Goal: Task Accomplishment & Management: Manage account settings

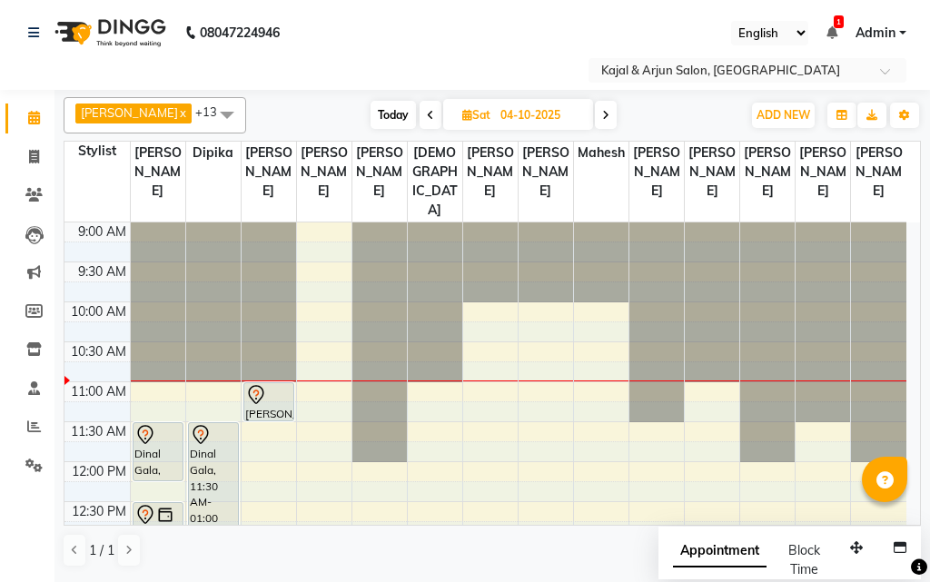
scroll to position [454, 0]
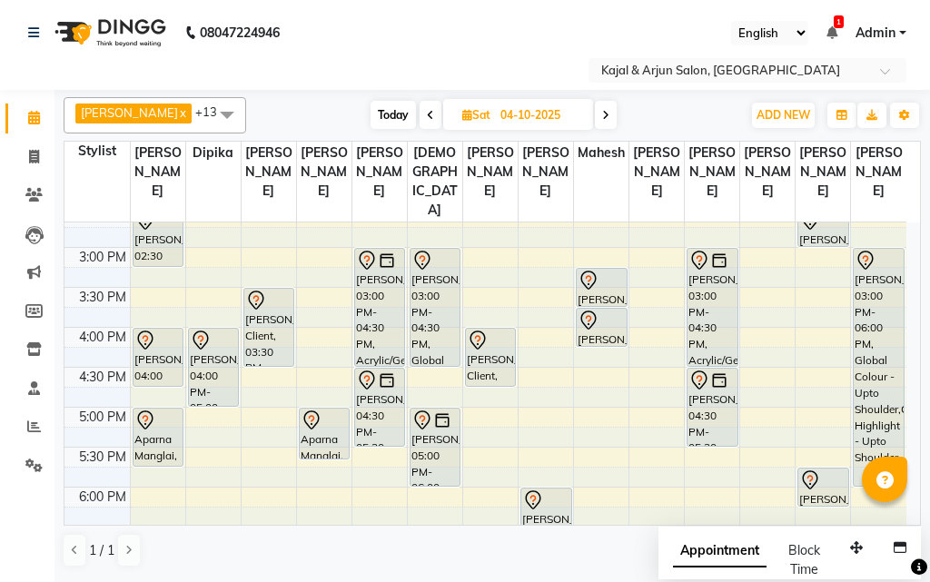
click at [397, 110] on span "Today" at bounding box center [393, 115] width 45 height 28
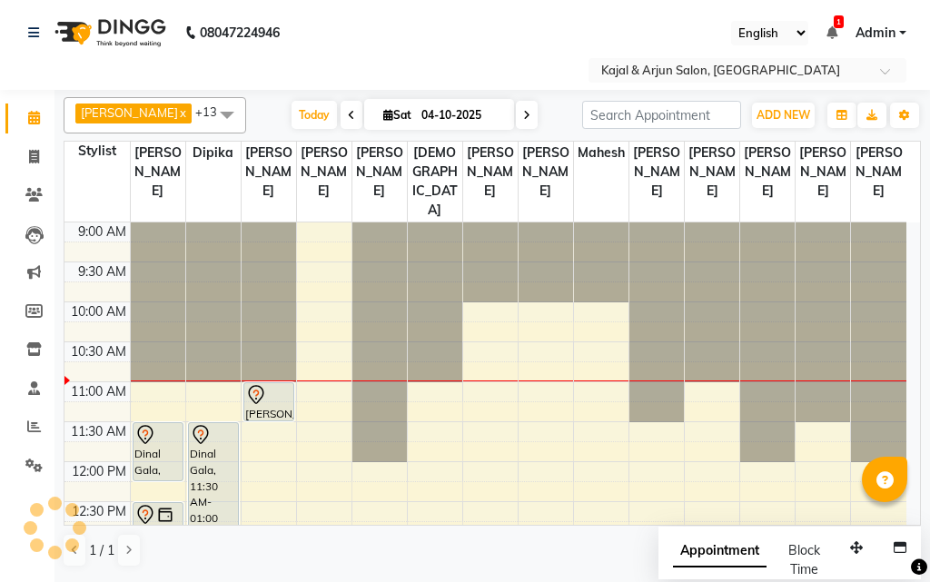
scroll to position [81, 0]
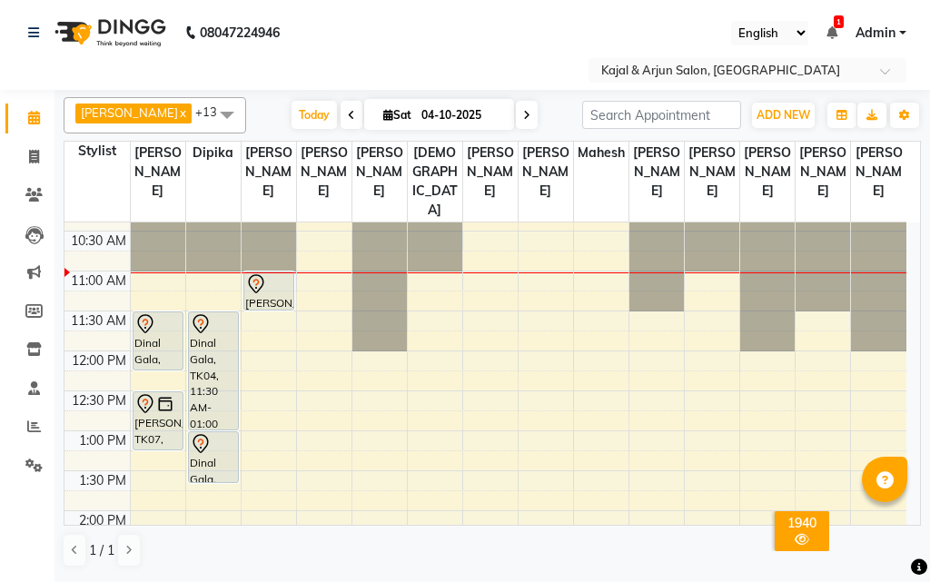
scroll to position [83, 0]
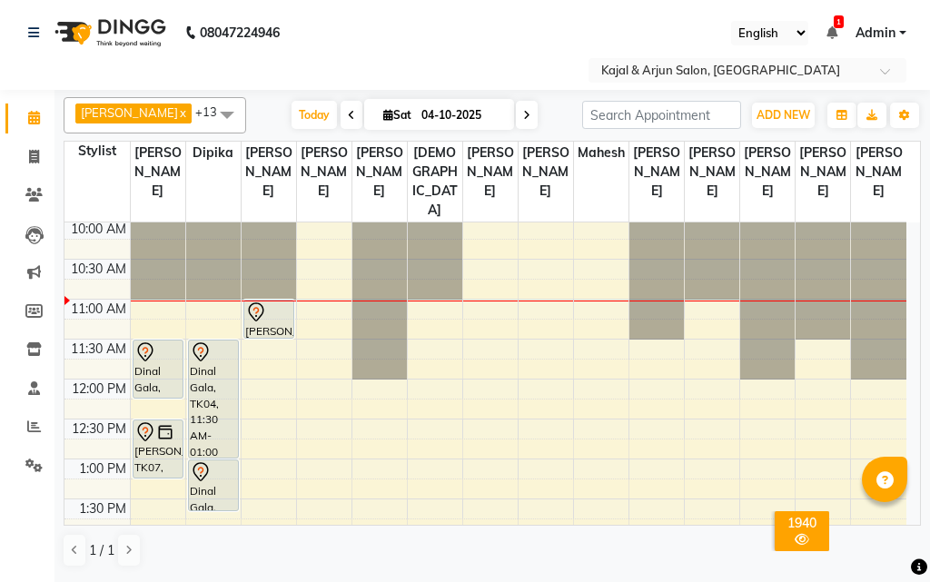
click at [523, 111] on icon at bounding box center [526, 115] width 7 height 11
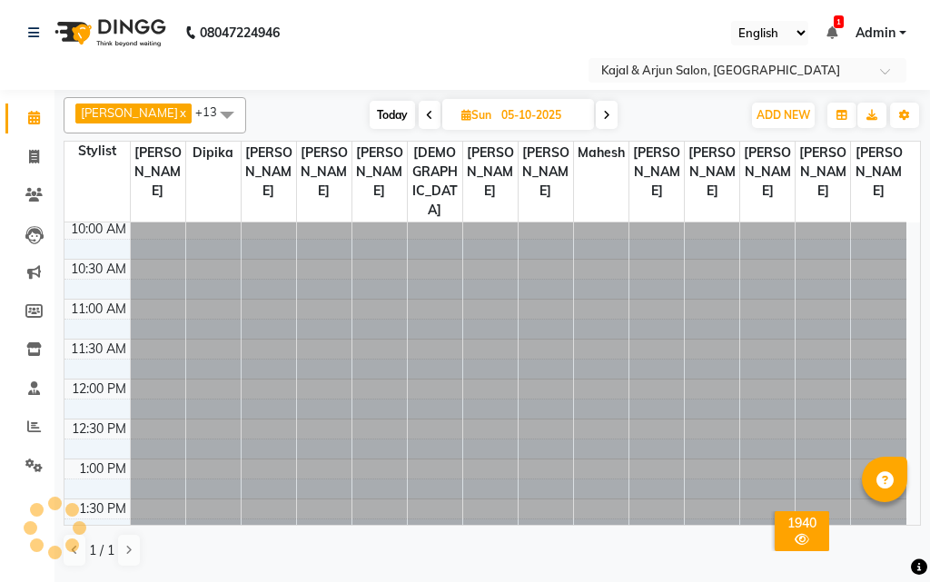
scroll to position [161, 0]
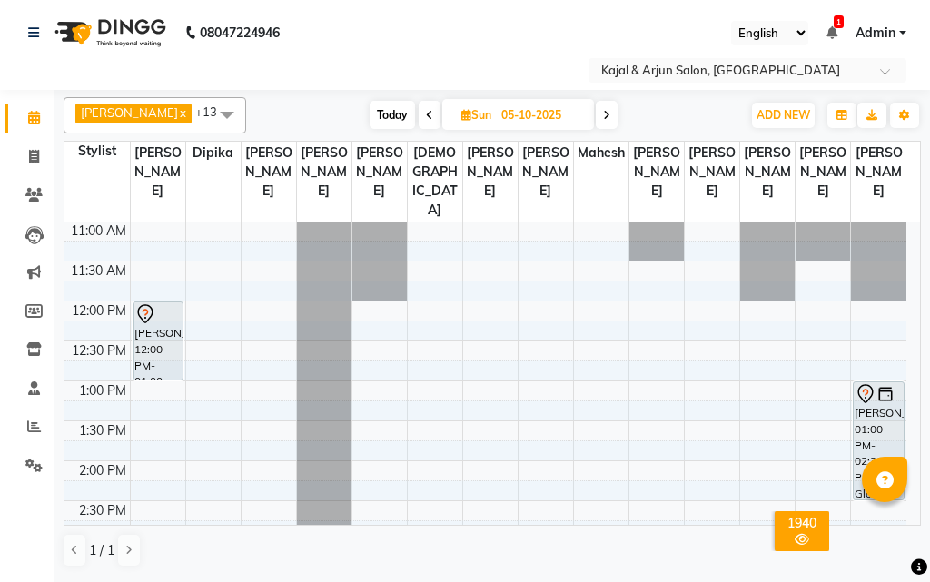
click at [604, 110] on icon at bounding box center [606, 115] width 7 height 11
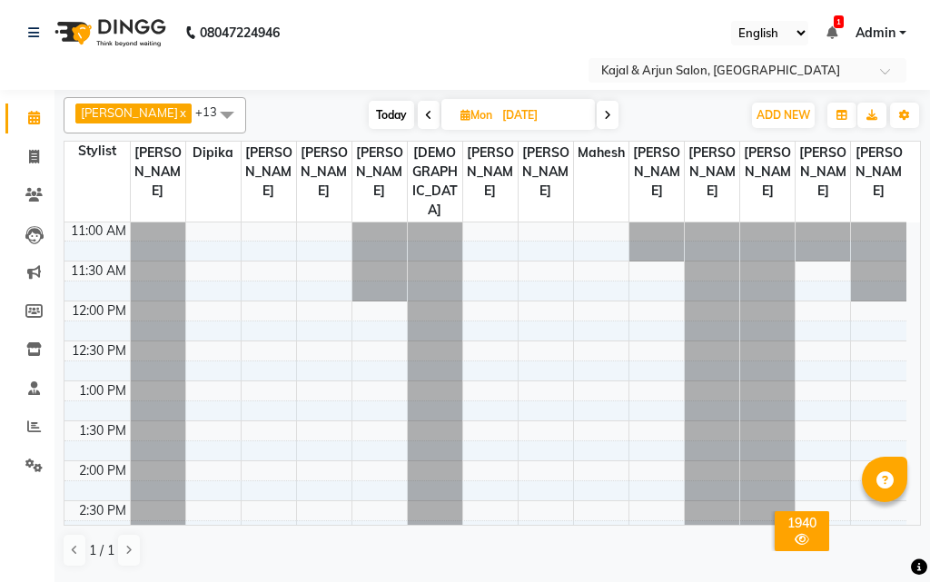
click at [609, 114] on span at bounding box center [608, 115] width 22 height 28
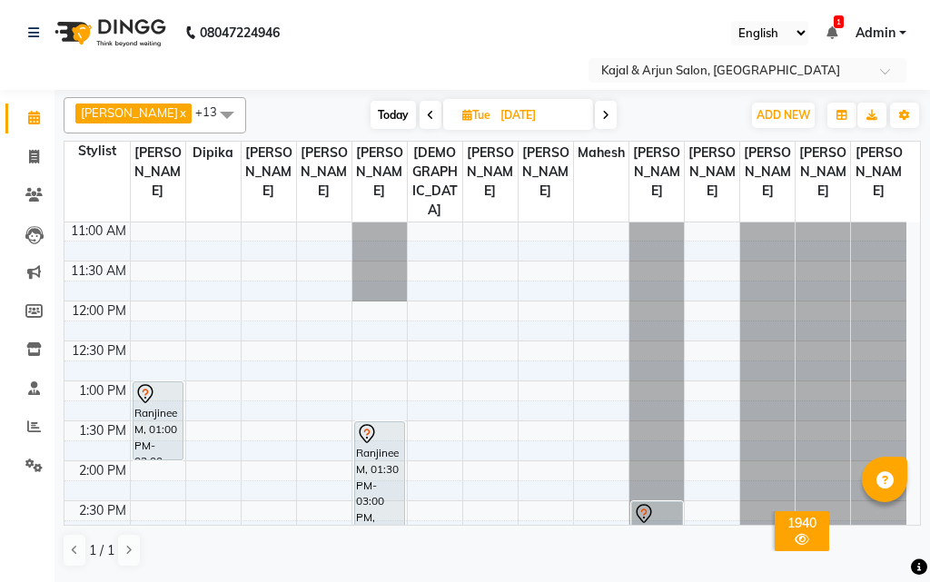
click at [381, 115] on span "Today" at bounding box center [393, 115] width 45 height 28
type input "04-10-2025"
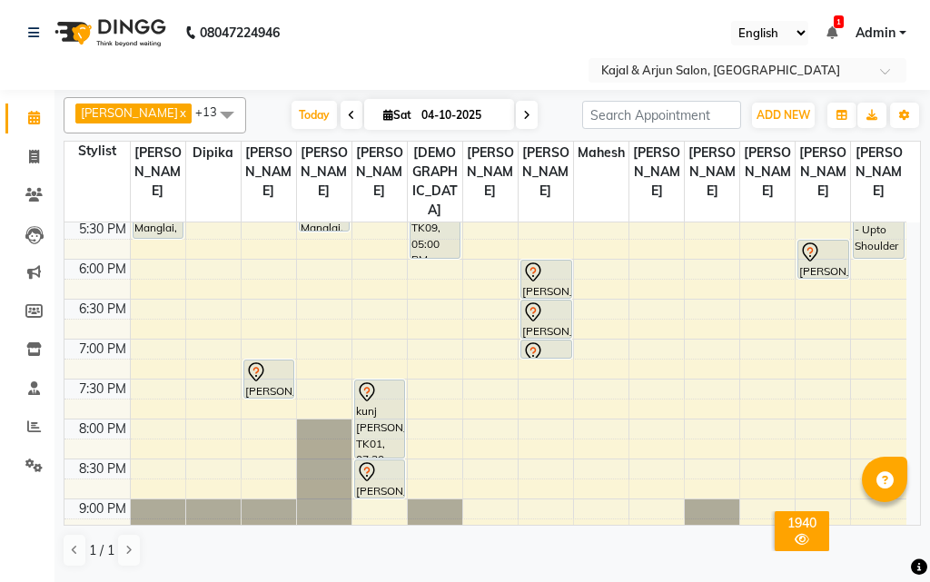
scroll to position [706, 0]
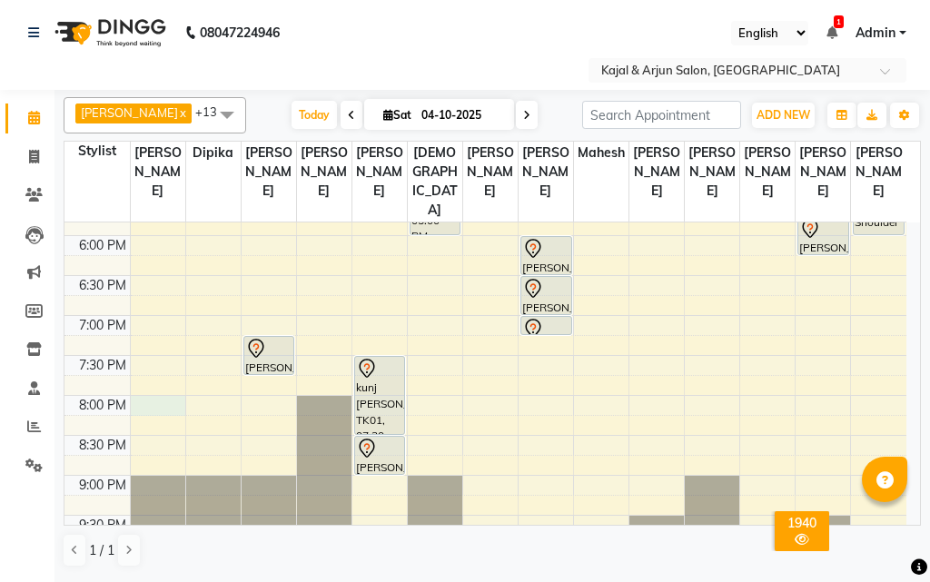
click at [154, 421] on div "9:00 AM 9:30 AM 10:00 AM 10:30 AM 11:00 AM 11:30 AM 12:00 PM 12:30 PM 1:00 PM 1…" at bounding box center [486, 76] width 842 height 1118
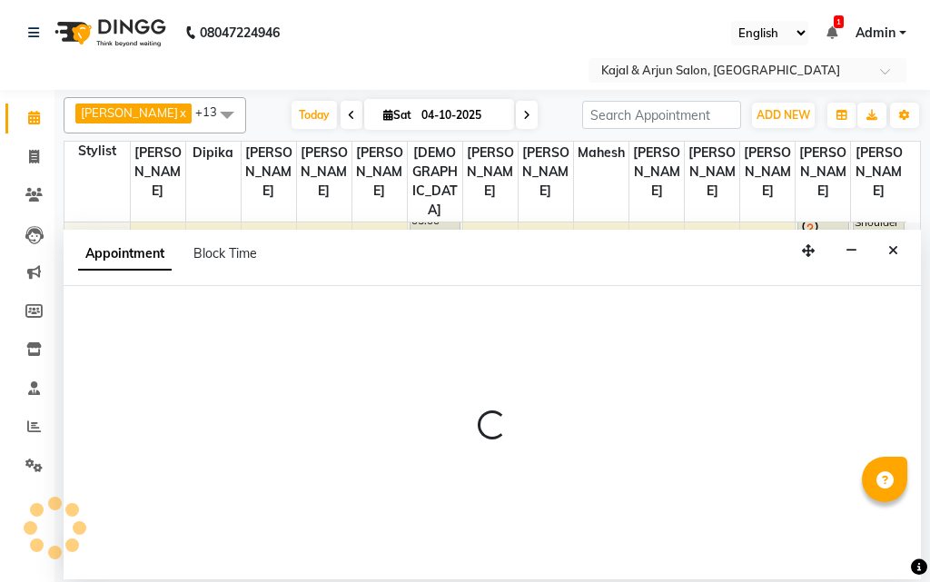
select select "6990"
select select "tentative"
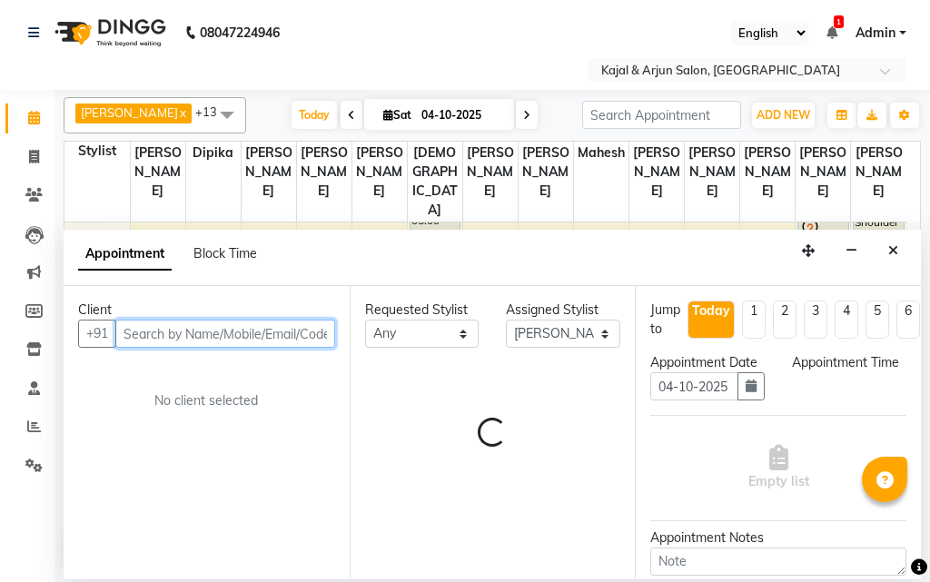
select select "1200"
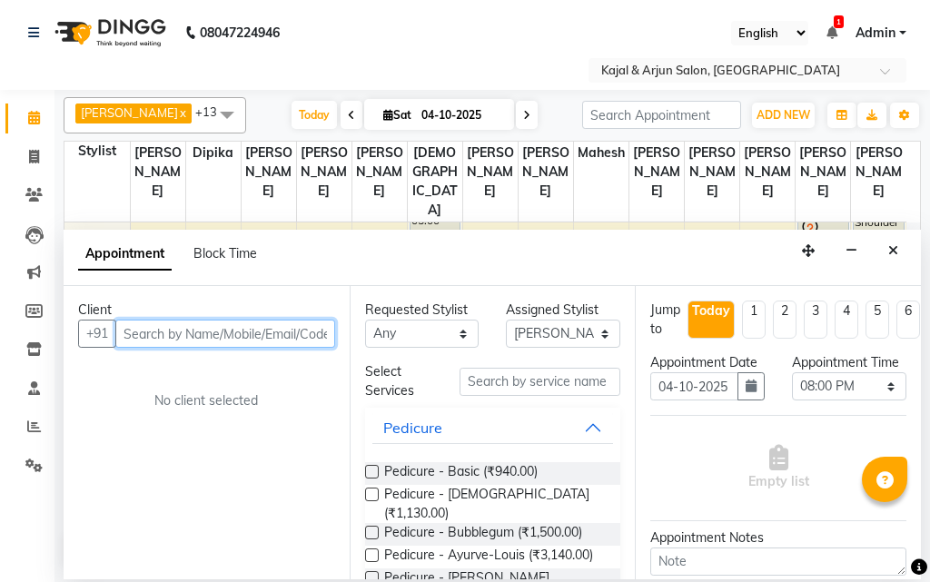
click at [188, 331] on input "text" at bounding box center [225, 334] width 220 height 28
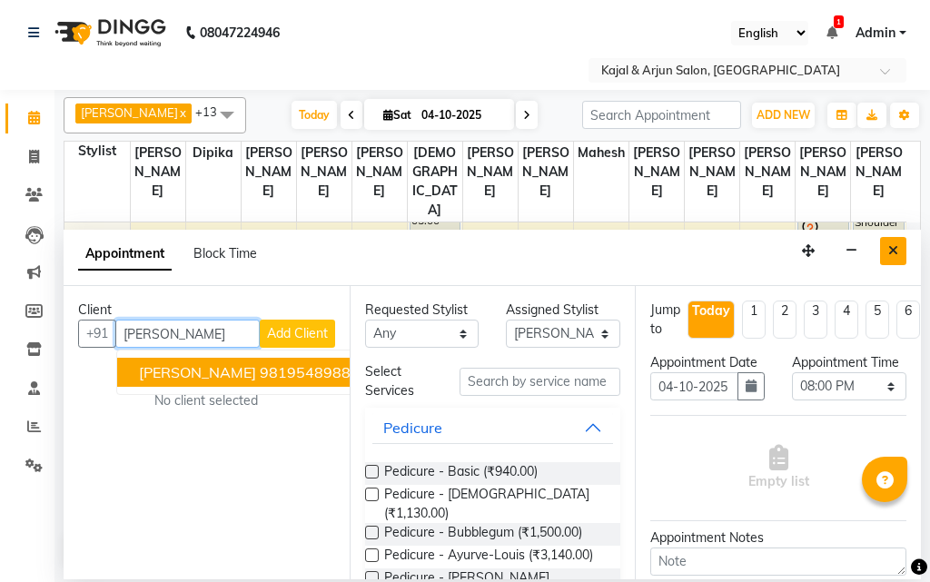
type input "priti aror"
click at [886, 255] on button "Close" at bounding box center [893, 251] width 26 height 28
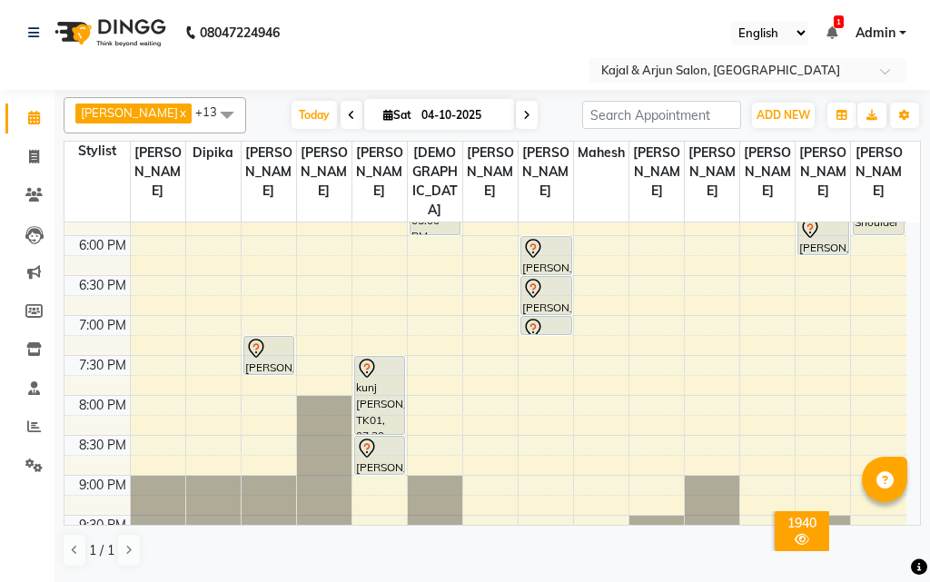
click at [526, 114] on span at bounding box center [527, 115] width 22 height 28
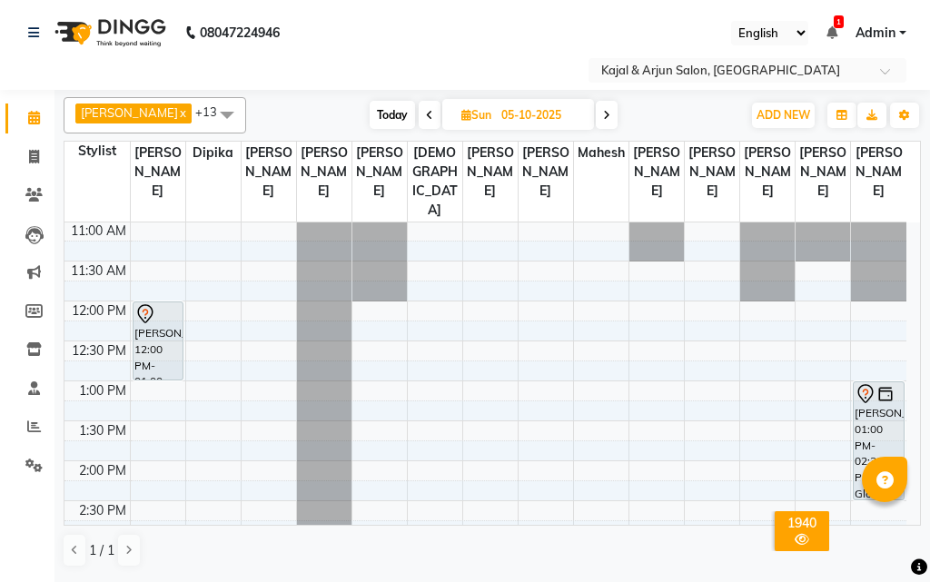
click at [605, 111] on icon at bounding box center [606, 115] width 7 height 11
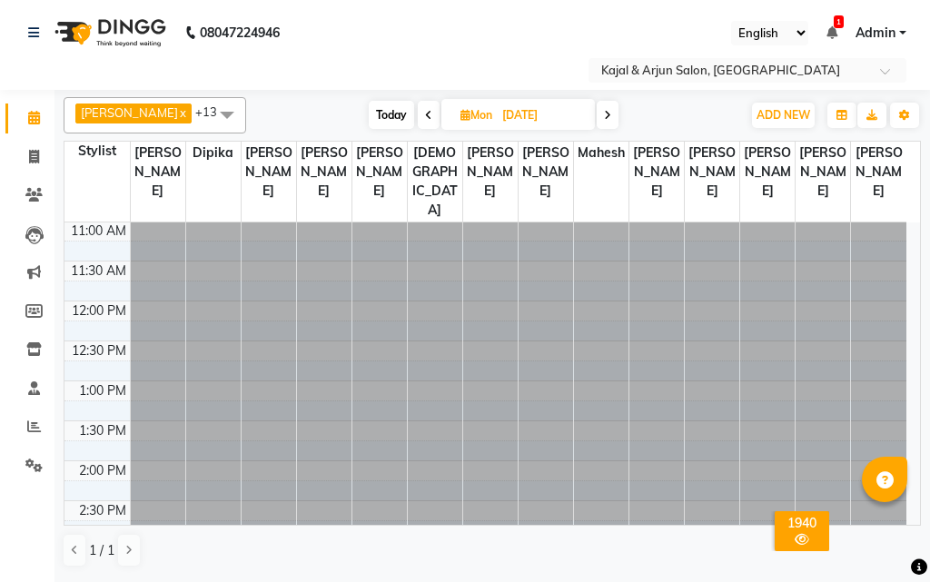
scroll to position [161, 0]
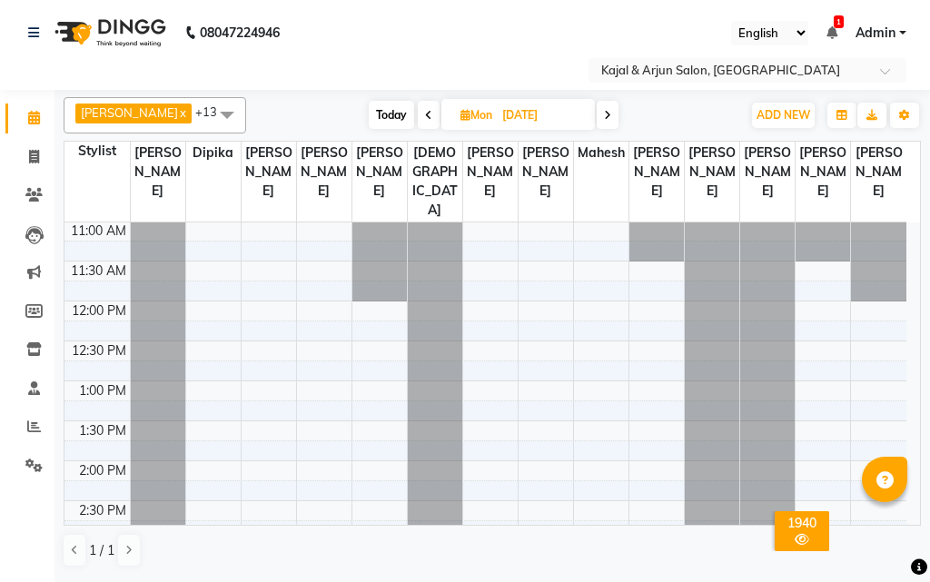
click at [604, 116] on icon at bounding box center [607, 115] width 7 height 11
type input "[DATE]"
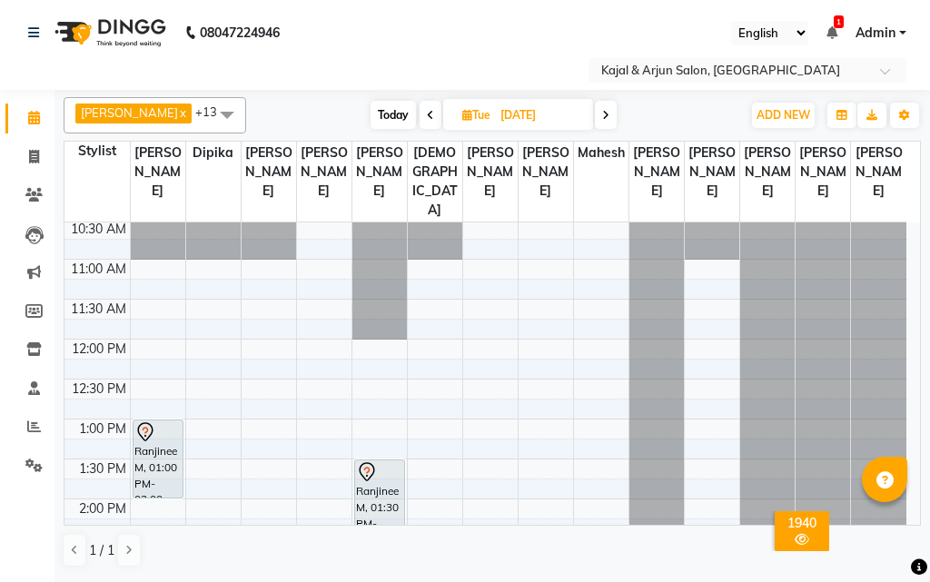
scroll to position [91, 0]
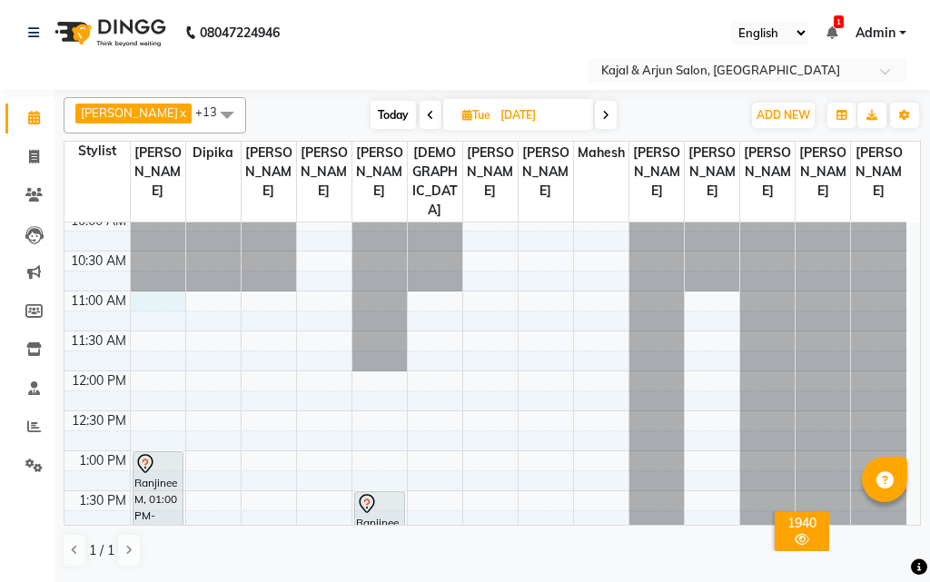
select select "6990"
select select "660"
select select "tentative"
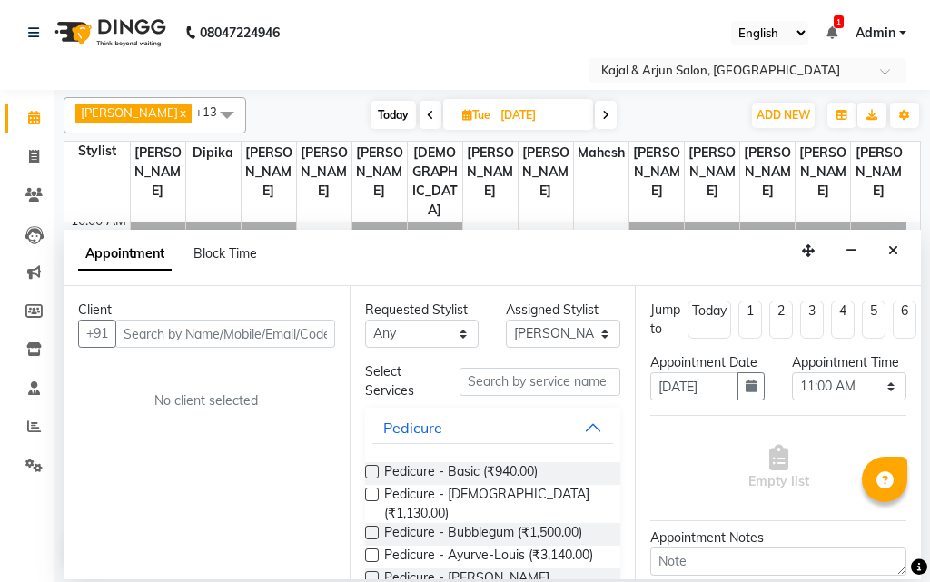
click at [154, 328] on input "text" at bounding box center [225, 334] width 220 height 28
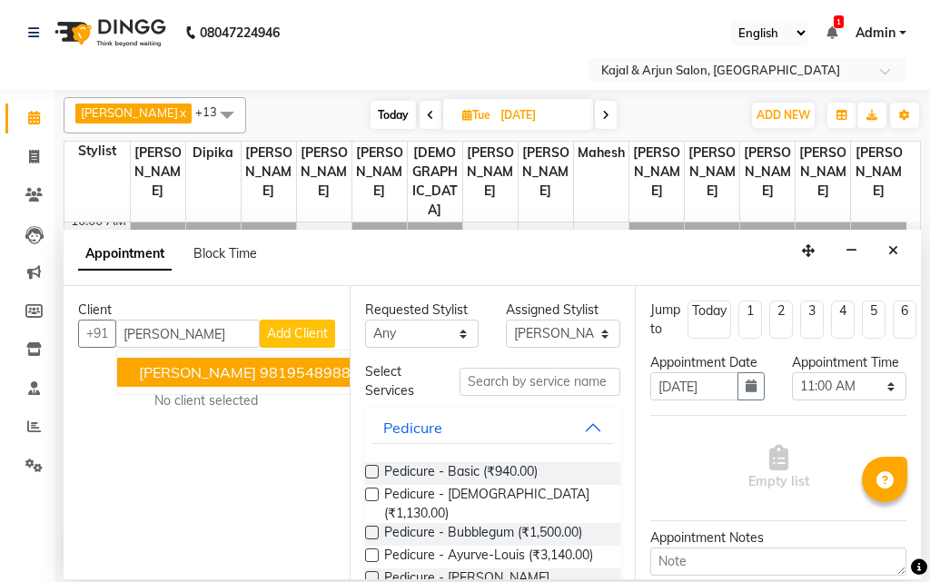
click at [195, 368] on span "Priti Arora" at bounding box center [197, 372] width 117 height 18
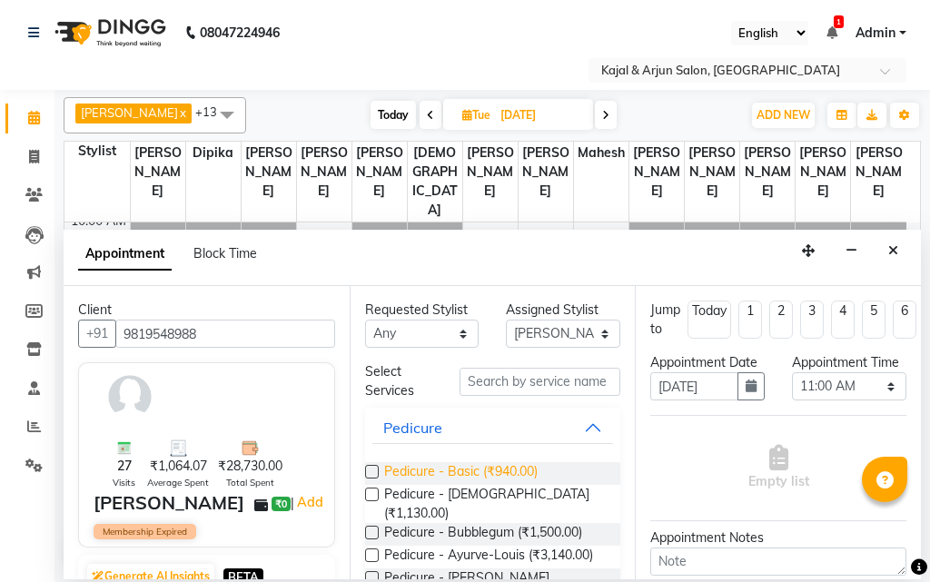
type input "9819548988"
click at [489, 480] on span "Pedicure - Basic (₹940.00)" at bounding box center [461, 473] width 154 height 23
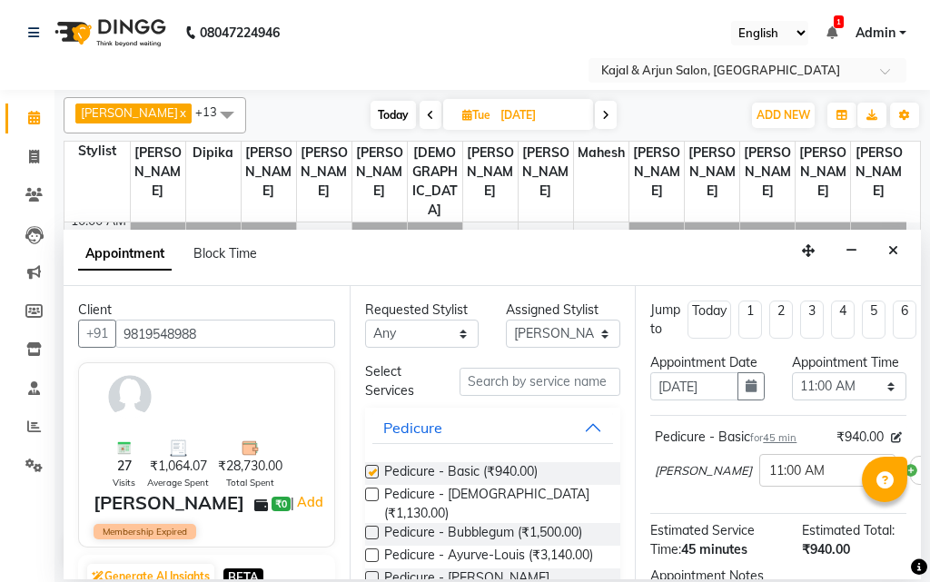
checkbox input "false"
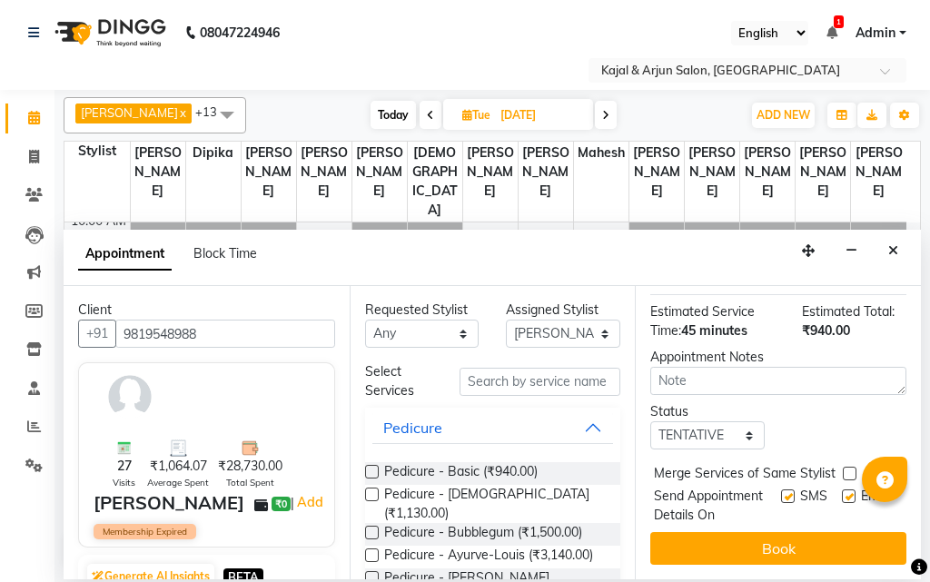
scroll to position [271, 0]
click at [842, 490] on label at bounding box center [849, 497] width 14 height 14
click at [842, 492] on input "checkbox" at bounding box center [848, 498] width 12 height 12
checkbox input "false"
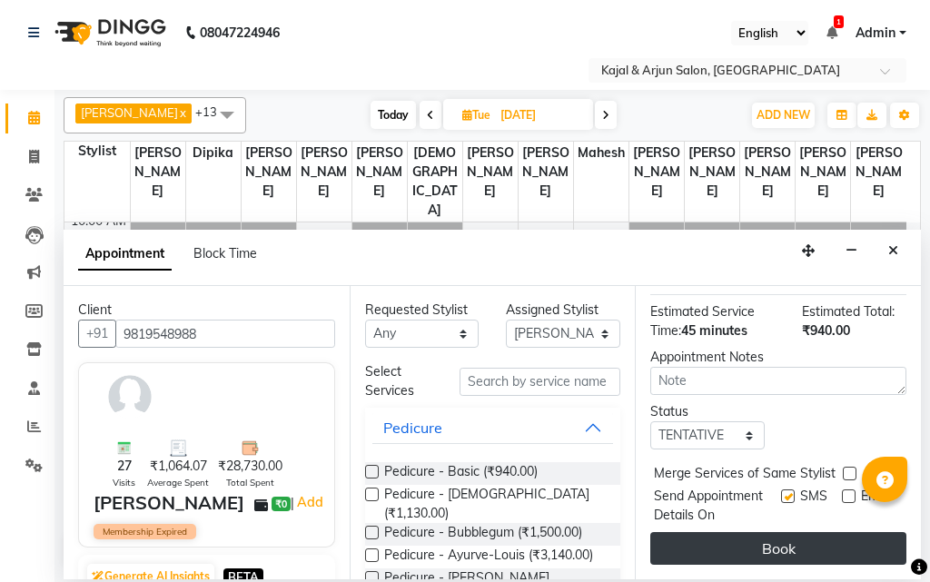
click at [800, 532] on button "Book" at bounding box center [779, 548] width 256 height 33
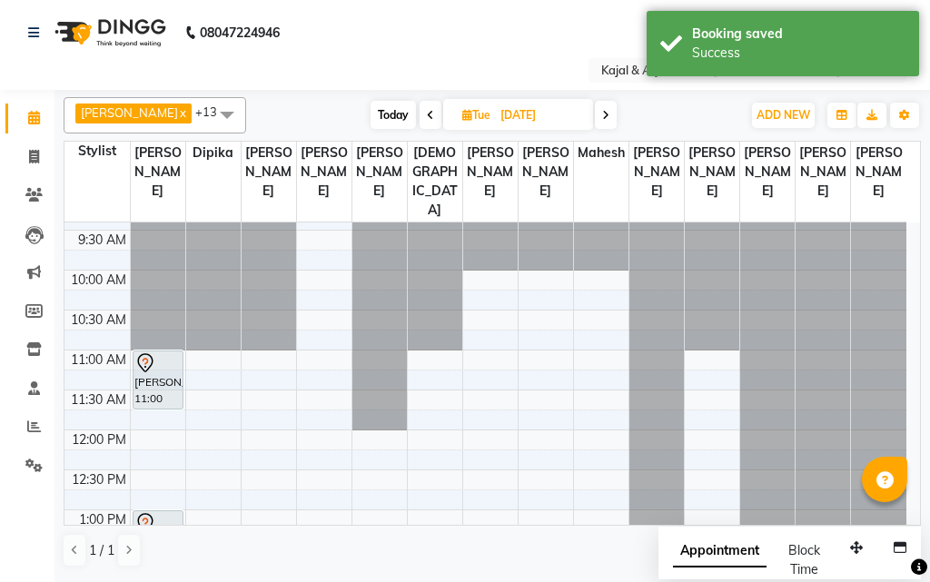
scroll to position [0, 0]
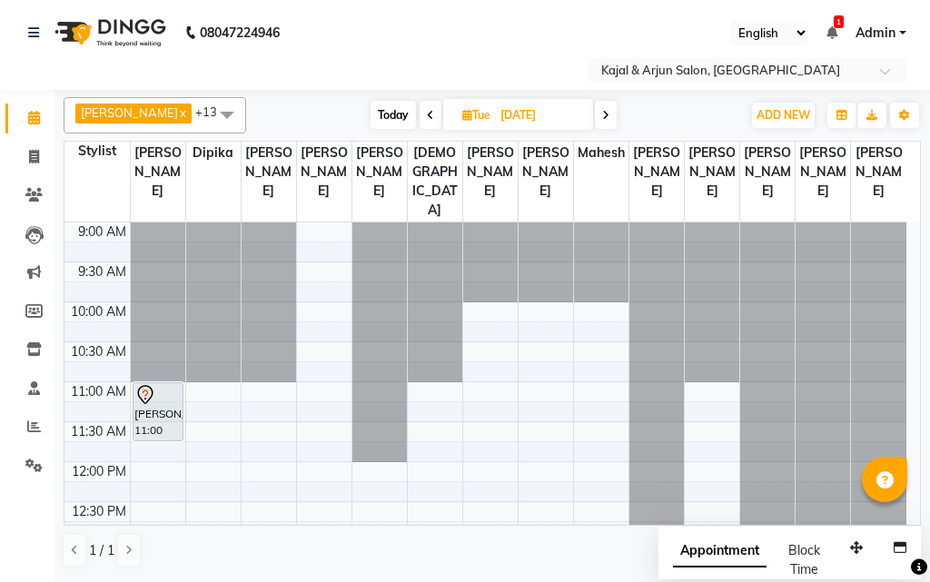
click at [389, 112] on span "Today" at bounding box center [393, 115] width 45 height 28
type input "04-10-2025"
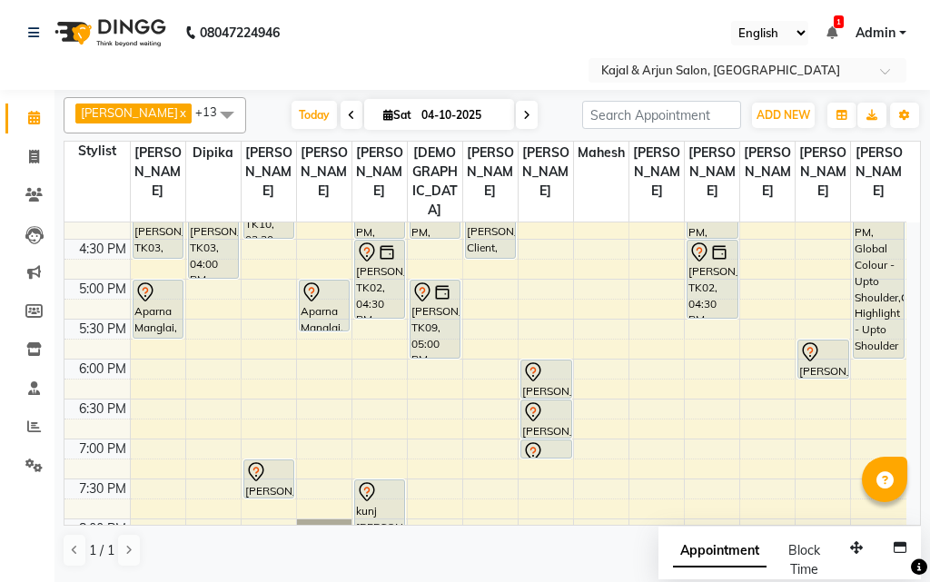
scroll to position [631, 0]
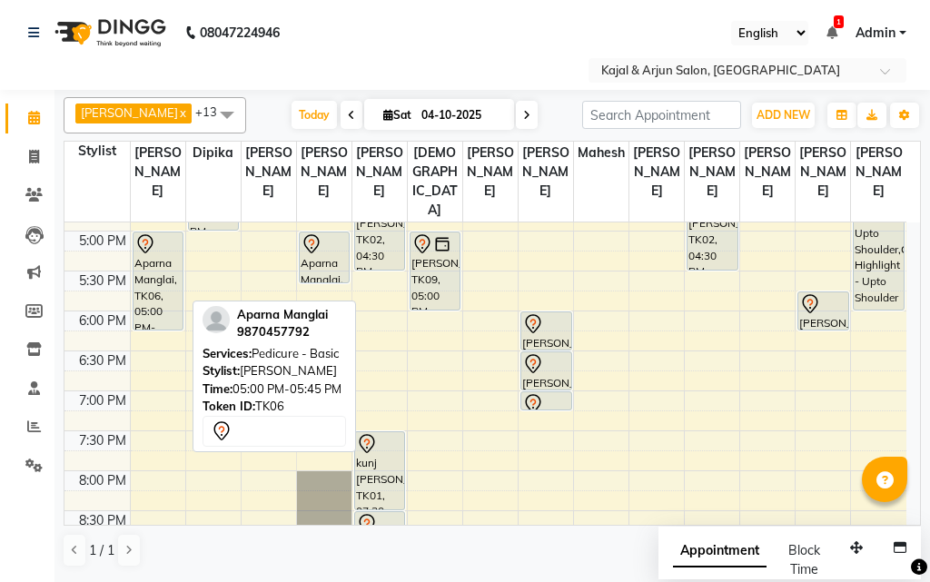
drag, startPoint x: 151, startPoint y: 307, endPoint x: 151, endPoint y: 332, distance: 24.5
click at [151, 332] on div "Dinal Gala, TK04, 11:30 AM-12:15 PM, Pedicure - Basic Alka joshi, TK07, 12:30 P…" at bounding box center [158, 151] width 55 height 1118
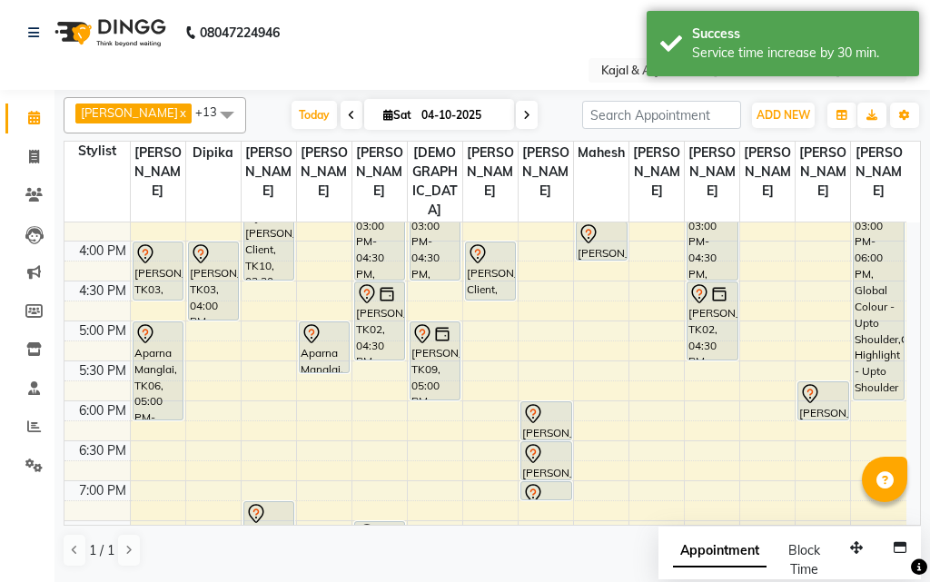
scroll to position [540, 0]
click at [143, 467] on div "9:00 AM 9:30 AM 10:00 AM 10:30 AM 11:00 AM 11:30 AM 12:00 PM 12:30 PM 1:00 PM 1…" at bounding box center [486, 242] width 842 height 1118
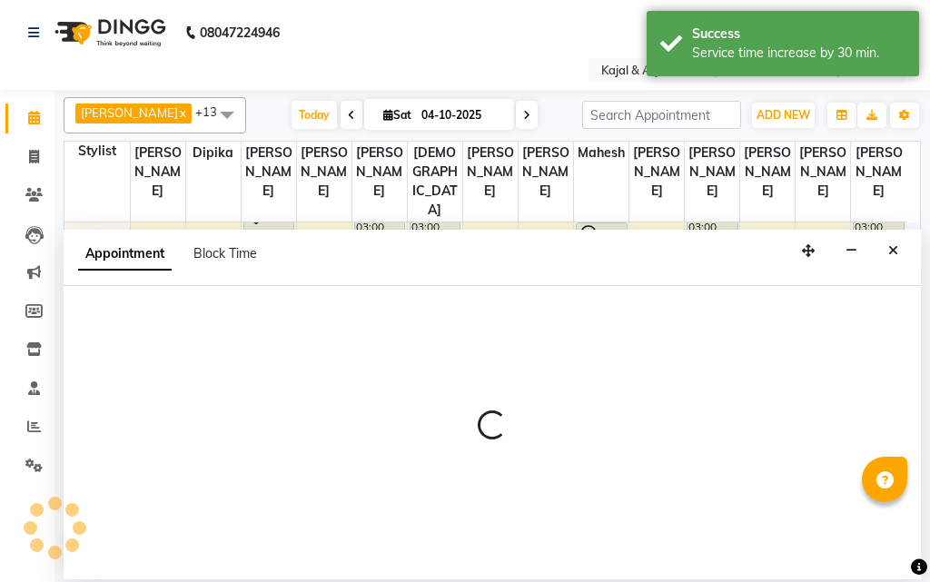
select select "6990"
select select "1110"
select select "tentative"
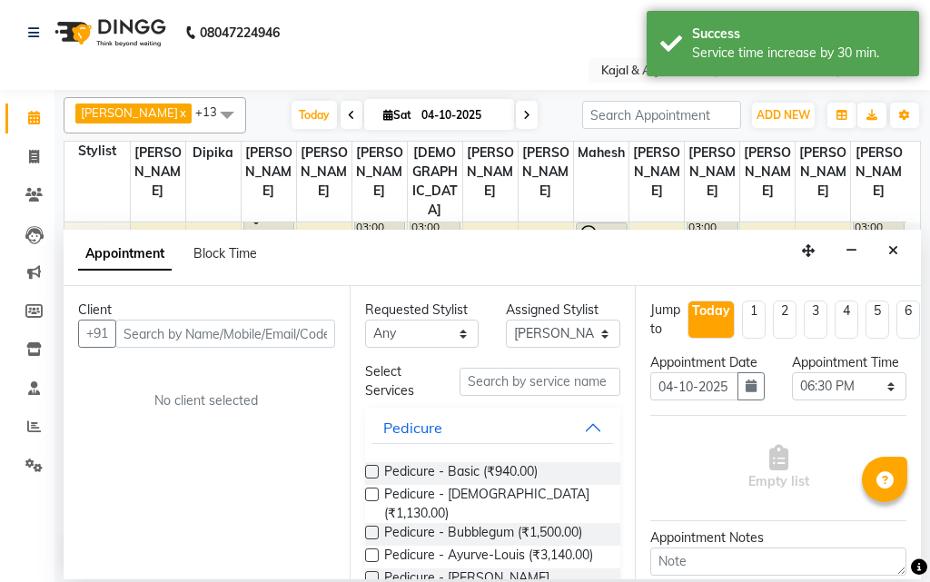
click at [159, 334] on input "text" at bounding box center [225, 334] width 220 height 28
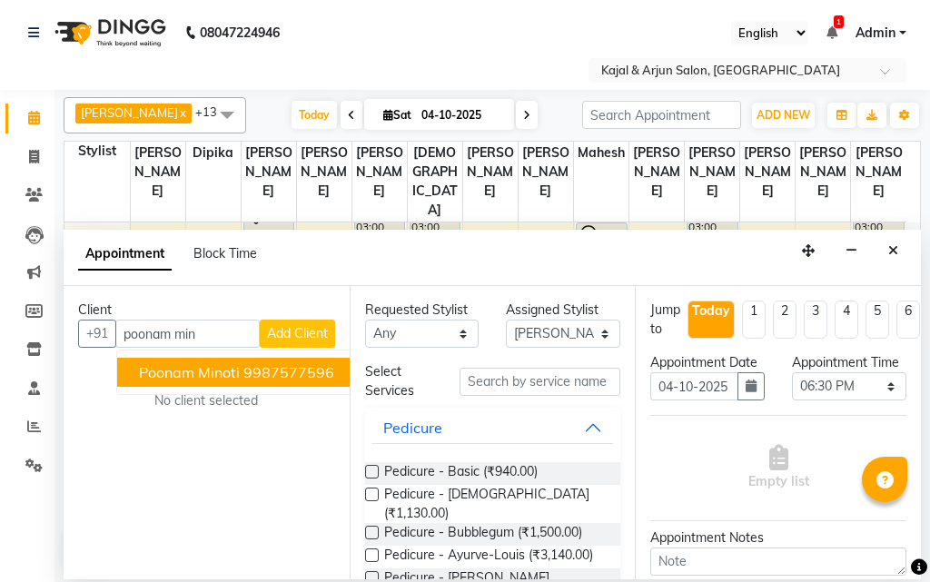
click at [205, 376] on span "poonam minoti" at bounding box center [189, 372] width 101 height 18
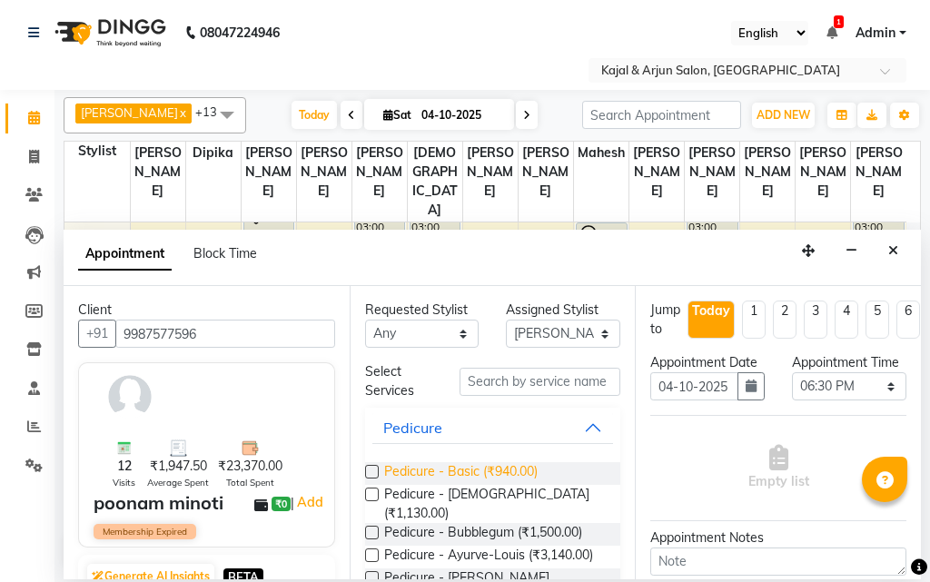
type input "9987577596"
click at [480, 471] on span "Pedicure - Basic (₹940.00)" at bounding box center [461, 473] width 154 height 23
checkbox input "false"
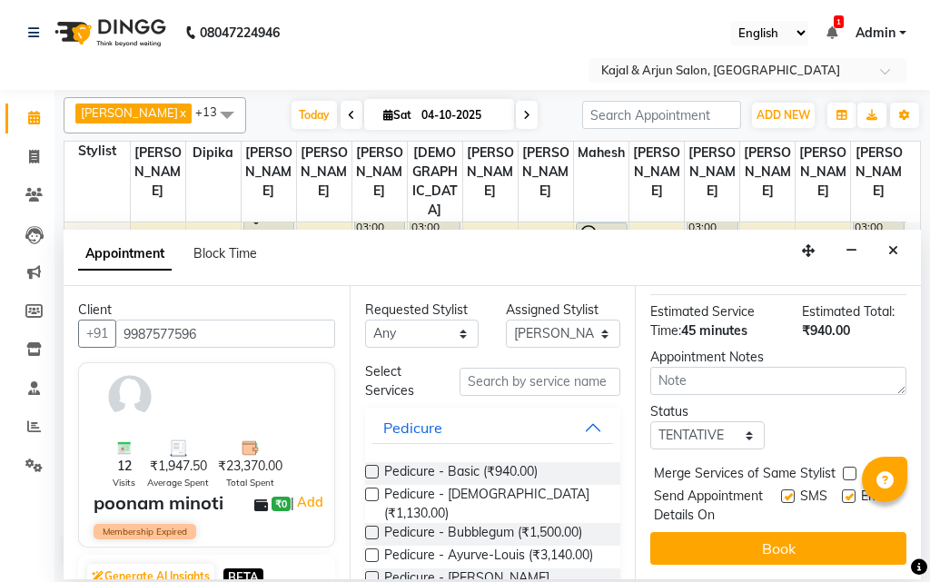
scroll to position [89, 0]
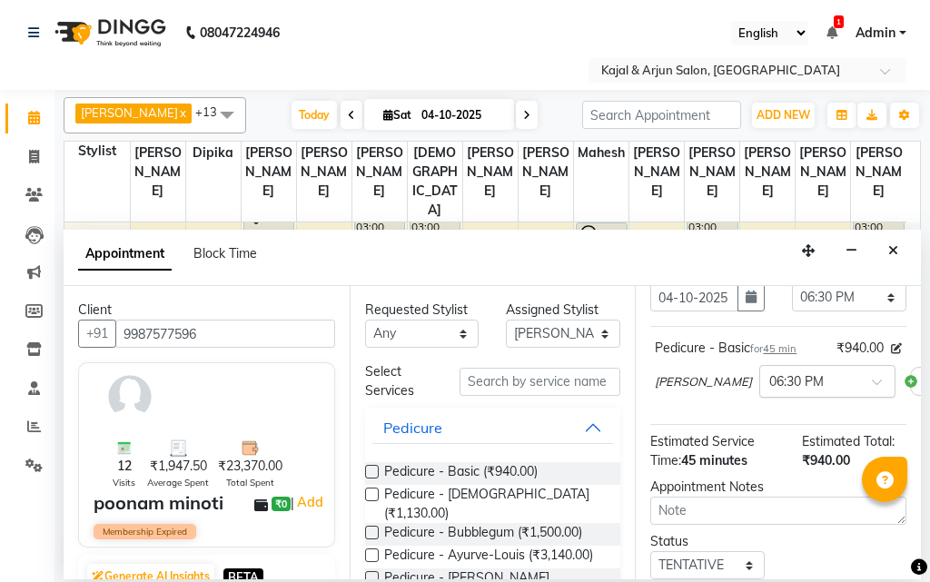
click at [770, 390] on input "text" at bounding box center [810, 380] width 80 height 19
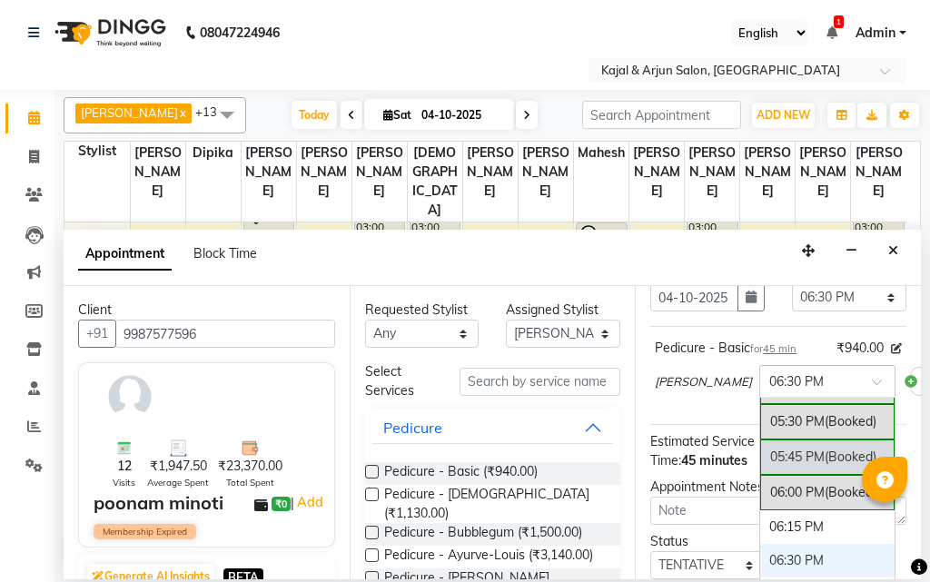
scroll to position [1090, 0]
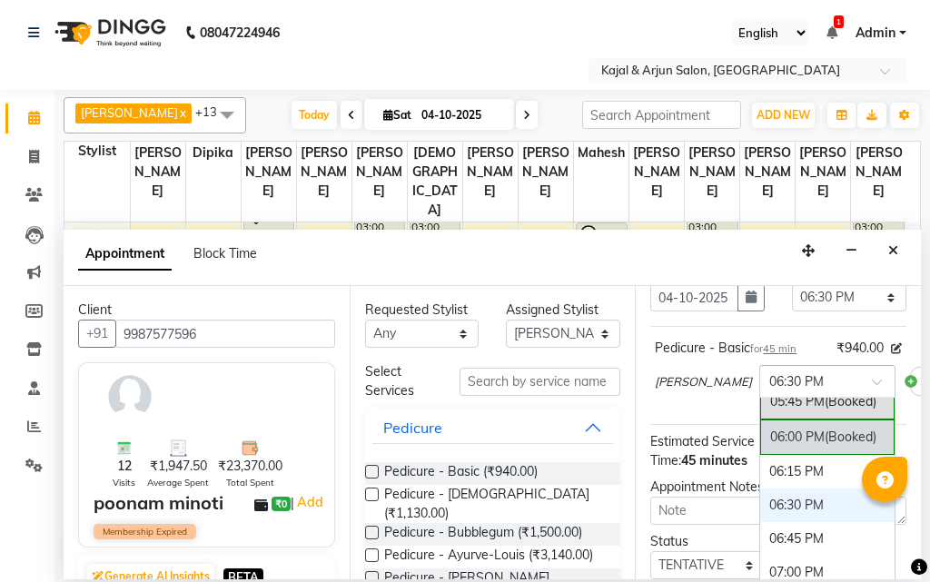
click at [760, 455] on div "06:00 PM (Booked)" at bounding box center [827, 437] width 134 height 35
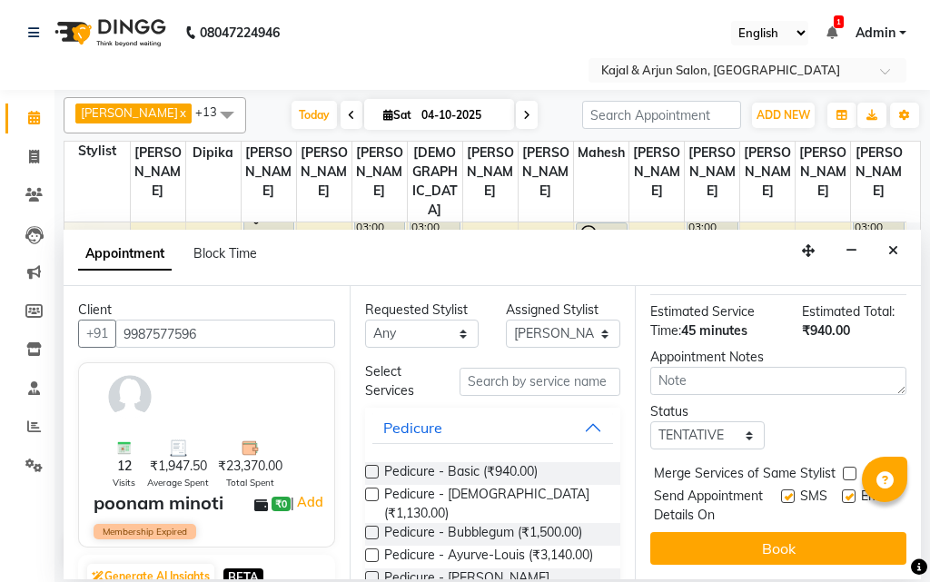
scroll to position [309, 0]
click at [842, 490] on label at bounding box center [849, 497] width 14 height 14
click at [842, 492] on input "checkbox" at bounding box center [848, 498] width 12 height 12
checkbox input "false"
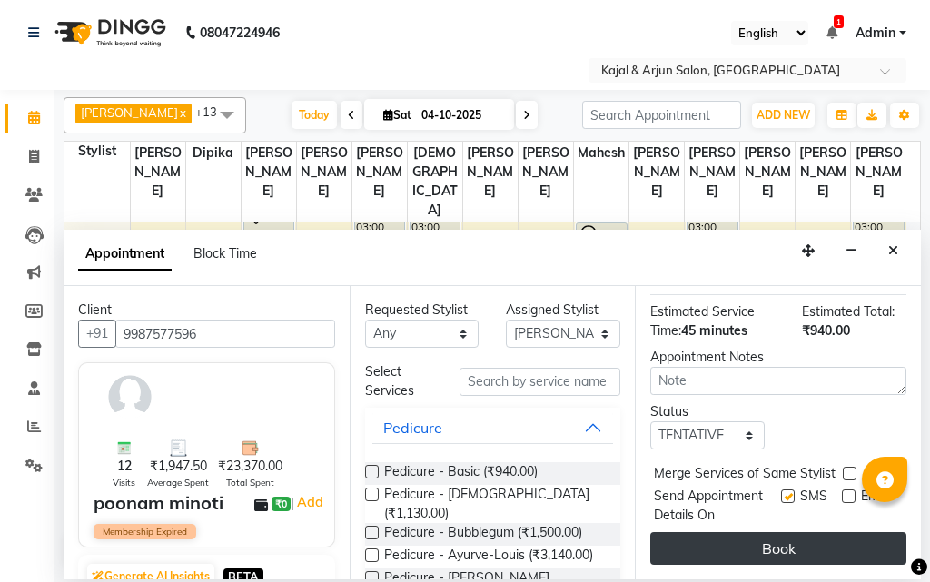
click at [790, 532] on button "Book" at bounding box center [779, 548] width 256 height 33
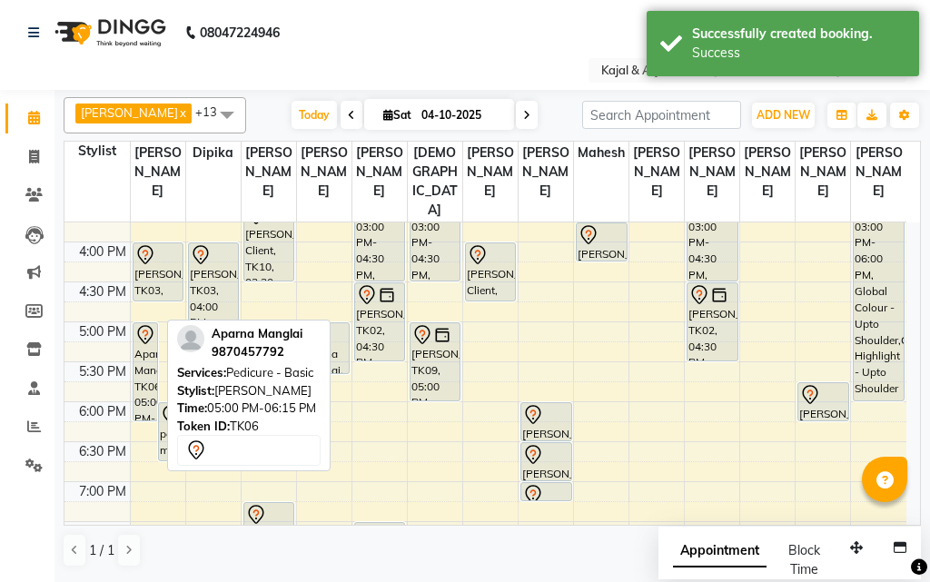
click at [146, 424] on div at bounding box center [146, 420] width 24 height 7
select select "7"
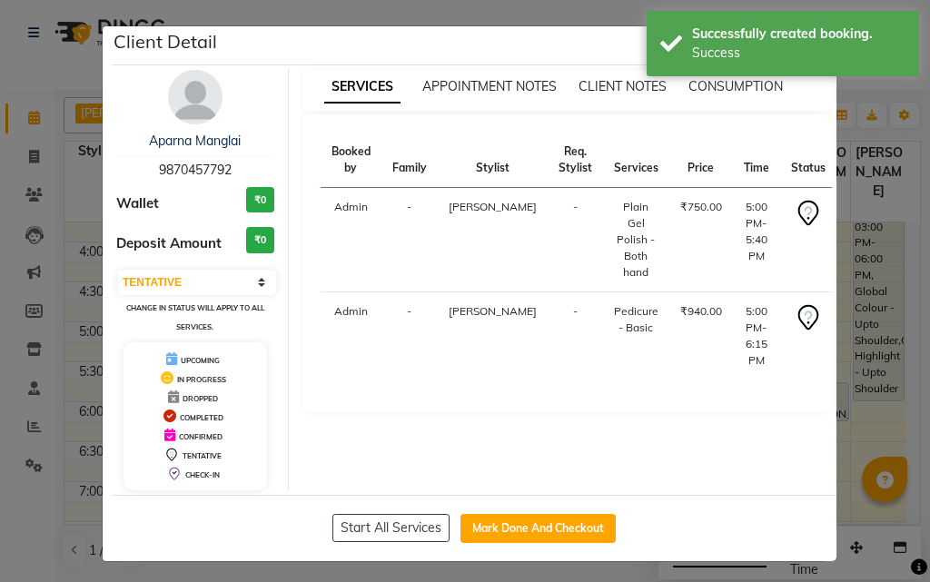
click at [561, 31] on div "Client Detail" at bounding box center [474, 45] width 725 height 39
click at [581, 8] on ngb-modal-window "Client Detail Aparna Manglai 9870457792 Wallet ₹0 Deposit Amount ₹0 Select IN S…" at bounding box center [465, 291] width 930 height 582
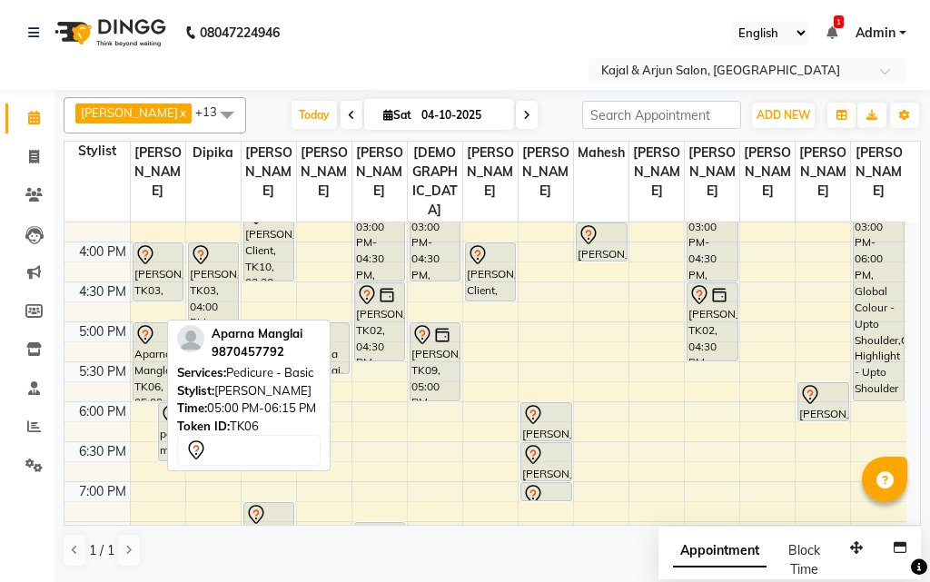
drag, startPoint x: 141, startPoint y: 438, endPoint x: 140, endPoint y: 420, distance: 18.2
click at [140, 420] on div "Aparna Manglai, TK06, 05:00 PM-06:15 PM, Pedicure - Basic poonam minoti, TK13, …" at bounding box center [158, 242] width 55 height 1118
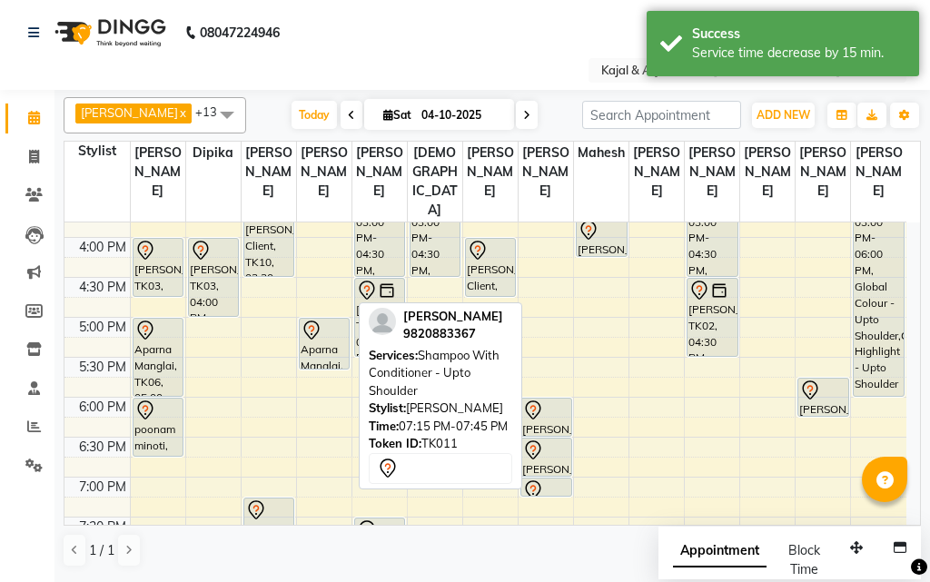
scroll to position [631, 0]
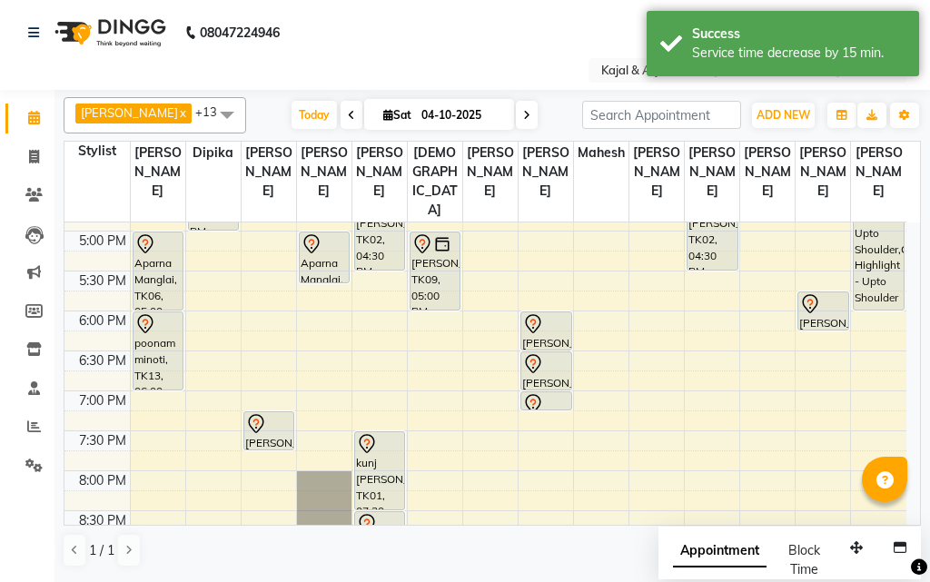
click at [155, 402] on div "Dinal Gala, TK04, 11:30 AM-12:15 PM, Pedicure - Basic Alka joshi, TK07, 12:30 P…" at bounding box center [158, 151] width 55 height 1118
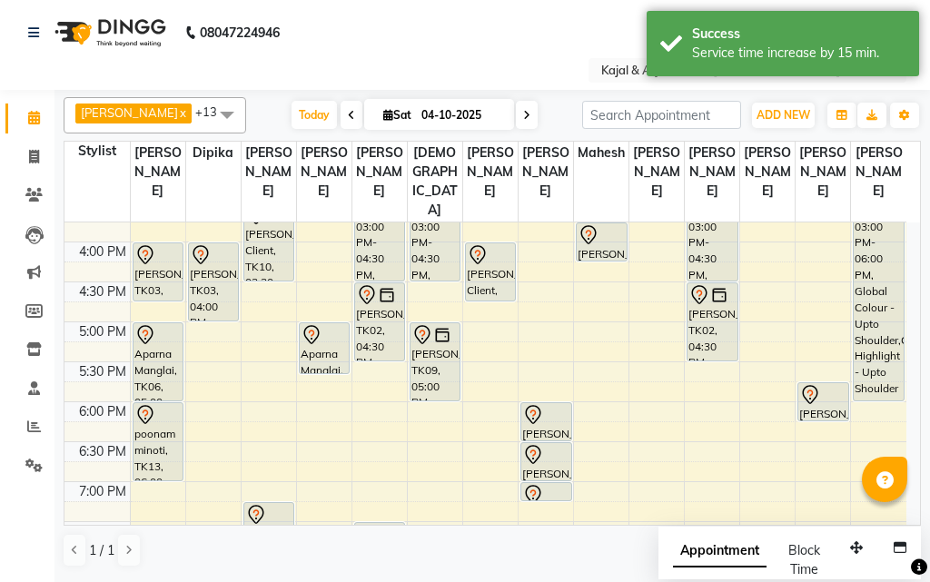
scroll to position [449, 0]
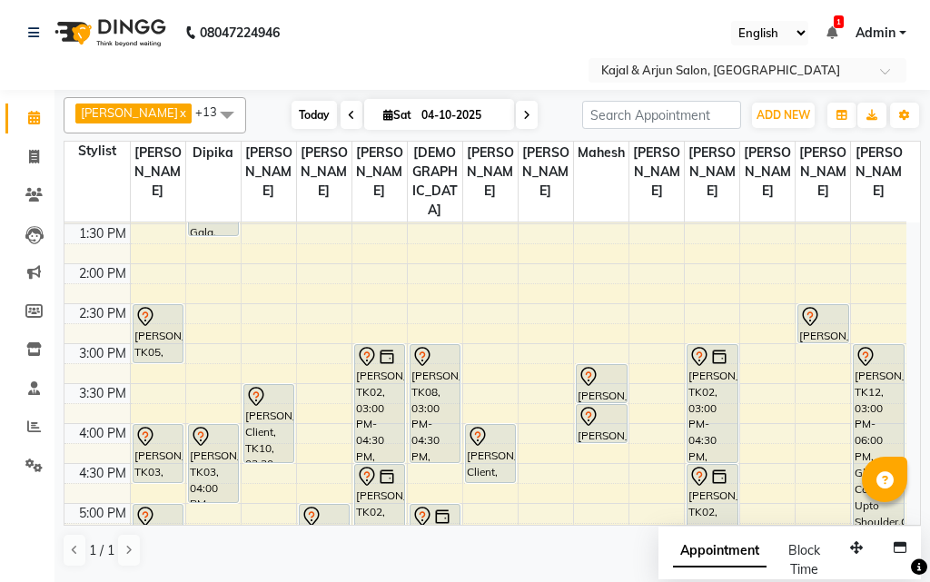
click at [313, 115] on span "Today" at bounding box center [314, 115] width 45 height 28
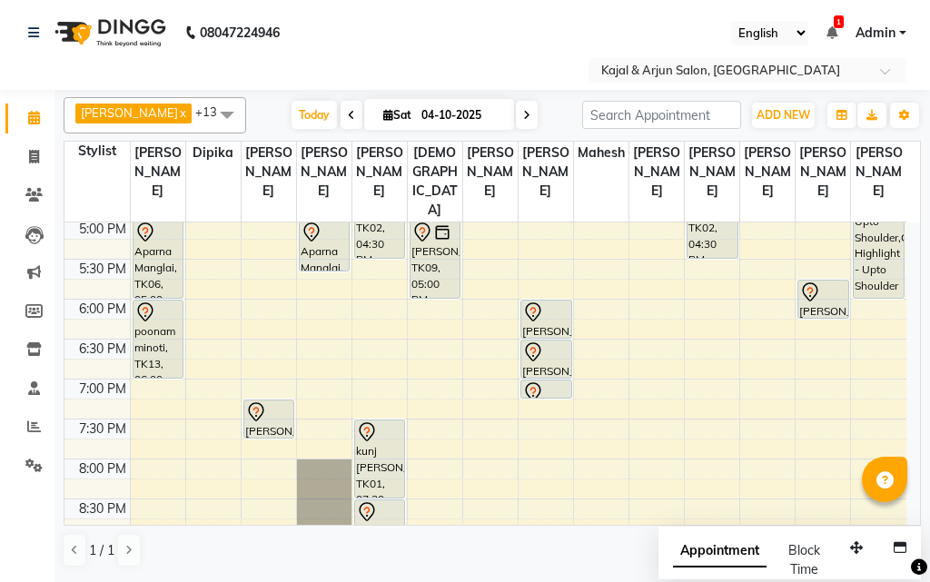
scroll to position [615, 0]
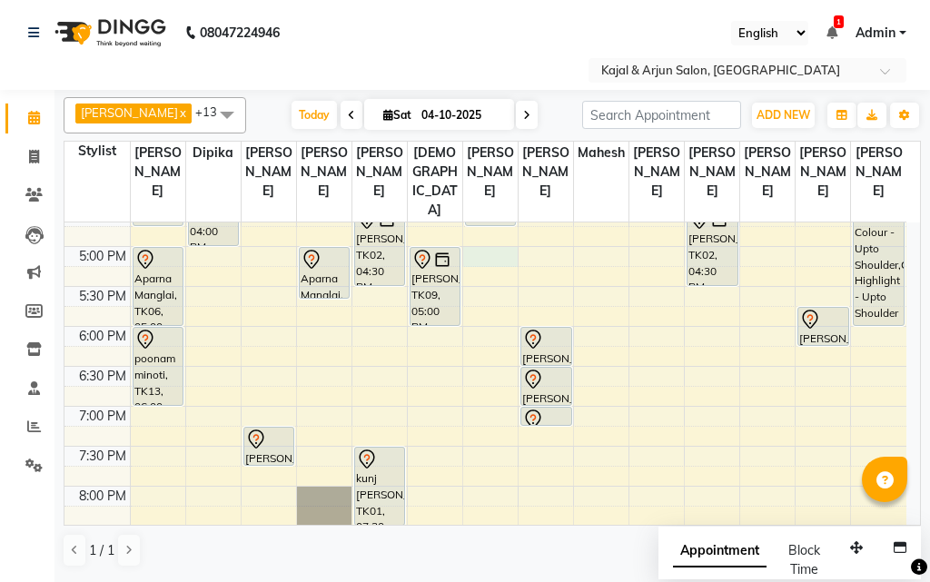
click at [483, 275] on div "9:00 AM 9:30 AM 10:00 AM 10:30 AM 11:00 AM 11:30 AM 12:00 PM 12:30 PM 1:00 PM 1…" at bounding box center [486, 167] width 842 height 1118
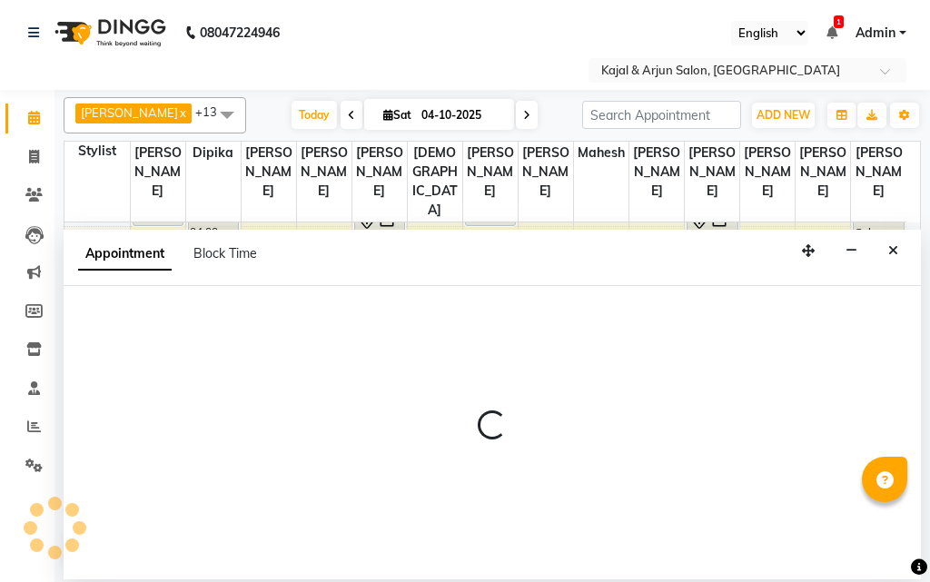
select select "71885"
select select "1020"
select select "tentative"
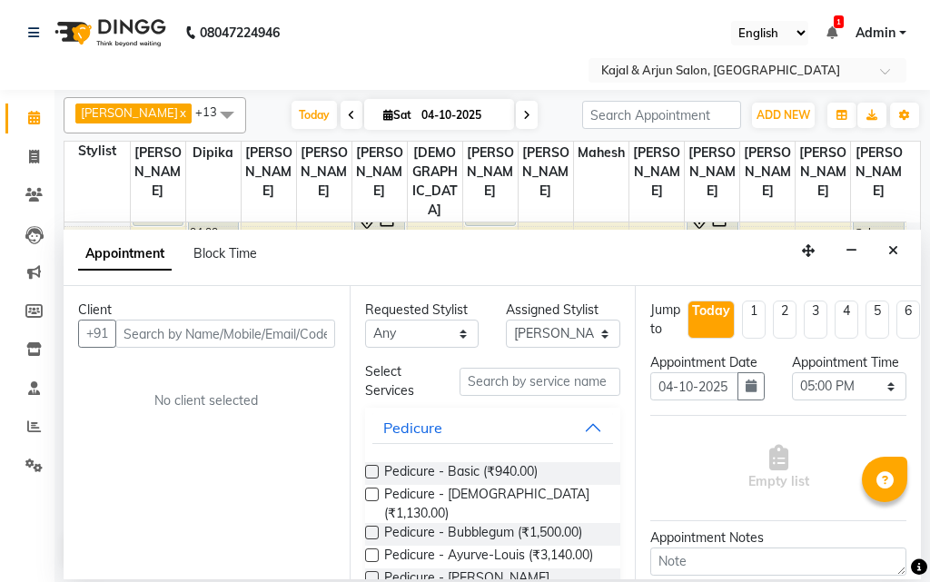
click at [236, 332] on input "text" at bounding box center [225, 334] width 220 height 28
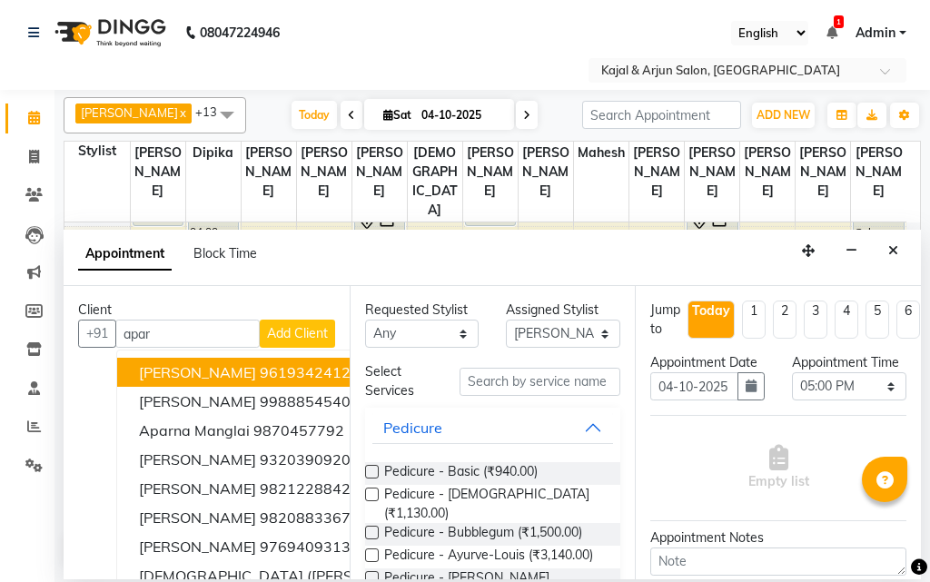
click at [263, 371] on button "Aparna Paranjape 9619342412" at bounding box center [352, 372] width 470 height 29
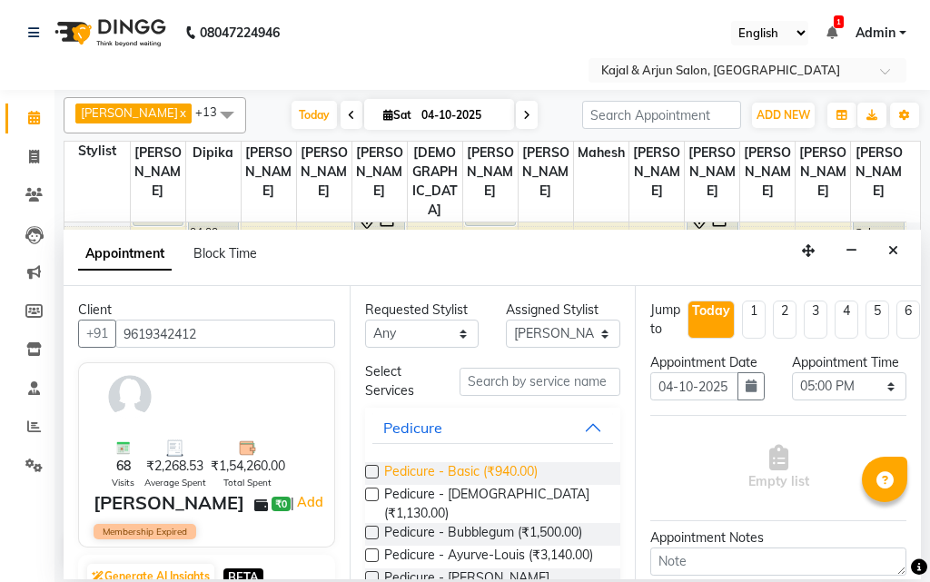
type input "9619342412"
click at [464, 473] on span "Pedicure - Basic (₹940.00)" at bounding box center [461, 473] width 154 height 23
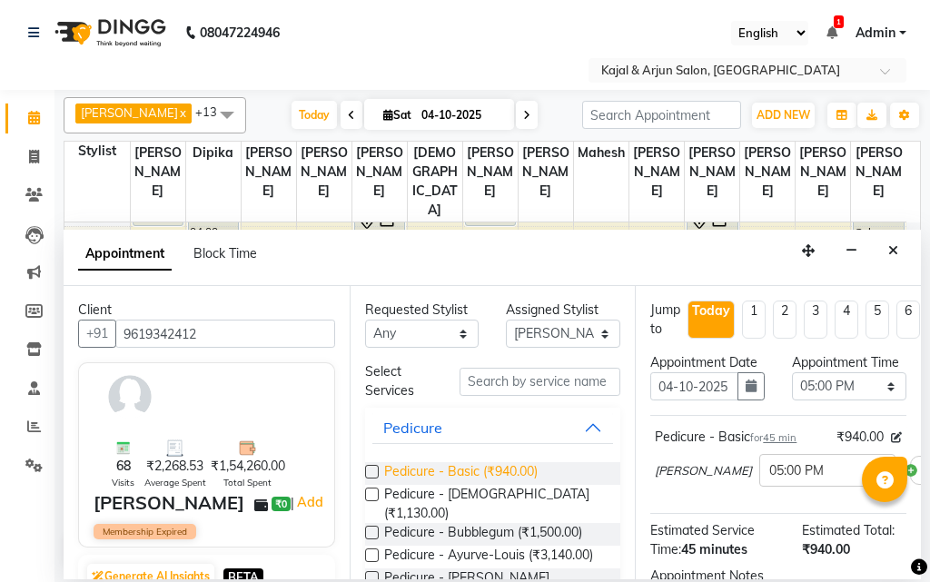
click at [464, 473] on span "Pedicure - Basic (₹940.00)" at bounding box center [461, 473] width 154 height 23
checkbox input "false"
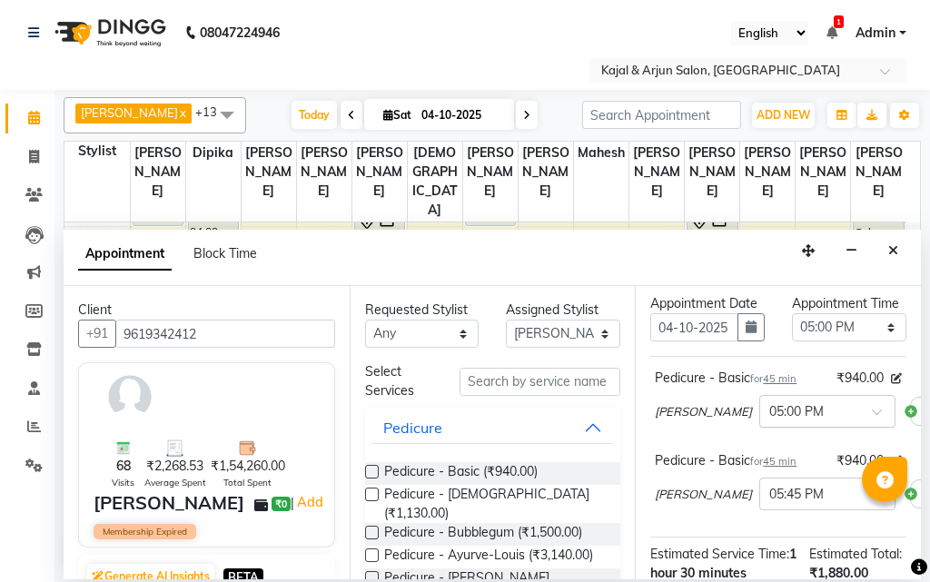
scroll to position [91, 0]
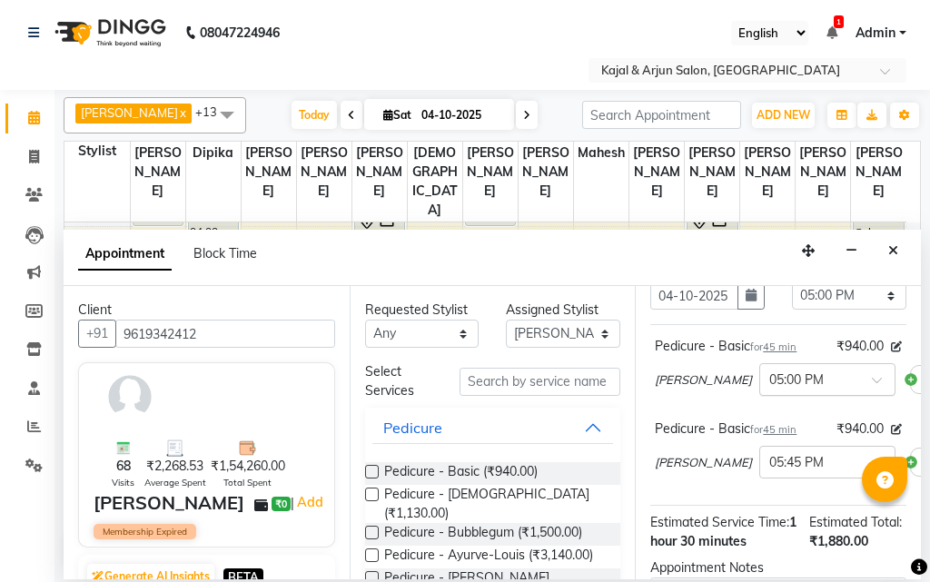
click at [772, 388] on input "text" at bounding box center [810, 378] width 80 height 19
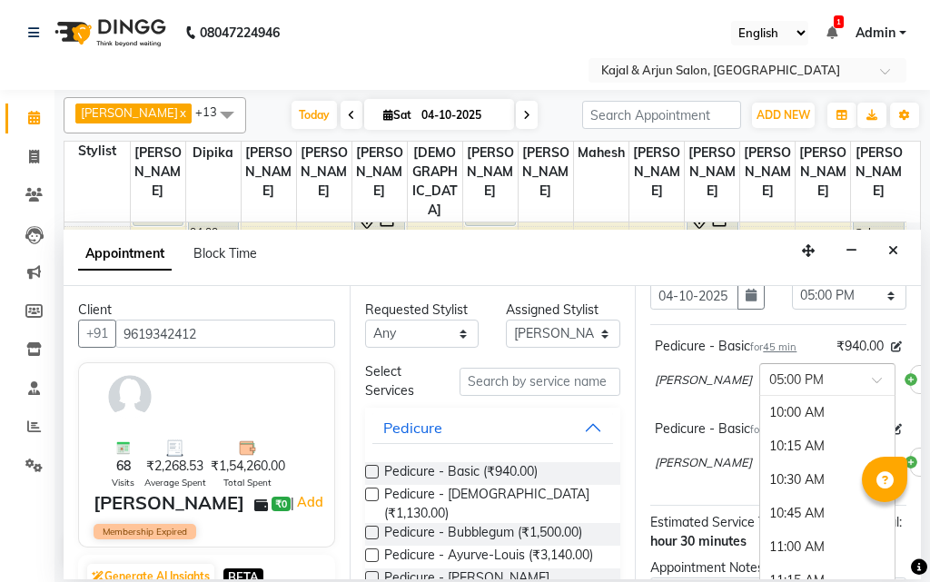
scroll to position [947, 0]
click at [760, 463] on div "05:15 PM" at bounding box center [827, 447] width 134 height 34
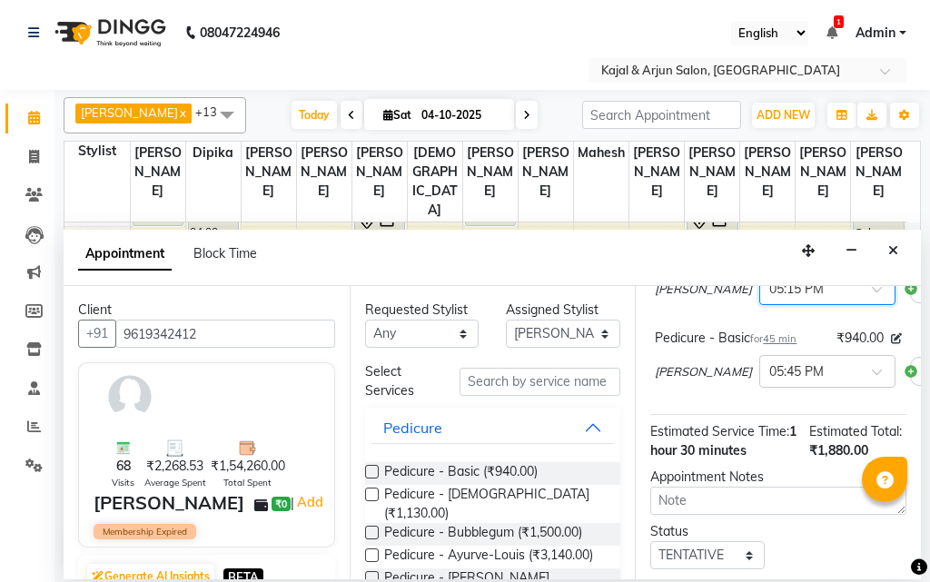
scroll to position [91, 0]
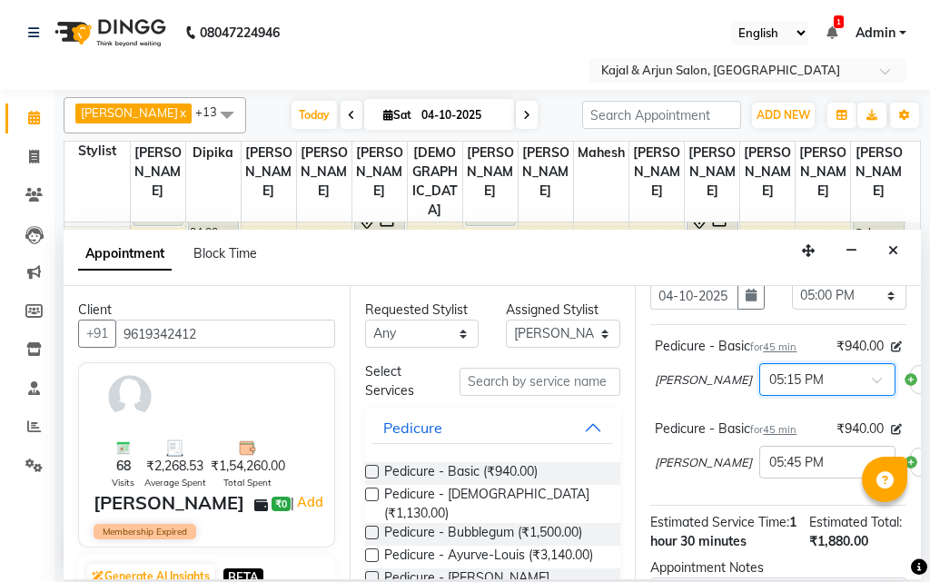
click at [770, 388] on input "text" at bounding box center [810, 378] width 80 height 19
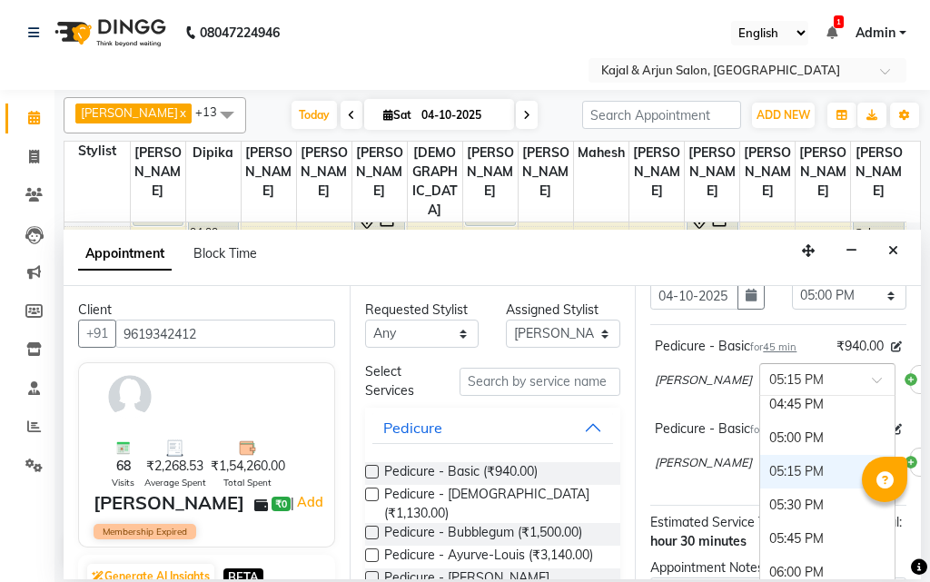
scroll to position [889, 0]
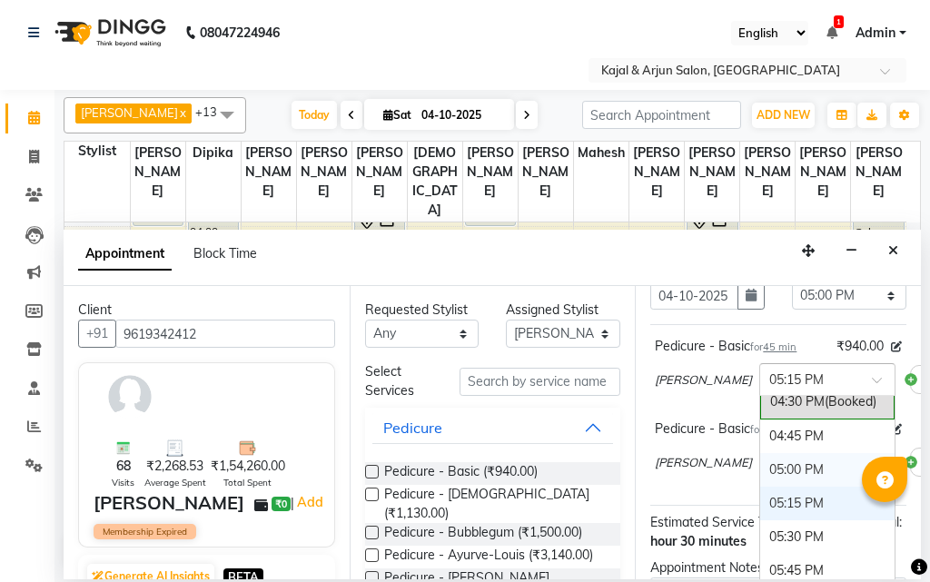
click at [760, 481] on div "05:00 PM" at bounding box center [827, 470] width 134 height 34
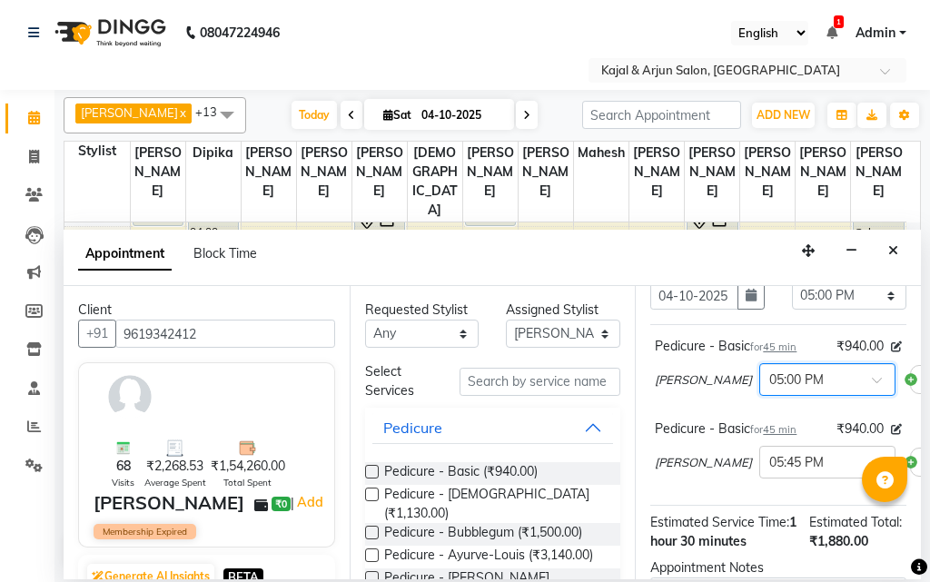
scroll to position [182, 0]
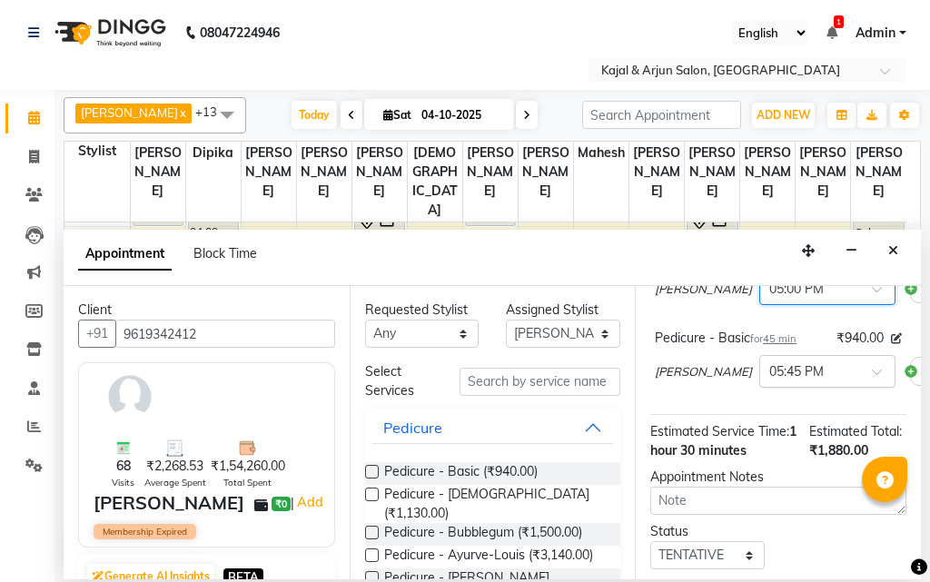
click at [770, 380] on input "text" at bounding box center [810, 370] width 80 height 19
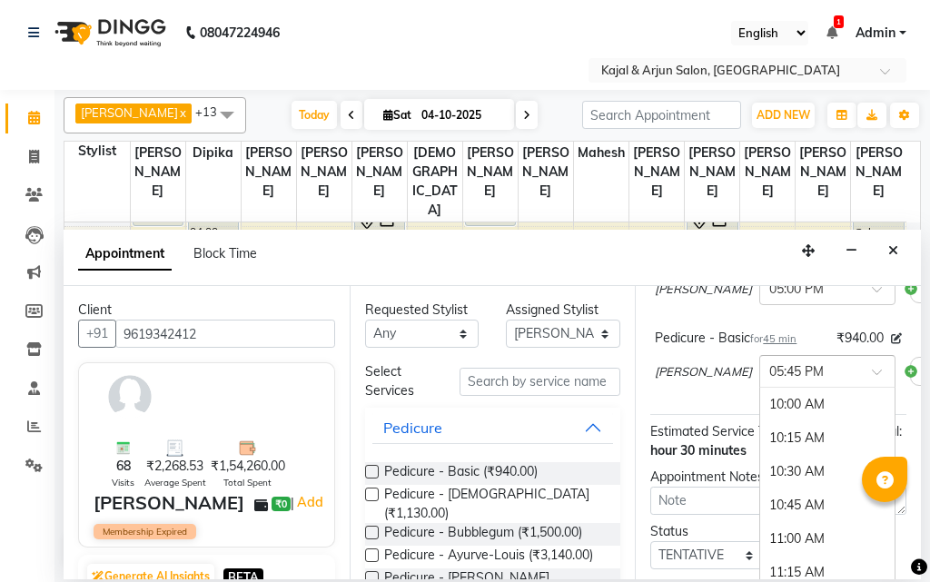
scroll to position [1048, 0]
click at [760, 455] on div "06:00 PM" at bounding box center [827, 439] width 134 height 34
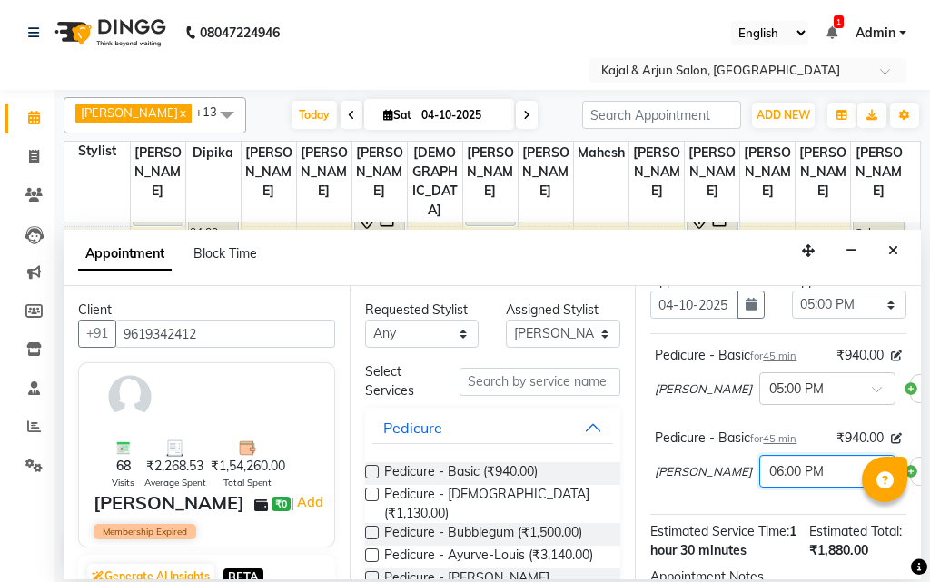
scroll to position [0, 0]
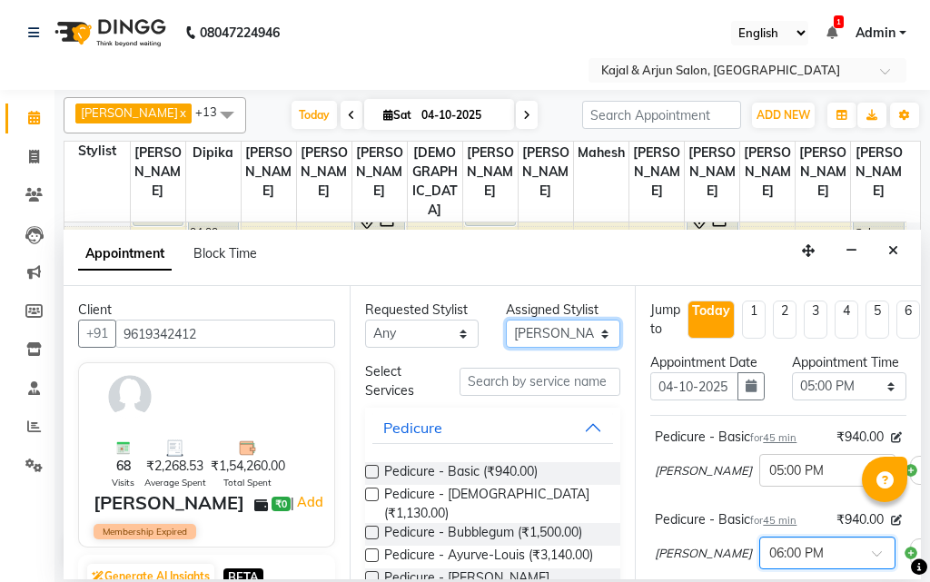
click at [537, 339] on select "Select Arjun Sir [PERSON_NAME] [PERSON_NAME] [PERSON_NAME] [PERSON_NAME] [PERSO…" at bounding box center [563, 334] width 114 height 28
select select "13660"
click at [506, 320] on select "Select Arjun Sir [PERSON_NAME] [PERSON_NAME] [PERSON_NAME] [PERSON_NAME] [PERSO…" at bounding box center [563, 334] width 114 height 28
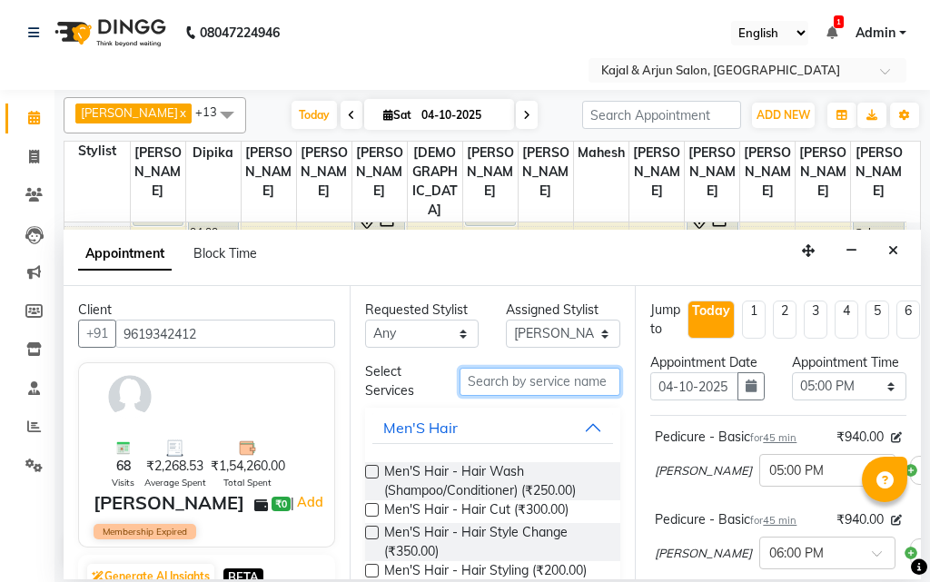
click at [495, 372] on input "text" at bounding box center [541, 382] width 162 height 28
type input "c"
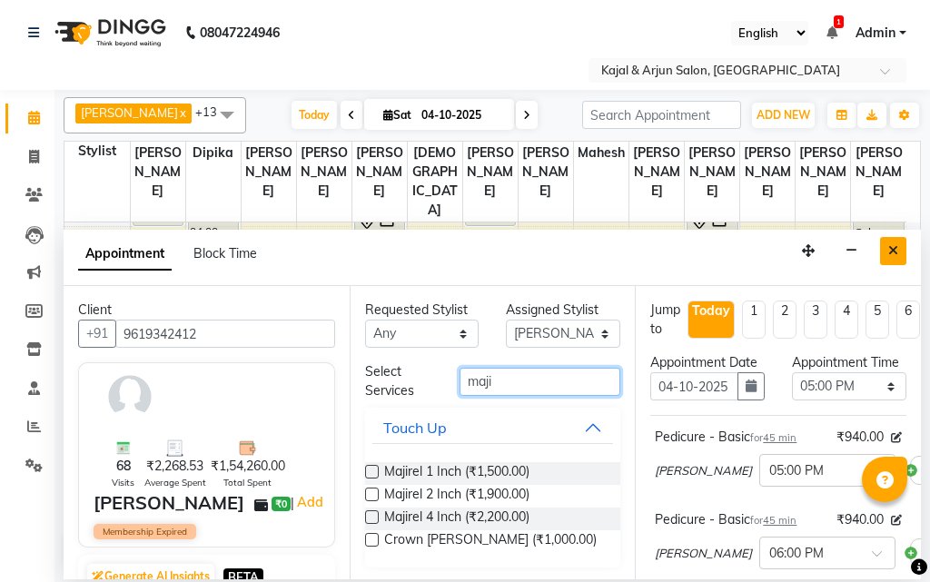
type input "maji"
click at [885, 257] on button "Close" at bounding box center [893, 251] width 26 height 28
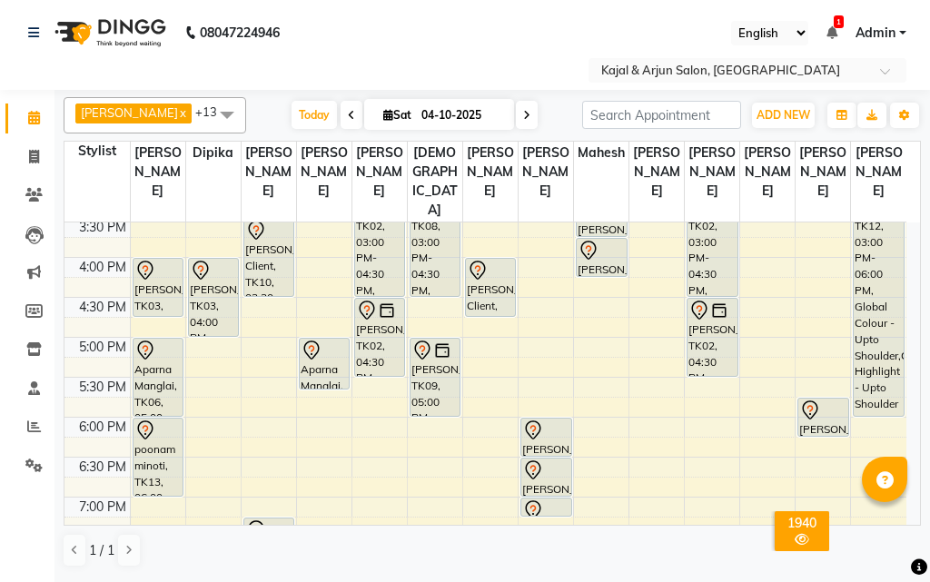
scroll to position [433, 0]
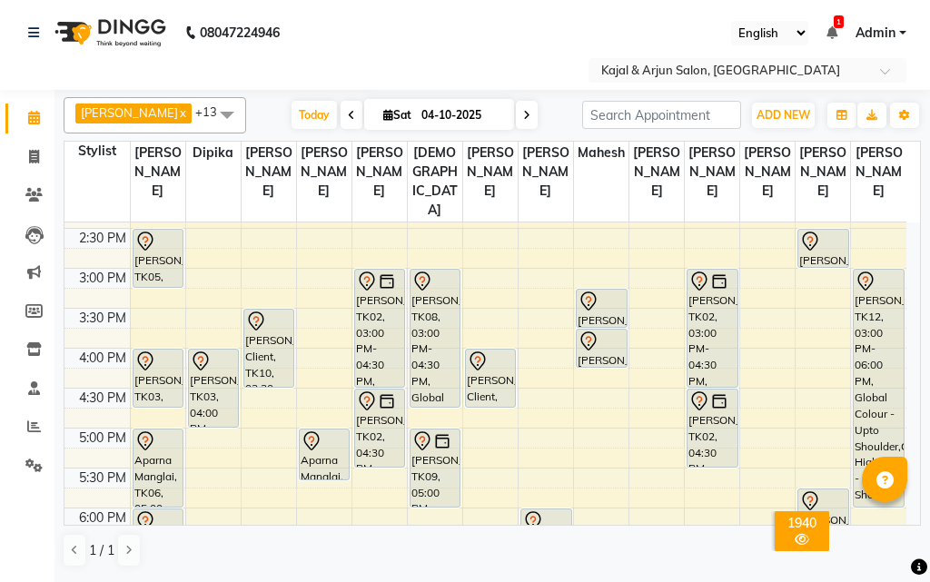
drag, startPoint x: 438, startPoint y: 408, endPoint x: 430, endPoint y: 430, distance: 23.3
click at [430, 430] on div "9:00 AM 9:30 AM 10:00 AM 10:30 AM 11:00 AM 11:30 AM 12:00 PM 12:30 PM 1:00 PM 1…" at bounding box center [486, 348] width 842 height 1118
drag, startPoint x: 265, startPoint y: 405, endPoint x: 265, endPoint y: 432, distance: 26.3
click at [265, 432] on div "aparna gupta, TK11, 11:00 AM-11:30 AM, Moroccan oil Hair wash Anupriya singh Cl…" at bounding box center [269, 348] width 55 height 1118
click at [589, 441] on div "9:00 AM 9:30 AM 10:00 AM 10:30 AM 11:00 AM 11:30 AM 12:00 PM 12:30 PM 1:00 PM 1…" at bounding box center [486, 348] width 842 height 1118
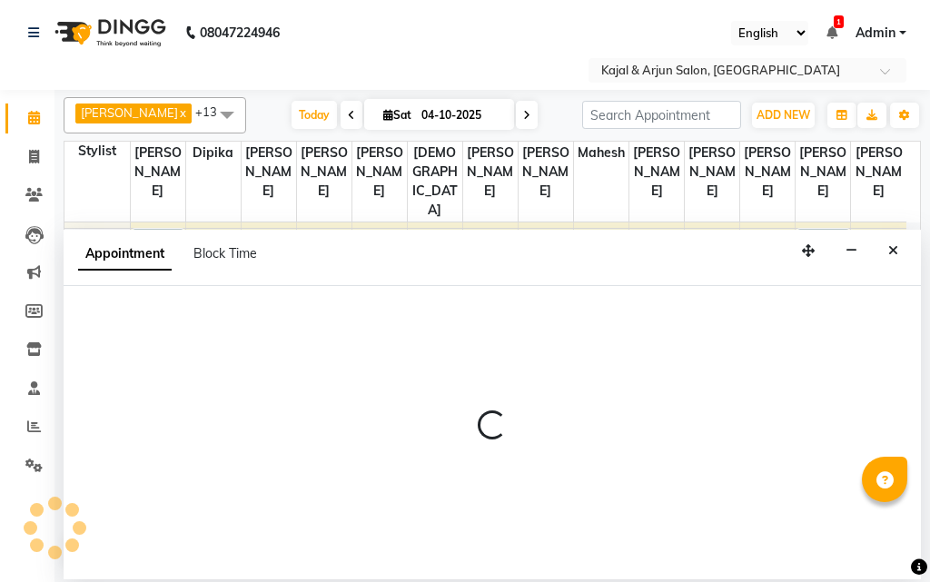
select select "45493"
select select "tentative"
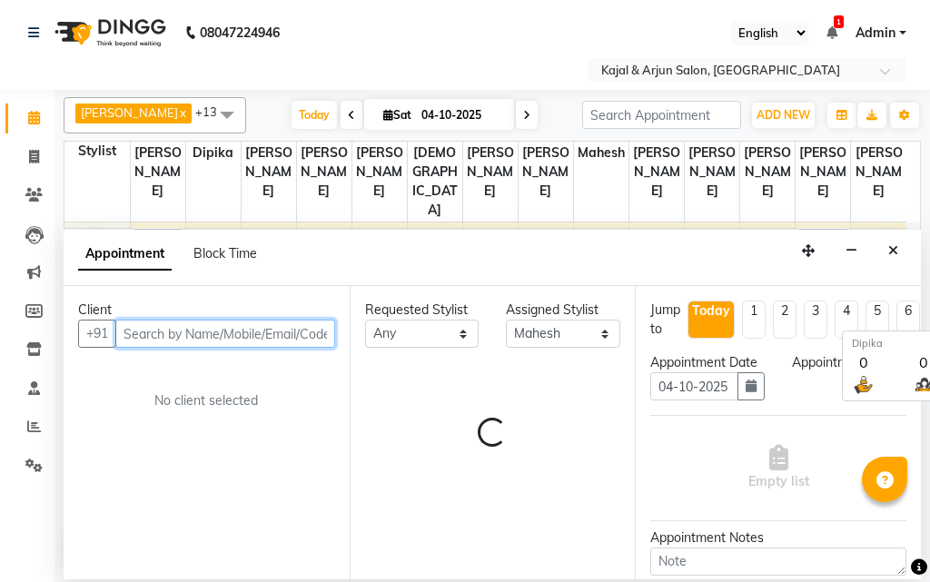
select select "1005"
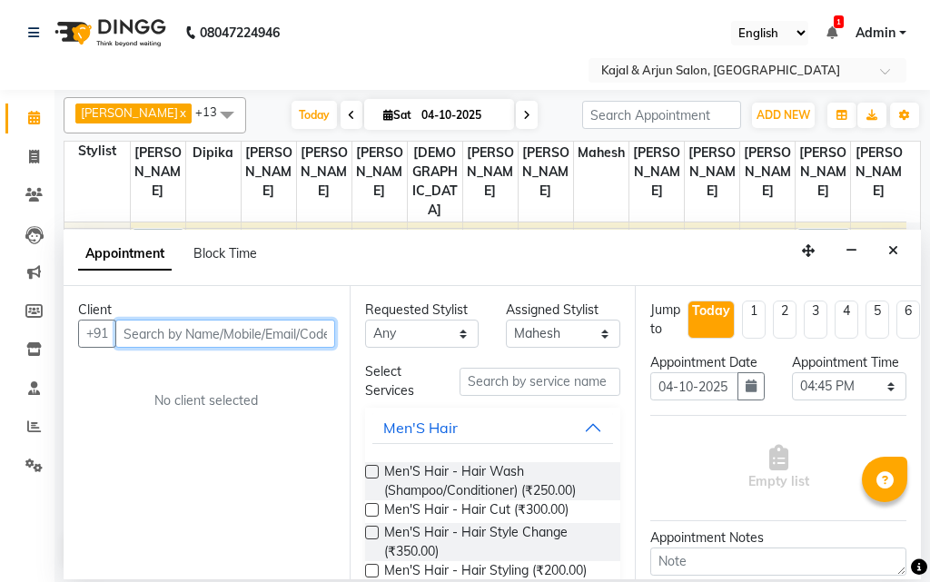
click at [208, 339] on input "text" at bounding box center [225, 334] width 220 height 28
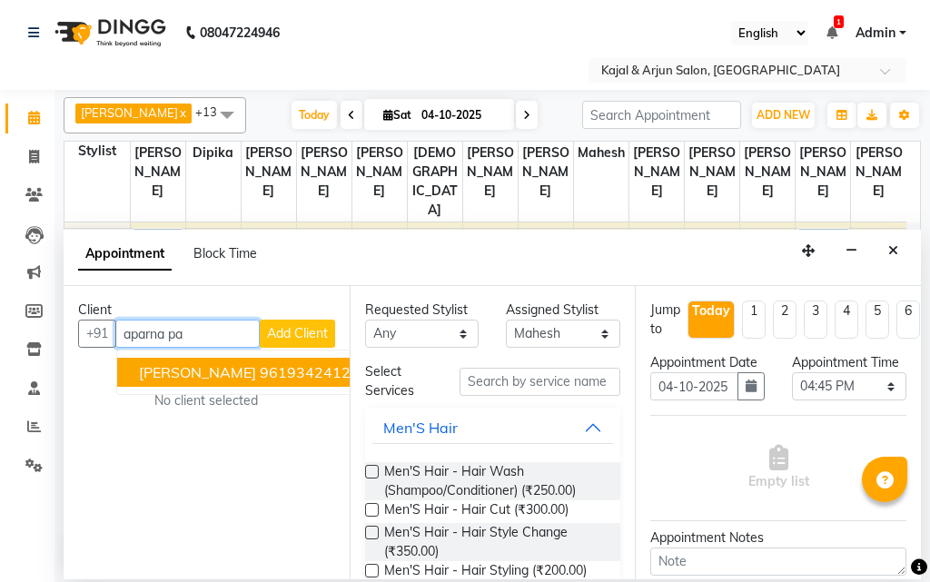
click at [263, 378] on button "Aparna Paranjape 9619342412" at bounding box center [244, 372] width 255 height 29
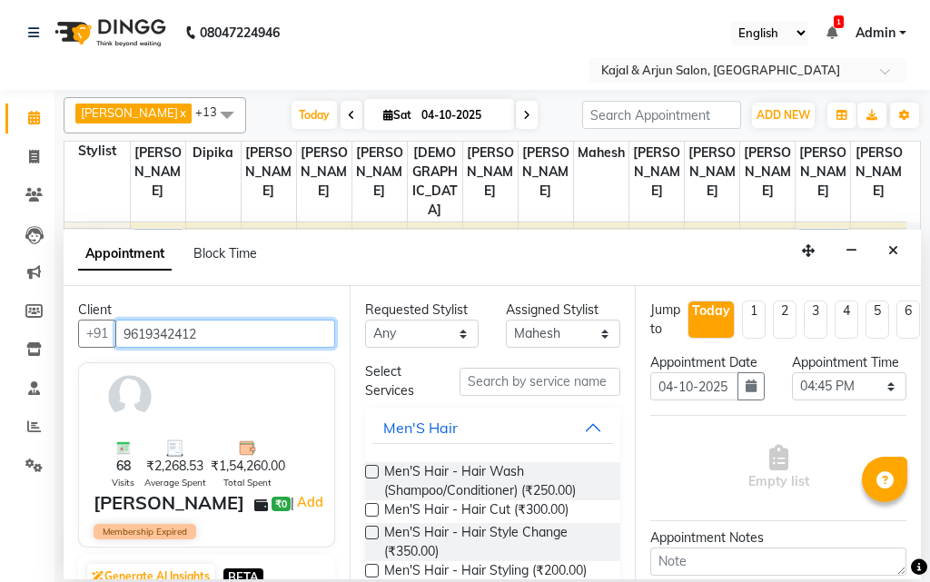
type input "9619342412"
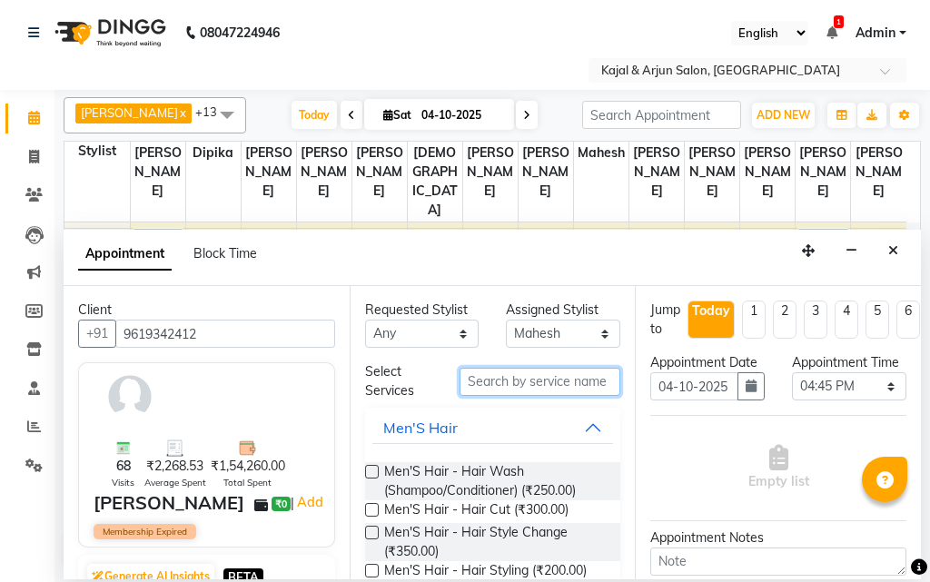
click at [541, 379] on input "text" at bounding box center [541, 382] width 162 height 28
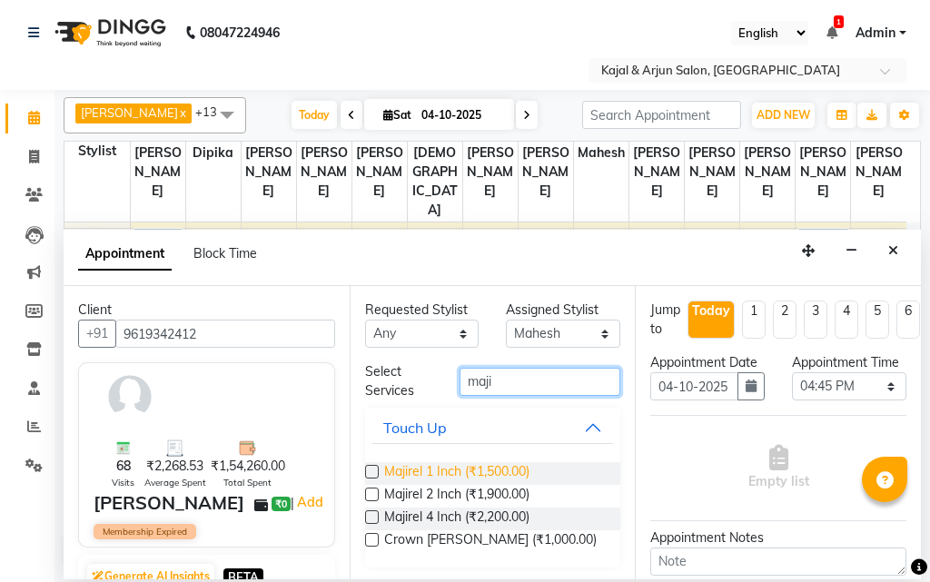
type input "maji"
click at [497, 470] on span "Majirel 1 Inch (₹1,500.00)" at bounding box center [456, 473] width 145 height 23
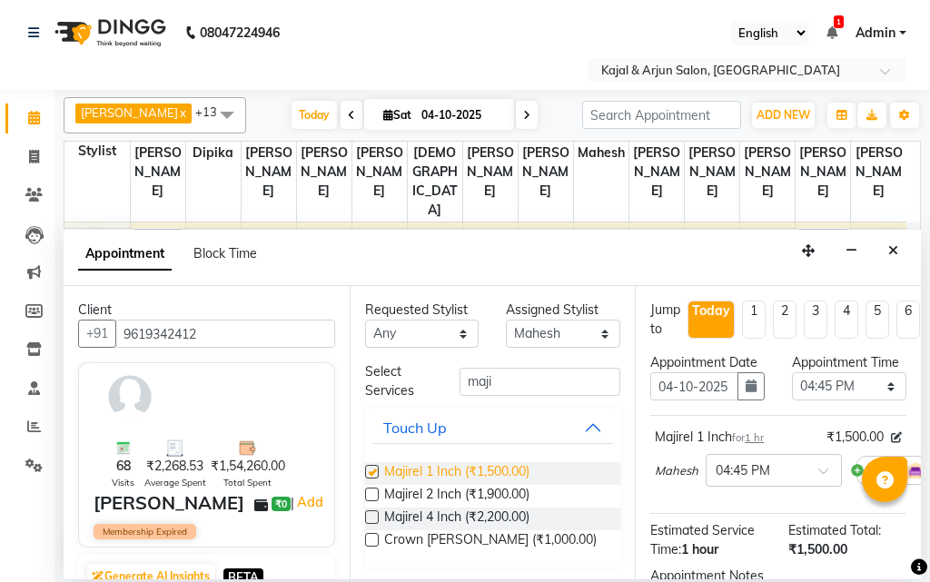
checkbox input "false"
click at [538, 336] on select "Select Arjun Sir [PERSON_NAME] [PERSON_NAME] [PERSON_NAME] [PERSON_NAME] [PERSO…" at bounding box center [563, 334] width 114 height 28
select select "71885"
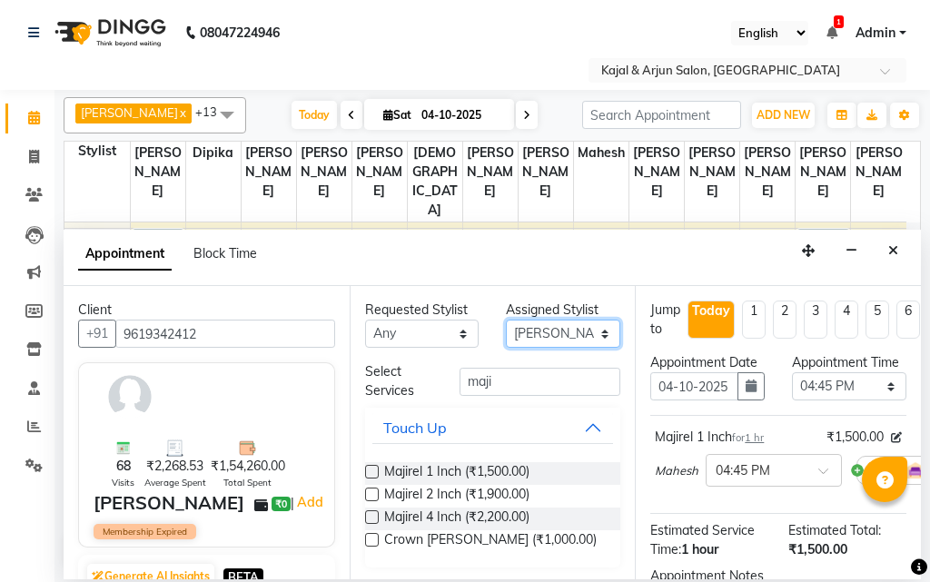
click at [506, 320] on select "Select Arjun Sir [PERSON_NAME] [PERSON_NAME] [PERSON_NAME] [PERSON_NAME] [PERSO…" at bounding box center [563, 334] width 114 height 28
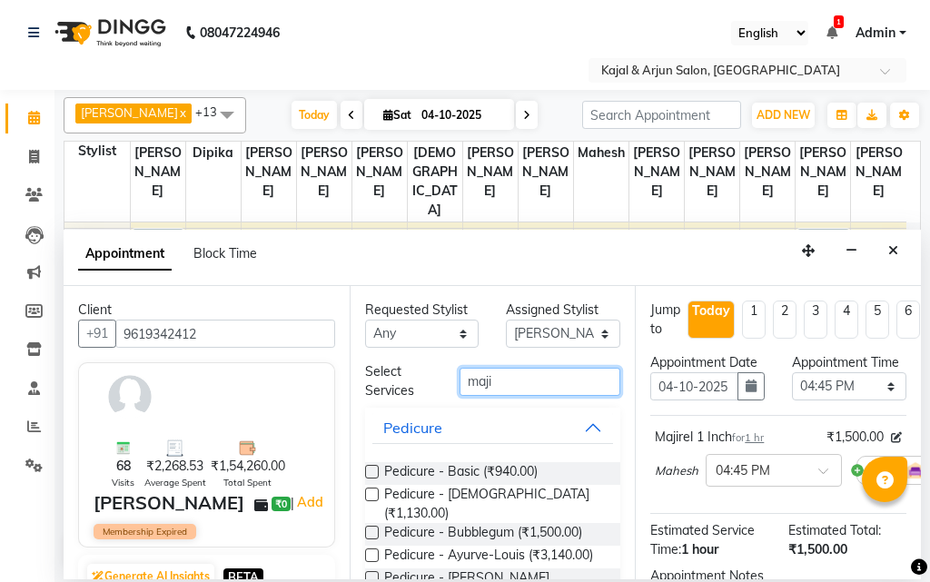
click at [504, 383] on input "maji" at bounding box center [541, 382] width 162 height 28
type input "m"
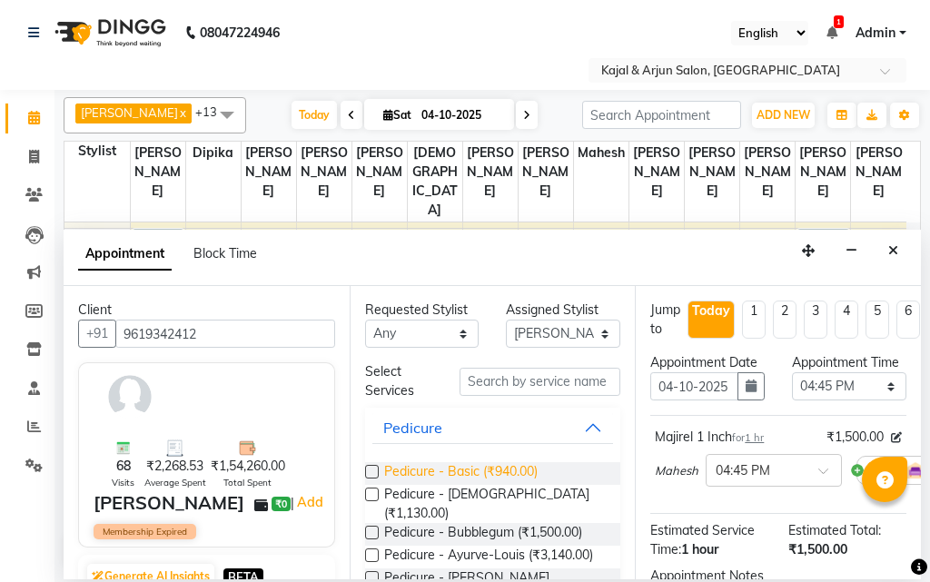
click at [462, 476] on span "Pedicure - Basic (₹940.00)" at bounding box center [461, 473] width 154 height 23
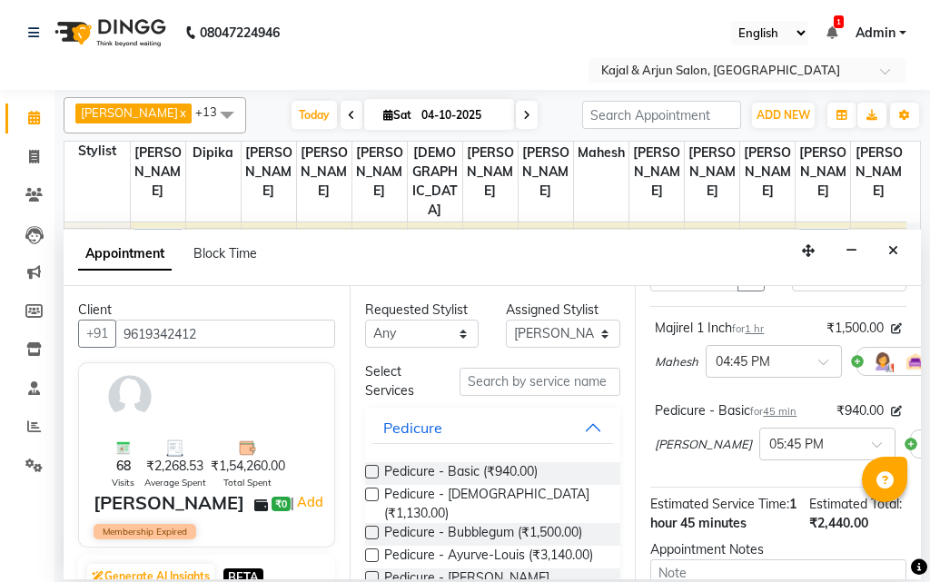
scroll to position [182, 0]
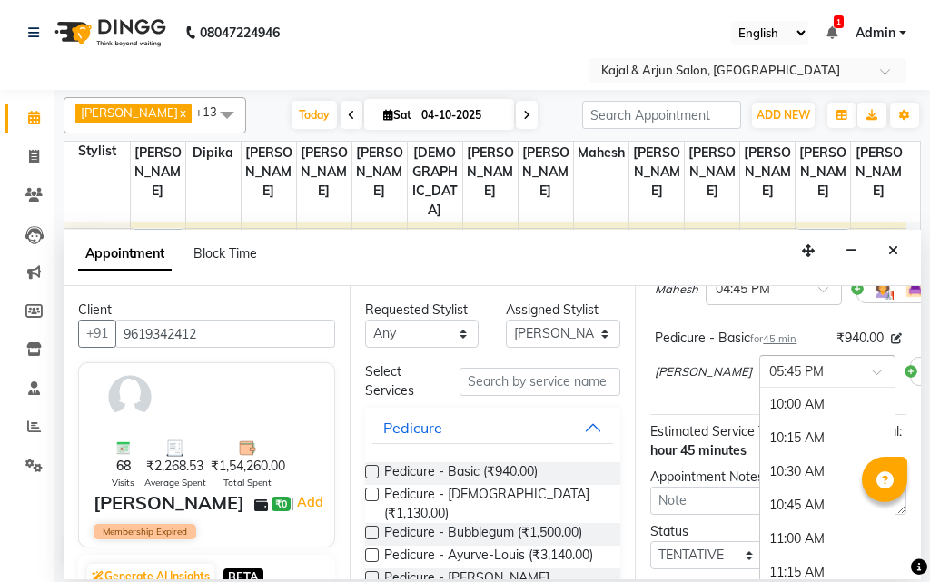
click at [770, 382] on div "× 05:45 PM" at bounding box center [797, 372] width 55 height 19
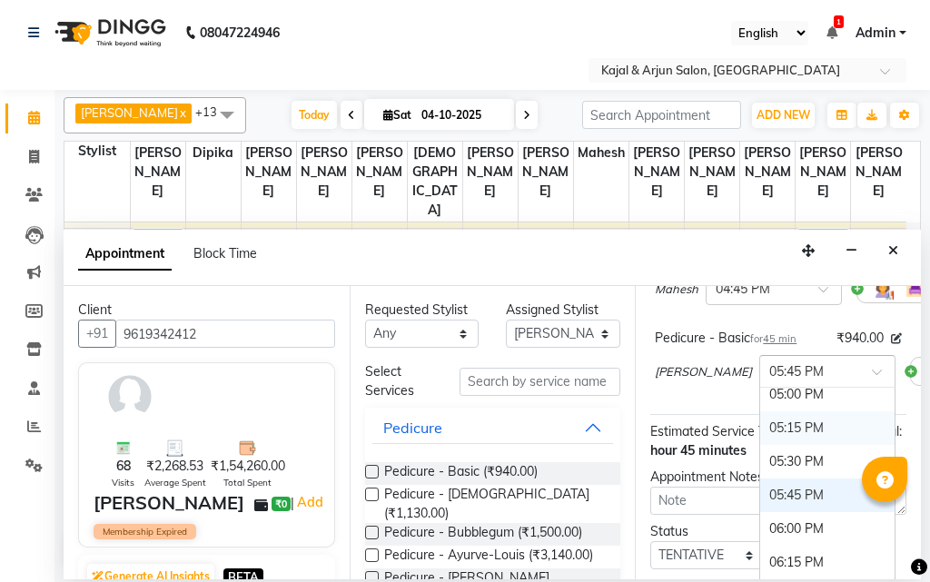
click at [760, 445] on div "05:15 PM" at bounding box center [827, 429] width 134 height 34
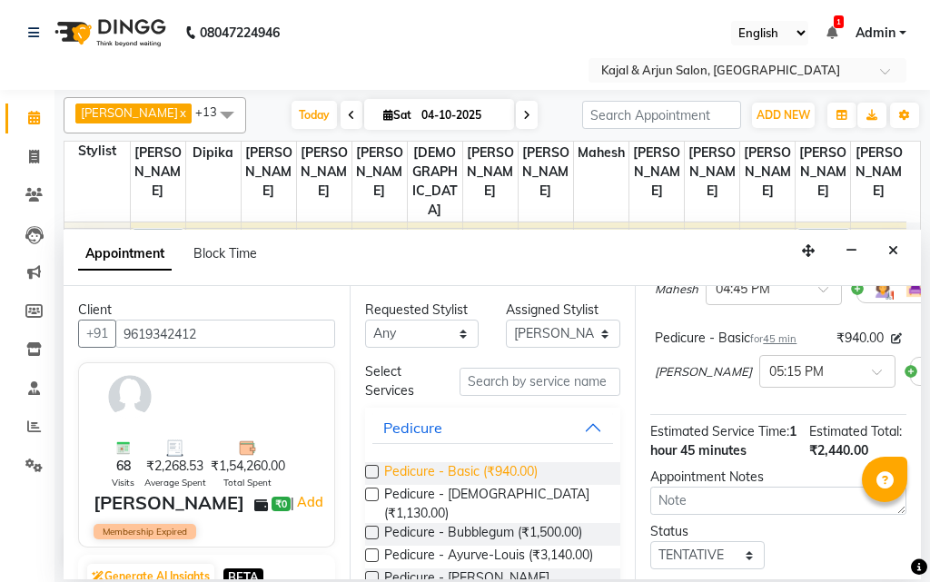
click at [475, 467] on span "Pedicure - Basic (₹940.00)" at bounding box center [461, 473] width 154 height 23
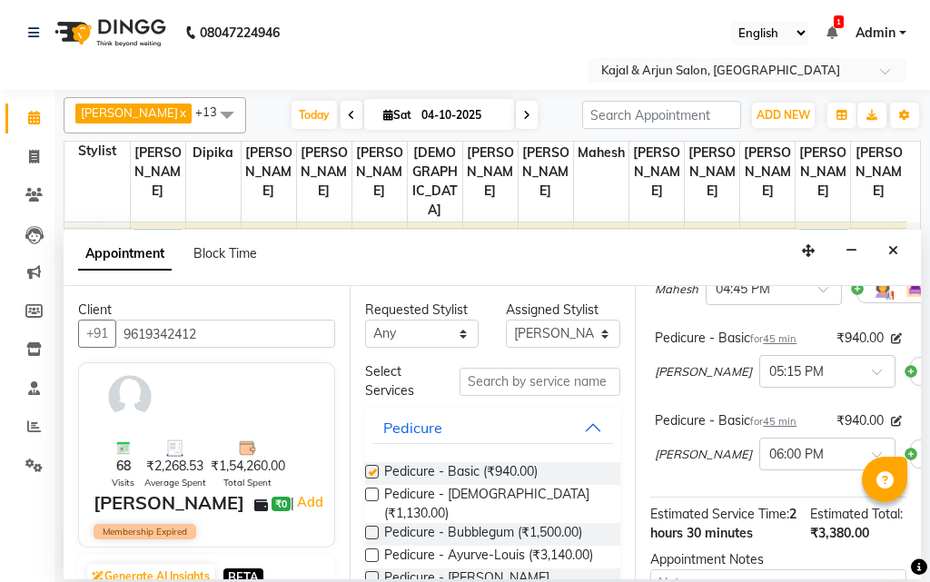
checkbox input "false"
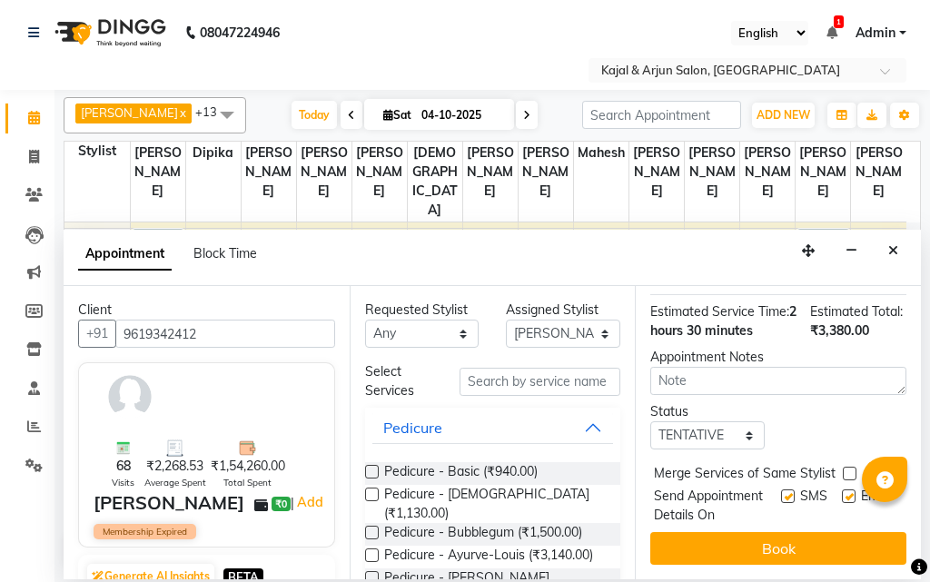
scroll to position [461, 0]
click at [842, 490] on label at bounding box center [849, 497] width 14 height 14
click at [842, 492] on input "checkbox" at bounding box center [848, 498] width 12 height 12
checkbox input "false"
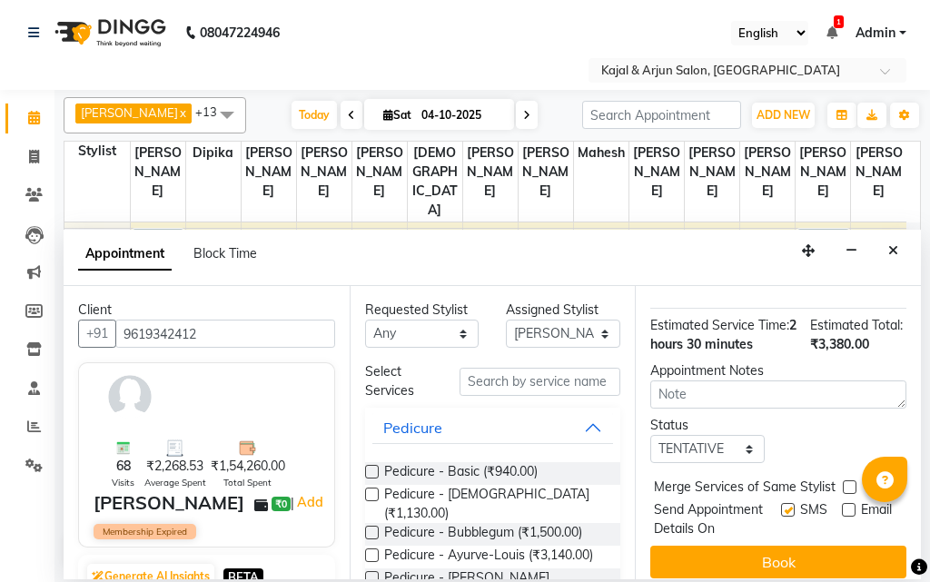
scroll to position [370, 0]
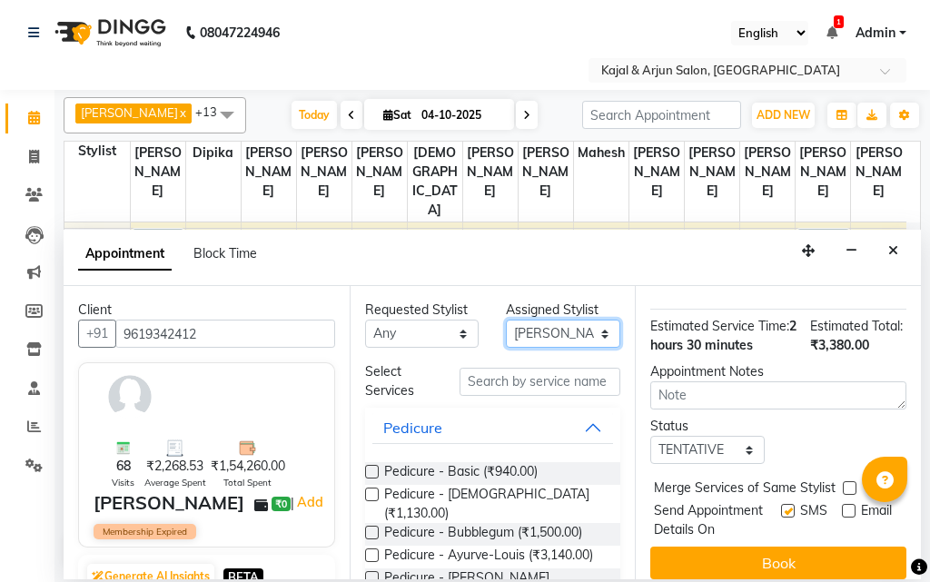
click at [545, 336] on select "Select Arjun Sir [PERSON_NAME] [PERSON_NAME] [PERSON_NAME] [PERSON_NAME] [PERSO…" at bounding box center [563, 334] width 114 height 28
select select "13660"
click at [506, 320] on select "Select Arjun Sir [PERSON_NAME] [PERSON_NAME] [PERSON_NAME] [PERSON_NAME] [PERSO…" at bounding box center [563, 334] width 114 height 28
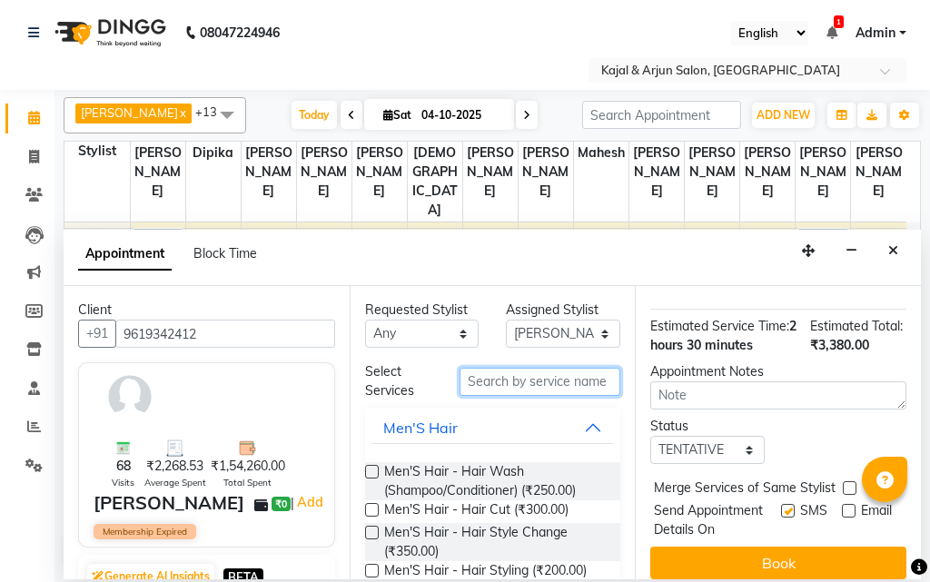
click at [539, 382] on input "text" at bounding box center [541, 382] width 162 height 28
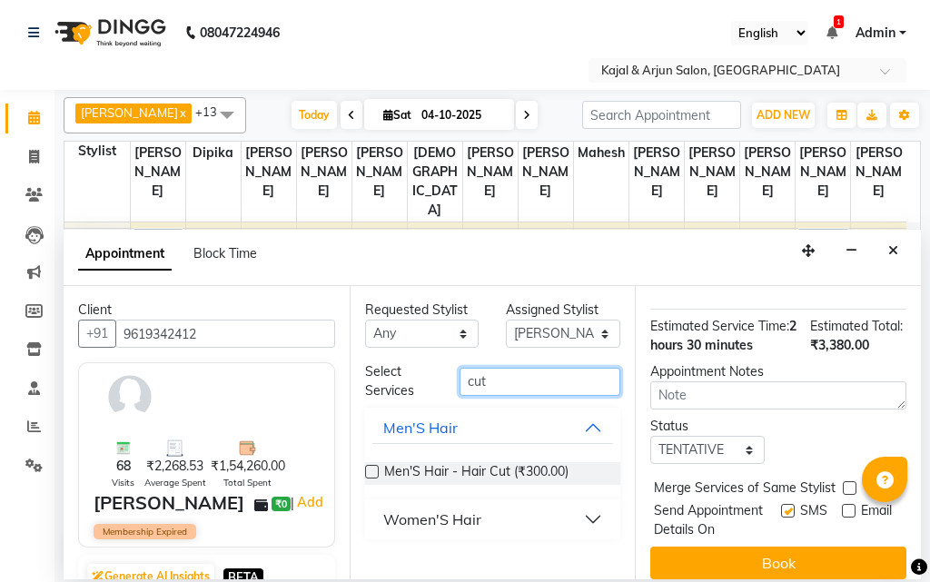
type input "cut"
click at [504, 512] on button "Women'S Hair" at bounding box center [494, 519] width 242 height 33
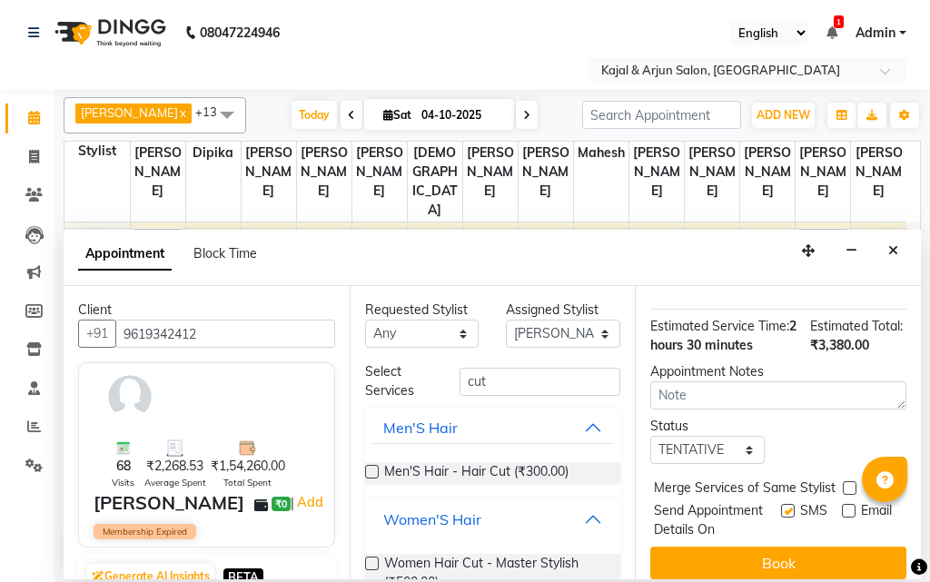
scroll to position [91, 0]
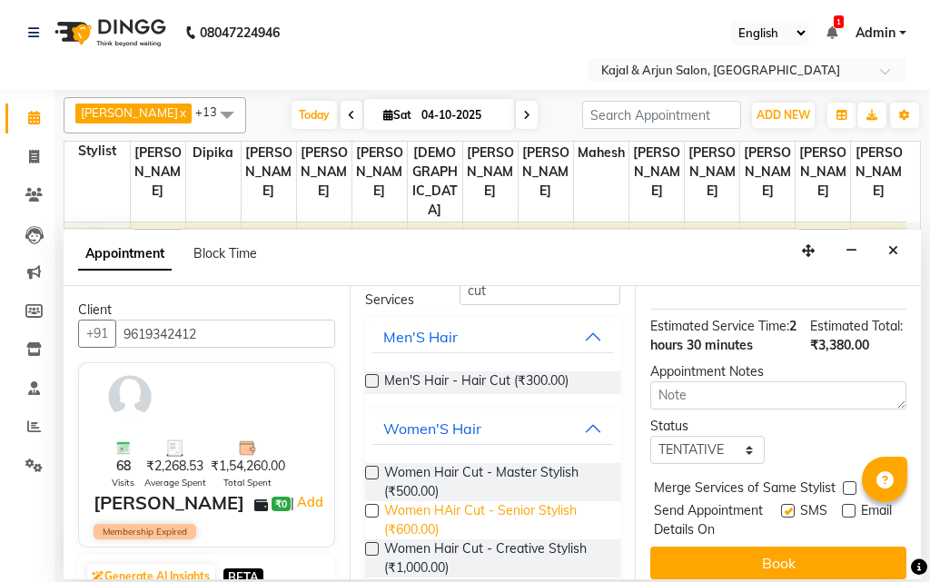
click at [507, 511] on span "Women HAir Cut - Senior Stylish (₹600.00)" at bounding box center [495, 521] width 223 height 38
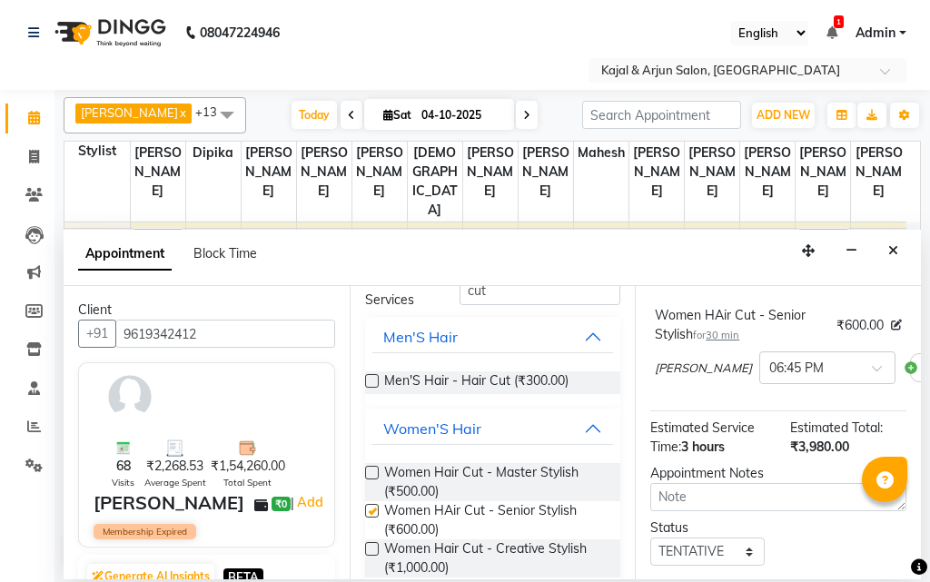
checkbox input "false"
click at [770, 376] on input "text" at bounding box center [810, 366] width 80 height 19
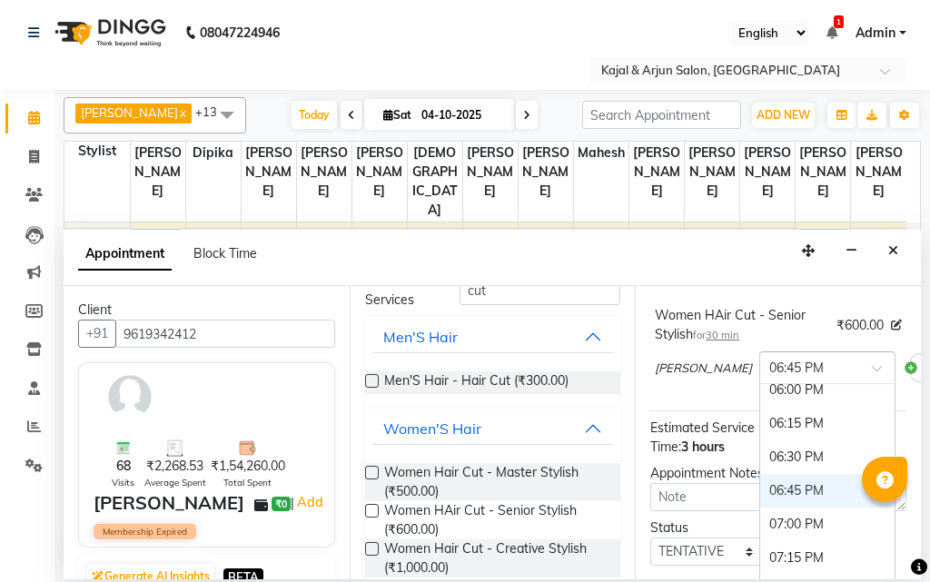
scroll to position [1122, 0]
click at [760, 442] on div "06:15 PM" at bounding box center [827, 425] width 134 height 34
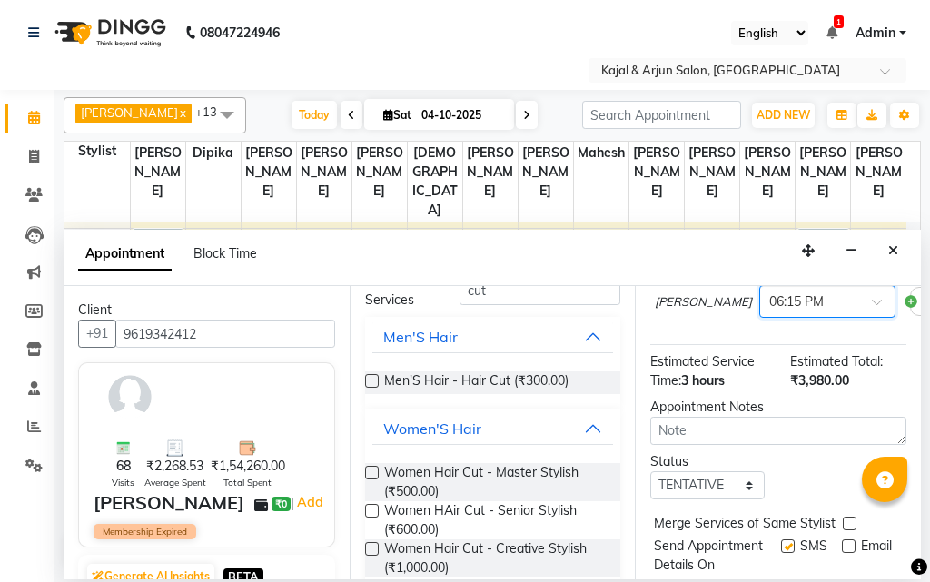
scroll to position [546, 0]
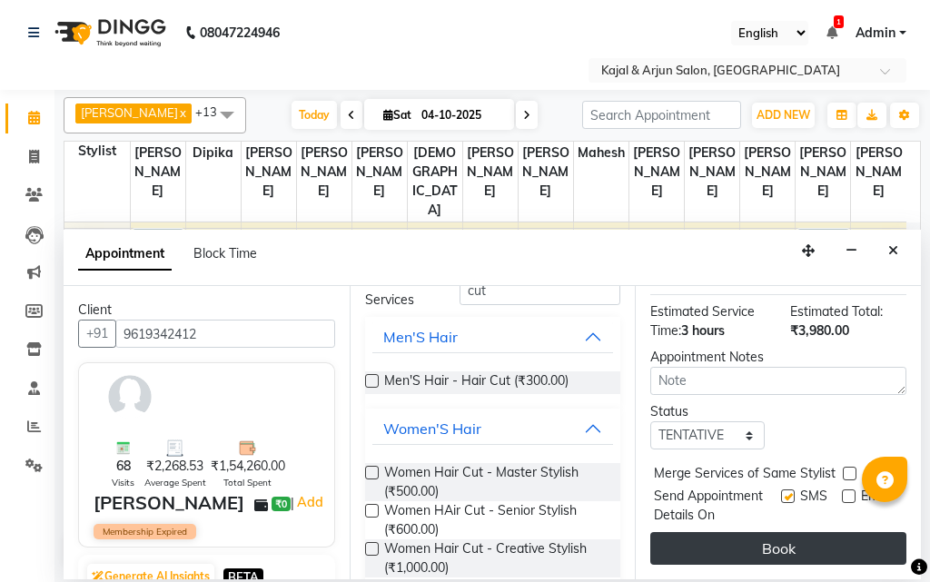
click at [792, 532] on button "Book" at bounding box center [779, 548] width 256 height 33
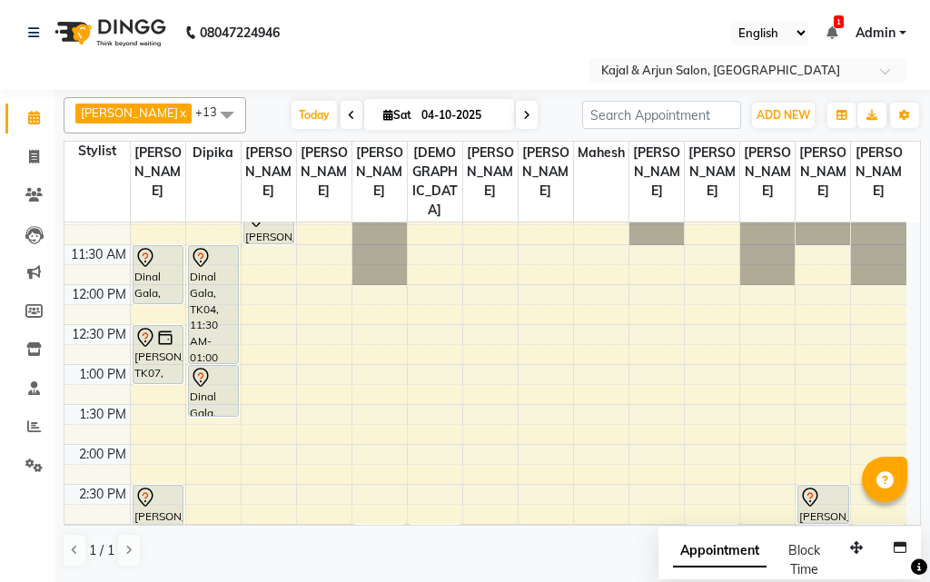
scroll to position [141, 0]
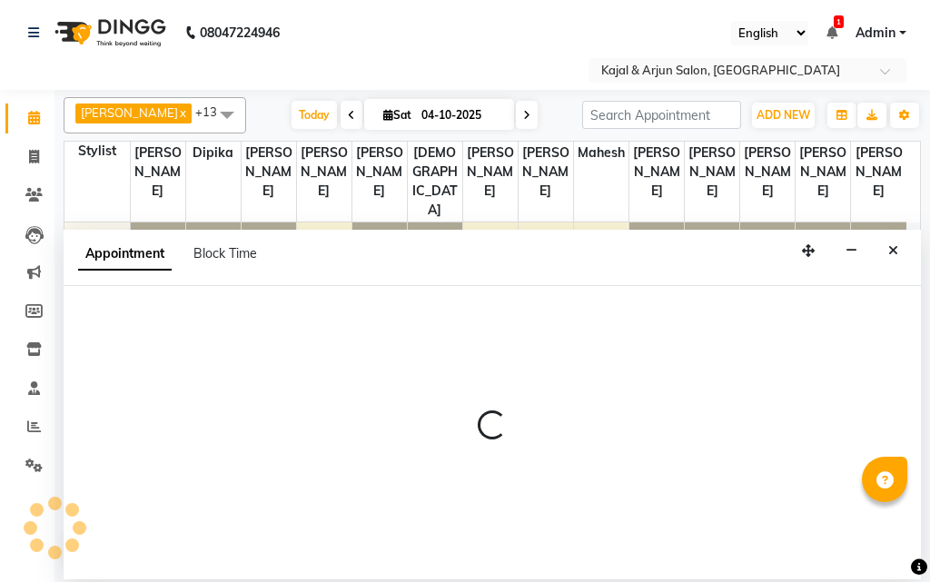
select select "45493"
select select "720"
select select "tentative"
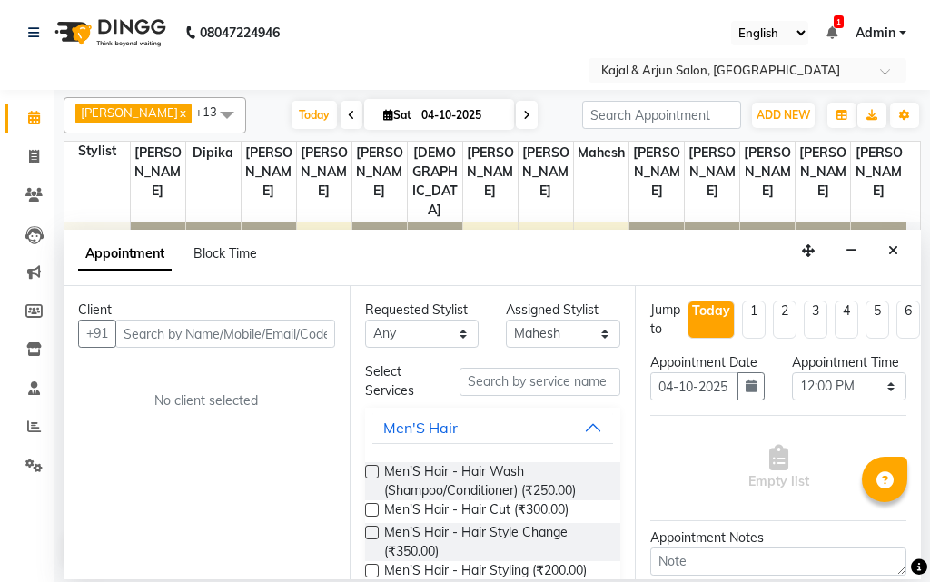
click at [237, 329] on input "text" at bounding box center [225, 334] width 220 height 28
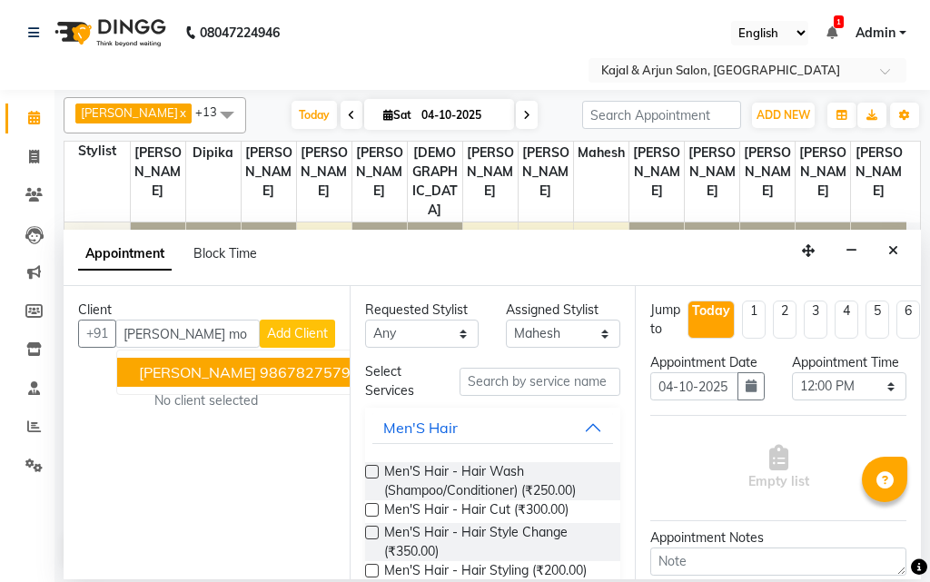
click at [256, 381] on button "Mahima Motwani 9867827579" at bounding box center [244, 372] width 255 height 29
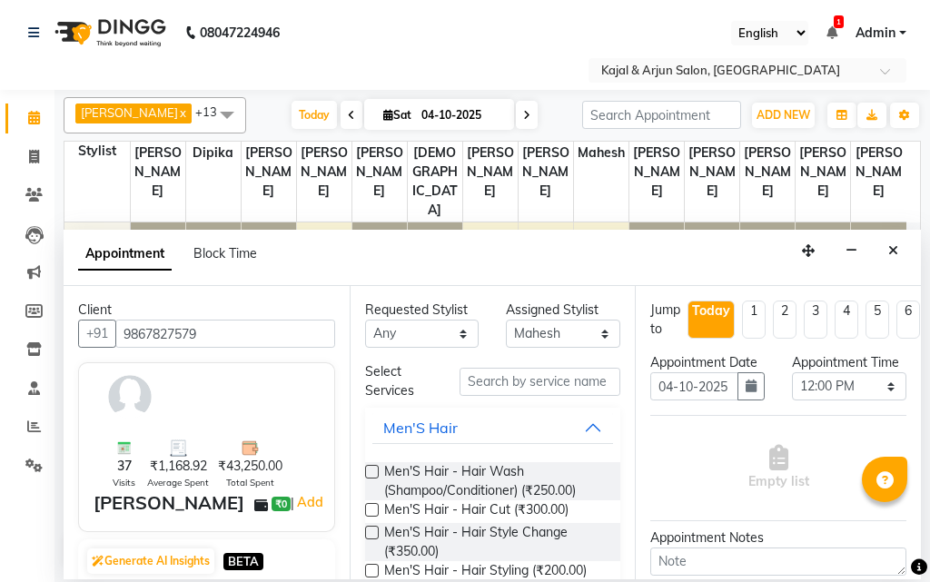
type input "9867827579"
click at [516, 382] on input "text" at bounding box center [541, 382] width 162 height 28
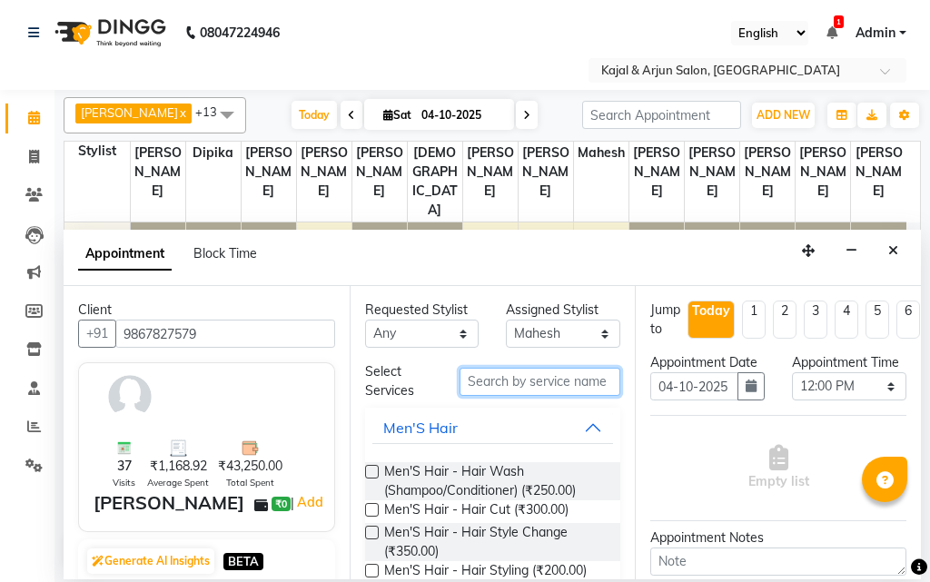
click at [516, 382] on input "text" at bounding box center [541, 382] width 162 height 28
click at [521, 381] on input "text" at bounding box center [541, 382] width 162 height 28
click at [466, 387] on input "text" at bounding box center [541, 382] width 162 height 28
click at [480, 380] on input "text" at bounding box center [541, 382] width 162 height 28
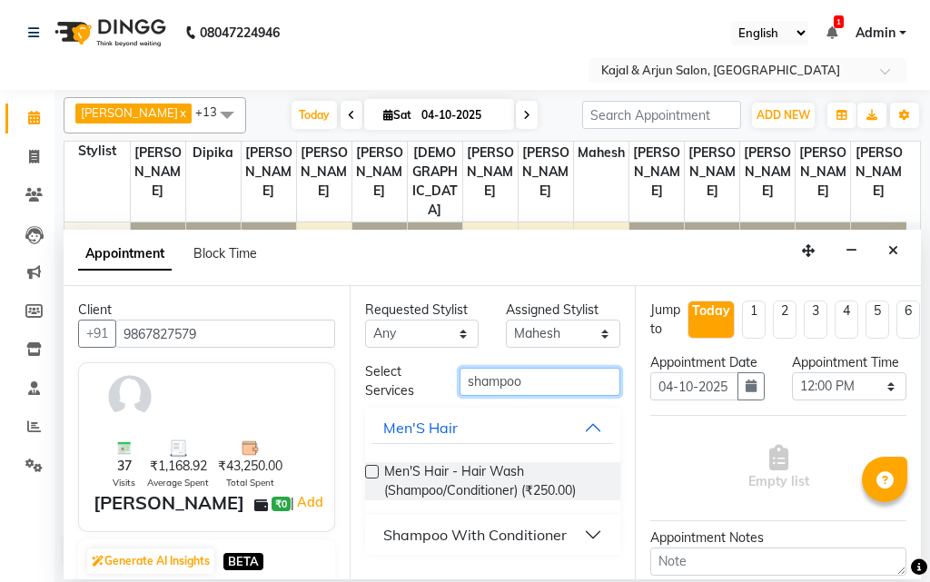
type input "shampoo"
click at [457, 522] on button "Shampoo With Conditioner" at bounding box center [494, 535] width 242 height 33
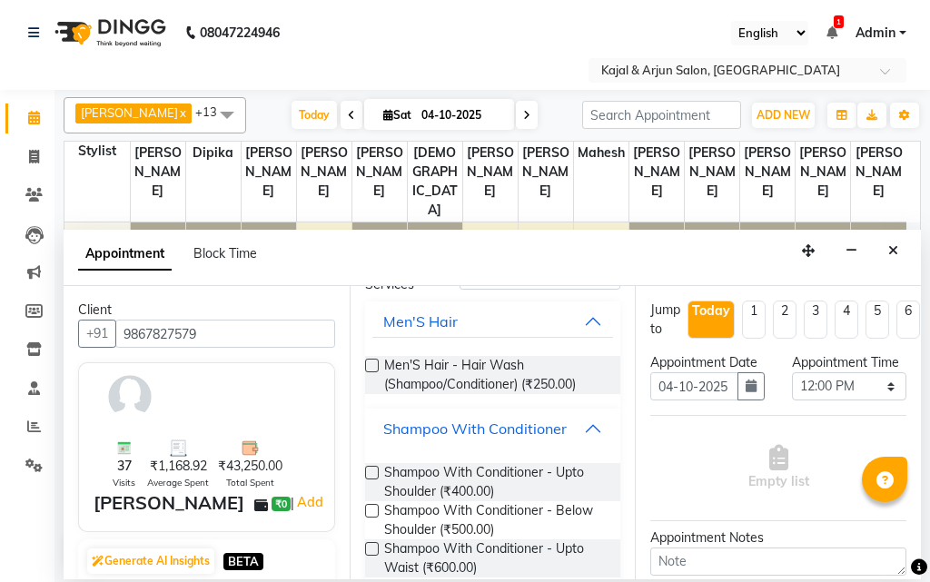
scroll to position [182, 0]
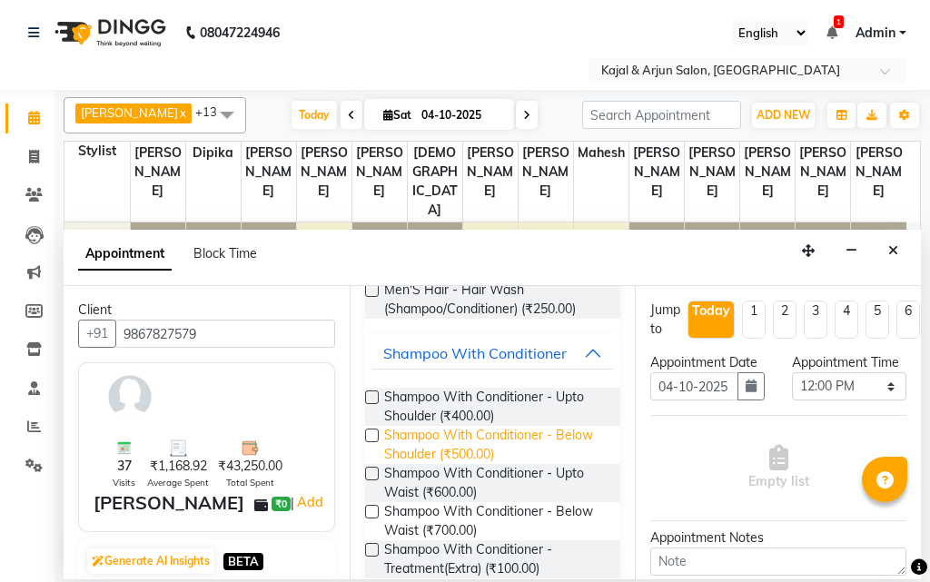
click at [475, 452] on span "Shampoo With Conditioner - Below Shoulder (₹500.00)" at bounding box center [495, 445] width 223 height 38
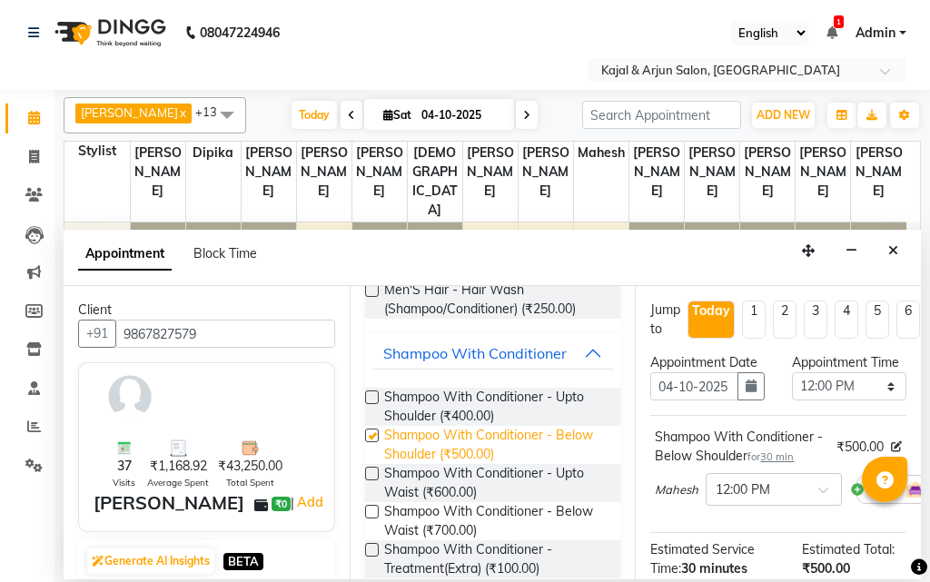
checkbox input "false"
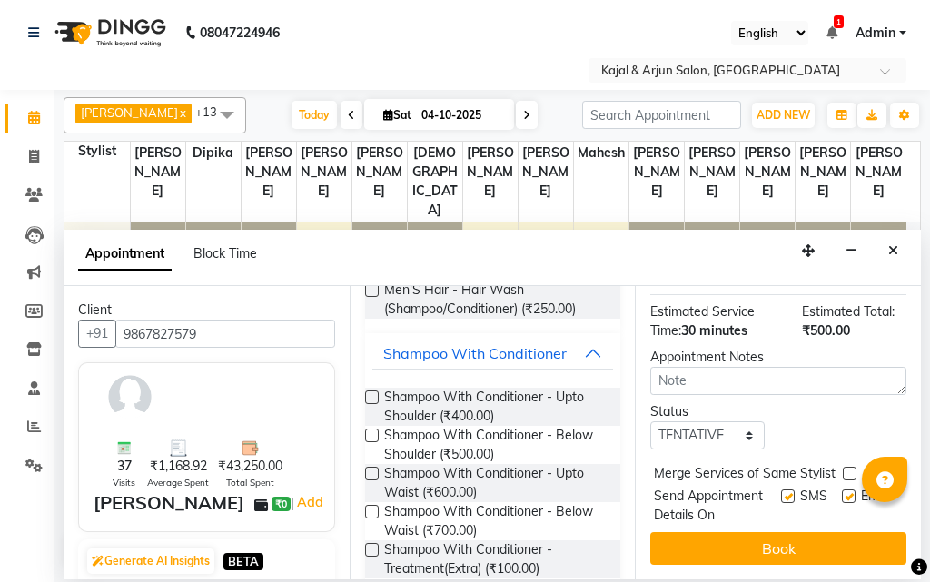
scroll to position [309, 0]
click at [842, 490] on label at bounding box center [849, 497] width 14 height 14
click at [842, 492] on input "checkbox" at bounding box center [848, 498] width 12 height 12
checkbox input "false"
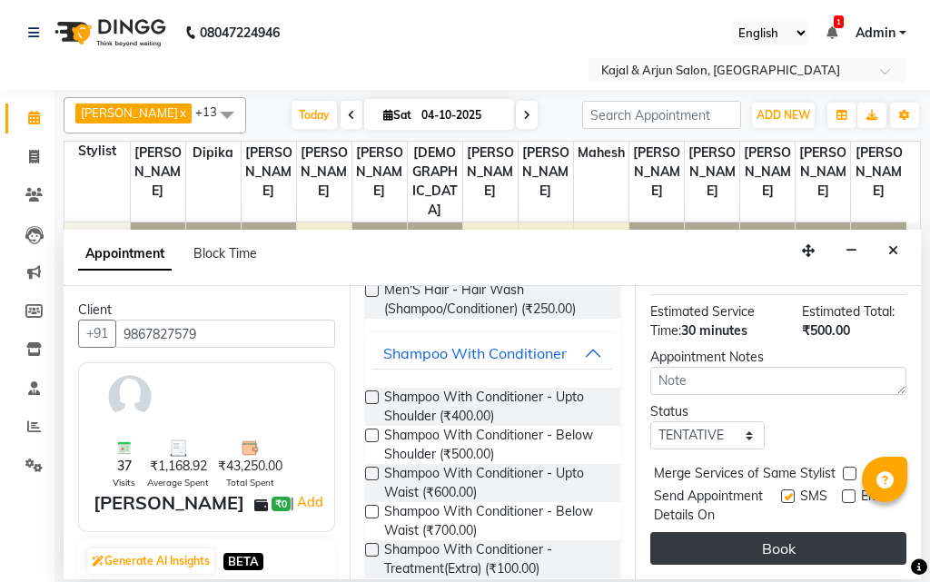
click at [756, 532] on button "Book" at bounding box center [779, 548] width 256 height 33
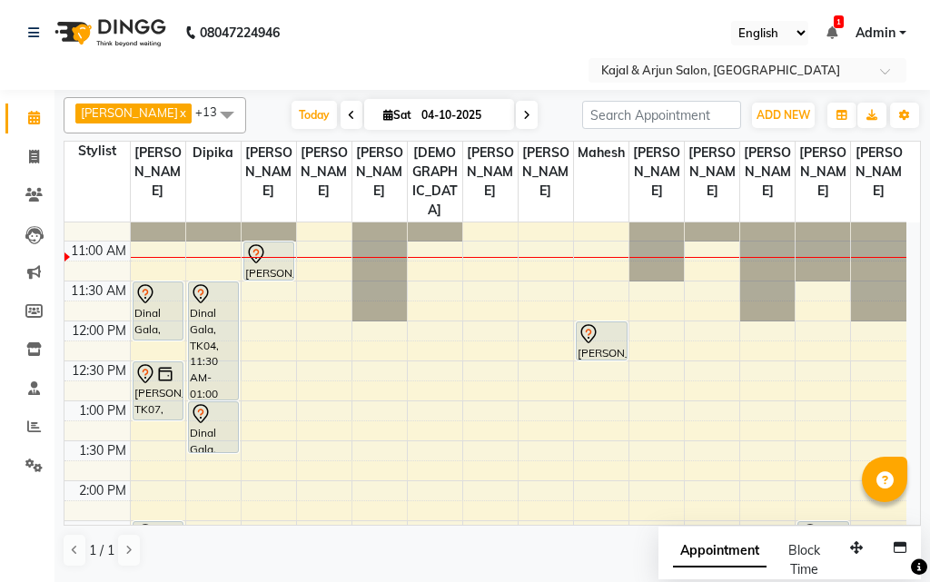
click at [392, 26] on nav "08047224946 Select Location × Kajal & Arjun Salon, Lokhandwala English ENGLISH …" at bounding box center [465, 45] width 930 height 90
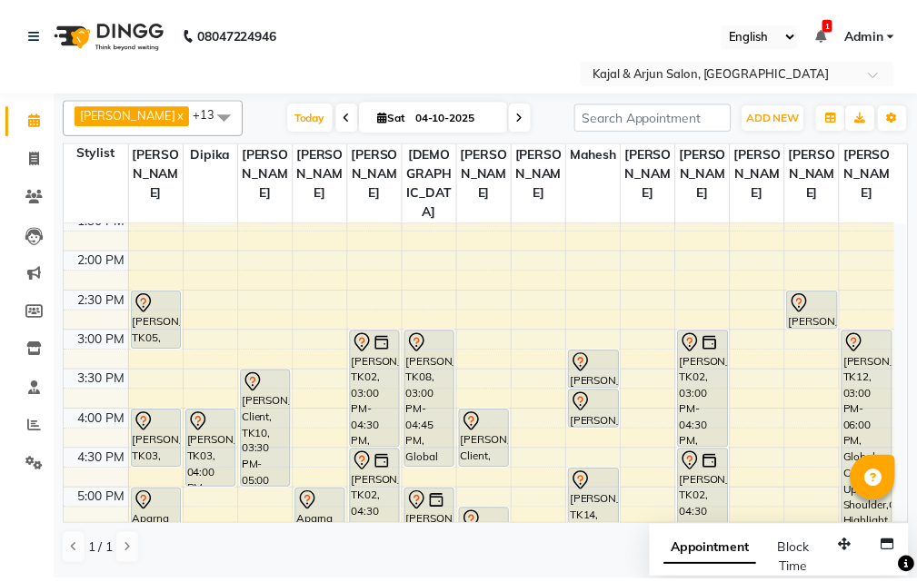
scroll to position [319, 0]
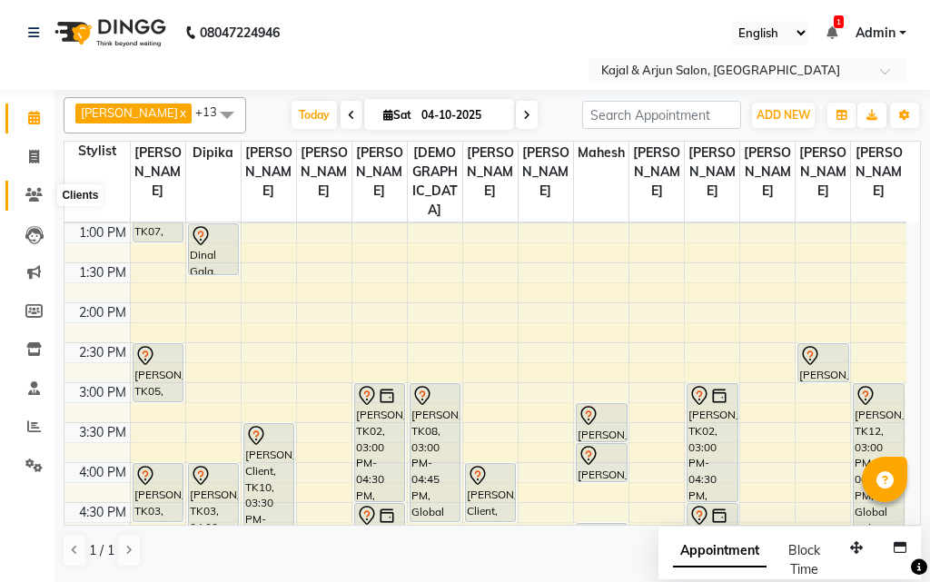
click at [37, 196] on icon at bounding box center [33, 195] width 17 height 14
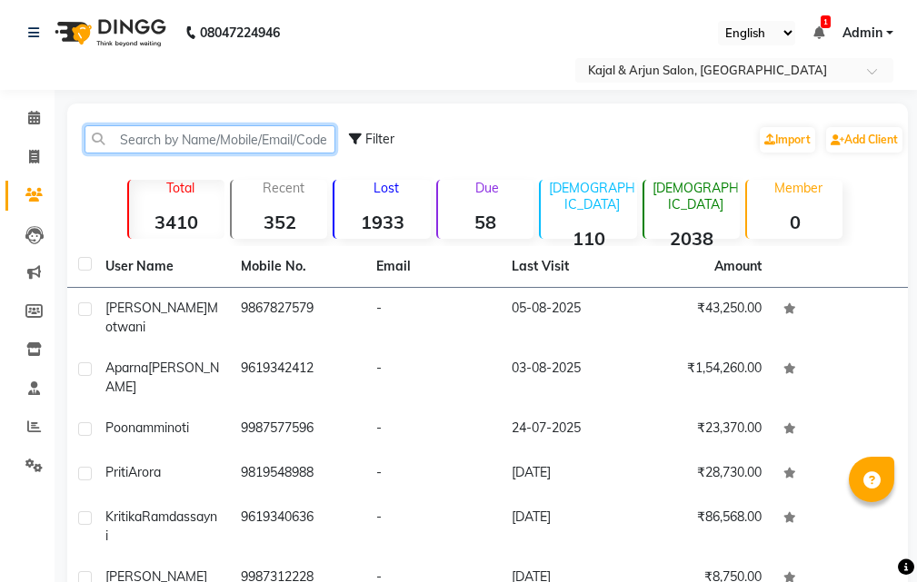
click at [211, 143] on input "text" at bounding box center [209, 139] width 251 height 28
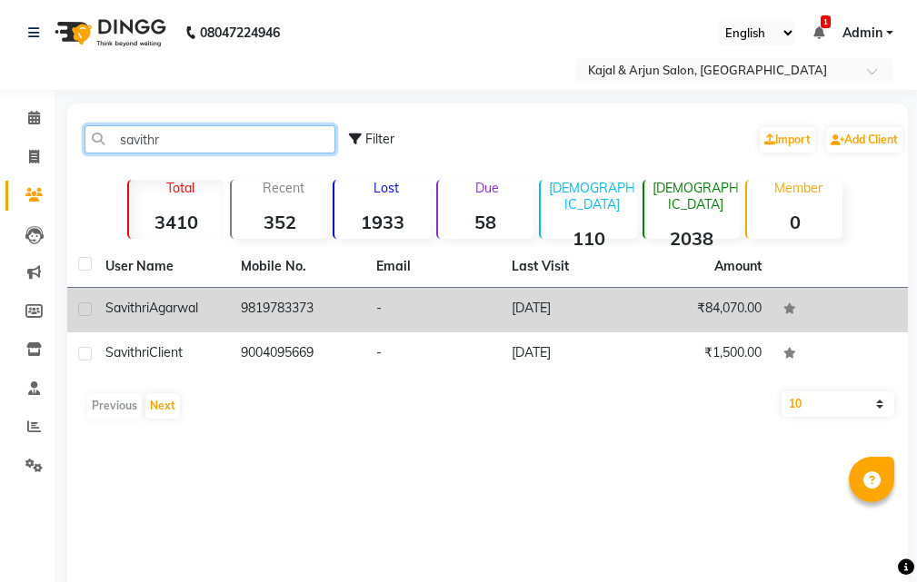
type input "savithr"
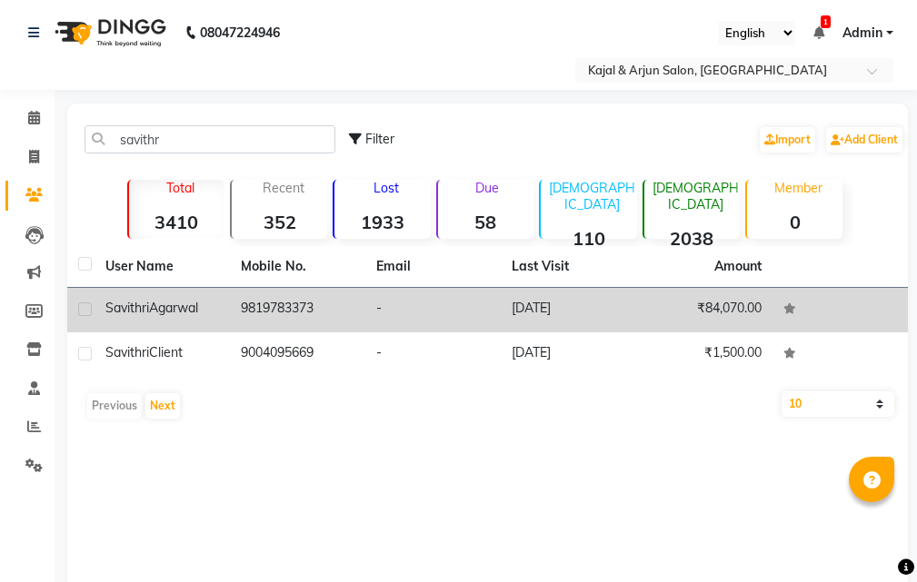
click at [267, 309] on td "9819783373" at bounding box center [297, 310] width 135 height 45
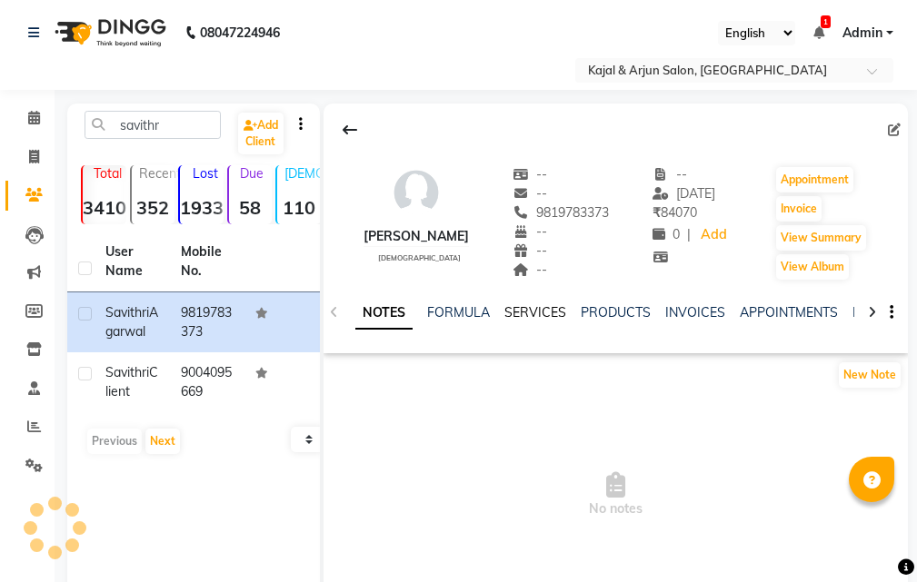
click at [521, 308] on link "SERVICES" at bounding box center [535, 312] width 62 height 16
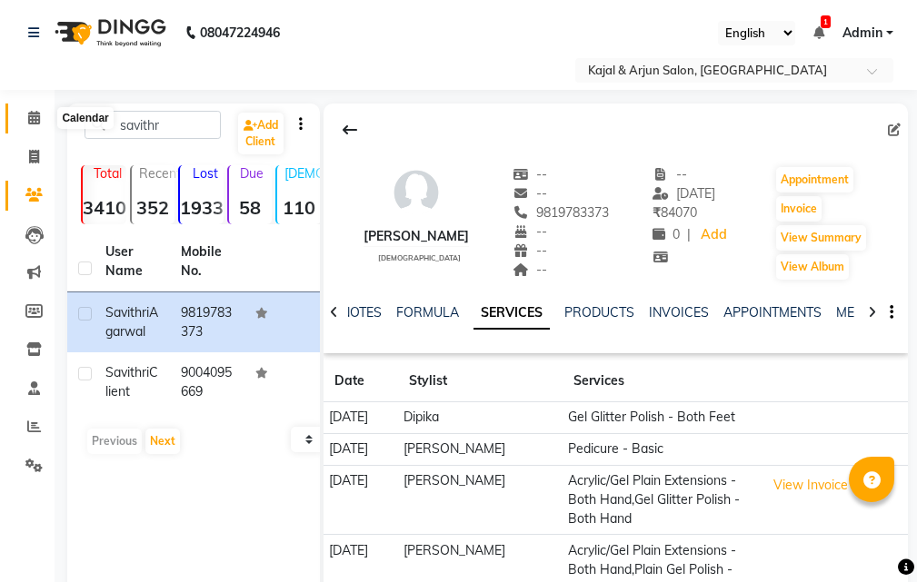
click at [35, 117] on icon at bounding box center [34, 118] width 12 height 14
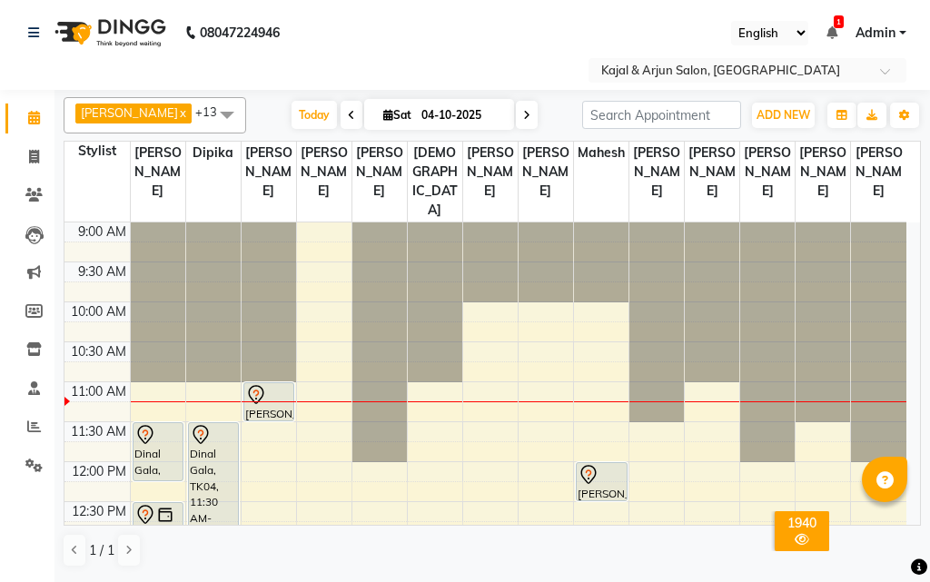
scroll to position [91, 0]
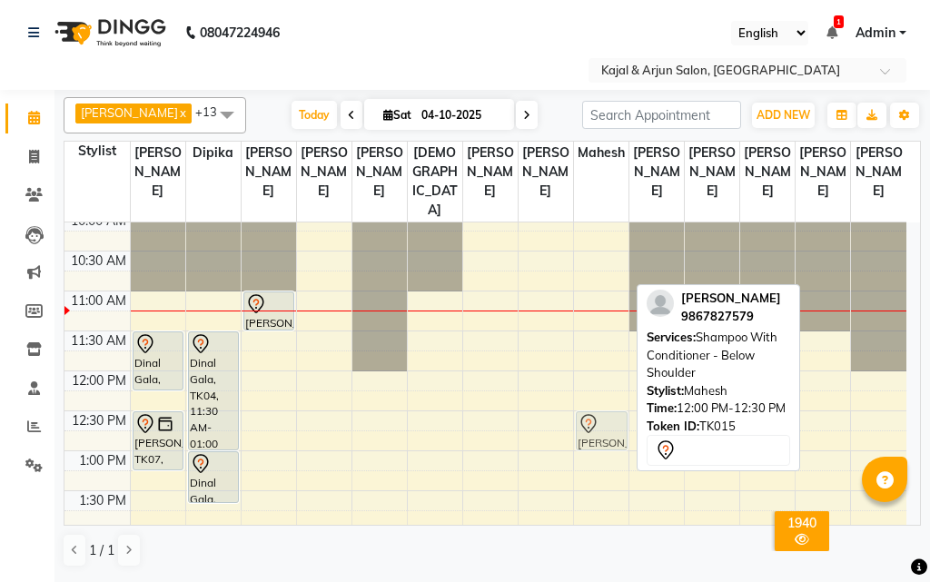
drag, startPoint x: 602, startPoint y: 409, endPoint x: 604, endPoint y: 444, distance: 35.5
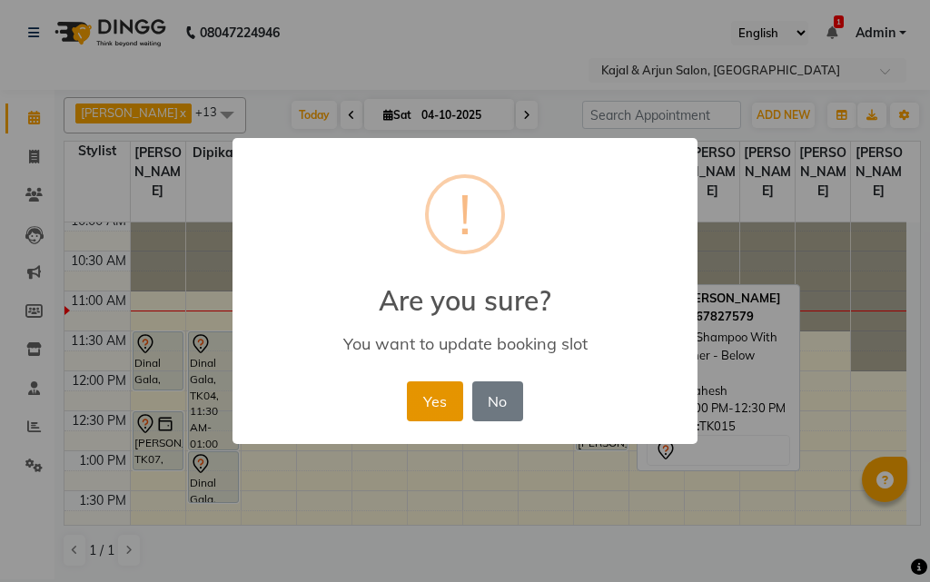
click at [425, 414] on button "Yes" at bounding box center [434, 402] width 55 height 40
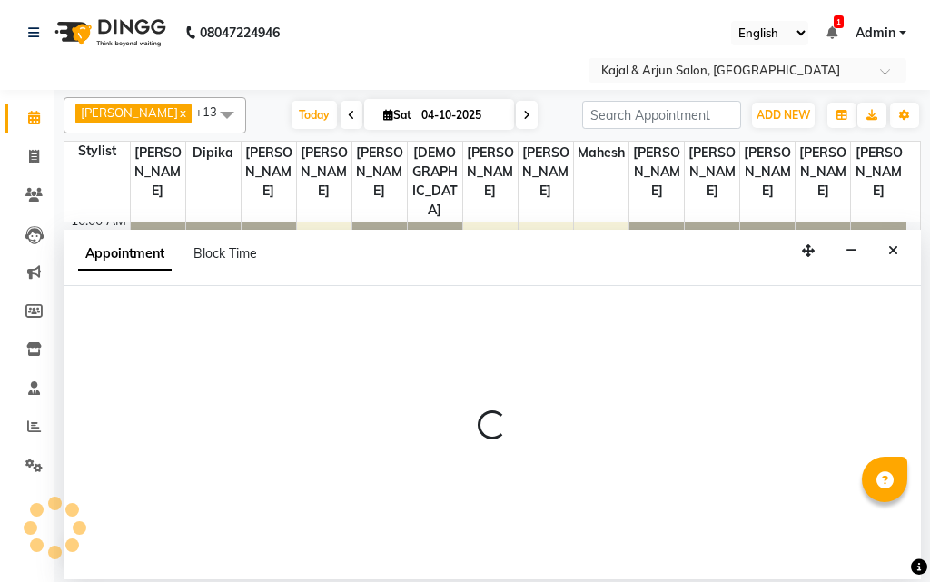
select select "71885"
select select "tentative"
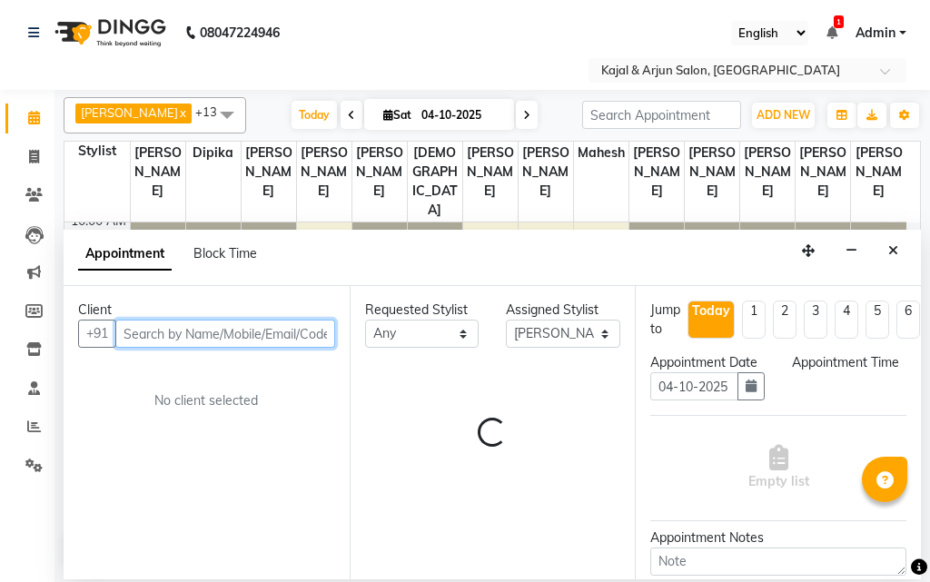
select select "720"
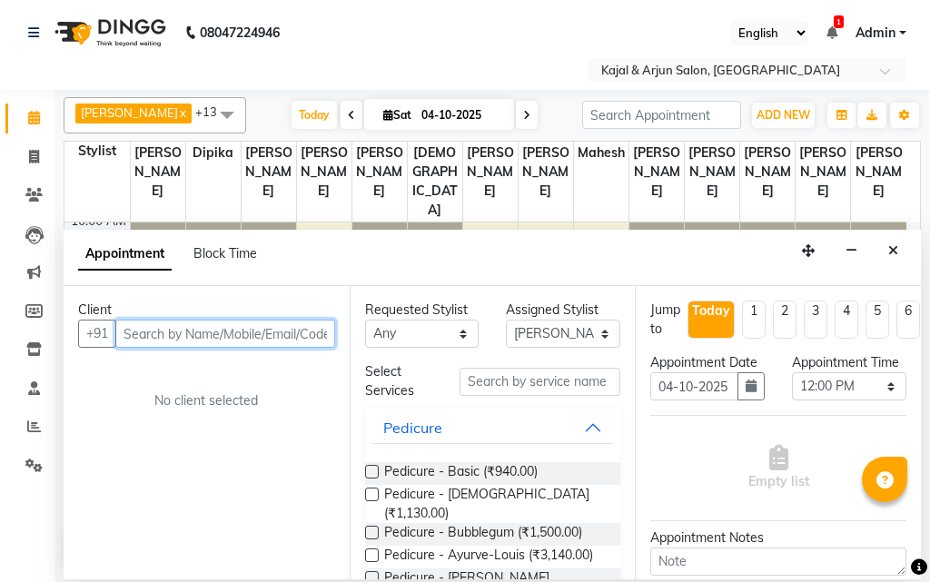
click at [189, 334] on input "text" at bounding box center [225, 334] width 220 height 28
click at [154, 331] on input "text" at bounding box center [225, 334] width 220 height 28
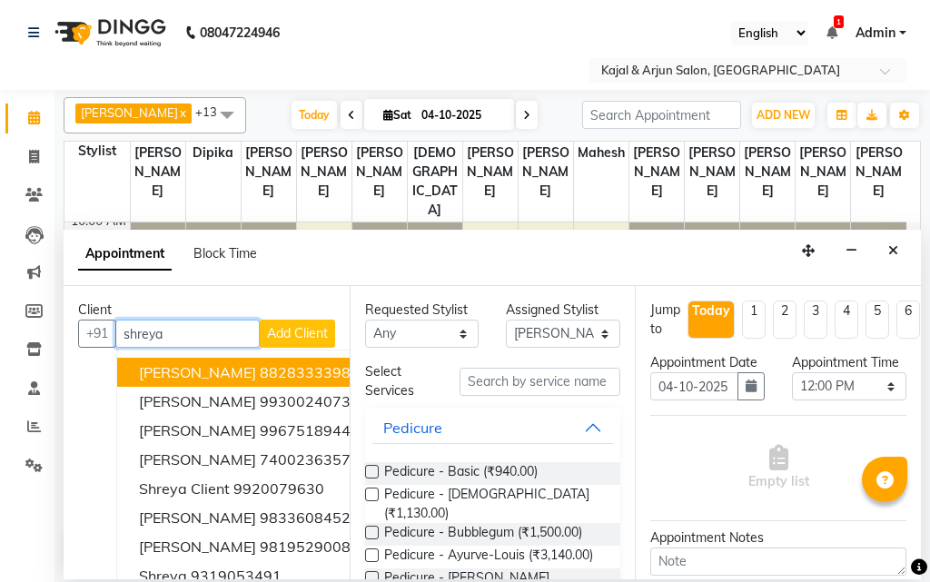
click at [224, 365] on span "[PERSON_NAME]" at bounding box center [197, 372] width 117 height 18
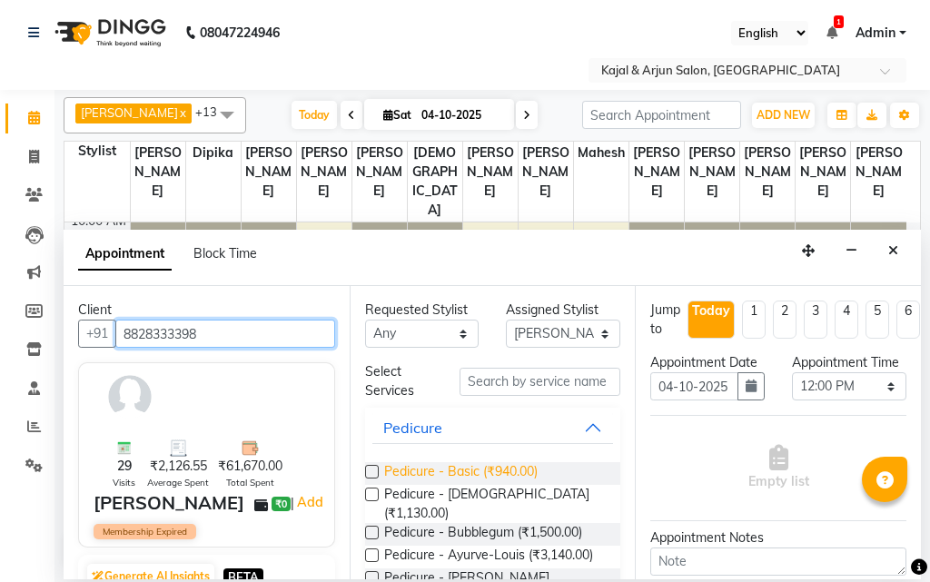
type input "8828333398"
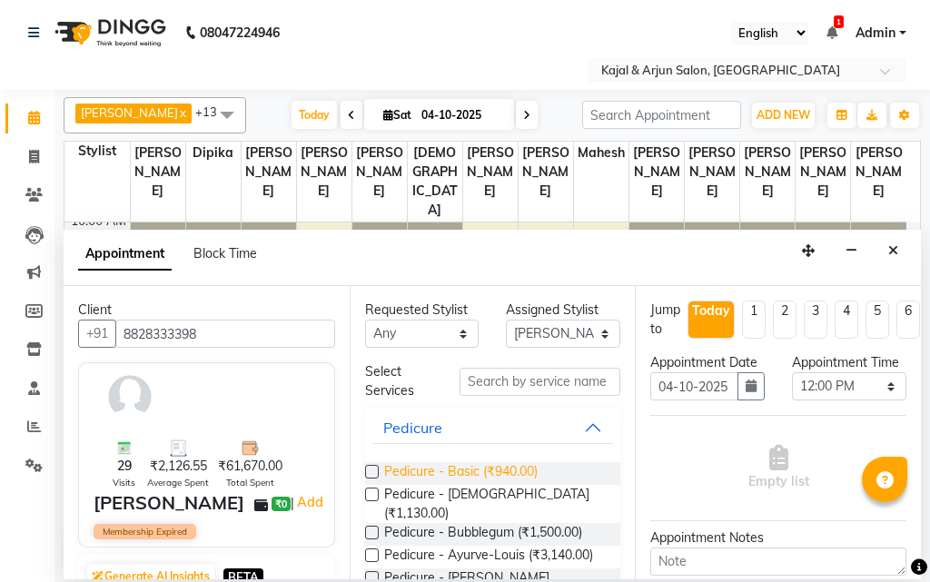
click at [459, 468] on span "Pedicure - Basic (₹940.00)" at bounding box center [461, 473] width 154 height 23
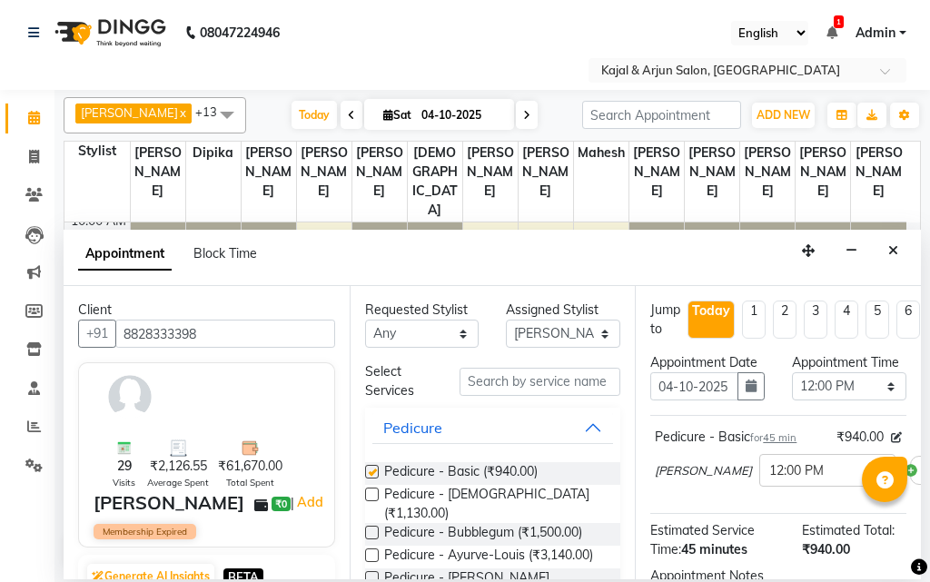
checkbox input "false"
click at [538, 330] on select "Select Arjun Sir [PERSON_NAME] [PERSON_NAME] [PERSON_NAME] [PERSON_NAME] [PERSO…" at bounding box center [563, 334] width 114 height 28
select select "89912"
click at [506, 320] on select "Select Arjun Sir [PERSON_NAME] [PERSON_NAME] [PERSON_NAME] [PERSON_NAME] [PERSO…" at bounding box center [563, 334] width 114 height 28
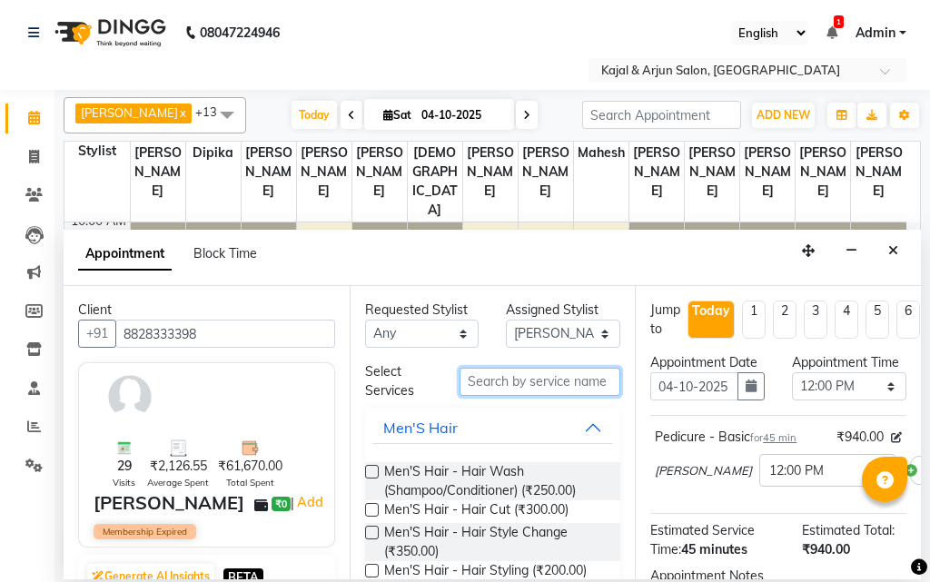
click at [491, 373] on input "text" at bounding box center [541, 382] width 162 height 28
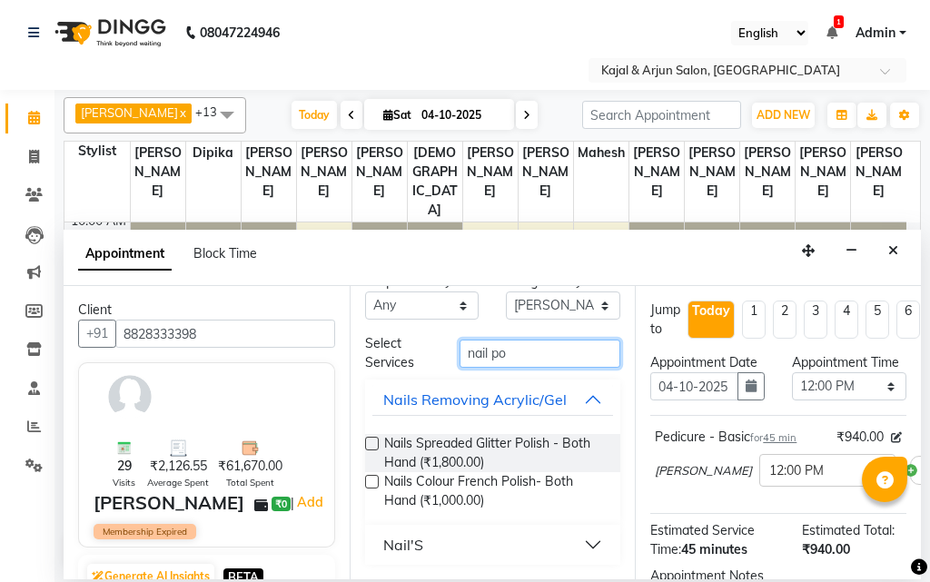
type input "nail po"
click at [422, 539] on button "Nail'S" at bounding box center [494, 545] width 242 height 33
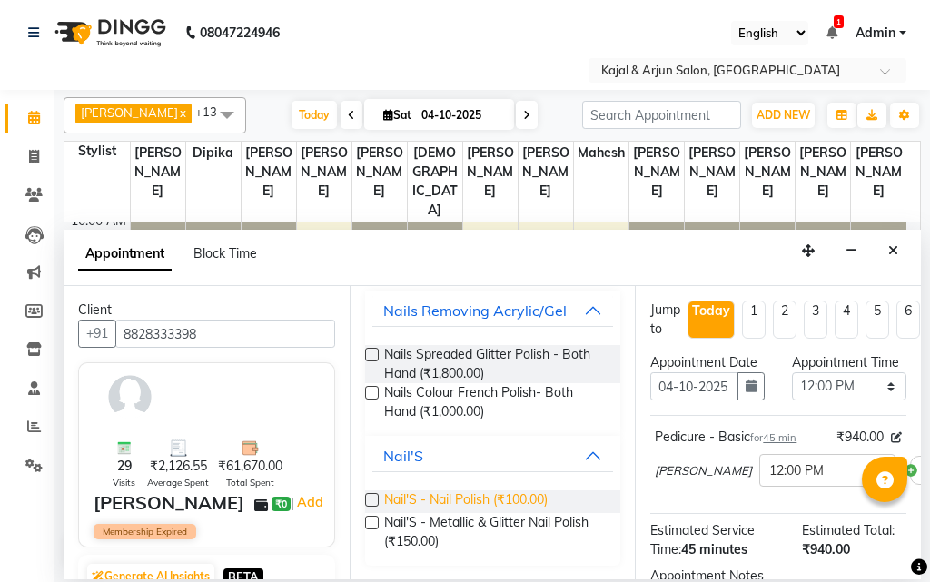
click at [450, 502] on span "Nail'S - Nail Polish (₹100.00)" at bounding box center [466, 502] width 164 height 23
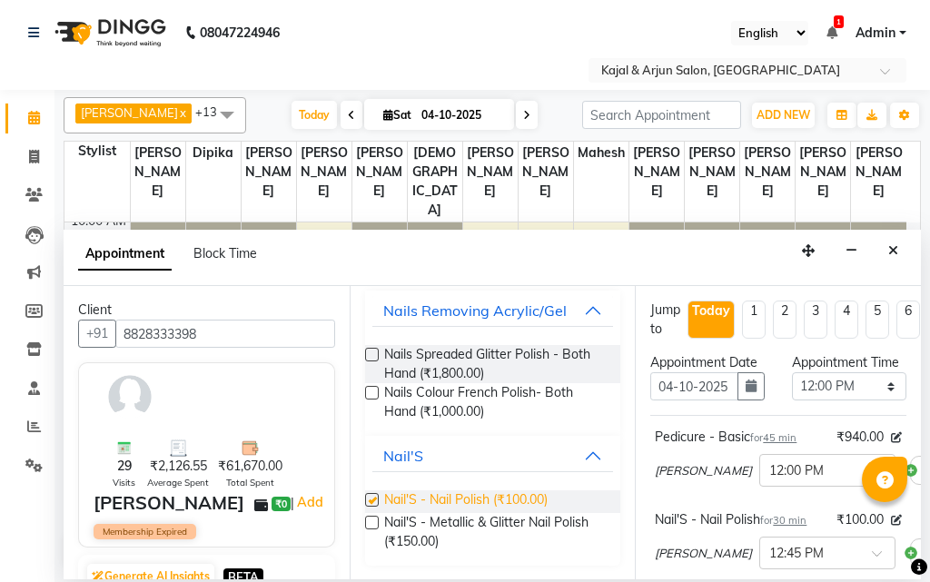
checkbox input "false"
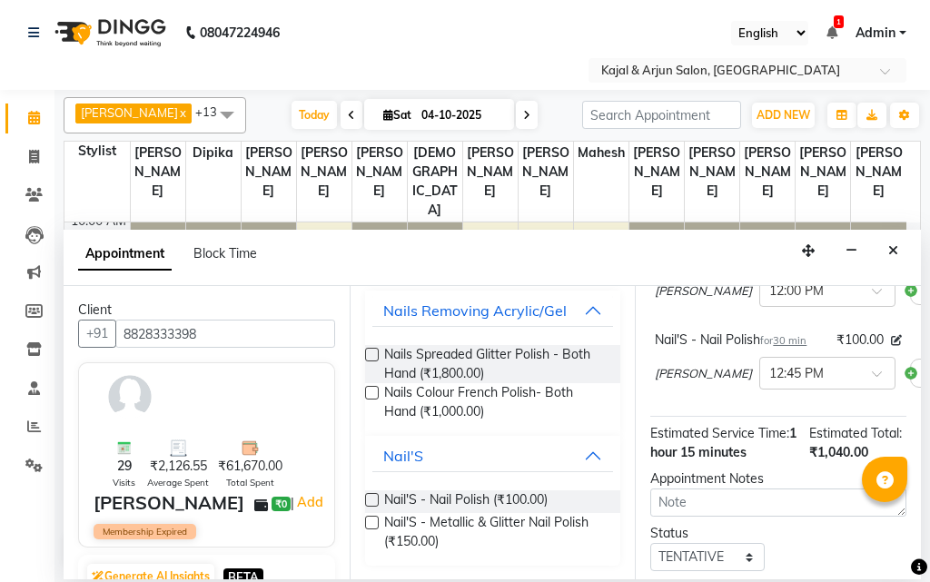
scroll to position [182, 0]
click at [770, 380] on input "text" at bounding box center [810, 370] width 80 height 19
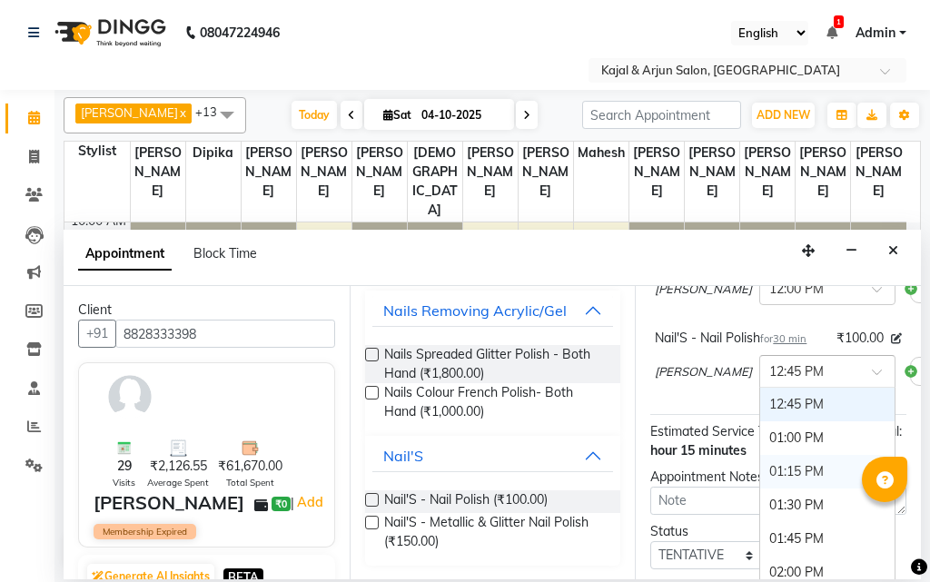
scroll to position [279, 0]
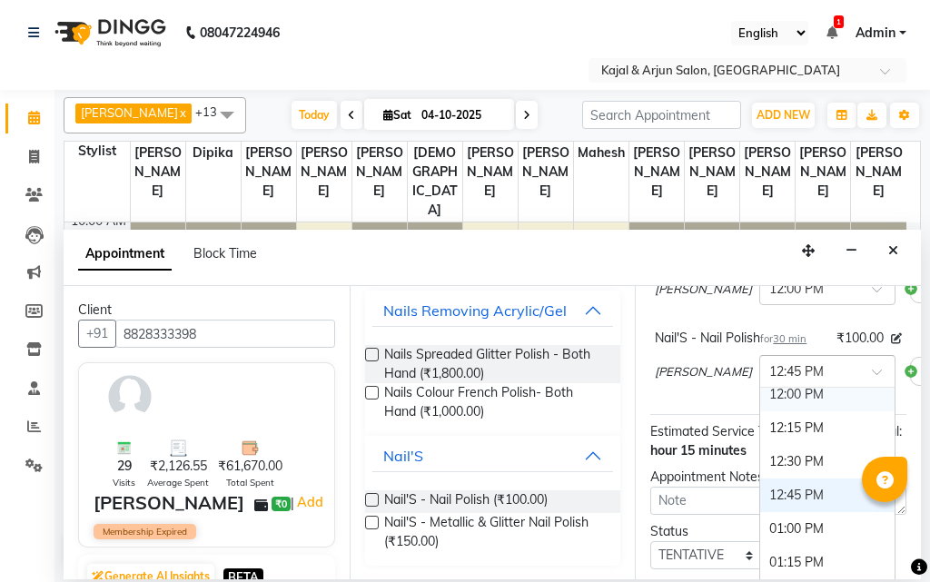
click at [760, 412] on div "12:00 PM" at bounding box center [827, 395] width 134 height 34
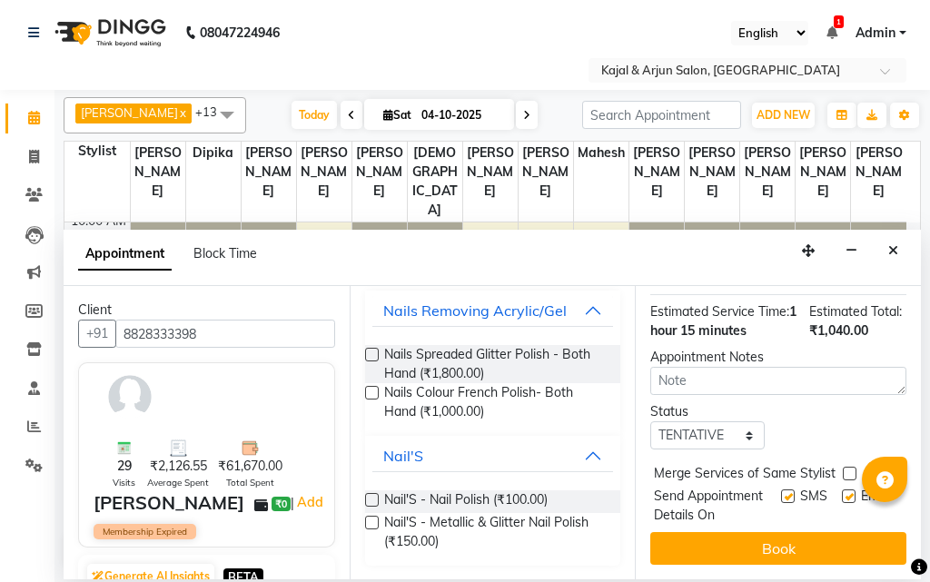
scroll to position [363, 0]
click at [842, 494] on label at bounding box center [849, 497] width 14 height 14
click at [842, 494] on input "checkbox" at bounding box center [848, 498] width 12 height 12
checkbox input "false"
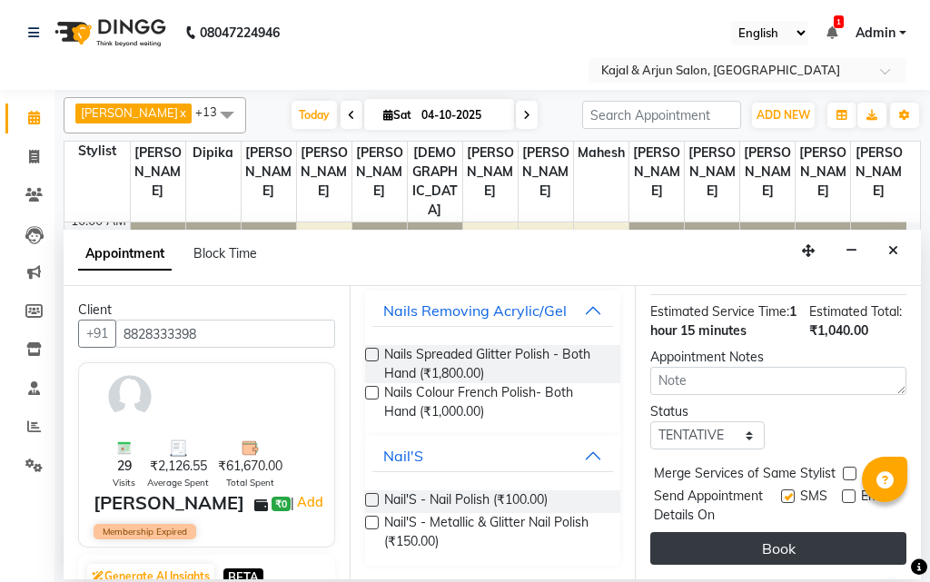
click at [809, 553] on button "Book" at bounding box center [779, 548] width 256 height 33
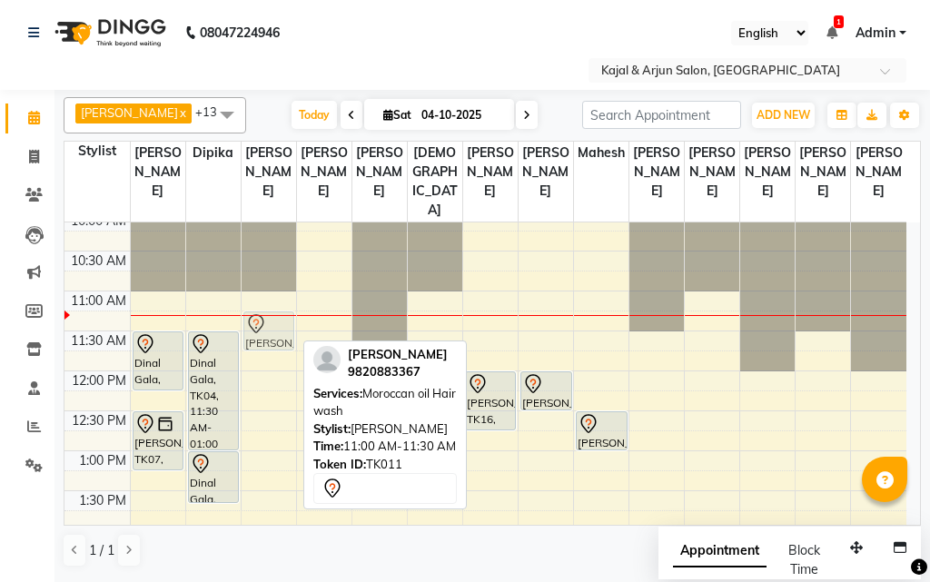
drag, startPoint x: 273, startPoint y: 327, endPoint x: 273, endPoint y: 341, distance: 13.6
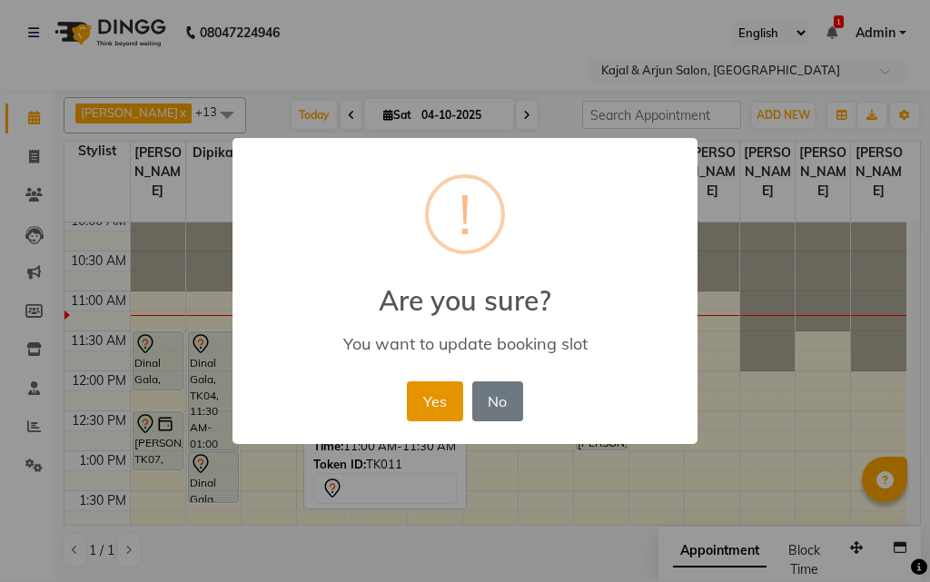
drag, startPoint x: 418, startPoint y: 395, endPoint x: 312, endPoint y: 345, distance: 117.5
click at [412, 395] on button "Yes" at bounding box center [434, 402] width 55 height 40
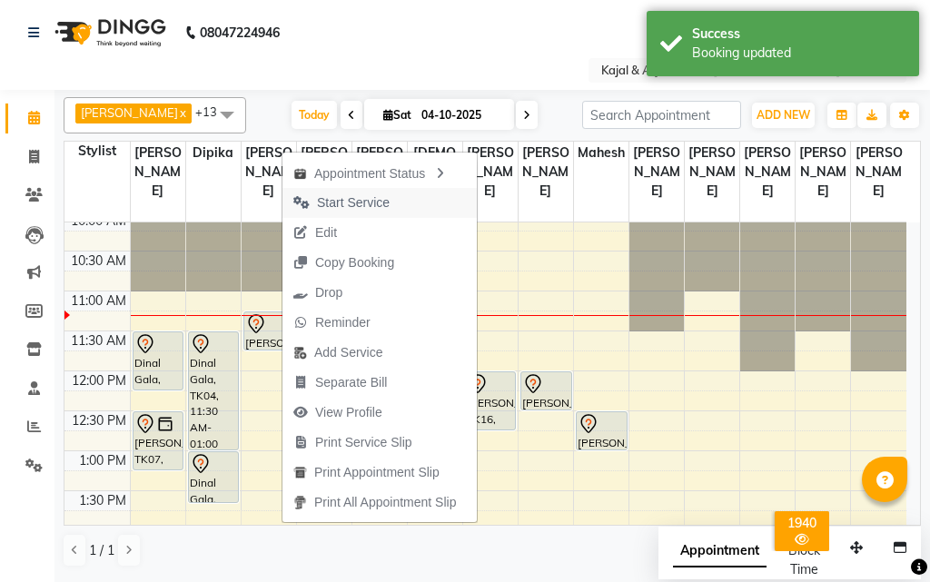
click at [341, 202] on span "Start Service" at bounding box center [353, 203] width 73 height 19
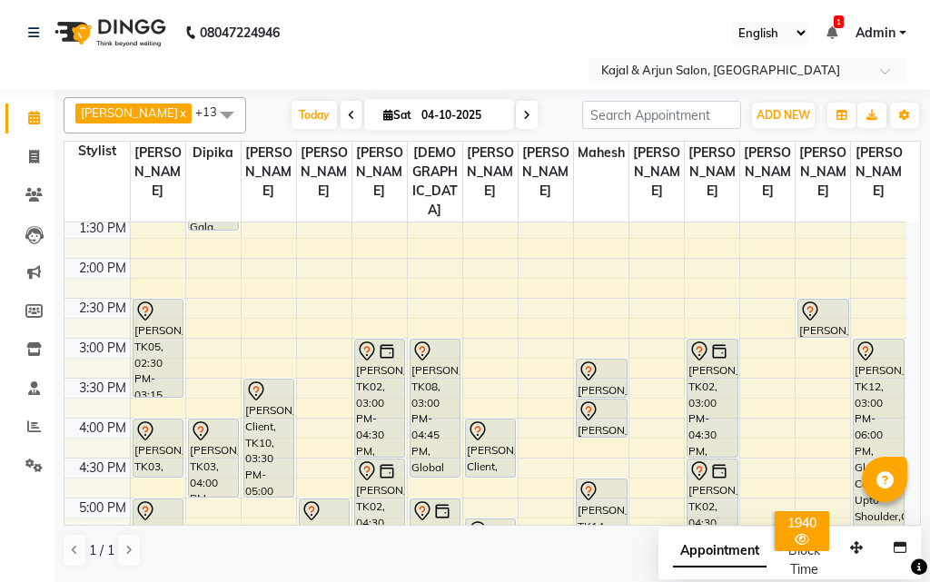
drag, startPoint x: 153, startPoint y: 375, endPoint x: 152, endPoint y: 403, distance: 28.2
click at [152, 403] on div "Dinal Gala, TK04, 11:30 AM-12:15 PM, Pedicure - Basic Alka joshi, TK07, 12:30 P…" at bounding box center [158, 418] width 55 height 1118
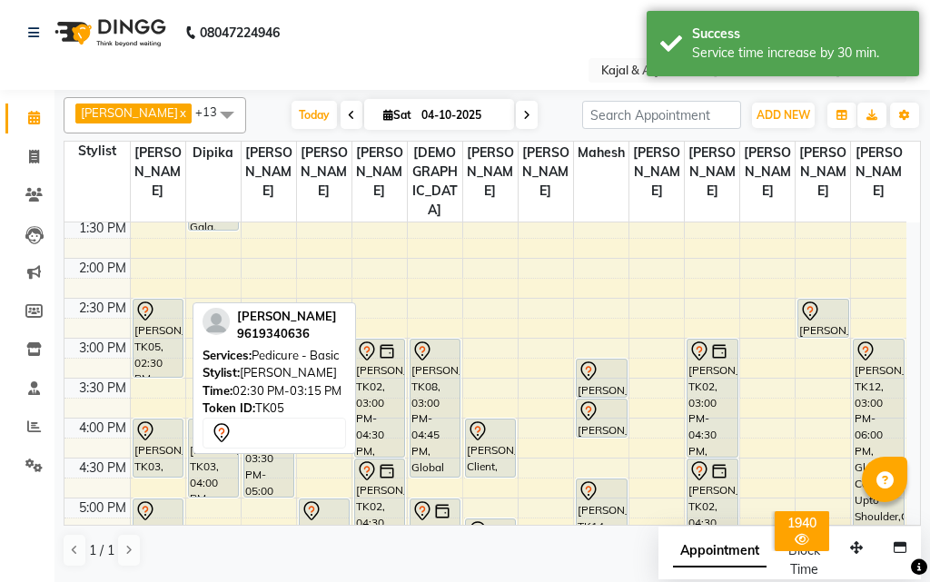
drag, startPoint x: 144, startPoint y: 417, endPoint x: 149, endPoint y: 394, distance: 23.4
click at [149, 394] on div "Dinal Gala, TK04, 11:30 AM-12:15 PM, Pedicure - Basic Alka joshi, TK07, 12:30 P…" at bounding box center [158, 418] width 55 height 1118
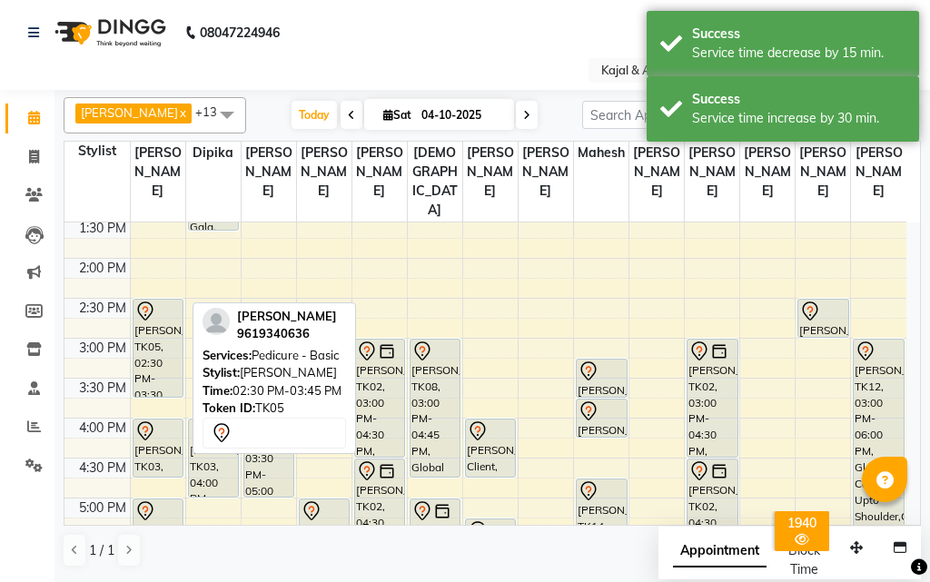
click at [149, 402] on div "Dinal Gala, TK04, 11:30 AM-12:15 PM, Pedicure - Basic Alka joshi, TK07, 12:30 P…" at bounding box center [158, 418] width 55 height 1118
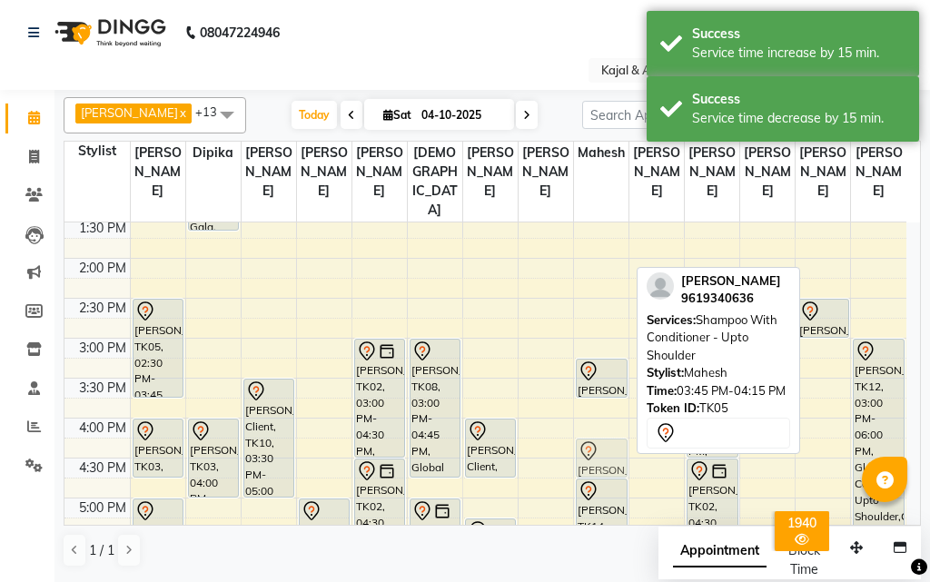
drag, startPoint x: 604, startPoint y: 442, endPoint x: 611, endPoint y: 477, distance: 35.1
click at [611, 477] on div "Mahima Motwani, TK15, 12:30 PM-01:00 PM, Shampoo With Conditioner - Below Shoul…" at bounding box center [601, 418] width 55 height 1118
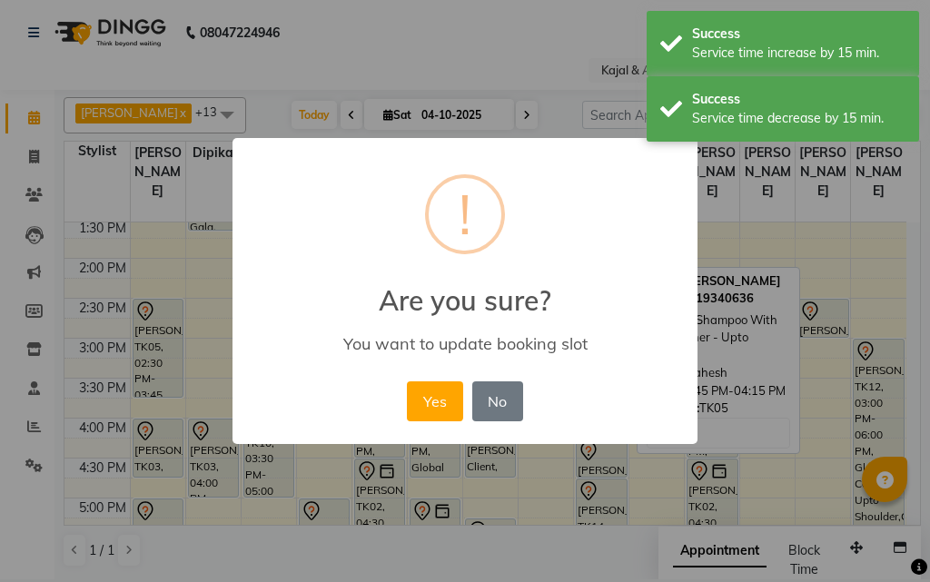
drag, startPoint x: 444, startPoint y: 405, endPoint x: 475, endPoint y: 410, distance: 31.2
click at [450, 408] on button "Yes" at bounding box center [434, 402] width 55 height 40
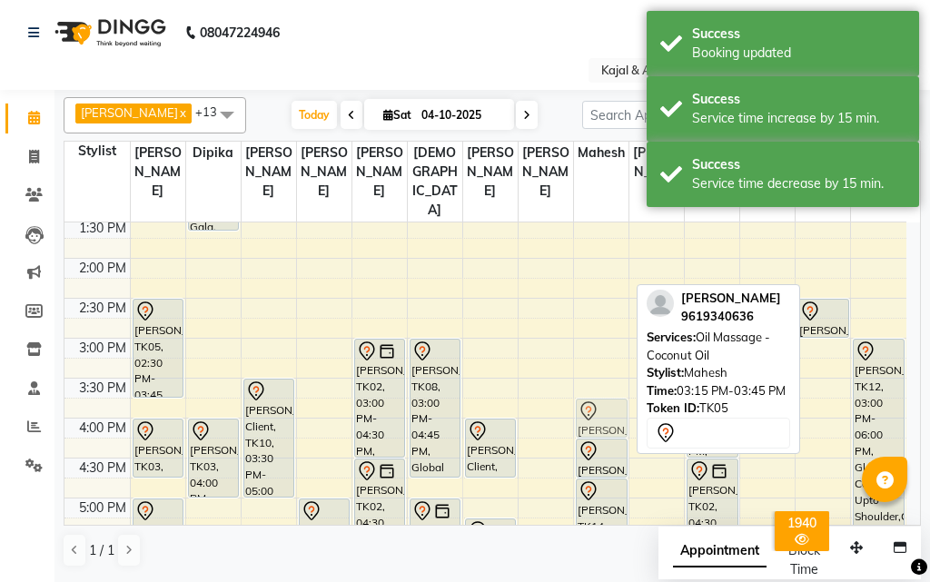
drag, startPoint x: 595, startPoint y: 408, endPoint x: 596, endPoint y: 449, distance: 40.9
click at [596, 449] on div "Mahima Motwani, TK15, 12:30 PM-01:00 PM, Shampoo With Conditioner - Below Shoul…" at bounding box center [601, 418] width 55 height 1118
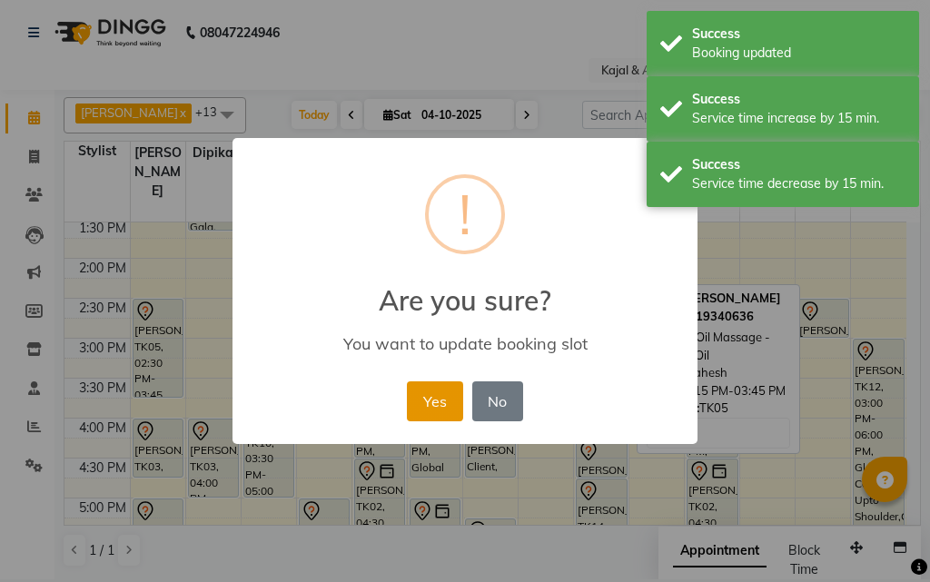
click at [424, 404] on button "Yes" at bounding box center [434, 402] width 55 height 40
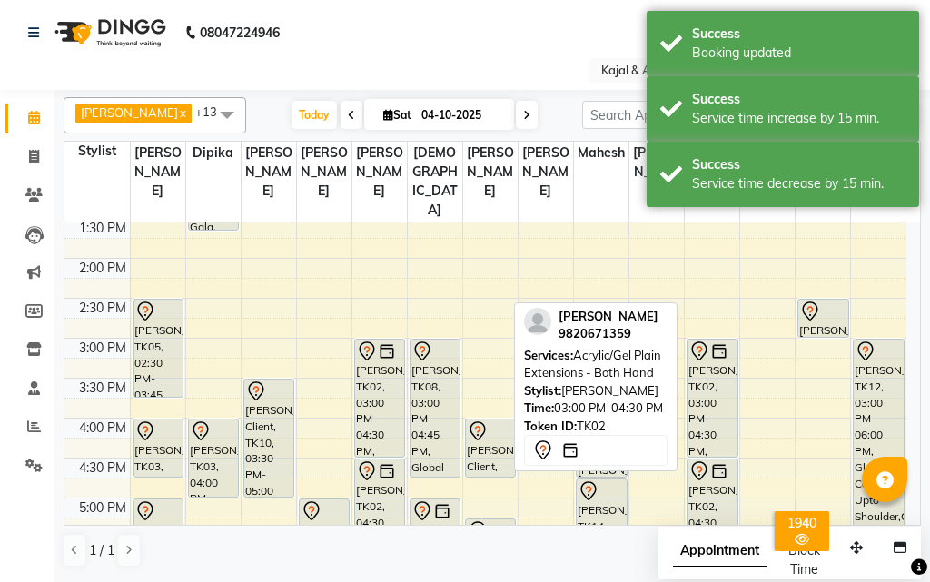
scroll to position [454, 0]
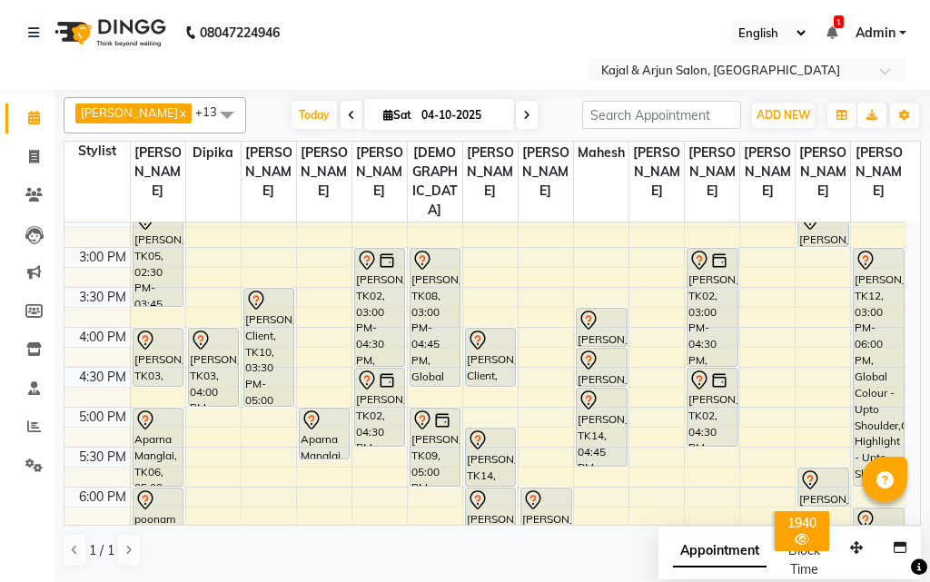
click at [218, 109] on span at bounding box center [227, 114] width 36 height 35
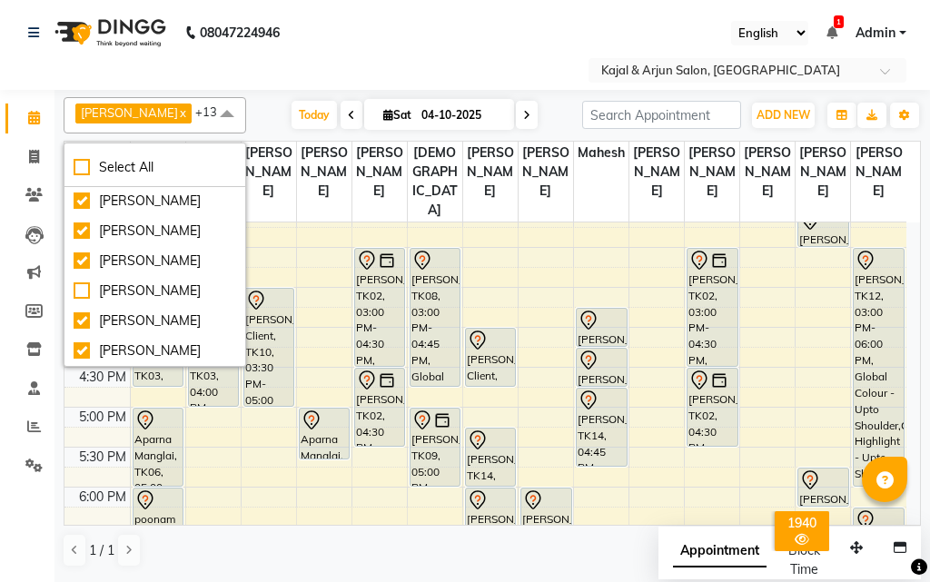
scroll to position [369, 0]
click at [217, 114] on span at bounding box center [227, 114] width 36 height 35
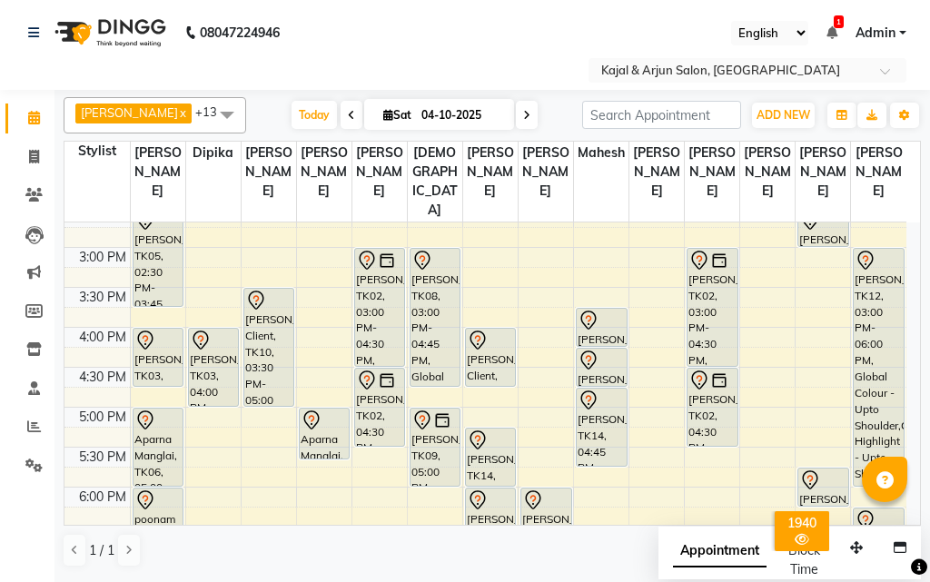
scroll to position [363, 0]
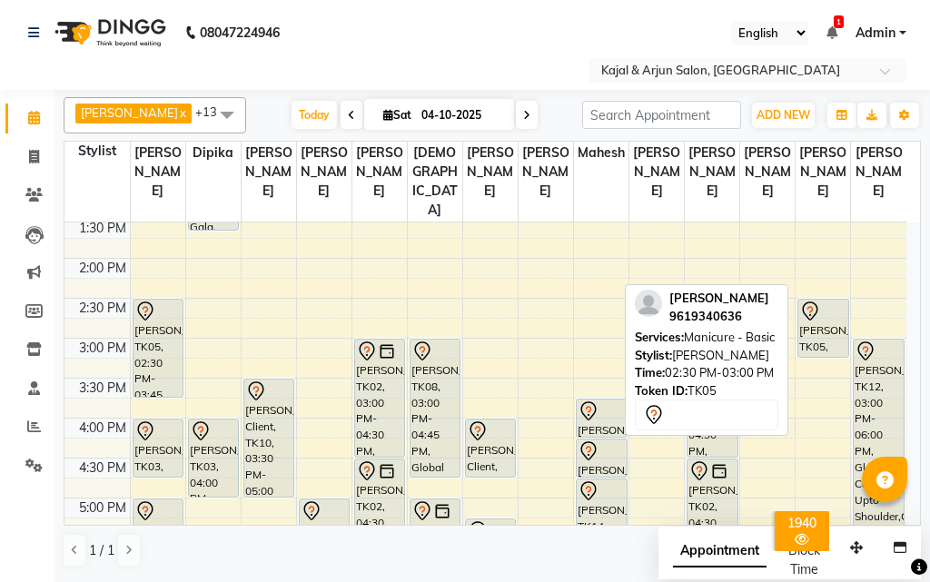
drag, startPoint x: 813, startPoint y: 353, endPoint x: 812, endPoint y: 367, distance: 14.6
click at [812, 367] on div "Kritika Ramdassayni, TK05, 02:30 PM-03:00 PM, Manicure - Basic Rupanjali Datt, …" at bounding box center [823, 418] width 55 height 1118
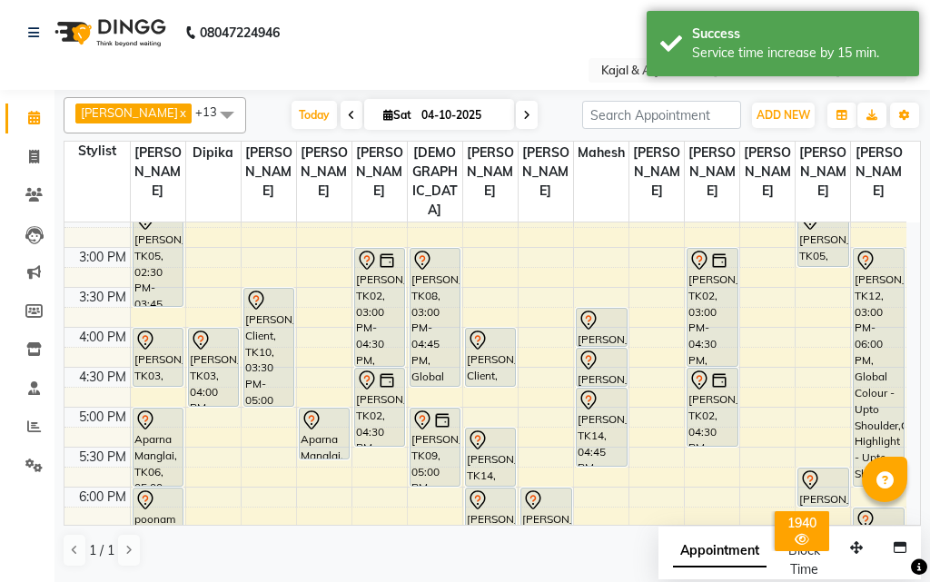
scroll to position [545, 0]
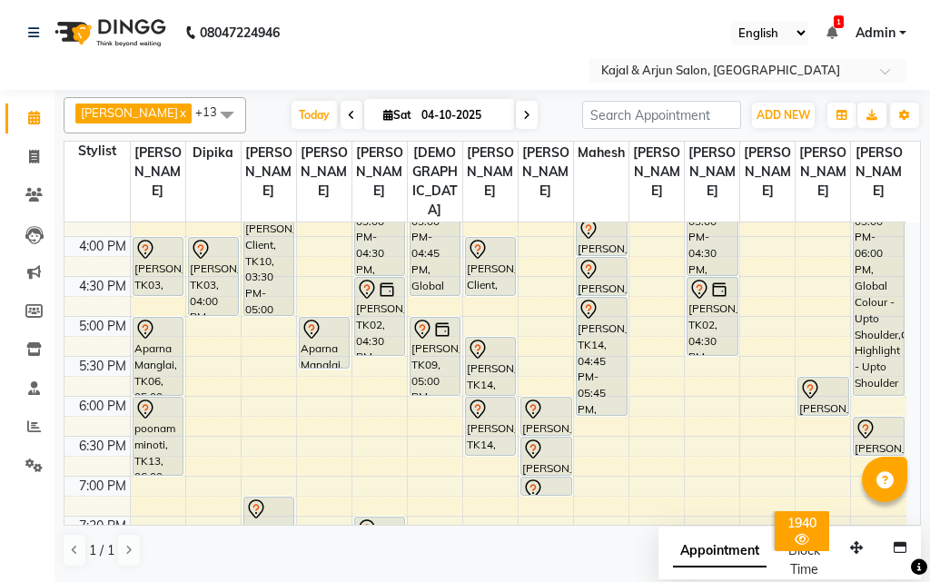
drag, startPoint x: 600, startPoint y: 392, endPoint x: 597, endPoint y: 430, distance: 38.3
click at [597, 430] on div "Mahima Motwani, TK15, 12:30 PM-01:00 PM, Shampoo With Conditioner - Below Shoul…" at bounding box center [601, 236] width 55 height 1118
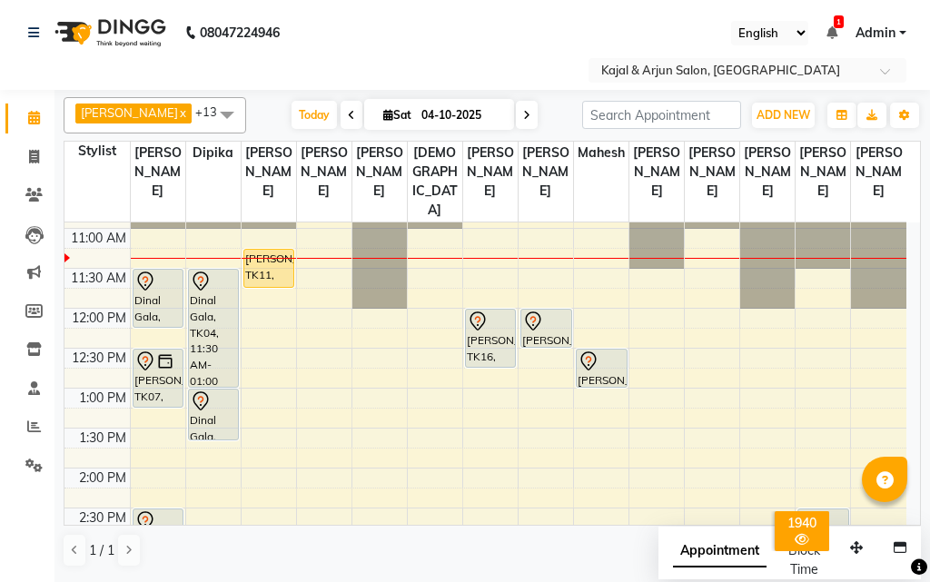
scroll to position [182, 0]
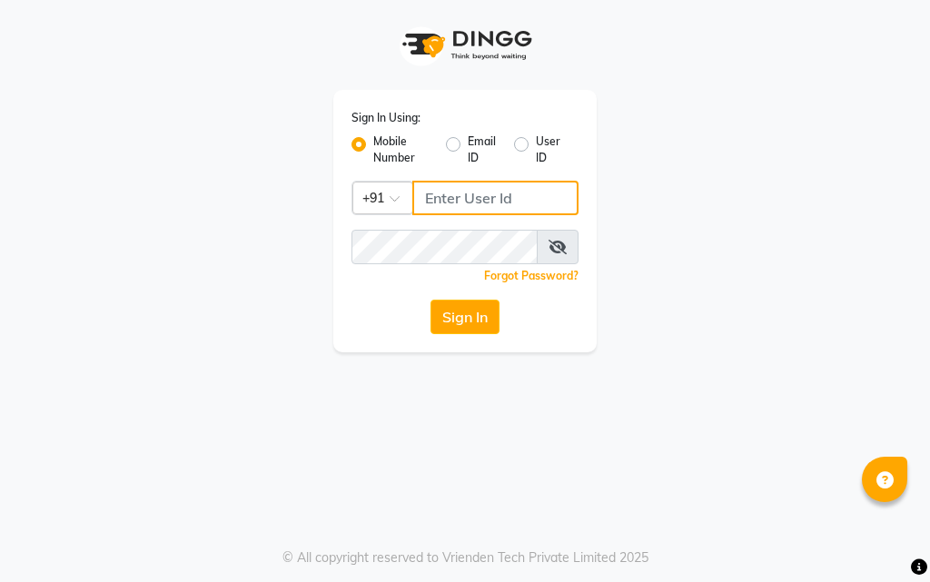
type input "9769573973"
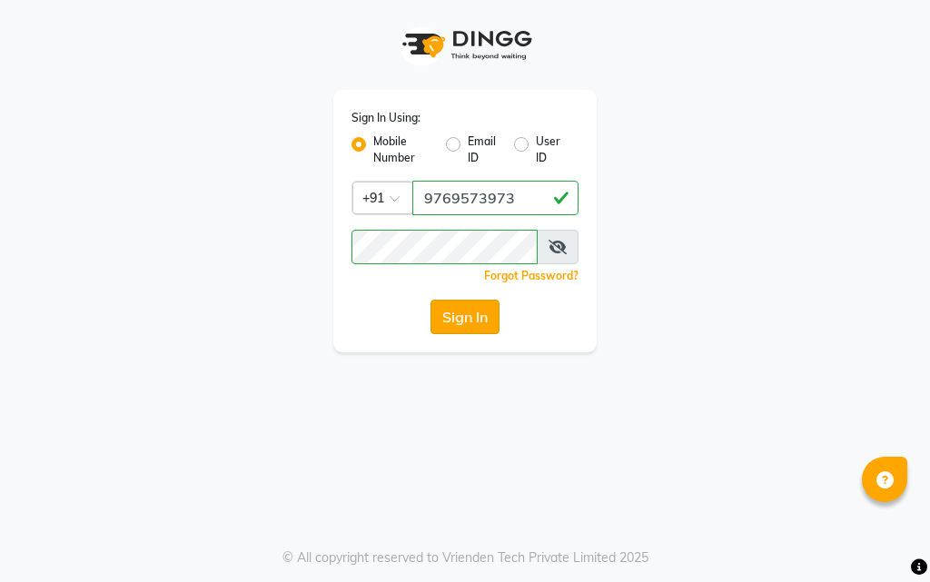
click at [480, 319] on button "Sign In" at bounding box center [465, 317] width 69 height 35
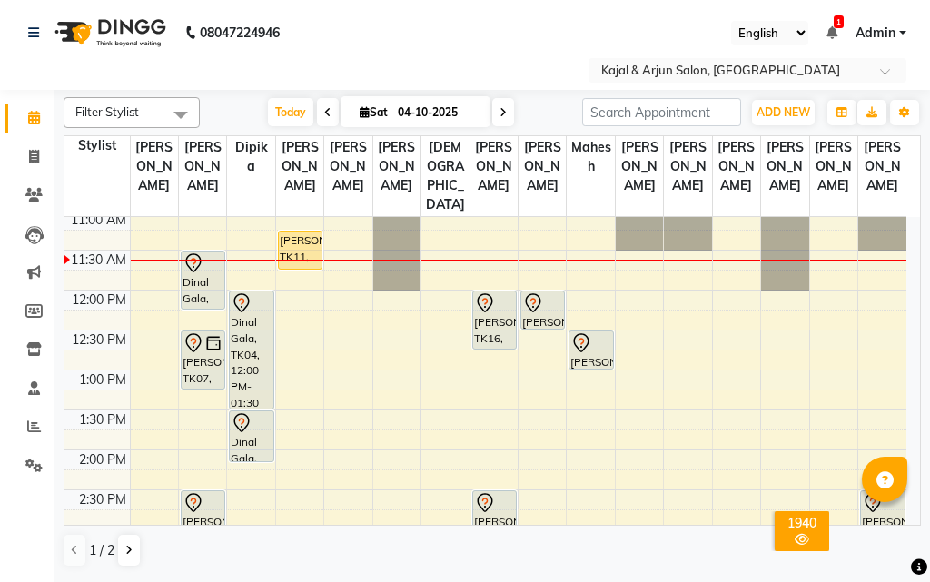
scroll to position [182, 0]
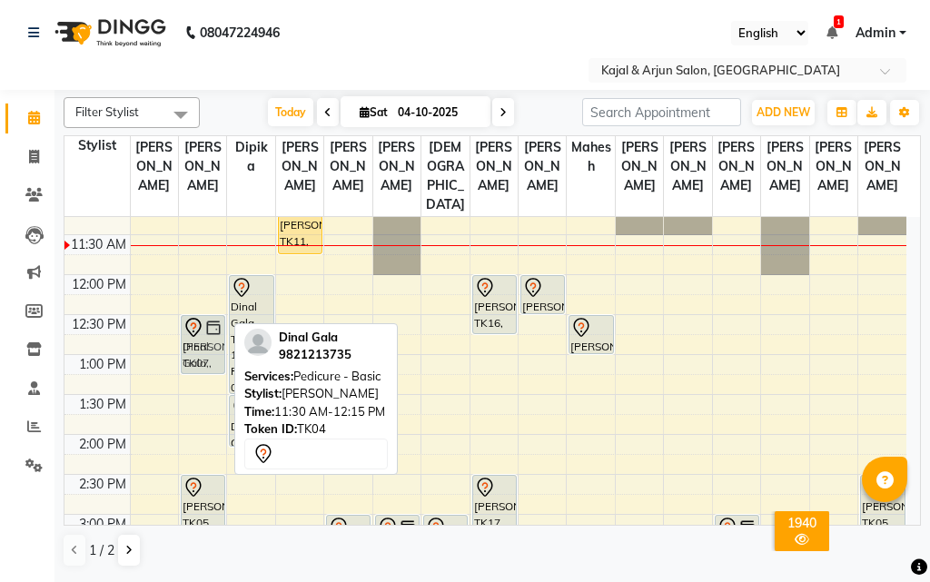
drag, startPoint x: 199, startPoint y: 296, endPoint x: 190, endPoint y: 386, distance: 90.4
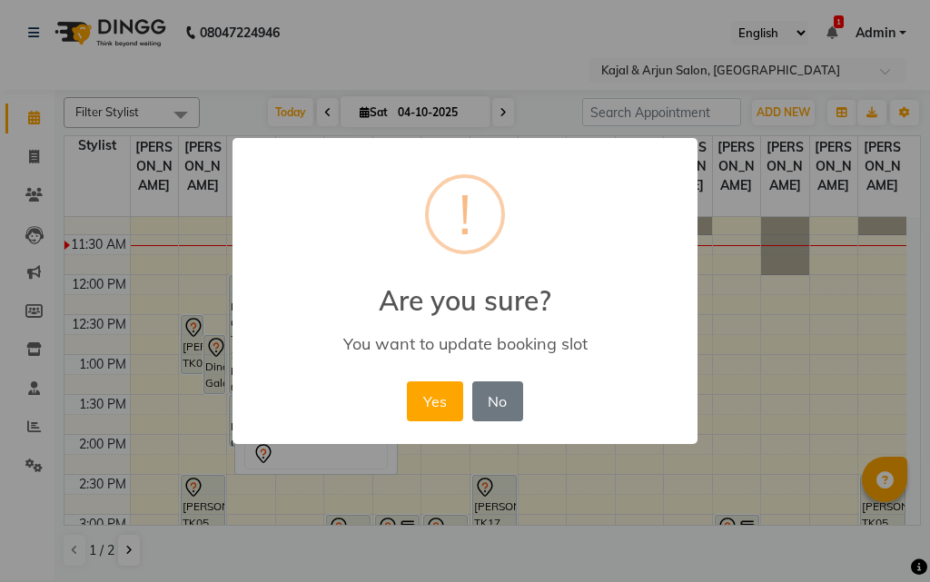
drag, startPoint x: 187, startPoint y: 371, endPoint x: 189, endPoint y: 340, distance: 30.9
click at [189, 340] on div "× ! Are you sure? You want to update booking slot Yes No No" at bounding box center [465, 291] width 930 height 582
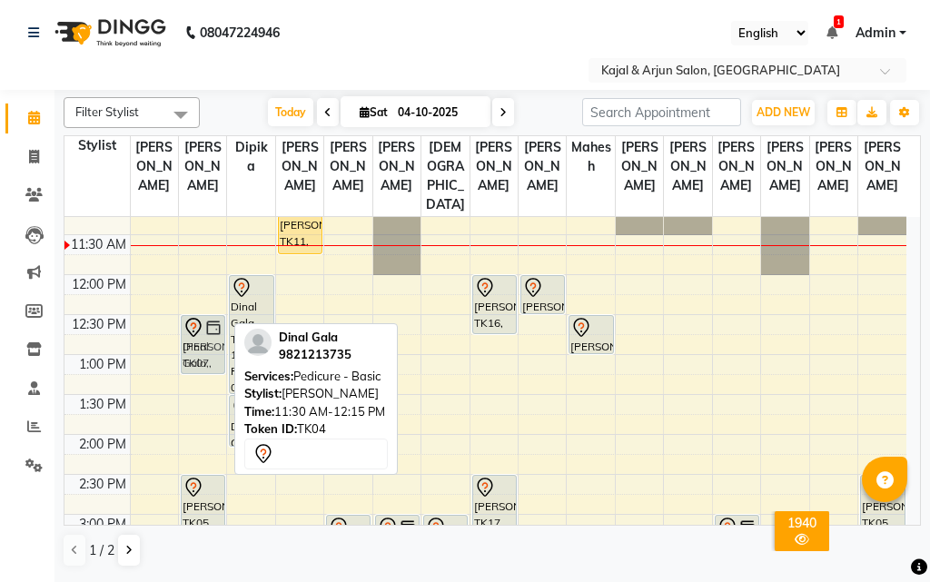
drag, startPoint x: 207, startPoint y: 307, endPoint x: 204, endPoint y: 391, distance: 83.6
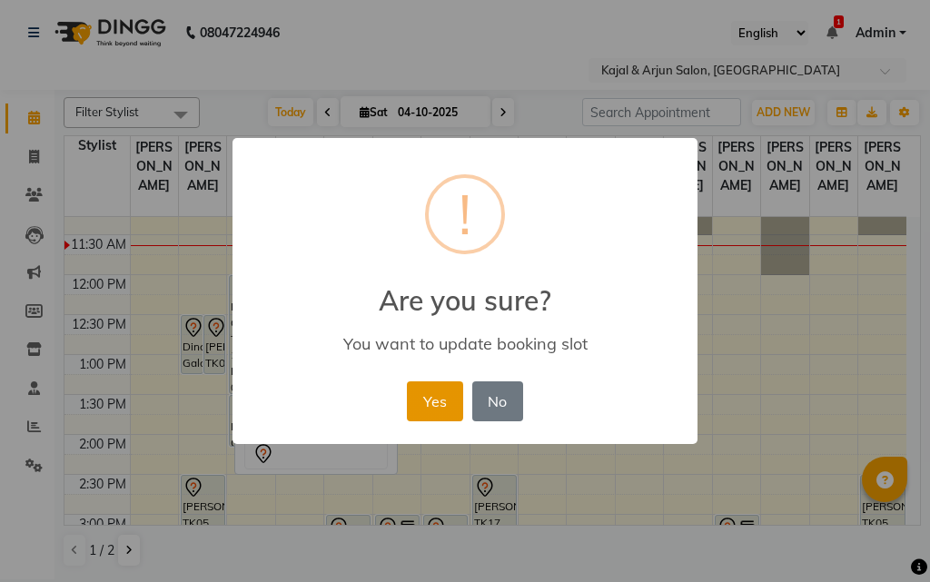
click at [432, 393] on button "Yes" at bounding box center [434, 402] width 55 height 40
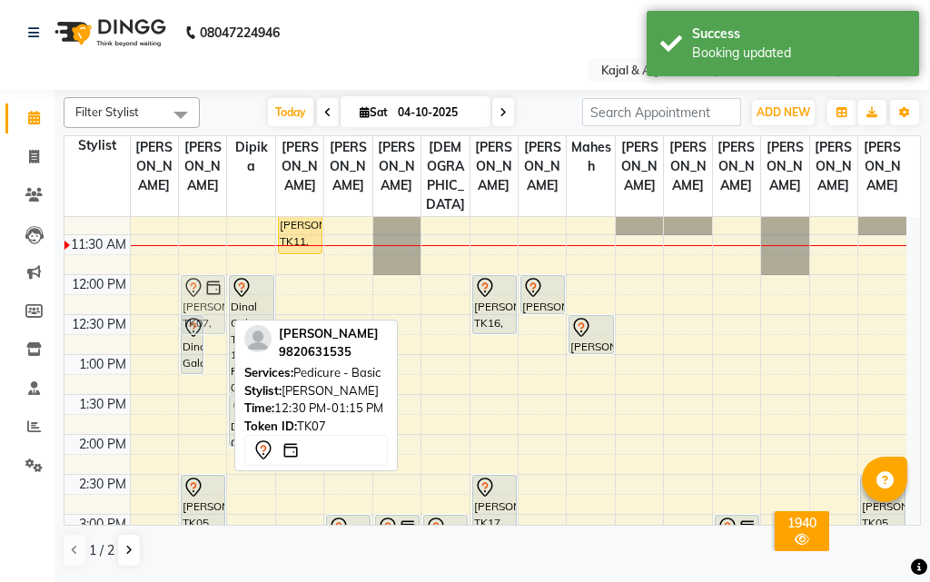
drag, startPoint x: 214, startPoint y: 385, endPoint x: 208, endPoint y: 338, distance: 47.7
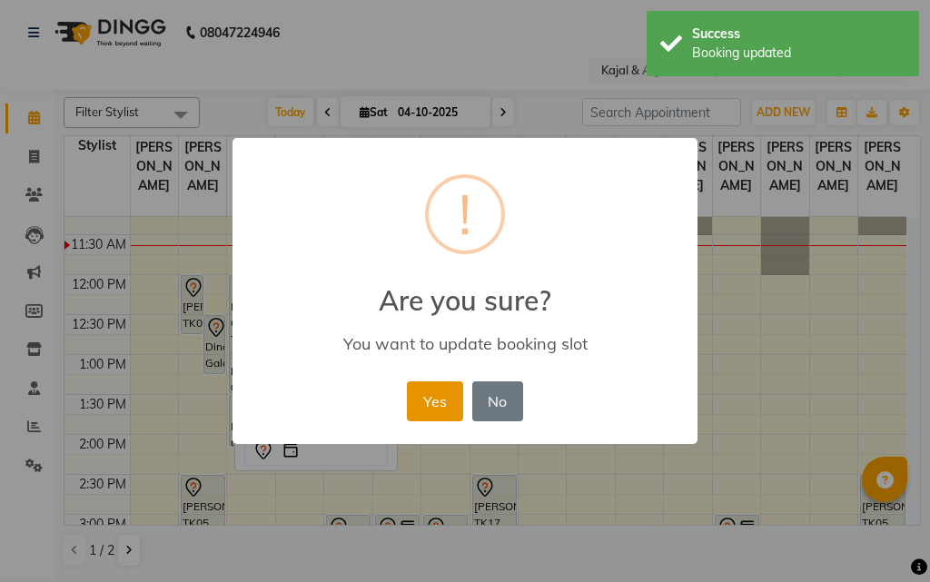
click at [421, 396] on button "Yes" at bounding box center [434, 402] width 55 height 40
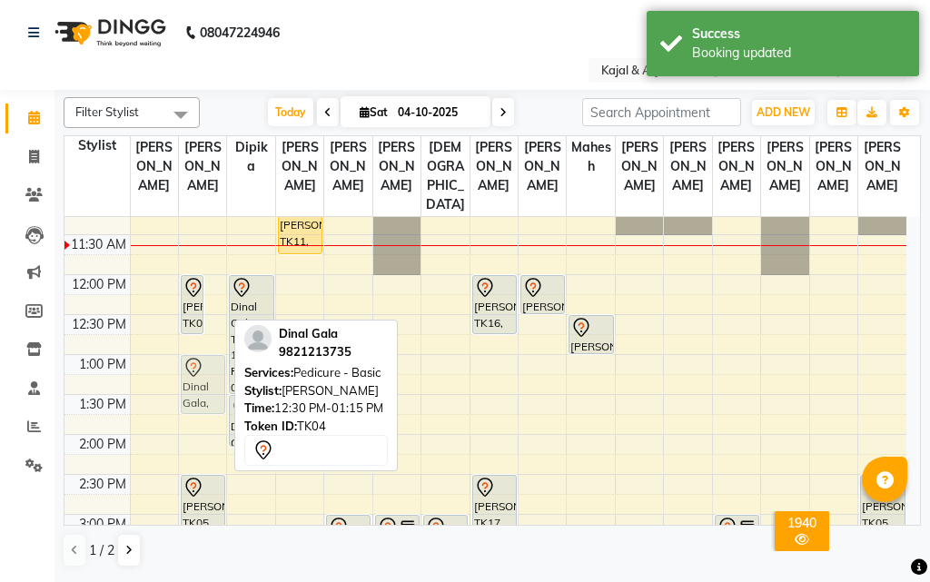
drag, startPoint x: 215, startPoint y: 384, endPoint x: 210, endPoint y: 423, distance: 39.4
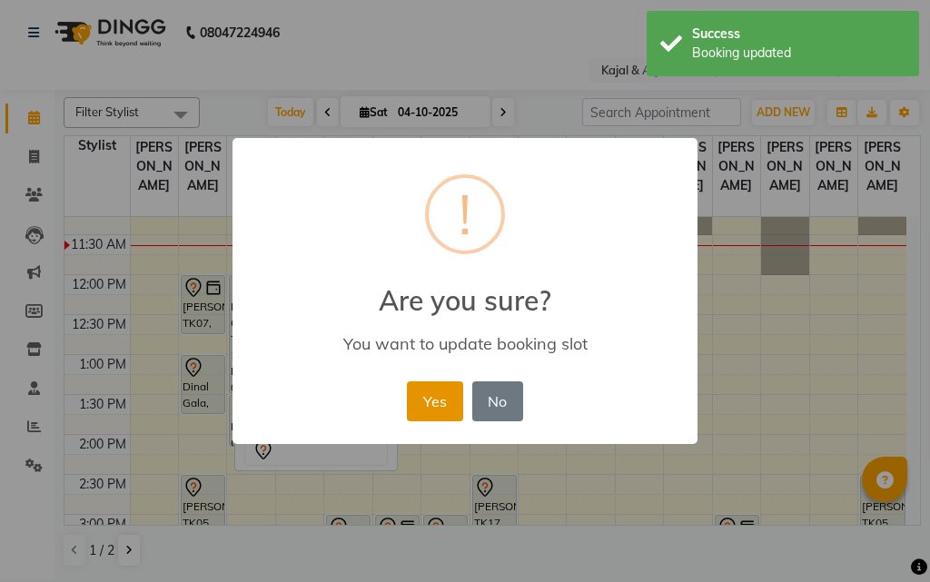
click at [414, 405] on button "Yes" at bounding box center [434, 402] width 55 height 40
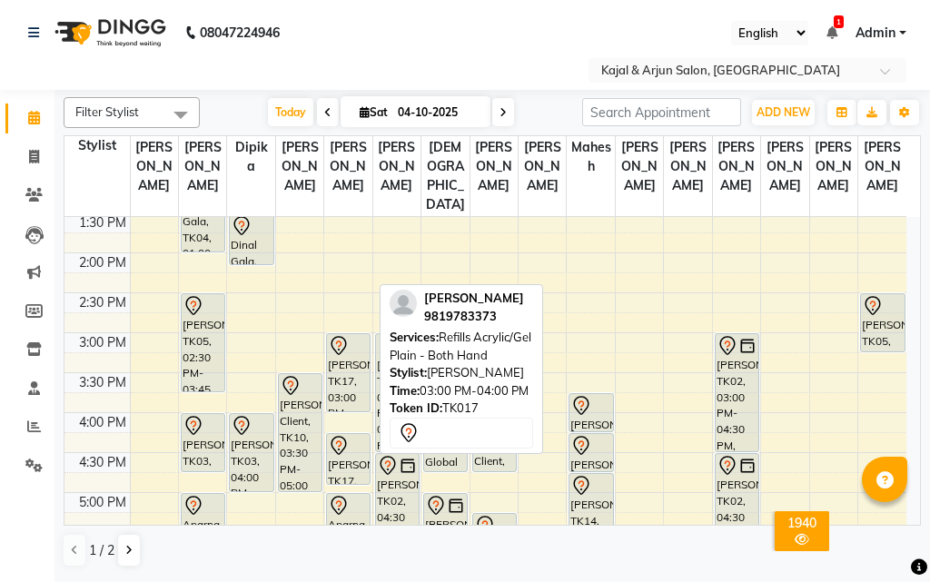
scroll to position [454, 0]
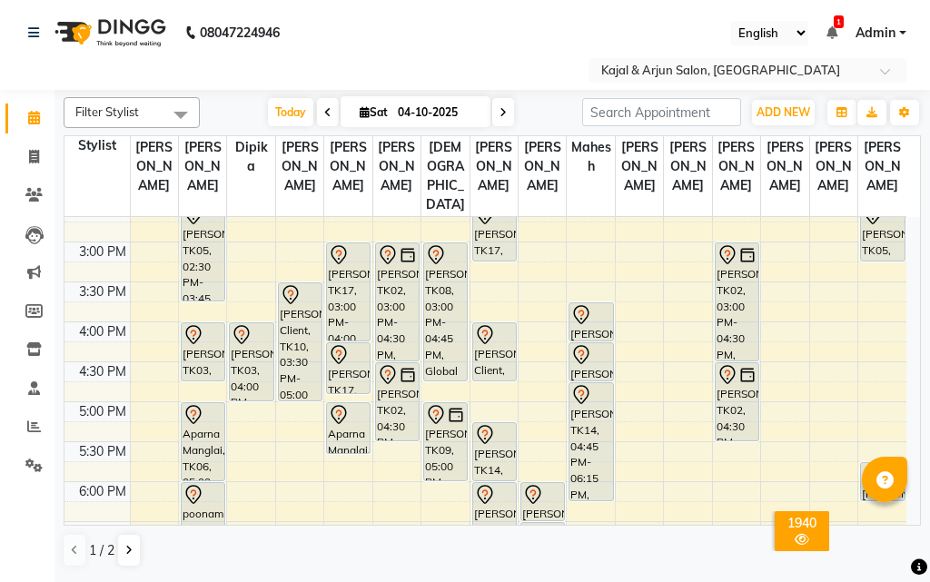
click at [346, 367] on div "Savithri Agarwal, TK17, 03:00 PM-04:00 PM, Refills Acrylic/Gel Plain - Both Han…" at bounding box center [347, 322] width 47 height 1118
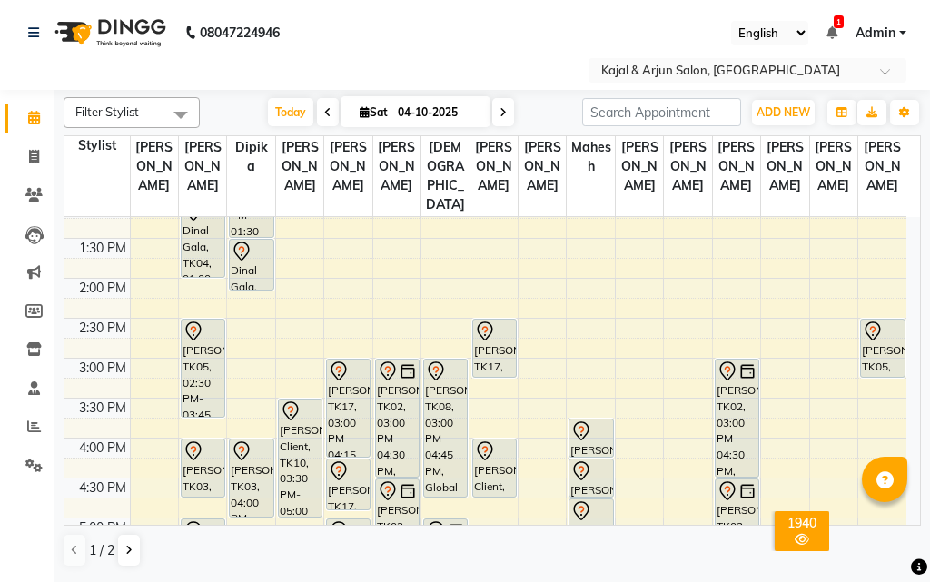
scroll to position [291, 0]
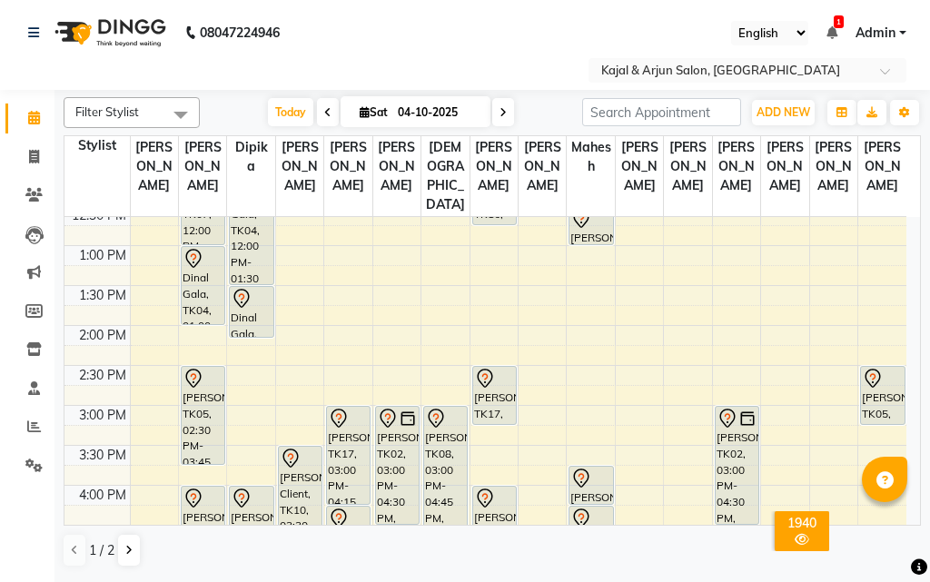
click at [505, 113] on span at bounding box center [503, 112] width 22 height 28
type input "05-10-2025"
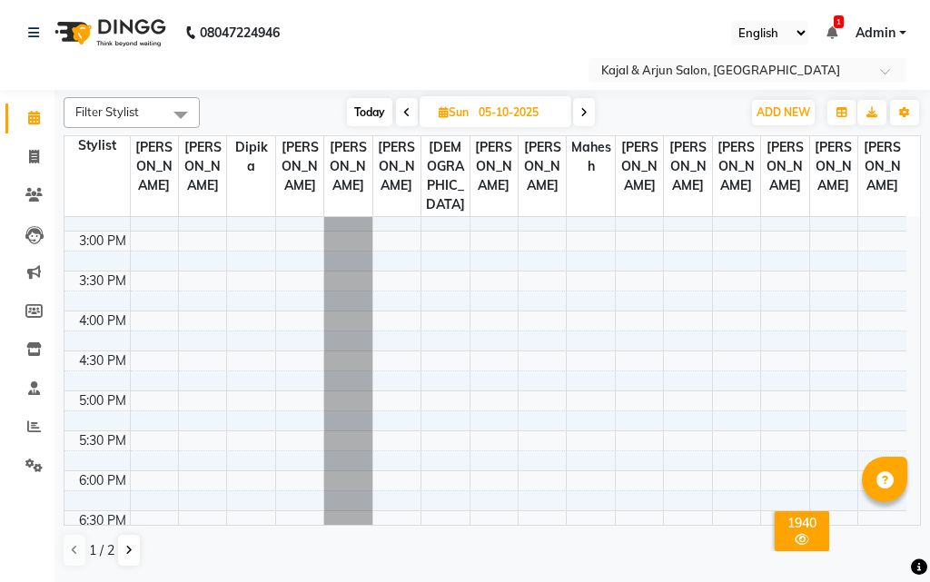
scroll to position [433, 0]
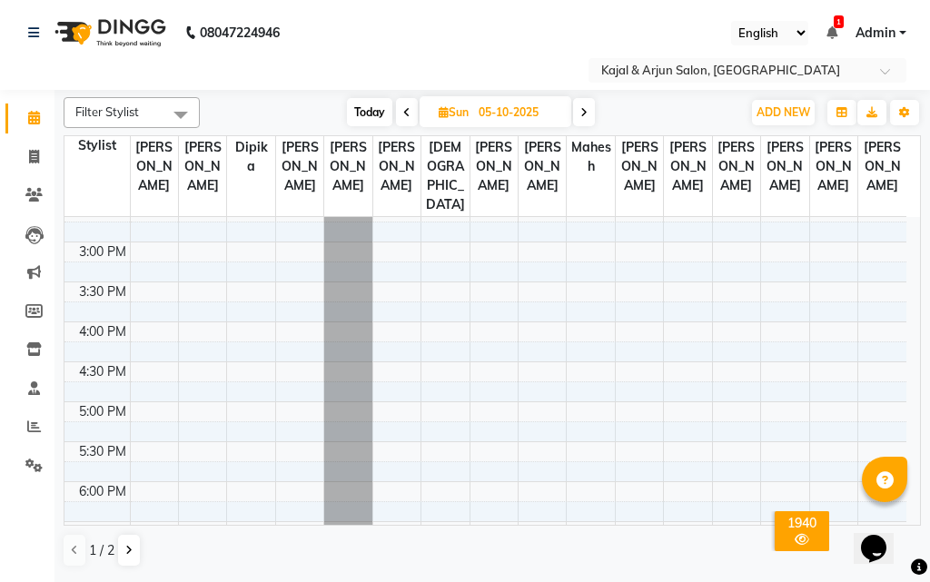
scroll to position [545, 0]
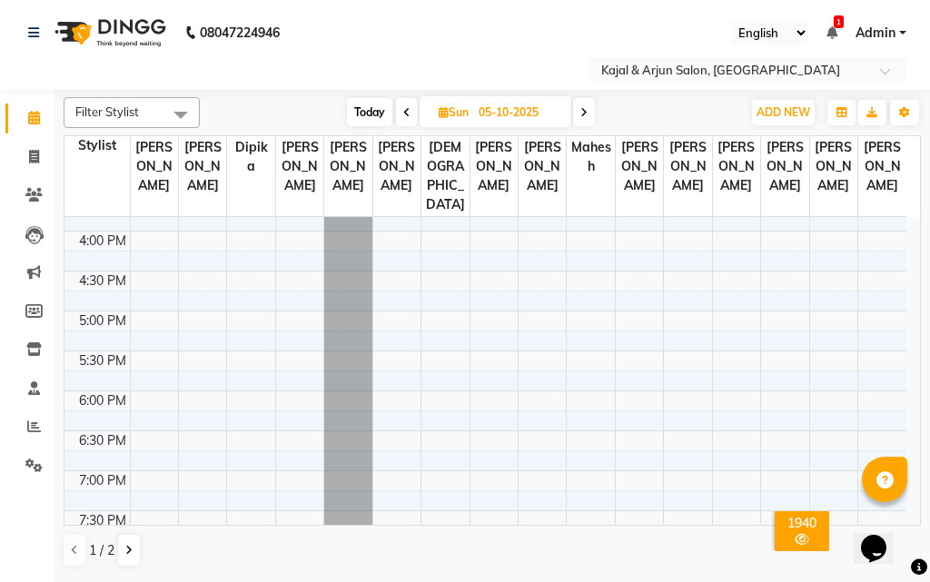
click at [197, 281] on div "9:00 AM 9:30 AM 10:00 AM 10:30 AM 11:00 AM 11:30 AM 12:00 PM 12:30 PM 1:00 PM 1…" at bounding box center [486, 231] width 842 height 1118
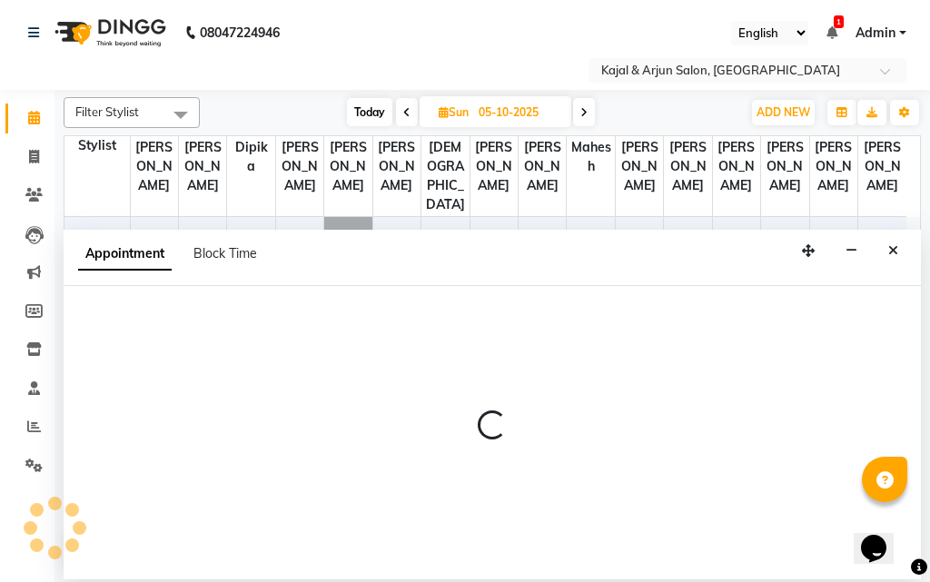
select select "6990"
select select "960"
select select "tentative"
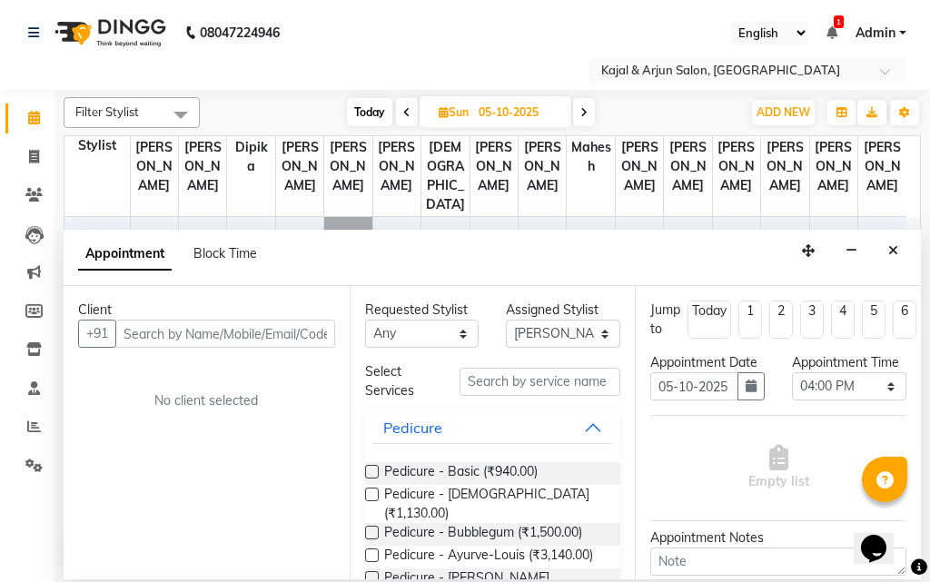
click at [171, 335] on input "text" at bounding box center [225, 334] width 220 height 28
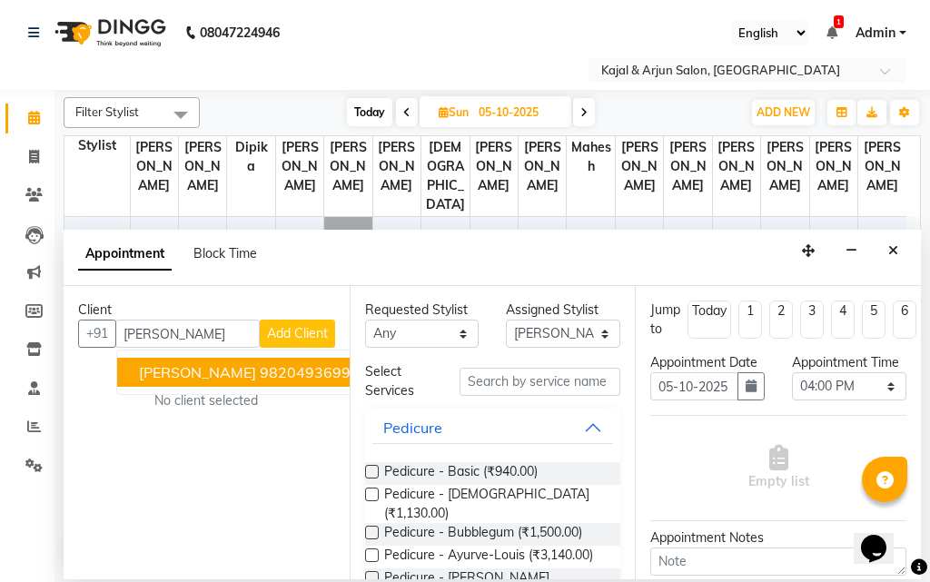
click at [260, 374] on ngb-highlight "9820493699" at bounding box center [305, 372] width 91 height 18
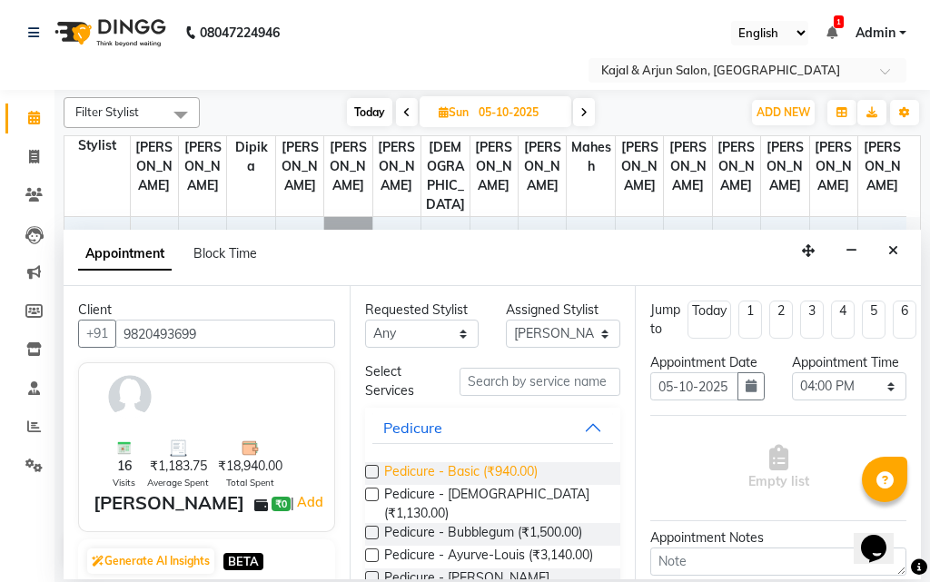
type input "9820493699"
click at [452, 472] on span "Pedicure - Basic (₹940.00)" at bounding box center [461, 473] width 154 height 23
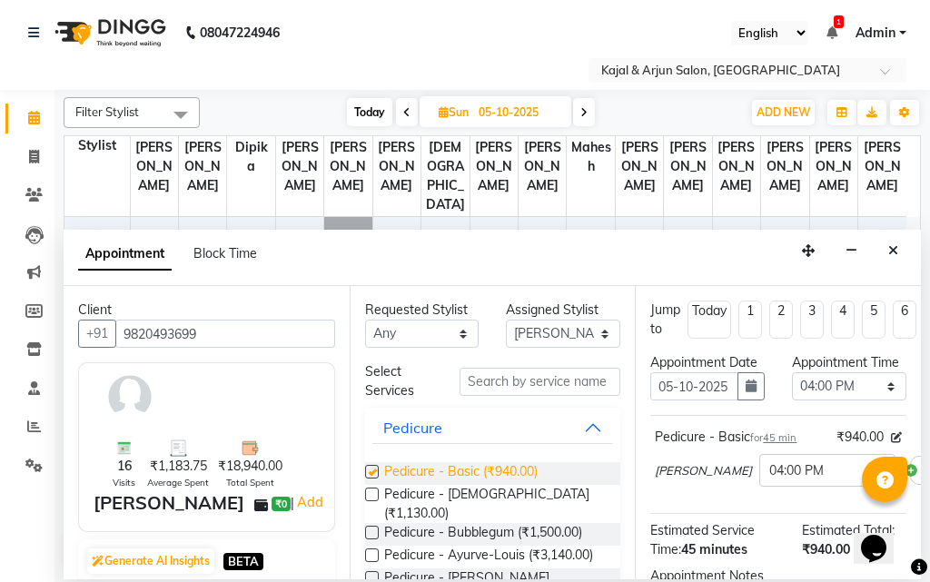
checkbox input "false"
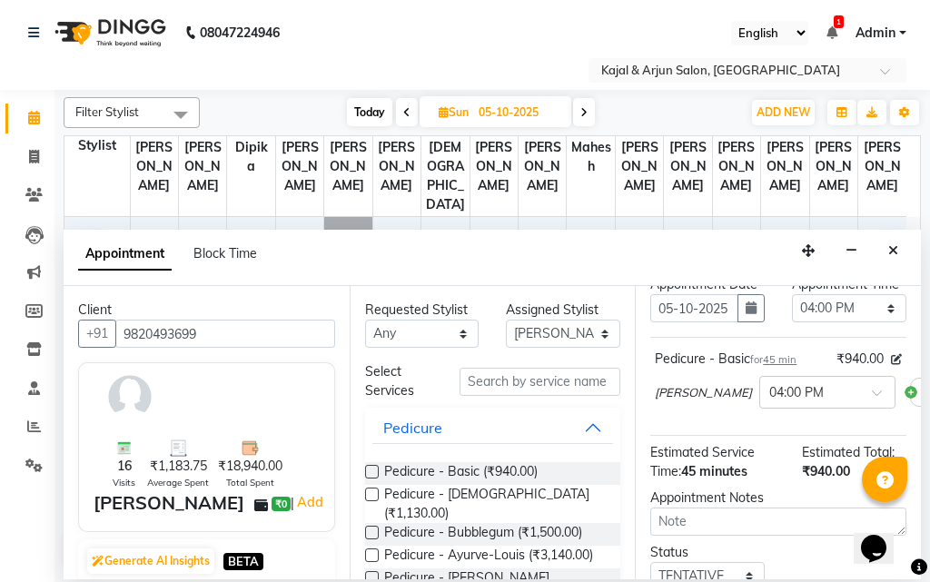
scroll to position [271, 0]
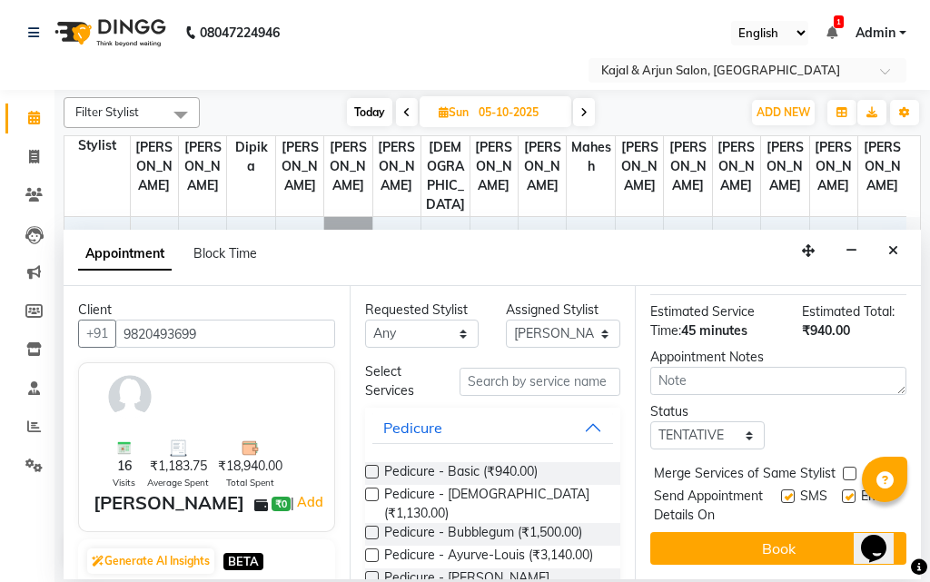
click at [842, 490] on label at bounding box center [849, 497] width 14 height 14
click at [842, 492] on input "checkbox" at bounding box center [848, 498] width 12 height 12
checkbox input "false"
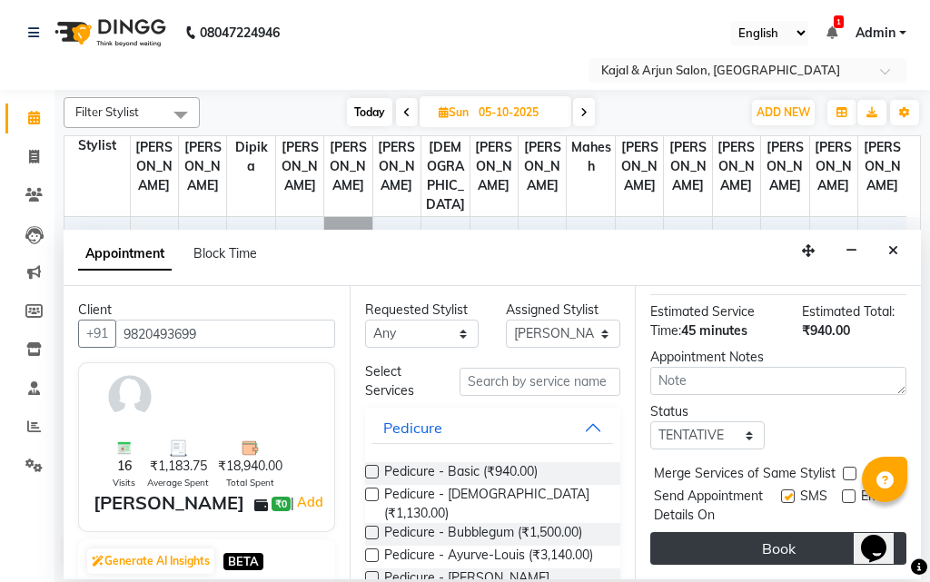
click at [817, 532] on button "Book" at bounding box center [779, 548] width 256 height 33
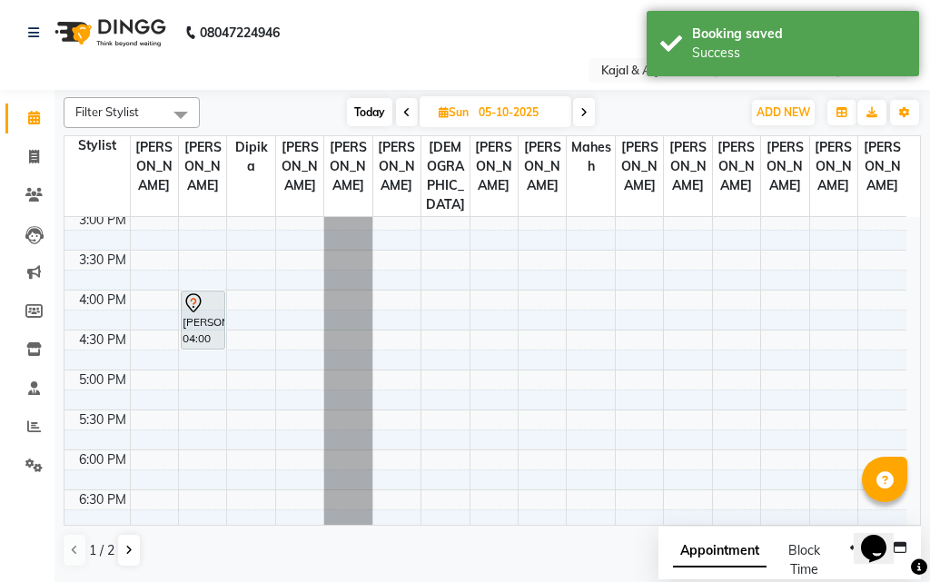
scroll to position [454, 0]
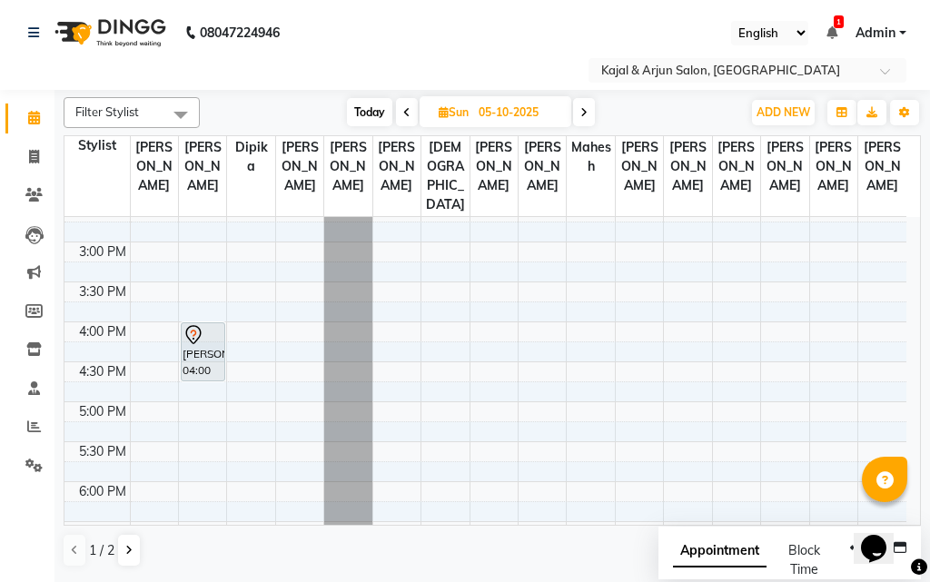
click at [365, 106] on span "Today" at bounding box center [369, 112] width 45 height 28
type input "04-10-2025"
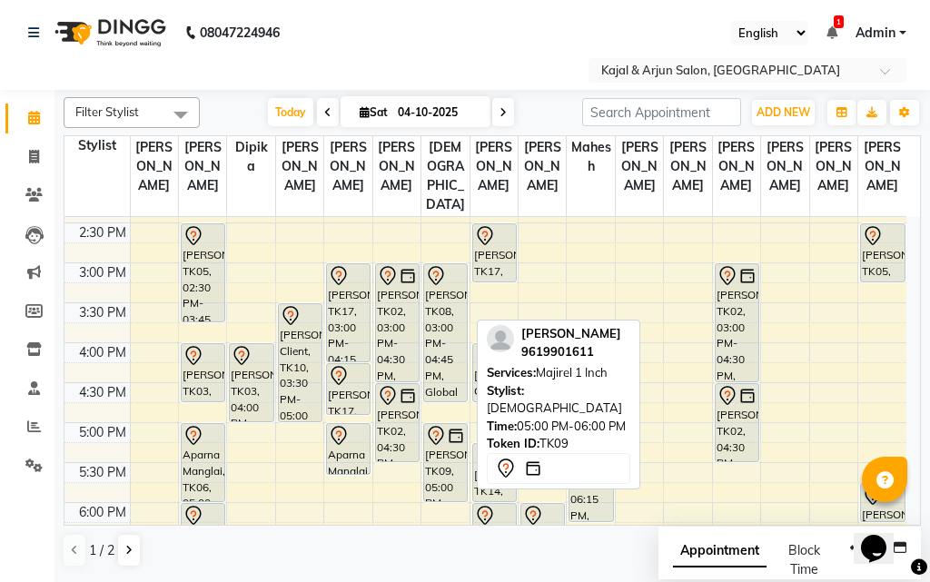
scroll to position [524, 0]
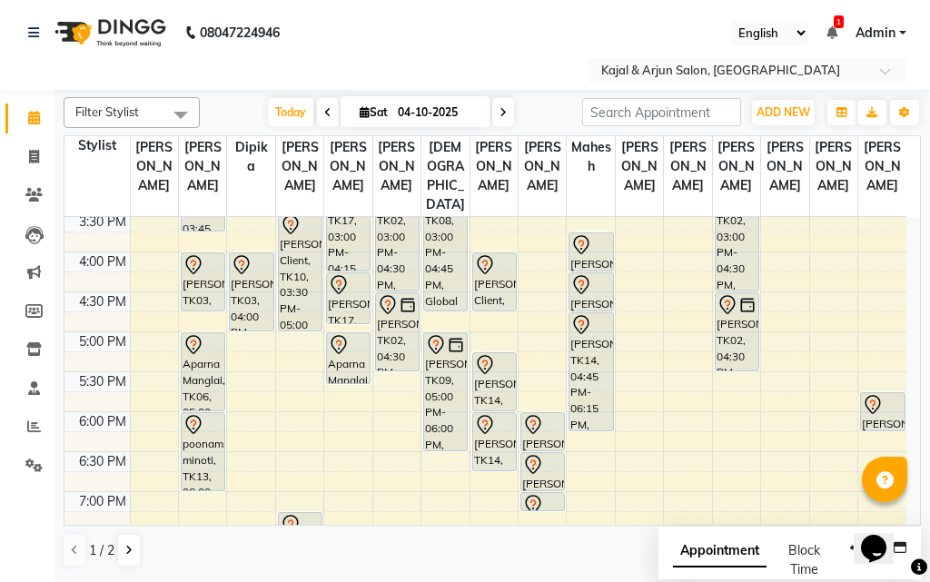
drag, startPoint x: 439, startPoint y: 448, endPoint x: 442, endPoint y: 476, distance: 28.3
click at [442, 476] on div "[PERSON_NAME], TK08, 03:00 PM-04:45 PM, Global Colour - Upto Shoulder [PERSON_N…" at bounding box center [445, 252] width 47 height 1118
click at [204, 359] on div "[PERSON_NAME], TK07, 12:00 PM-01:00 PM, Pedicure - Basic Dinal Gala, TK04, 01:0…" at bounding box center [202, 252] width 47 height 1118
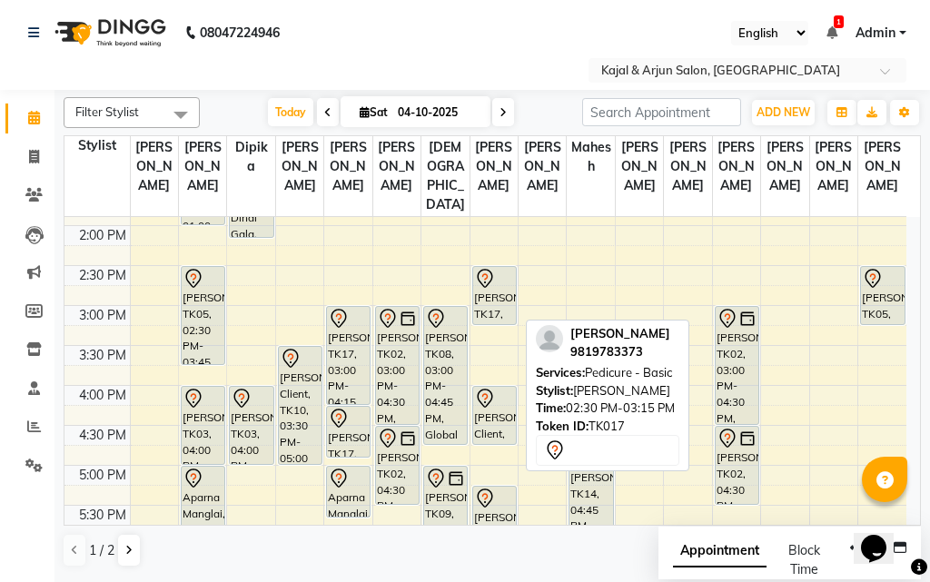
scroll to position [433, 0]
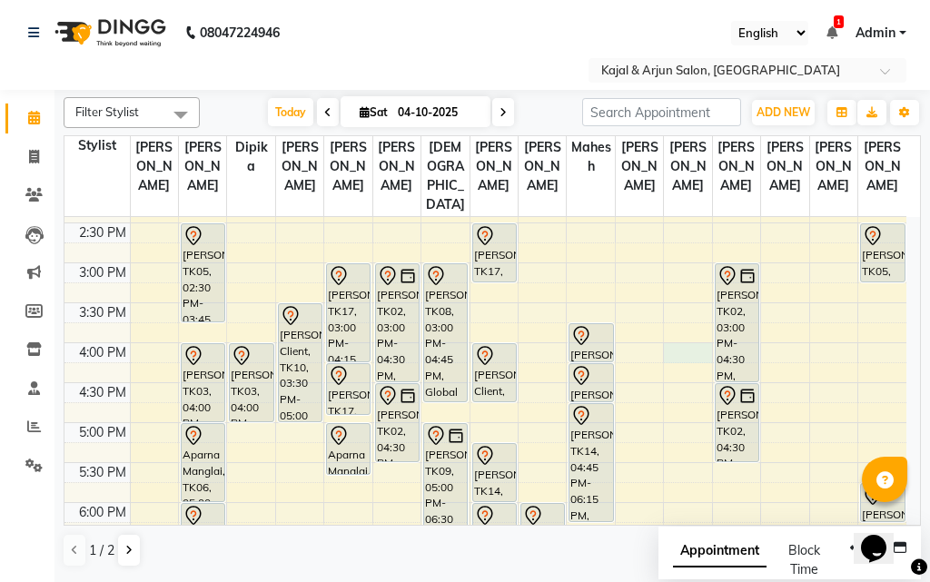
click at [685, 390] on div "9:00 AM 9:30 AM 10:00 AM 10:30 AM 11:00 AM 11:30 AM 12:00 PM 12:30 PM 1:00 PM 1…" at bounding box center [486, 343] width 842 height 1118
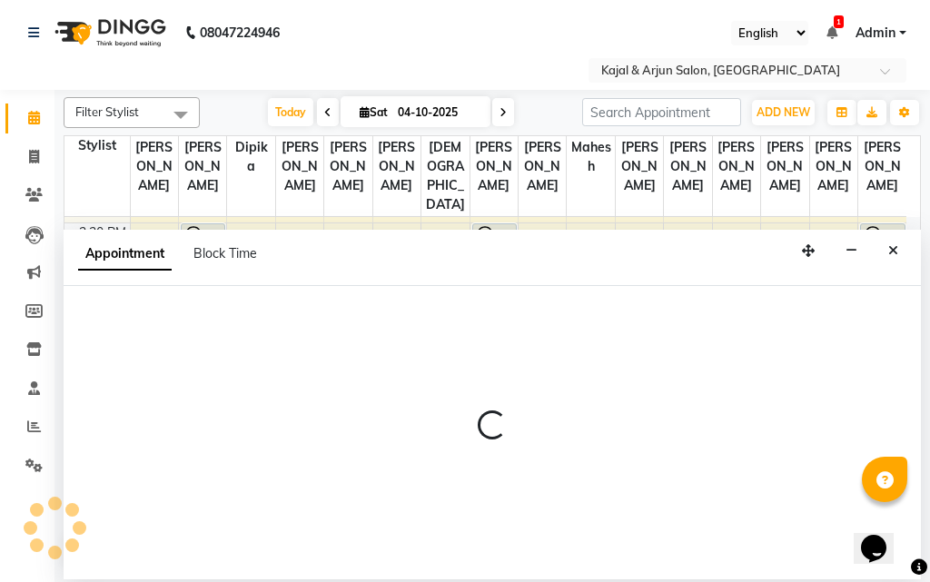
select select "57175"
select select "960"
select select "tentative"
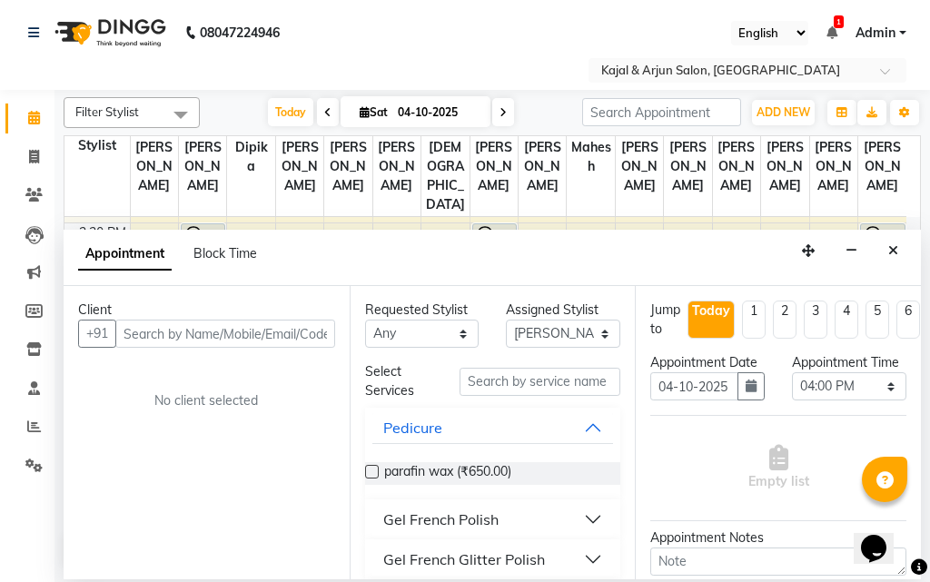
click at [169, 337] on input "text" at bounding box center [225, 334] width 220 height 28
click at [164, 336] on input "text" at bounding box center [225, 334] width 220 height 28
click at [164, 333] on input "text" at bounding box center [225, 334] width 220 height 28
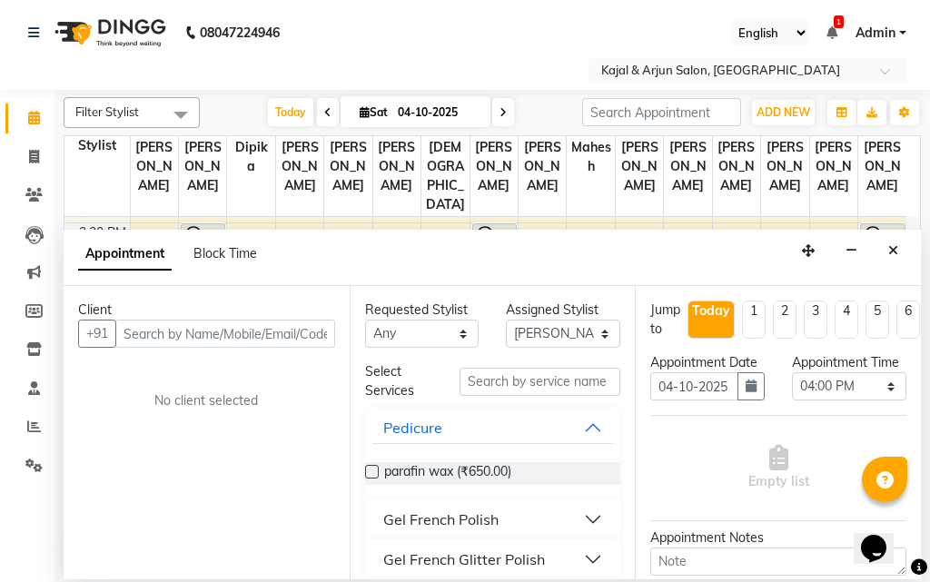
click at [164, 333] on input "text" at bounding box center [225, 334] width 220 height 28
type input "9819293284"
click at [302, 345] on button "Add Client" at bounding box center [297, 334] width 75 height 28
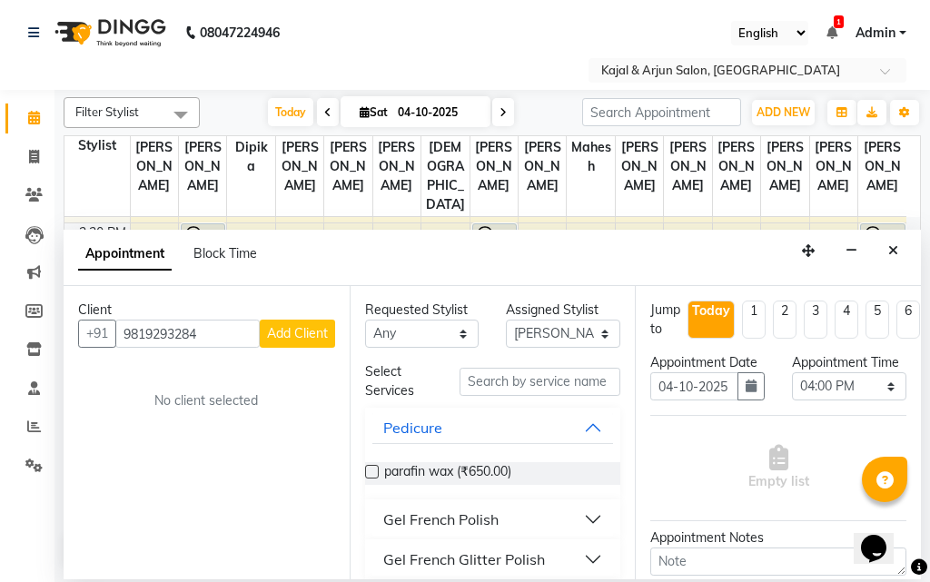
select select "22"
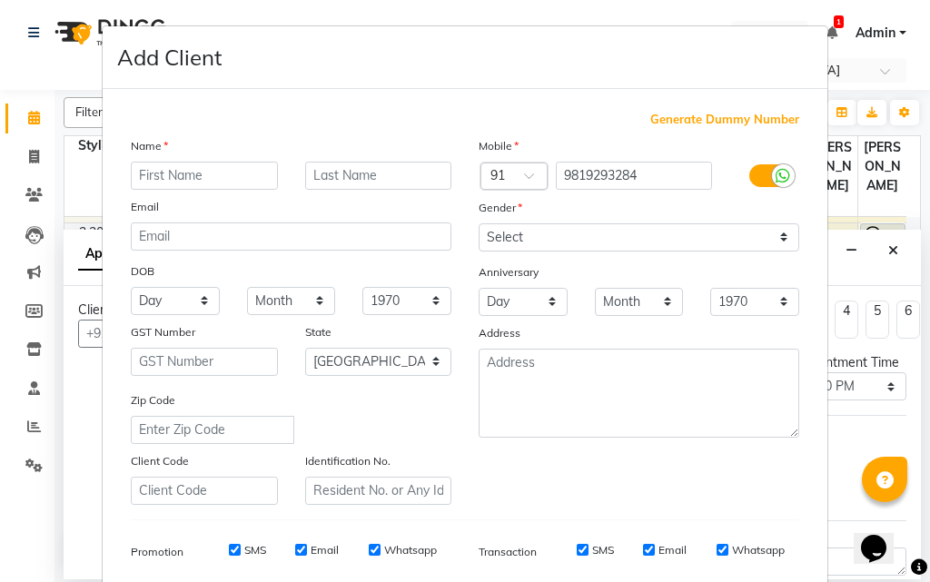
click at [206, 178] on input "text" at bounding box center [204, 176] width 147 height 28
type input "[PERSON_NAME]"
type input "Joshi"
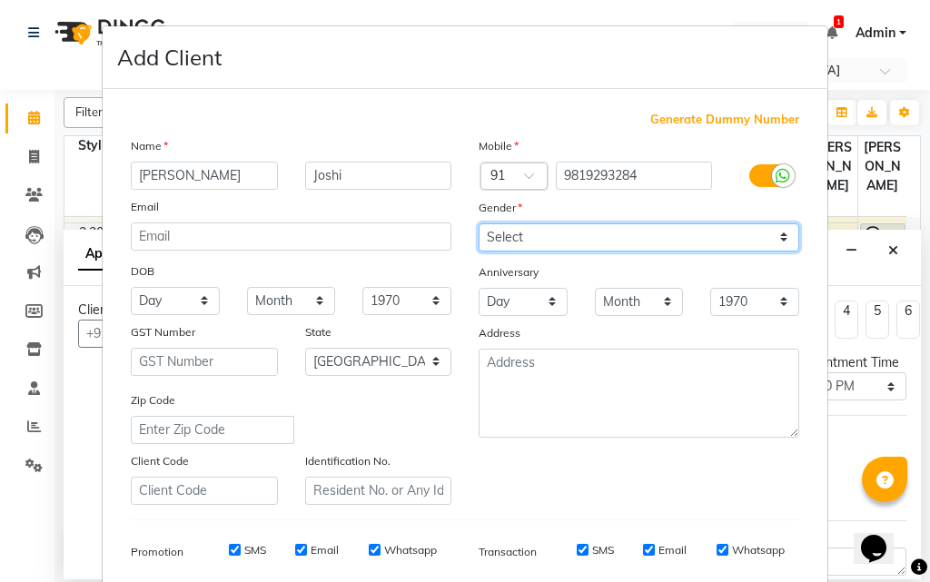
click at [520, 238] on select "Select [DEMOGRAPHIC_DATA] [DEMOGRAPHIC_DATA] Other Prefer Not To Say" at bounding box center [639, 238] width 321 height 28
select select "[DEMOGRAPHIC_DATA]"
click at [479, 224] on select "Select [DEMOGRAPHIC_DATA] [DEMOGRAPHIC_DATA] Other Prefer Not To Say" at bounding box center [639, 238] width 321 height 28
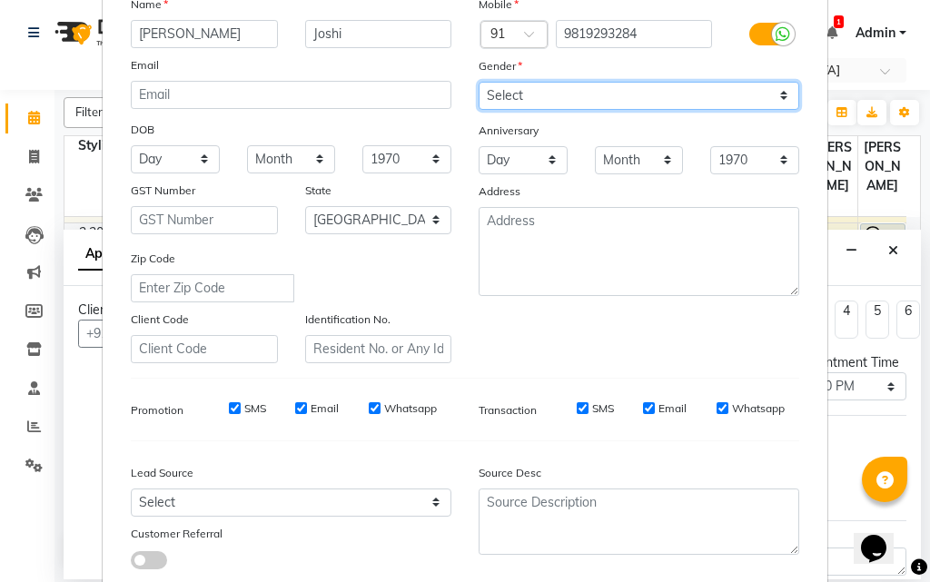
scroll to position [256, 0]
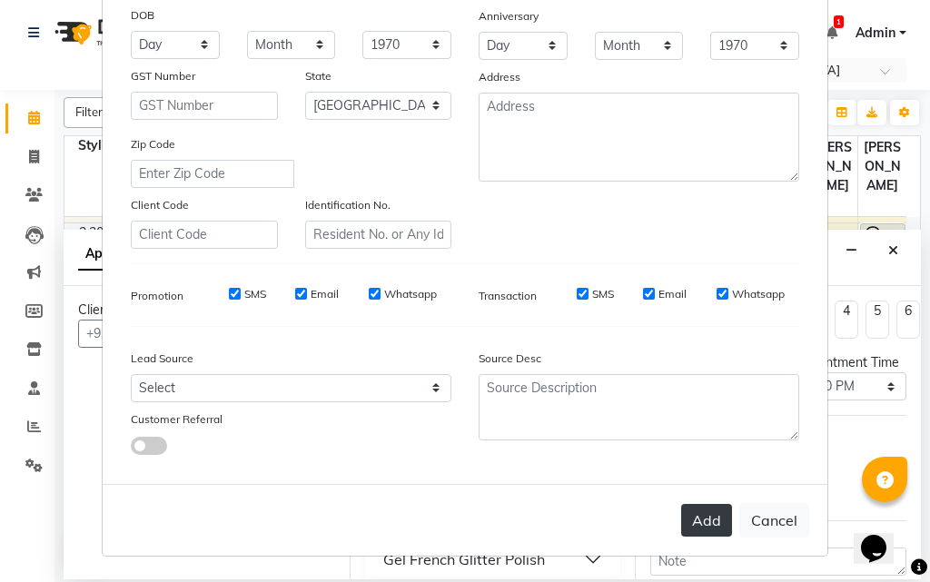
click at [712, 520] on button "Add" at bounding box center [706, 520] width 51 height 33
select select
select select "null"
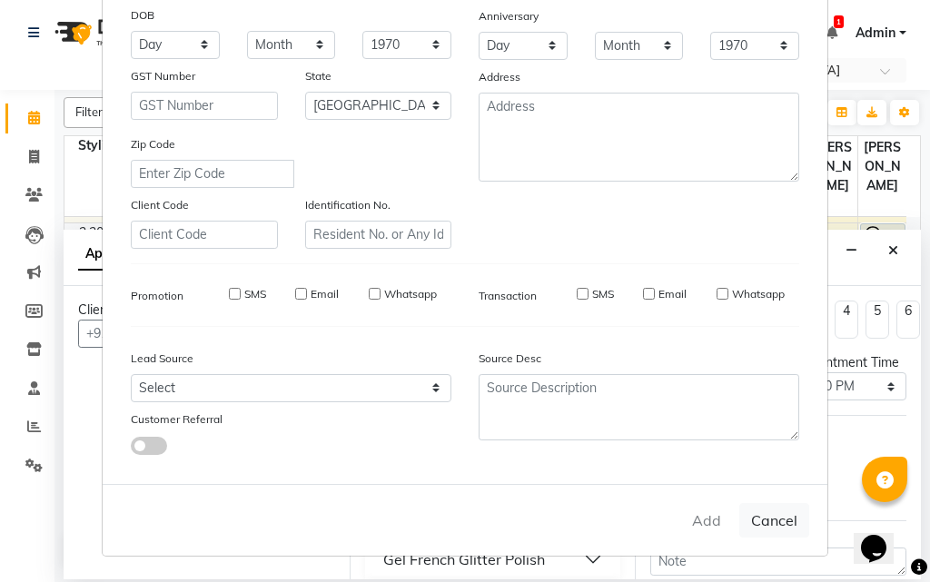
select select
checkbox input "false"
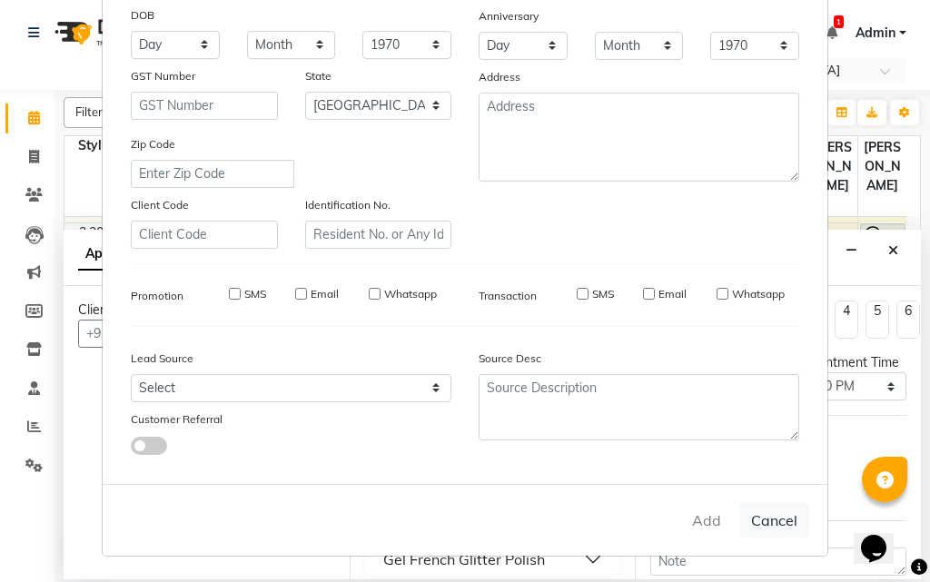
checkbox input "false"
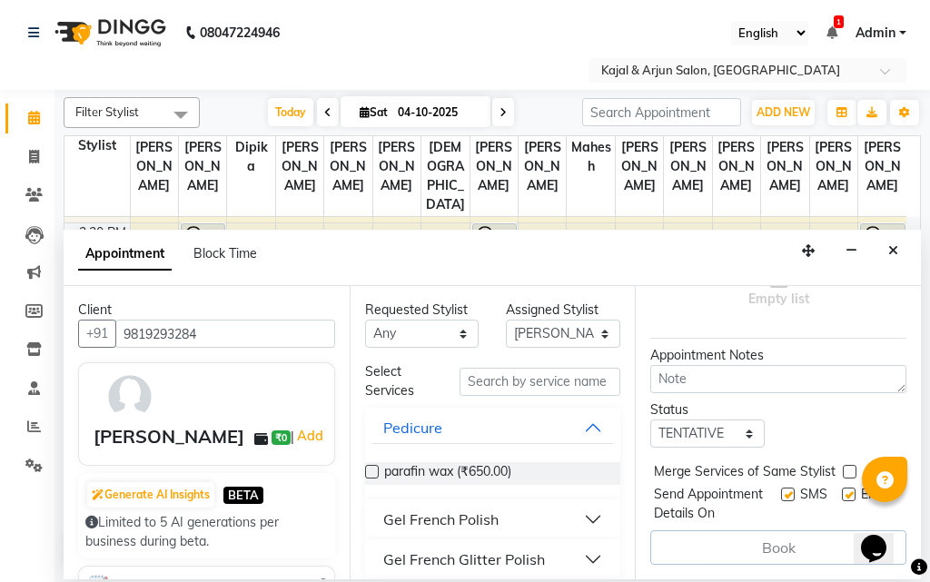
scroll to position [234, 0]
click at [842, 488] on label at bounding box center [849, 495] width 14 height 14
click at [842, 491] on input "checkbox" at bounding box center [848, 497] width 12 height 12
checkbox input "false"
click at [510, 382] on input "text" at bounding box center [541, 382] width 162 height 28
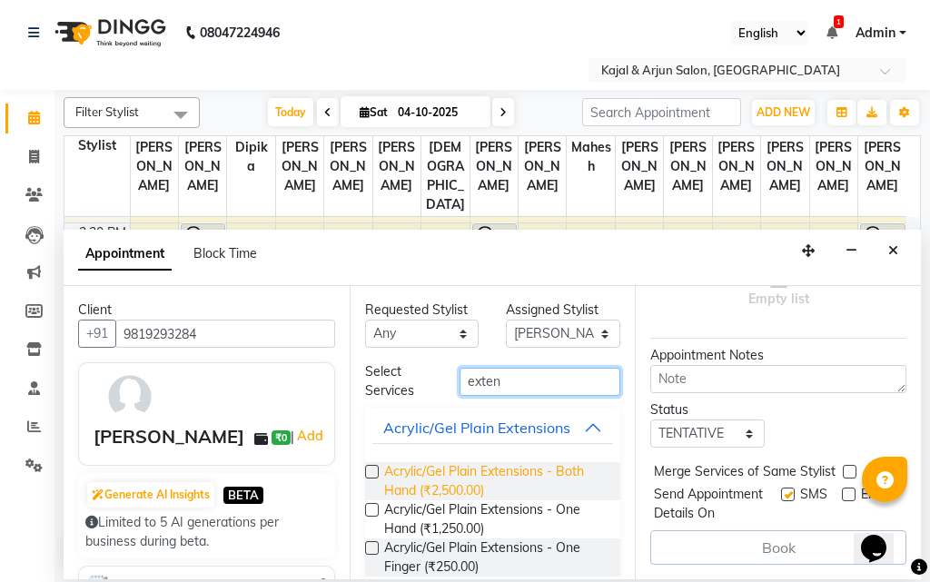
type input "exten"
click at [481, 467] on span "Acrylic/Gel Plain Extensions - Both Hand (₹2,500.00)" at bounding box center [495, 481] width 223 height 38
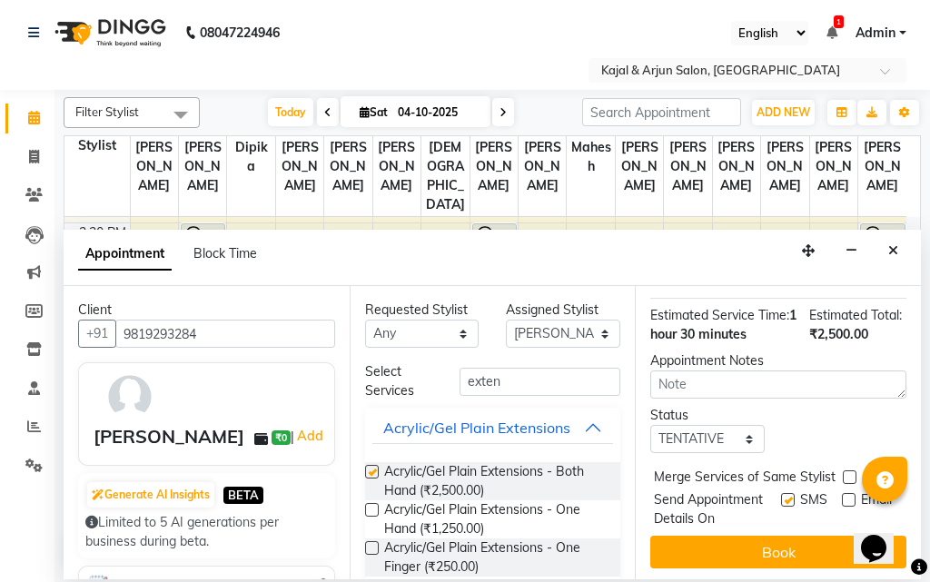
checkbox input "false"
click at [512, 389] on input "exten" at bounding box center [541, 382] width 162 height 28
type input "e"
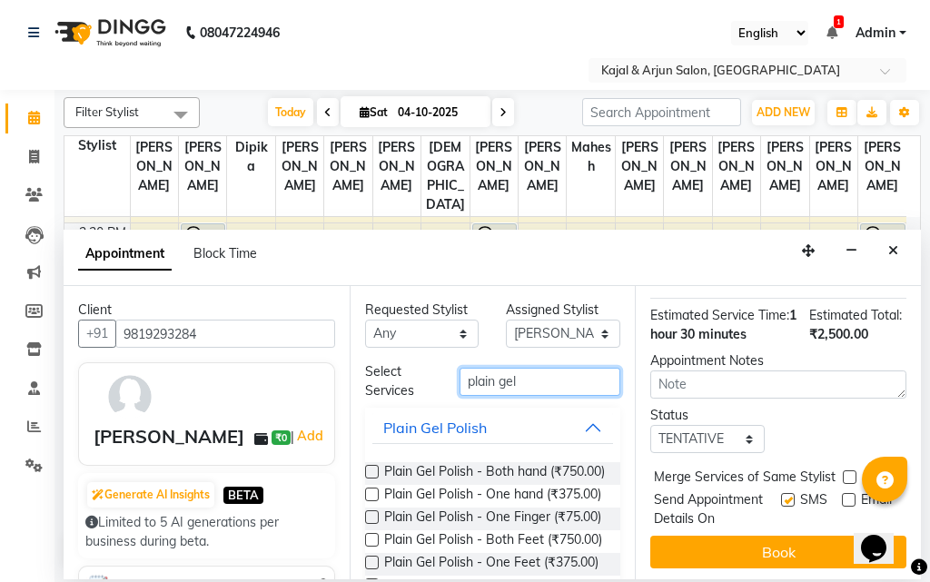
type input "plain gel"
click at [504, 460] on div "Plain Gel Polish - Both hand (₹750.00) Plain Gel Polish - One hand (₹375.00) Pl…" at bounding box center [493, 538] width 256 height 181
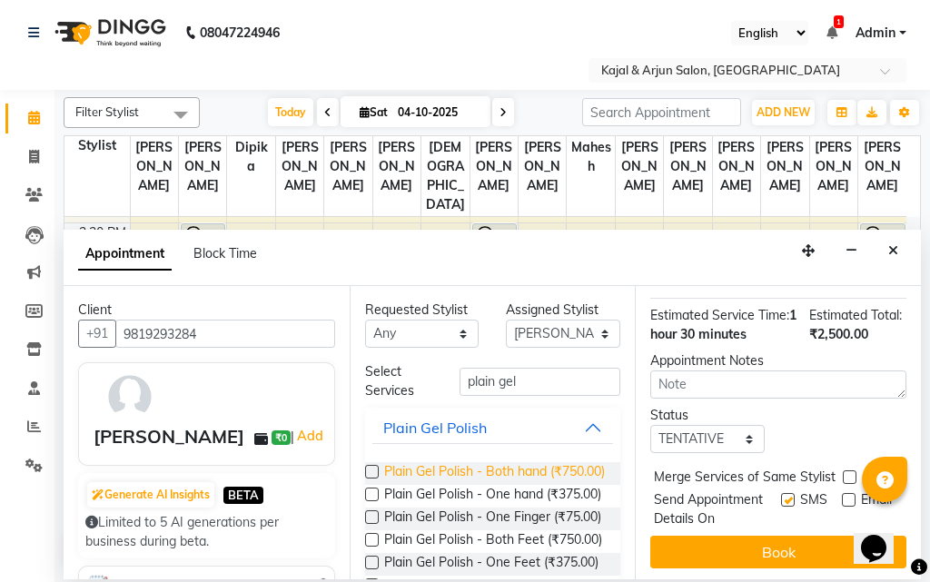
click at [499, 470] on span "Plain Gel Polish - Both hand (₹750.00)" at bounding box center [494, 473] width 221 height 23
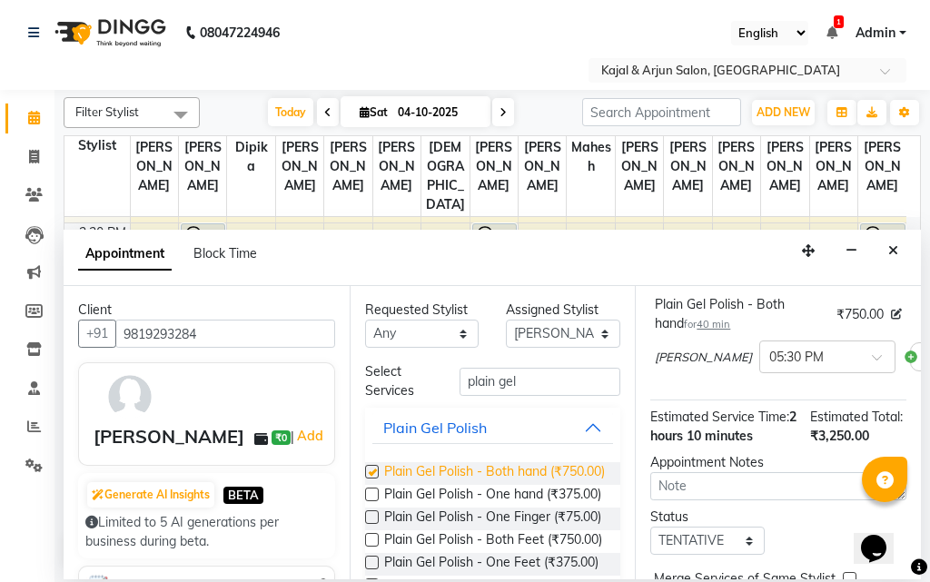
checkbox input "false"
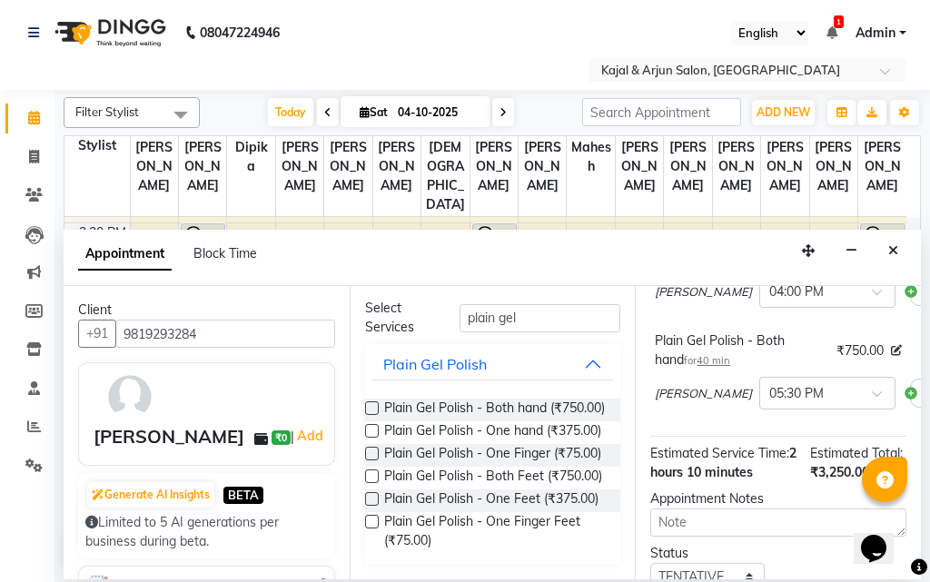
scroll to position [471, 0]
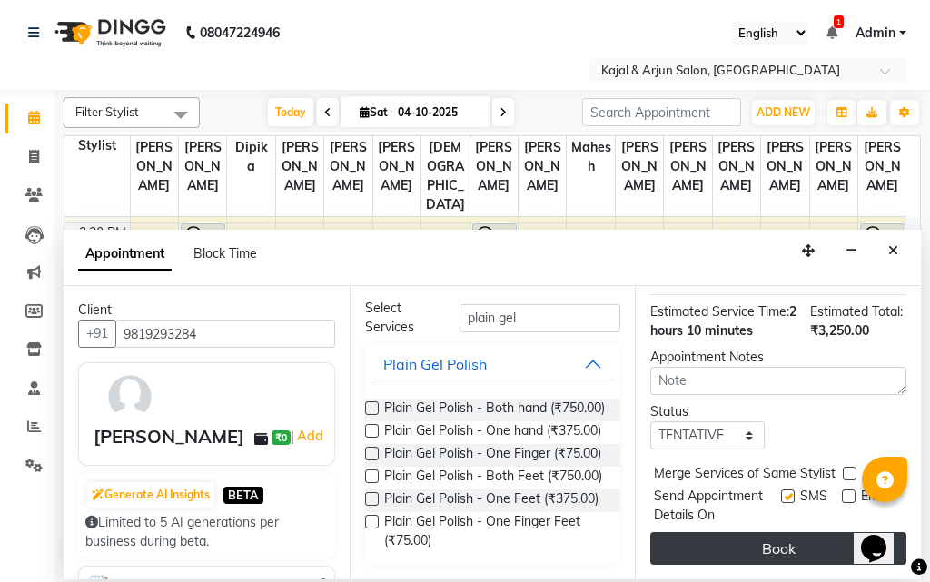
click at [805, 532] on button "Book" at bounding box center [779, 548] width 256 height 33
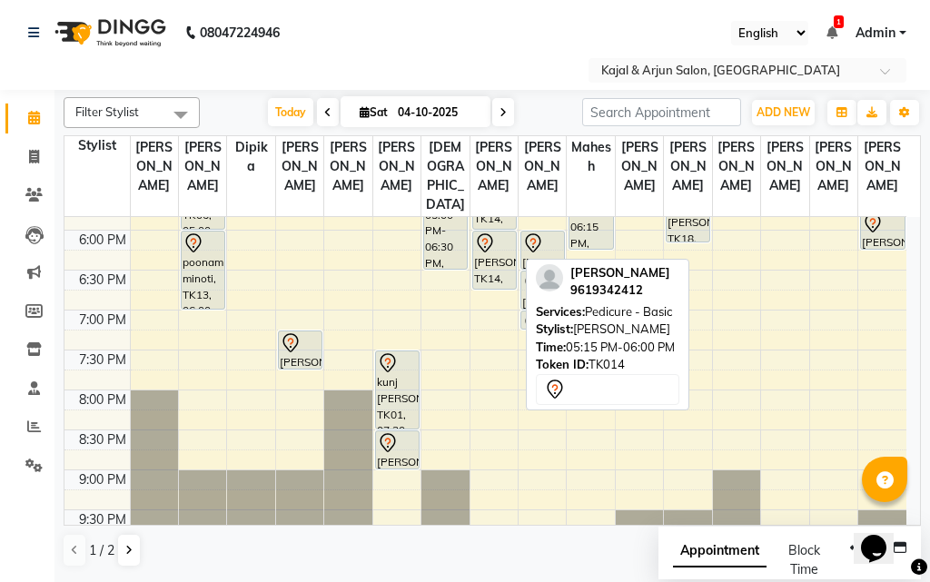
scroll to position [615, 0]
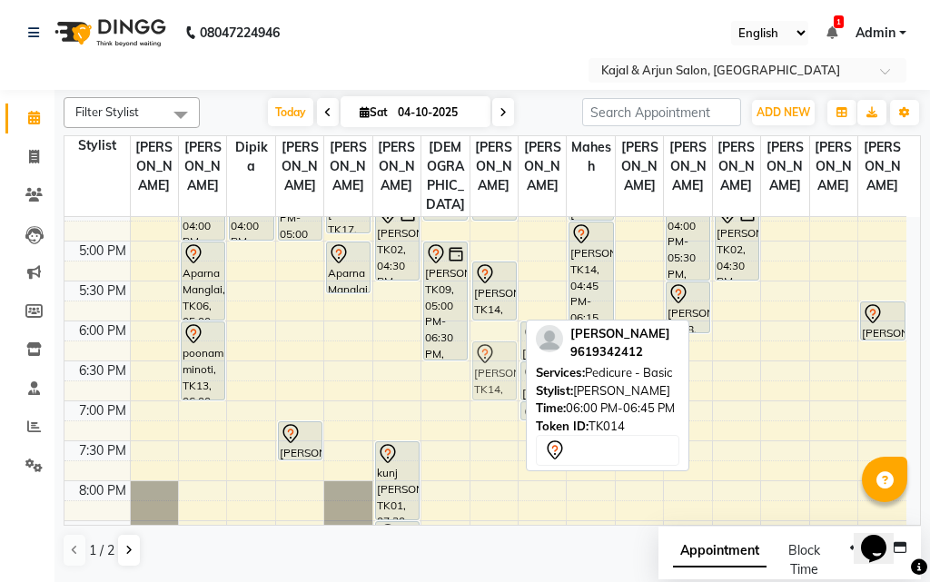
drag, startPoint x: 491, startPoint y: 394, endPoint x: 493, endPoint y: 410, distance: 15.7
click at [493, 410] on div "[PERSON_NAME], TK16, 12:00 PM-12:45 PM, Pedicure - Basic [PERSON_NAME], TK17, 0…" at bounding box center [494, 161] width 47 height 1118
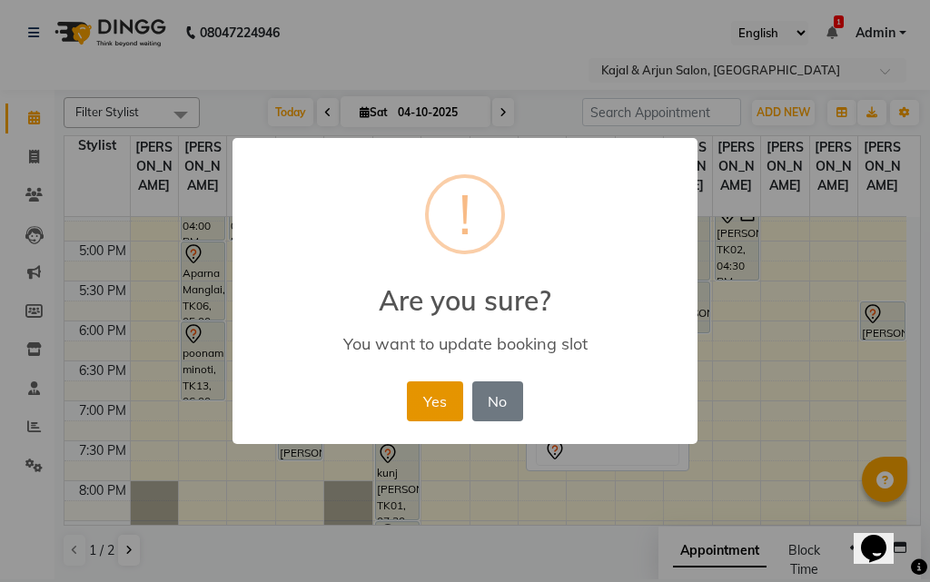
click at [448, 410] on button "Yes" at bounding box center [434, 402] width 55 height 40
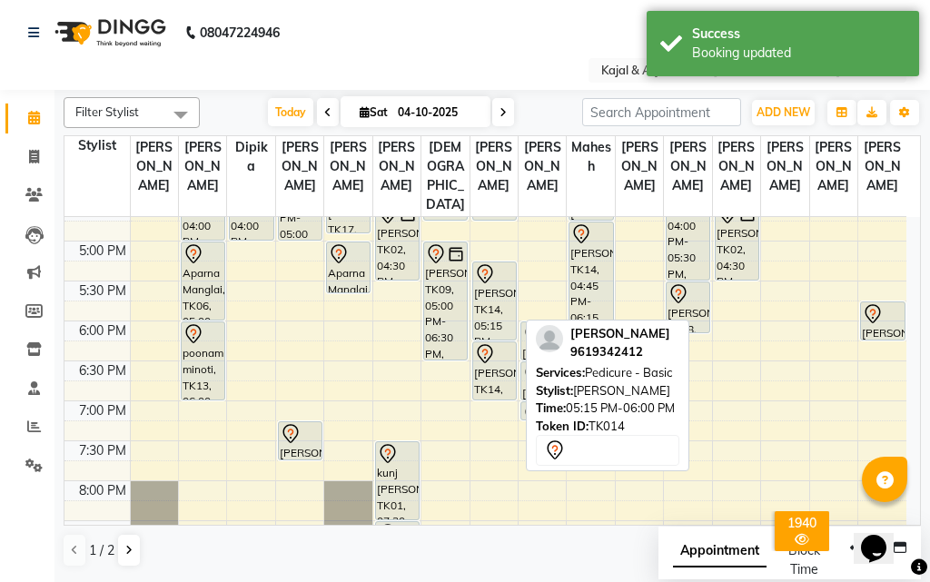
drag, startPoint x: 491, startPoint y: 353, endPoint x: 491, endPoint y: 364, distance: 10.9
click at [491, 364] on div "[PERSON_NAME], TK16, 12:00 PM-12:45 PM, Pedicure - Basic [PERSON_NAME], TK17, 0…" at bounding box center [494, 161] width 47 height 1118
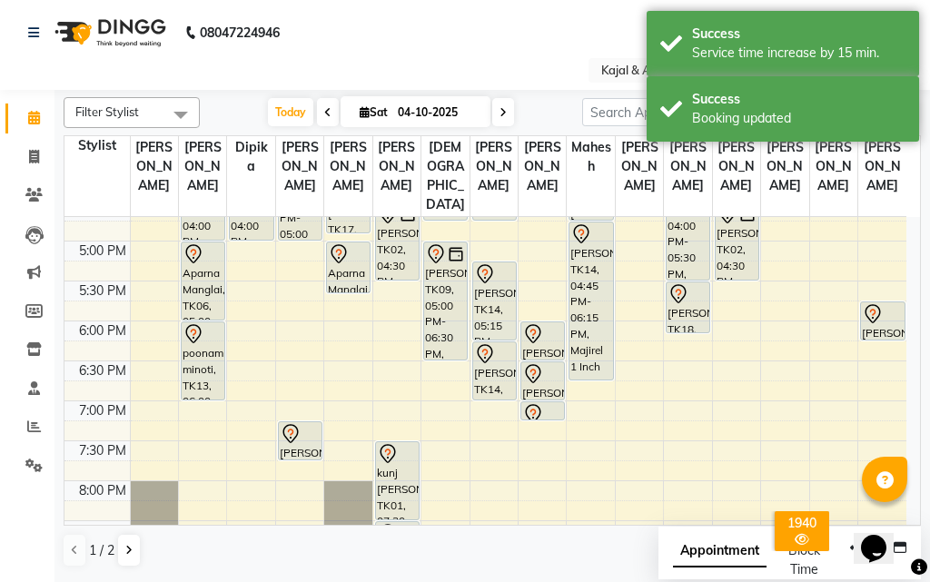
drag, startPoint x: 601, startPoint y: 377, endPoint x: 600, endPoint y: 414, distance: 37.3
click at [600, 414] on div "[PERSON_NAME], TK15, 12:30 PM-01:00 PM, Shampoo With Conditioner - Below Should…" at bounding box center [590, 161] width 47 height 1118
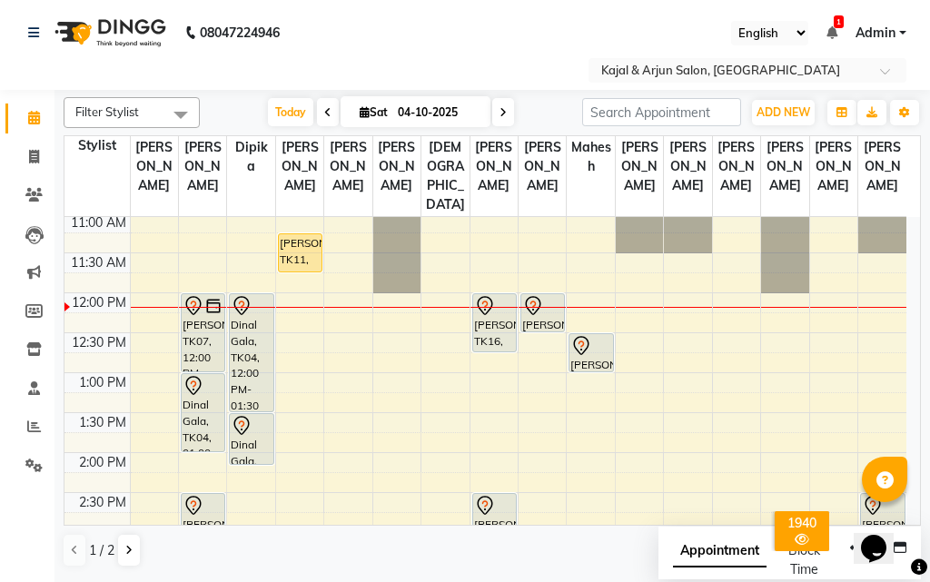
scroll to position [161, 0]
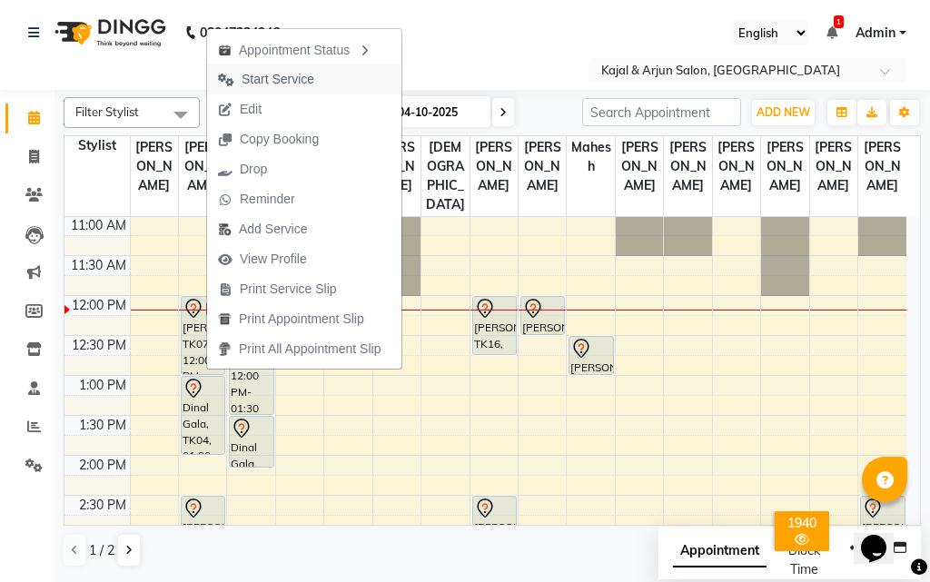
click at [273, 79] on span "Start Service" at bounding box center [278, 79] width 73 height 19
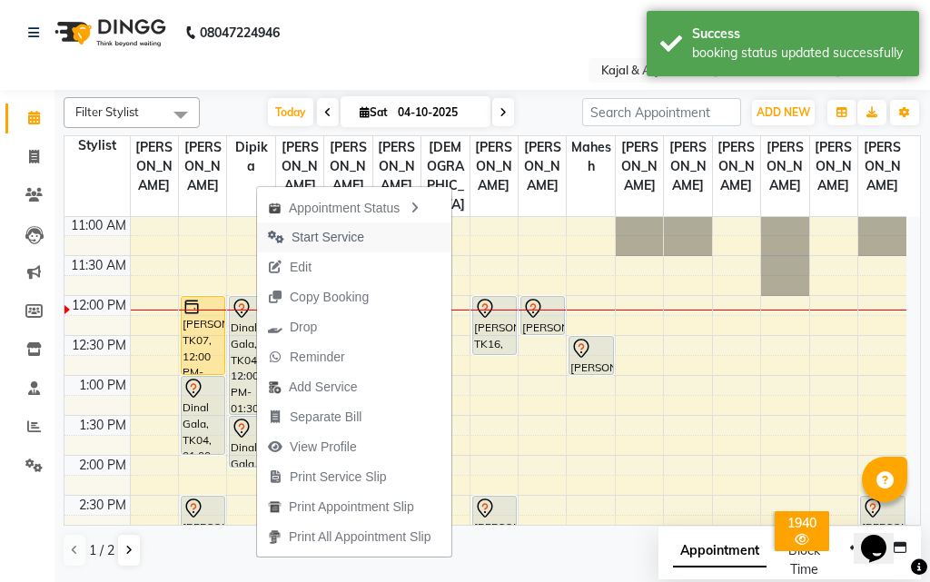
click at [323, 236] on span "Start Service" at bounding box center [328, 237] width 73 height 19
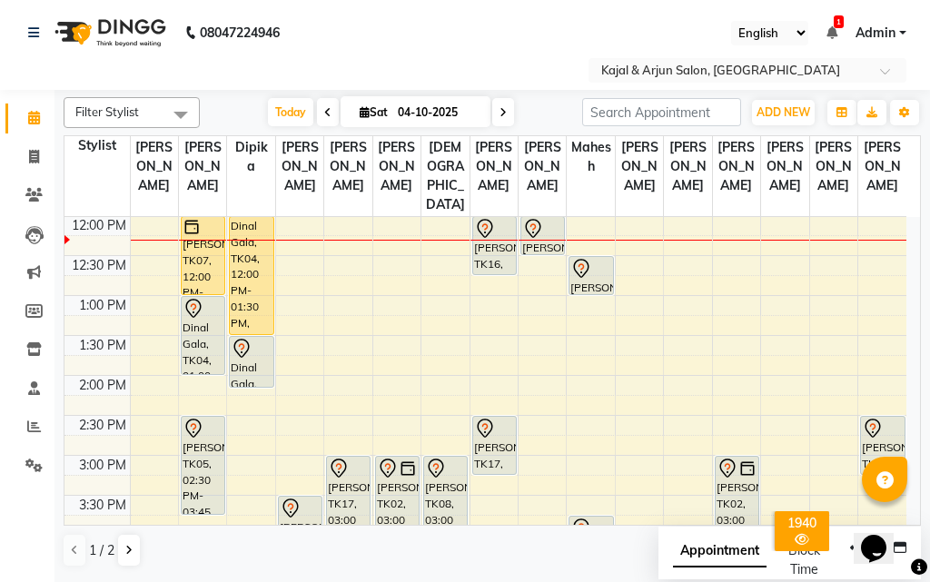
scroll to position [182, 0]
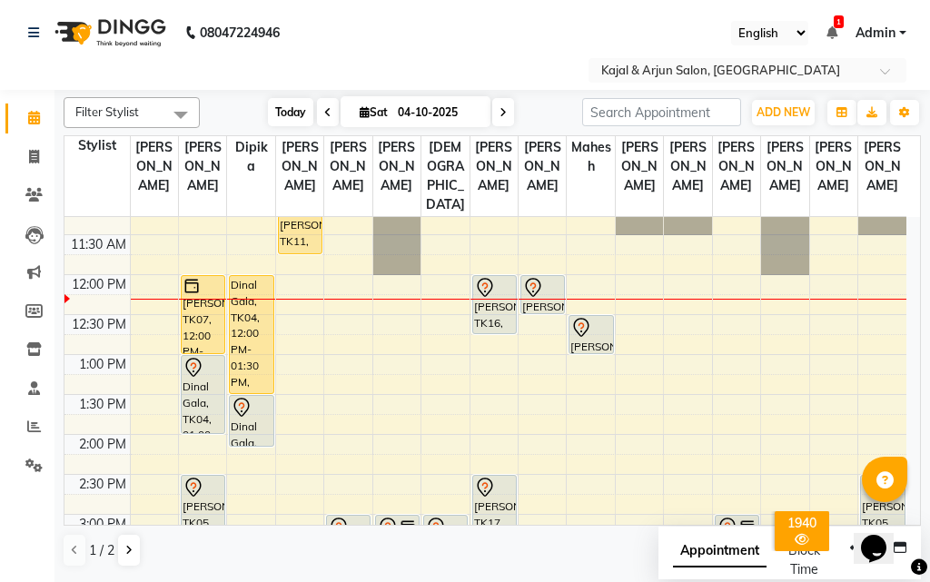
click at [286, 117] on span "Today" at bounding box center [290, 112] width 45 height 28
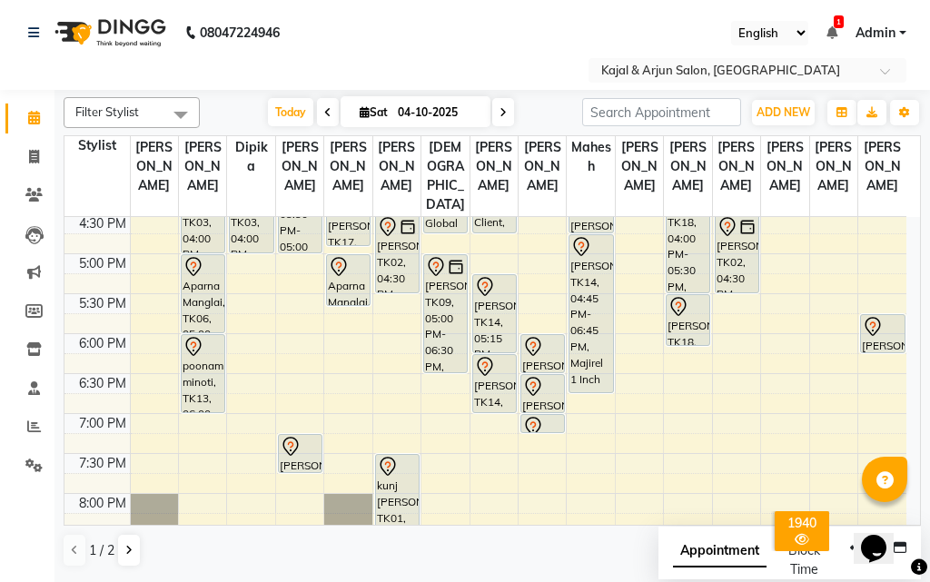
scroll to position [604, 0]
click at [182, 112] on span at bounding box center [181, 114] width 36 height 35
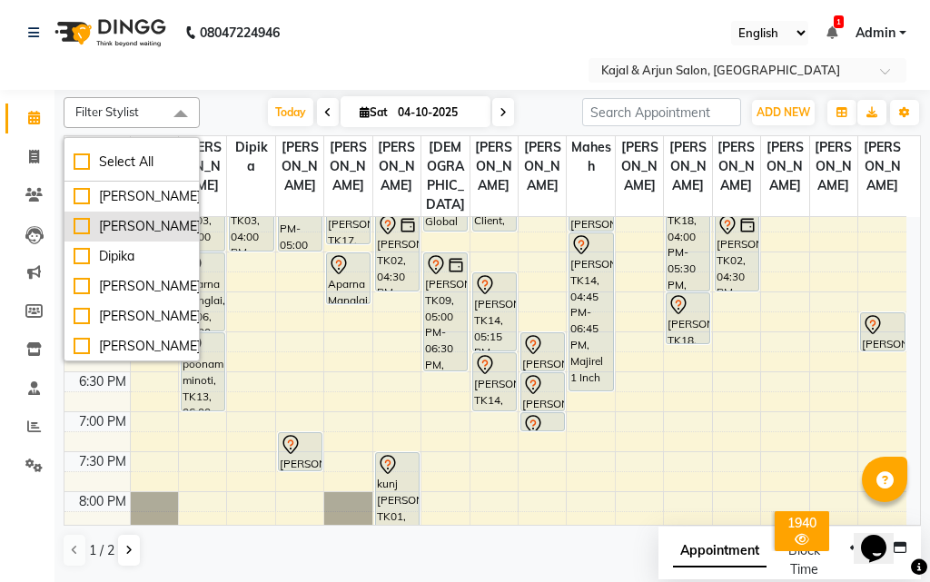
click at [122, 225] on div "[PERSON_NAME]" at bounding box center [132, 226] width 116 height 19
checkbox input "true"
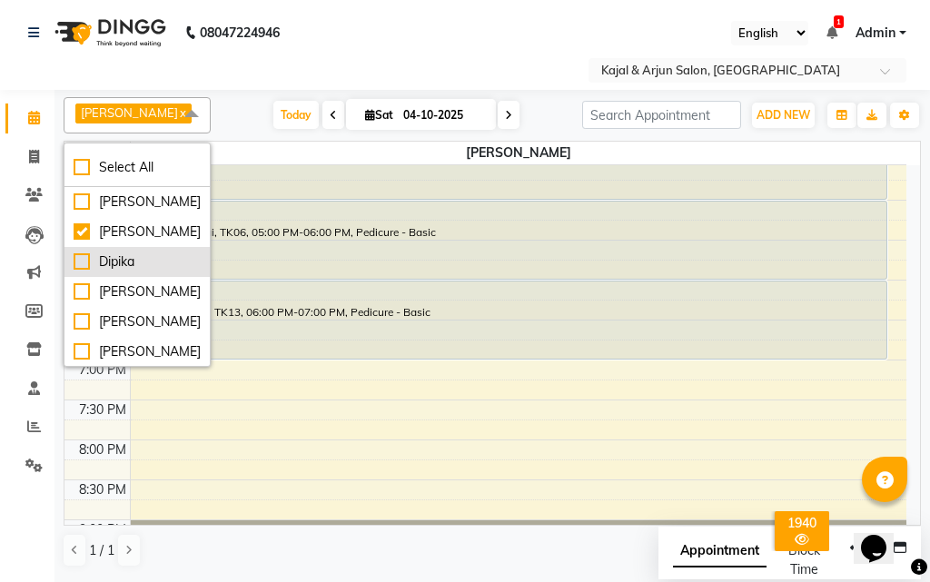
click at [116, 262] on div "Dipika" at bounding box center [137, 262] width 127 height 19
checkbox input "true"
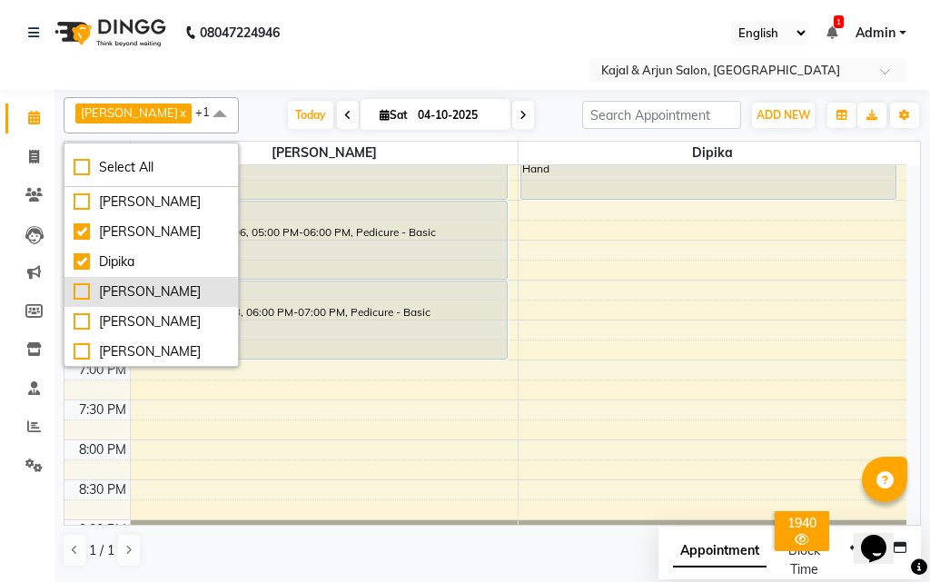
click at [120, 295] on div "[PERSON_NAME]" at bounding box center [151, 292] width 155 height 19
checkbox input "true"
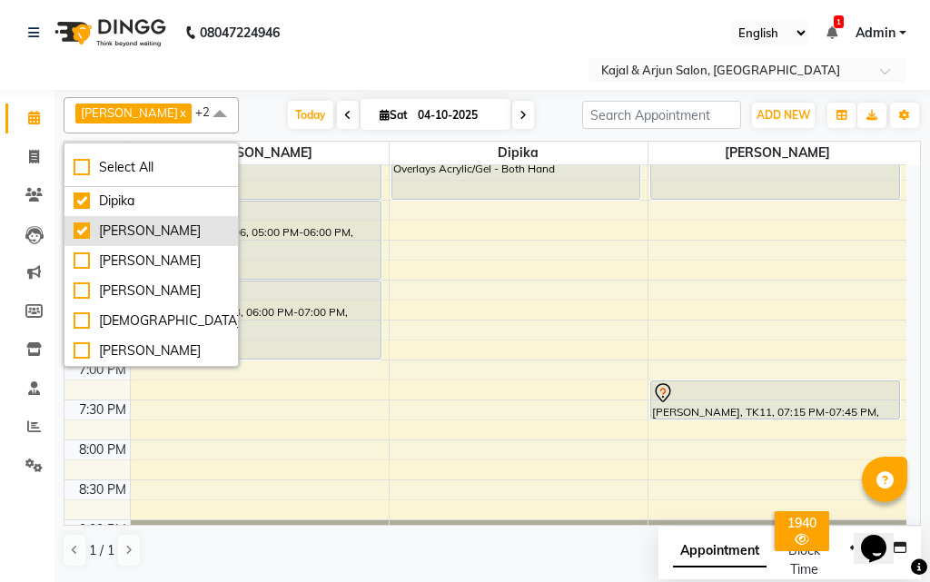
scroll to position [91, 0]
click at [125, 238] on div "[PERSON_NAME]" at bounding box center [151, 231] width 155 height 19
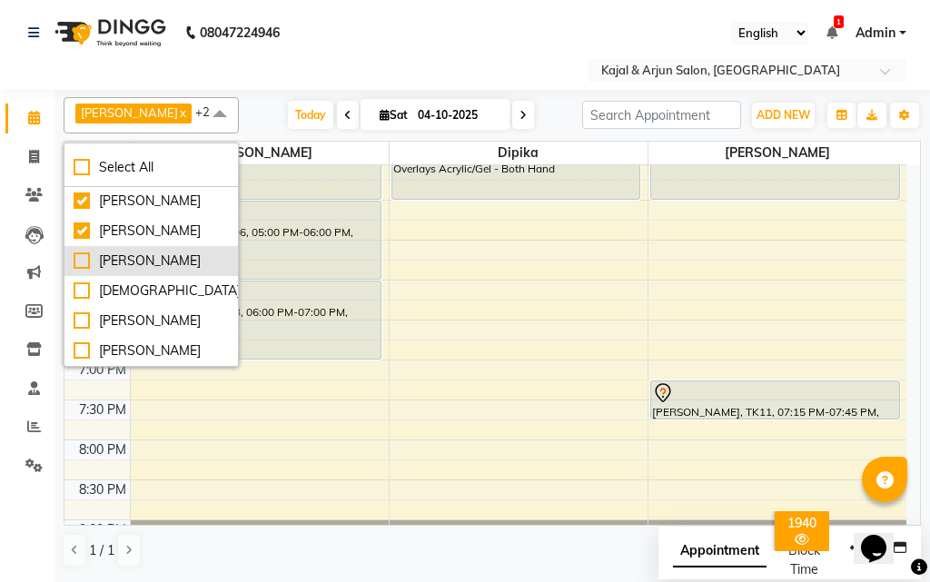
checkbox input "true"
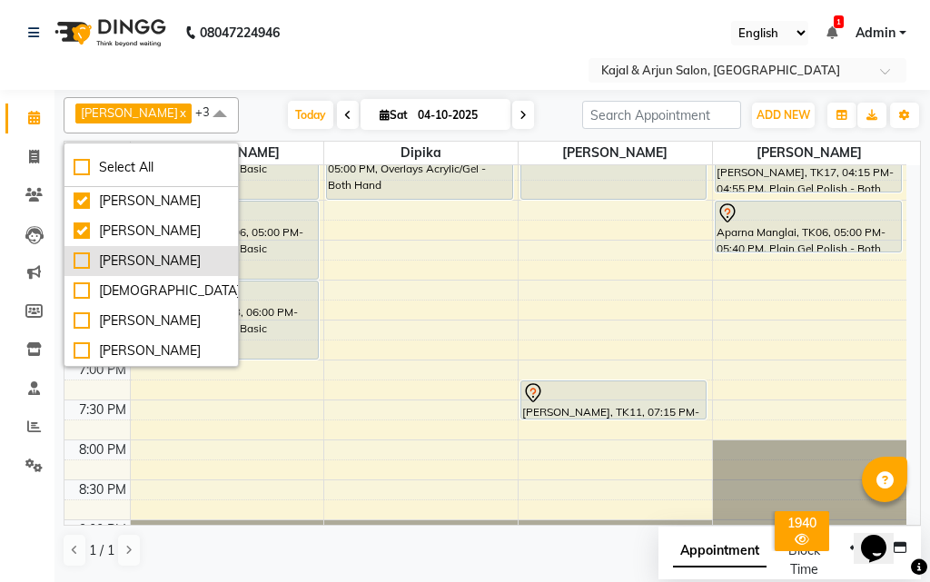
click at [119, 254] on div "[PERSON_NAME]" at bounding box center [151, 261] width 155 height 19
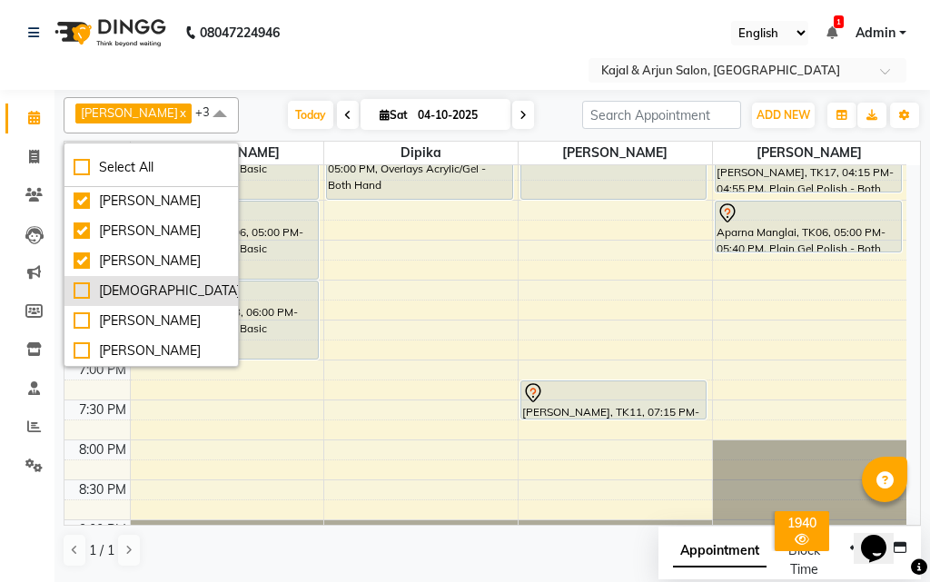
checkbox input "true"
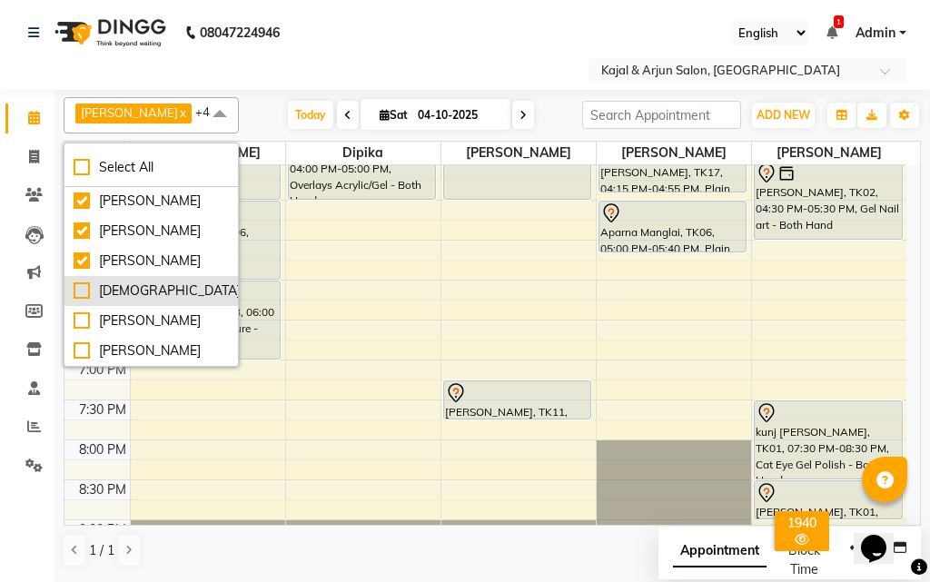
click at [122, 283] on div "[DEMOGRAPHIC_DATA]" at bounding box center [151, 291] width 155 height 19
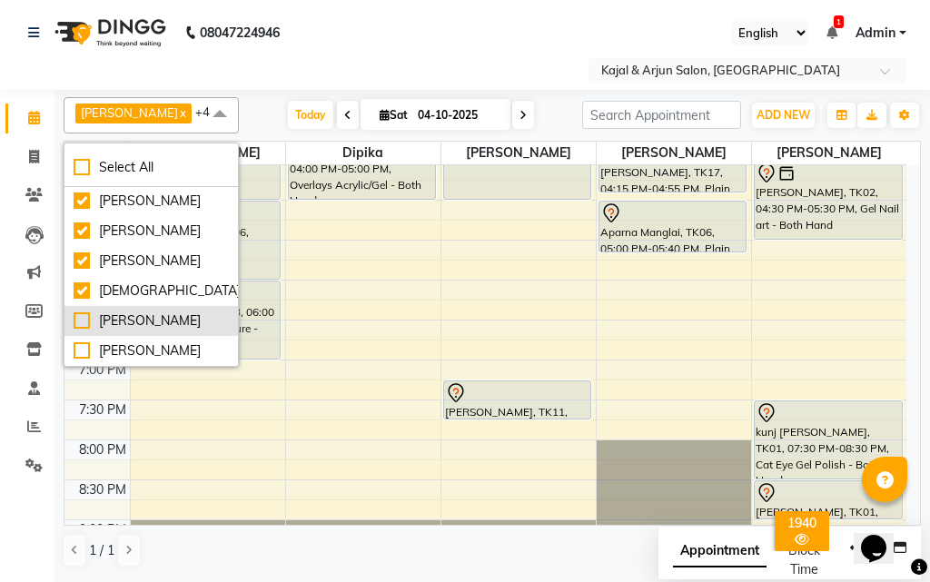
checkbox input "true"
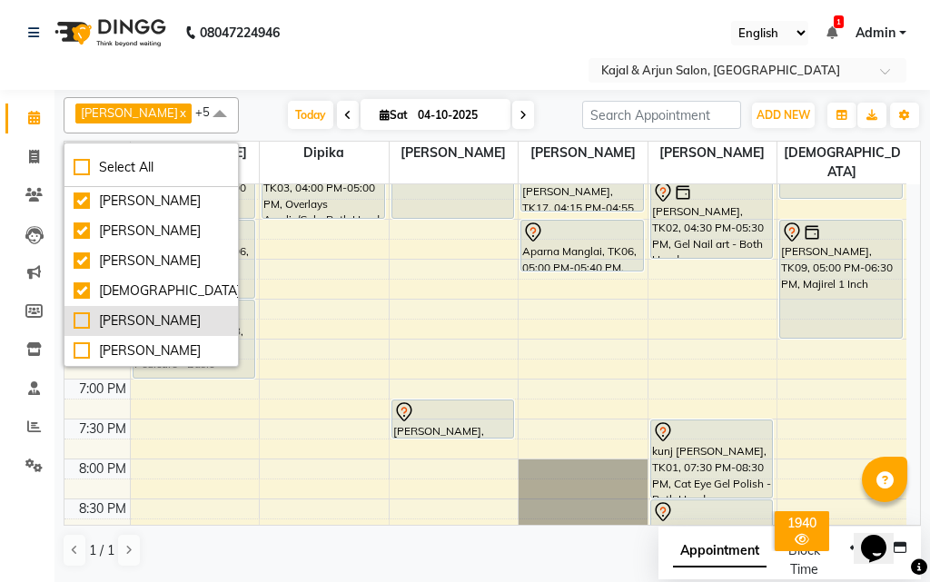
click at [119, 316] on div "[PERSON_NAME]" at bounding box center [151, 321] width 155 height 19
checkbox input "true"
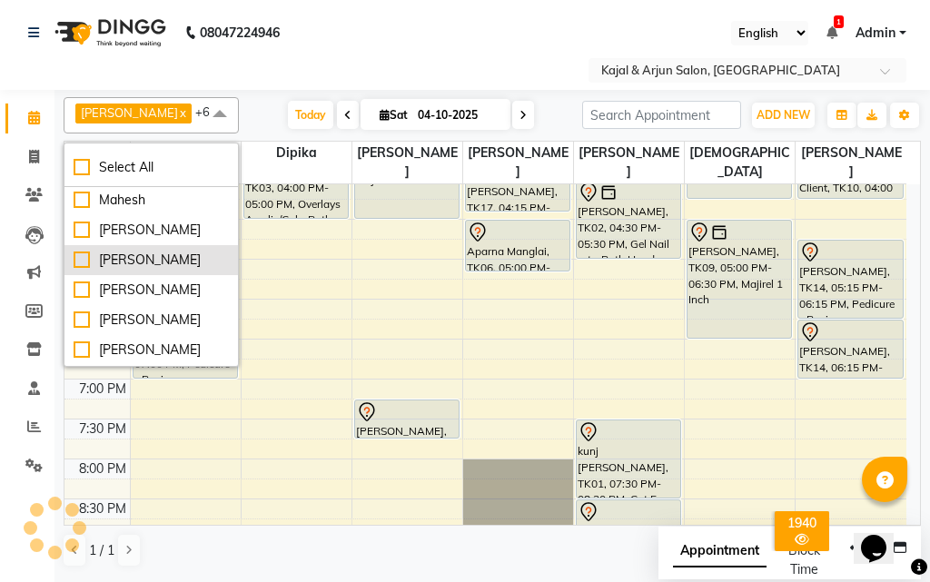
scroll to position [273, 0]
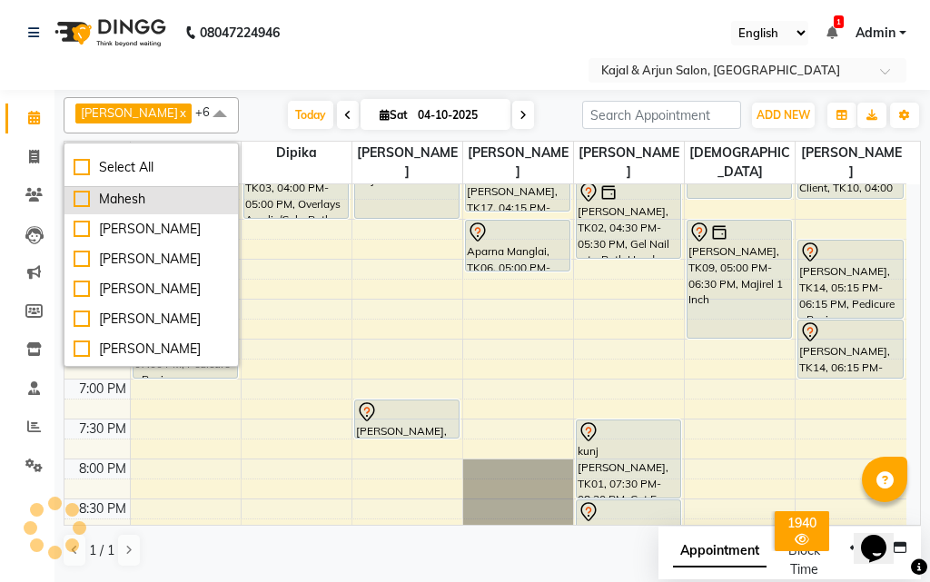
click at [129, 209] on div "Mahesh" at bounding box center [151, 199] width 155 height 19
checkbox input "true"
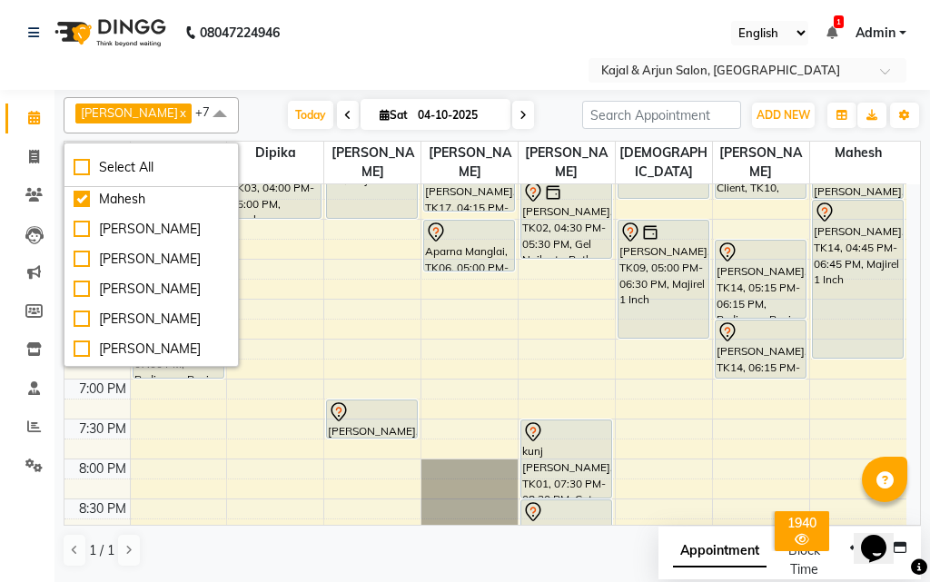
click at [123, 179] on div "[PERSON_NAME]" at bounding box center [151, 169] width 155 height 19
checkbox input "true"
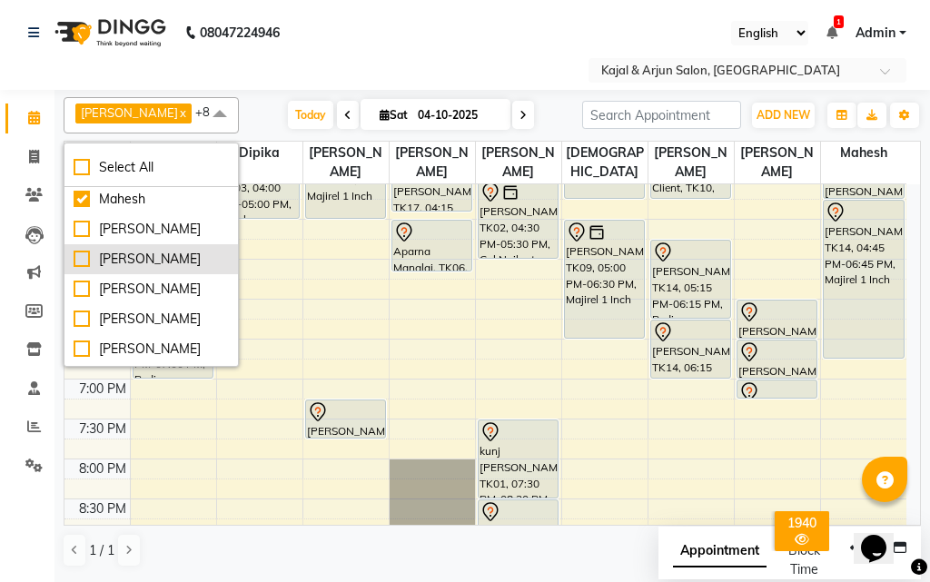
click at [118, 269] on div "[PERSON_NAME]" at bounding box center [151, 259] width 155 height 19
checkbox input "true"
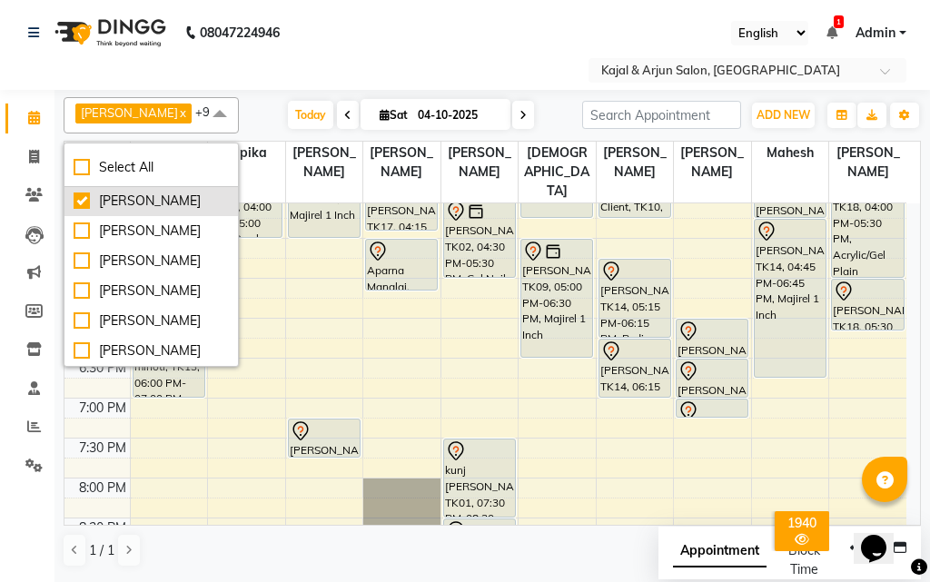
scroll to position [454, 0]
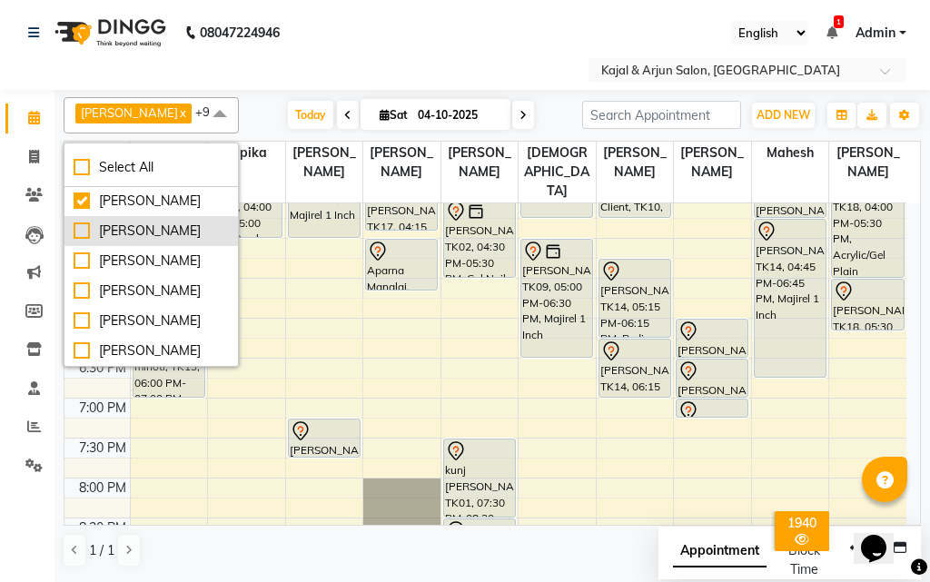
click at [127, 222] on div "[PERSON_NAME]" at bounding box center [151, 231] width 155 height 19
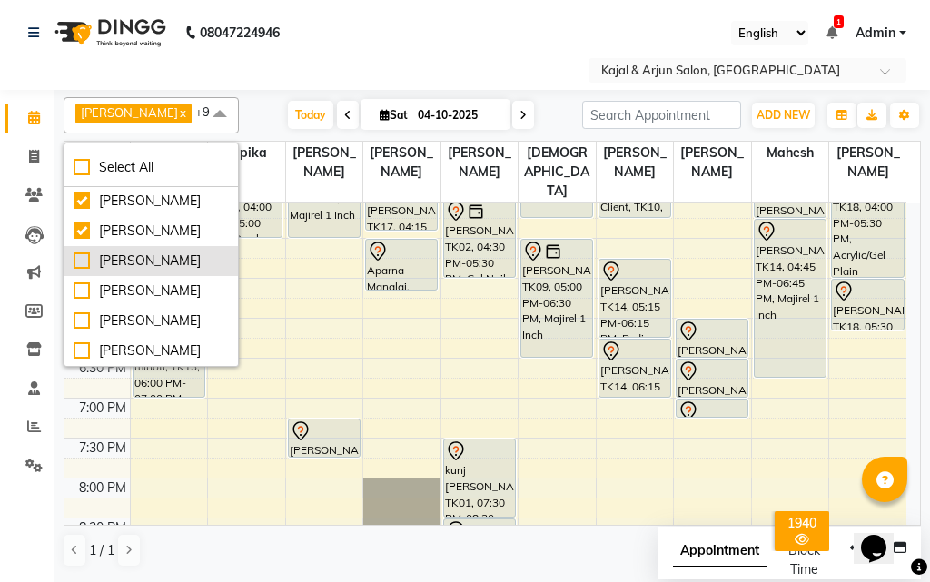
checkbox input "true"
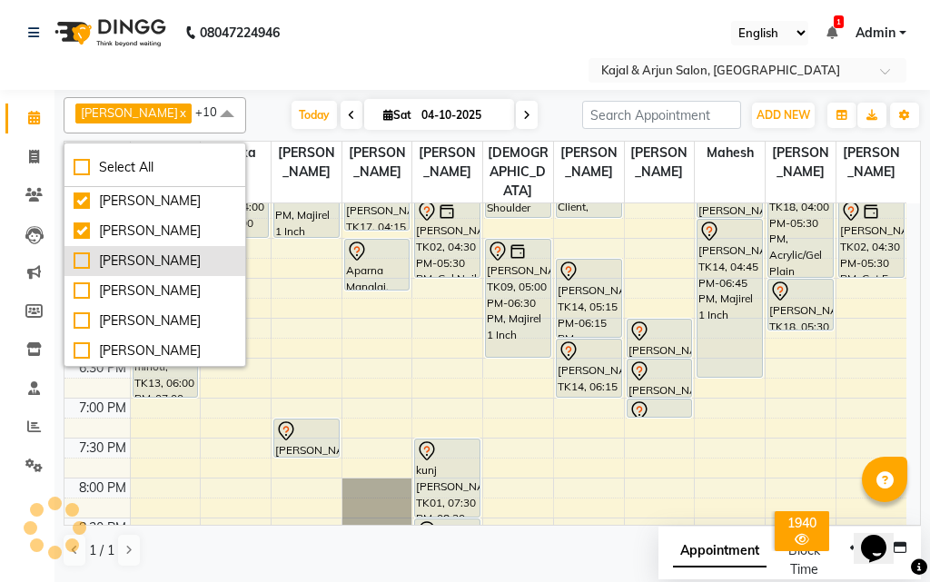
click at [117, 252] on div "[PERSON_NAME]" at bounding box center [155, 261] width 163 height 19
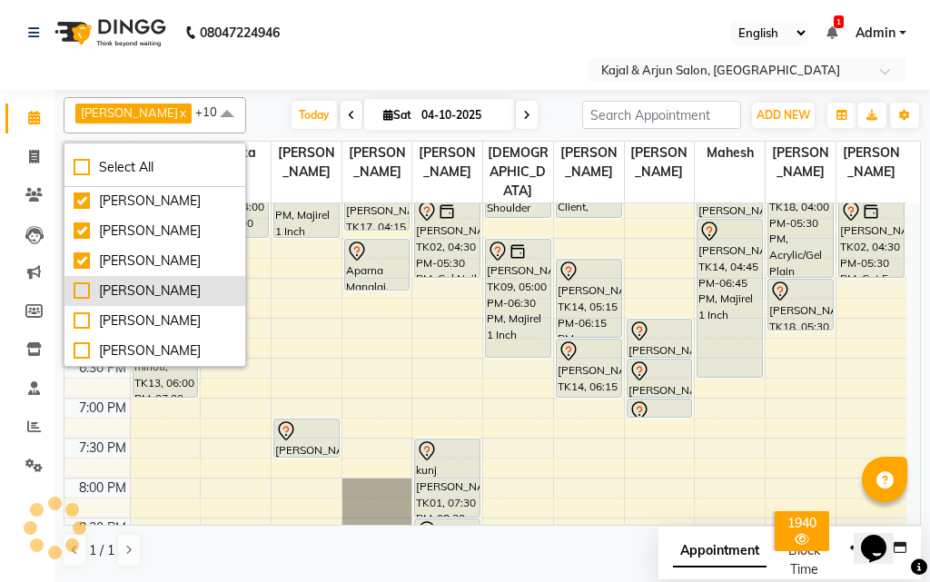
checkbox input "true"
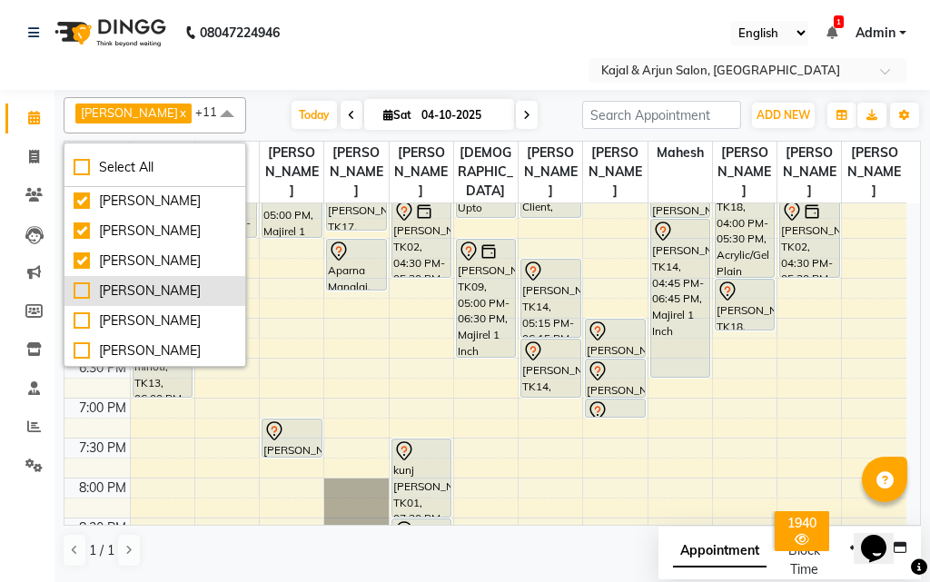
click at [116, 282] on div "[PERSON_NAME]" at bounding box center [155, 291] width 163 height 19
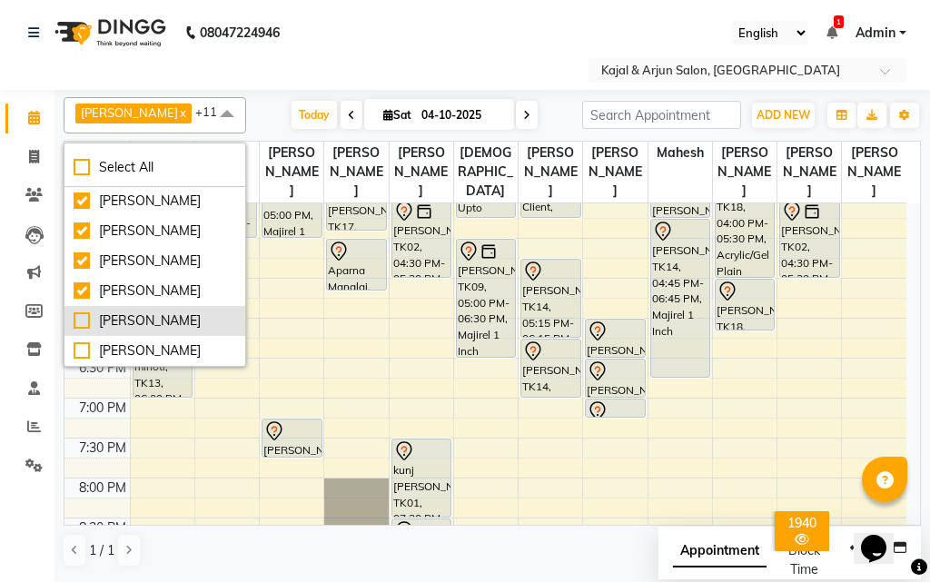
checkbox input "true"
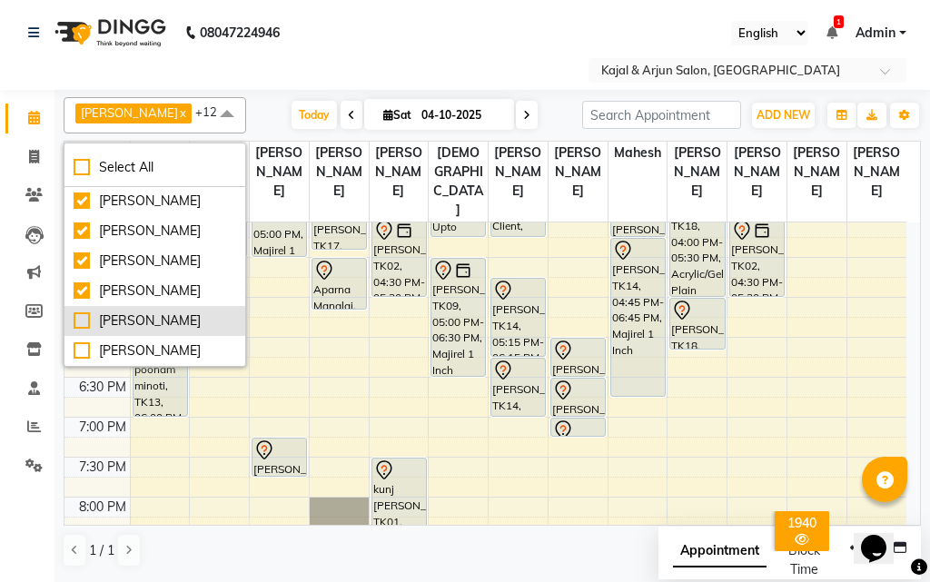
click at [115, 312] on div "[PERSON_NAME]" at bounding box center [155, 321] width 163 height 19
checkbox input "true"
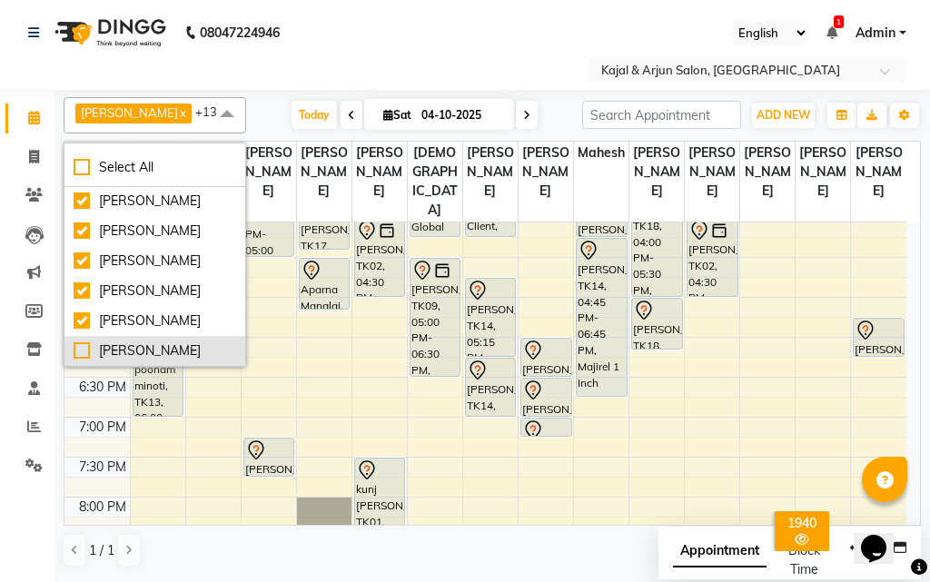
scroll to position [464, 0]
click at [121, 356] on div "[PERSON_NAME]" at bounding box center [155, 351] width 163 height 19
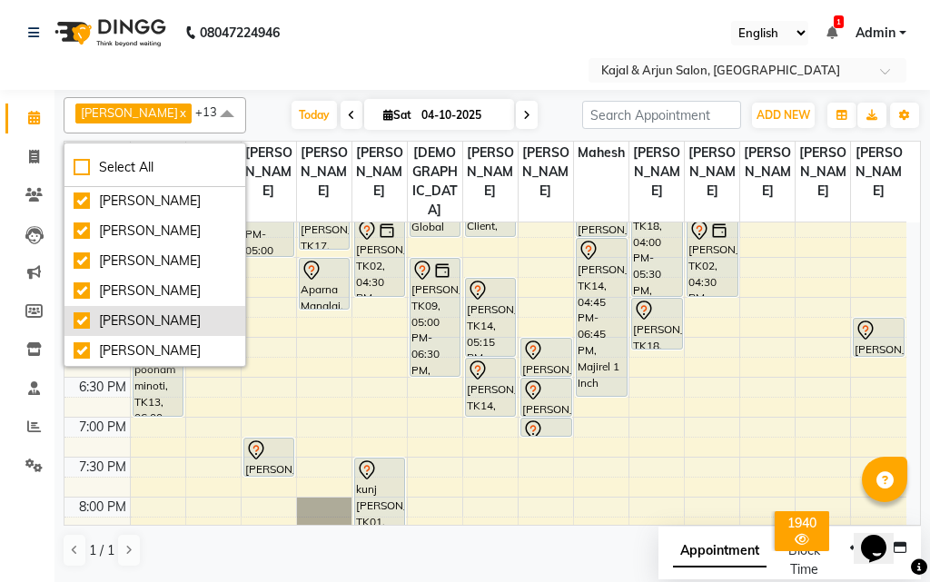
checkbox input "true"
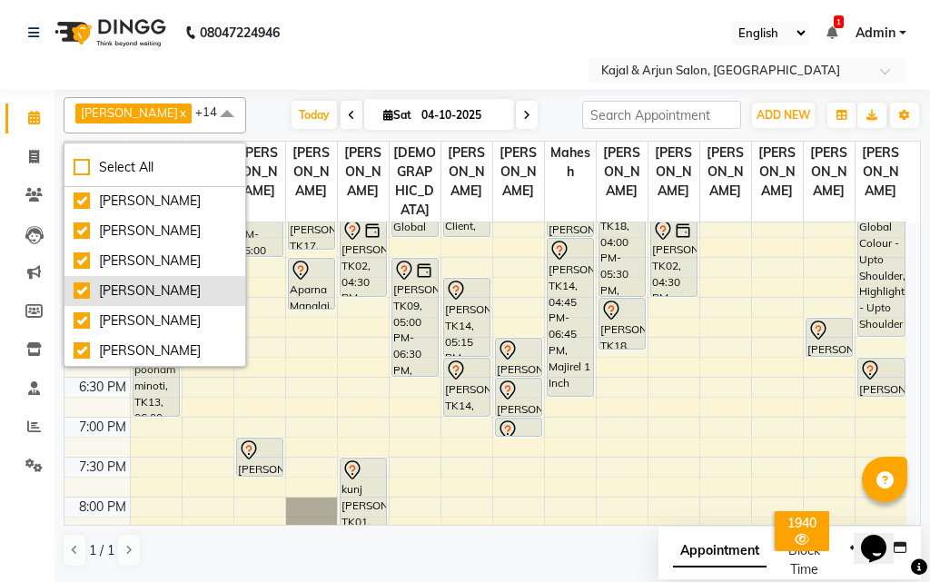
click at [121, 282] on div "[PERSON_NAME]" at bounding box center [155, 291] width 163 height 19
checkbox input "false"
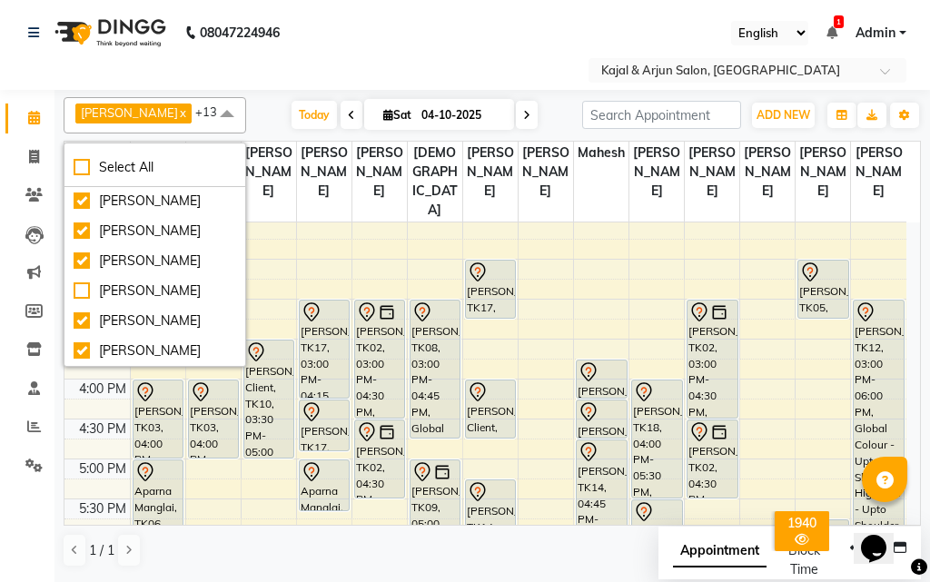
scroll to position [422, 0]
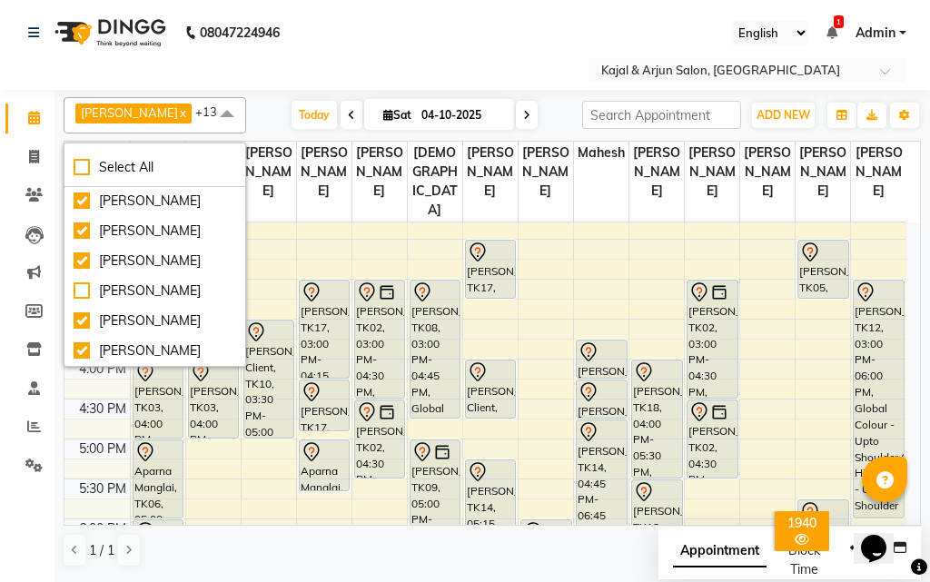
click at [209, 117] on span at bounding box center [227, 114] width 36 height 35
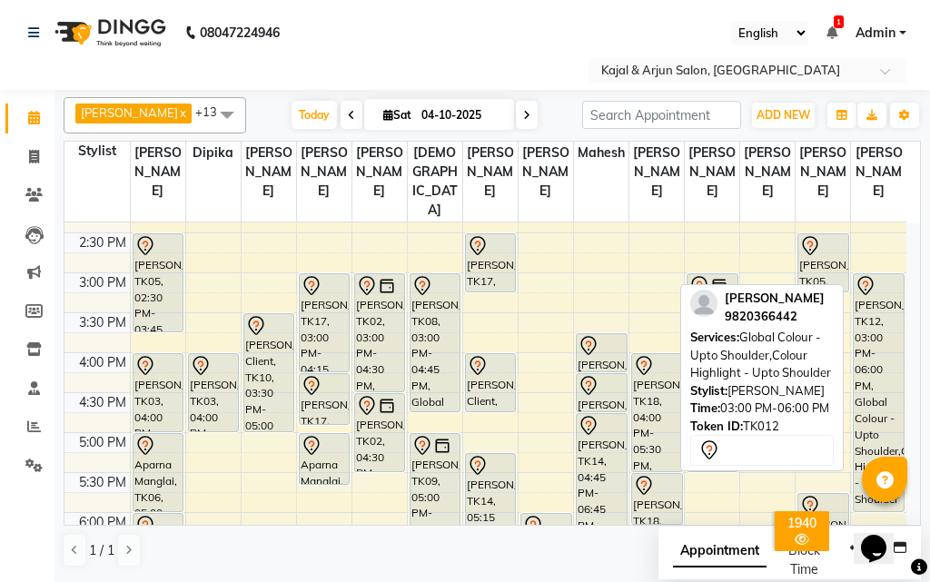
scroll to position [472, 0]
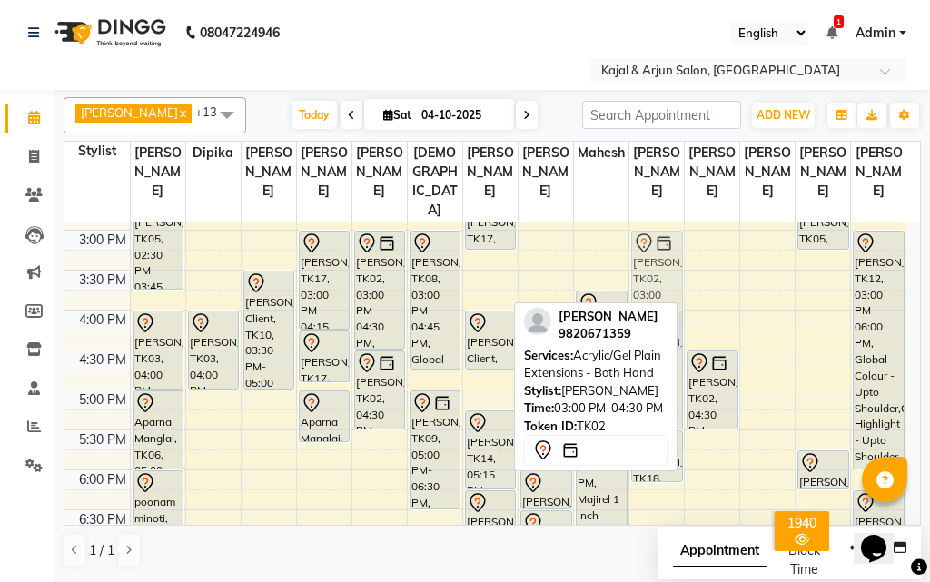
drag, startPoint x: 719, startPoint y: 336, endPoint x: 664, endPoint y: 336, distance: 54.5
click at [664, 336] on div "[PERSON_NAME] x [PERSON_NAME] x [PERSON_NAME] x Kajal Mam x [PERSON_NAME] x [PE…" at bounding box center [493, 332] width 858 height 485
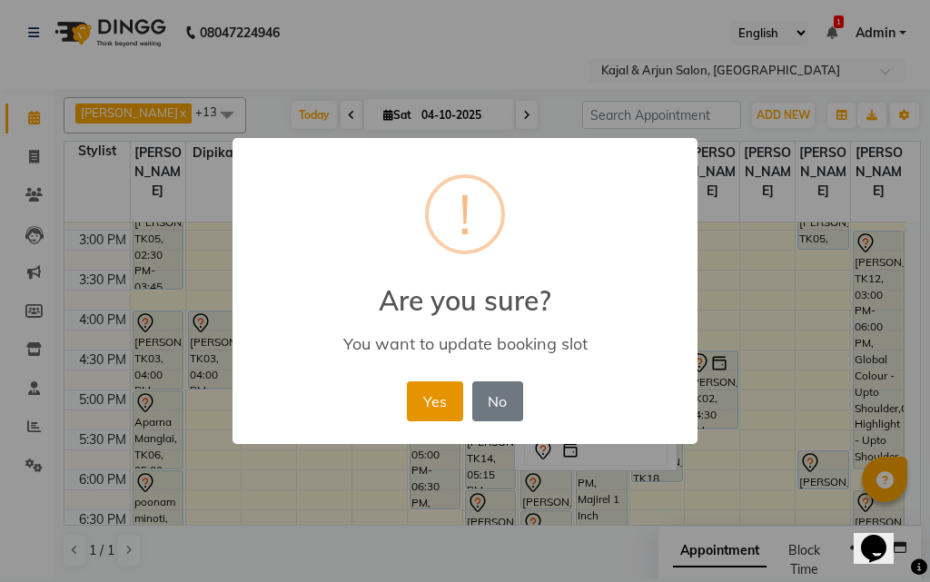
click at [424, 403] on button "Yes" at bounding box center [434, 402] width 55 height 40
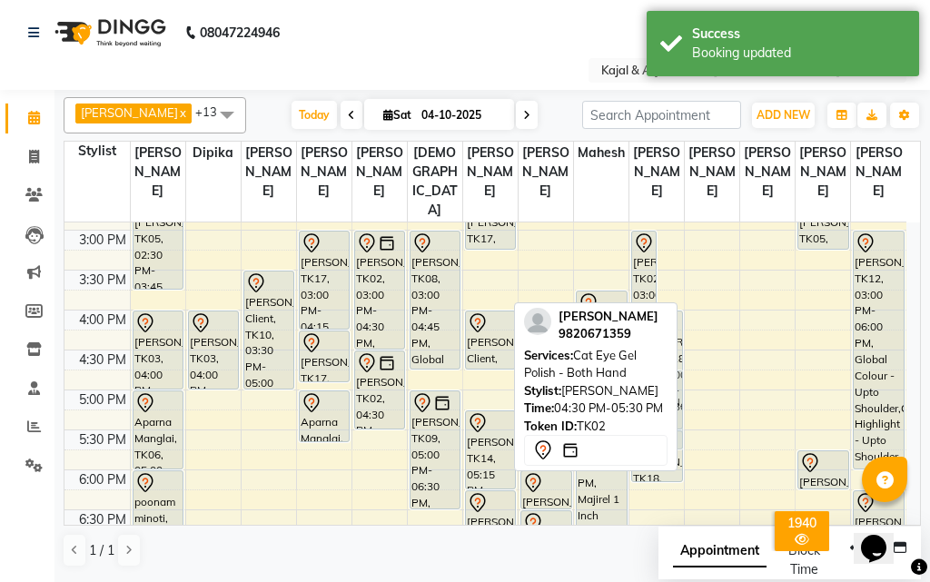
drag, startPoint x: 718, startPoint y: 402, endPoint x: 661, endPoint y: 413, distance: 57.4
click at [661, 413] on div "[PERSON_NAME] x [PERSON_NAME] x [PERSON_NAME] x Kajal Mam x [PERSON_NAME] x [PE…" at bounding box center [493, 332] width 858 height 485
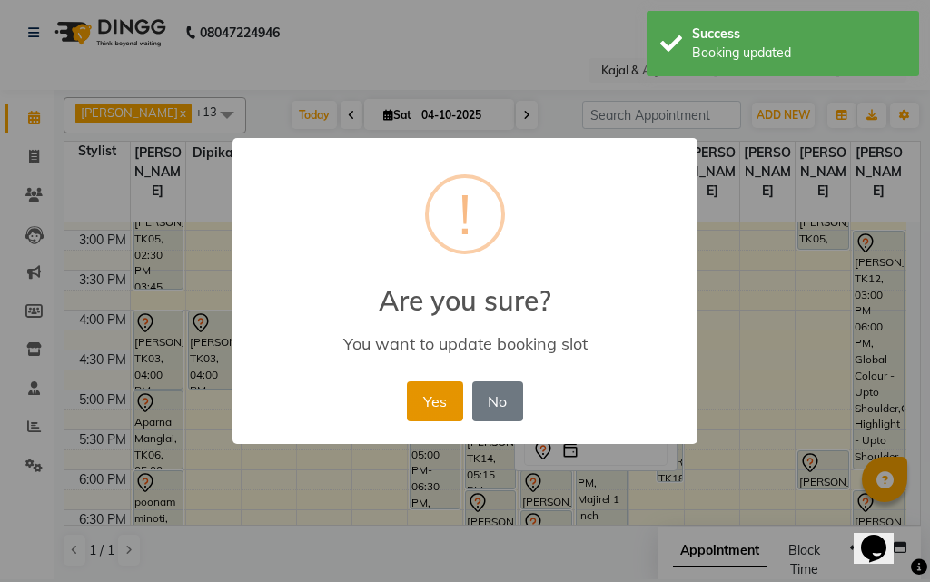
click at [430, 392] on button "Yes" at bounding box center [434, 402] width 55 height 40
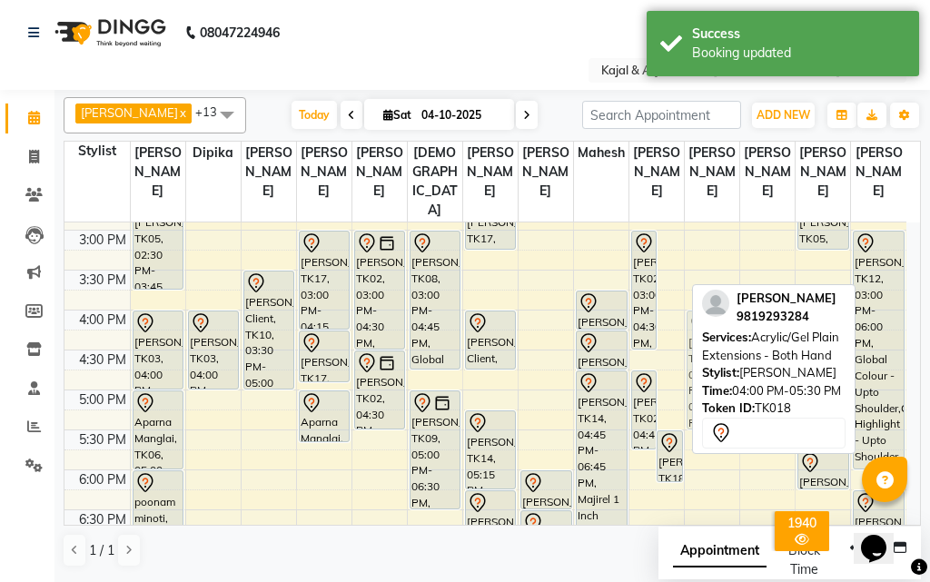
drag, startPoint x: 661, startPoint y: 374, endPoint x: 683, endPoint y: 374, distance: 21.8
click at [683, 374] on div "9:00 AM 9:30 AM 10:00 AM 10:30 AM 11:00 AM 11:30 AM 12:00 PM 12:30 PM 1:00 PM 1…" at bounding box center [486, 310] width 842 height 1118
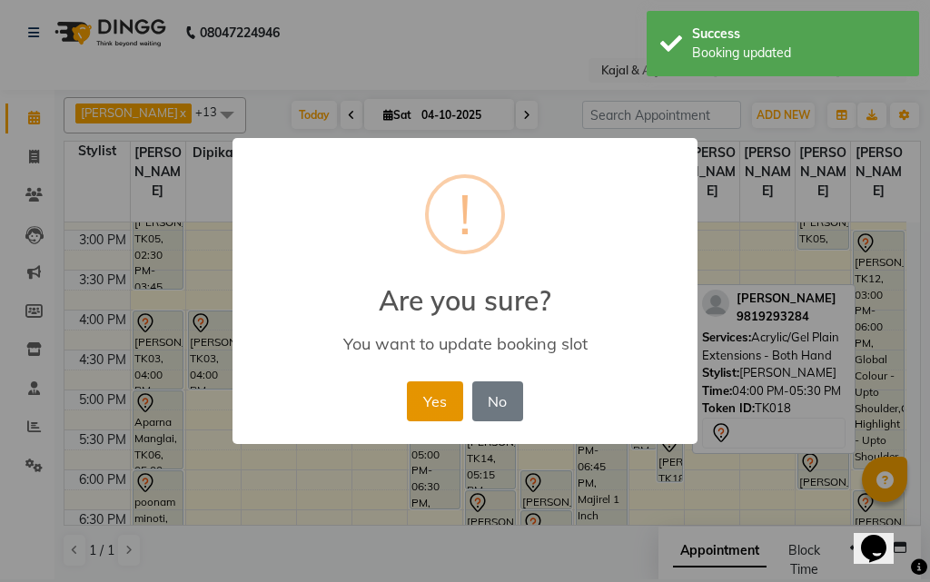
click at [434, 400] on button "Yes" at bounding box center [434, 402] width 55 height 40
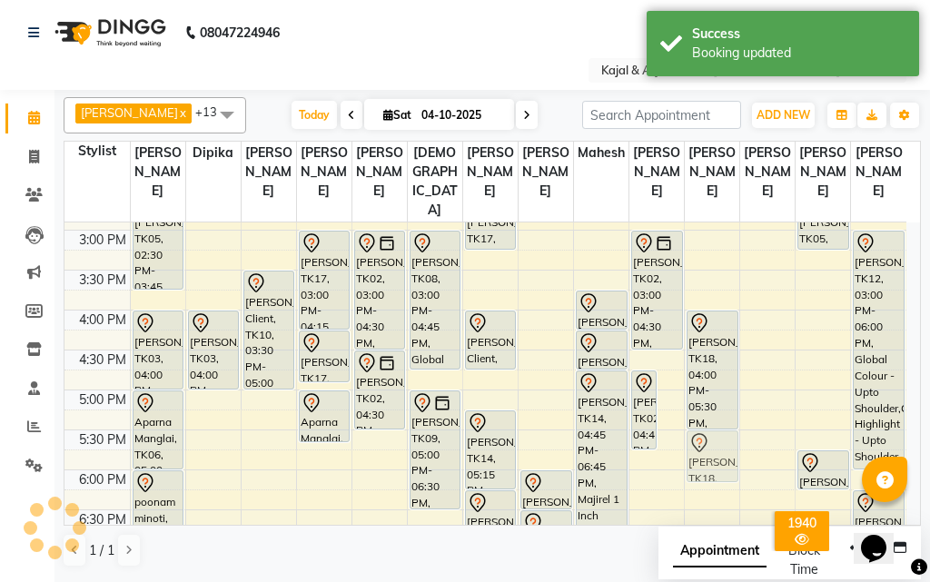
drag, startPoint x: 674, startPoint y: 468, endPoint x: 690, endPoint y: 467, distance: 16.4
click at [692, 466] on tr "[PERSON_NAME], TK07, 12:00 PM-01:00 PM, Pedicure - Basic Dinal Gala, TK04, 01:0…" at bounding box center [486, 310] width 842 height 1118
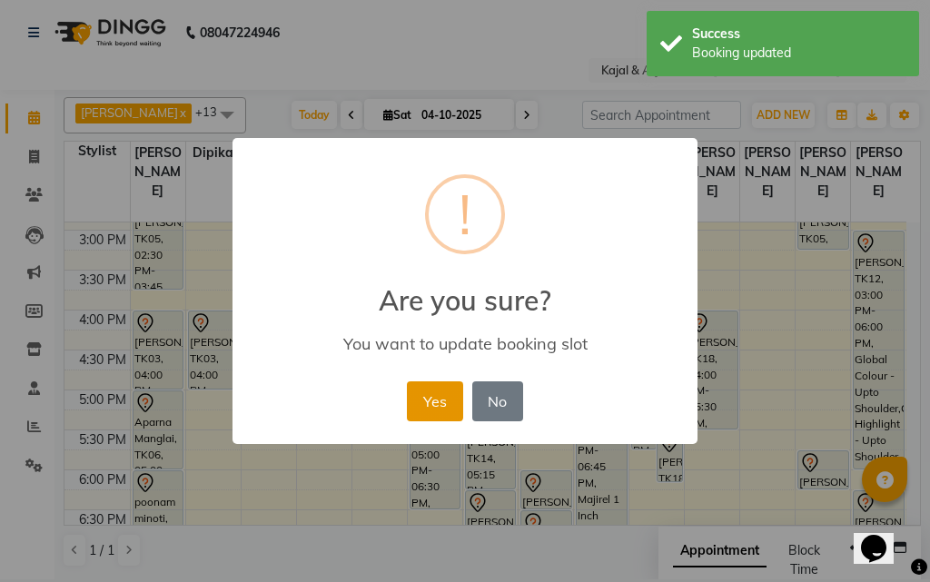
click at [416, 402] on button "Yes" at bounding box center [434, 402] width 55 height 40
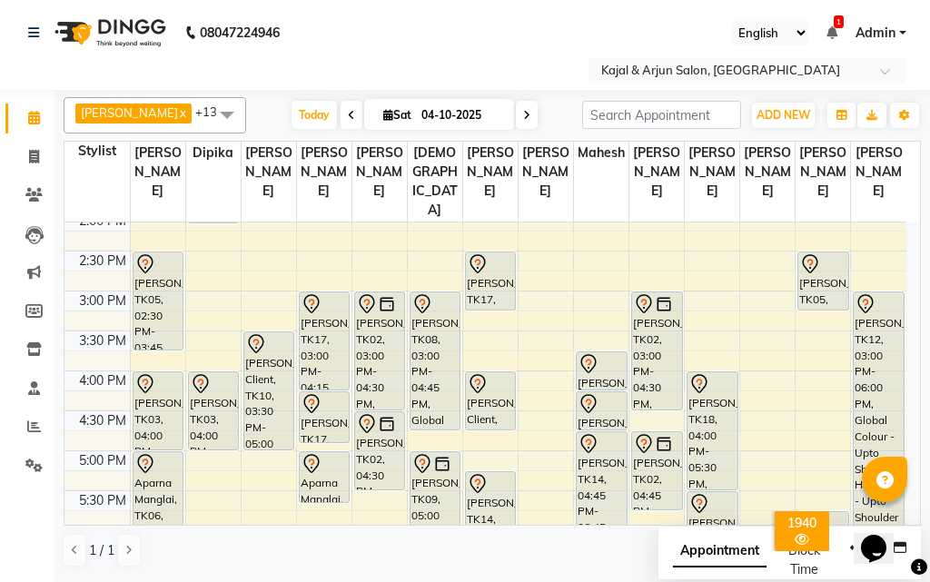
scroll to position [354, 0]
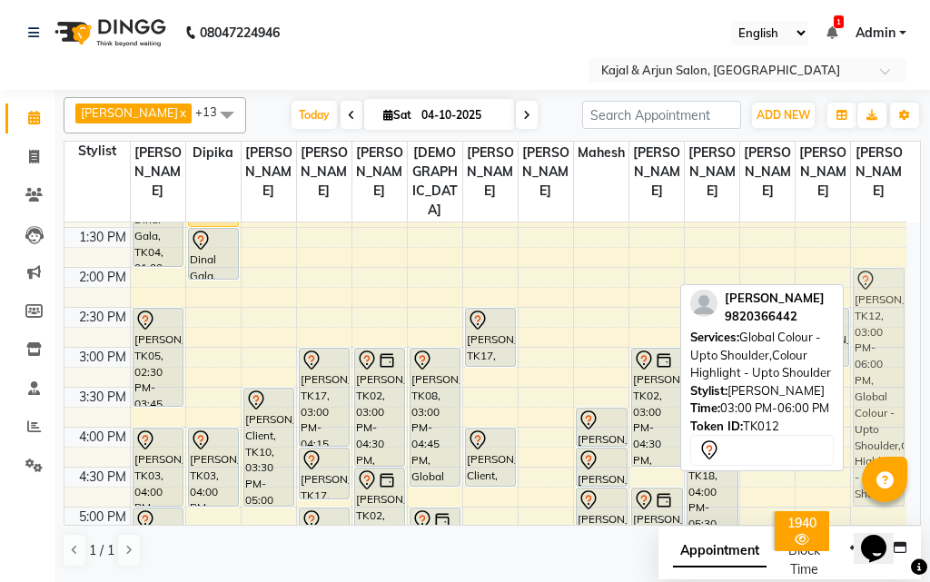
drag, startPoint x: 882, startPoint y: 388, endPoint x: 876, endPoint y: 314, distance: 73.9
click at [876, 314] on div "[PERSON_NAME], TK12, 03:00 PM-06:00 PM, Global Colour - Upto Shoulder,Colour Hi…" at bounding box center [878, 427] width 55 height 1118
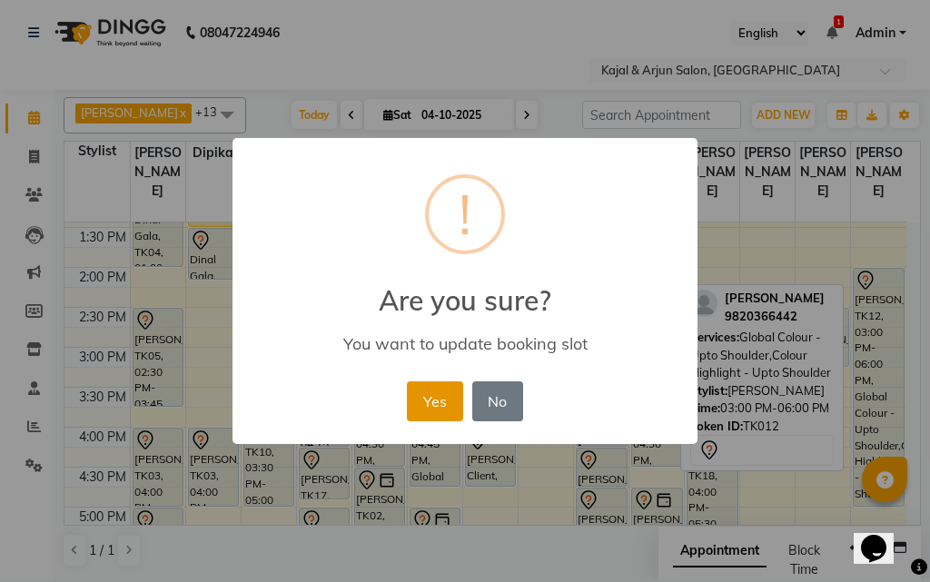
click at [436, 392] on button "Yes" at bounding box center [434, 402] width 55 height 40
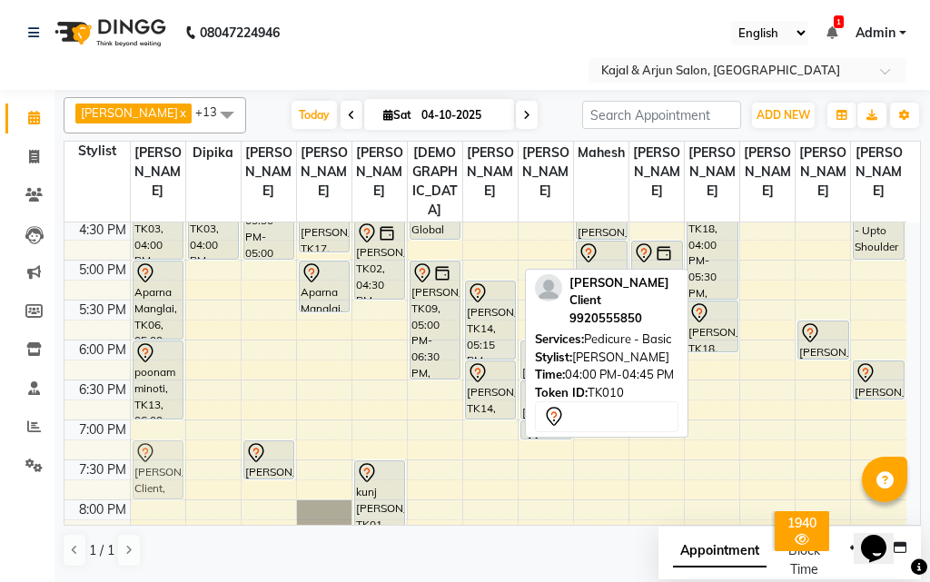
scroll to position [602, 0]
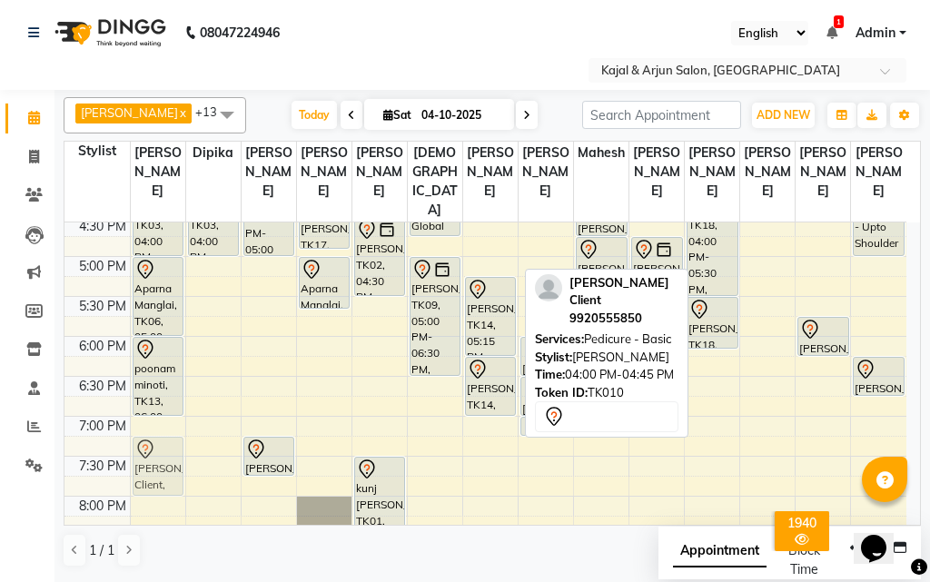
drag, startPoint x: 498, startPoint y: 253, endPoint x: 164, endPoint y: 487, distance: 407.1
click at [164, 487] on tr "[PERSON_NAME], TK07, 12:00 PM-01:00 PM, Pedicure - Basic Dinal Gala, TK04, 01:0…" at bounding box center [486, 177] width 842 height 1118
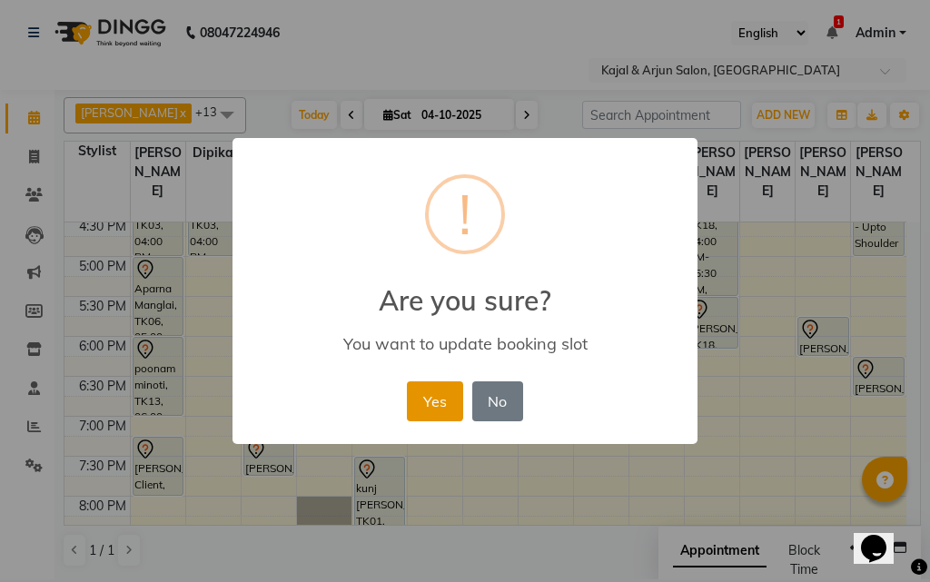
click at [426, 405] on button "Yes" at bounding box center [434, 402] width 55 height 40
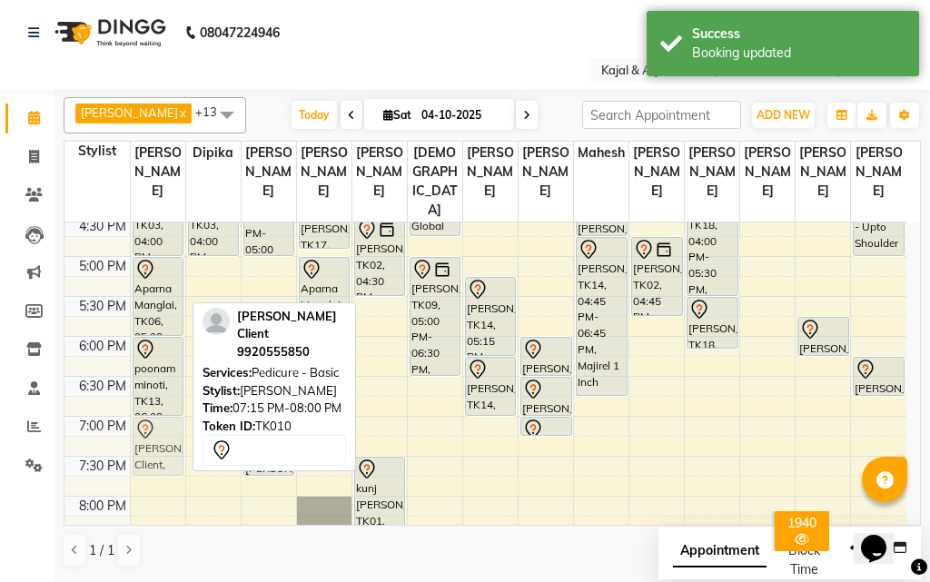
drag, startPoint x: 157, startPoint y: 469, endPoint x: 157, endPoint y: 456, distance: 12.7
click at [157, 456] on div "[PERSON_NAME], TK07, 12:00 PM-01:00 PM, Pedicure - Basic Dinal Gala, TK04, 01:0…" at bounding box center [158, 177] width 55 height 1118
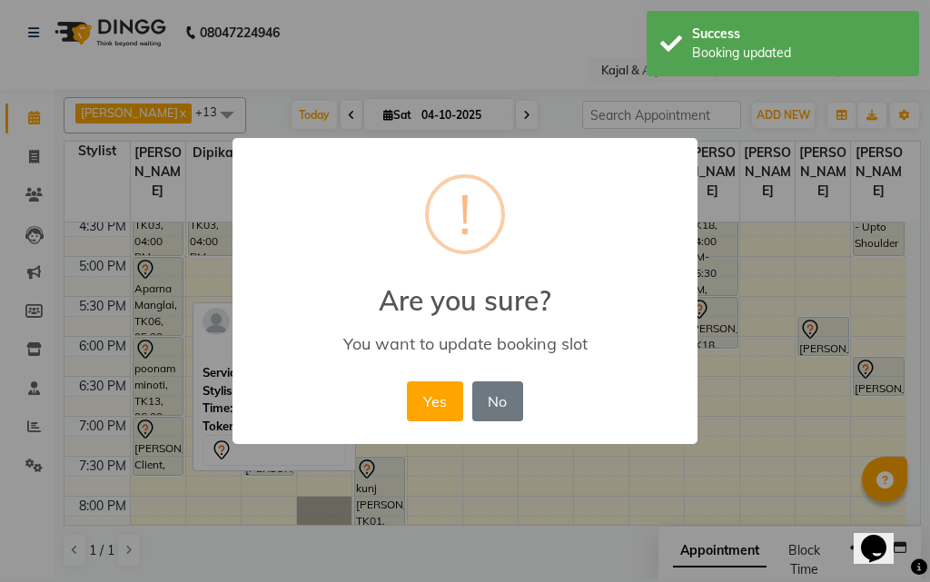
drag, startPoint x: 427, startPoint y: 402, endPoint x: 364, endPoint y: 424, distance: 66.7
click at [423, 404] on button "Yes" at bounding box center [434, 402] width 55 height 40
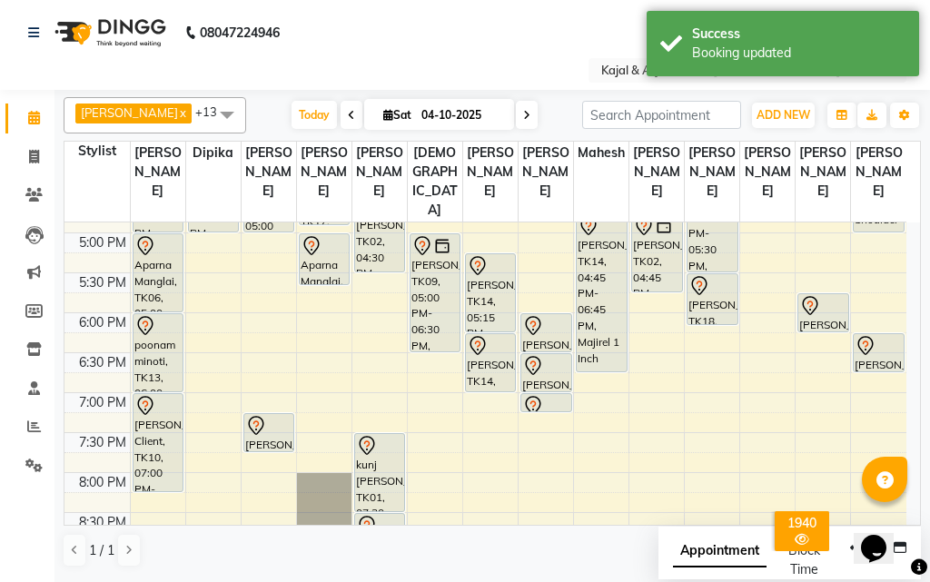
click at [152, 507] on div "[PERSON_NAME], TK07, 12:00 PM-01:00 PM, Pedicure - Basic Dinal Gala, TK04, 01:0…" at bounding box center [158, 153] width 55 height 1118
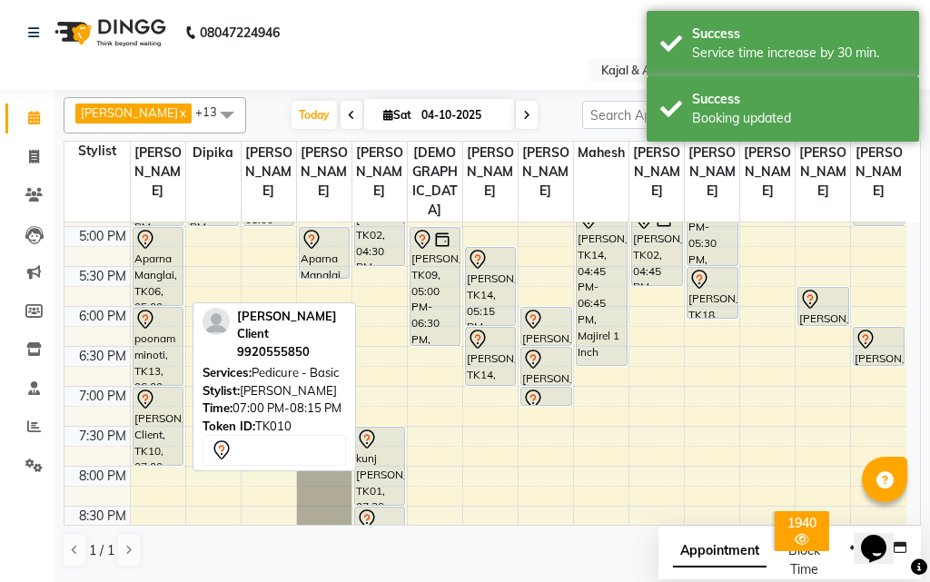
drag, startPoint x: 152, startPoint y: 502, endPoint x: 152, endPoint y: 484, distance: 18.2
click at [152, 484] on div "[PERSON_NAME], TK07, 12:00 PM-01:00 PM, Pedicure - Basic Dinal Gala, TK04, 01:0…" at bounding box center [158, 147] width 55 height 1118
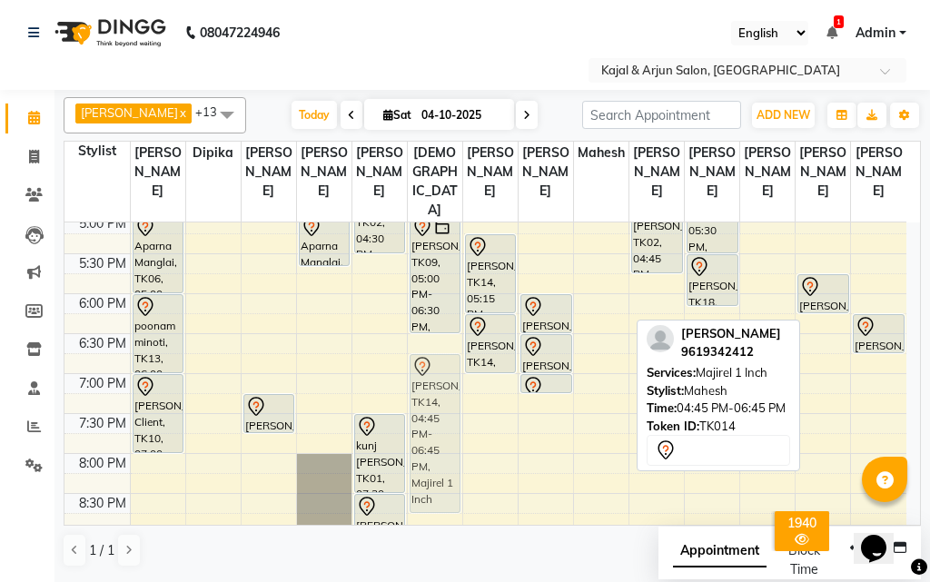
scroll to position [649, 0]
drag, startPoint x: 601, startPoint y: 338, endPoint x: 432, endPoint y: 484, distance: 222.8
click at [432, 484] on tr "[PERSON_NAME], TK07, 12:00 PM-01:00 PM, Pedicure - Basic Dinal Gala, TK04, 01:0…" at bounding box center [486, 133] width 842 height 1118
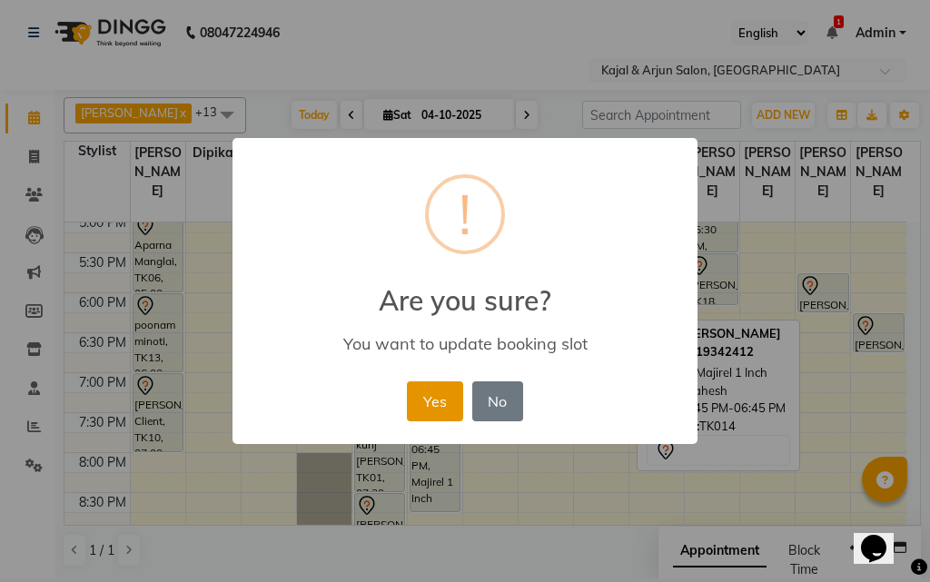
click at [452, 392] on button "Yes" at bounding box center [434, 402] width 55 height 40
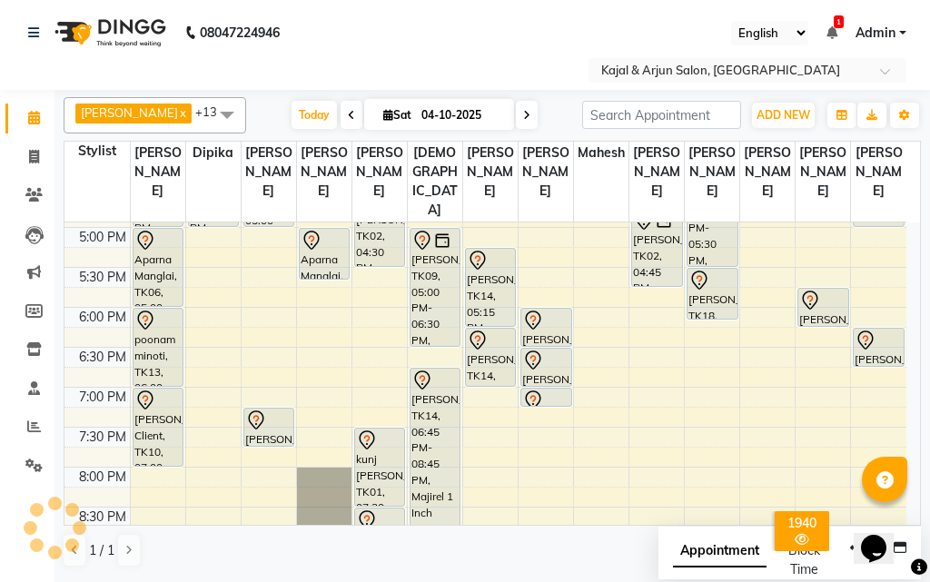
scroll to position [606, 0]
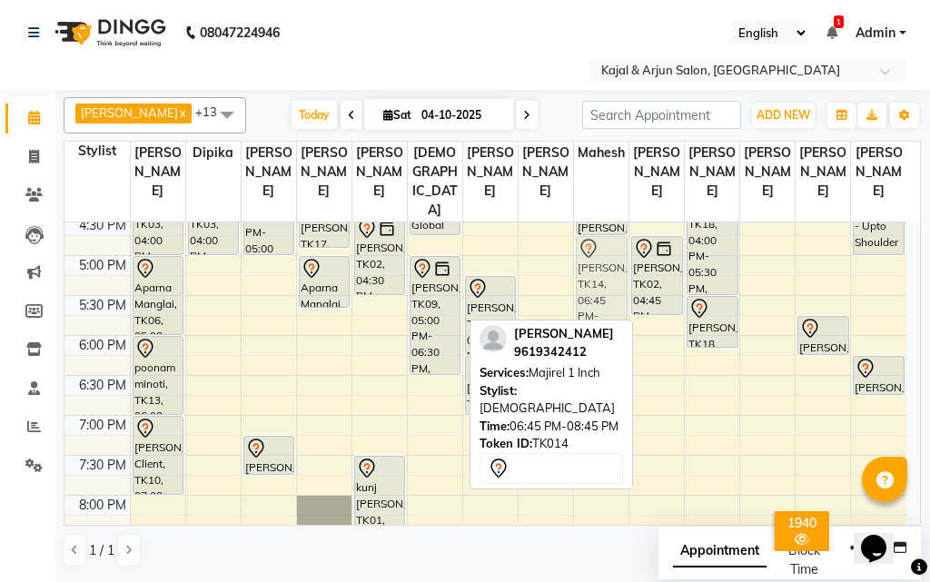
drag, startPoint x: 432, startPoint y: 461, endPoint x: 596, endPoint y: 308, distance: 223.7
click at [596, 308] on tr "[PERSON_NAME], TK07, 12:00 PM-01:00 PM, Pedicure - Basic Dinal Gala, TK04, 01:0…" at bounding box center [486, 176] width 842 height 1118
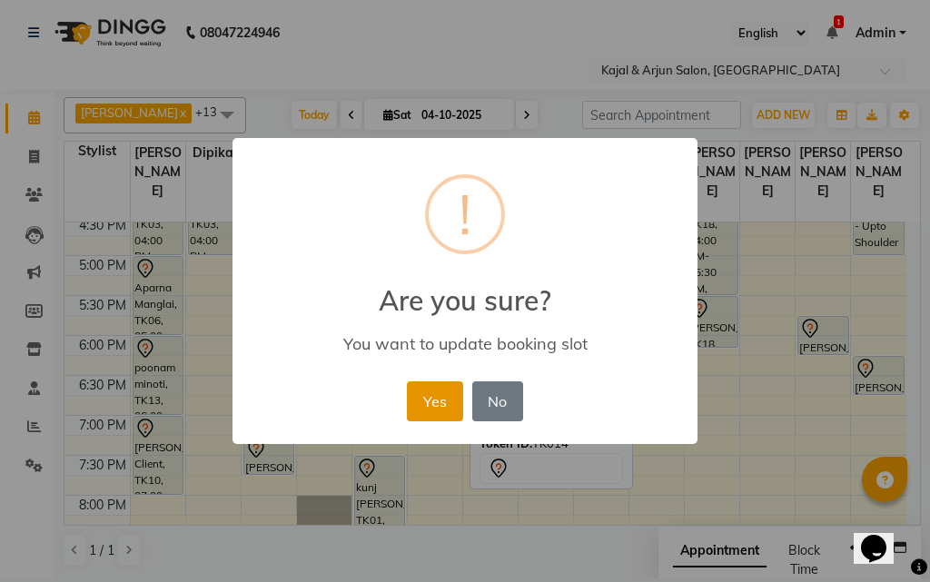
click at [433, 402] on button "Yes" at bounding box center [434, 402] width 55 height 40
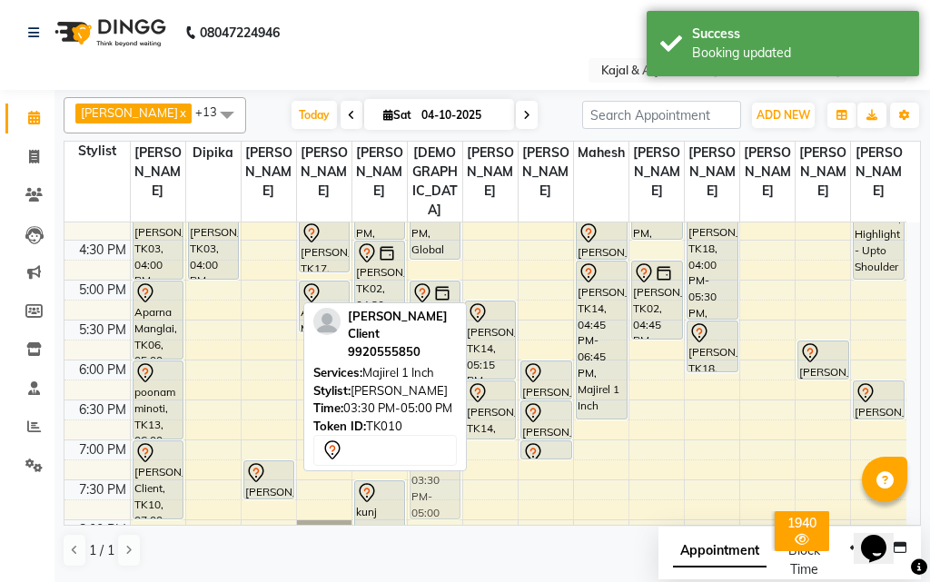
scroll to position [593, 0]
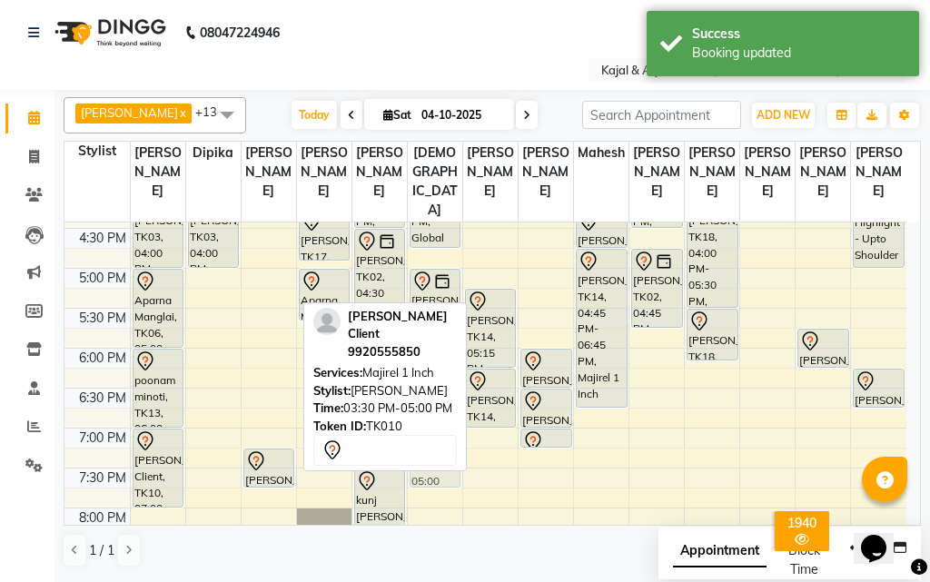
drag, startPoint x: 272, startPoint y: 320, endPoint x: 436, endPoint y: 468, distance: 221.3
click at [436, 468] on div "[PERSON_NAME] x [PERSON_NAME] x [PERSON_NAME] x Kajal Mam x [PERSON_NAME] x [PE…" at bounding box center [493, 332] width 858 height 485
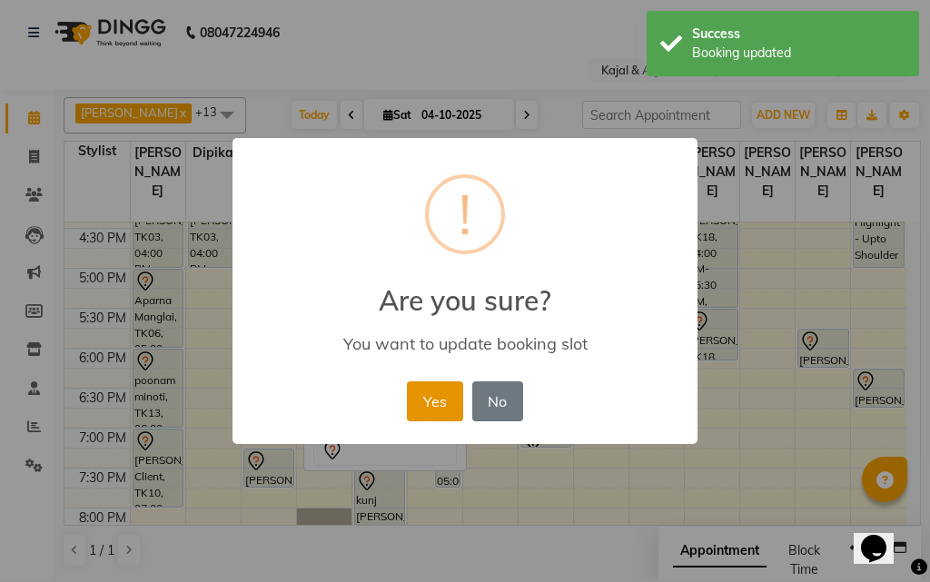
click at [429, 396] on button "Yes" at bounding box center [434, 402] width 55 height 40
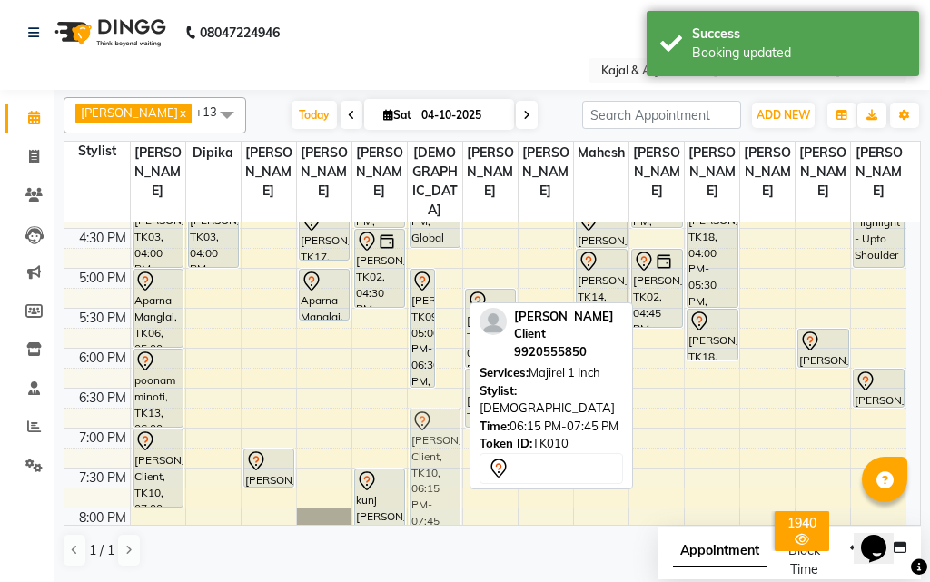
drag, startPoint x: 447, startPoint y: 438, endPoint x: 449, endPoint y: 479, distance: 40.9
click at [449, 479] on div "[PERSON_NAME], TK09, 05:00 PM-06:30 PM, Majirel 1 Inch [PERSON_NAME] Client, TK…" at bounding box center [435, 188] width 55 height 1118
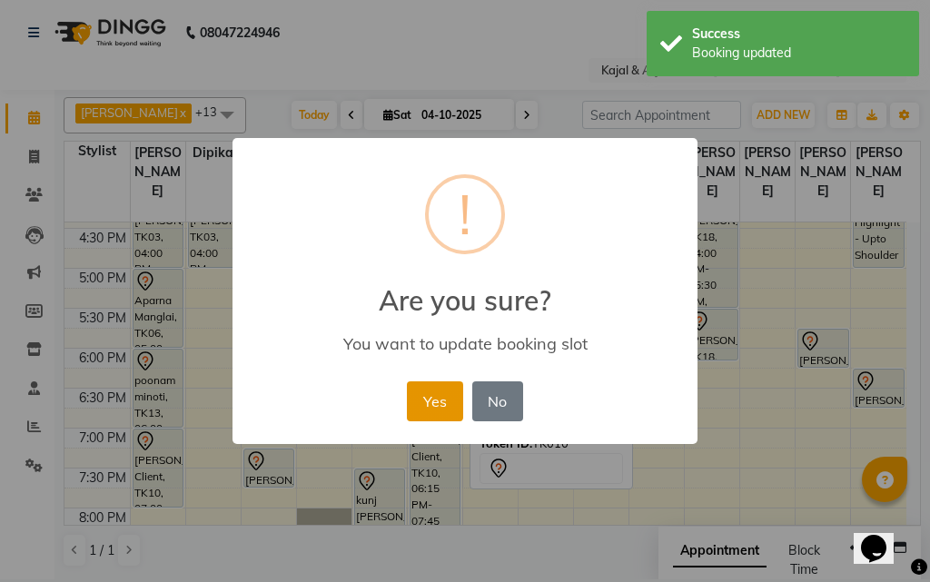
click at [418, 404] on button "Yes" at bounding box center [434, 402] width 55 height 40
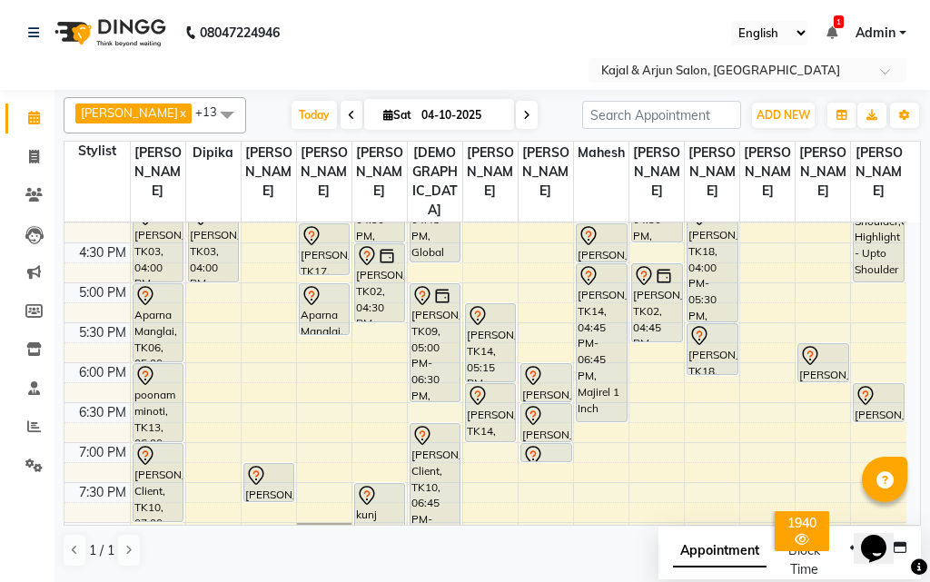
scroll to position [583, 0]
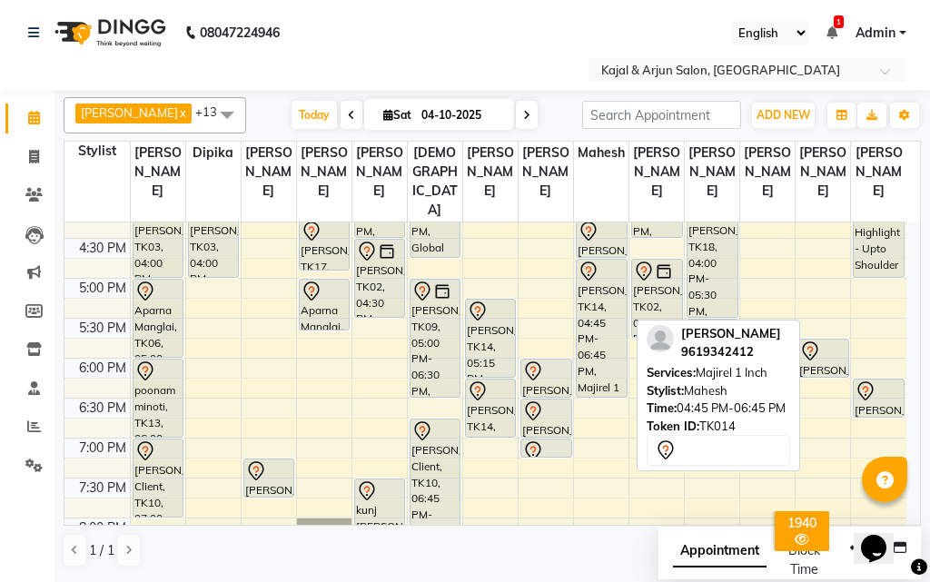
drag, startPoint x: 601, startPoint y: 434, endPoint x: 607, endPoint y: 409, distance: 26.2
click at [607, 409] on div "[PERSON_NAME], TK15, 12:30 PM-01:00 PM, Shampoo With Conditioner - Below Should…" at bounding box center [601, 198] width 55 height 1118
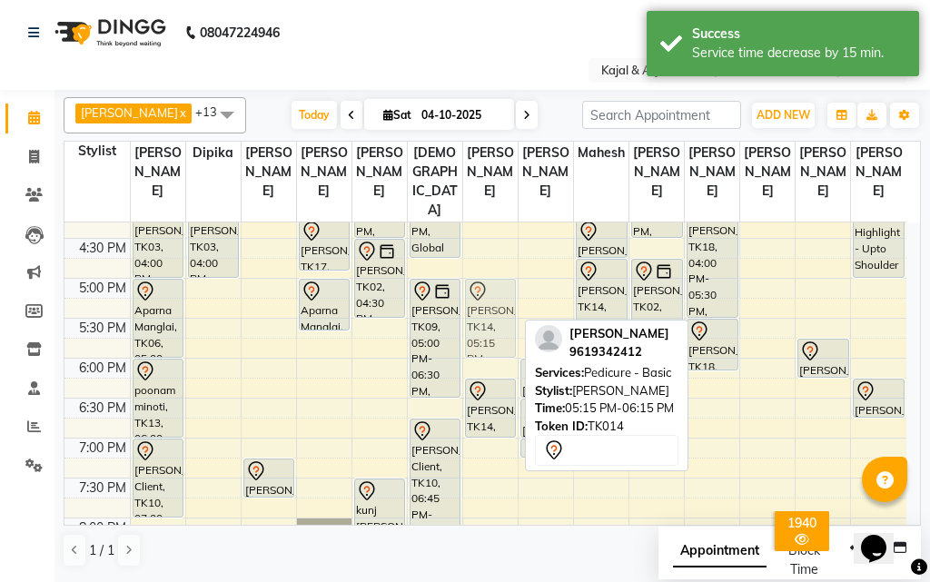
drag, startPoint x: 490, startPoint y: 362, endPoint x: 495, endPoint y: 344, distance: 18.1
click at [495, 344] on div "[PERSON_NAME], TK16, 12:00 PM-12:45 PM, Pedicure - Basic [PERSON_NAME], TK17, 0…" at bounding box center [490, 198] width 55 height 1118
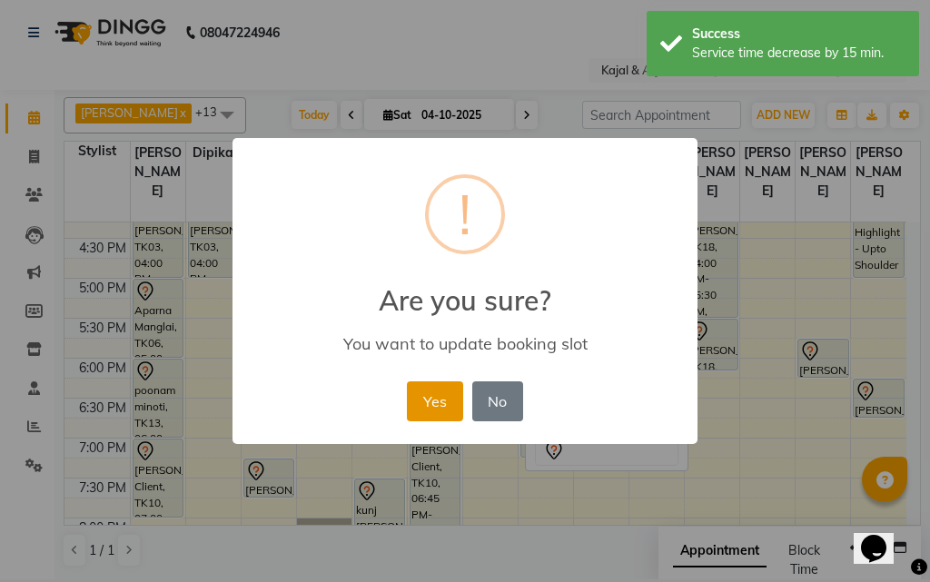
click at [457, 404] on button "Yes" at bounding box center [434, 402] width 55 height 40
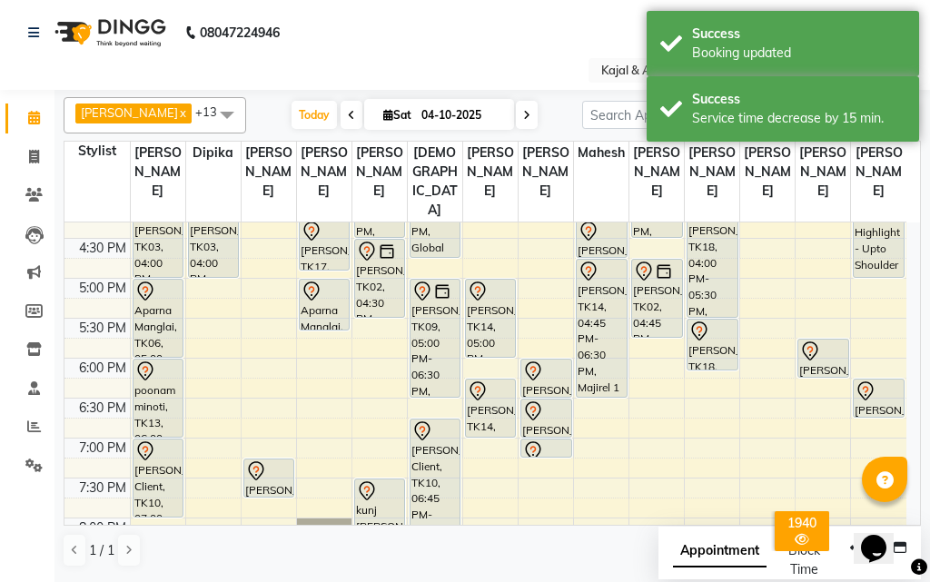
scroll to position [674, 0]
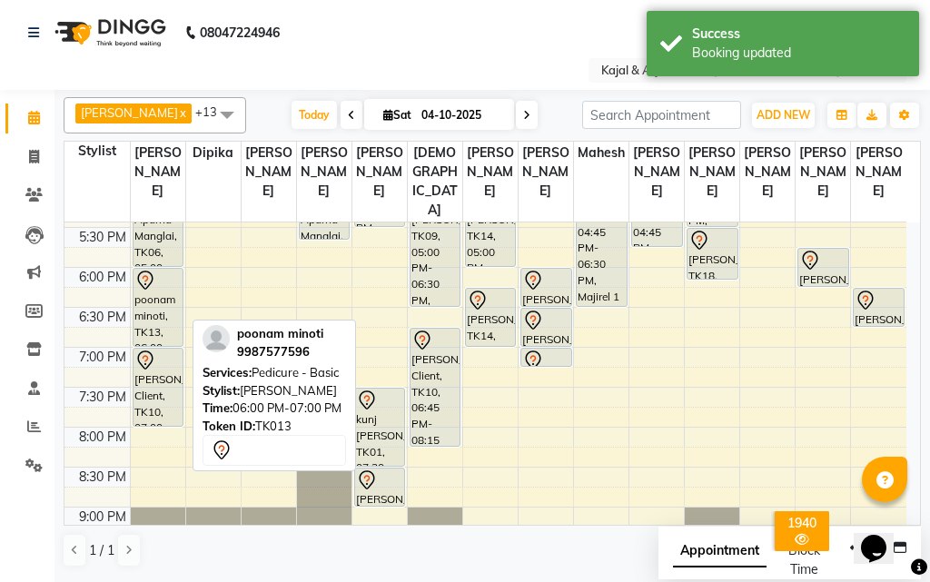
drag, startPoint x: 154, startPoint y: 364, endPoint x: 154, endPoint y: 348, distance: 16.4
click at [154, 348] on div "[PERSON_NAME], TK07, 12:00 PM-01:00 PM, Pedicure - Basic Dinal Gala, TK04, 01:0…" at bounding box center [158, 107] width 55 height 1118
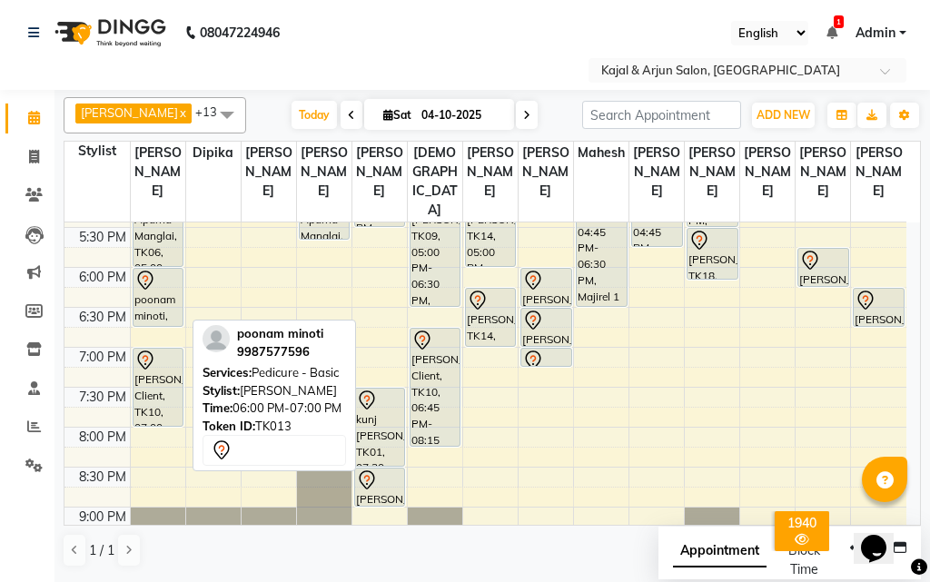
drag, startPoint x: 157, startPoint y: 363, endPoint x: 159, endPoint y: 342, distance: 21.0
click at [159, 342] on div "[PERSON_NAME], TK07, 12:00 PM-01:00 PM, Pedicure - Basic Dinal Gala, TK04, 01:0…" at bounding box center [158, 107] width 55 height 1118
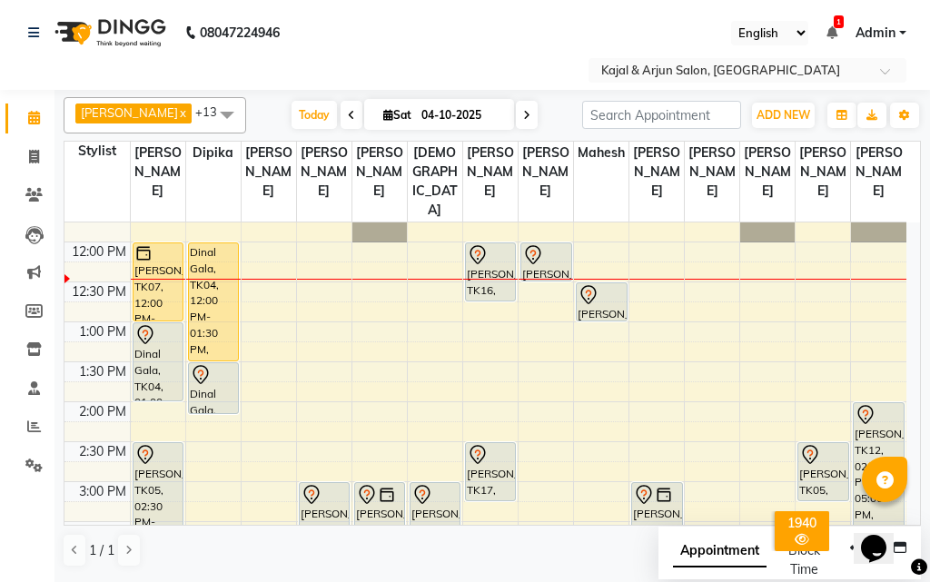
scroll to position [129, 0]
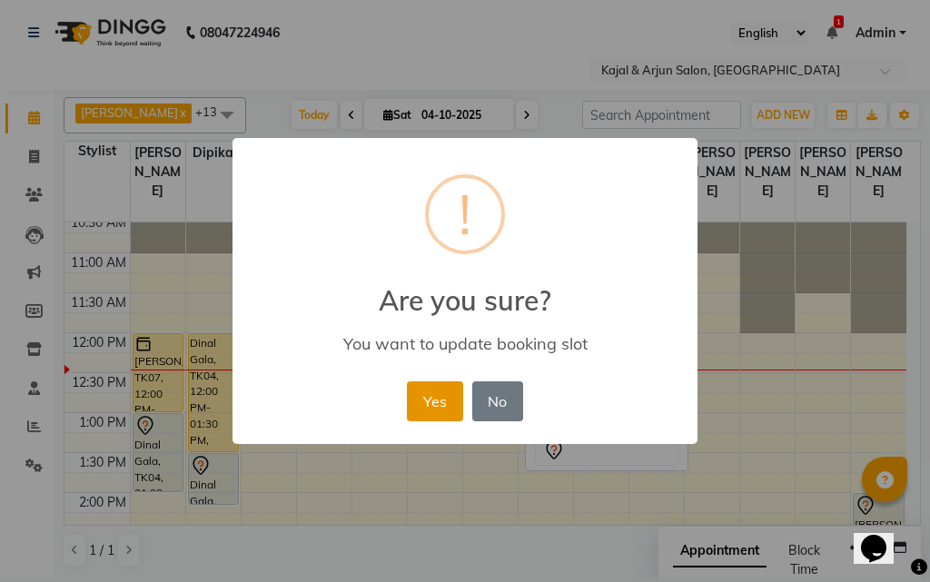
click at [427, 411] on button "Yes" at bounding box center [434, 402] width 55 height 40
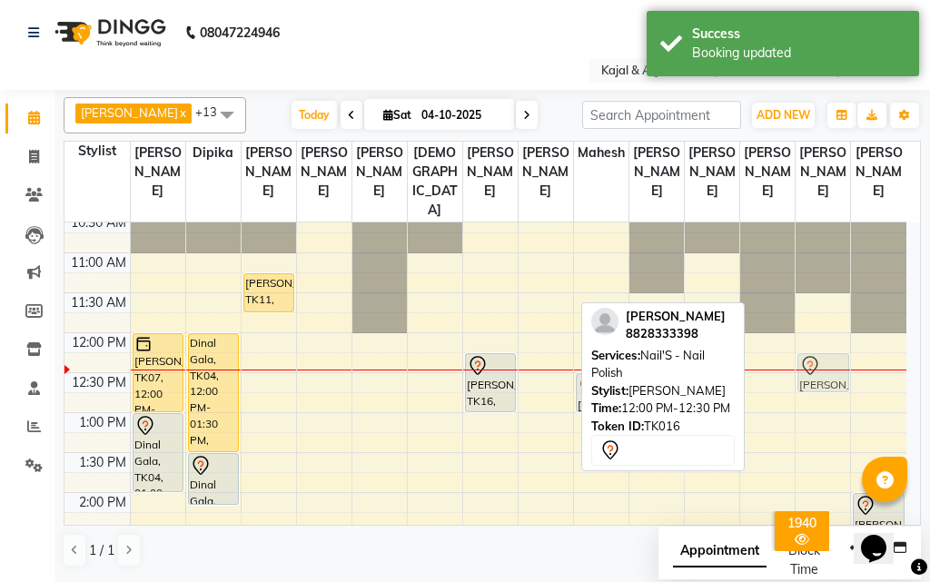
drag, startPoint x: 549, startPoint y: 376, endPoint x: 839, endPoint y: 396, distance: 290.5
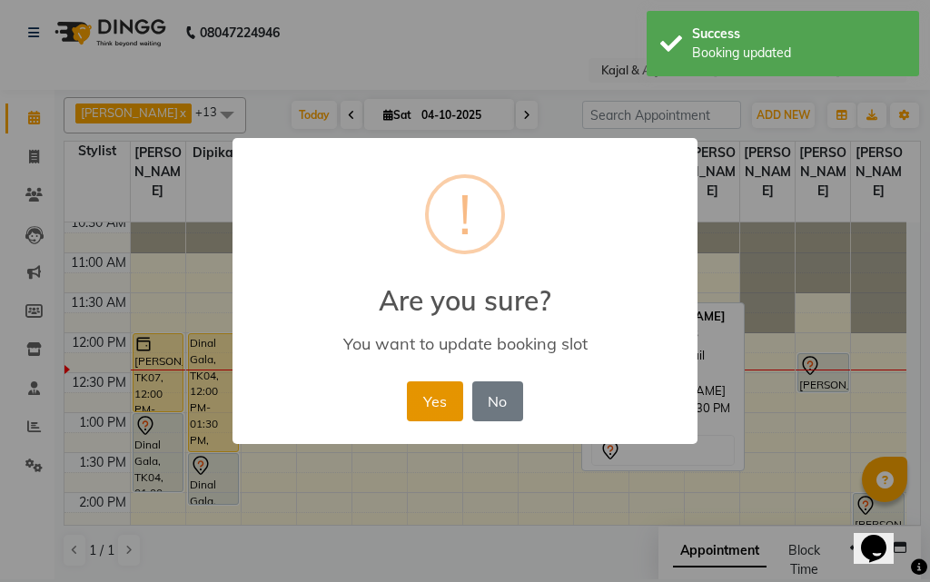
click at [442, 410] on button "Yes" at bounding box center [434, 402] width 55 height 40
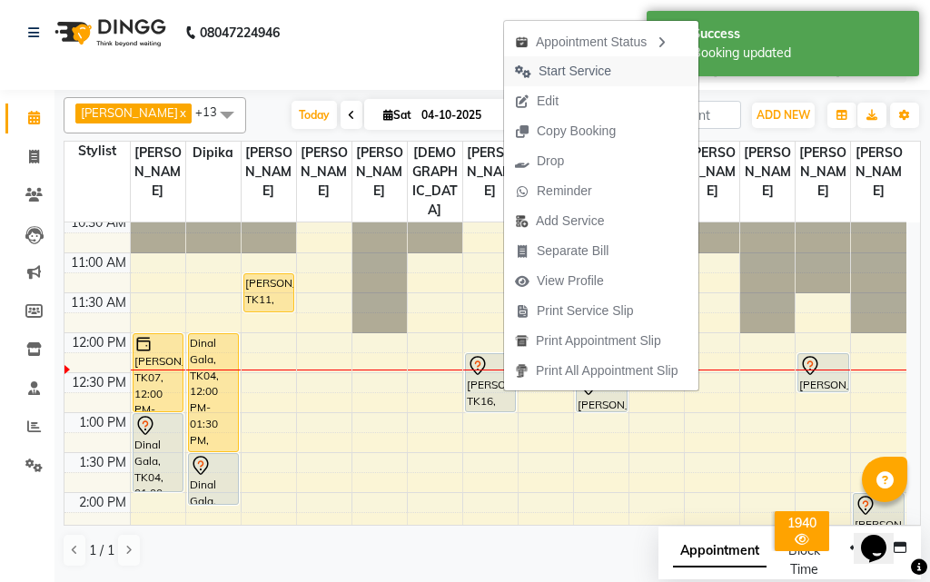
click at [551, 69] on span "Start Service" at bounding box center [575, 71] width 73 height 19
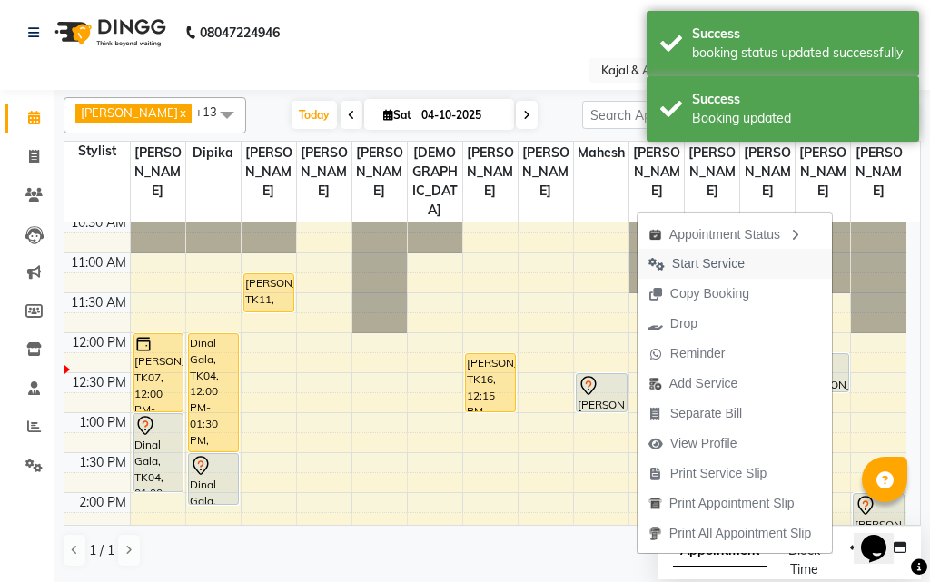
click at [700, 264] on span "Start Service" at bounding box center [708, 263] width 73 height 19
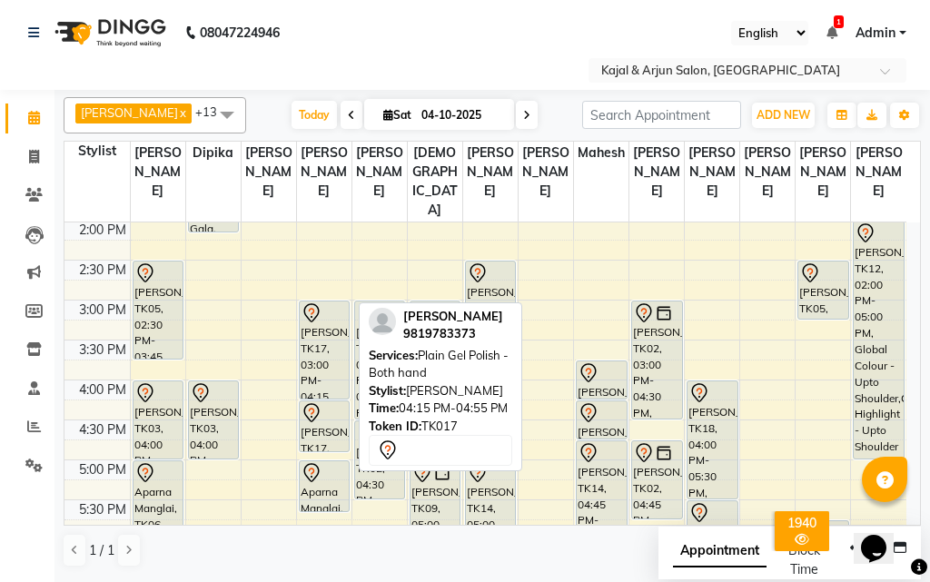
scroll to position [311, 0]
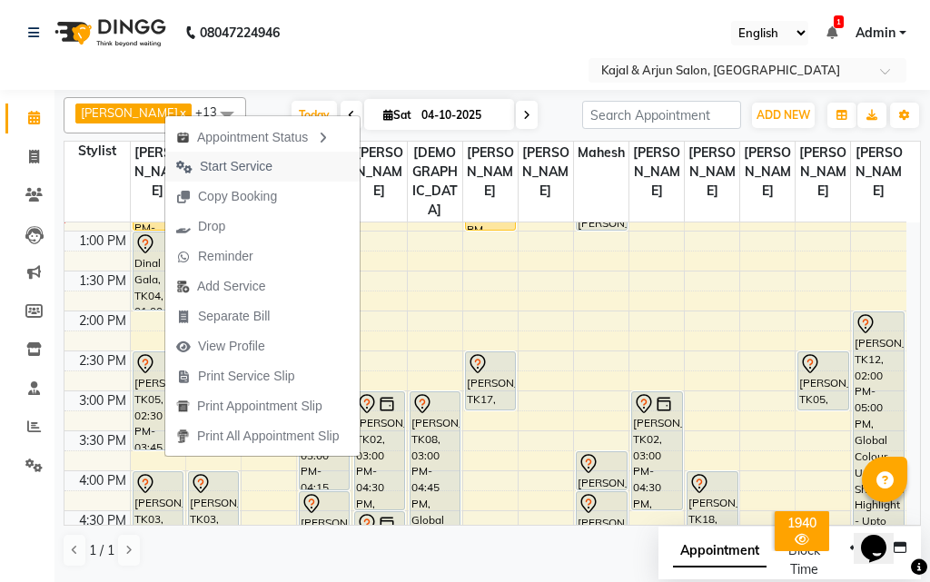
click at [257, 163] on span "Start Service" at bounding box center [236, 166] width 73 height 19
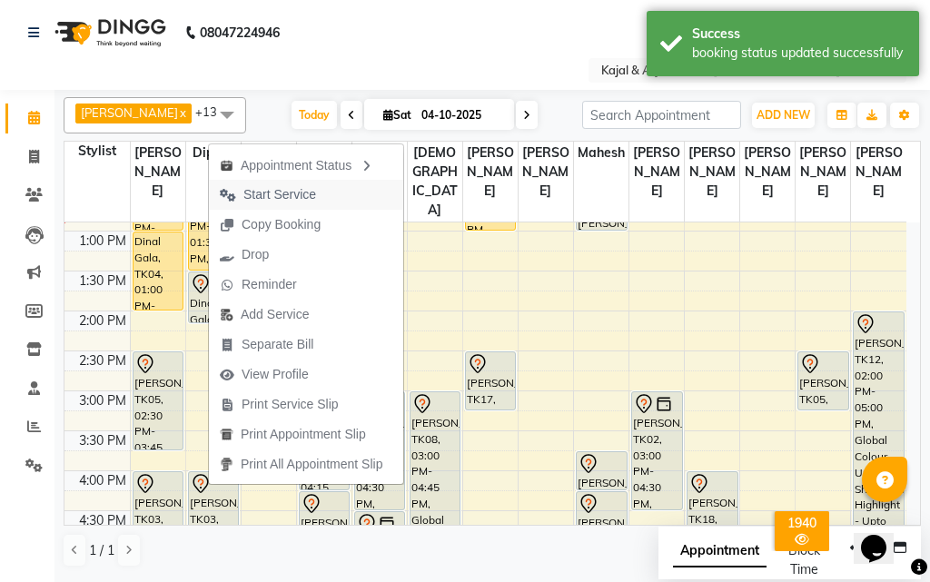
click at [291, 194] on span "Start Service" at bounding box center [279, 194] width 73 height 19
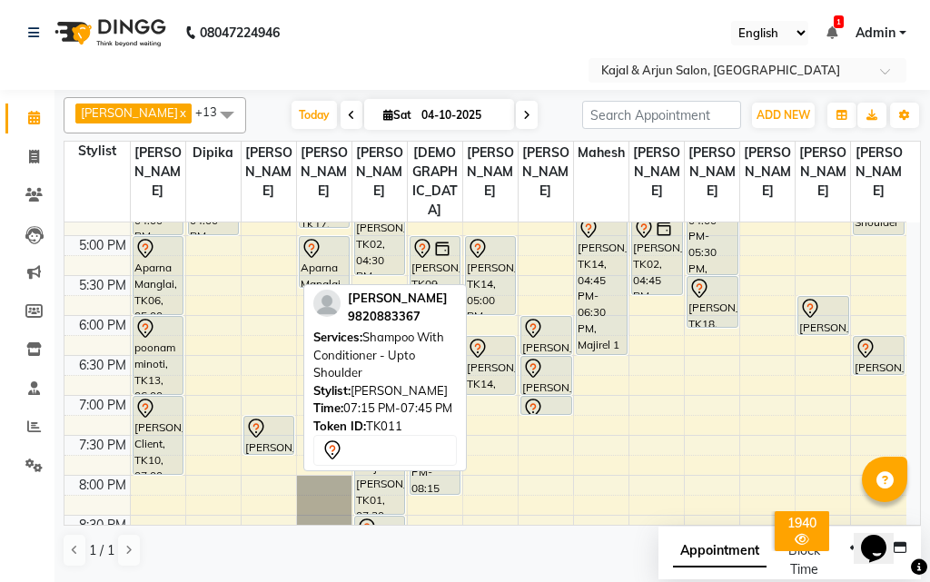
scroll to position [583, 0]
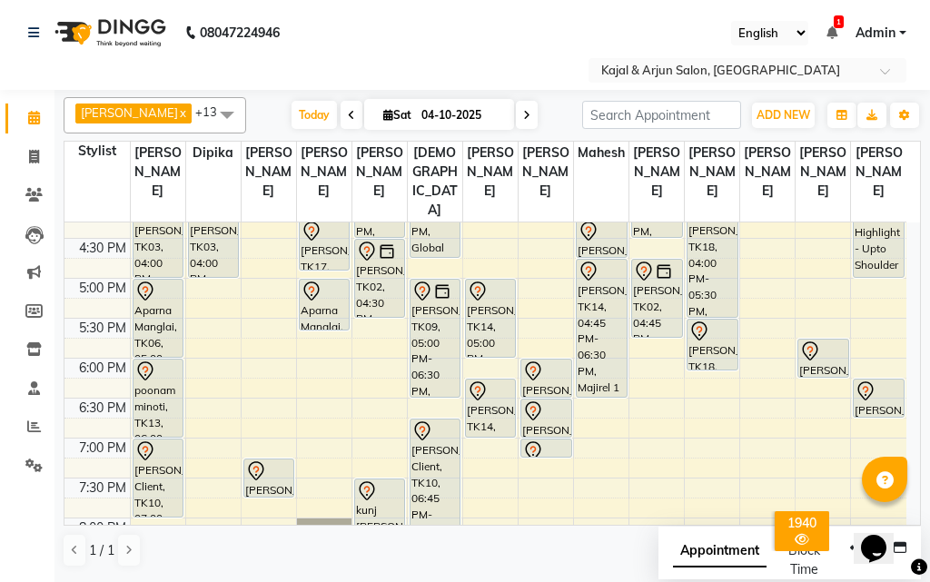
click at [523, 112] on icon at bounding box center [526, 115] width 7 height 11
type input "05-10-2025"
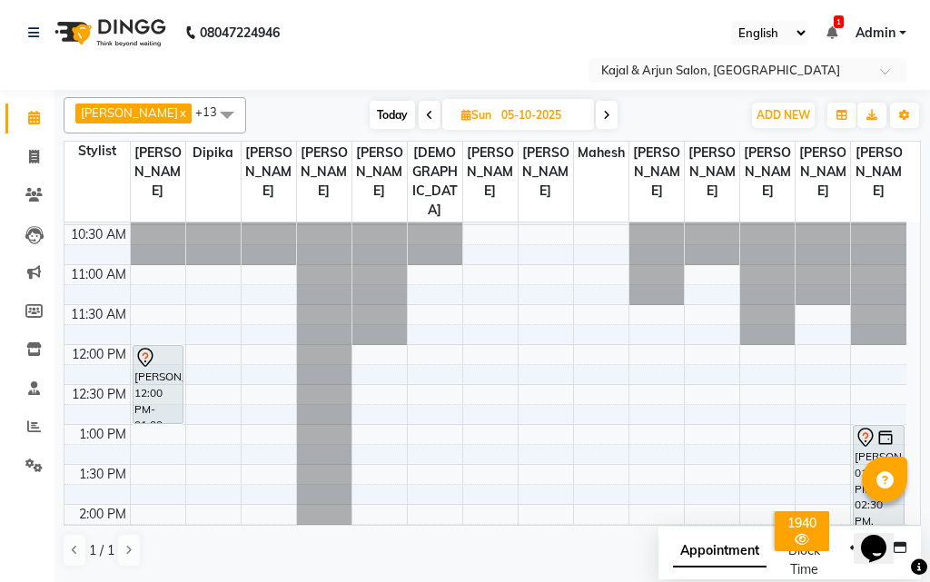
scroll to position [59, 0]
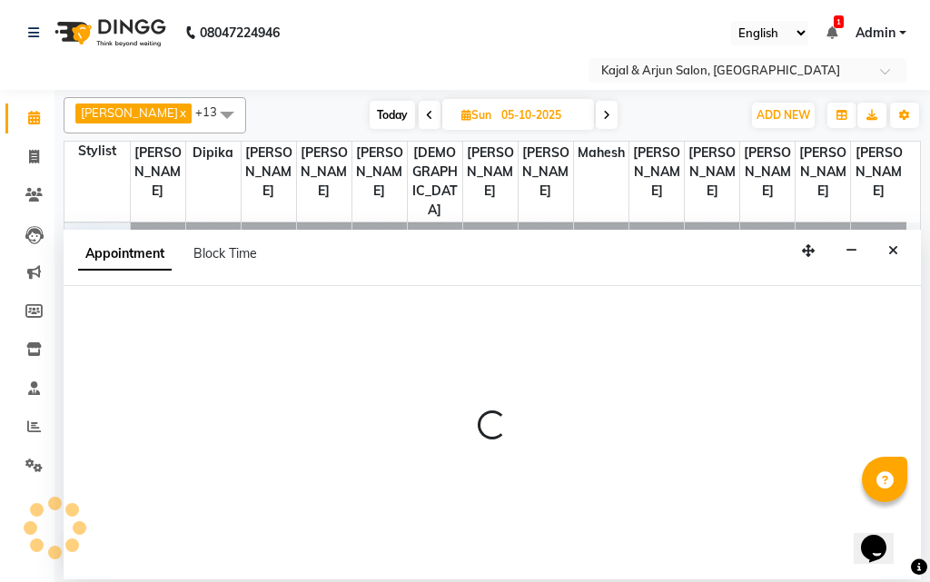
select select "12509"
select select "675"
select select "tentative"
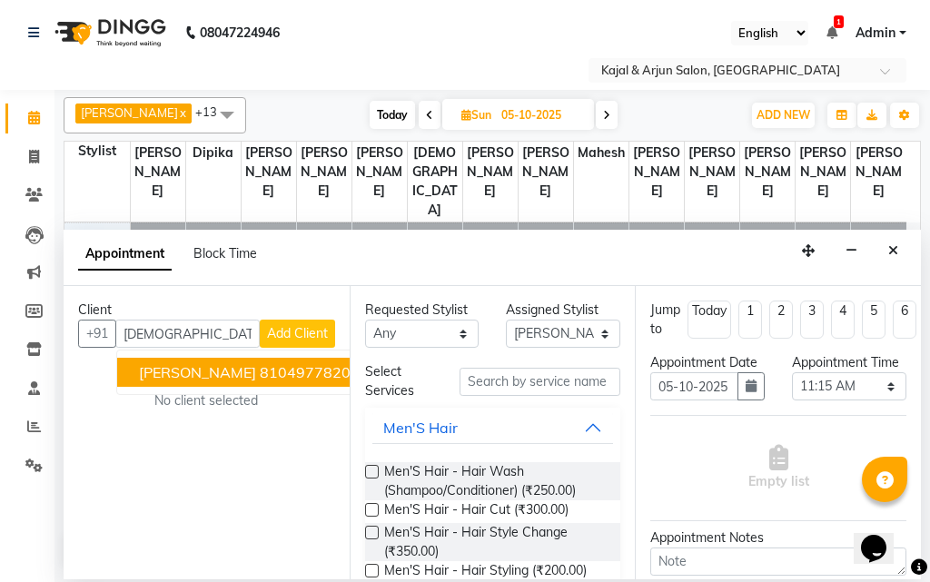
click at [243, 372] on span "[PERSON_NAME]" at bounding box center [197, 372] width 117 height 18
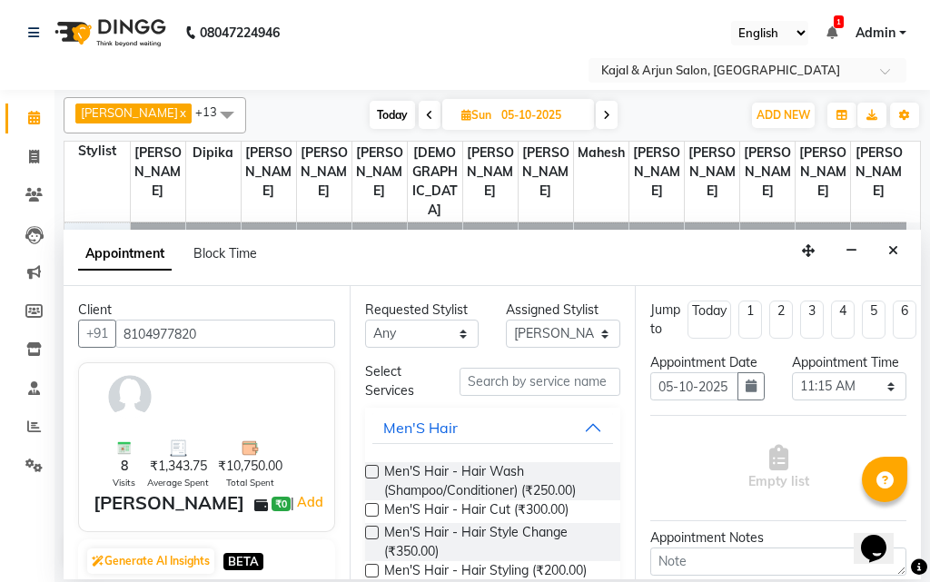
type input "8104977820"
click at [481, 375] on input "text" at bounding box center [541, 382] width 162 height 28
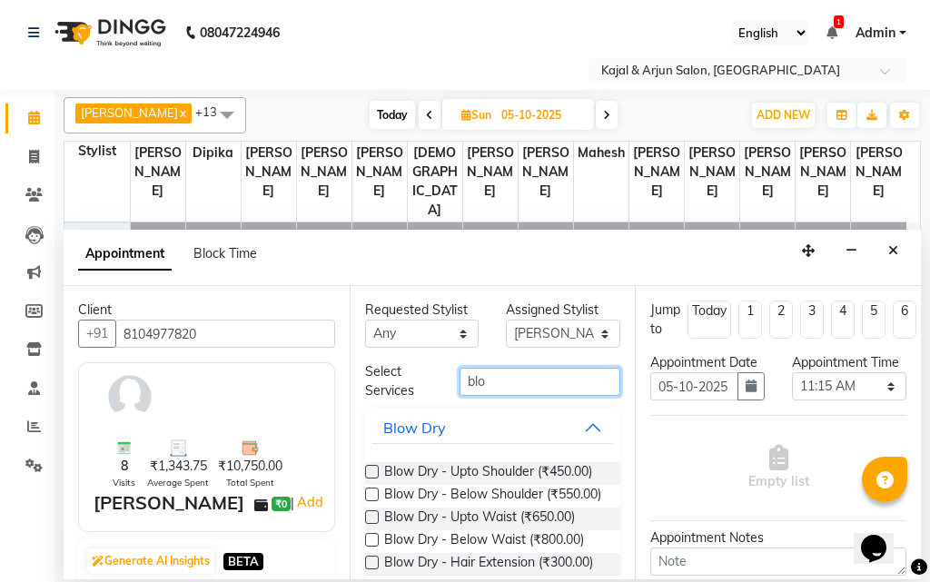
type input "blo"
click at [372, 466] on label at bounding box center [372, 472] width 14 height 14
click at [372, 468] on input "checkbox" at bounding box center [371, 474] width 12 height 12
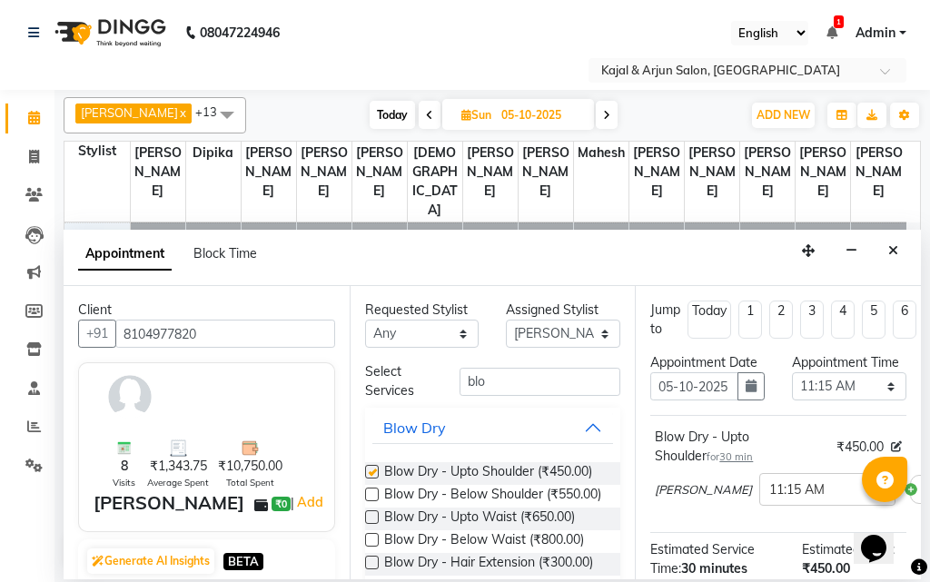
checkbox input "false"
click at [872, 505] on span at bounding box center [883, 495] width 23 height 19
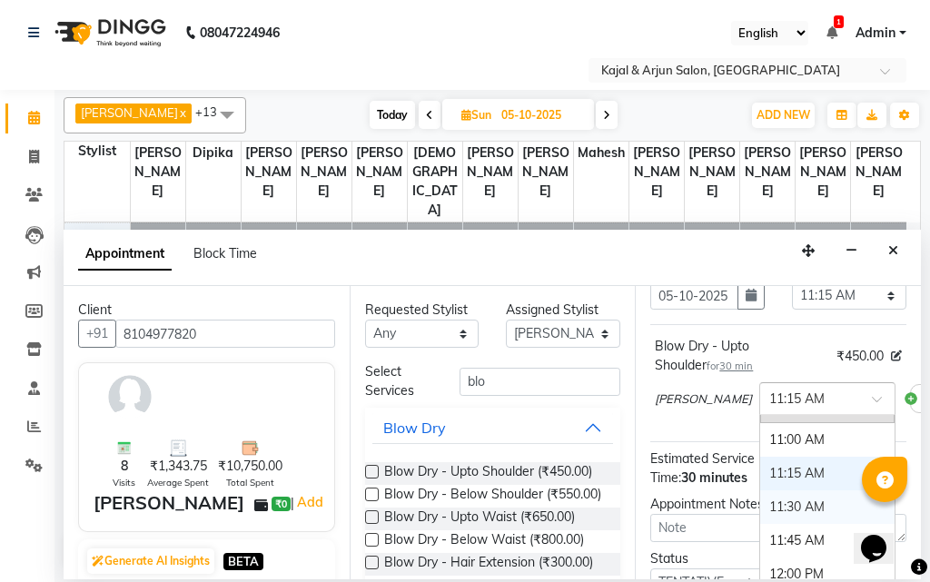
scroll to position [91, 0]
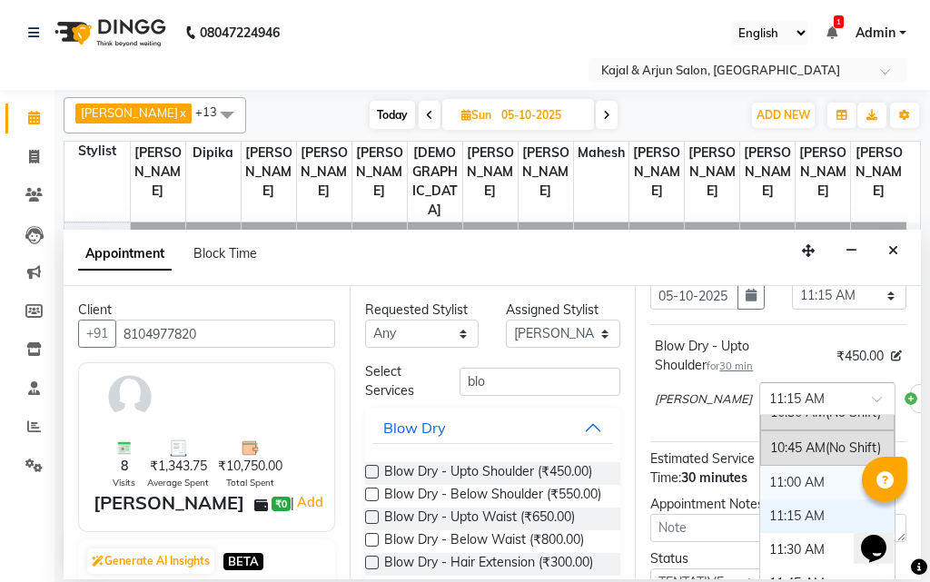
click at [760, 493] on div "11:00 AM" at bounding box center [827, 483] width 134 height 34
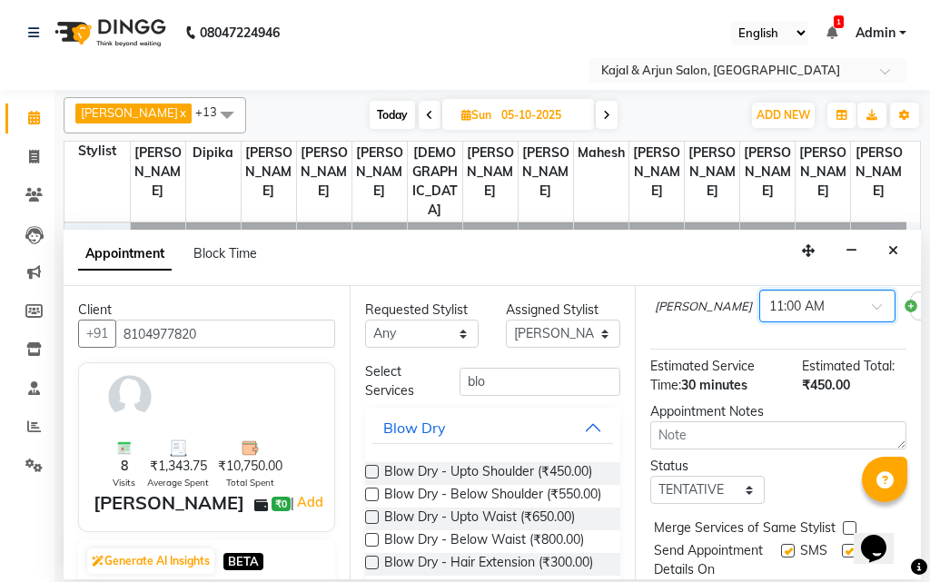
scroll to position [293, 0]
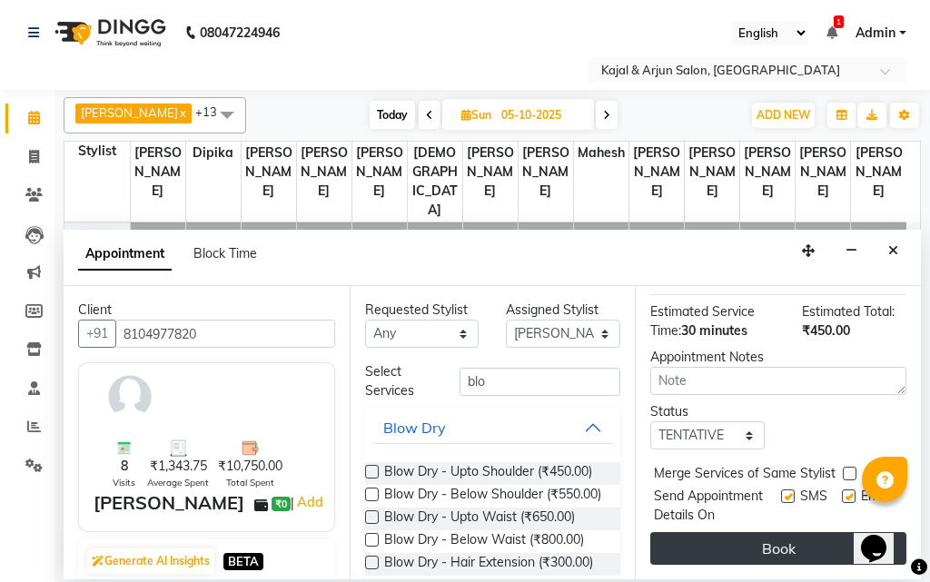
click at [777, 532] on button "Book" at bounding box center [779, 548] width 256 height 33
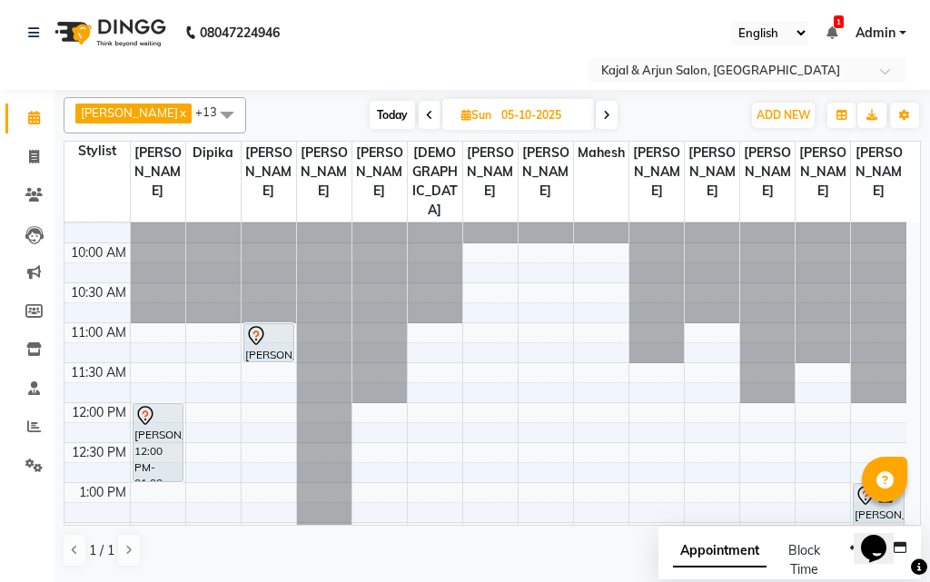
click at [426, 112] on icon at bounding box center [429, 115] width 7 height 11
type input "04-10-2025"
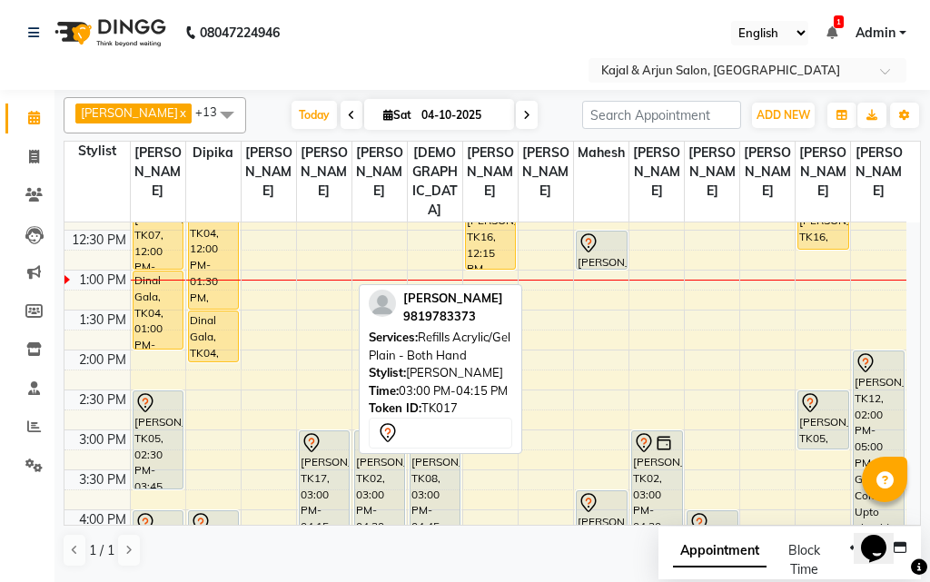
scroll to position [241, 0]
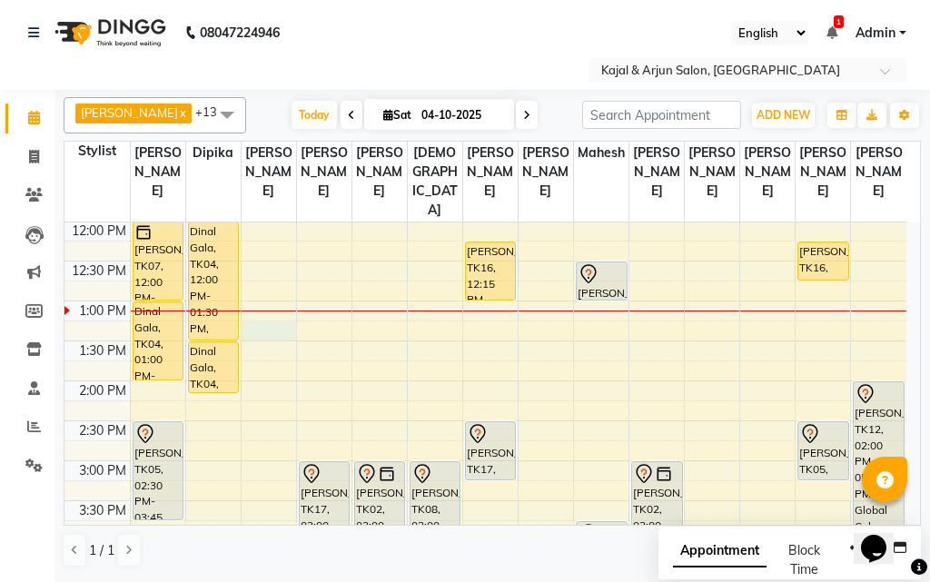
click at [263, 351] on div "9:00 AM 9:30 AM 10:00 AM 10:30 AM 11:00 AM 11:30 AM 12:00 PM 12:30 PM 1:00 PM 1…" at bounding box center [486, 541] width 842 height 1118
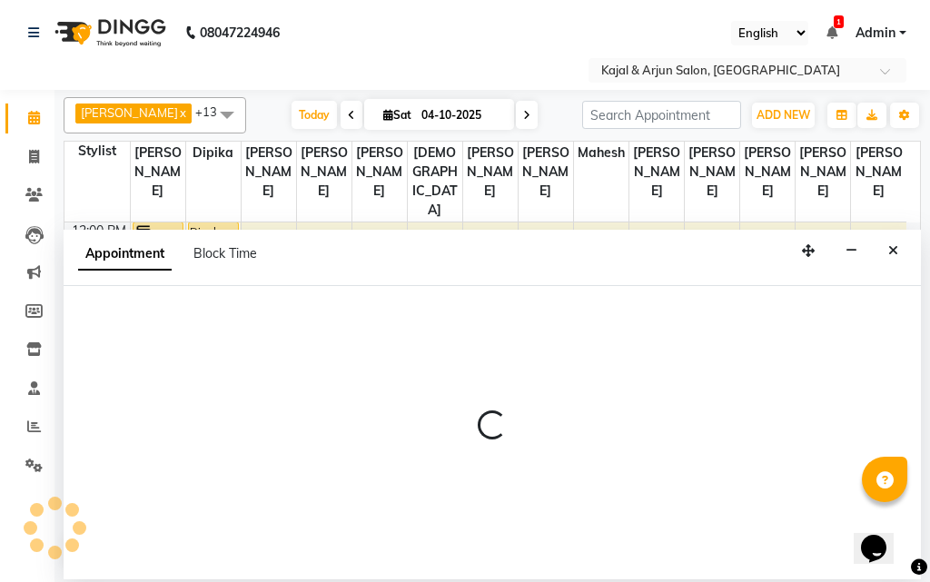
select select "12509"
select select "tentative"
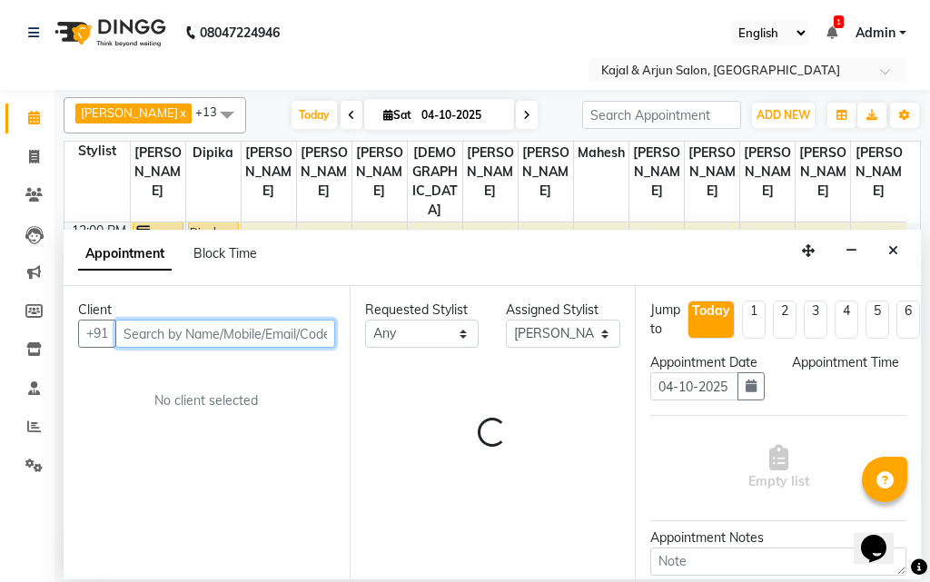
select select "795"
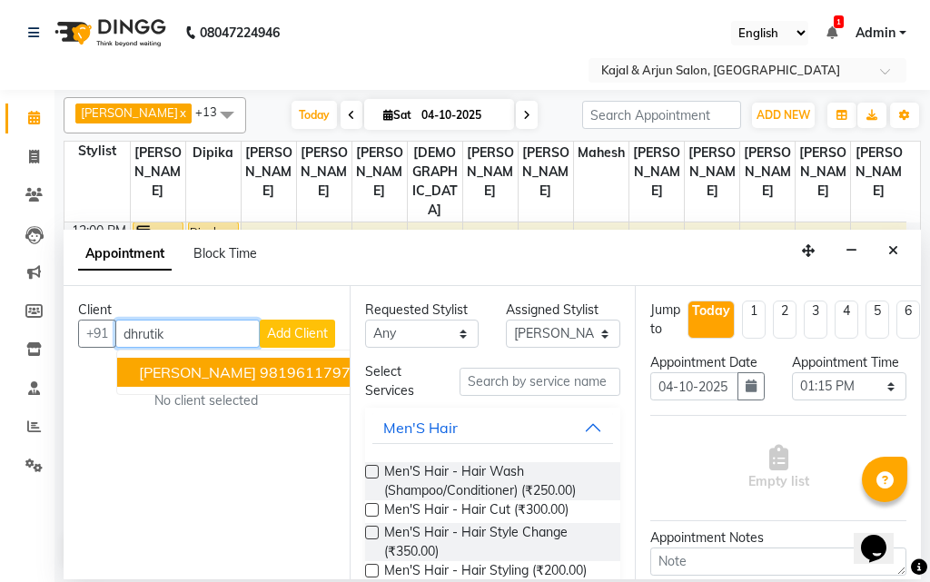
click at [260, 370] on ngb-highlight "9819611797" at bounding box center [305, 372] width 91 height 18
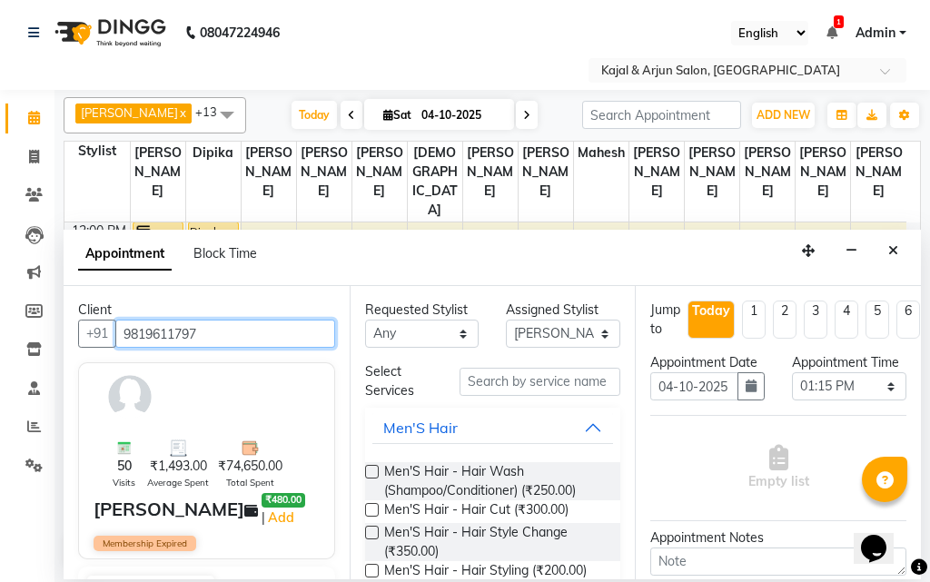
type input "9819611797"
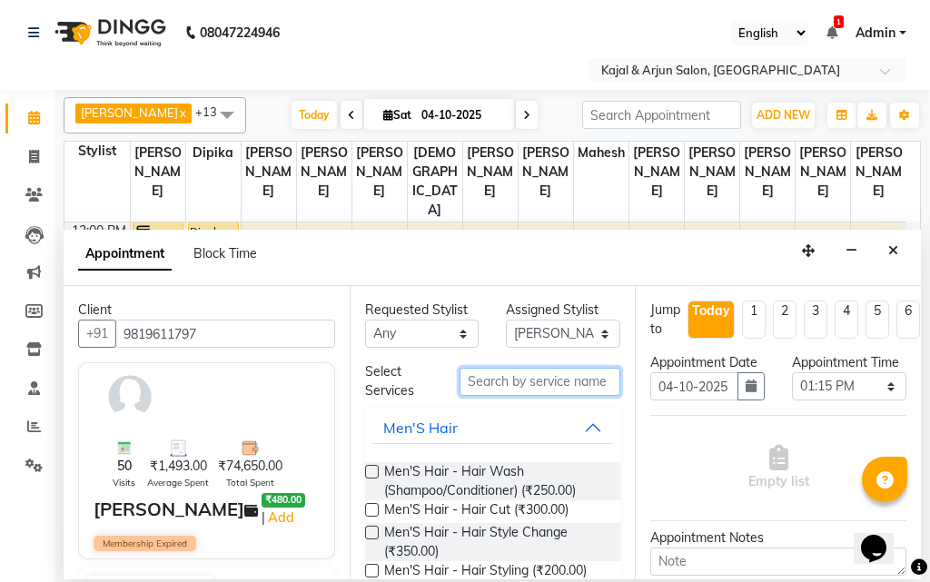
click at [501, 373] on input "text" at bounding box center [541, 382] width 162 height 28
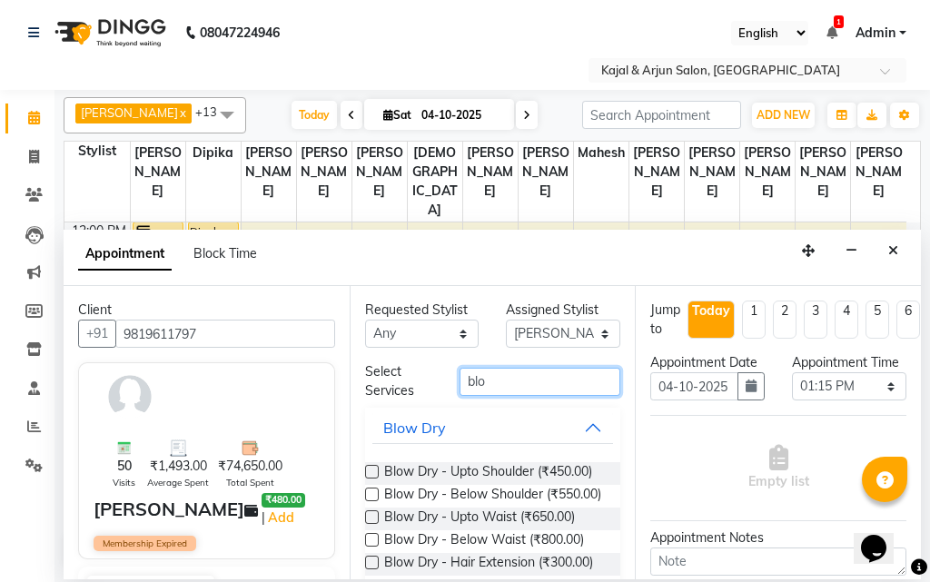
type input "blo"
click at [371, 468] on label at bounding box center [372, 472] width 14 height 14
click at [371, 468] on input "checkbox" at bounding box center [371, 474] width 12 height 12
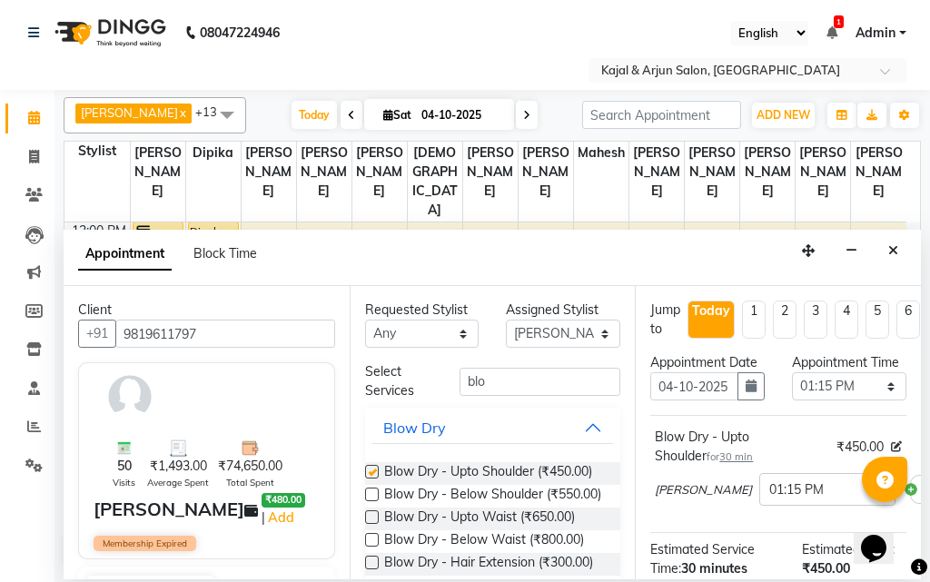
checkbox input "false"
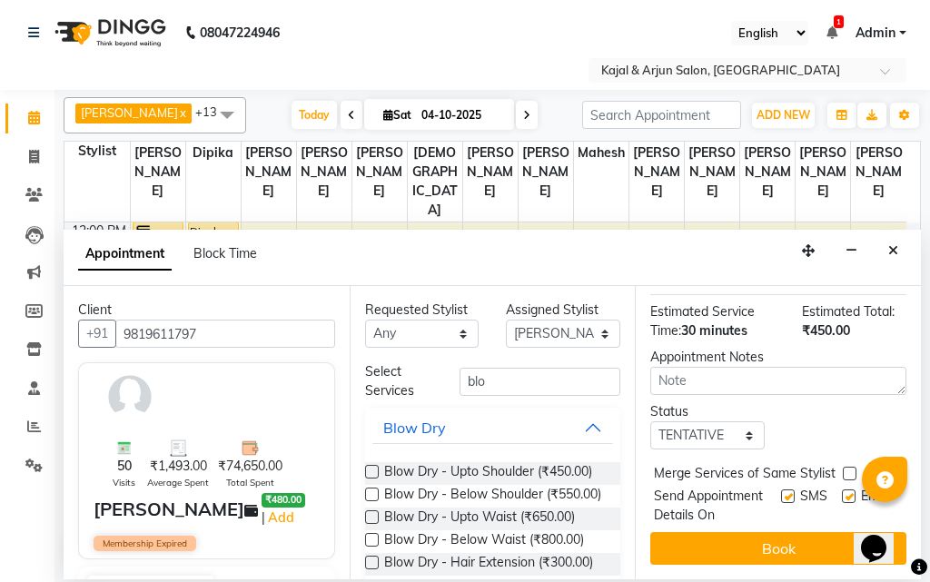
scroll to position [293, 0]
click at [781, 490] on label at bounding box center [788, 497] width 14 height 14
click at [781, 492] on input "checkbox" at bounding box center [787, 498] width 12 height 12
checkbox input "false"
click at [842, 490] on label at bounding box center [849, 497] width 14 height 14
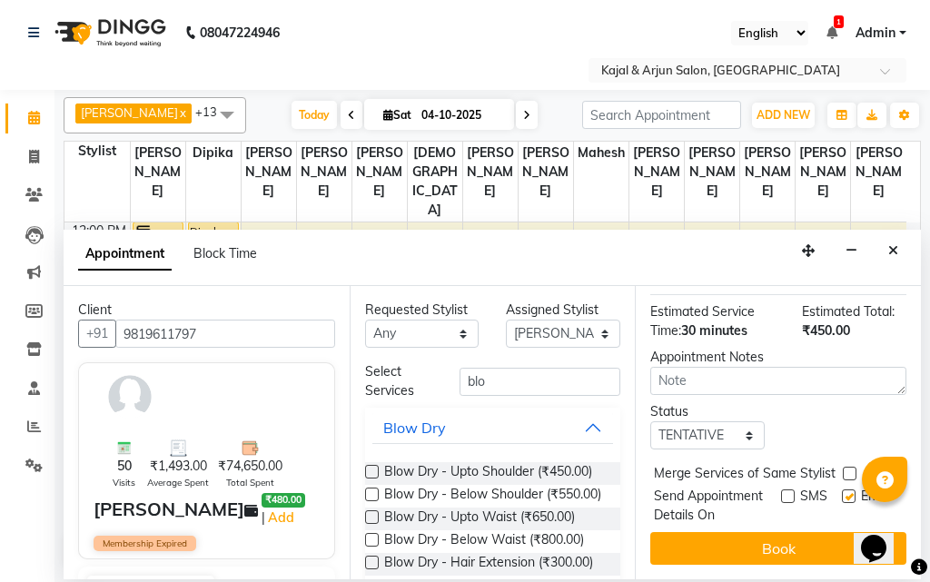
click at [842, 492] on input "checkbox" at bounding box center [848, 498] width 12 height 12
checkbox input "false"
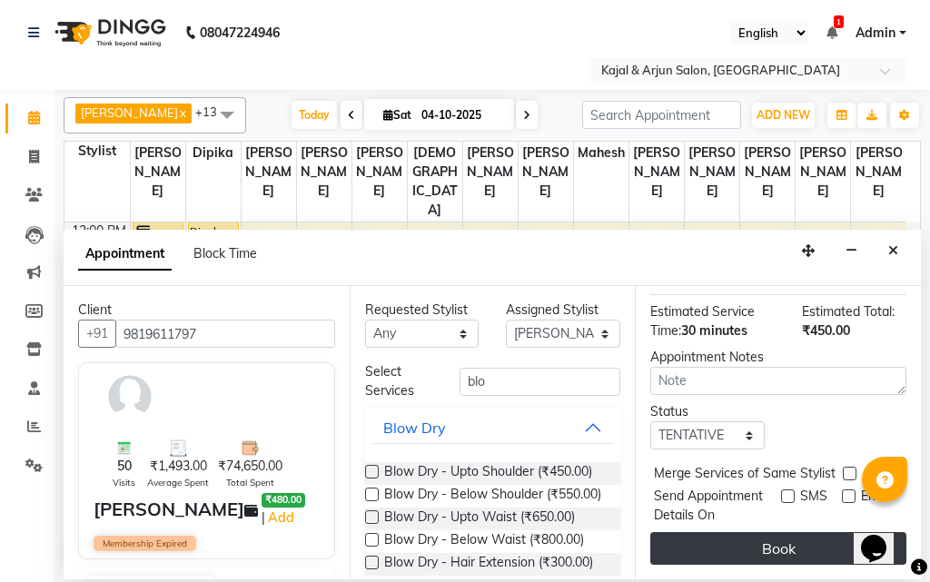
click at [770, 532] on button "Book" at bounding box center [779, 548] width 256 height 33
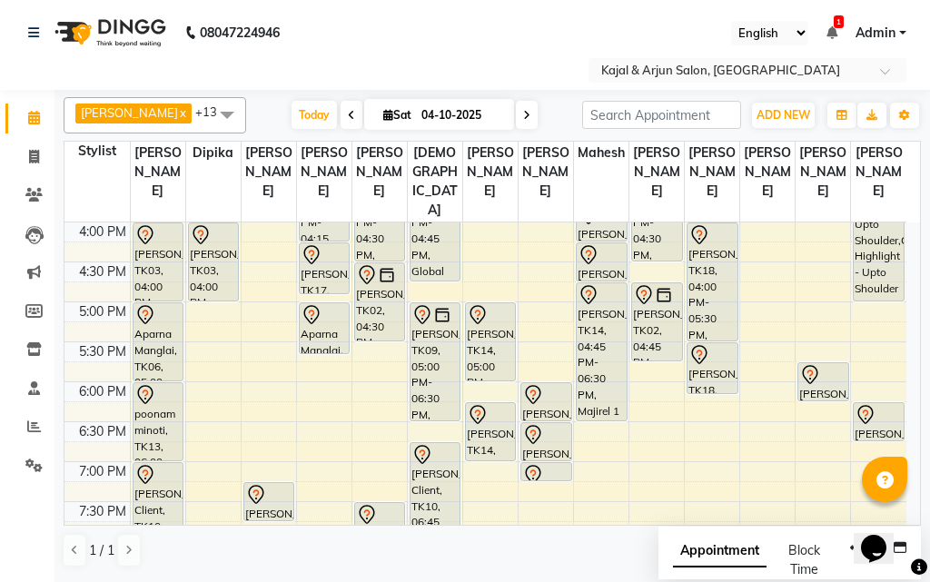
scroll to position [604, 0]
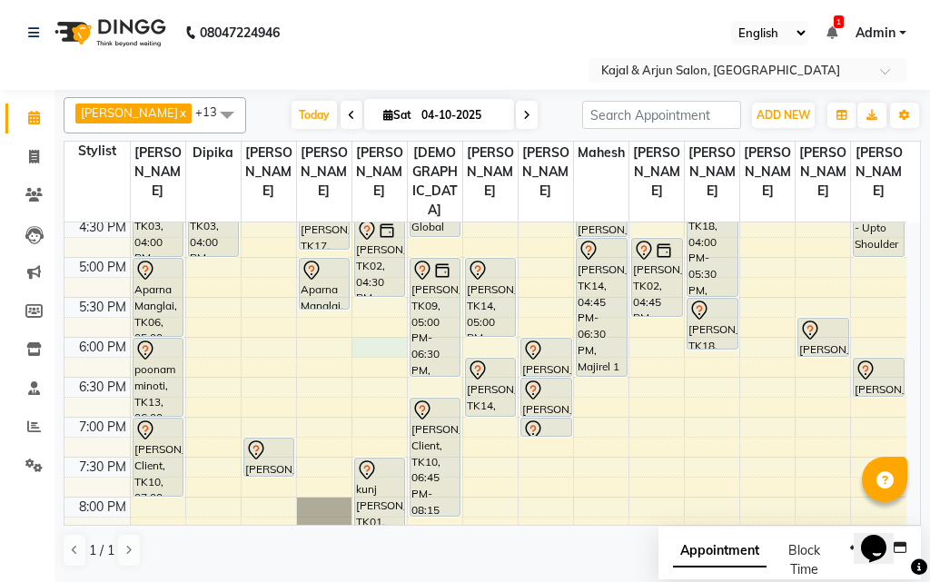
click at [373, 362] on div "9:00 AM 9:30 AM 10:00 AM 10:30 AM 11:00 AM 11:30 AM 12:00 PM 12:30 PM 1:00 PM 1…" at bounding box center [486, 177] width 842 height 1118
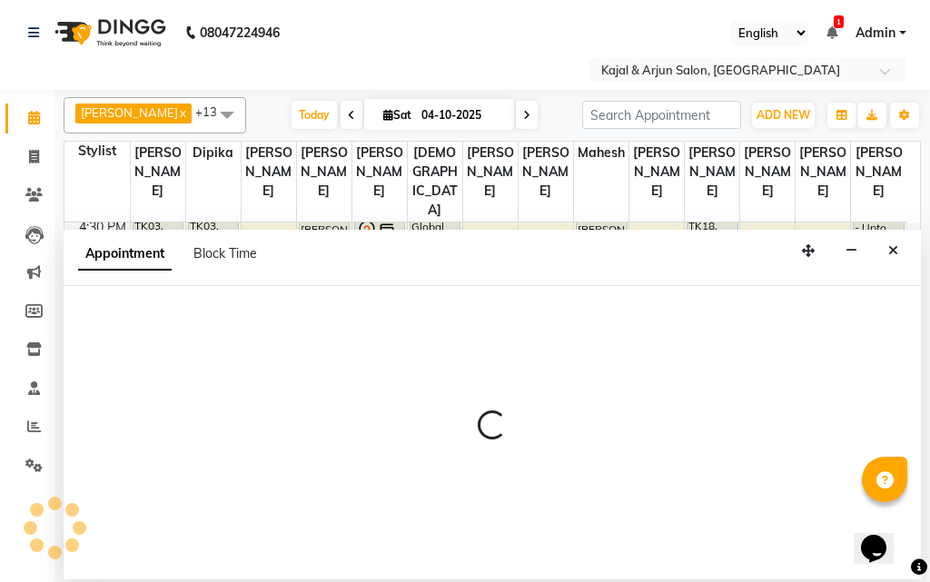
select select "6987"
select select "tentative"
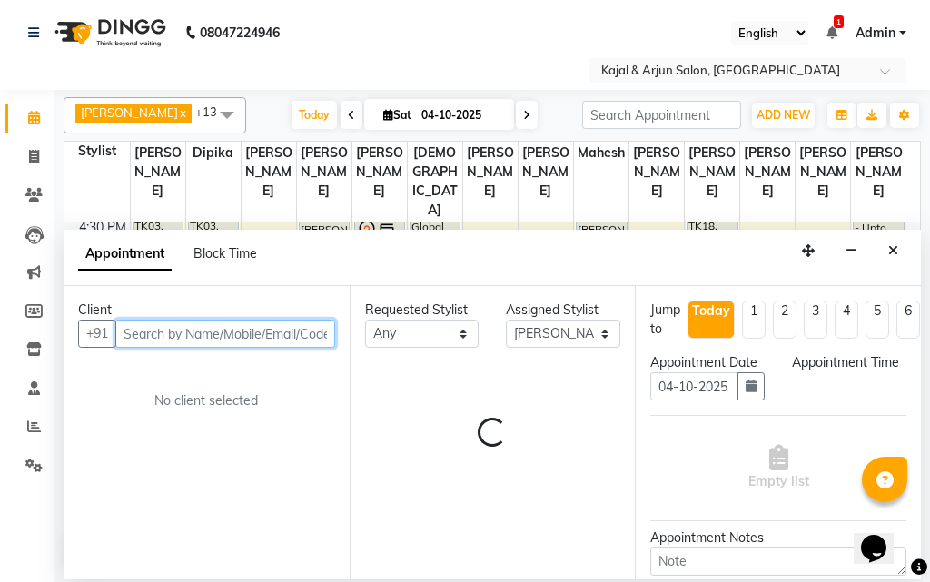
select select "1080"
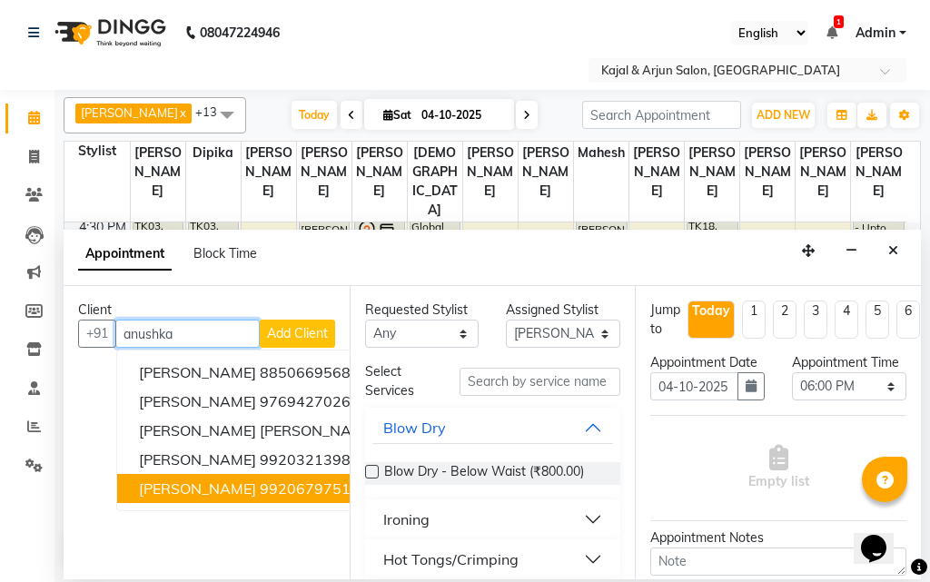
click at [294, 489] on ngb-highlight "9920679751" at bounding box center [305, 489] width 91 height 18
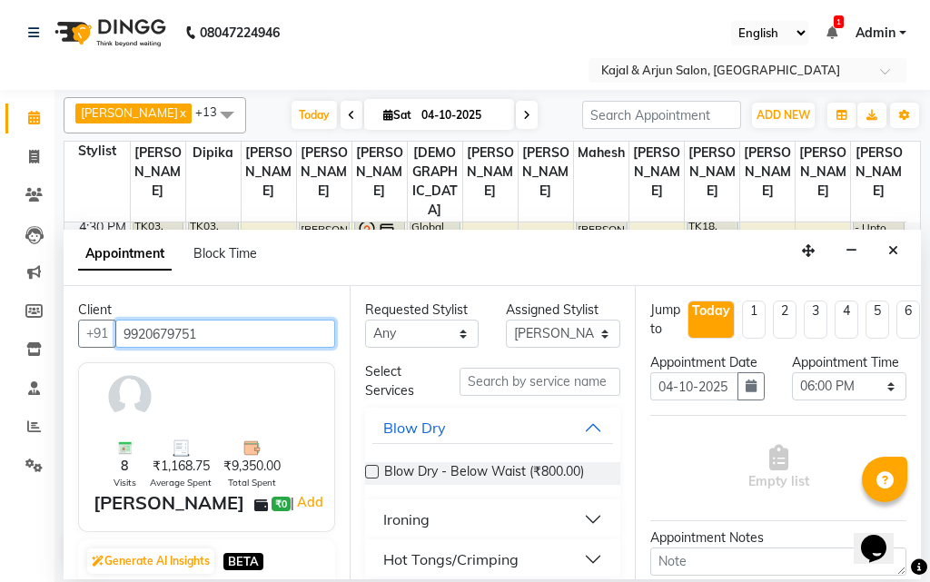
type input "9920679751"
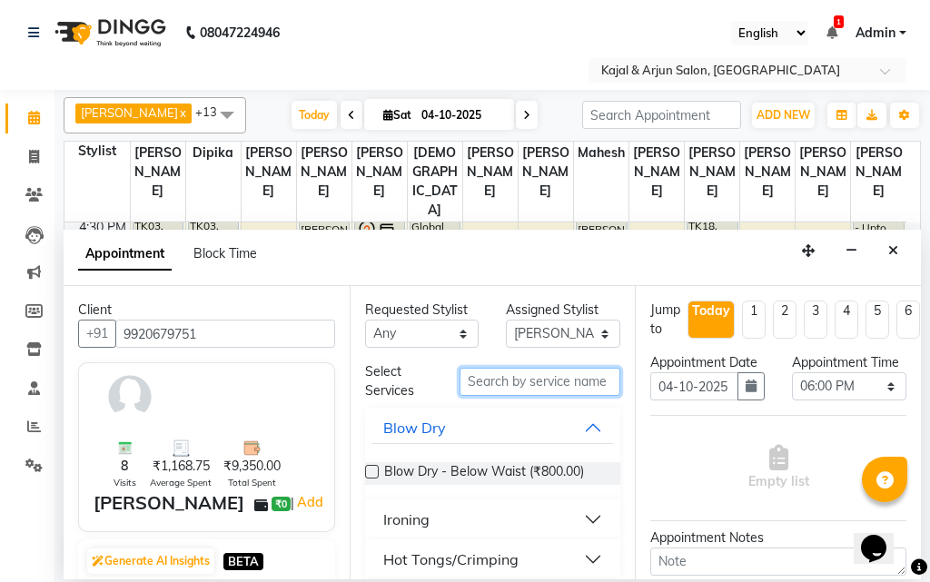
click at [500, 376] on input "text" at bounding box center [541, 382] width 162 height 28
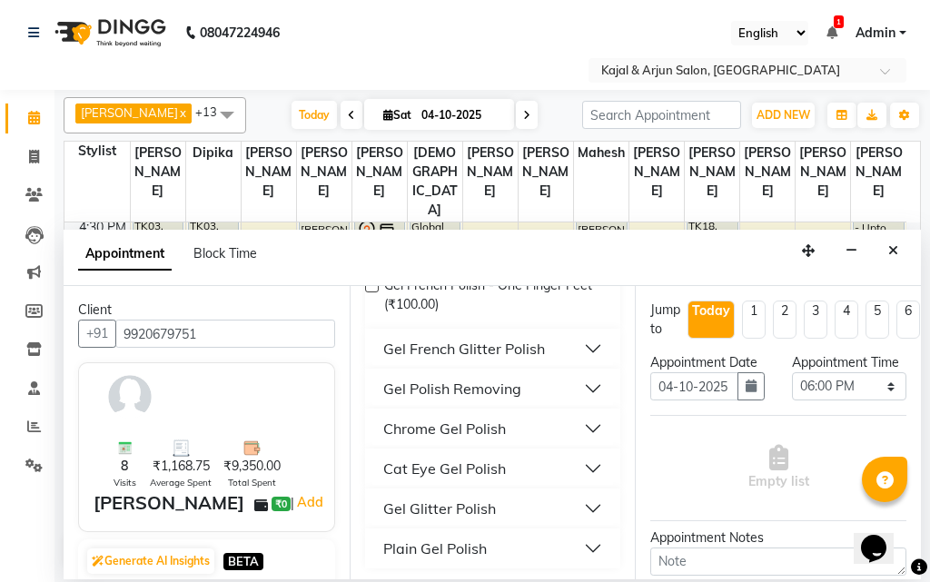
scroll to position [381, 0]
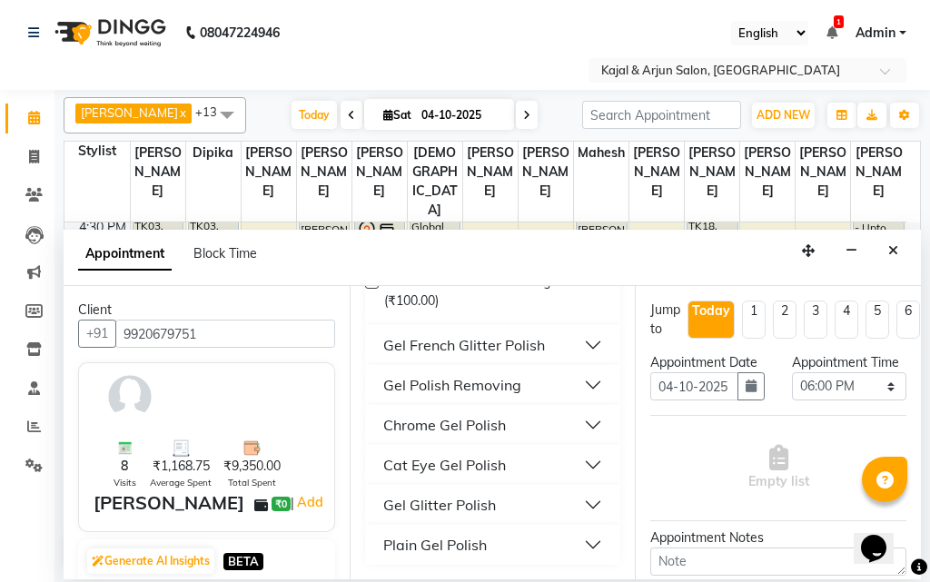
type input "gel po"
click at [454, 547] on div "Plain Gel Polish" at bounding box center [435, 545] width 104 height 22
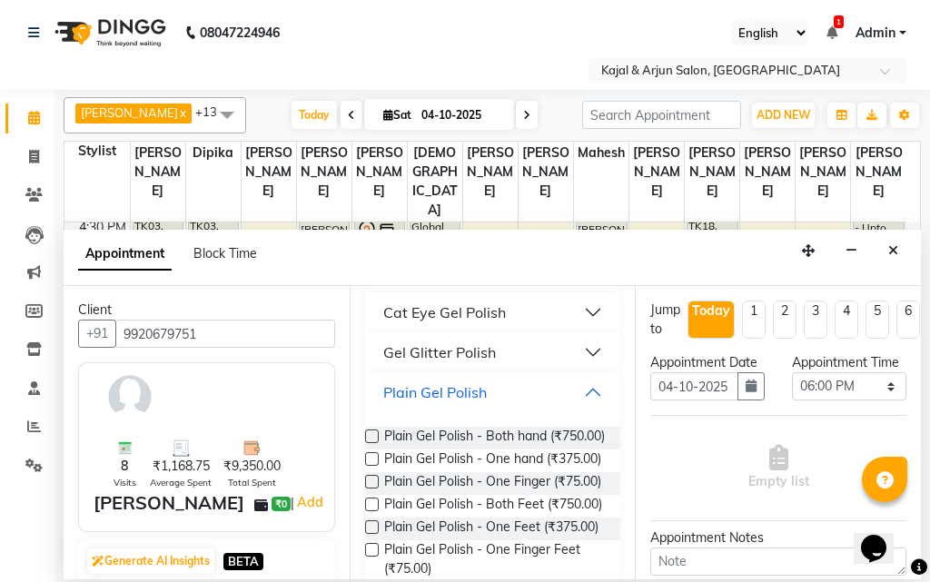
scroll to position [562, 0]
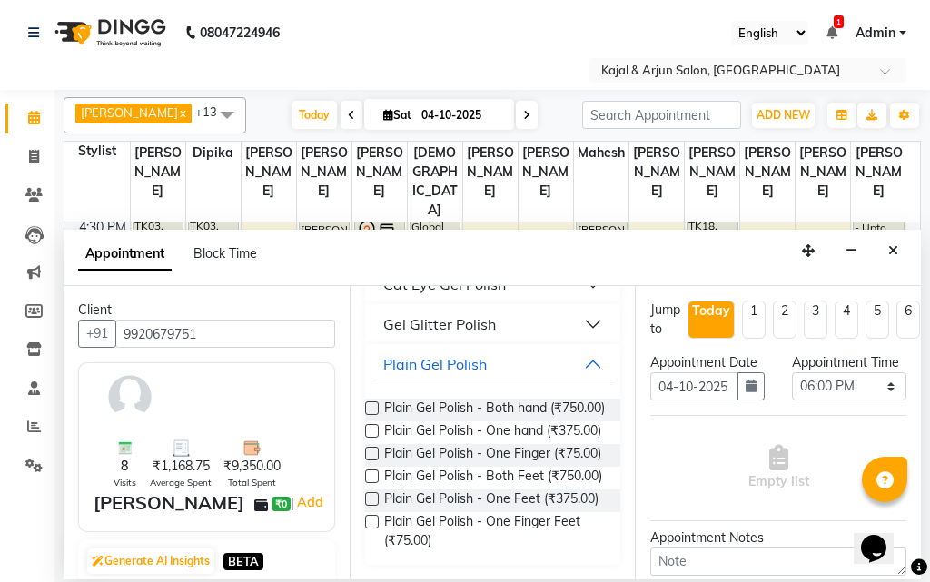
click at [372, 408] on label at bounding box center [372, 409] width 14 height 14
click at [372, 408] on input "checkbox" at bounding box center [371, 410] width 12 height 12
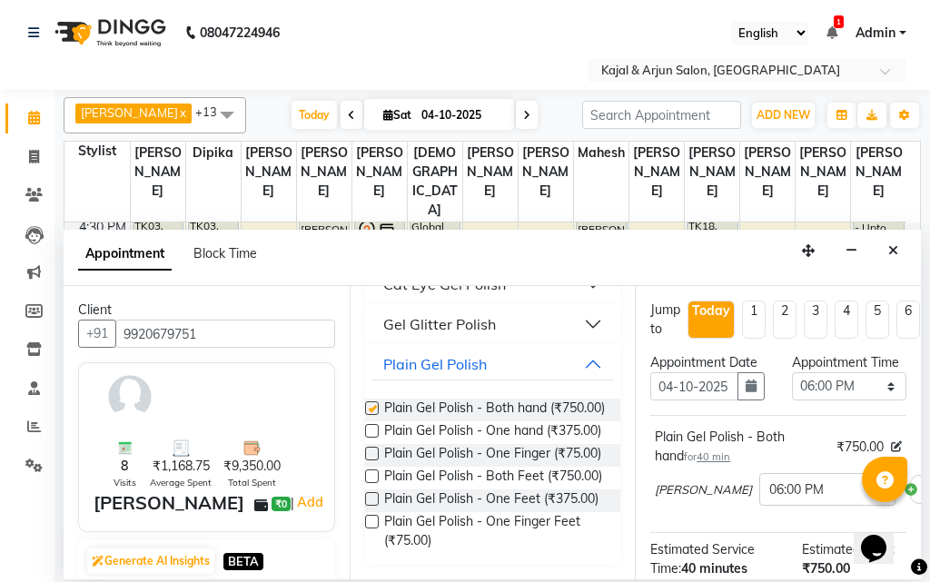
checkbox input "false"
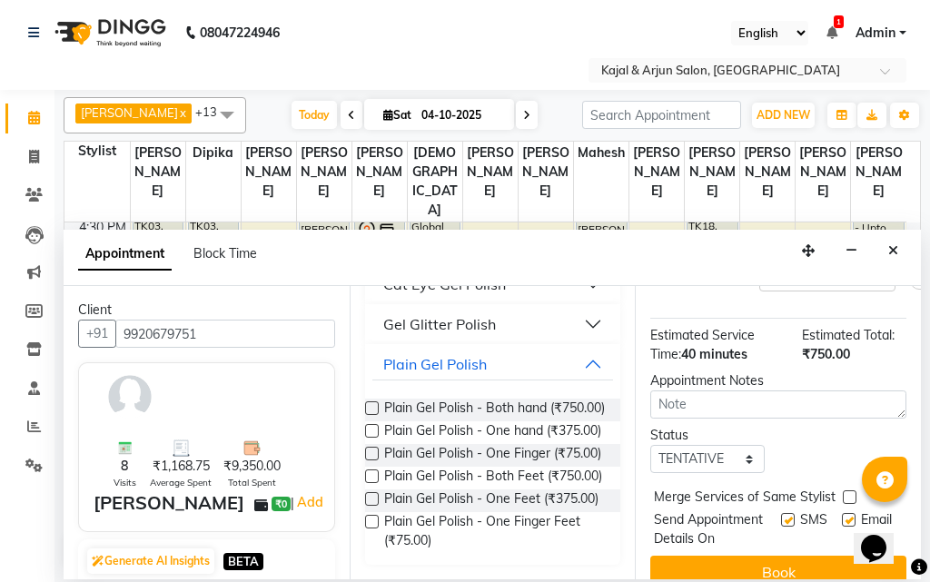
scroll to position [293, 0]
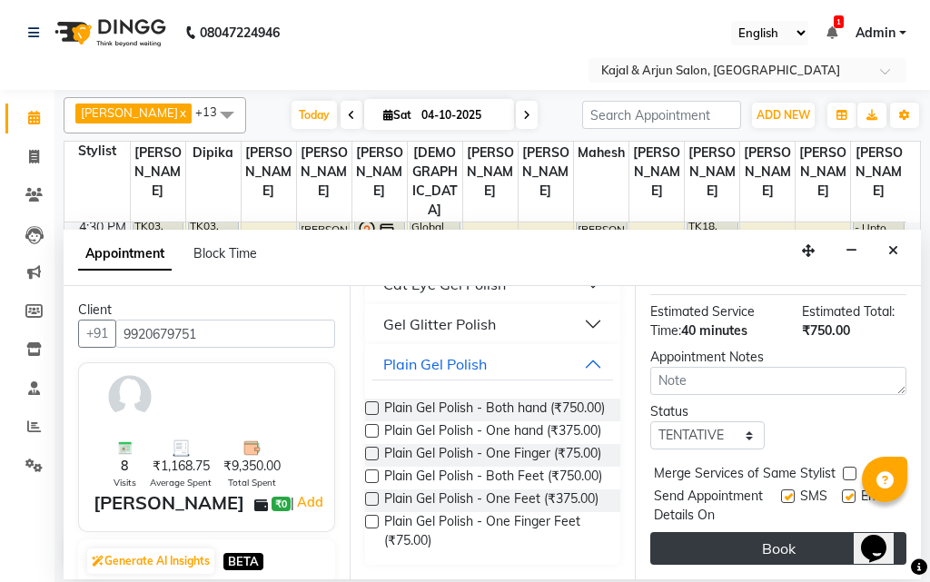
click at [773, 532] on button "Book" at bounding box center [779, 548] width 256 height 33
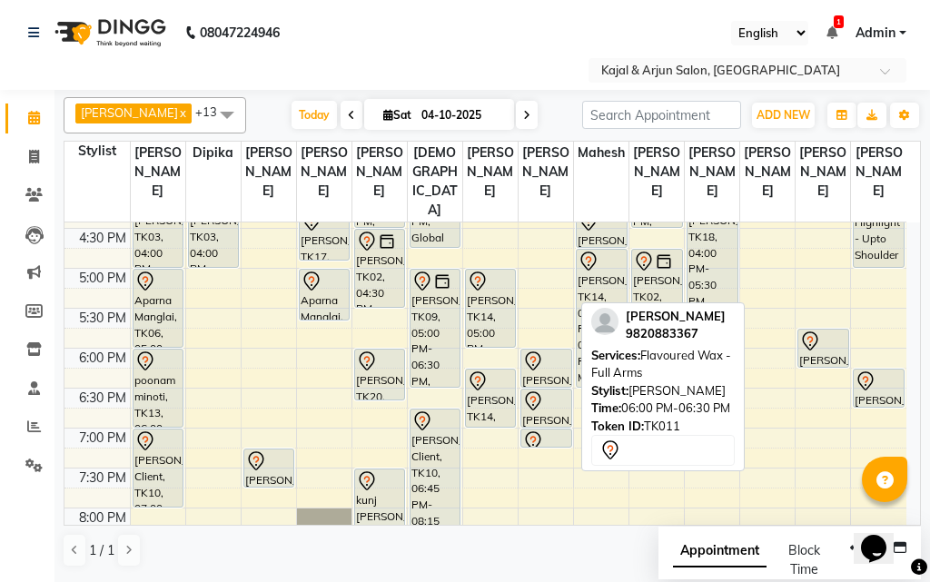
scroll to position [636, 0]
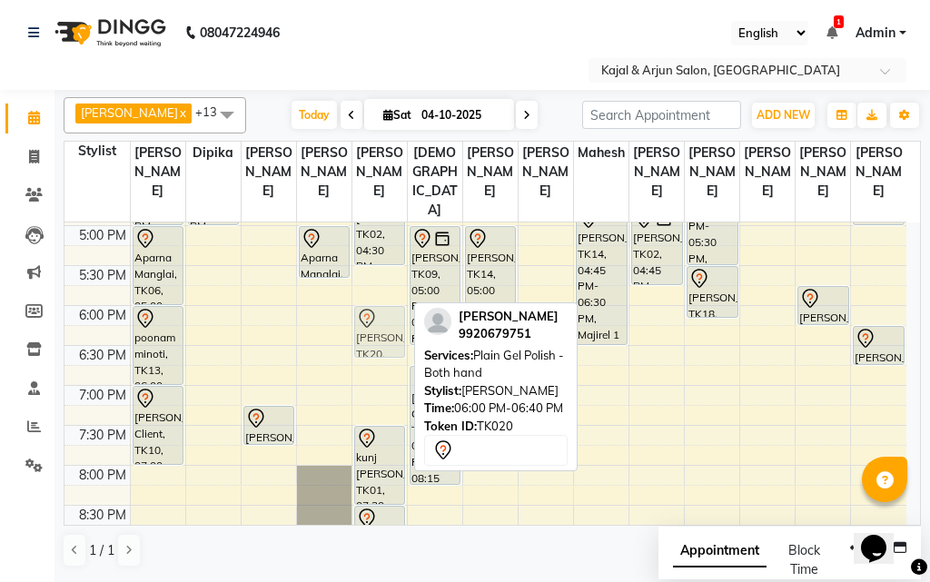
drag, startPoint x: 375, startPoint y: 360, endPoint x: 379, endPoint y: 369, distance: 9.8
click at [379, 369] on div "[PERSON_NAME], TK02, 03:00 PM-04:30 PM, Acrylic/Gel Plain Extensions - Both Han…" at bounding box center [380, 146] width 55 height 1118
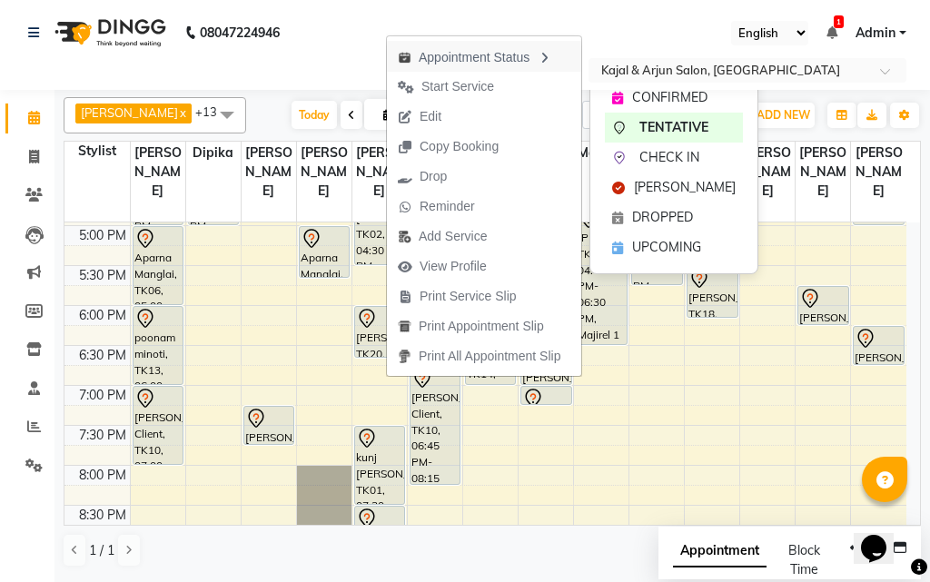
click at [551, 55] on icon "button" at bounding box center [544, 58] width 15 height 13
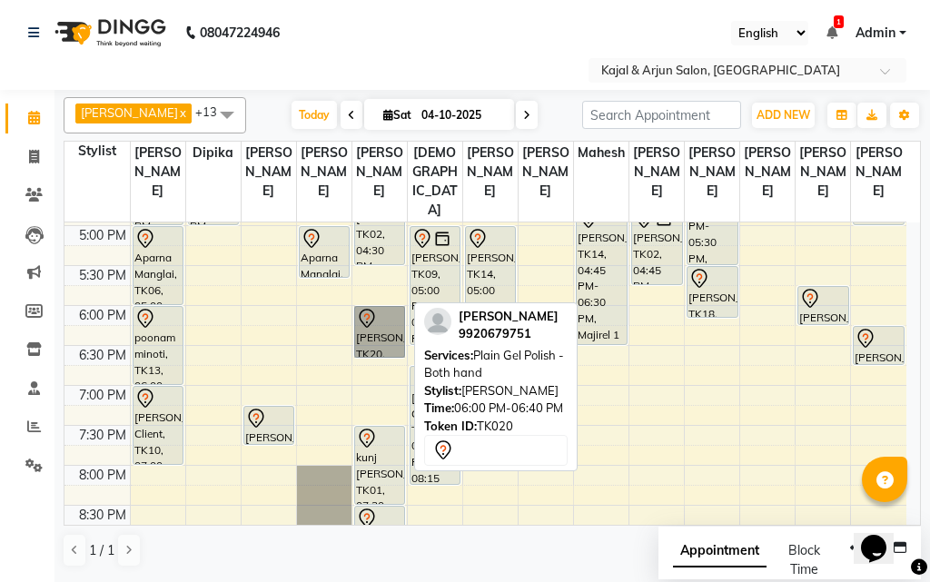
drag, startPoint x: 384, startPoint y: 377, endPoint x: 384, endPoint y: 388, distance: 10.9
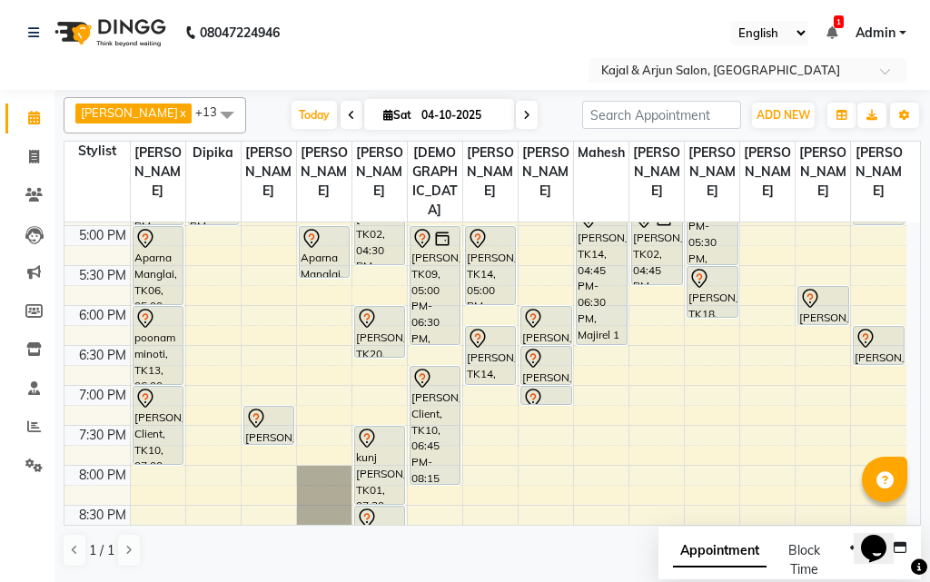
drag, startPoint x: 384, startPoint y: 388, endPoint x: 324, endPoint y: 53, distance: 340.6
click at [324, 53] on nav "08047224946 Select Location × Kajal & Arjun Salon, Lokhandwala English ENGLISH …" at bounding box center [465, 45] width 930 height 90
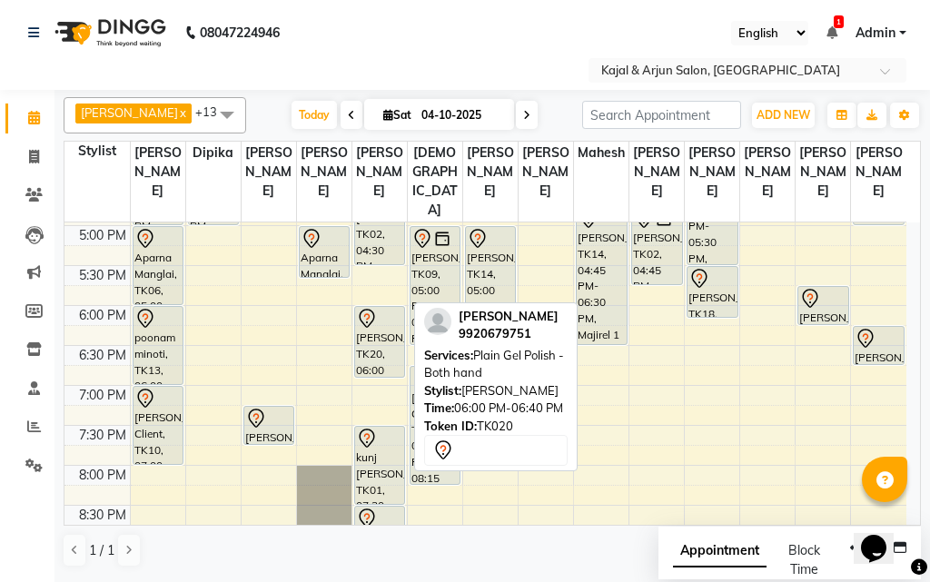
drag, startPoint x: 382, startPoint y: 374, endPoint x: 379, endPoint y: 389, distance: 15.0
click at [379, 389] on div "[PERSON_NAME], TK02, 03:00 PM-04:30 PM, Acrylic/Gel Plain Extensions - Both Han…" at bounding box center [380, 146] width 55 height 1118
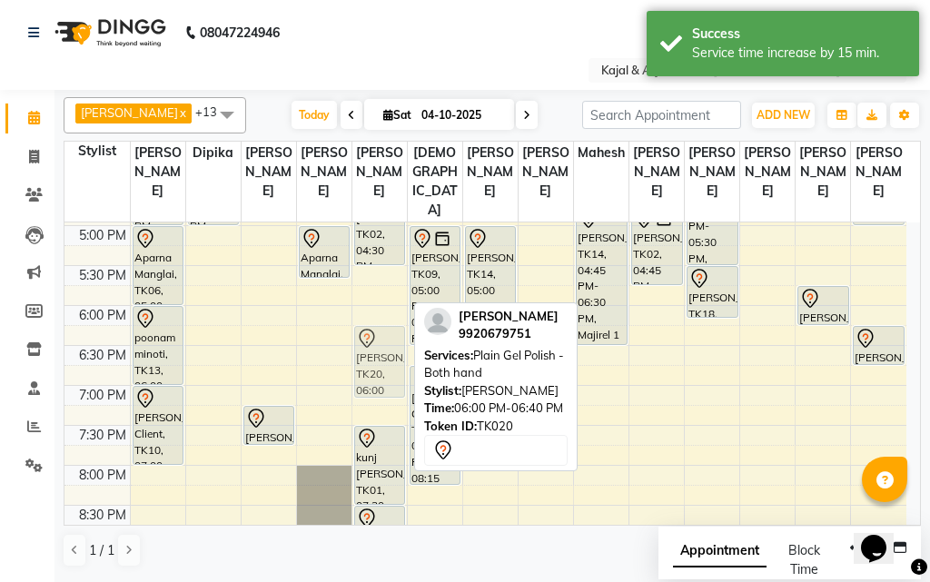
drag, startPoint x: 379, startPoint y: 390, endPoint x: 377, endPoint y: 408, distance: 18.3
click at [376, 413] on div "[PERSON_NAME], TK02, 03:00 PM-04:30 PM, Acrylic/Gel Plain Extensions - Both Han…" at bounding box center [380, 146] width 55 height 1118
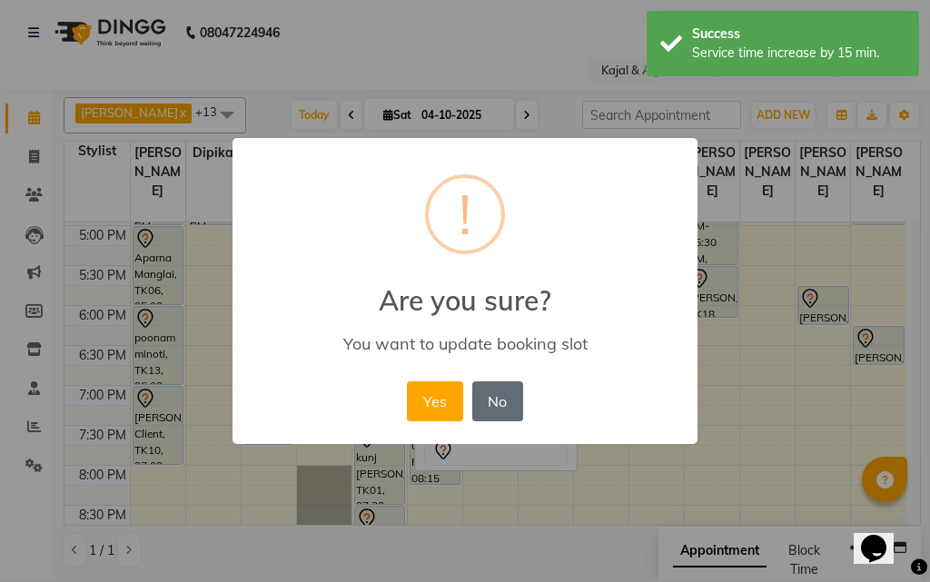
click at [496, 386] on button "No" at bounding box center [497, 402] width 51 height 40
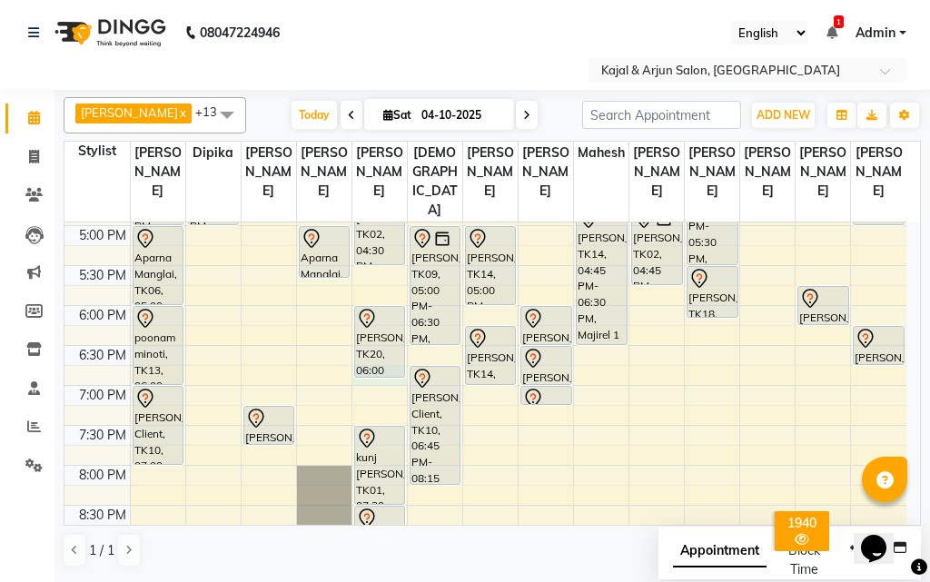
click at [388, 403] on div "9:00 AM 9:30 AM 10:00 AM 10:30 AM 11:00 AM 11:30 AM 12:00 PM 12:30 PM 1:00 PM 1…" at bounding box center [486, 146] width 842 height 1118
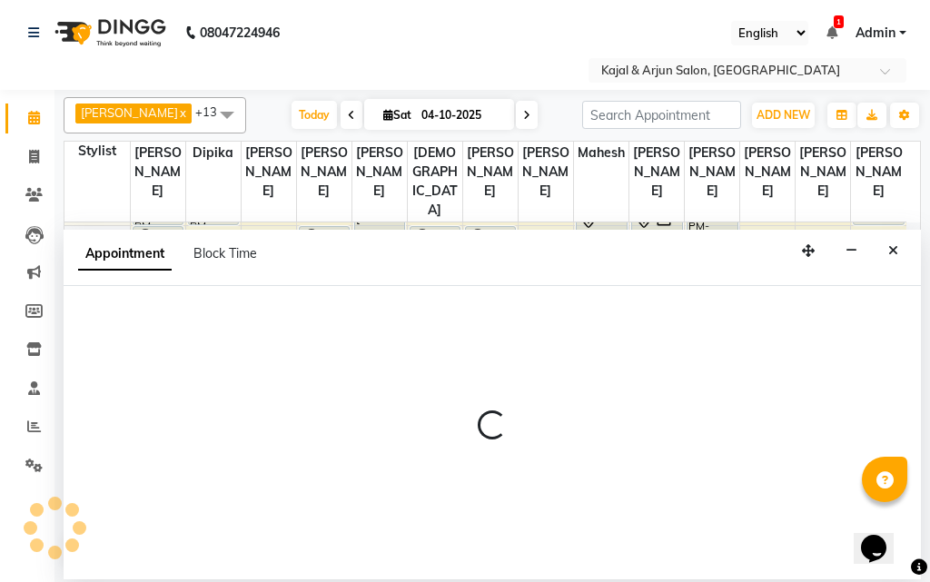
select select "6987"
select select "tentative"
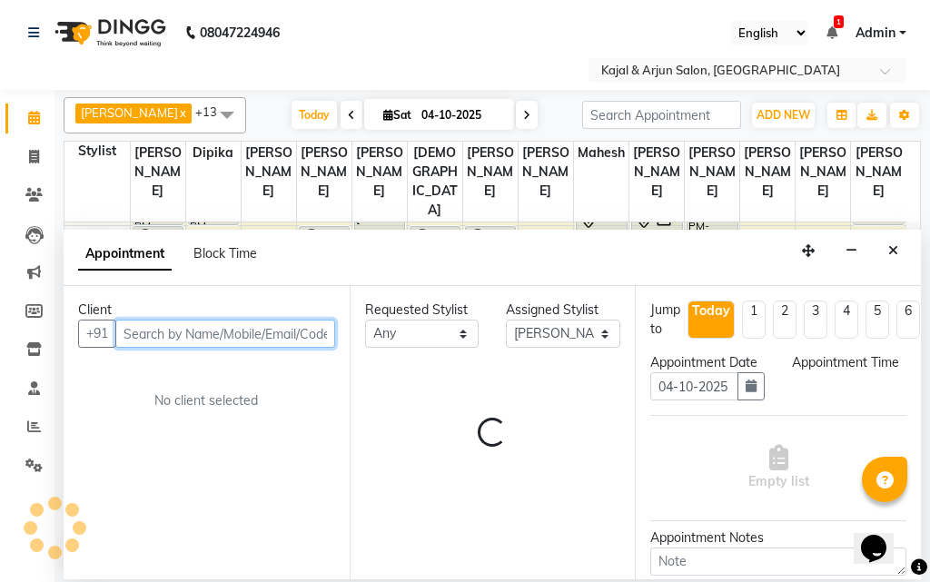
select select "1125"
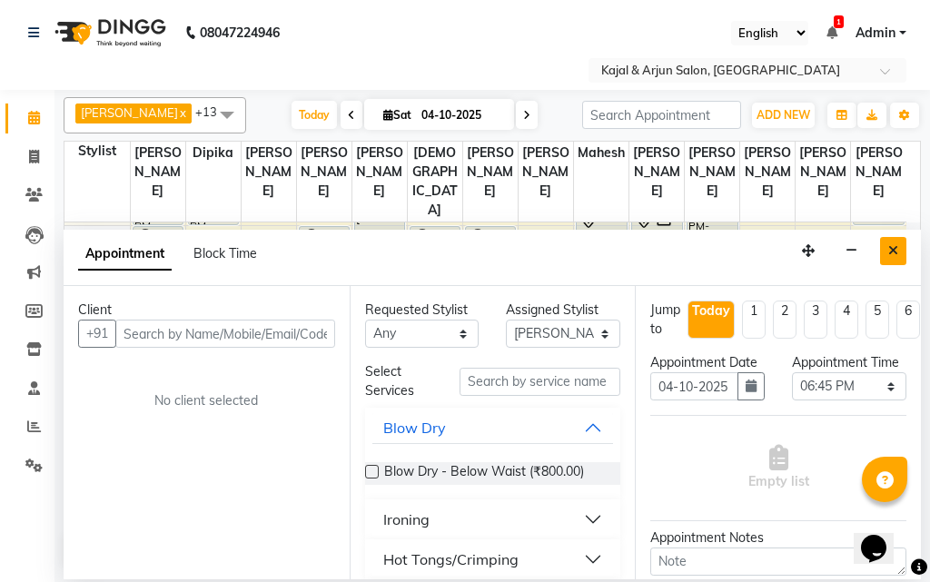
click at [897, 243] on button "Close" at bounding box center [893, 251] width 26 height 28
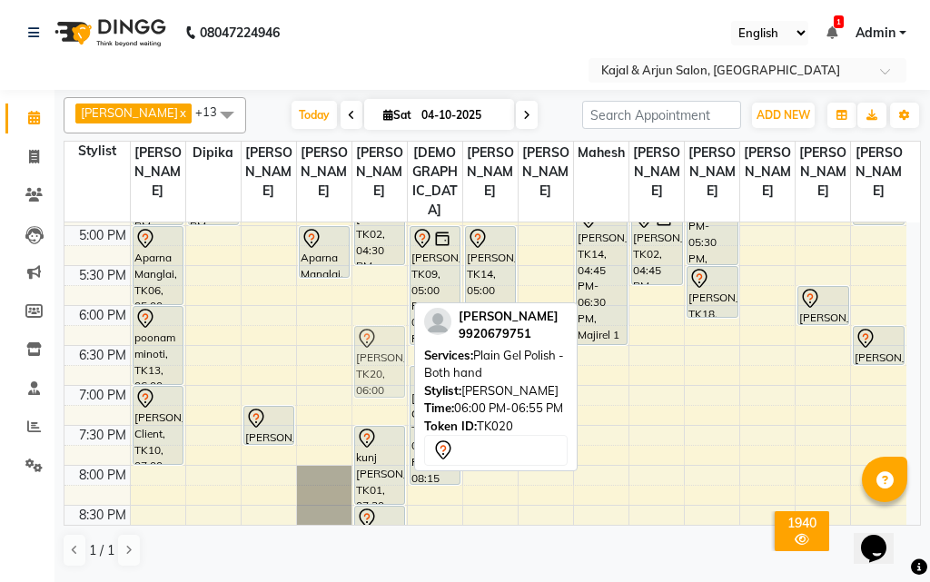
drag, startPoint x: 391, startPoint y: 382, endPoint x: 391, endPoint y: 403, distance: 20.9
click at [391, 403] on div "[PERSON_NAME], TK02, 03:00 PM-04:30 PM, Acrylic/Gel Plain Extensions - Both Han…" at bounding box center [380, 146] width 55 height 1118
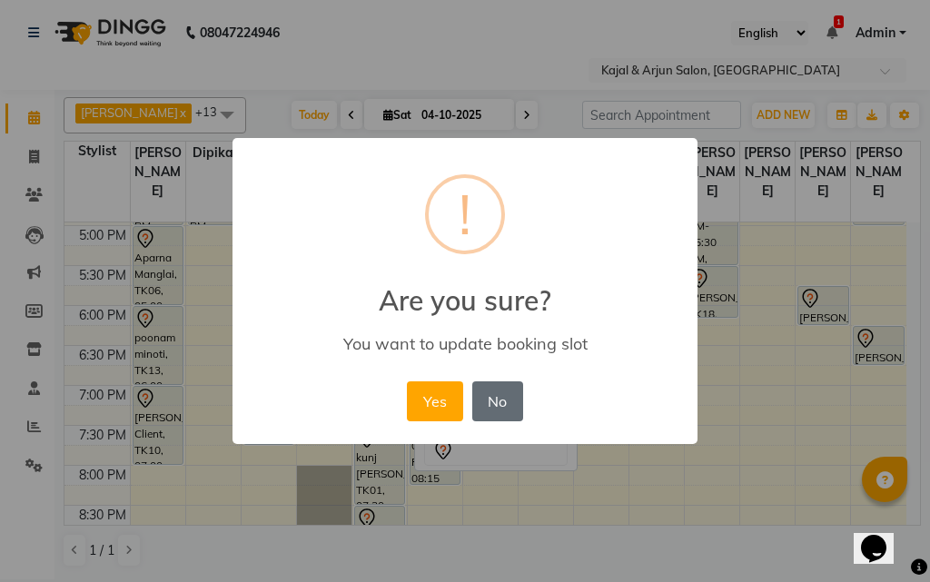
click at [501, 396] on button "No" at bounding box center [497, 402] width 51 height 40
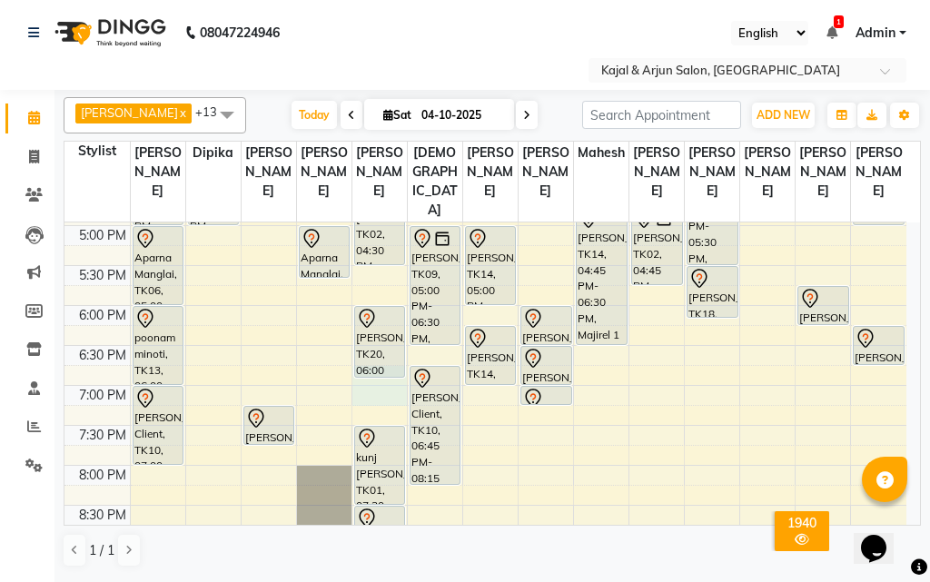
click at [375, 407] on div "9:00 AM 9:30 AM 10:00 AM 10:30 AM 11:00 AM 11:30 AM 12:00 PM 12:30 PM 1:00 PM 1…" at bounding box center [486, 146] width 842 height 1118
select select "6987"
select select "tentative"
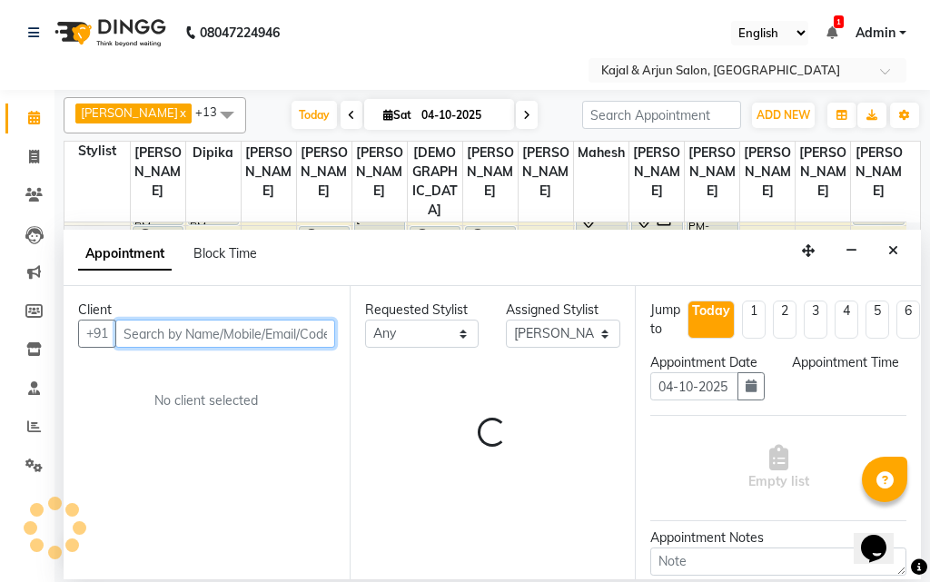
select select "1125"
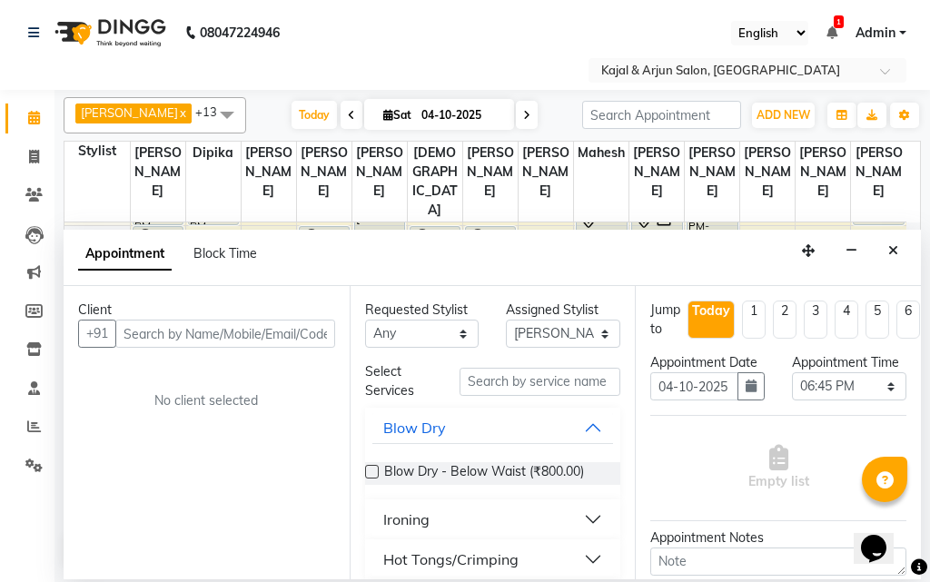
drag, startPoint x: 899, startPoint y: 249, endPoint x: 694, endPoint y: 402, distance: 256.4
click at [899, 250] on button "Close" at bounding box center [893, 251] width 26 height 28
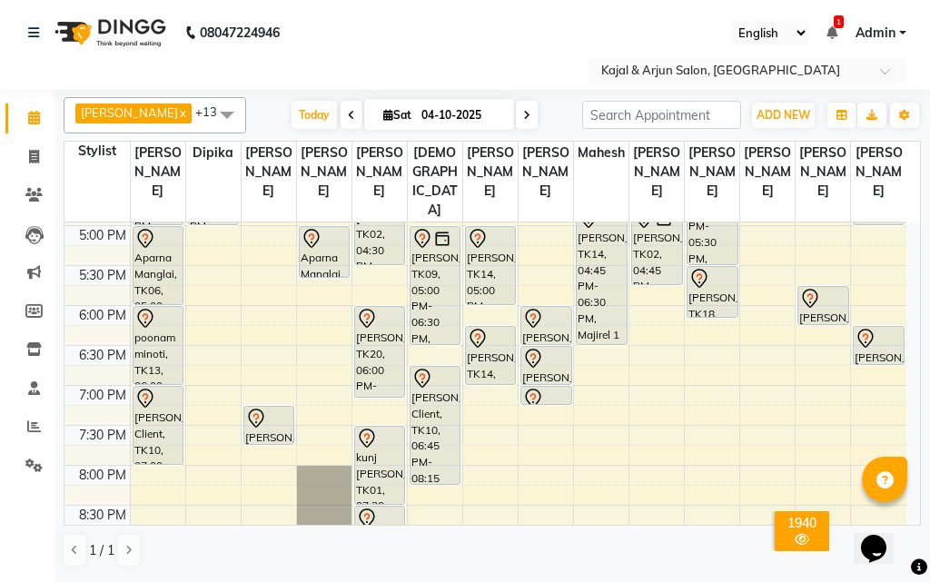
drag, startPoint x: 385, startPoint y: 395, endPoint x: 385, endPoint y: 408, distance: 12.7
click at [385, 408] on div "[PERSON_NAME], TK02, 03:00 PM-04:30 PM, Acrylic/Gel Plain Extensions - Both Han…" at bounding box center [380, 146] width 55 height 1118
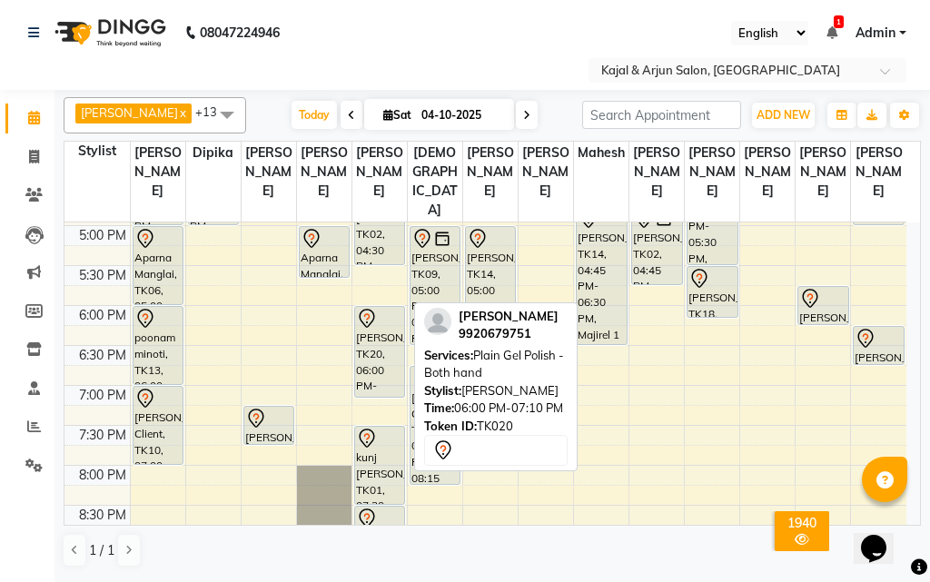
click at [394, 402] on div "[PERSON_NAME], TK02, 03:00 PM-04:30 PM, Acrylic/Gel Plain Extensions - Both Han…" at bounding box center [380, 146] width 55 height 1118
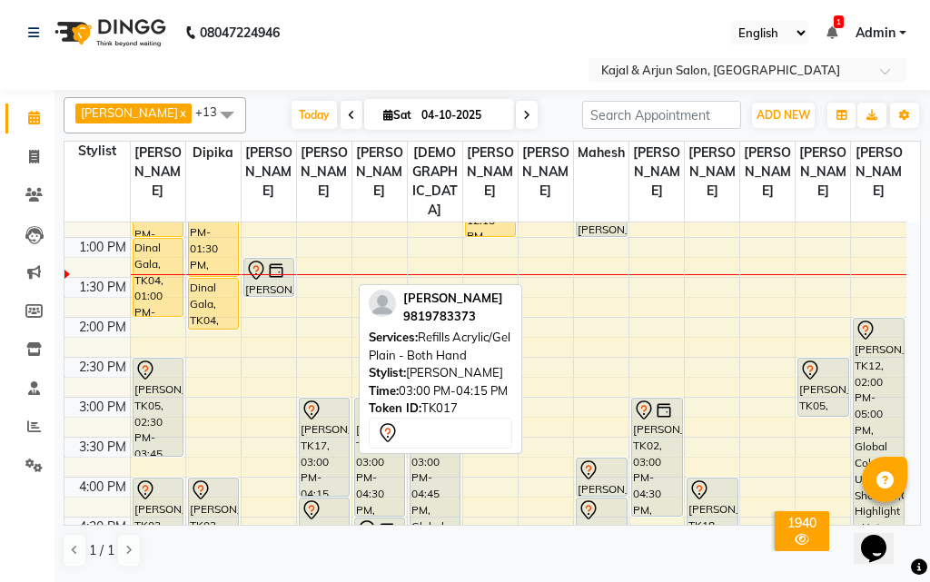
scroll to position [273, 0]
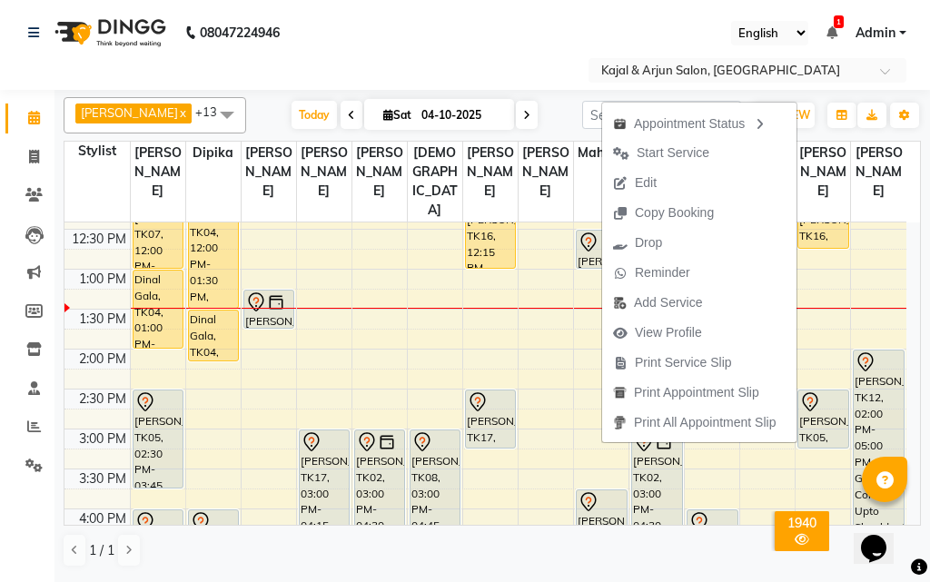
click at [670, 148] on span "Start Service" at bounding box center [673, 153] width 73 height 19
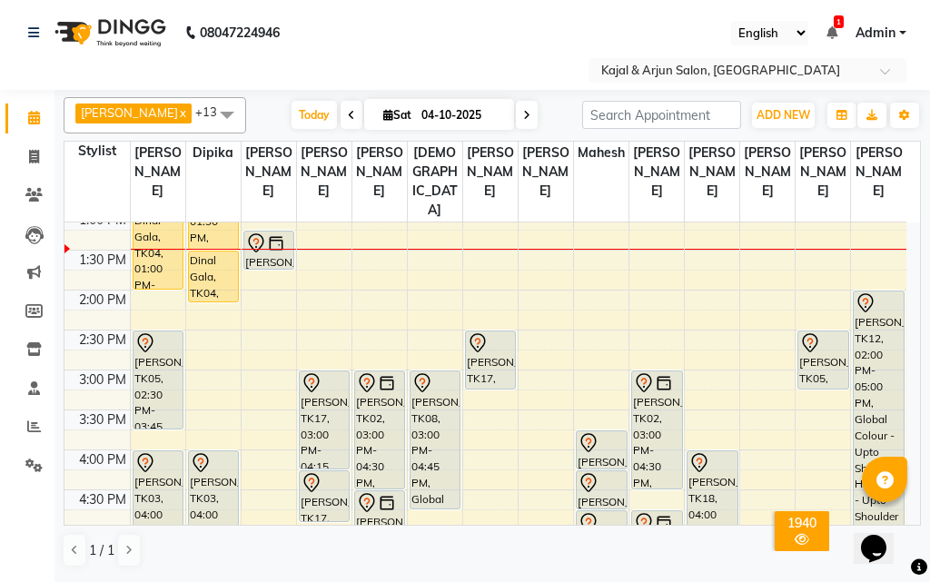
scroll to position [363, 0]
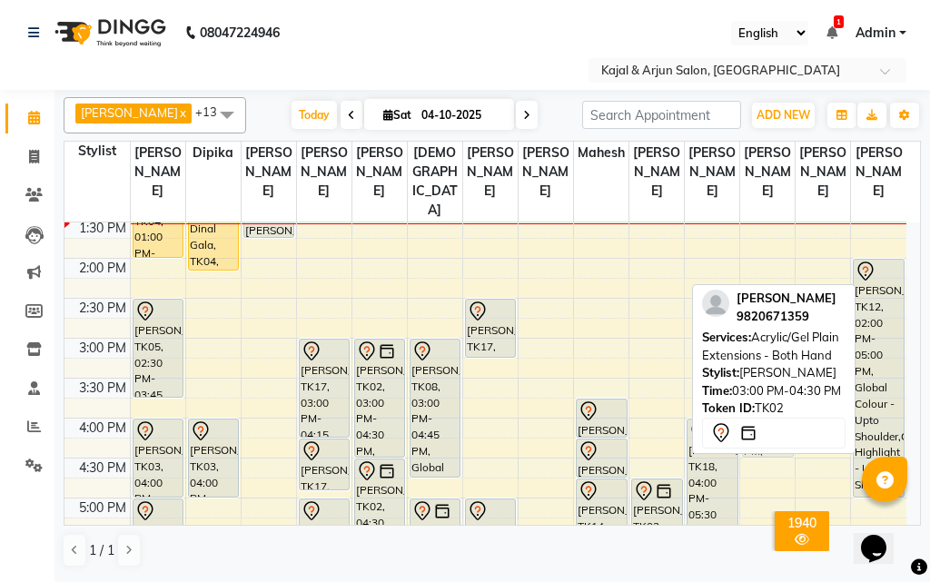
drag, startPoint x: 665, startPoint y: 392, endPoint x: 778, endPoint y: 383, distance: 113.0
click at [778, 383] on div "[PERSON_NAME] x [PERSON_NAME] x [PERSON_NAME] x Kajal Mam x [PERSON_NAME] x [PE…" at bounding box center [493, 332] width 858 height 485
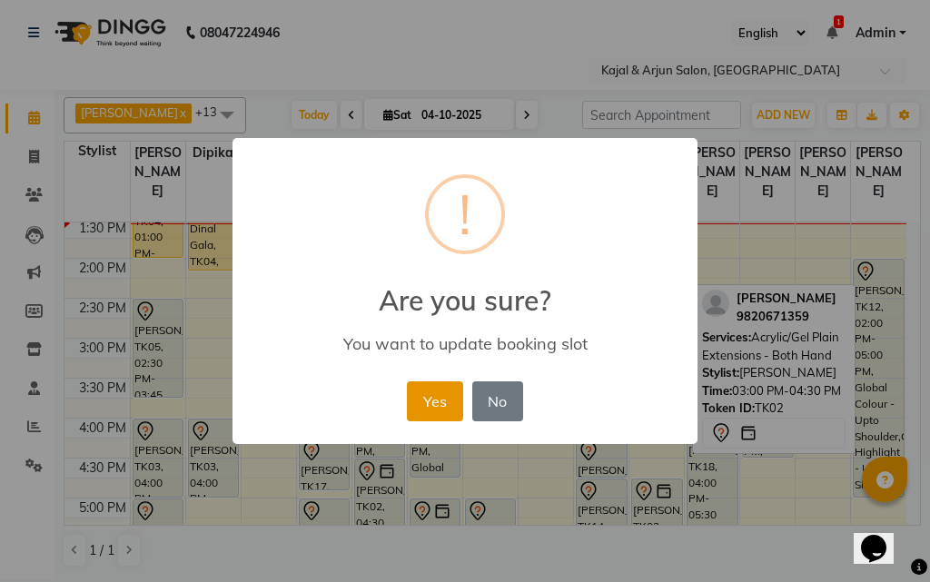
click at [425, 398] on button "Yes" at bounding box center [434, 402] width 55 height 40
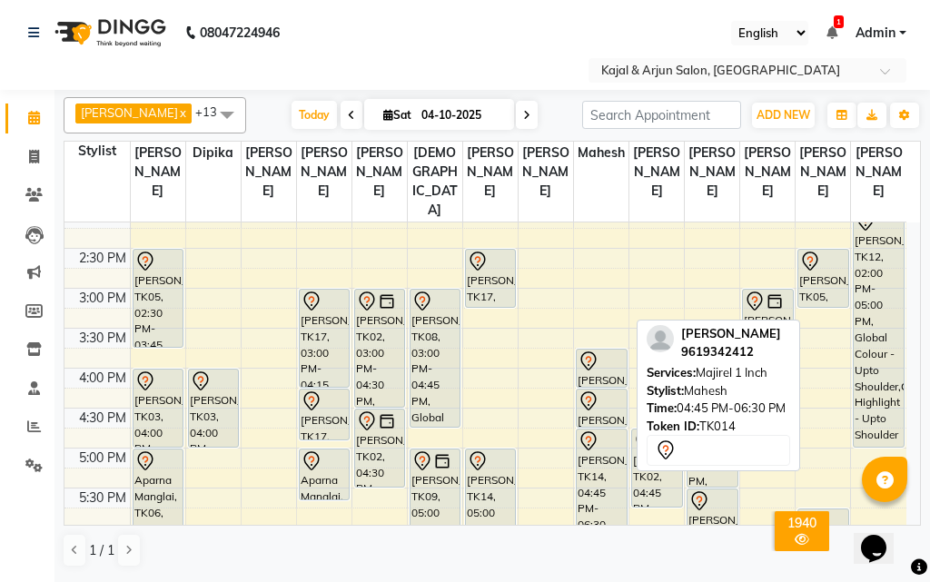
scroll to position [454, 0]
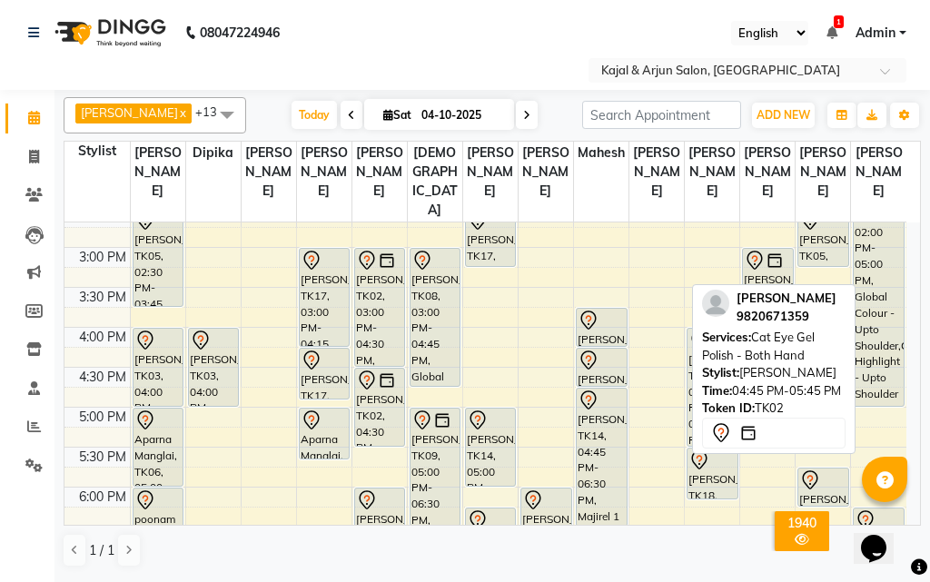
drag, startPoint x: 658, startPoint y: 422, endPoint x: 760, endPoint y: 410, distance: 103.4
click at [760, 410] on div "[PERSON_NAME] x [PERSON_NAME] x [PERSON_NAME] x Kajal Mam x [PERSON_NAME] x [PE…" at bounding box center [493, 332] width 858 height 485
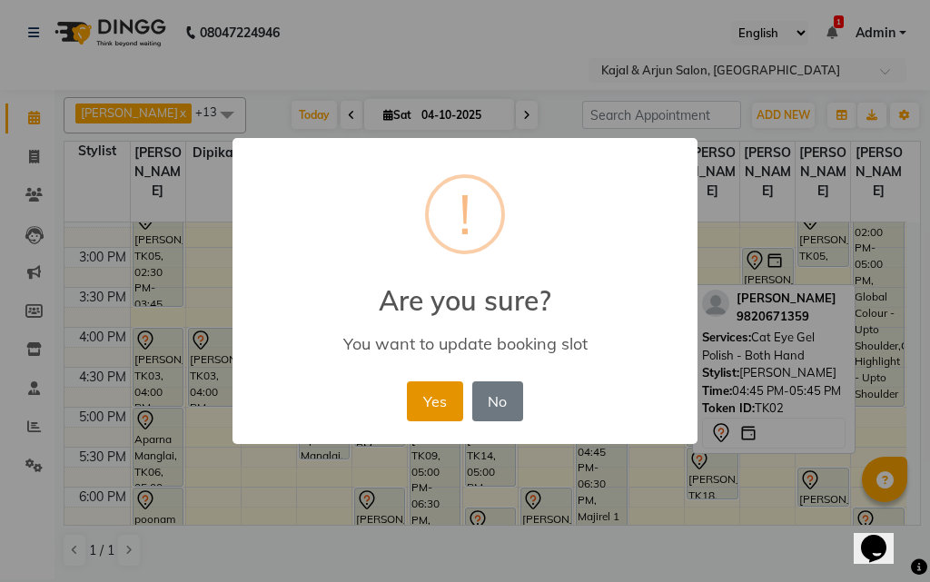
click at [423, 392] on button "Yes" at bounding box center [434, 402] width 55 height 40
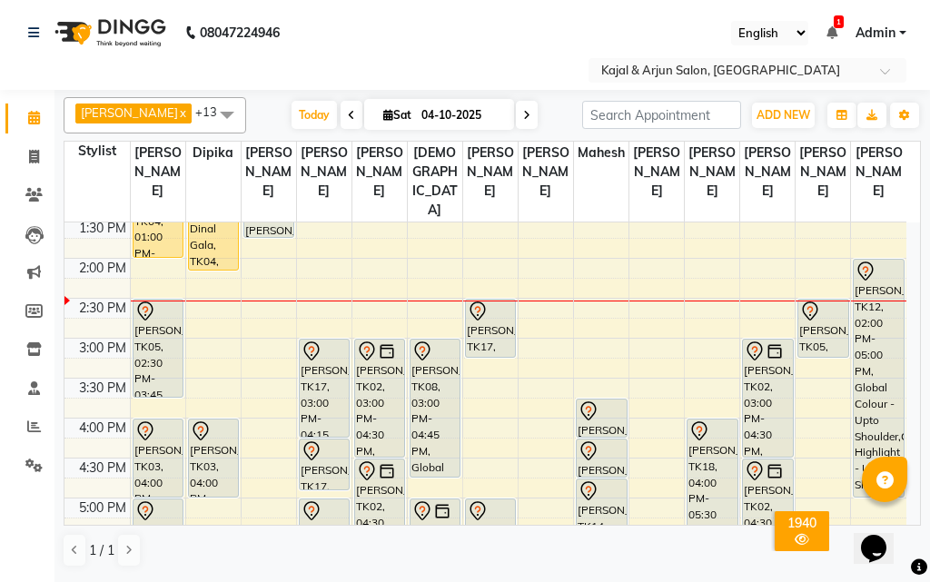
scroll to position [273, 0]
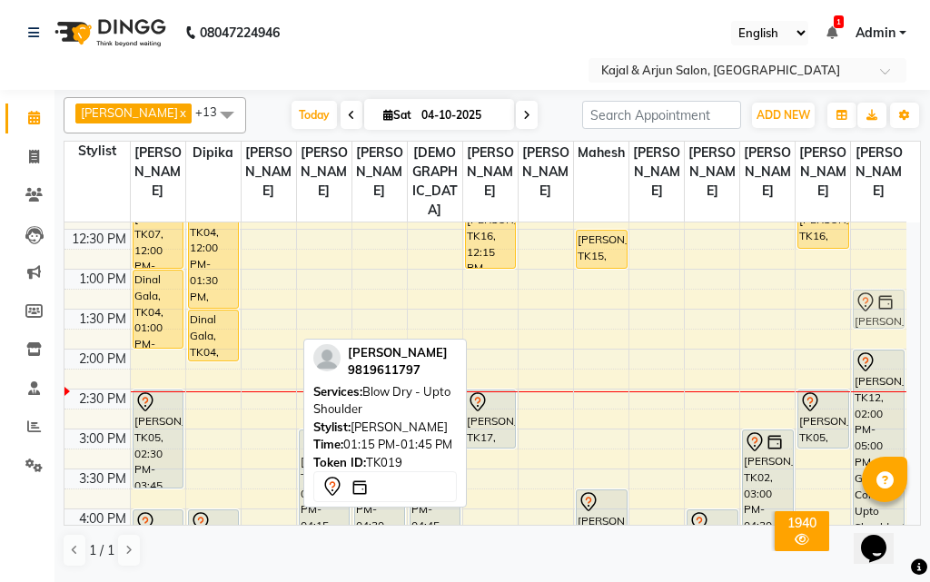
drag, startPoint x: 264, startPoint y: 332, endPoint x: 872, endPoint y: 330, distance: 607.8
click at [872, 330] on tr "[PERSON_NAME], TK07, 12:00 PM-01:00 PM, Pedicure - Basic Dinal Gala, TK04, 01:0…" at bounding box center [486, 509] width 842 height 1118
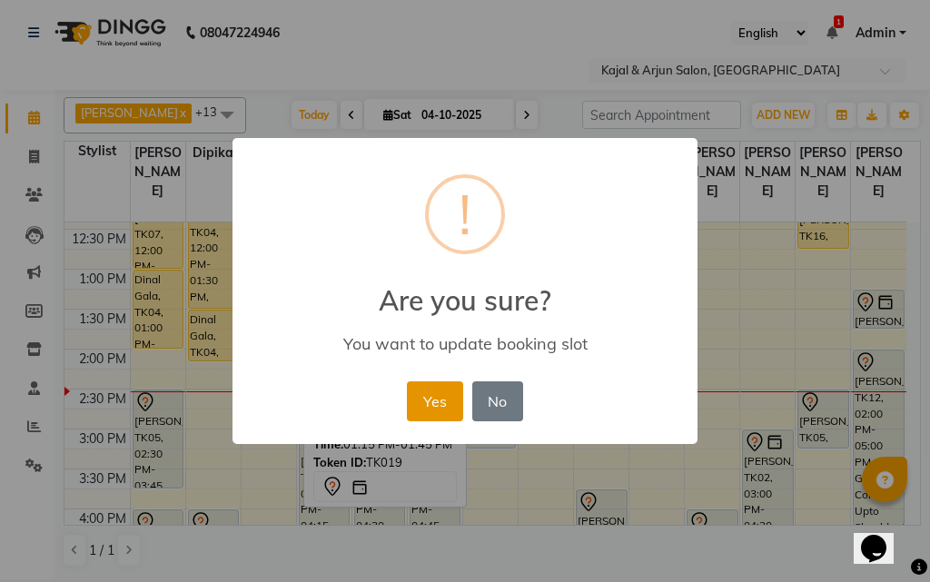
click at [425, 390] on button "Yes" at bounding box center [434, 402] width 55 height 40
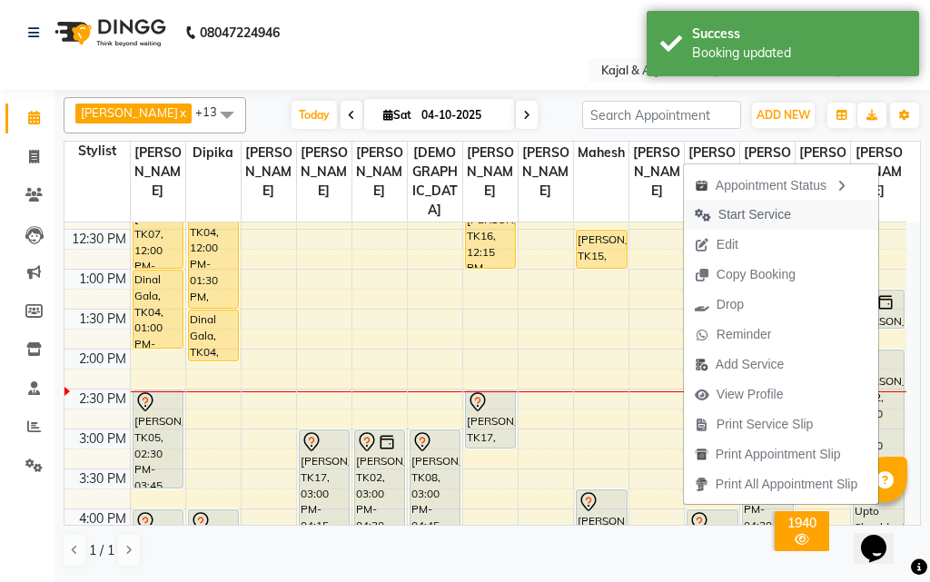
click at [769, 211] on span "Start Service" at bounding box center [755, 214] width 73 height 19
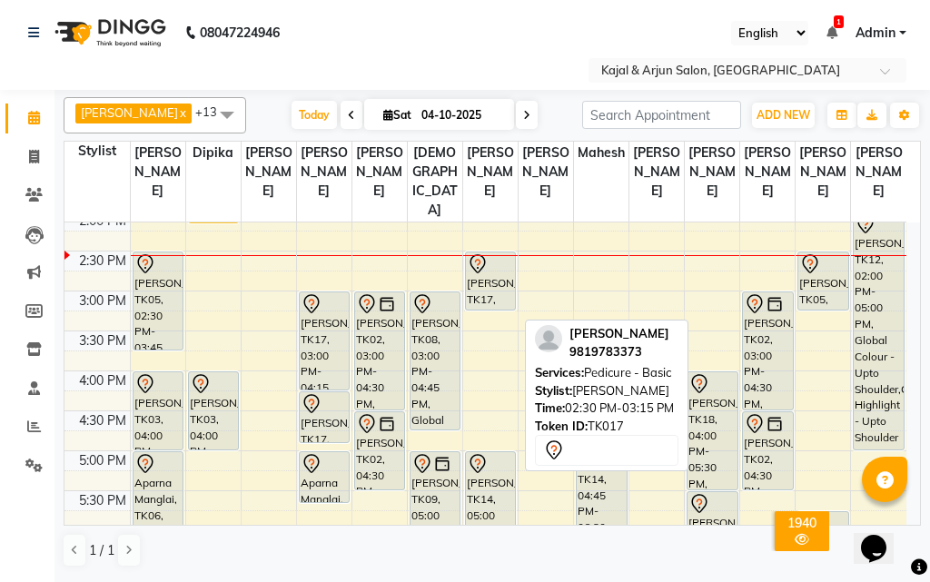
scroll to position [454, 0]
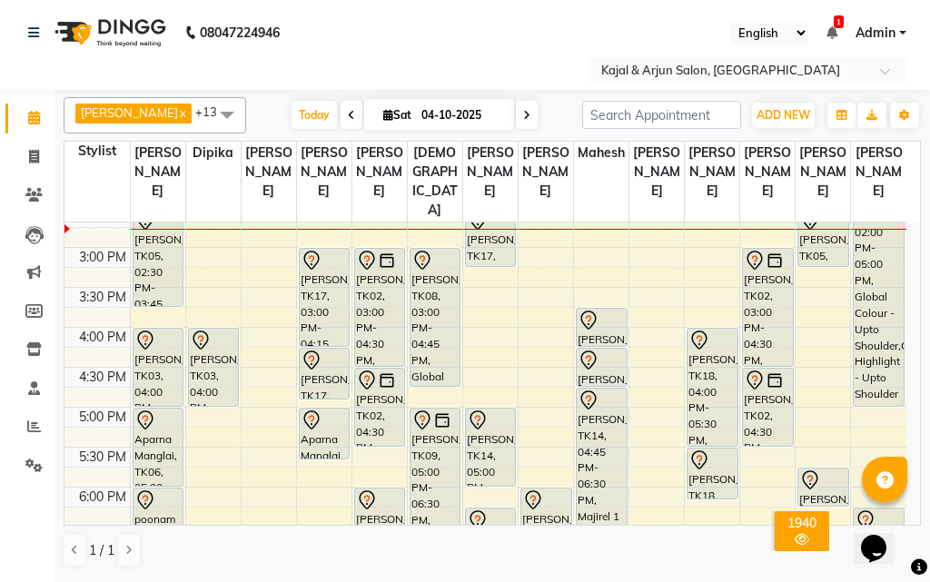
click at [523, 114] on icon at bounding box center [526, 115] width 7 height 11
type input "05-10-2025"
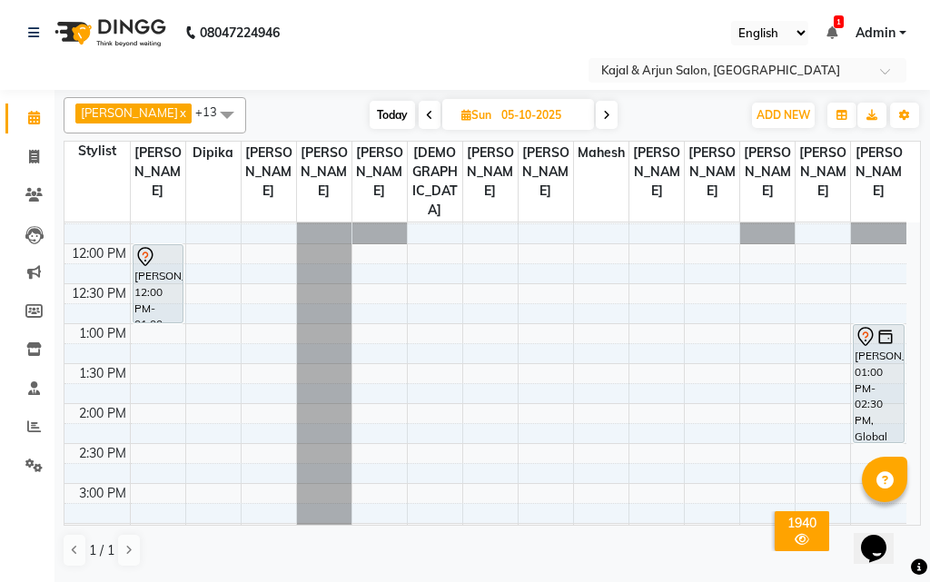
scroll to position [219, 0]
click at [153, 356] on div "9:00 AM 9:30 AM 10:00 AM 10:30 AM 11:00 AM 11:30 AM 12:00 PM 12:30 PM 1:00 PM 1…" at bounding box center [486, 563] width 842 height 1118
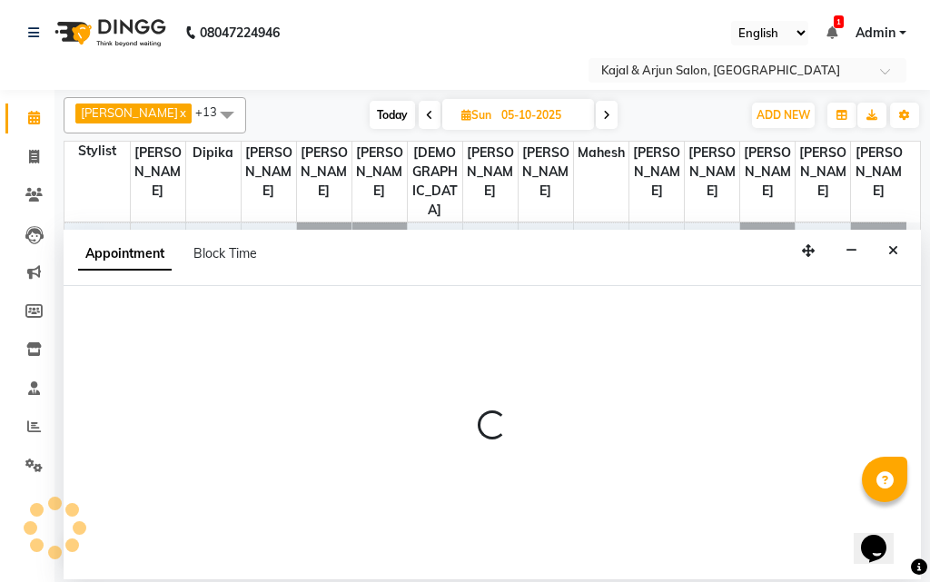
select select "6990"
select select "780"
select select "tentative"
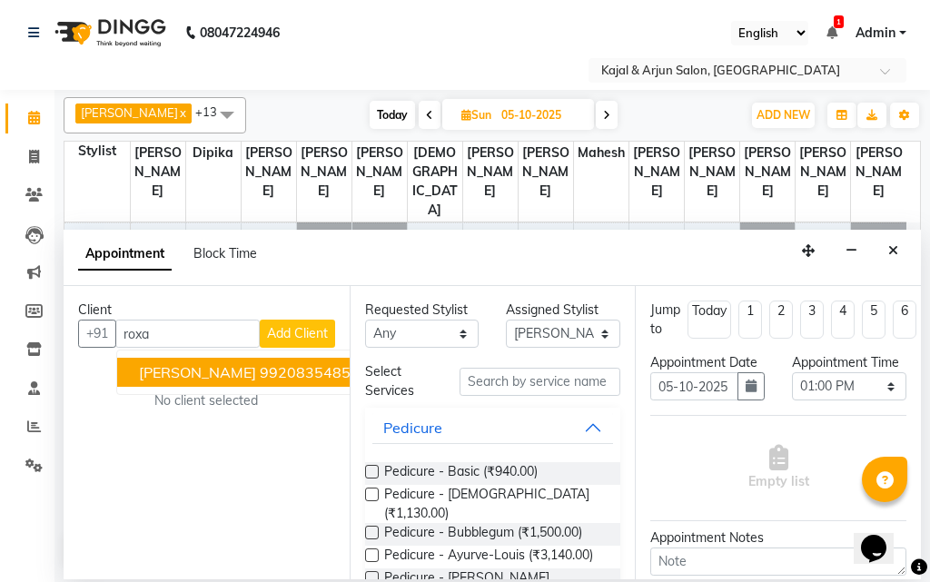
click at [218, 363] on span "[PERSON_NAME]" at bounding box center [197, 372] width 117 height 18
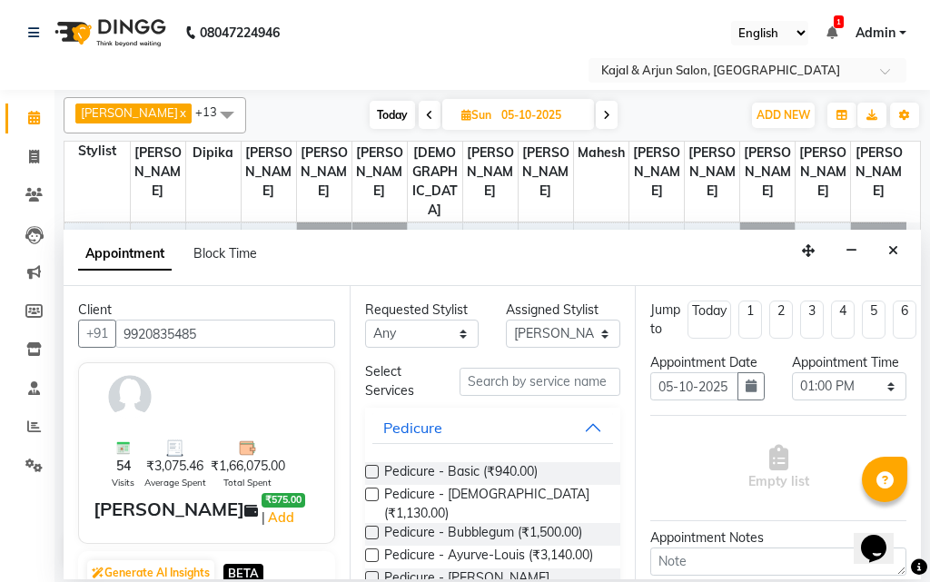
type input "9920835485"
click at [373, 468] on label at bounding box center [372, 472] width 14 height 14
click at [373, 468] on input "checkbox" at bounding box center [371, 474] width 12 height 12
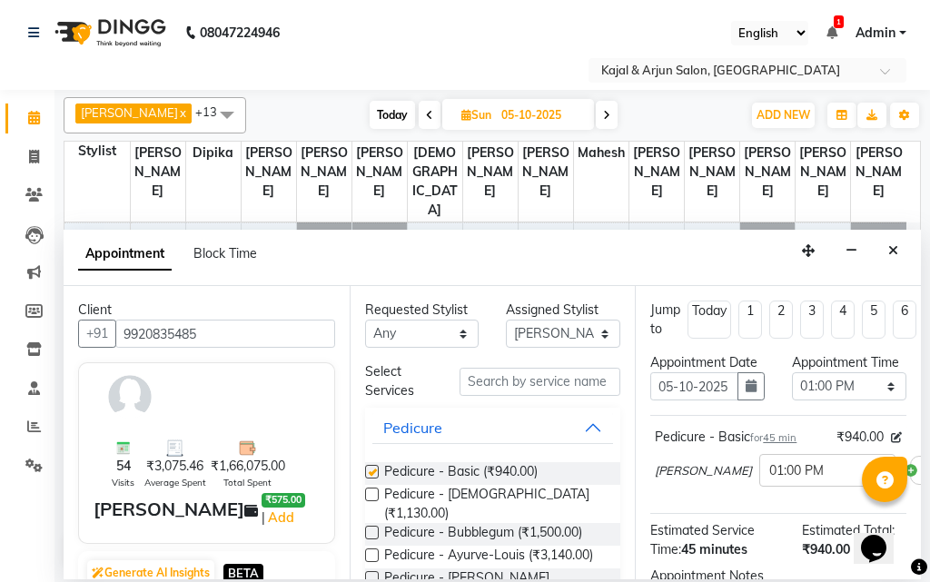
checkbox input "false"
click at [495, 375] on input "text" at bounding box center [541, 382] width 162 height 28
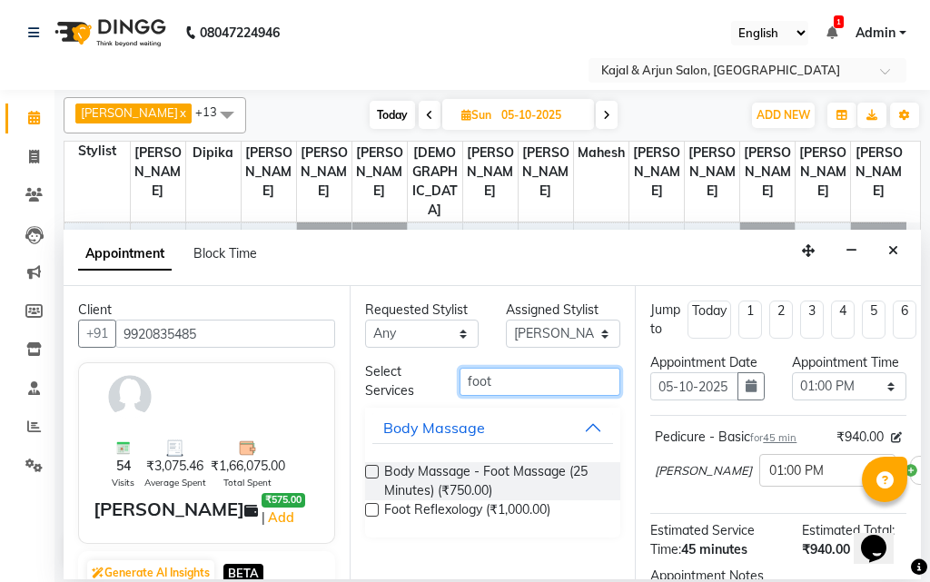
type input "foot"
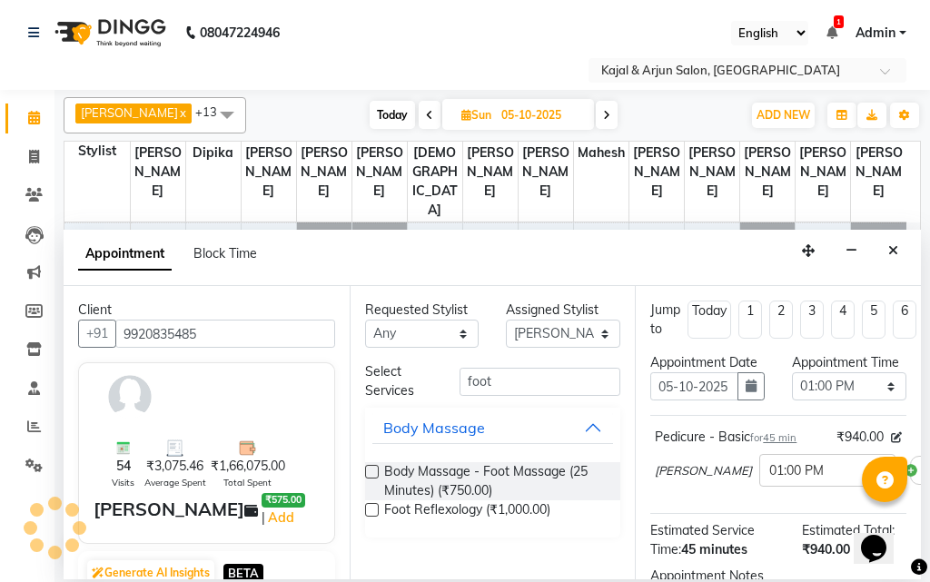
click at [372, 506] on label at bounding box center [372, 510] width 14 height 14
click at [372, 506] on input "checkbox" at bounding box center [371, 512] width 12 height 12
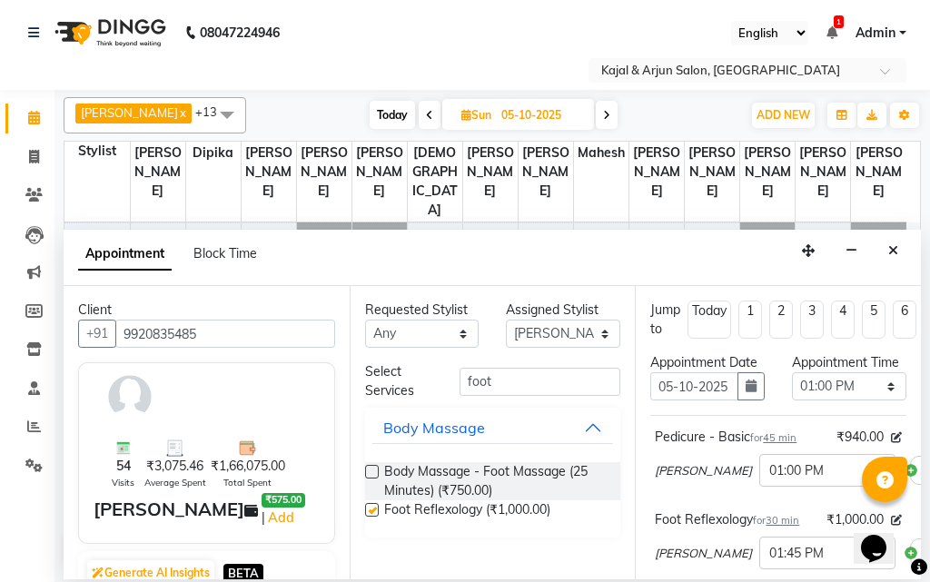
checkbox input "false"
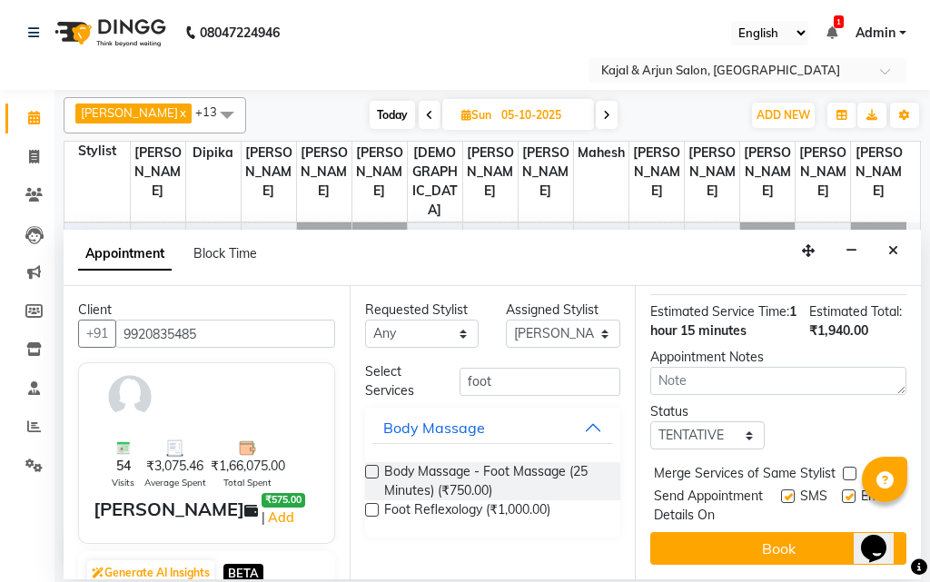
scroll to position [392, 0]
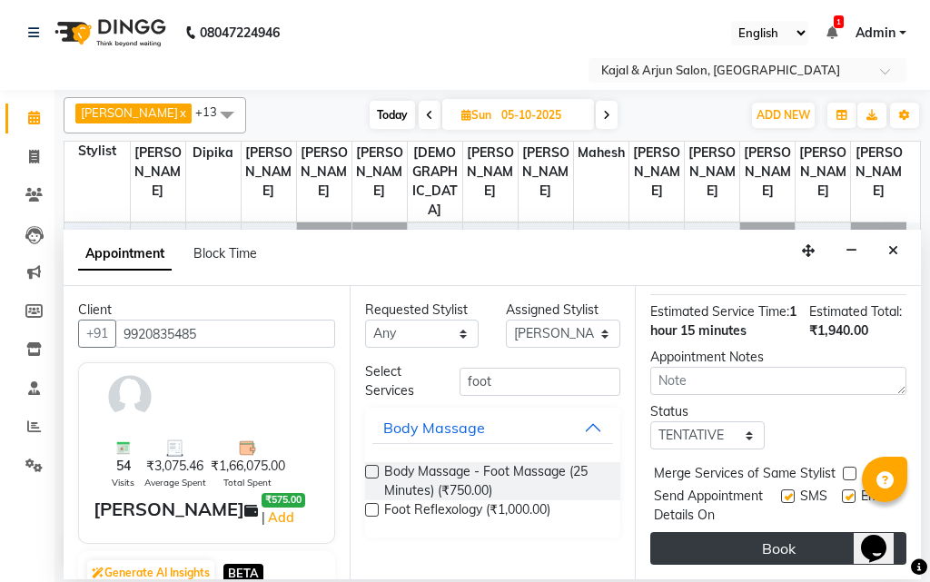
click at [698, 532] on button "Book" at bounding box center [779, 548] width 256 height 33
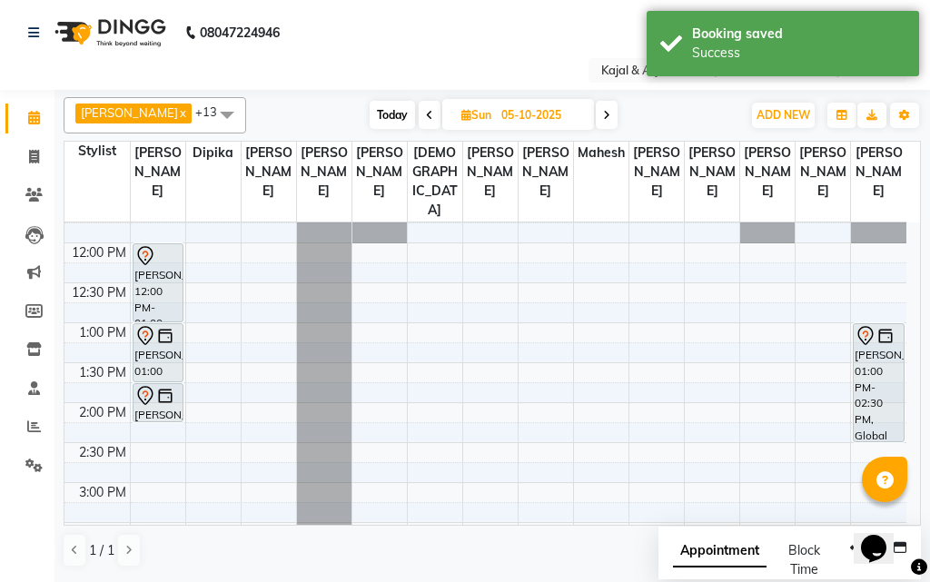
click at [426, 112] on icon at bounding box center [429, 115] width 7 height 11
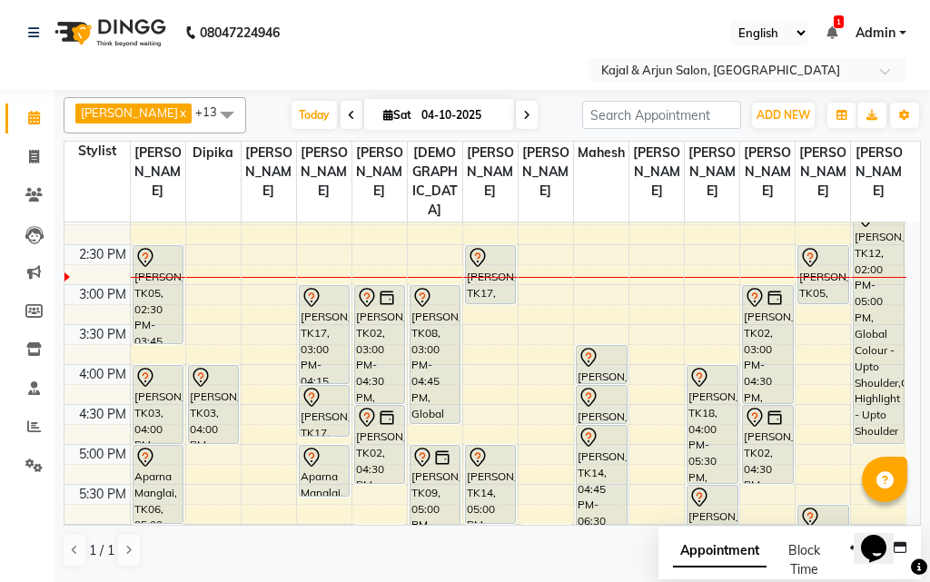
scroll to position [401, 0]
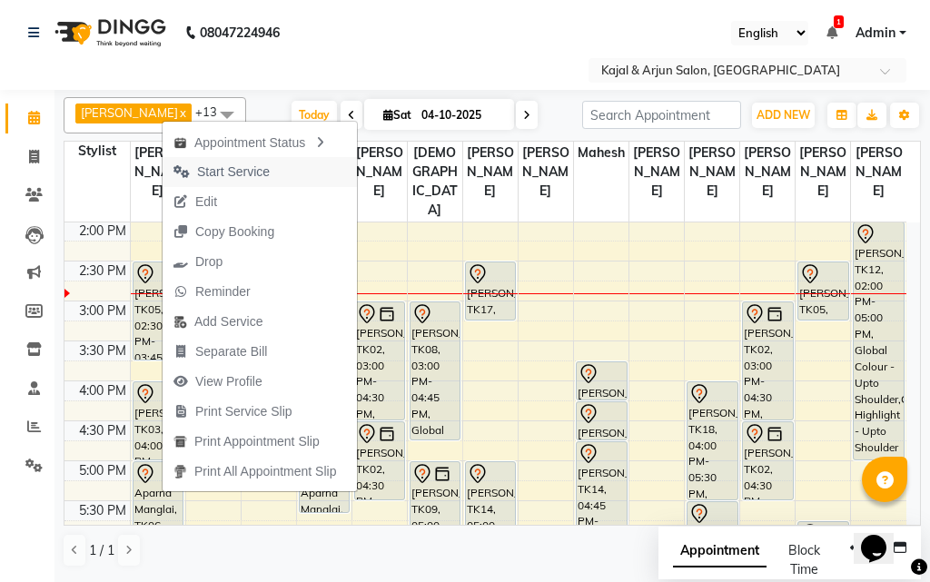
click at [240, 174] on span "Start Service" at bounding box center [233, 172] width 73 height 19
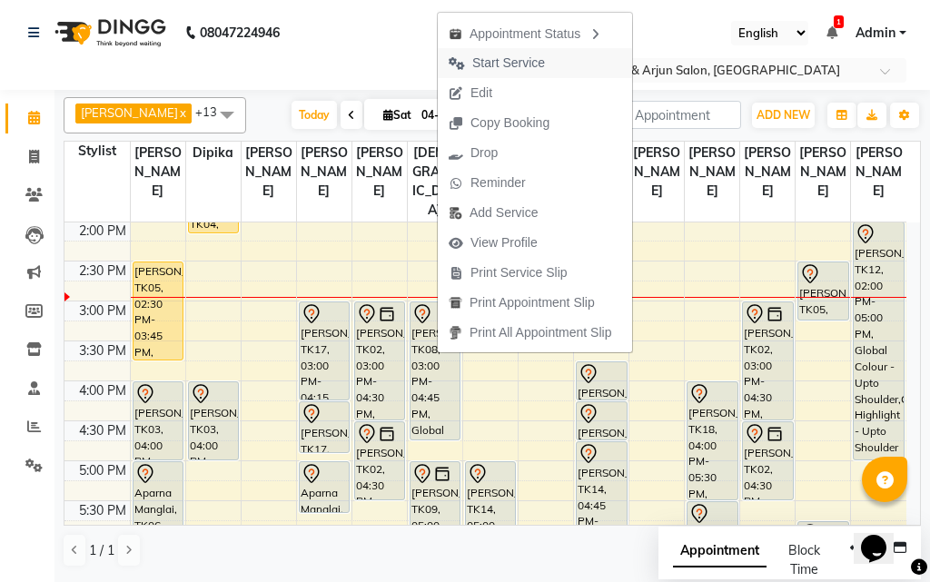
click at [485, 55] on span "Start Service" at bounding box center [508, 63] width 73 height 19
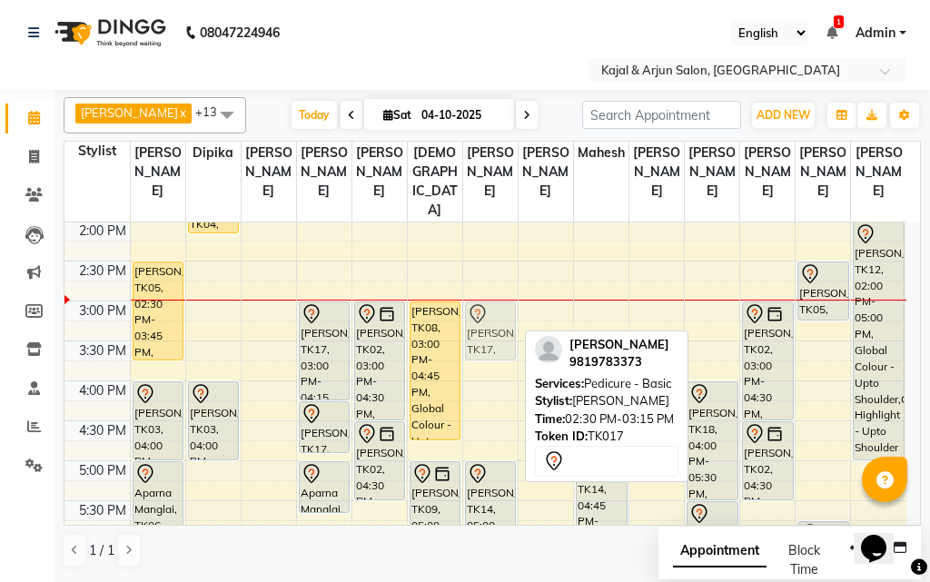
drag, startPoint x: 481, startPoint y: 326, endPoint x: 473, endPoint y: 376, distance: 50.5
click at [473, 376] on div "[PERSON_NAME], TK16, 12:15 PM-01:00 PM, Pedicure - Basic [PERSON_NAME], TK17, 0…" at bounding box center [490, 381] width 55 height 1118
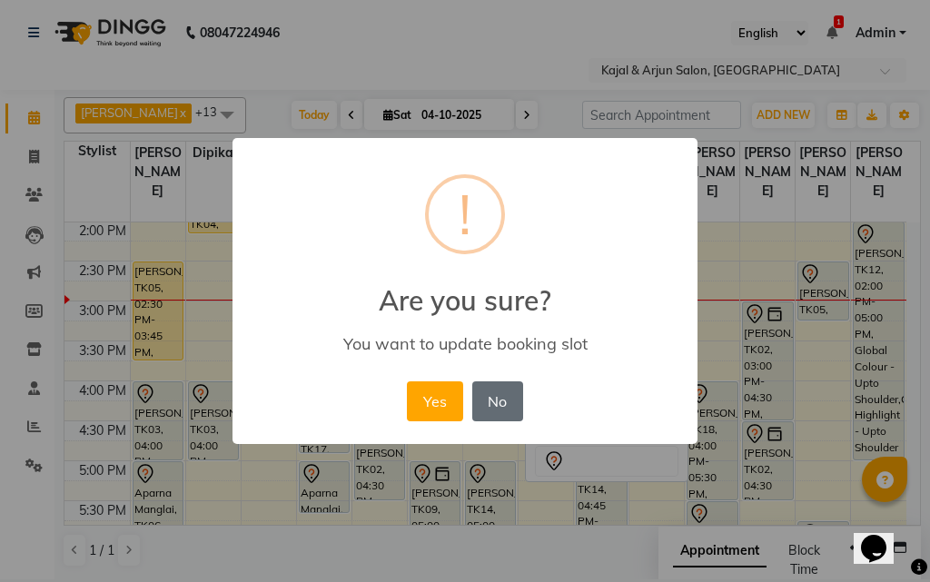
click at [494, 397] on button "No" at bounding box center [497, 402] width 51 height 40
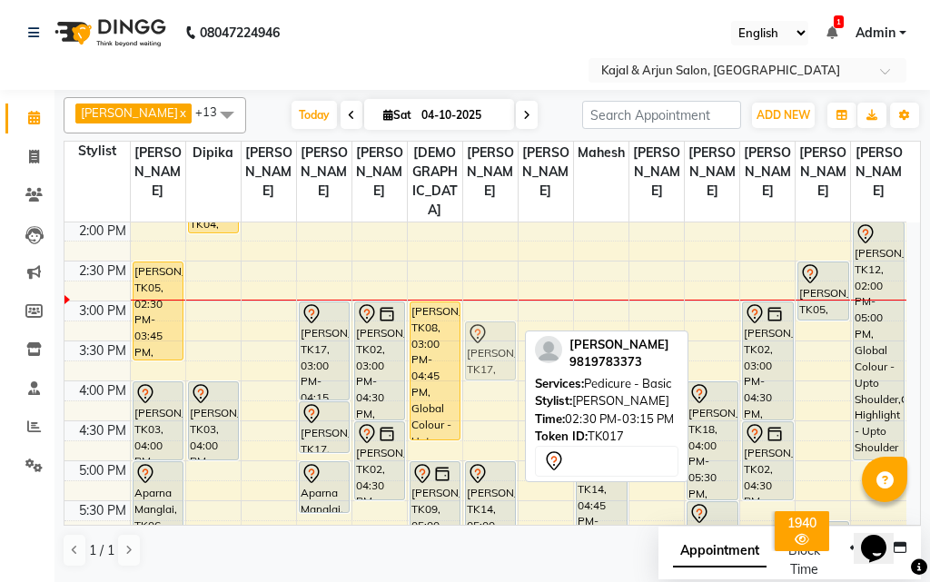
drag, startPoint x: 492, startPoint y: 329, endPoint x: 490, endPoint y: 383, distance: 54.5
click at [490, 383] on div "[PERSON_NAME], TK16, 12:15 PM-01:00 PM, Pedicure - Basic [PERSON_NAME], TK17, 0…" at bounding box center [490, 381] width 55 height 1118
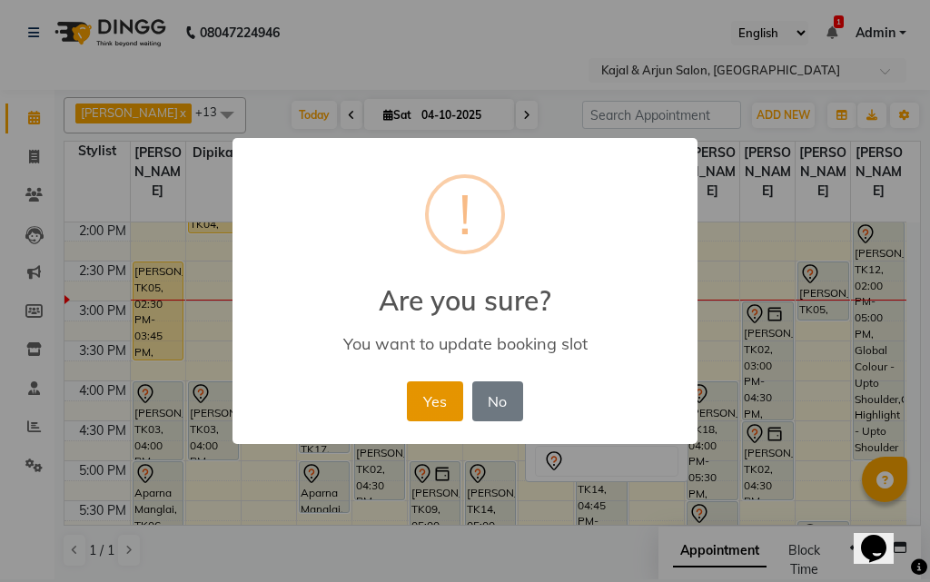
click at [438, 405] on button "Yes" at bounding box center [434, 402] width 55 height 40
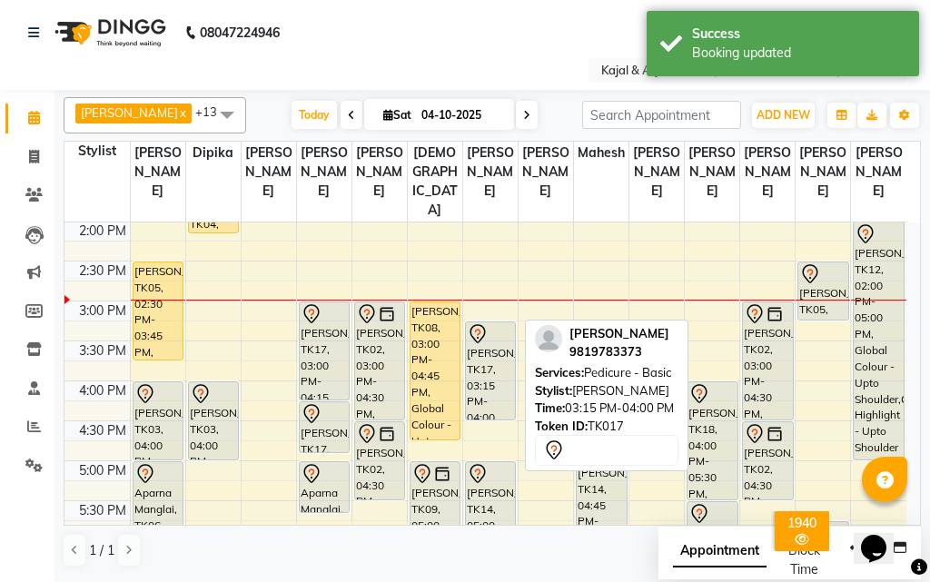
drag, startPoint x: 482, startPoint y: 396, endPoint x: 480, endPoint y: 423, distance: 27.3
click at [480, 423] on div "[PERSON_NAME], TK16, 12:15 PM-01:00 PM, Pedicure - Basic [PERSON_NAME], TK17, 0…" at bounding box center [490, 381] width 55 height 1118
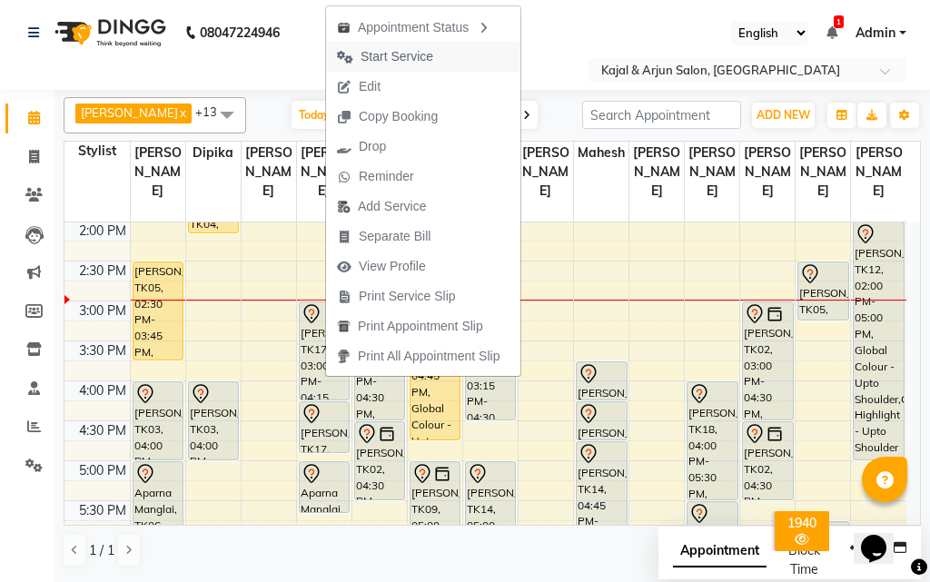
click at [385, 58] on span "Start Service" at bounding box center [397, 56] width 73 height 19
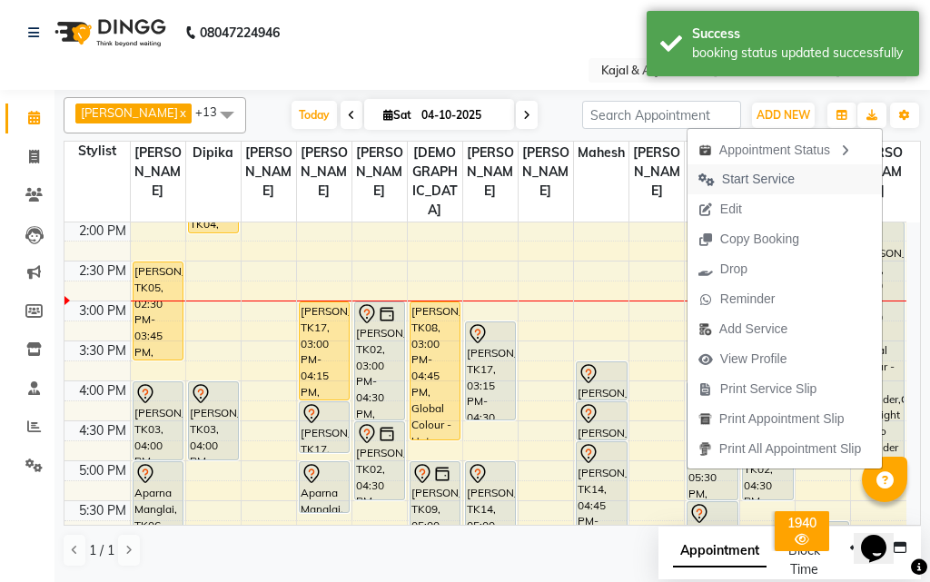
click at [743, 184] on span "Start Service" at bounding box center [758, 179] width 73 height 19
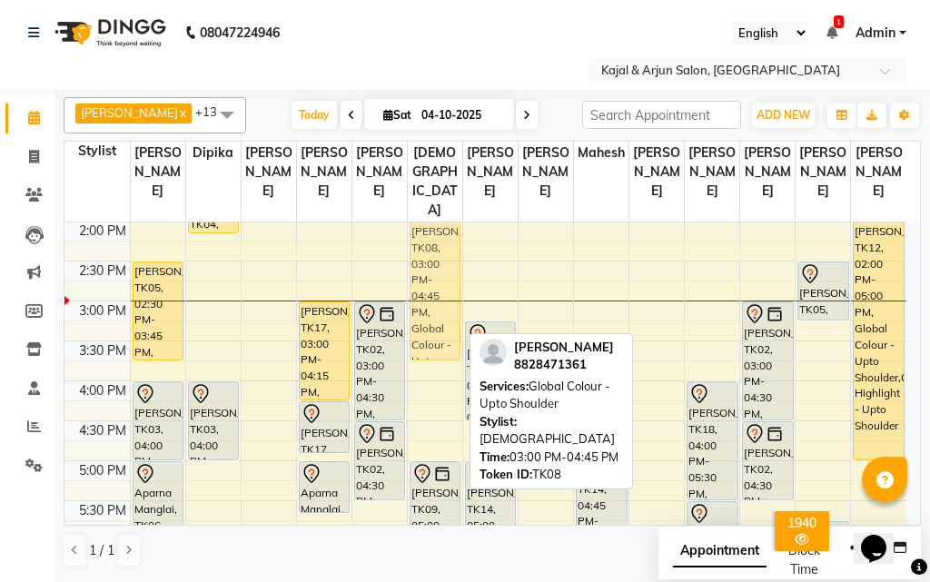
drag, startPoint x: 440, startPoint y: 385, endPoint x: 427, endPoint y: 303, distance: 82.8
click at [427, 303] on div "[PERSON_NAME], TK08, 03:00 PM-04:45 PM, Global Colour - Upto Shoulder [PERSON_N…" at bounding box center [435, 381] width 55 height 1118
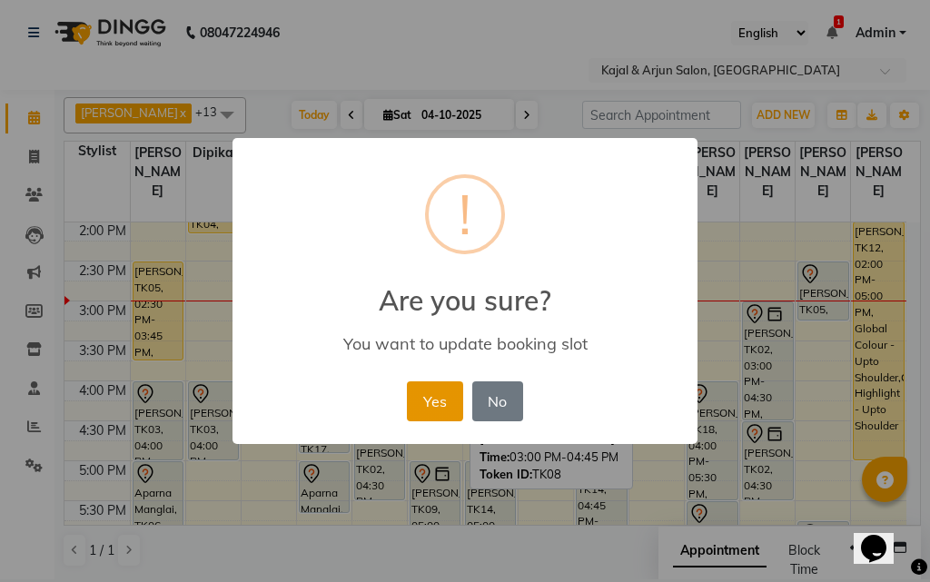
click at [417, 402] on button "Yes" at bounding box center [434, 402] width 55 height 40
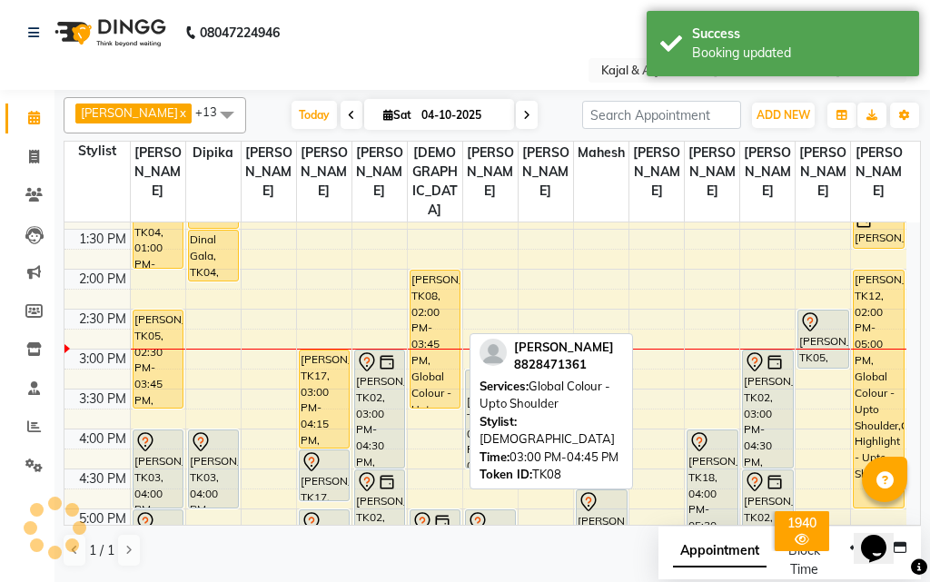
scroll to position [310, 0]
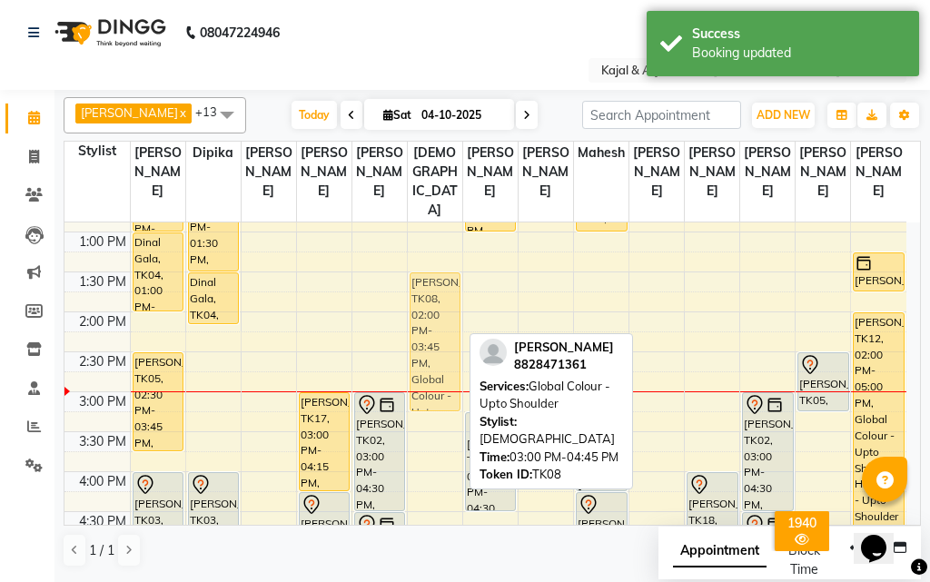
drag, startPoint x: 440, startPoint y: 378, endPoint x: 435, endPoint y: 336, distance: 42.0
click at [435, 336] on div "[PERSON_NAME], TK08, 02:00 PM-03:45 PM, Global Colour - Upto Shoulder [PERSON_N…" at bounding box center [435, 472] width 55 height 1118
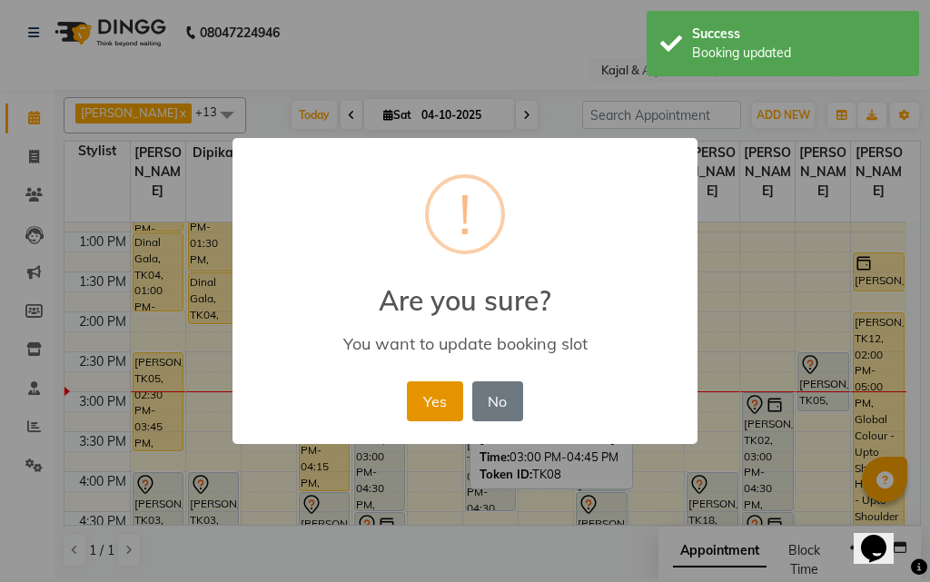
click at [437, 402] on button "Yes" at bounding box center [434, 402] width 55 height 40
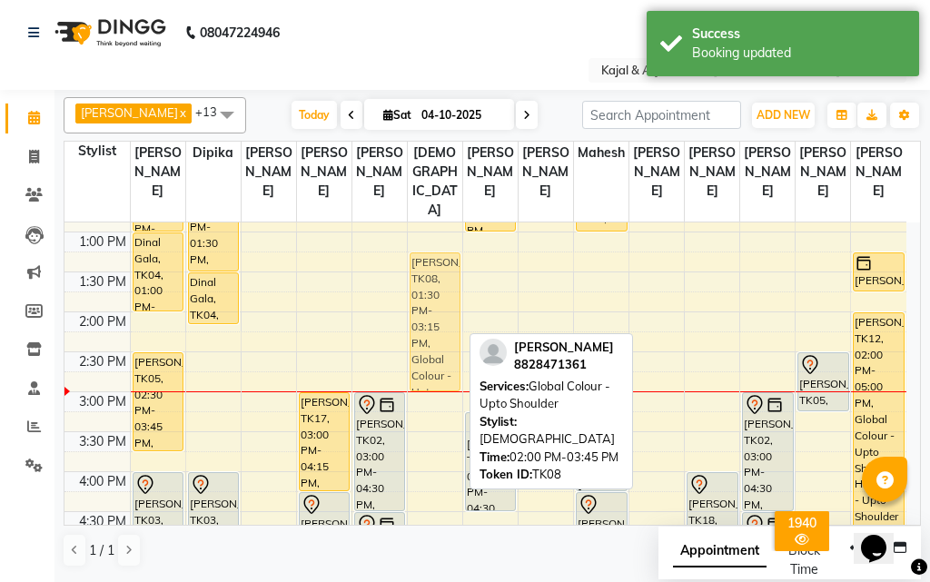
drag, startPoint x: 434, startPoint y: 370, endPoint x: 433, endPoint y: 347, distance: 22.7
click at [433, 347] on div "[PERSON_NAME], TK08, 01:30 PM-03:15 PM, Global Colour - Upto Shoulder [PERSON_N…" at bounding box center [435, 472] width 55 height 1118
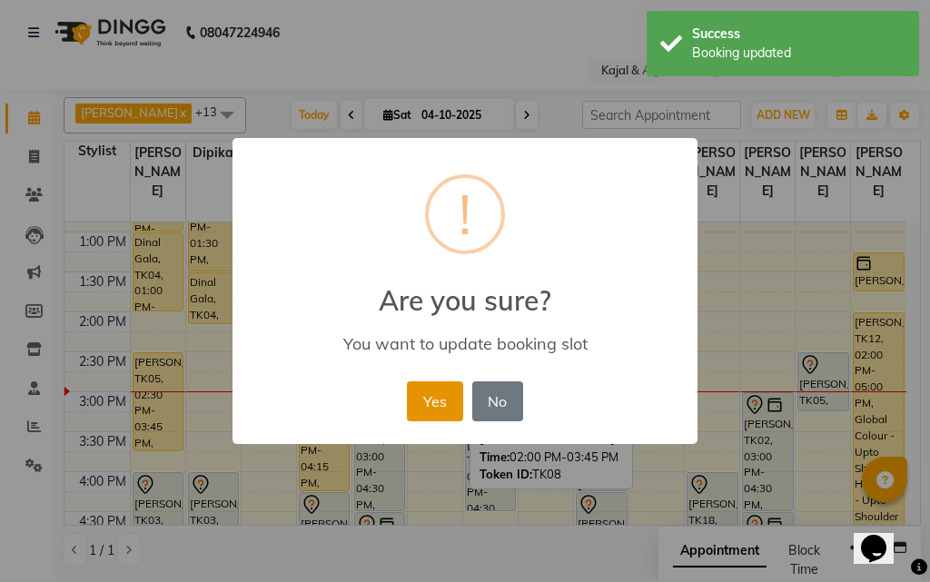
click at [440, 395] on button "Yes" at bounding box center [434, 402] width 55 height 40
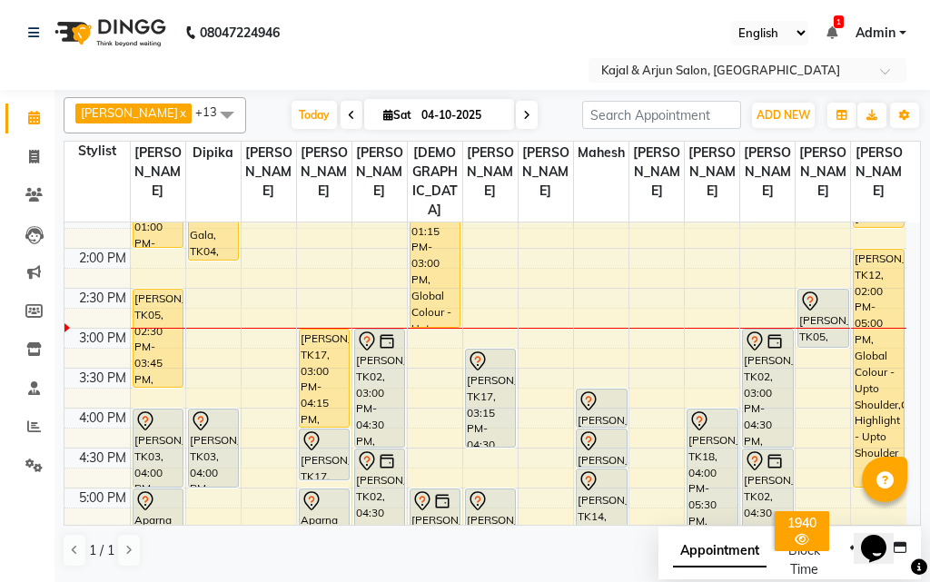
scroll to position [401, 0]
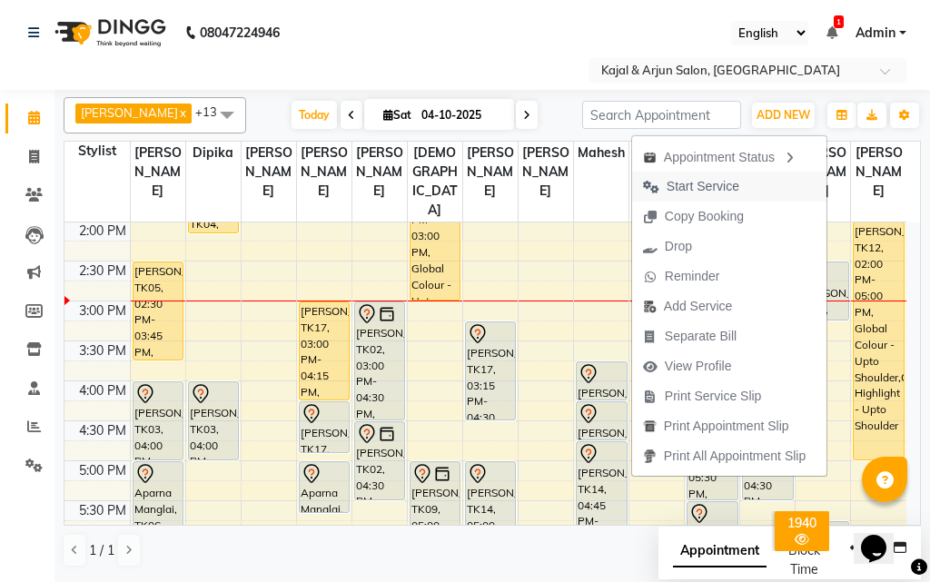
click at [684, 192] on span "Start Service" at bounding box center [703, 186] width 73 height 19
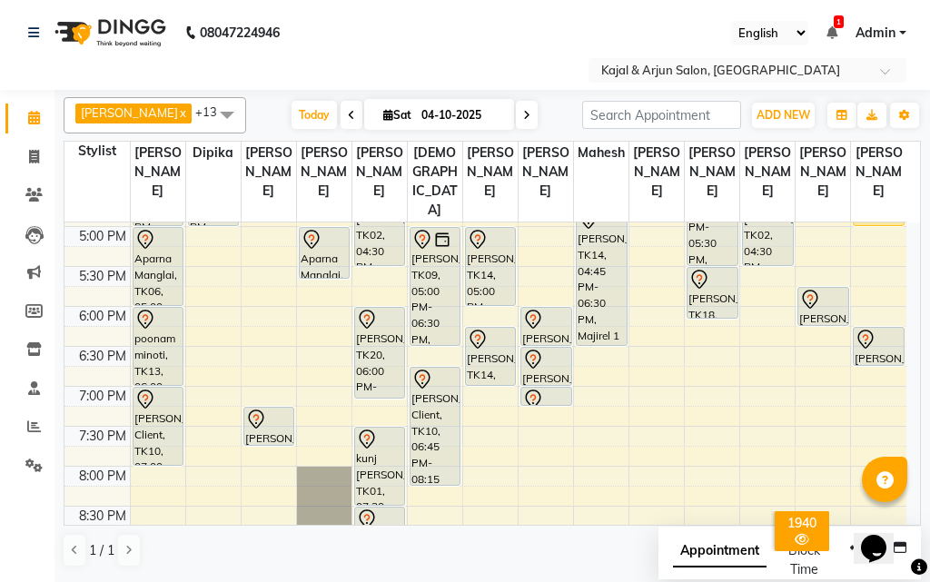
scroll to position [677, 0]
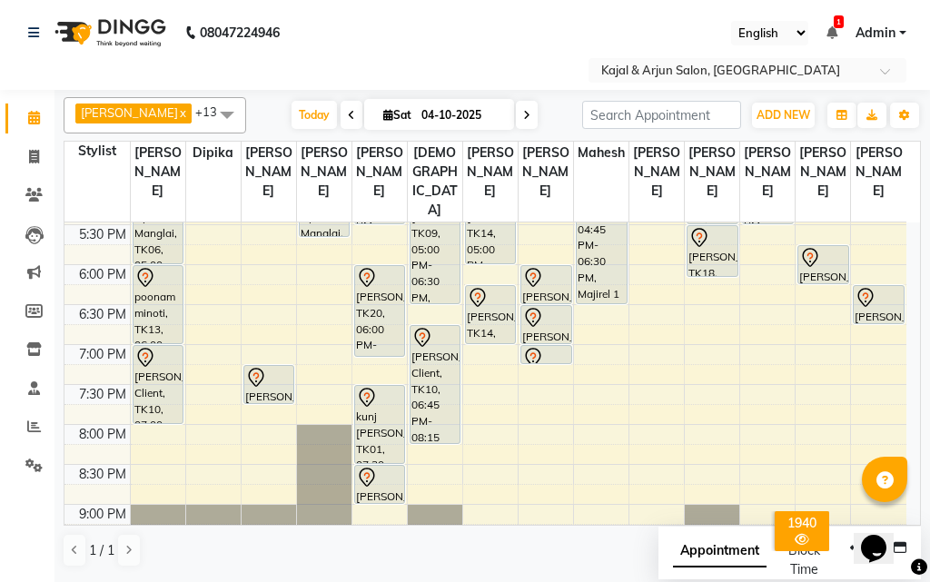
click at [516, 113] on span at bounding box center [527, 115] width 22 height 28
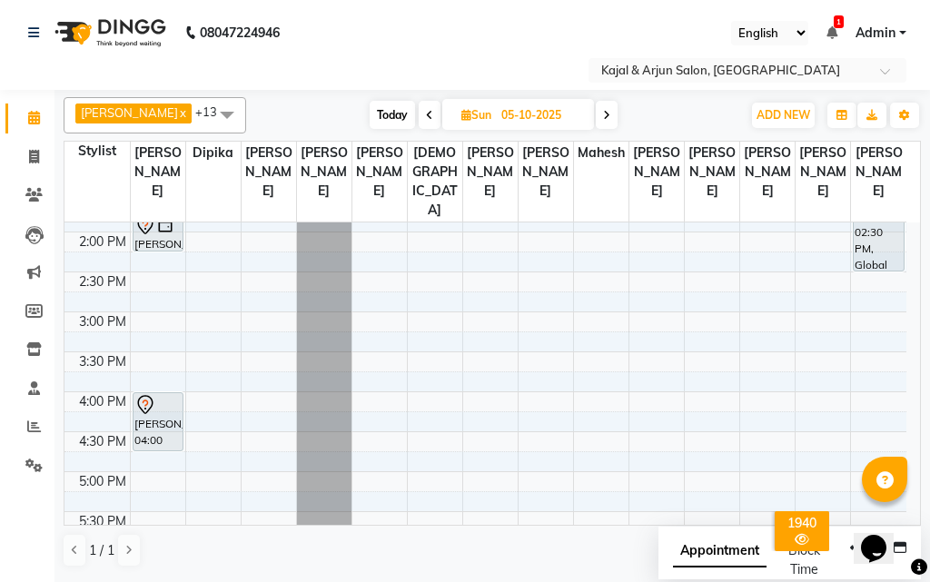
scroll to position [208, 0]
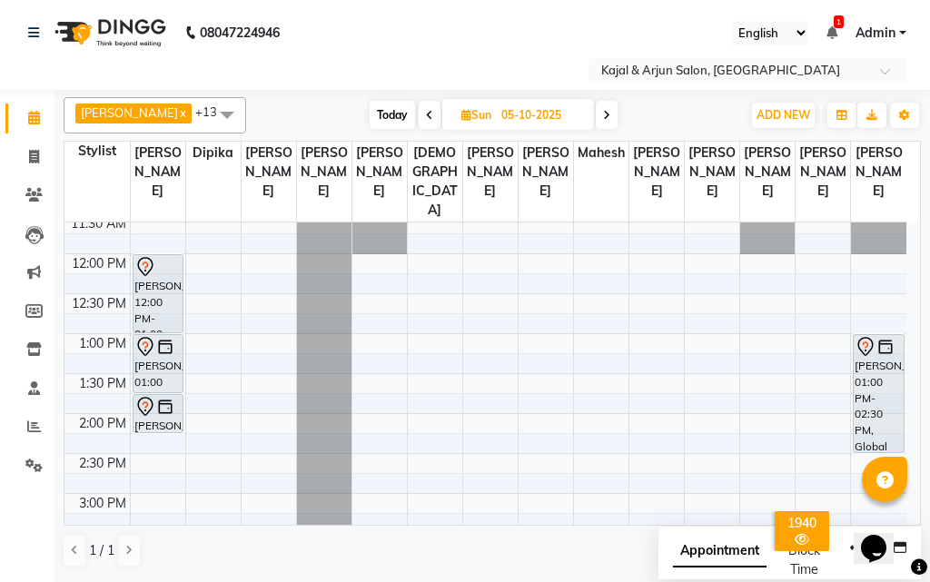
click at [426, 114] on icon at bounding box center [429, 115] width 7 height 11
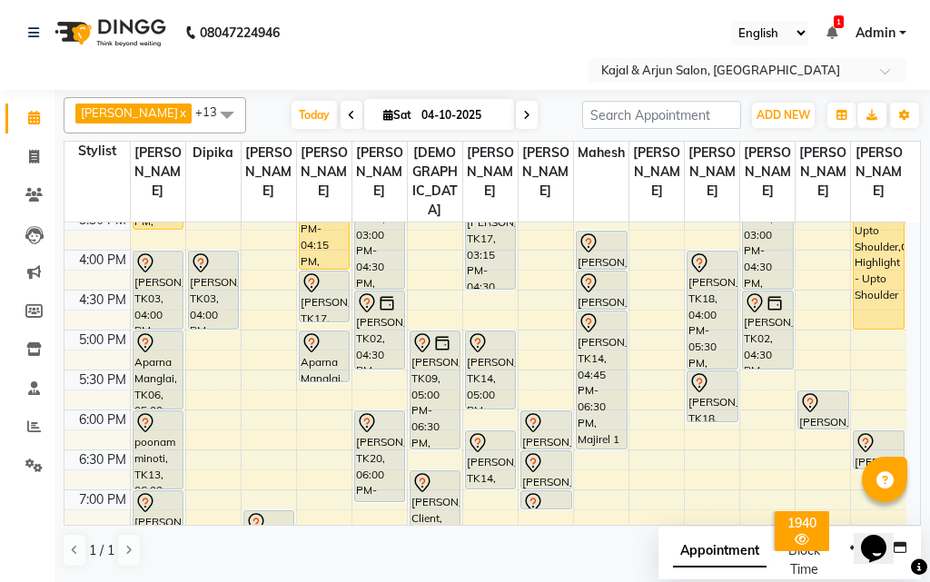
scroll to position [571, 0]
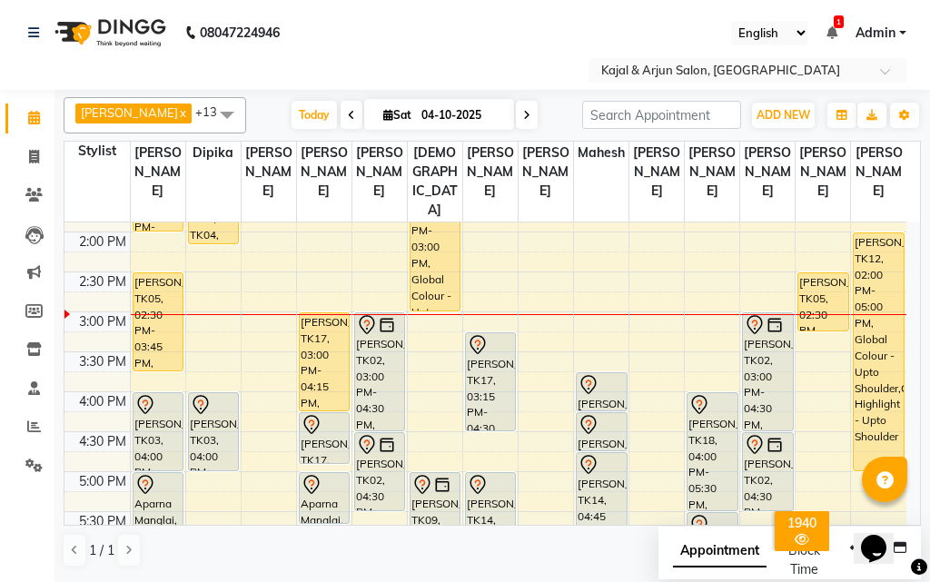
click at [523, 112] on icon at bounding box center [526, 115] width 7 height 11
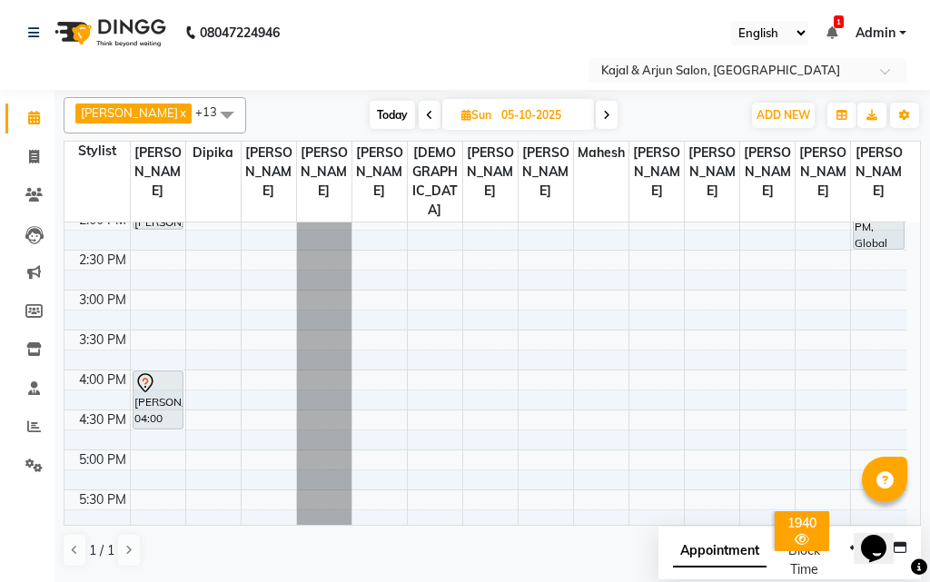
scroll to position [472, 0]
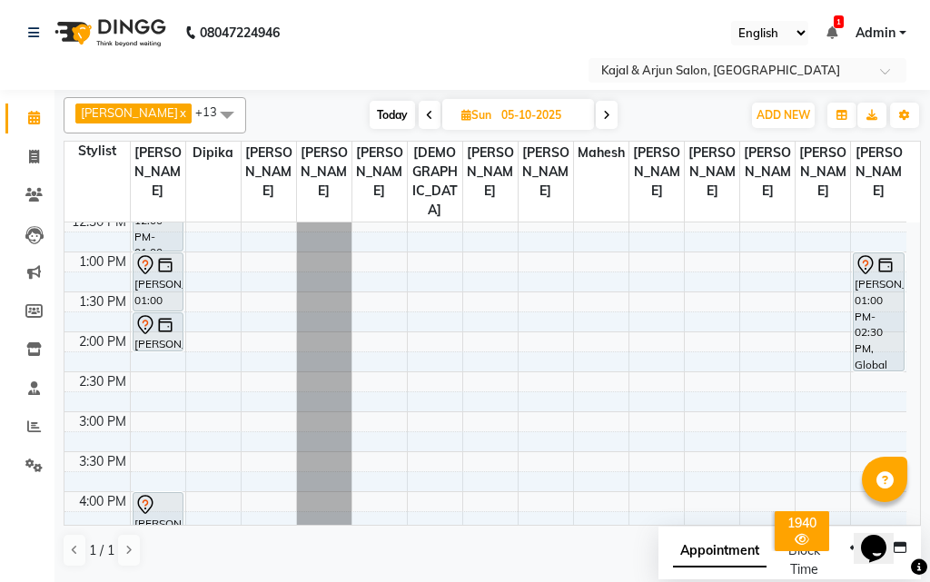
click at [375, 114] on span "Today" at bounding box center [392, 115] width 45 height 28
type input "04-10-2025"
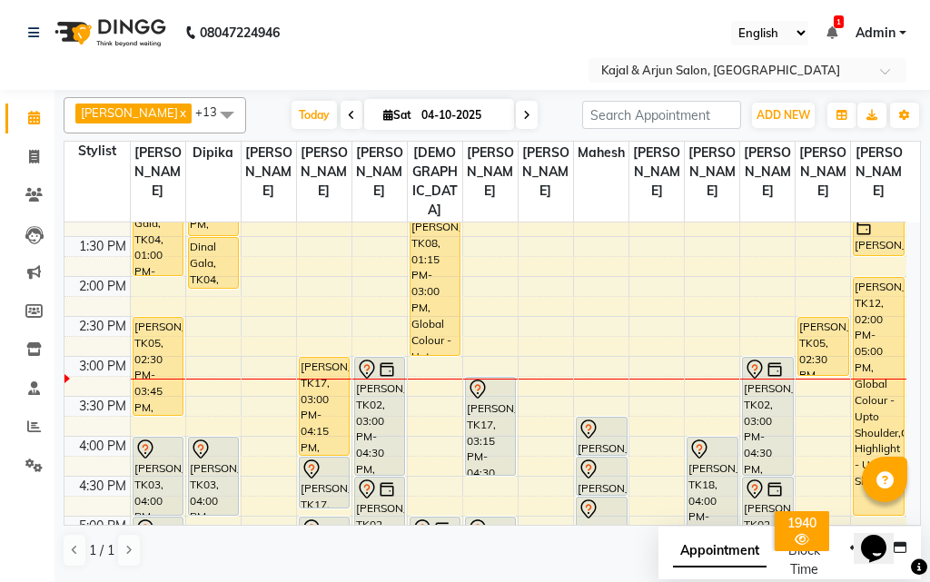
scroll to position [390, 0]
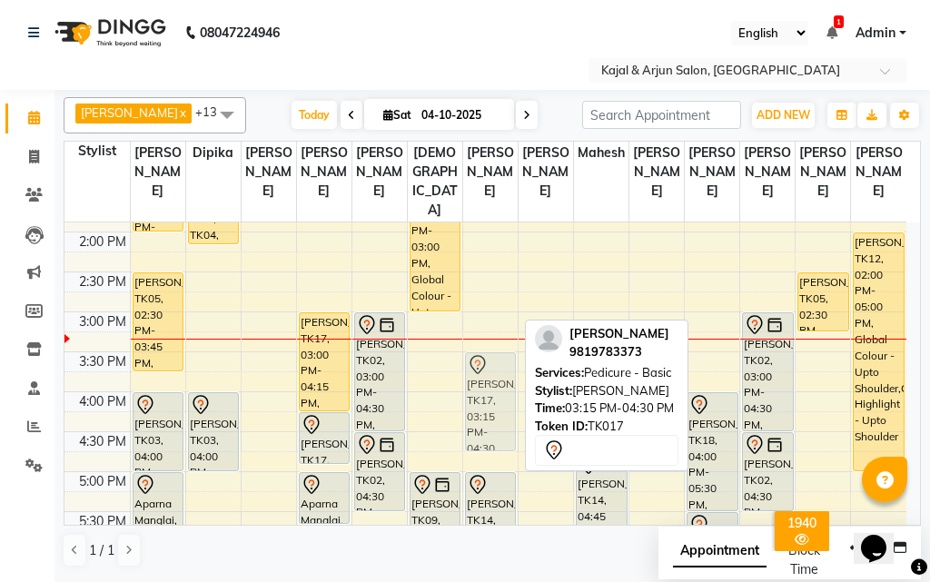
click at [482, 405] on div "[PERSON_NAME], TK16, 12:15 PM-01:00 PM, Pedicure - Basic [PERSON_NAME], TK17, 0…" at bounding box center [490, 392] width 55 height 1118
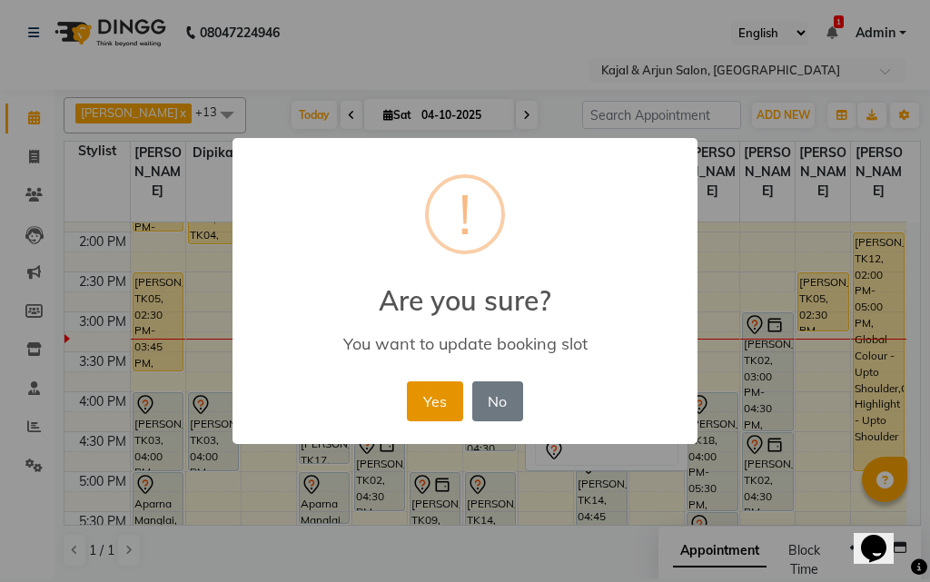
click at [430, 408] on button "Yes" at bounding box center [434, 402] width 55 height 40
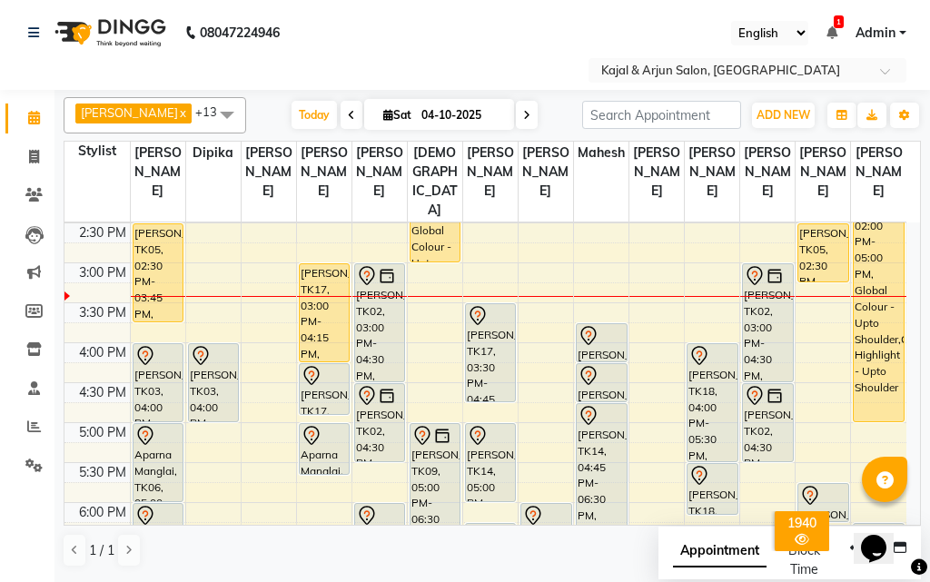
scroll to position [481, 0]
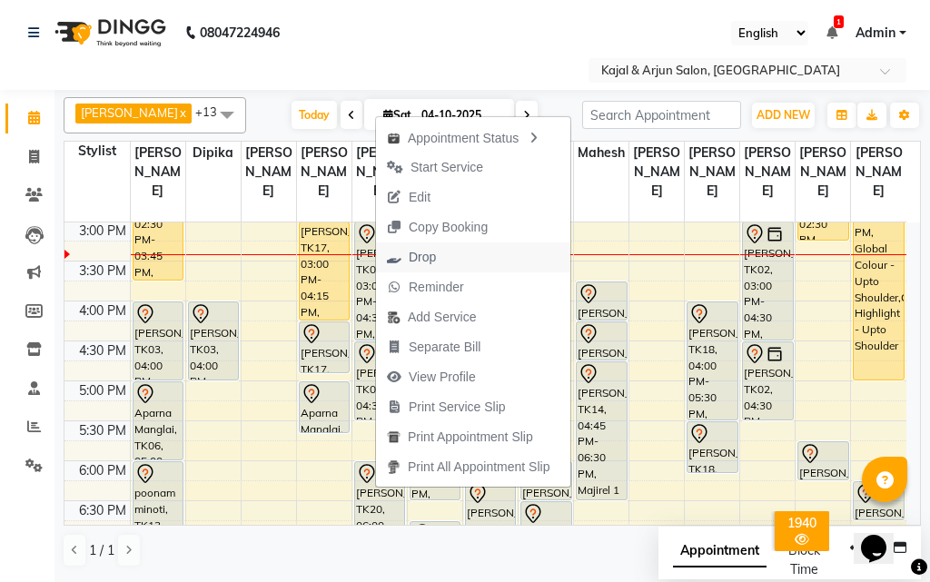
click at [423, 261] on span "Drop" at bounding box center [422, 257] width 27 height 19
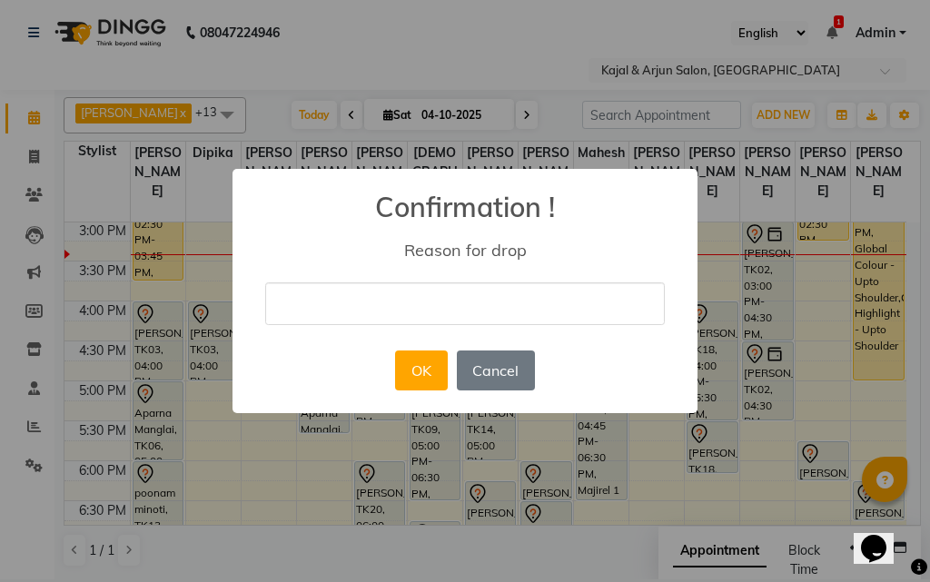
click at [387, 298] on input "text" at bounding box center [465, 304] width 400 height 43
click at [512, 373] on button "Cancel" at bounding box center [496, 371] width 78 height 40
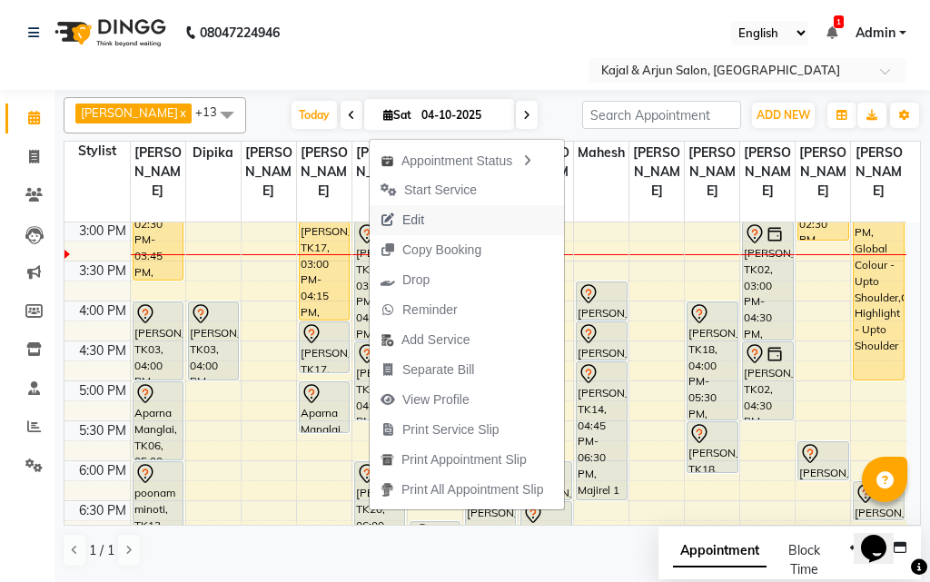
click at [422, 217] on span "Edit" at bounding box center [413, 220] width 22 height 19
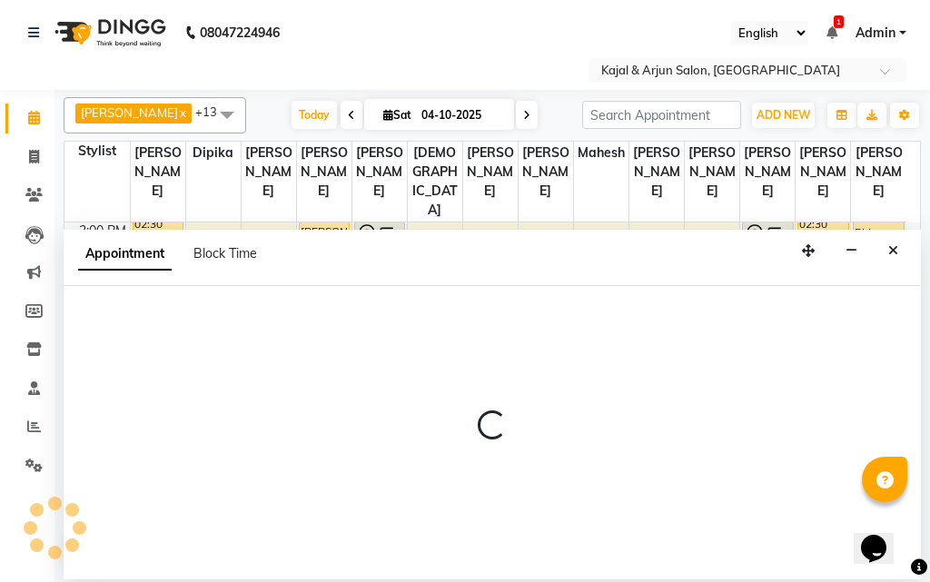
select select "tentative"
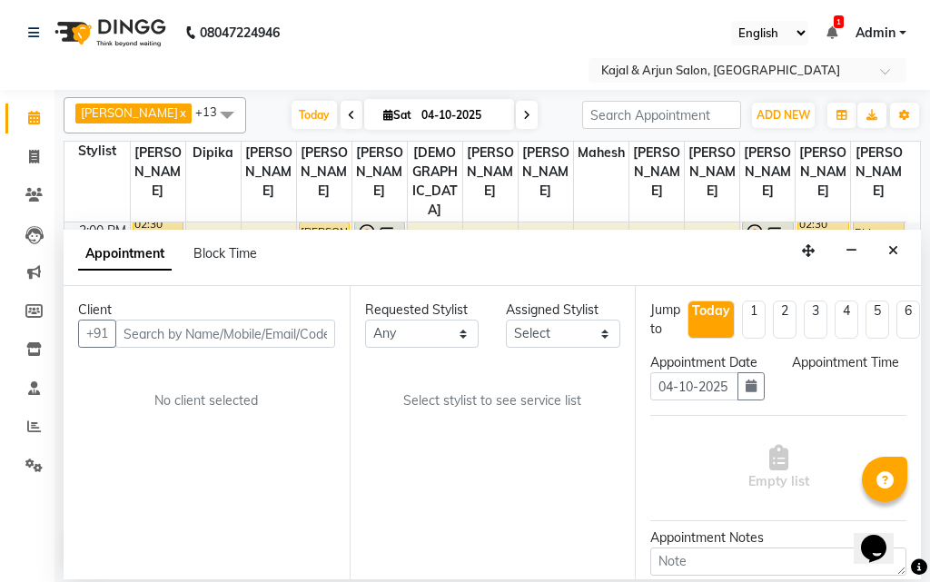
scroll to position [0, 0]
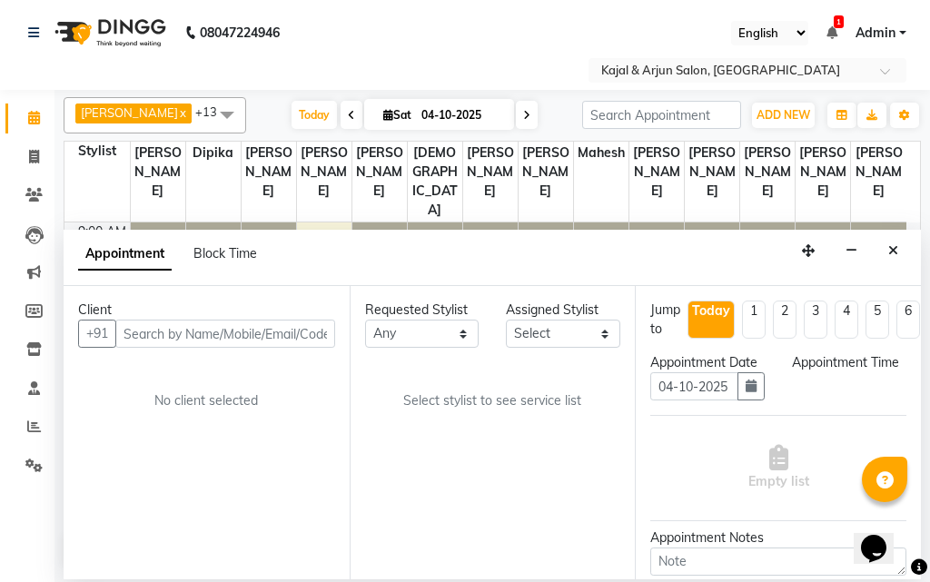
select select "6987"
select select "900"
select select "118"
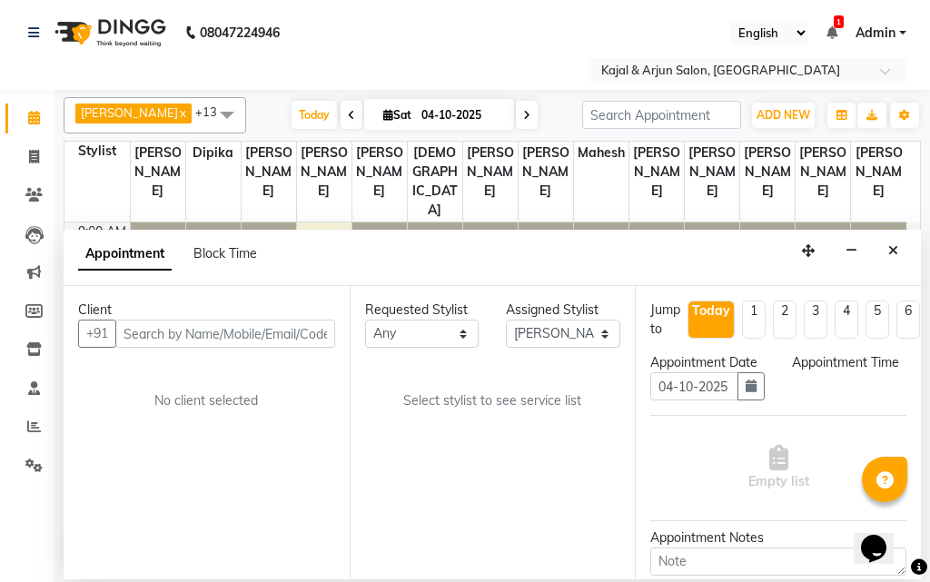
select select "118"
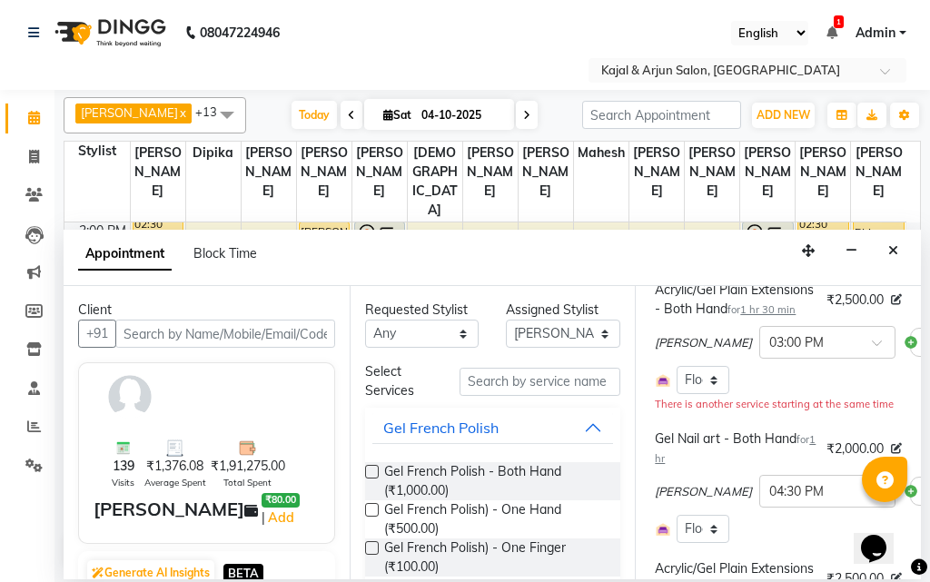
scroll to position [147, 81]
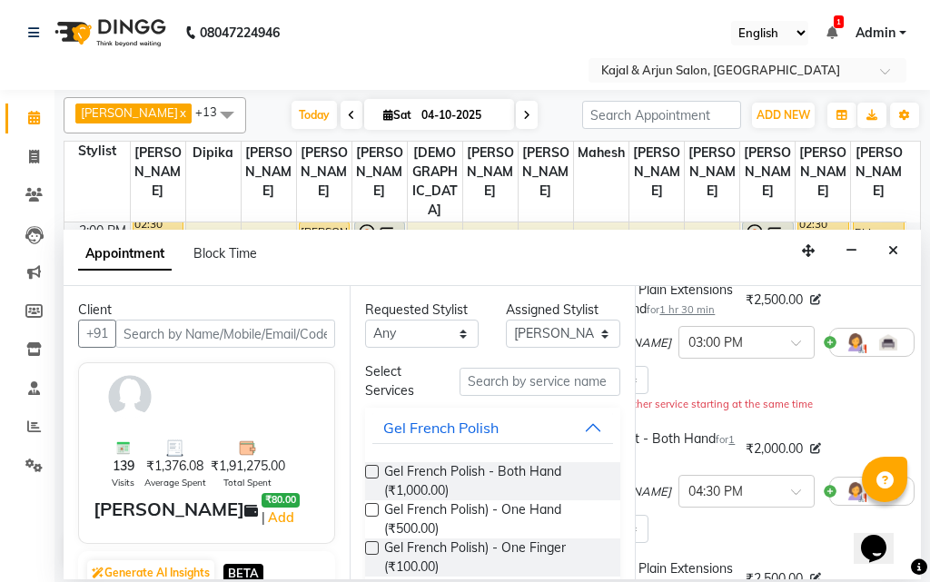
click at [922, 349] on icon at bounding box center [927, 342] width 11 height 13
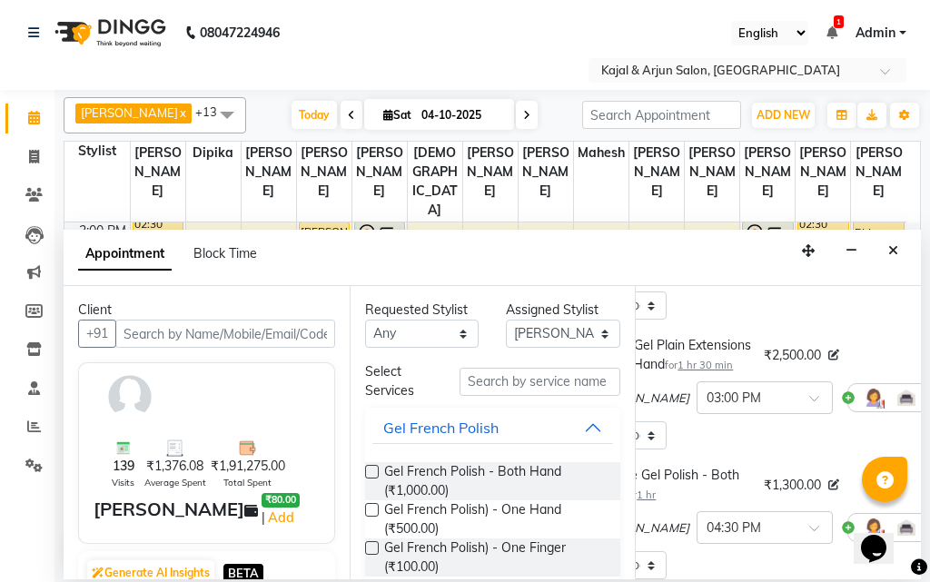
scroll to position [238, 65]
drag, startPoint x: 882, startPoint y: 437, endPoint x: 865, endPoint y: 454, distance: 24.4
click at [929, 404] on icon at bounding box center [943, 398] width 11 height 13
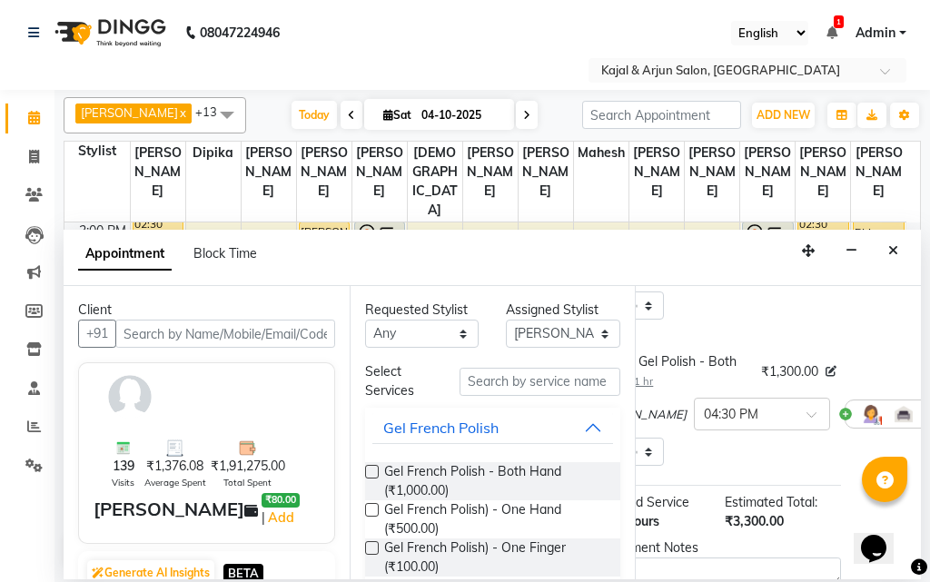
click at [929, 421] on icon at bounding box center [943, 414] width 11 height 13
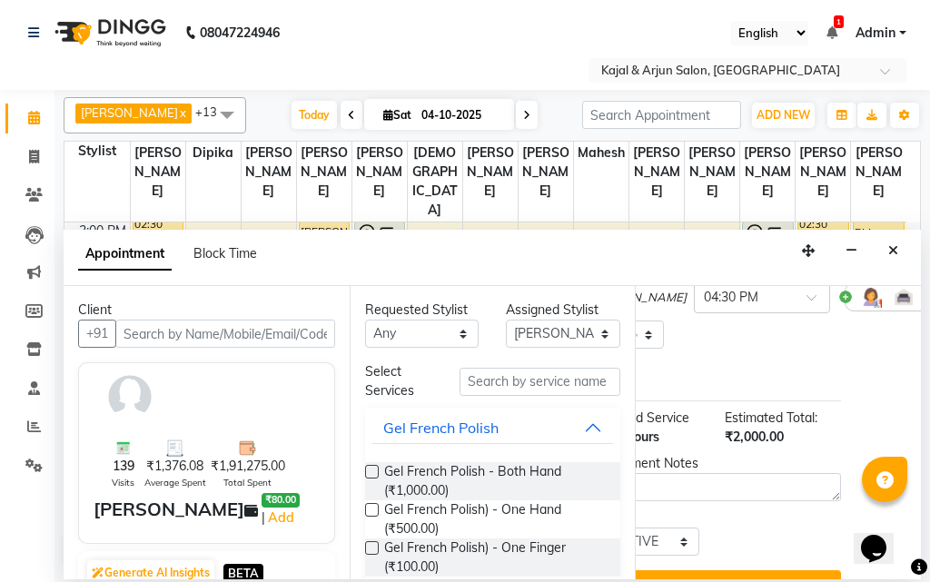
scroll to position [283, 65]
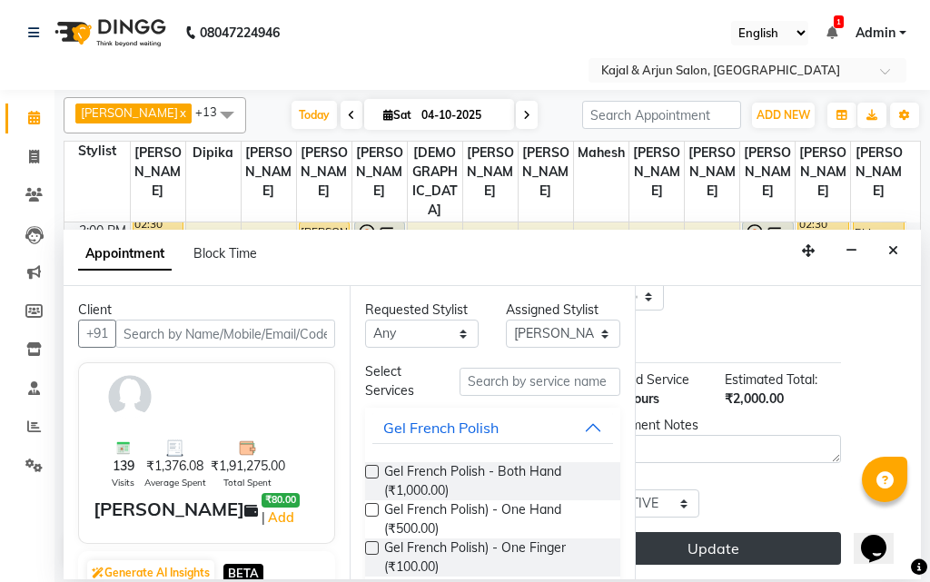
click at [741, 540] on button "Update" at bounding box center [713, 548] width 256 height 33
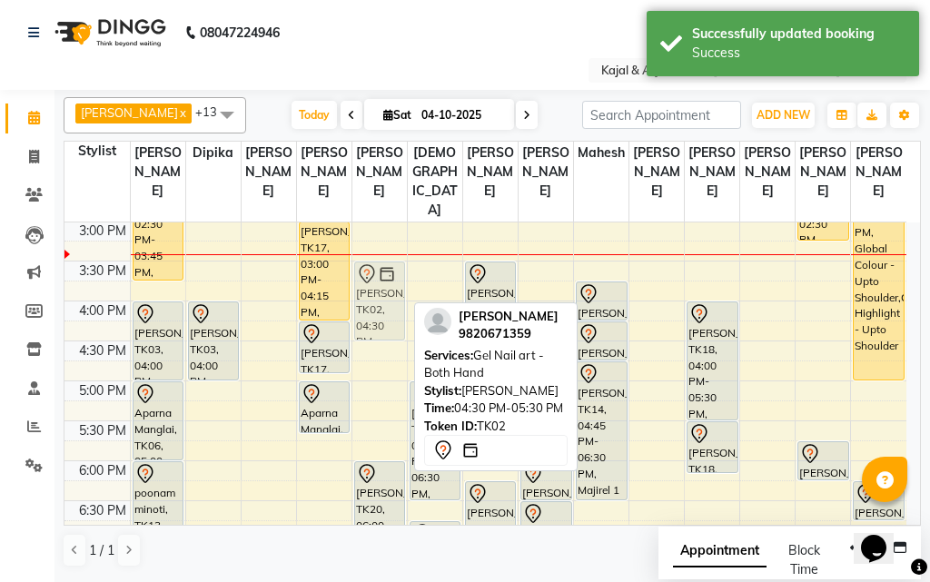
drag, startPoint x: 386, startPoint y: 394, endPoint x: 383, endPoint y: 305, distance: 89.1
click at [383, 305] on div "[PERSON_NAME], TK02, 04:30 PM-05:30 PM, Gel Nail art - Both Hand [PERSON_NAME],…" at bounding box center [380, 301] width 55 height 1118
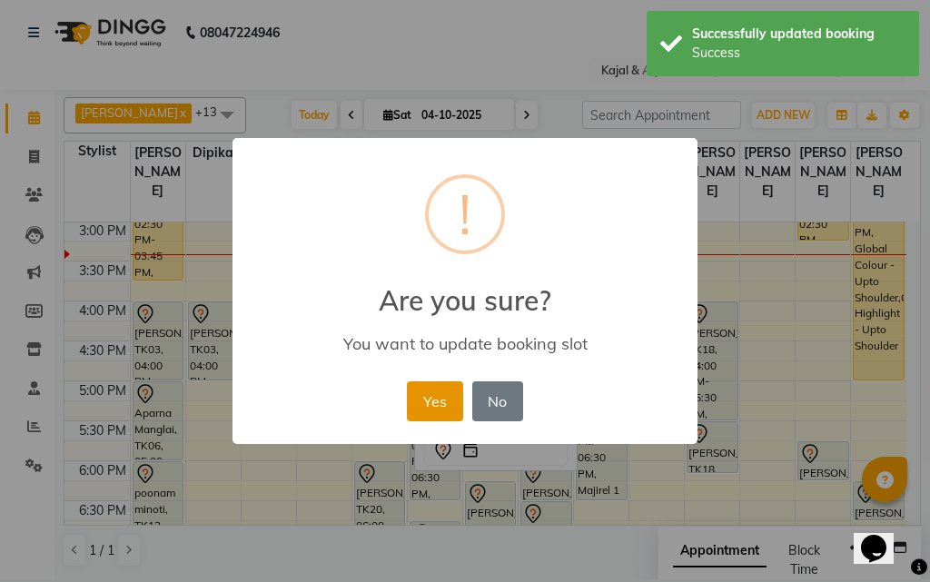
click at [450, 399] on button "Yes" at bounding box center [434, 402] width 55 height 40
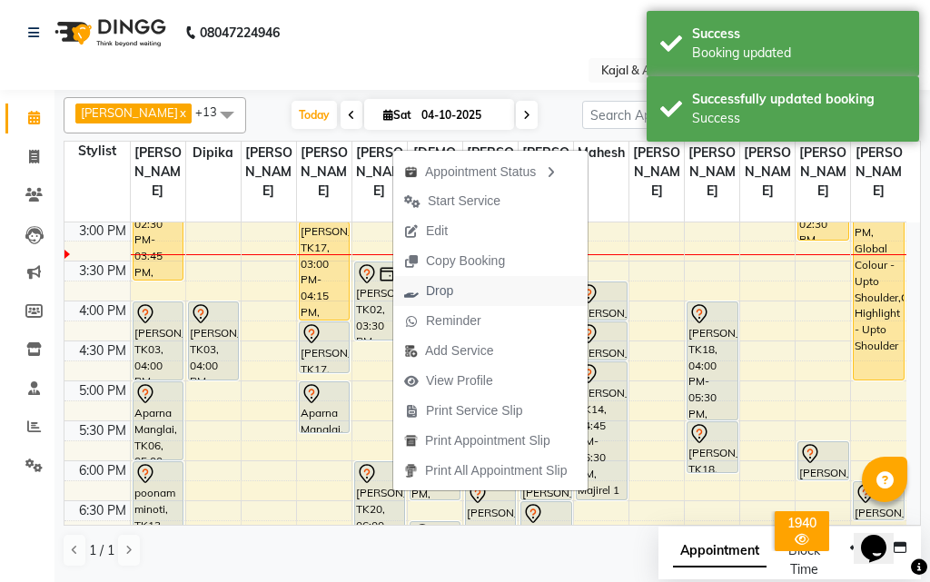
click at [438, 283] on span "Drop" at bounding box center [439, 291] width 27 height 19
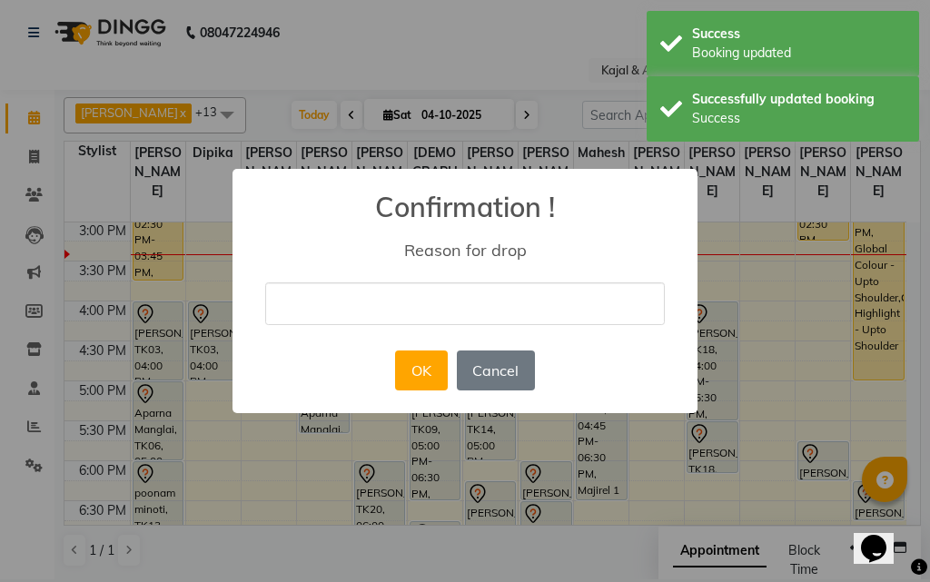
click at [422, 289] on input "text" at bounding box center [465, 304] width 400 height 43
type input "cancel"
click at [433, 361] on button "OK" at bounding box center [421, 371] width 52 height 40
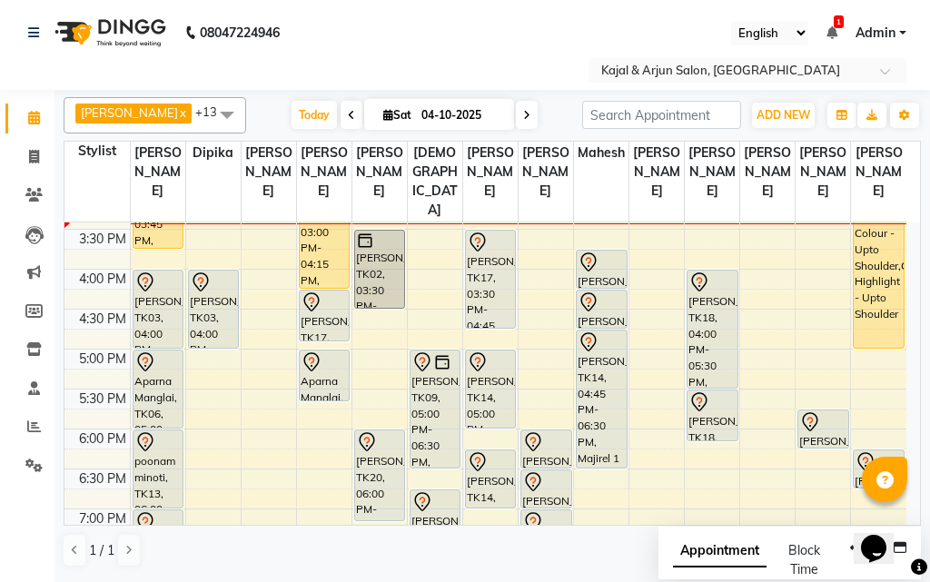
scroll to position [481, 0]
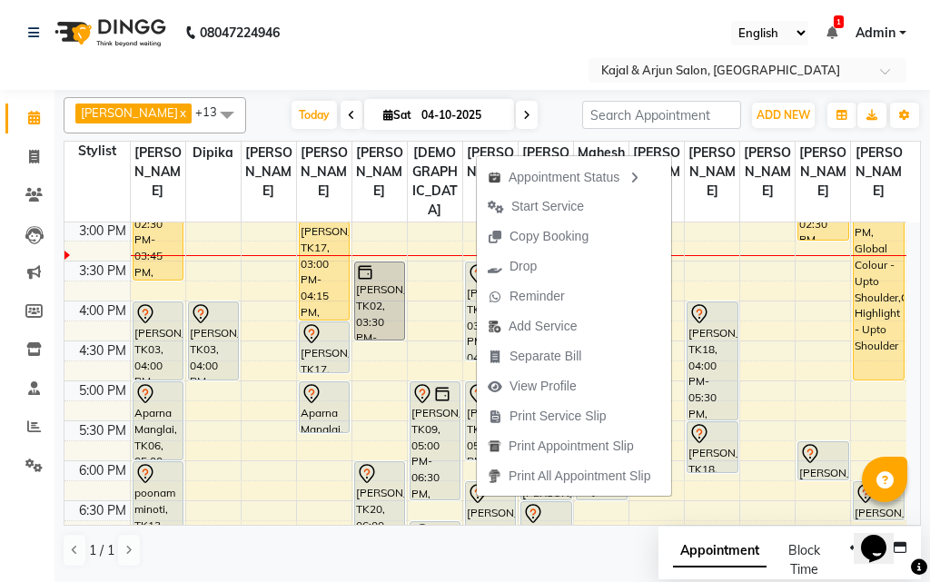
click at [537, 204] on span "Start Service" at bounding box center [548, 206] width 73 height 19
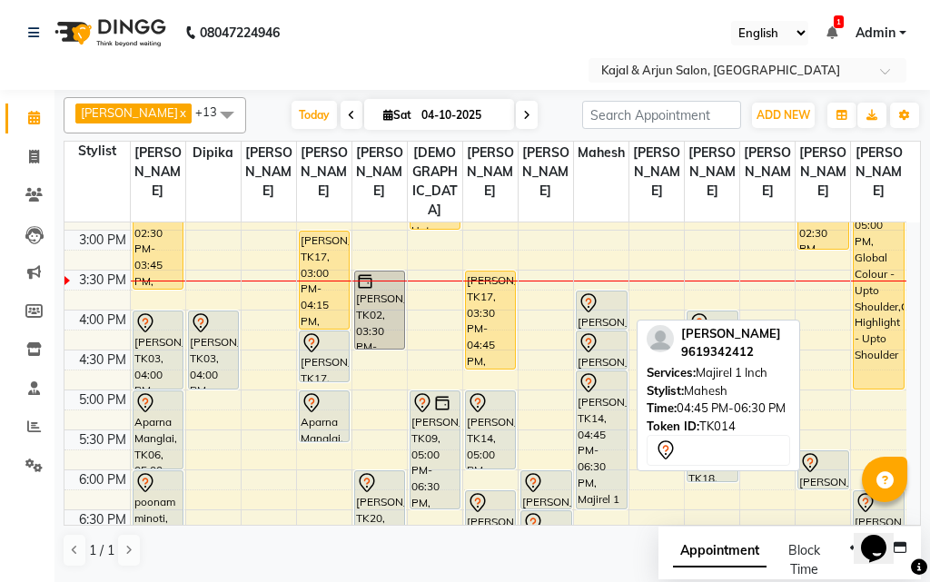
scroll to position [381, 0]
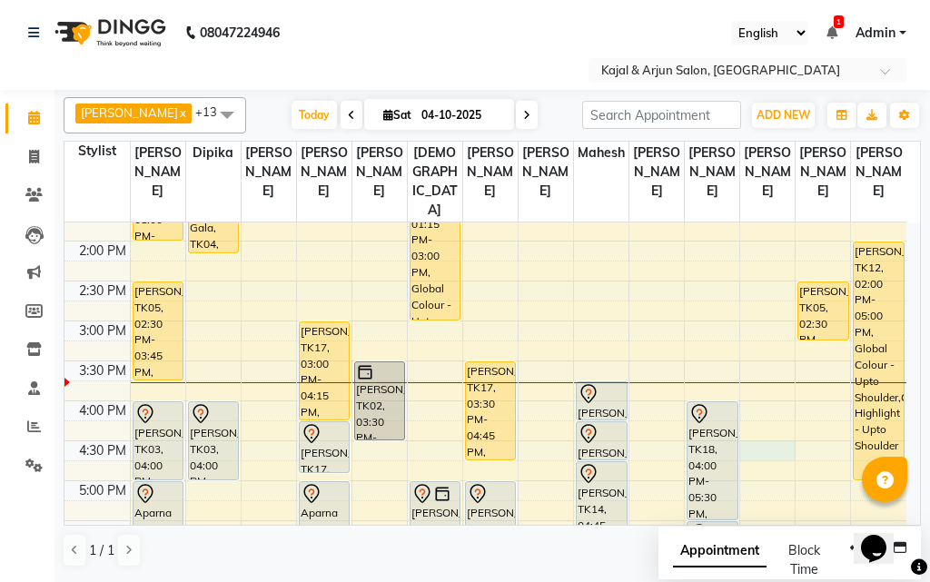
click at [768, 467] on div "9:00 AM 9:30 AM 10:00 AM 10:30 AM 11:00 AM 11:30 AM 12:00 PM 12:30 PM 1:00 PM 1…" at bounding box center [486, 401] width 842 height 1118
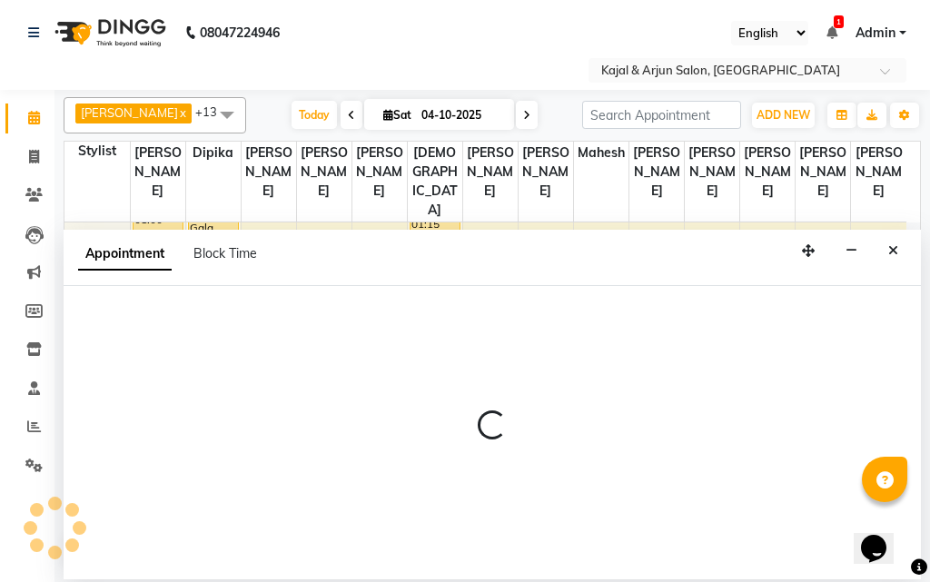
select select "28460"
select select "tentative"
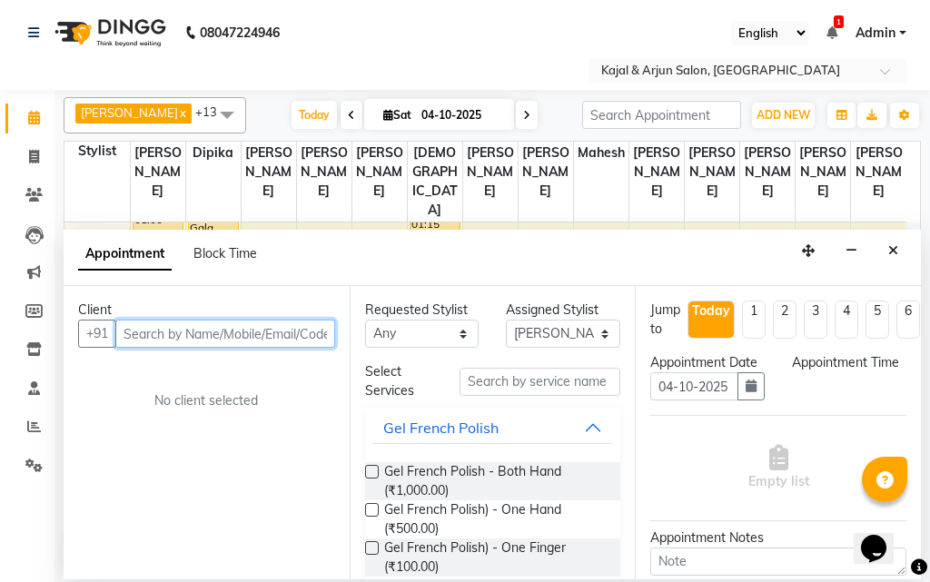
select select "990"
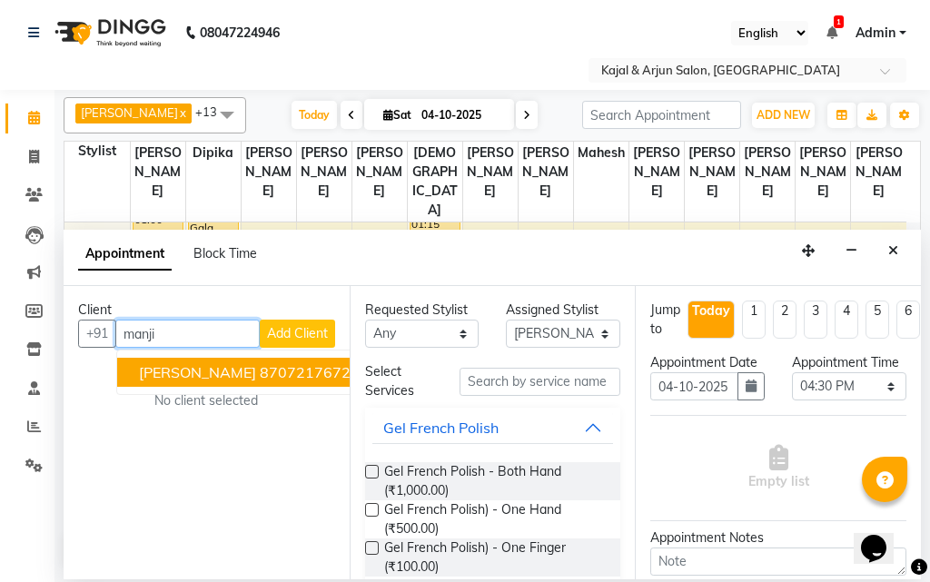
click at [231, 370] on span "[PERSON_NAME]" at bounding box center [197, 372] width 117 height 18
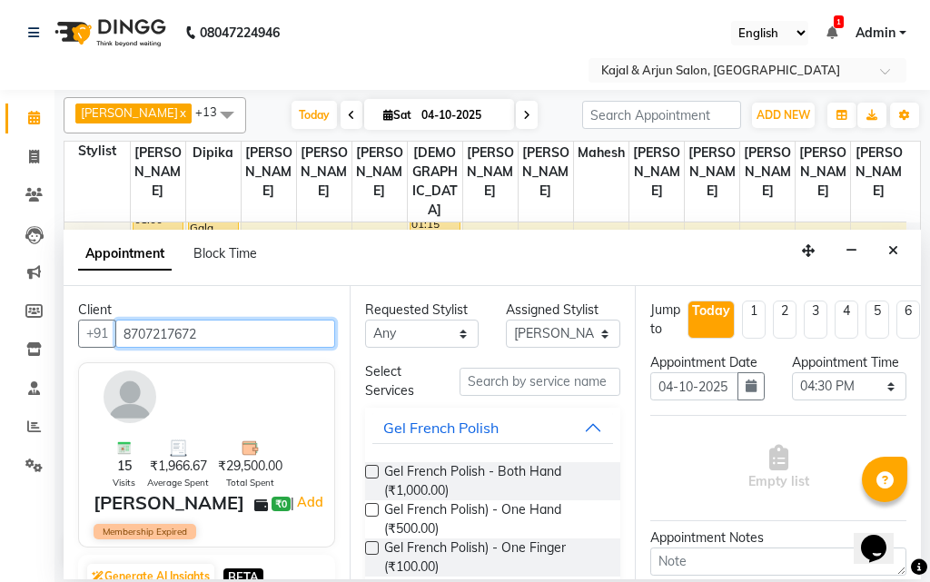
type input "8707217672"
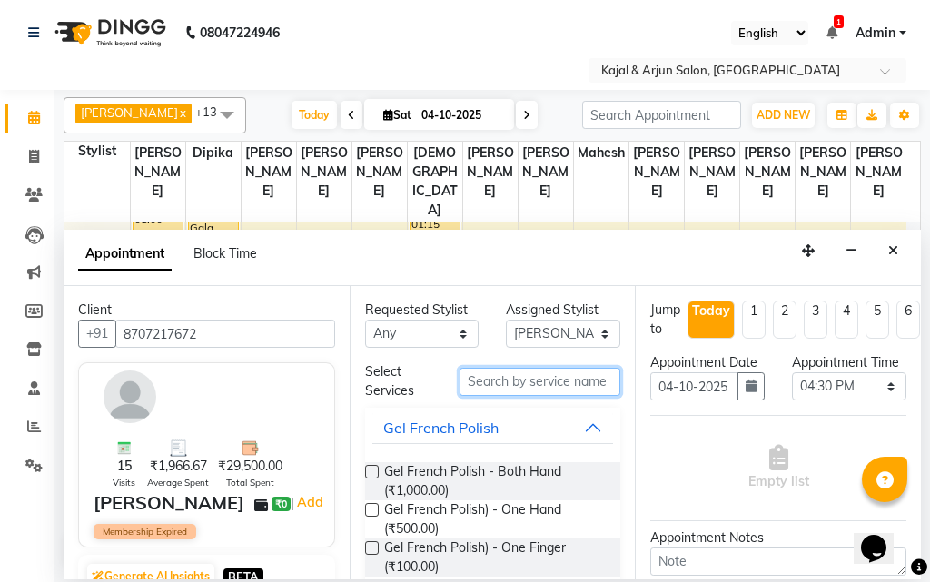
click at [511, 380] on input "text" at bounding box center [541, 382] width 162 height 28
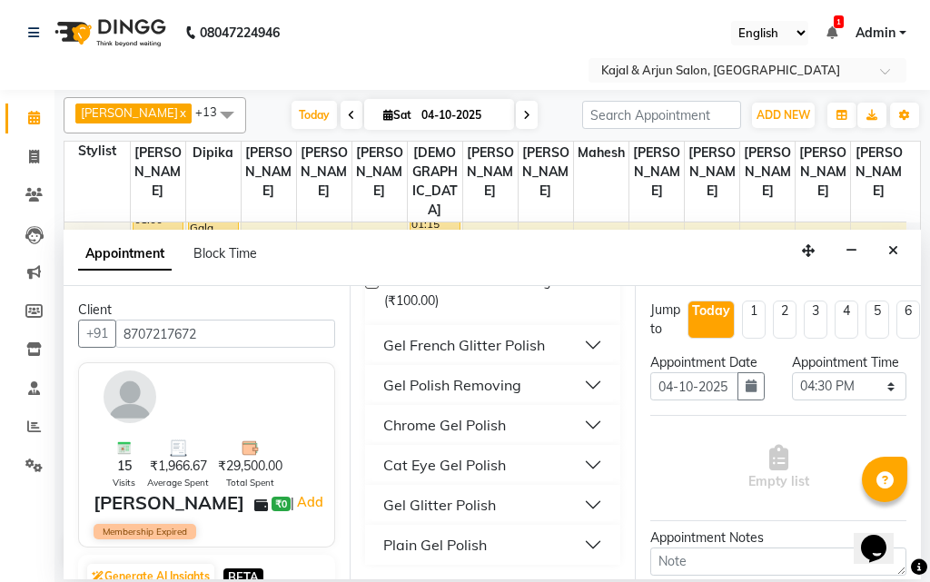
type input "gel pol"
click at [441, 545] on div "Plain Gel Polish" at bounding box center [435, 545] width 104 height 22
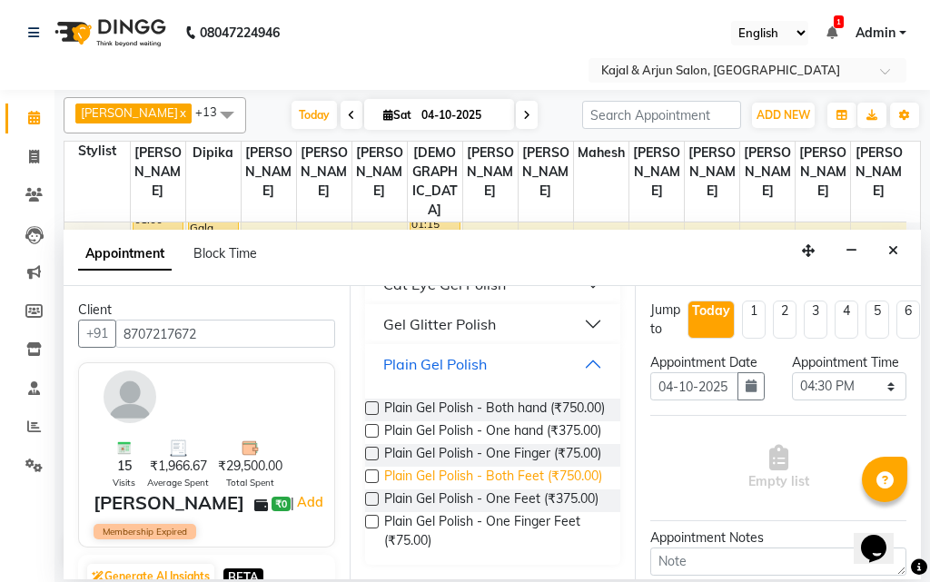
scroll to position [639, 0]
click at [369, 402] on label at bounding box center [372, 409] width 14 height 14
click at [369, 404] on input "checkbox" at bounding box center [371, 410] width 12 height 12
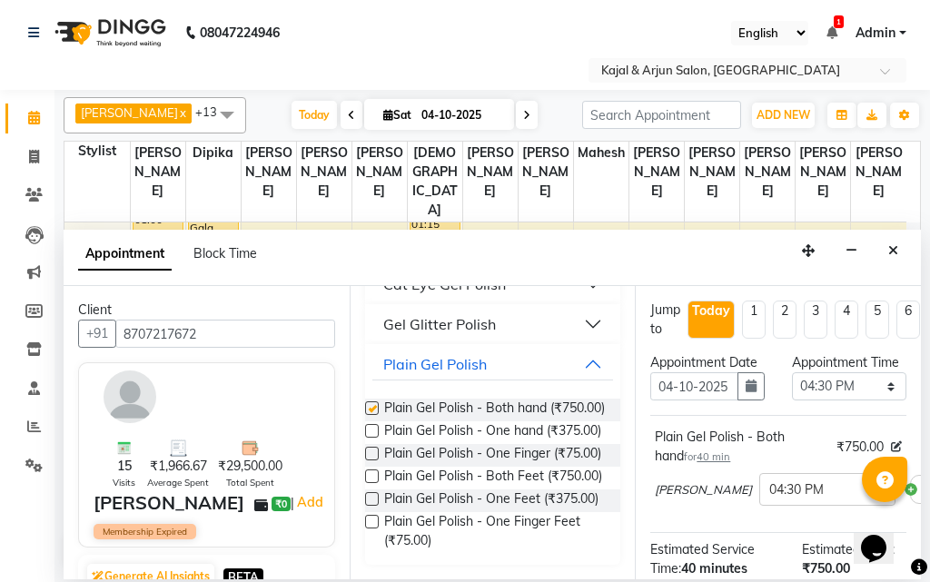
checkbox input "false"
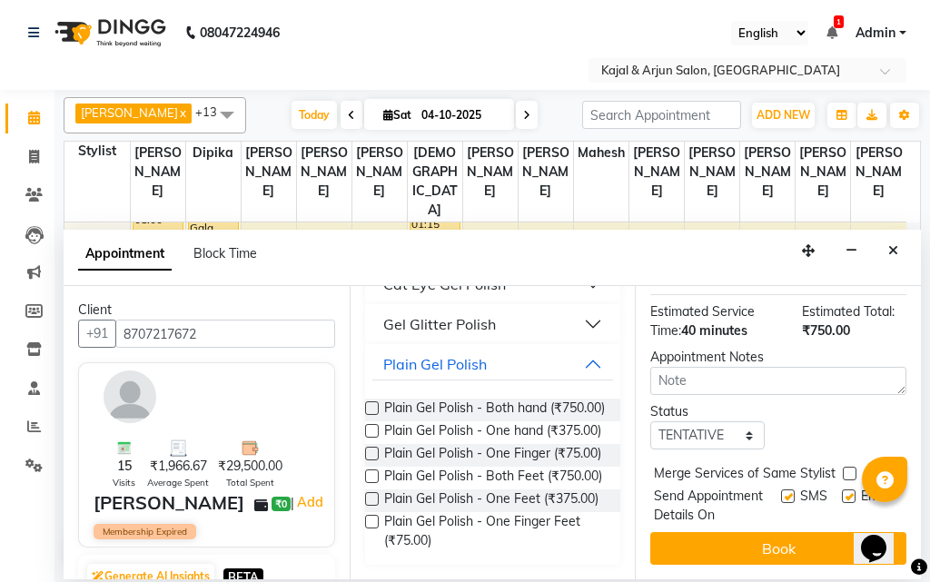
scroll to position [293, 0]
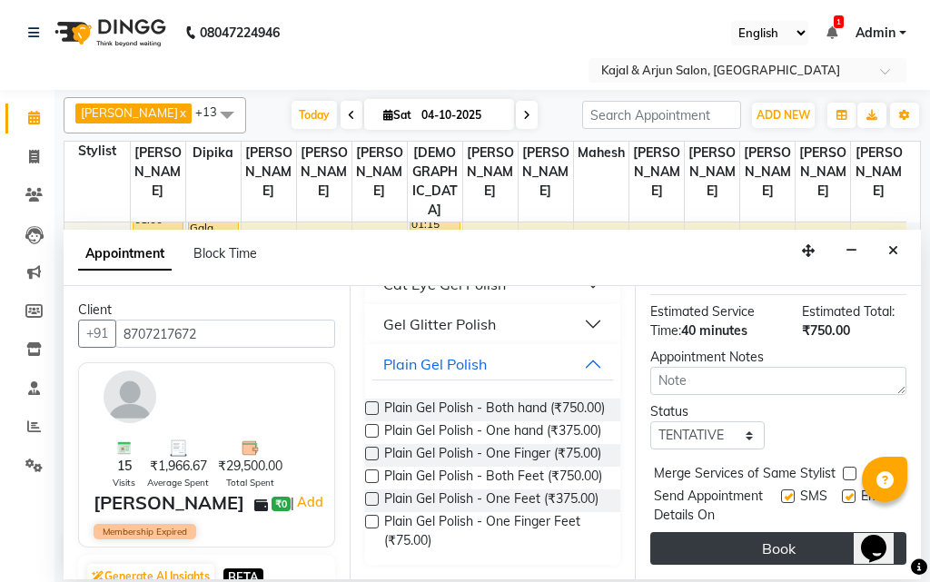
click at [779, 532] on button "Book" at bounding box center [779, 548] width 256 height 33
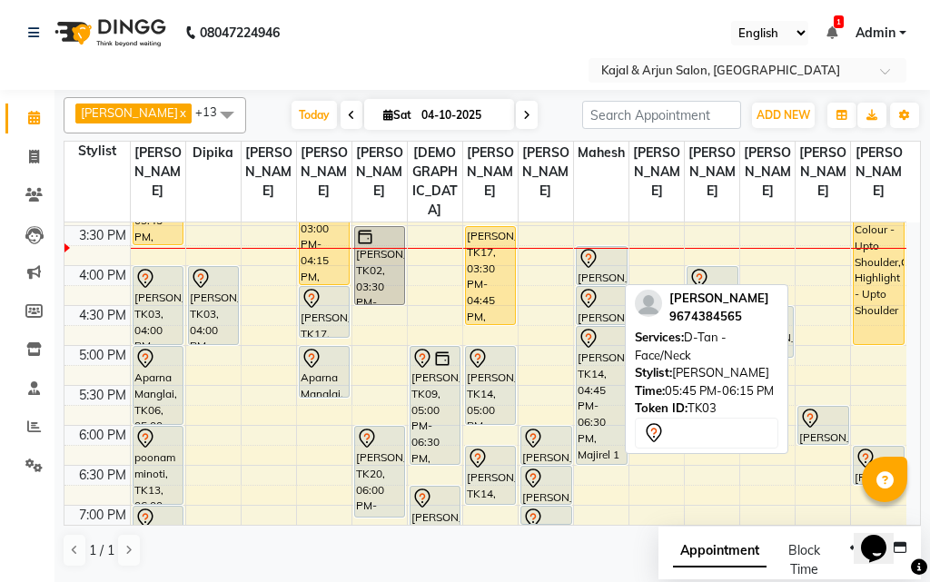
scroll to position [472, 0]
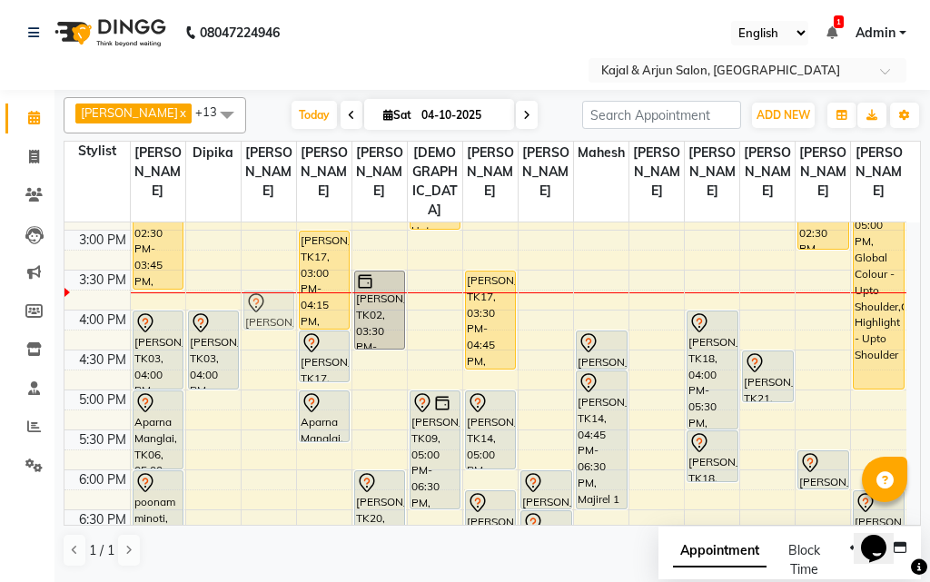
drag, startPoint x: 599, startPoint y: 323, endPoint x: 273, endPoint y: 332, distance: 325.4
click at [273, 332] on tr "[PERSON_NAME], TK07, 12:00 PM-01:00 PM, Pedicure - Basic Dinal Gala, TK04, 01:0…" at bounding box center [486, 310] width 842 height 1118
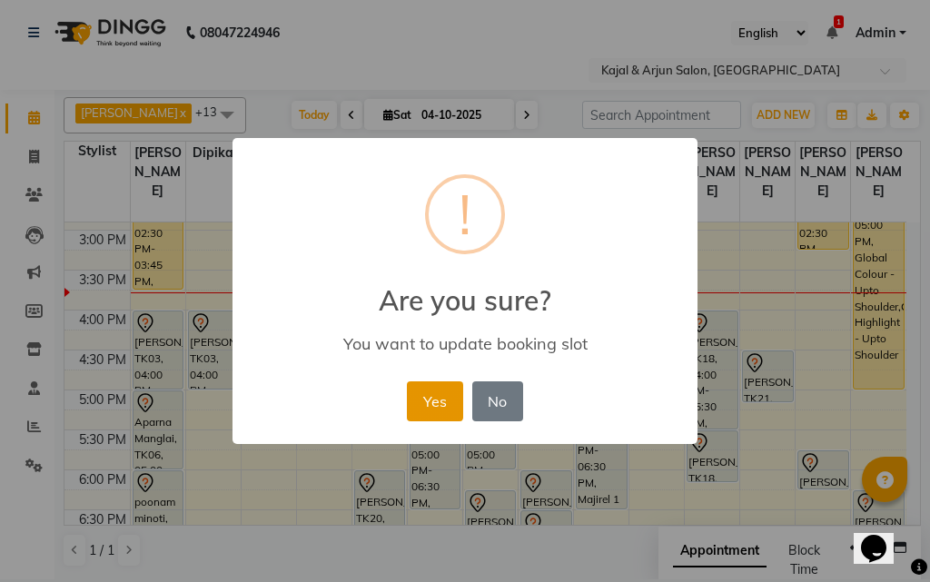
click at [441, 392] on button "Yes" at bounding box center [434, 402] width 55 height 40
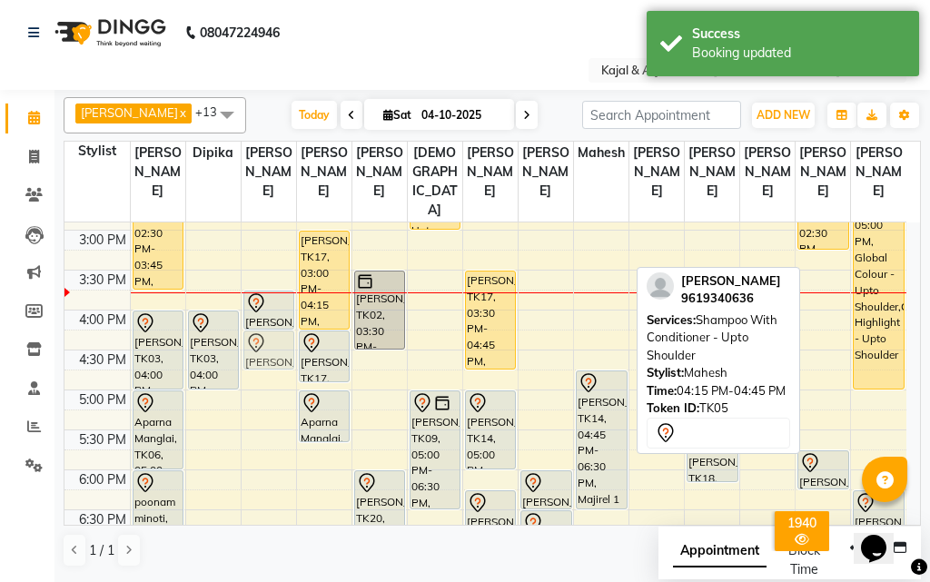
drag, startPoint x: 604, startPoint y: 368, endPoint x: 278, endPoint y: 372, distance: 326.2
click at [278, 372] on tr "[PERSON_NAME], TK07, 12:00 PM-01:00 PM, Pedicure - Basic Dinal Gala, TK04, 01:0…" at bounding box center [486, 310] width 842 height 1118
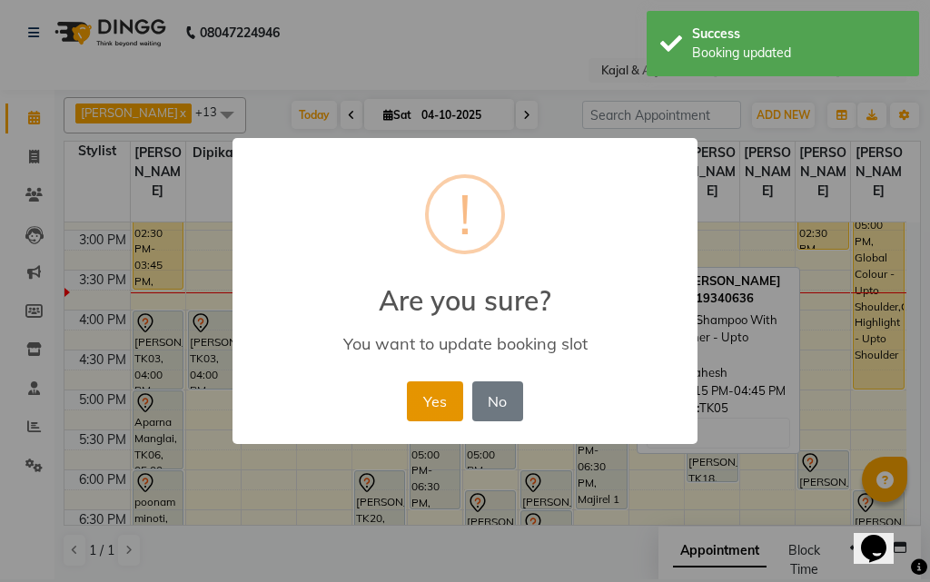
click at [431, 393] on button "Yes" at bounding box center [434, 402] width 55 height 40
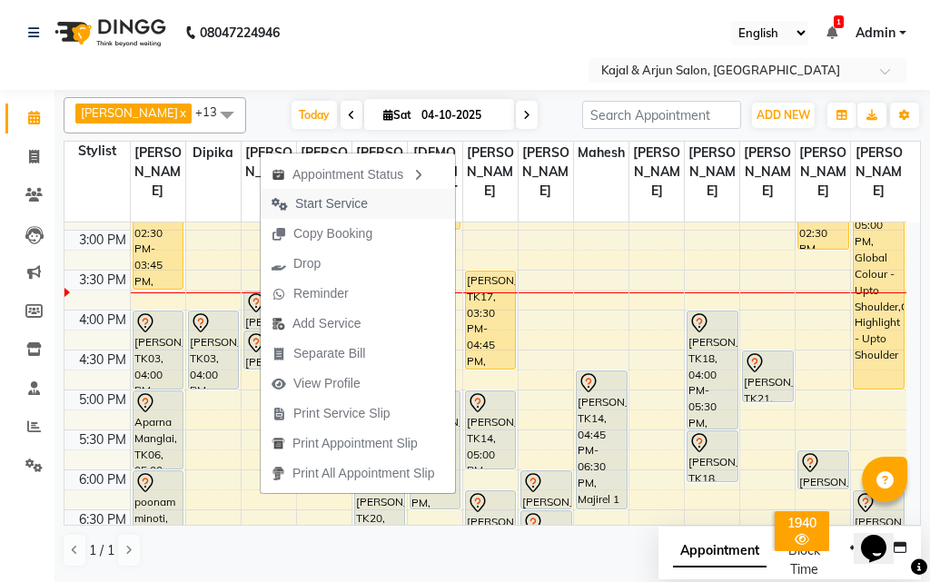
click at [344, 198] on span "Start Service" at bounding box center [331, 203] width 73 height 19
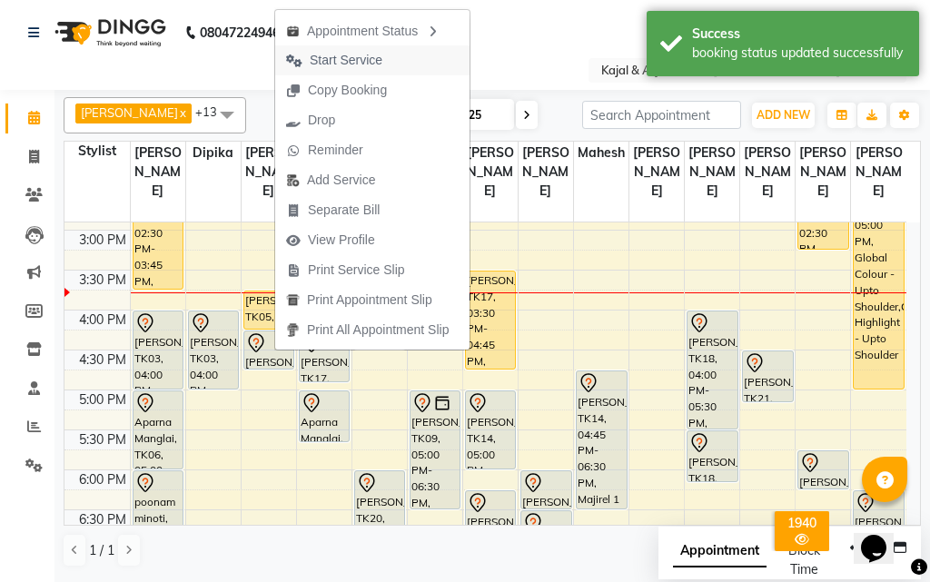
click at [370, 54] on span "Start Service" at bounding box center [346, 60] width 73 height 19
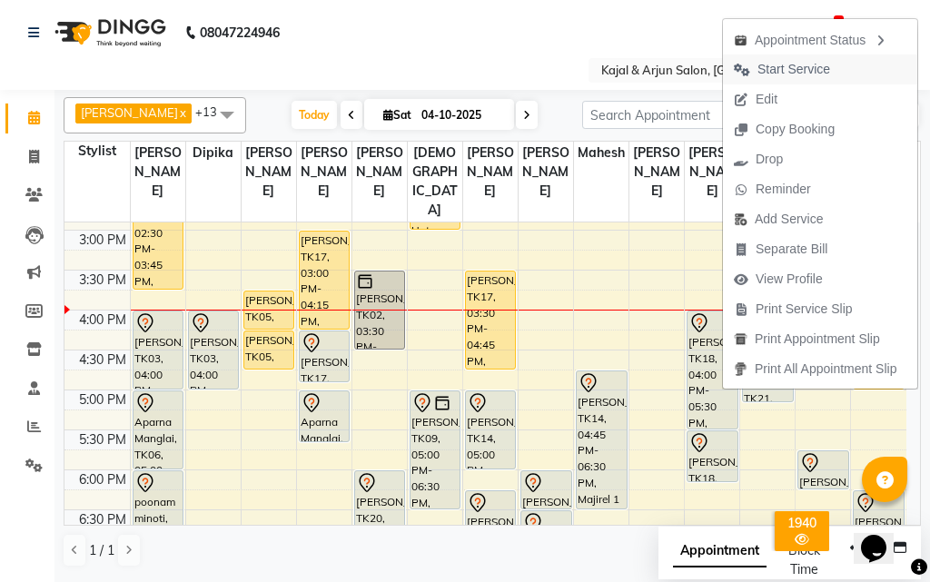
click at [838, 67] on span "Start Service" at bounding box center [782, 70] width 118 height 30
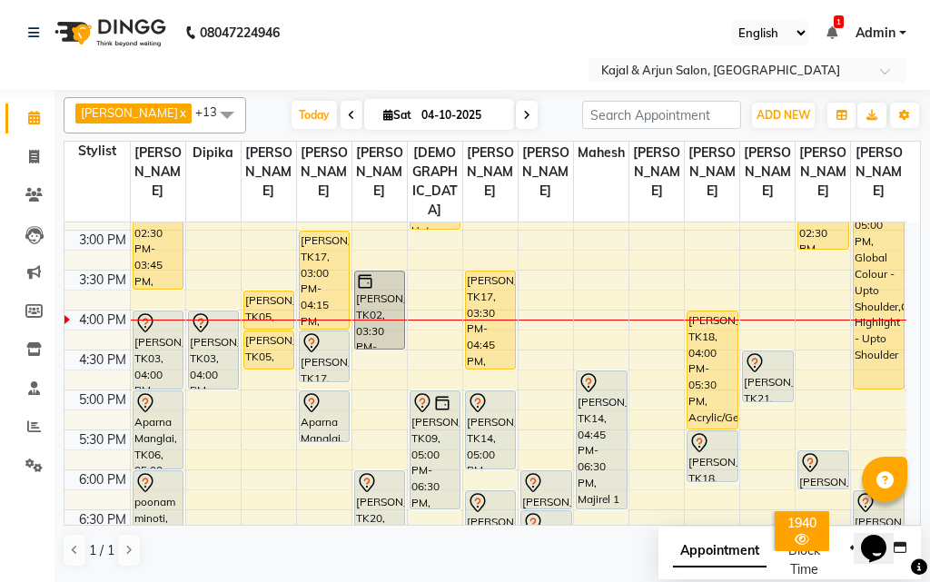
click at [523, 111] on icon at bounding box center [526, 115] width 7 height 11
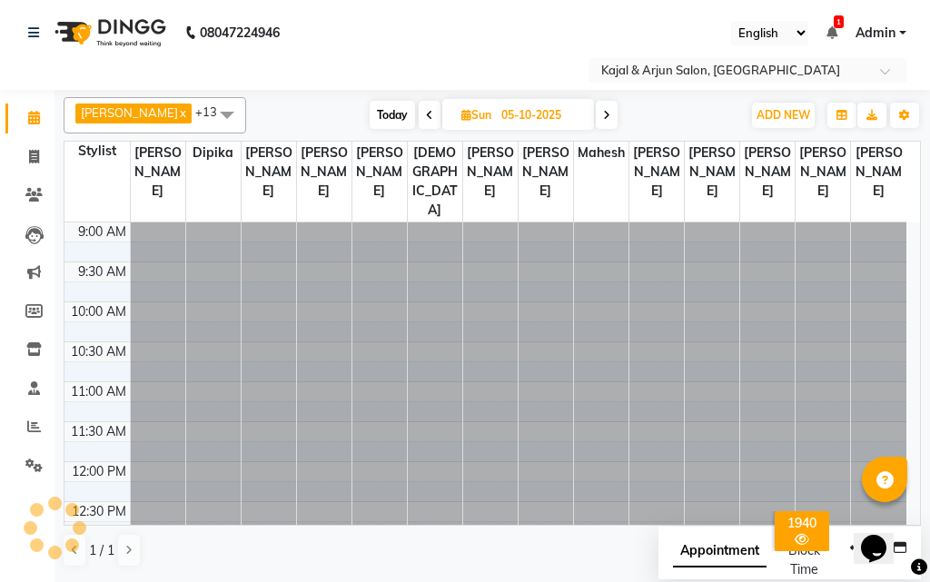
scroll to position [561, 0]
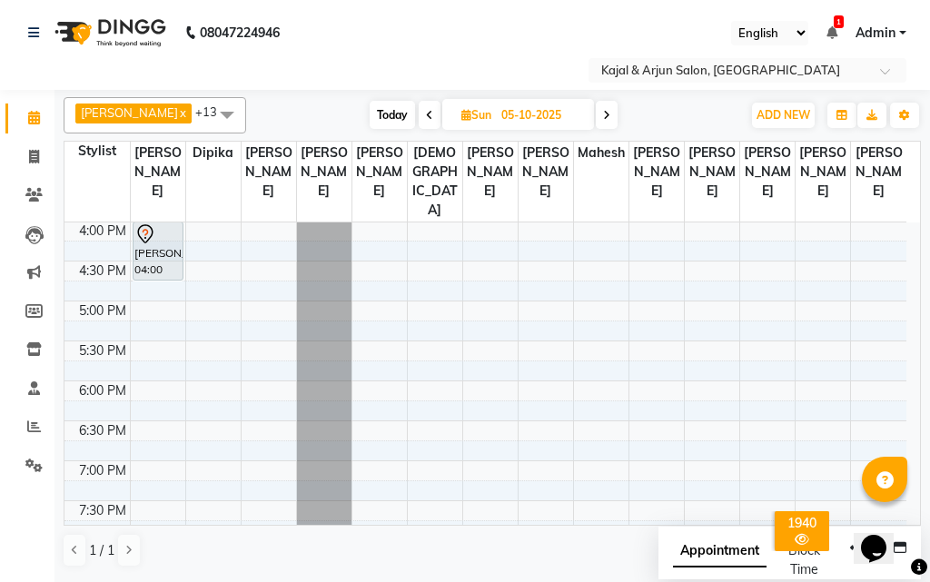
click at [596, 106] on span at bounding box center [607, 115] width 22 height 28
type input "[DATE]"
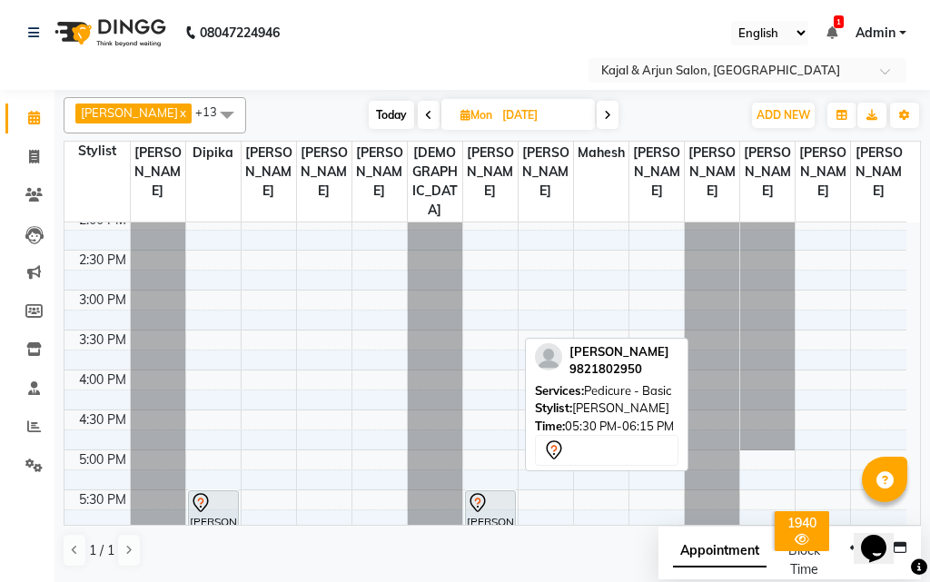
scroll to position [288, 0]
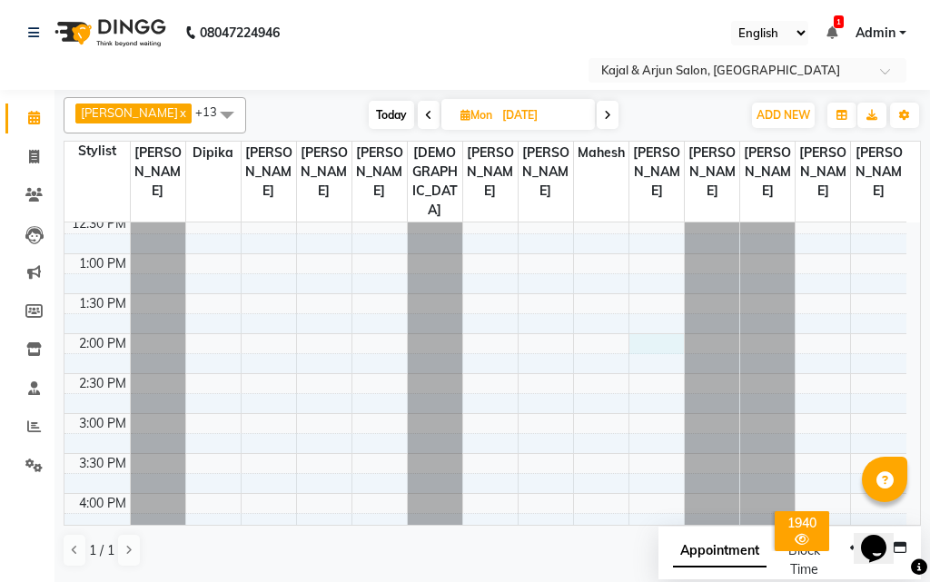
click at [643, 356] on div "9:00 AM 9:30 AM 10:00 AM 10:30 AM 11:00 AM 11:30 AM 12:00 PM 12:30 PM 1:00 PM 1…" at bounding box center [486, 494] width 842 height 1118
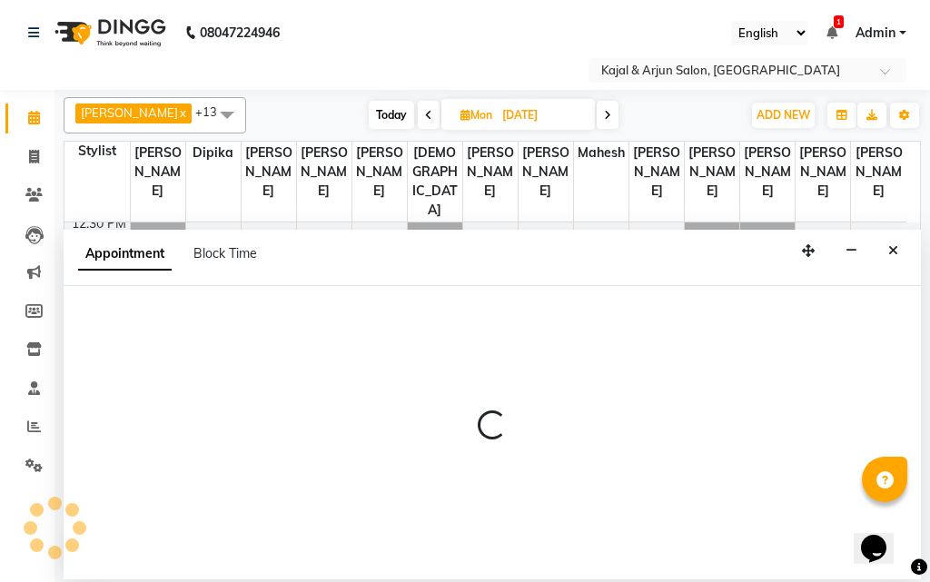
select select "57175"
select select "840"
select select "tentative"
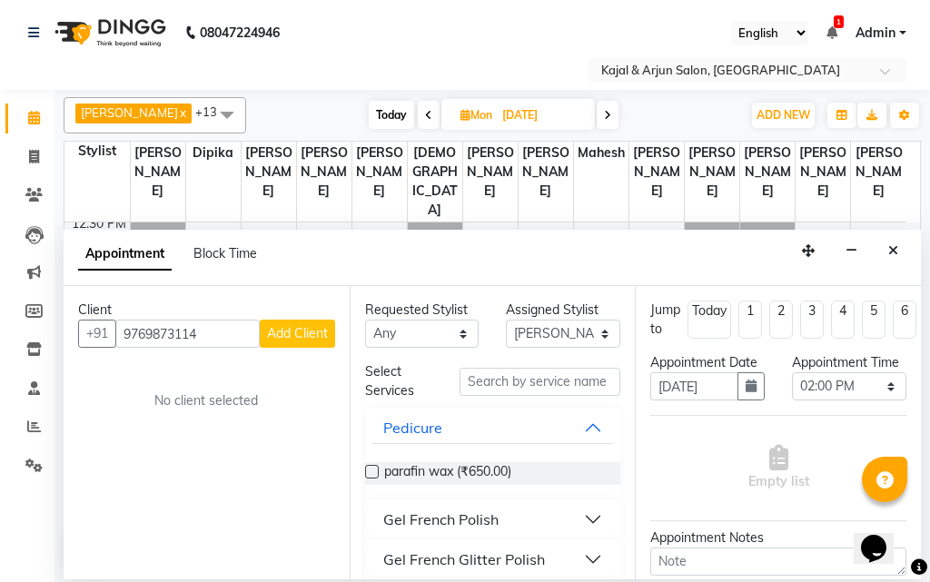
type input "9769873114"
click at [308, 332] on span "Add Client" at bounding box center [297, 333] width 61 height 16
select select "22"
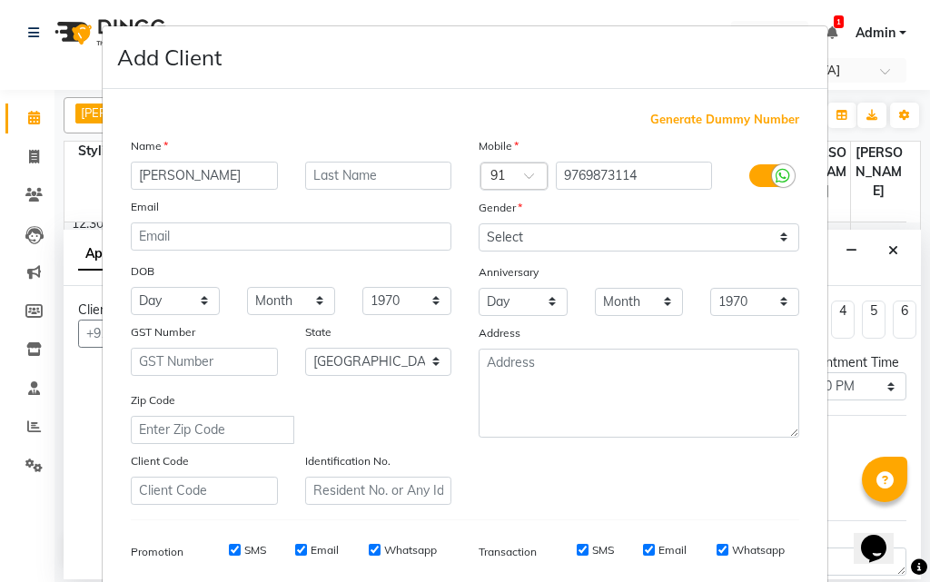
type input "[PERSON_NAME]"
click at [363, 169] on input "text" at bounding box center [378, 176] width 147 height 28
type input "singh"
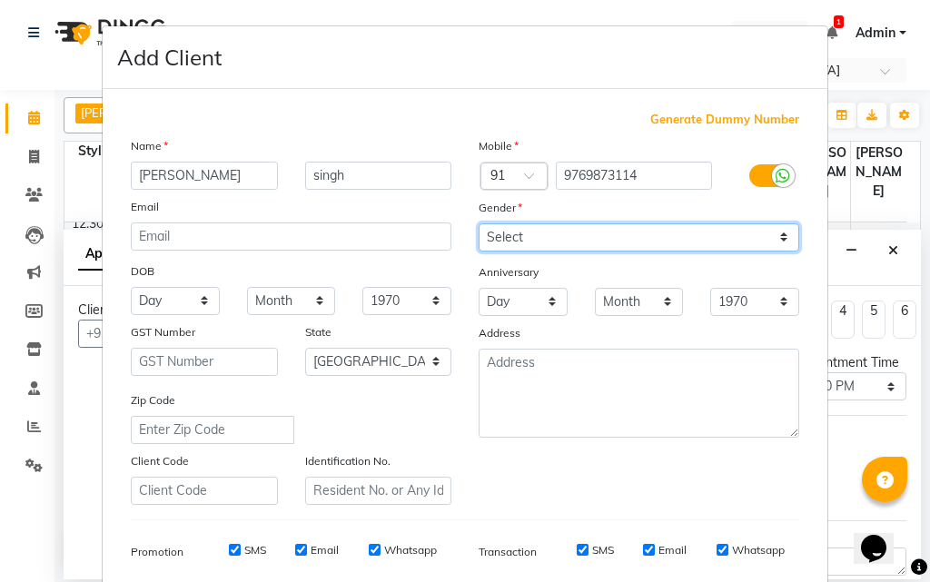
click at [524, 234] on select "Select [DEMOGRAPHIC_DATA] [DEMOGRAPHIC_DATA] Other Prefer Not To Say" at bounding box center [639, 238] width 321 height 28
select select "[DEMOGRAPHIC_DATA]"
click at [479, 224] on select "Select [DEMOGRAPHIC_DATA] [DEMOGRAPHIC_DATA] Other Prefer Not To Say" at bounding box center [639, 238] width 321 height 28
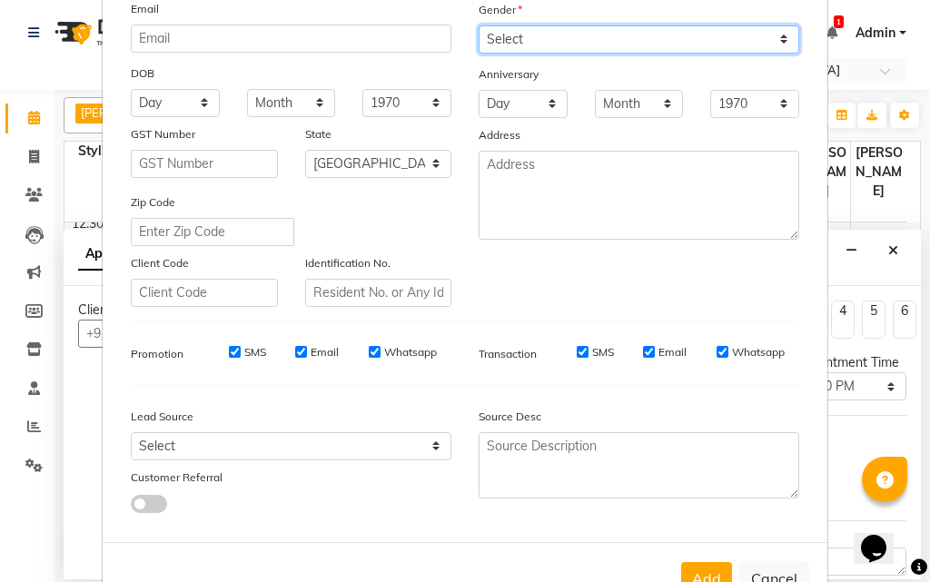
scroll to position [256, 0]
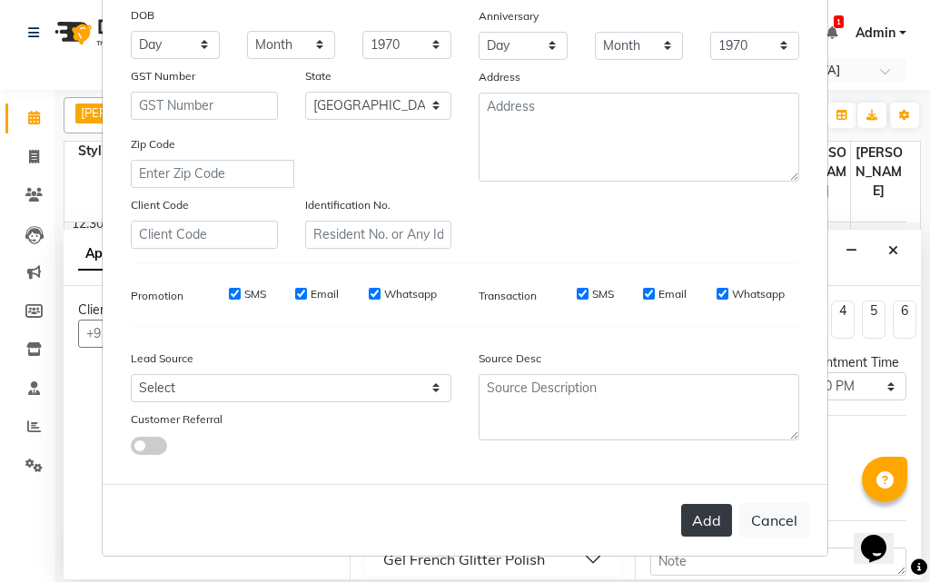
click at [703, 507] on button "Add" at bounding box center [706, 520] width 51 height 33
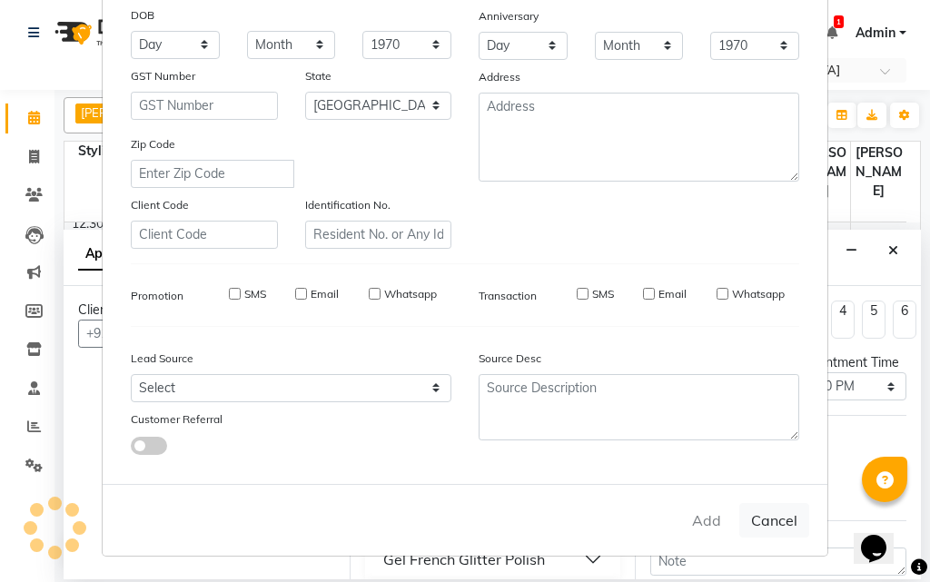
select select
select select "null"
select select
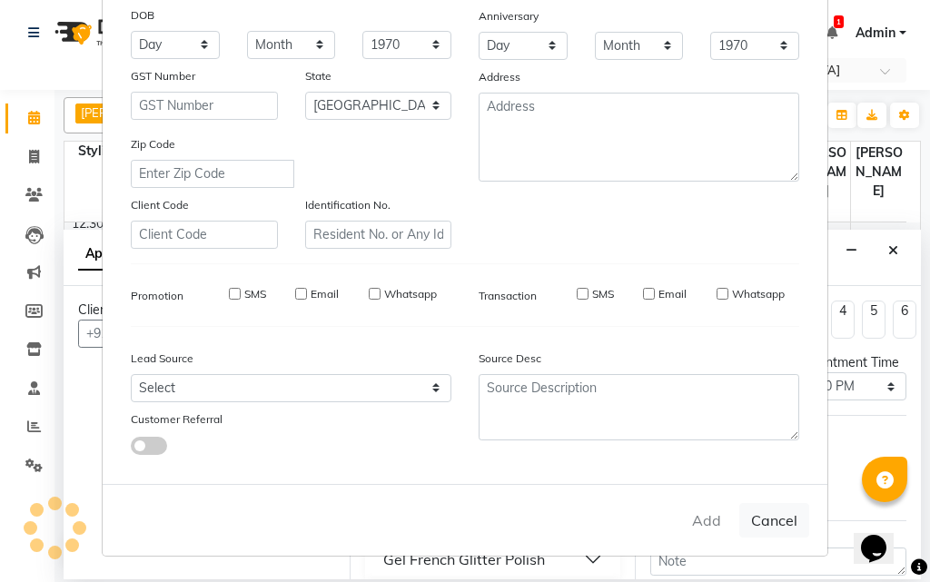
select select
checkbox input "false"
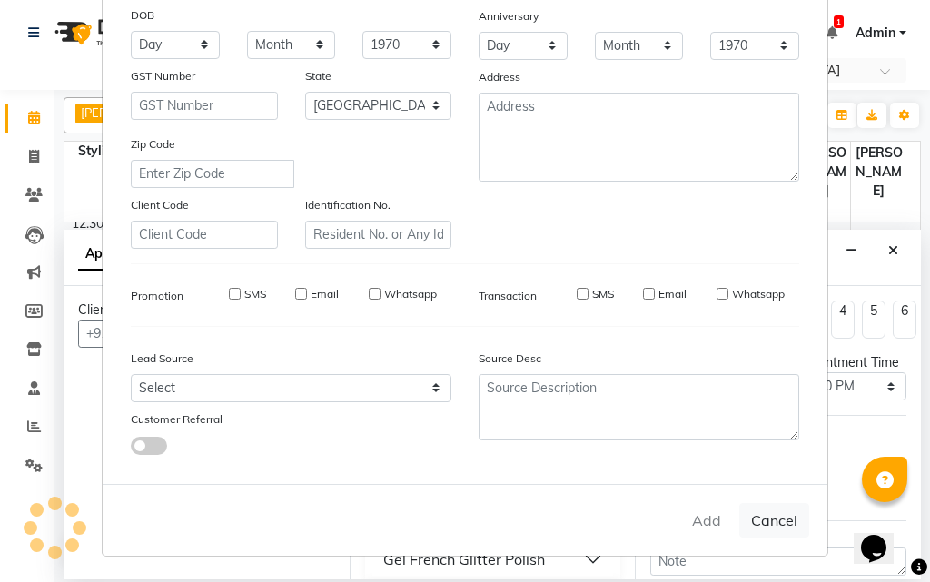
checkbox input "false"
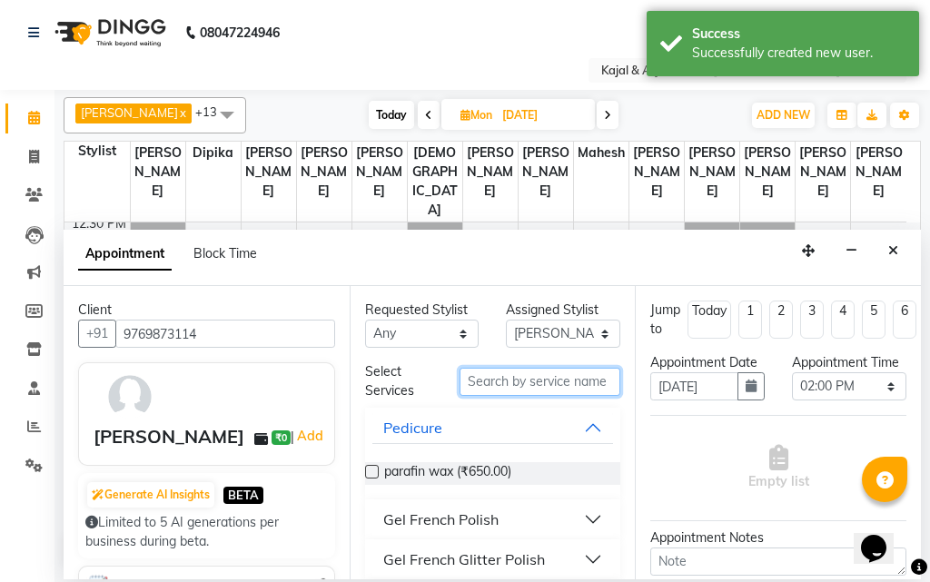
click at [517, 379] on input "text" at bounding box center [541, 382] width 162 height 28
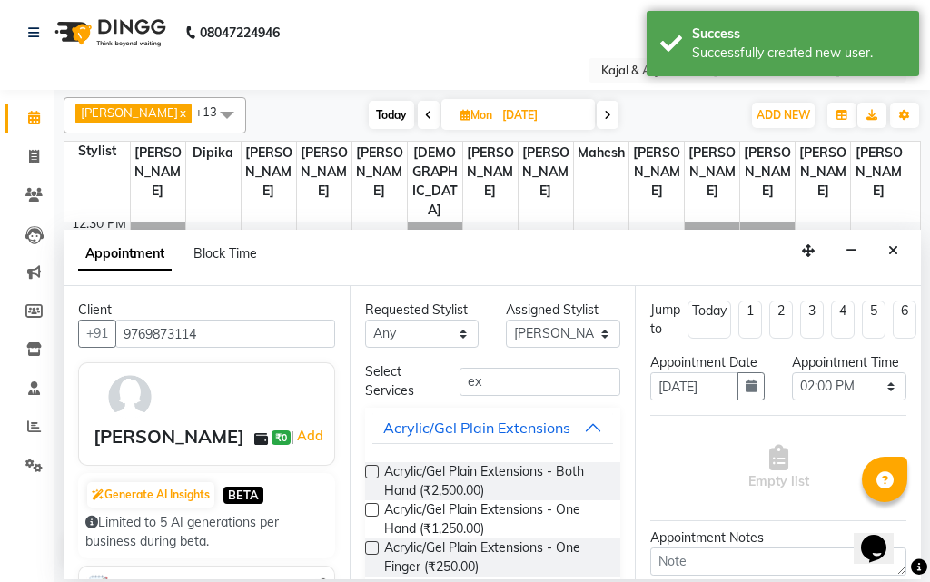
click at [370, 464] on div "Acrylic/Gel Plain Extensions - Both Hand (₹2,500.00)" at bounding box center [493, 481] width 256 height 38
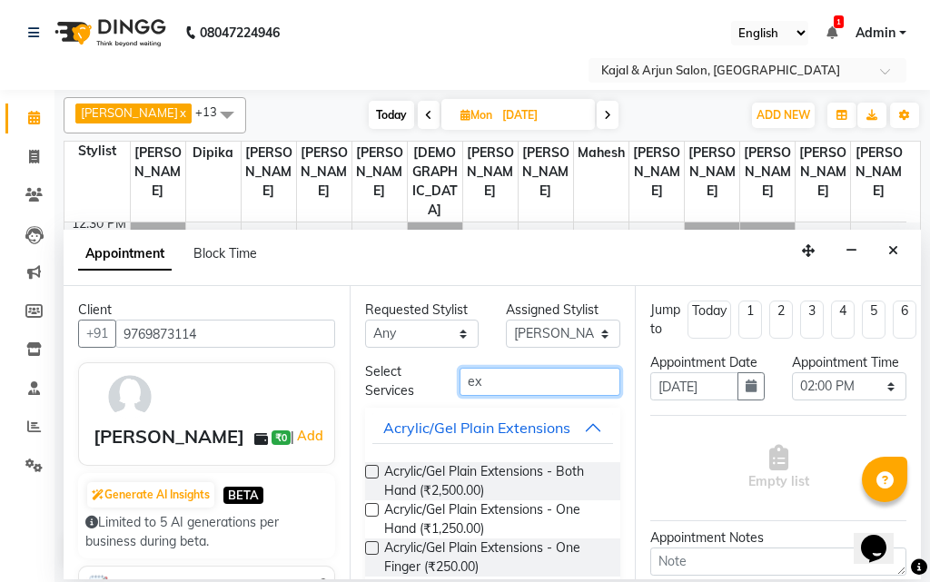
click at [534, 377] on input "ex" at bounding box center [541, 382] width 162 height 28
type input "e"
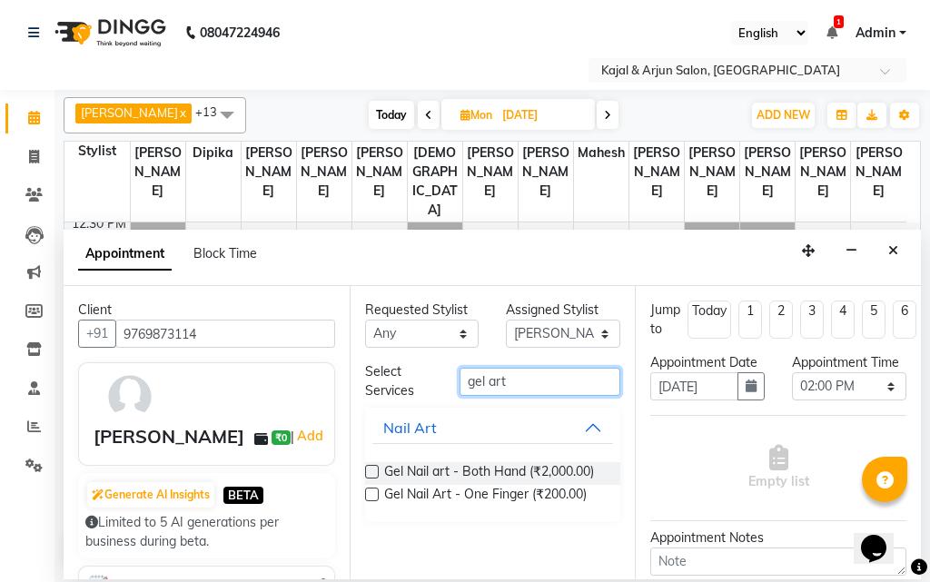
type input "gel art"
click at [373, 469] on label at bounding box center [372, 472] width 14 height 14
click at [373, 469] on input "checkbox" at bounding box center [371, 474] width 12 height 12
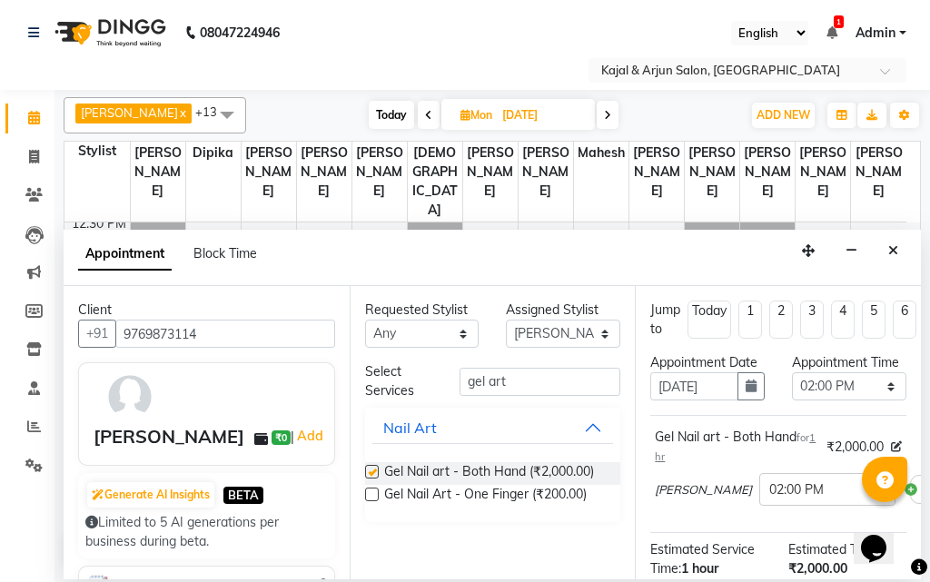
checkbox input "false"
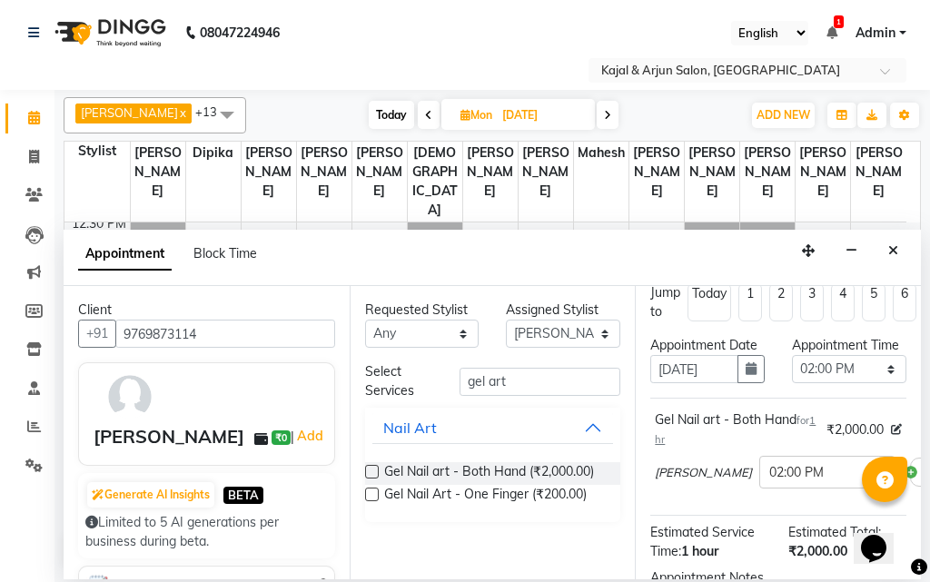
scroll to position [0, 0]
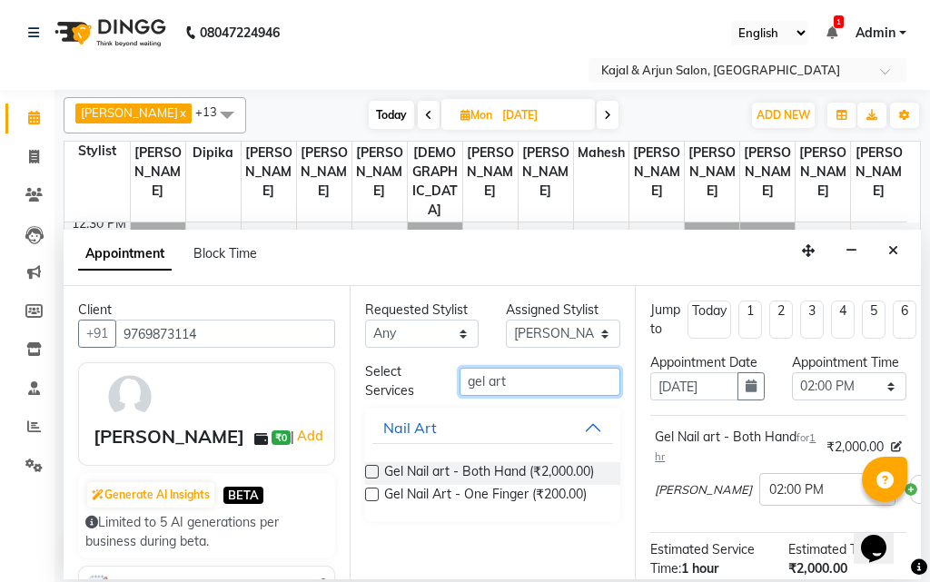
click at [526, 373] on input "gel art" at bounding box center [541, 382] width 162 height 28
type input "g"
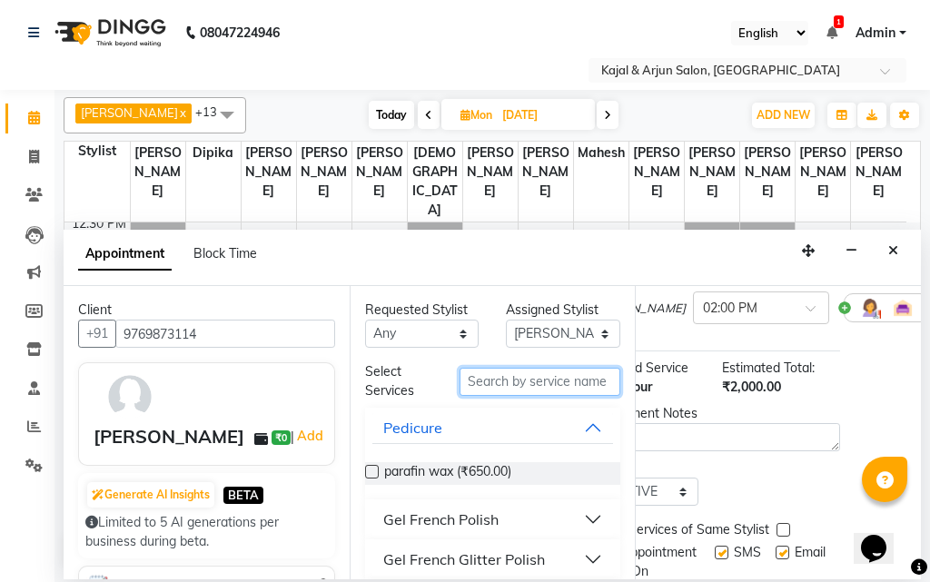
scroll to position [182, 123]
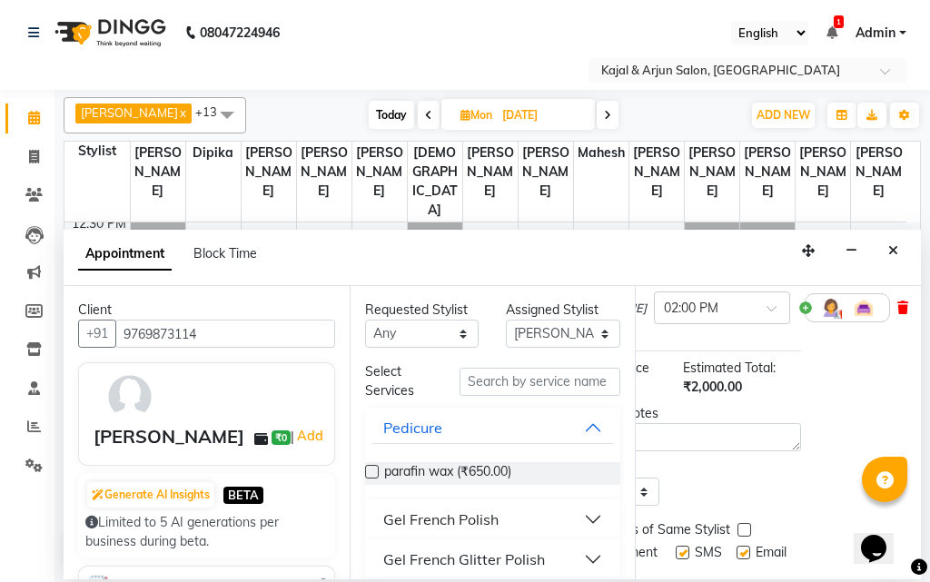
click at [898, 314] on icon at bounding box center [903, 308] width 11 height 13
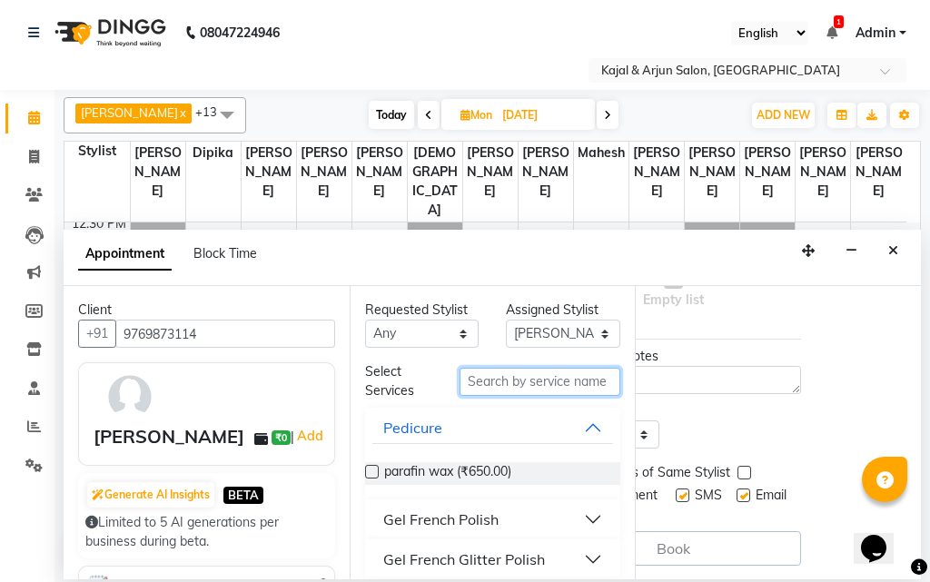
click at [538, 377] on input "text" at bounding box center [541, 382] width 162 height 28
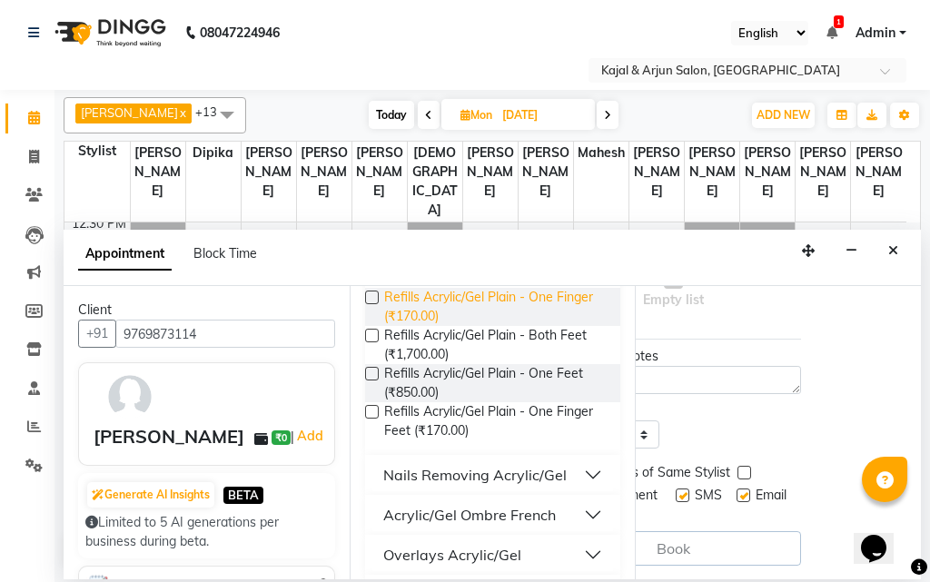
scroll to position [363, 0]
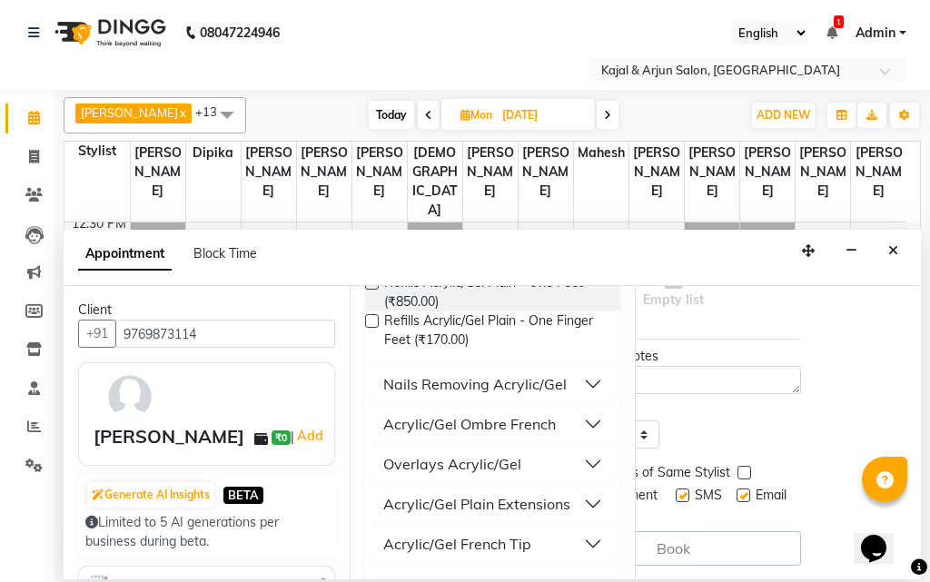
type input "acry"
click at [538, 505] on div "Acrylic/Gel Plain Extensions" at bounding box center [476, 504] width 187 height 22
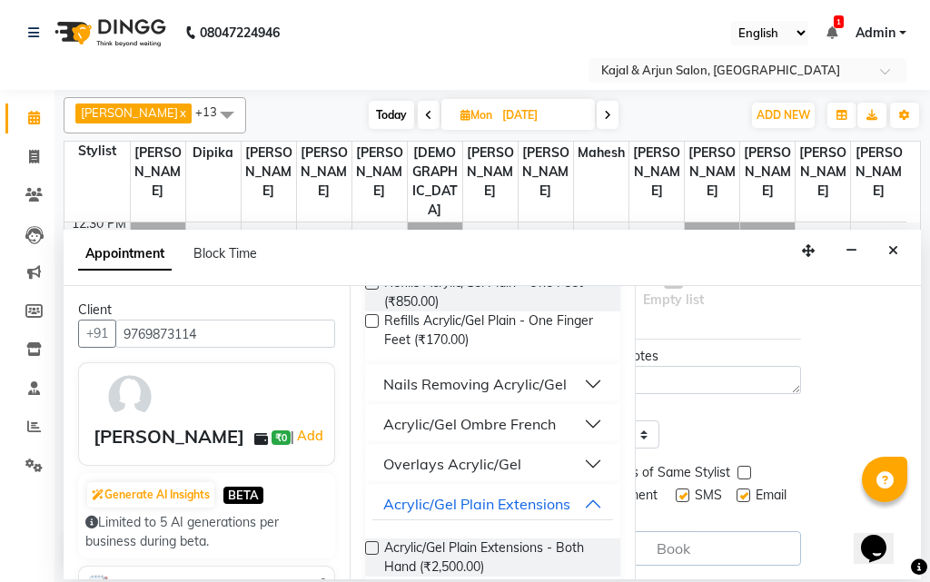
click at [372, 548] on label at bounding box center [372, 548] width 14 height 14
click at [372, 548] on input "checkbox" at bounding box center [371, 550] width 12 height 12
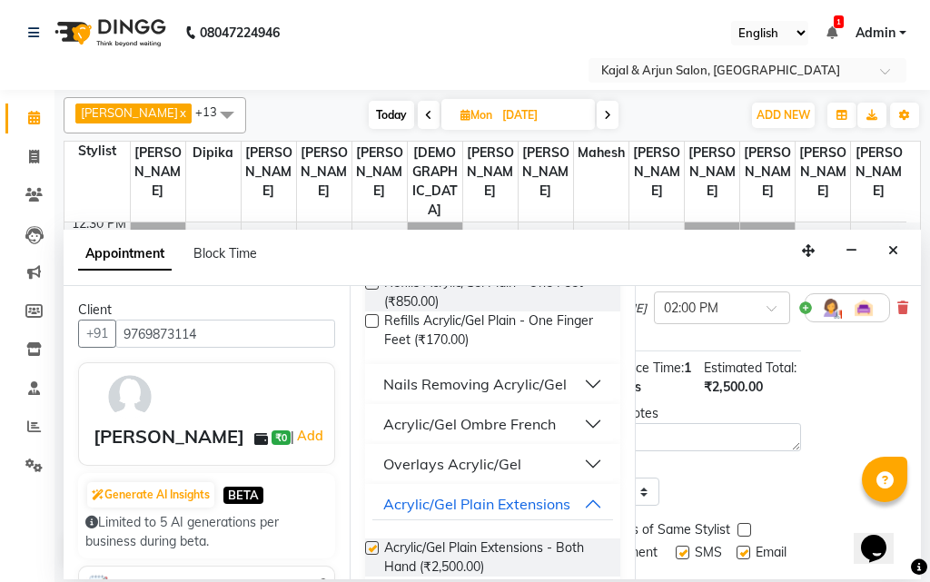
checkbox input "false"
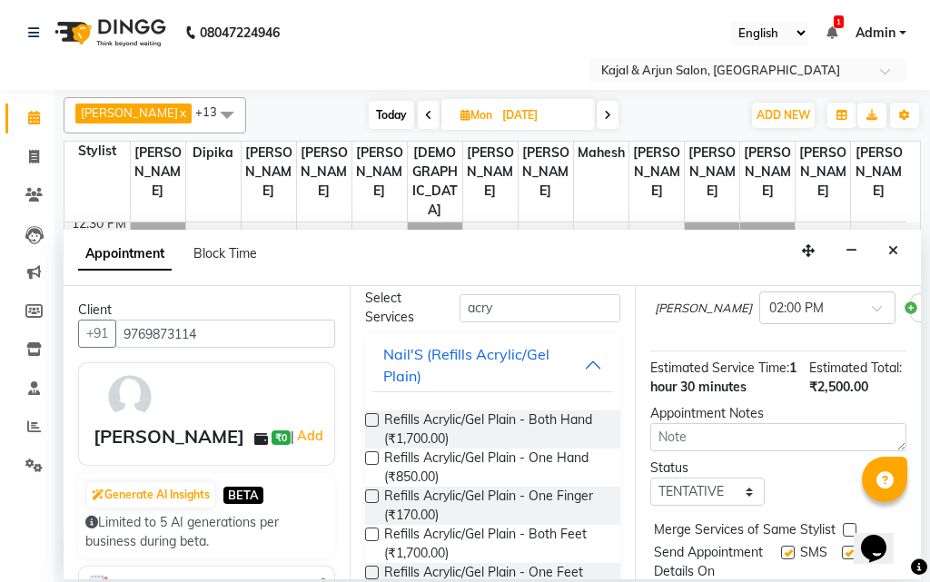
scroll to position [0, 0]
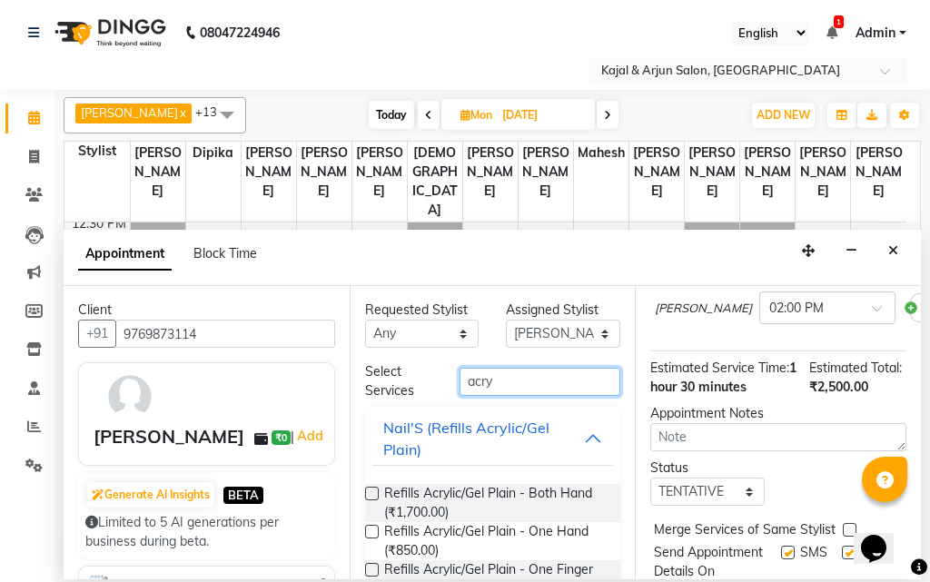
click at [515, 382] on input "acry" at bounding box center [541, 382] width 162 height 28
type input "a"
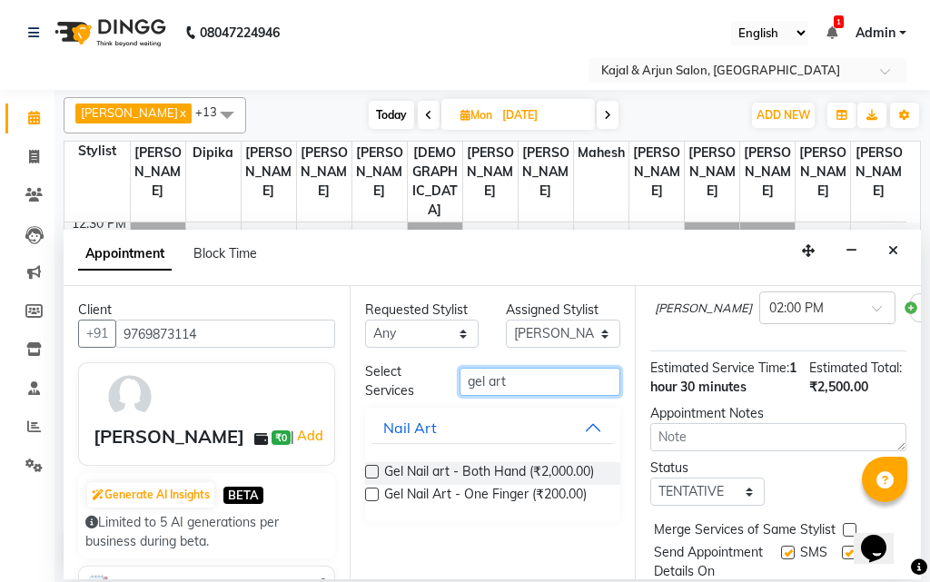
type input "gel art"
click at [374, 470] on label at bounding box center [372, 472] width 14 height 14
click at [374, 470] on input "checkbox" at bounding box center [371, 474] width 12 height 12
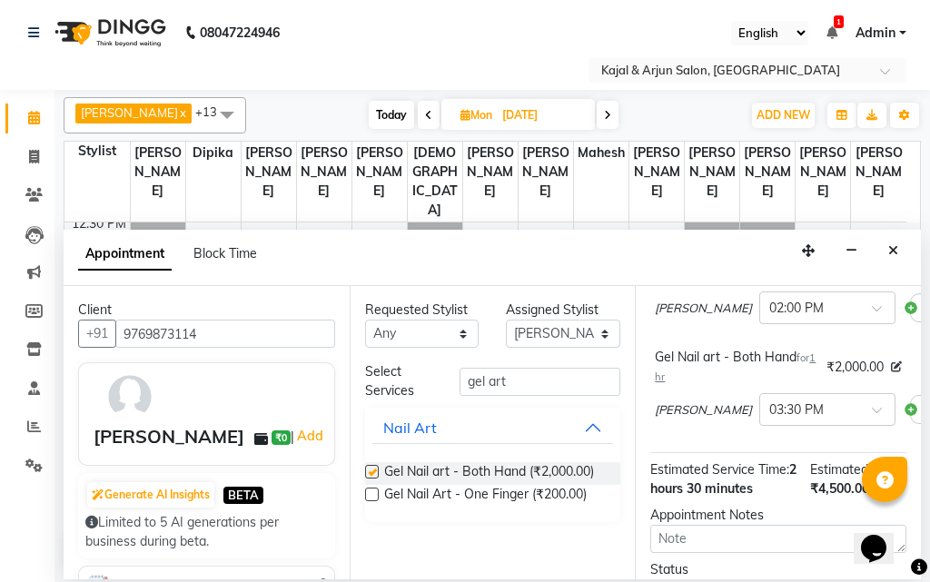
checkbox input "false"
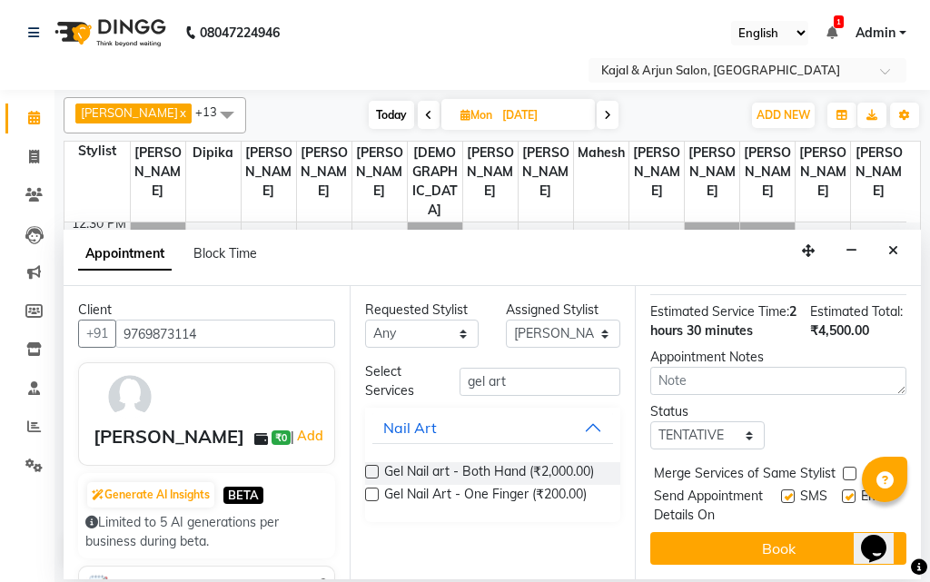
scroll to position [471, 0]
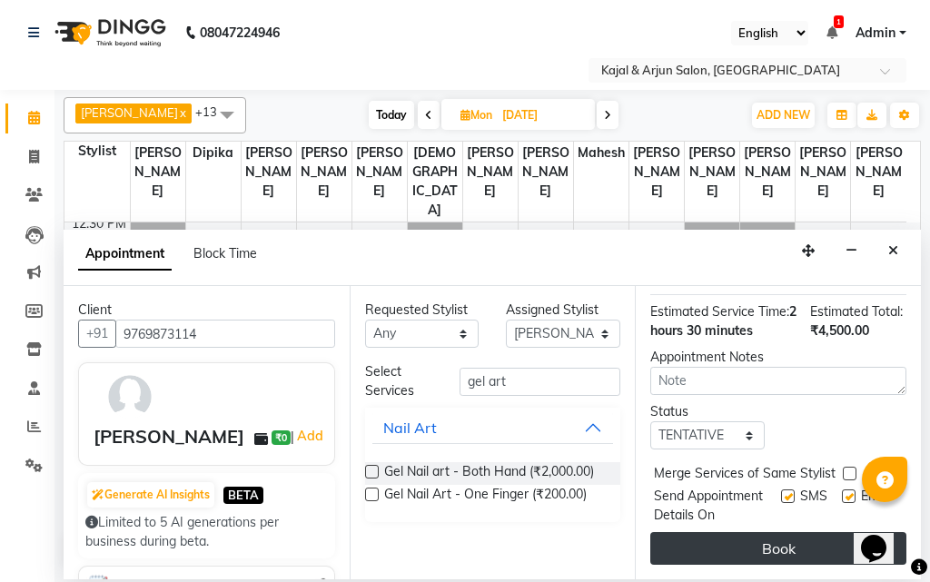
click at [764, 533] on button "Book" at bounding box center [779, 548] width 256 height 33
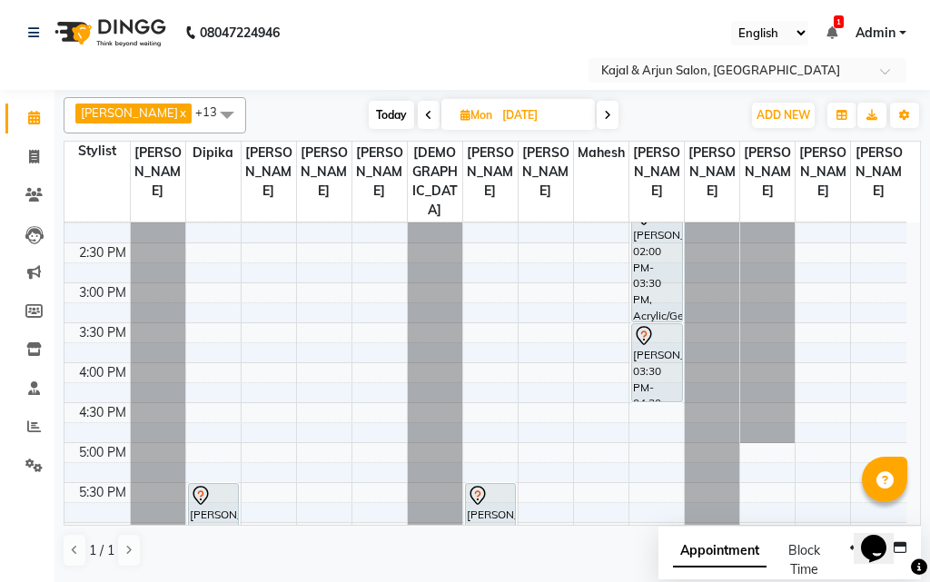
scroll to position [379, 0]
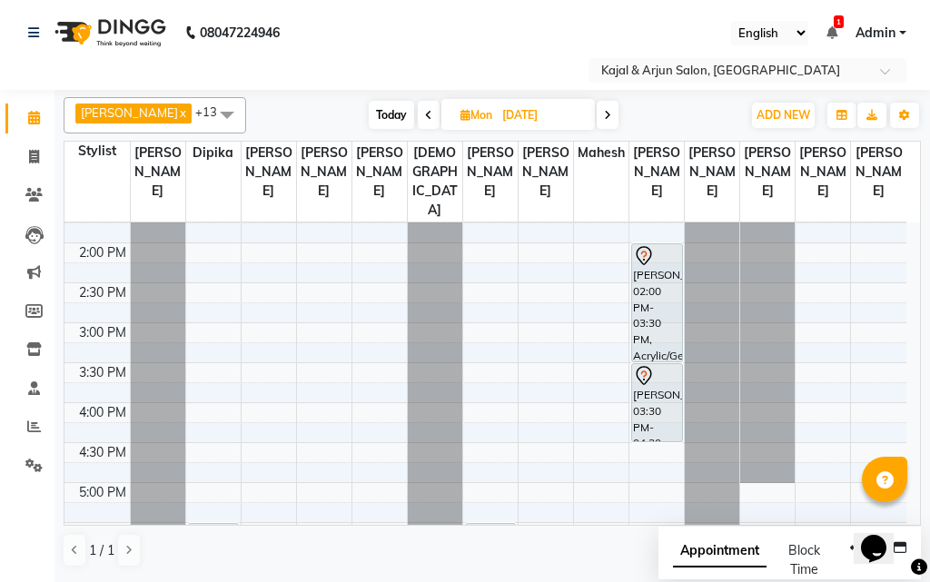
click at [425, 112] on icon at bounding box center [428, 115] width 7 height 11
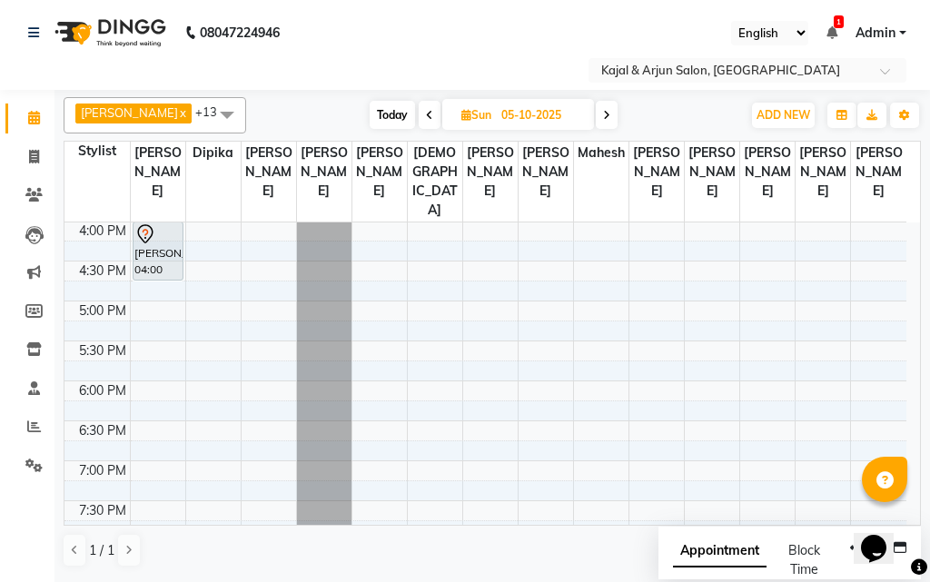
click at [426, 112] on icon at bounding box center [429, 115] width 7 height 11
type input "04-10-2025"
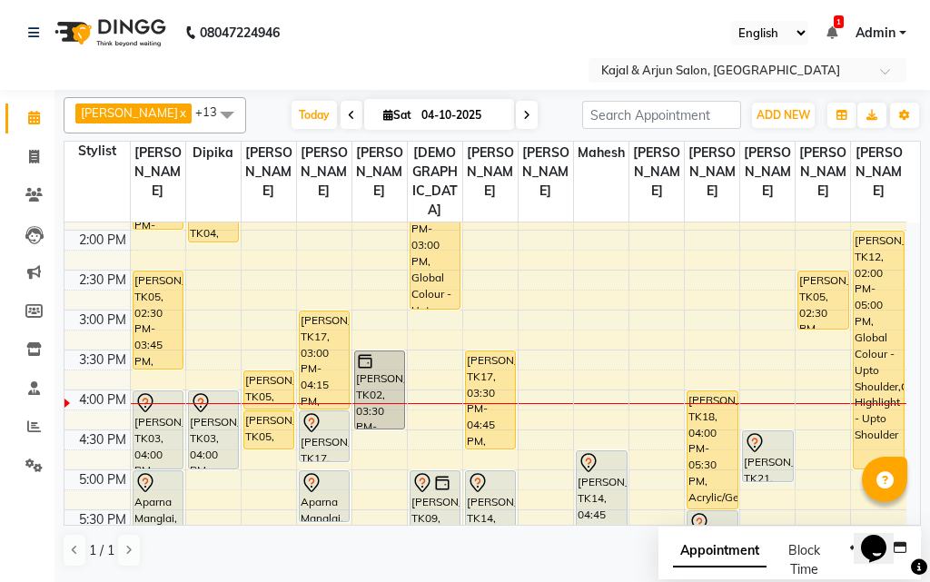
scroll to position [379, 0]
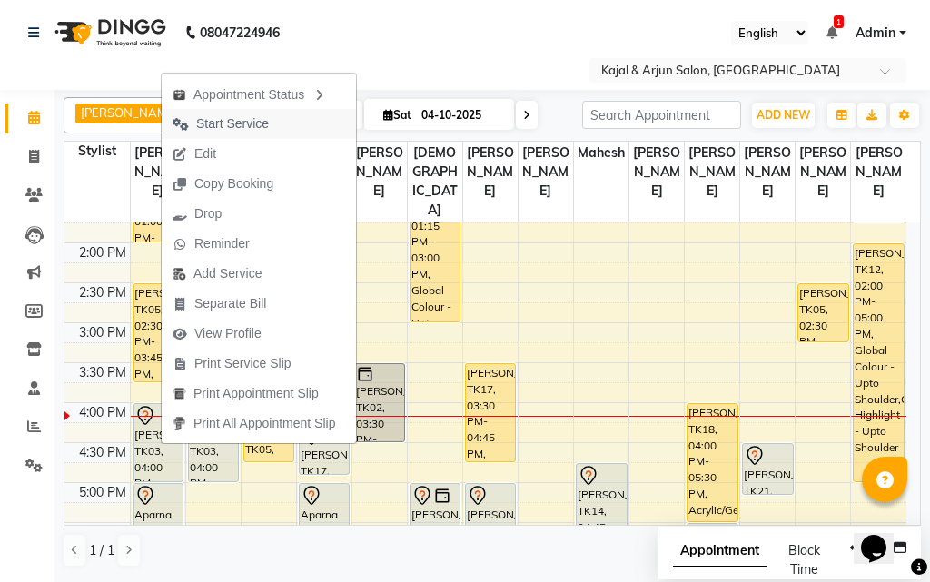
click at [238, 121] on span "Start Service" at bounding box center [232, 123] width 73 height 19
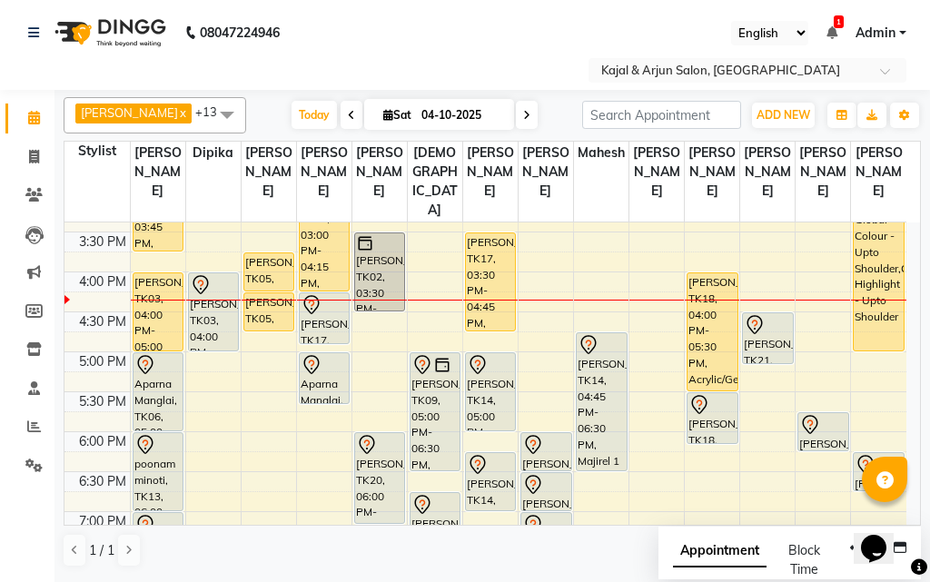
scroll to position [470, 0]
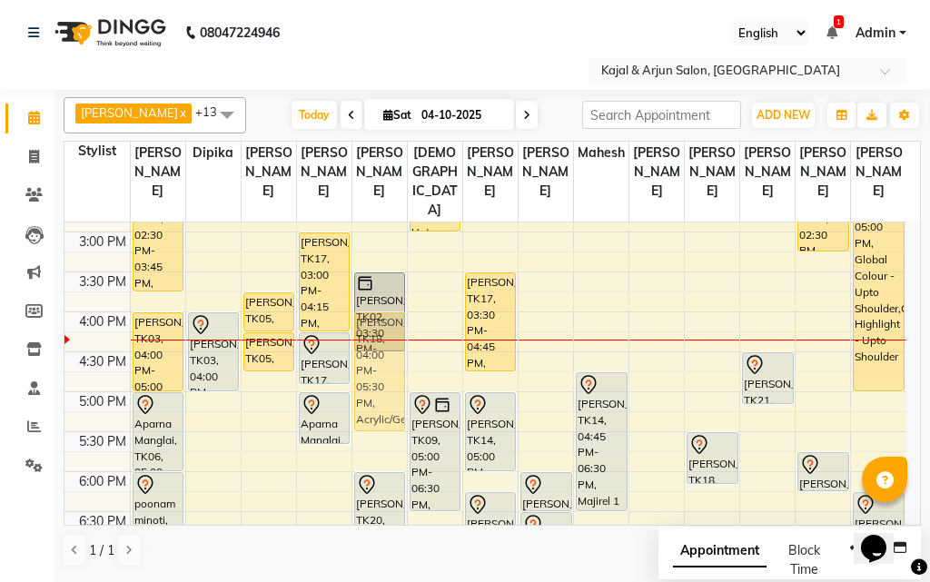
drag, startPoint x: 728, startPoint y: 388, endPoint x: 394, endPoint y: 390, distance: 333.4
click at [394, 390] on tr "[PERSON_NAME], TK07, 12:00 PM-01:00 PM, Pedicure - Basic Dinal Gala, TK04, 01:0…" at bounding box center [486, 312] width 842 height 1118
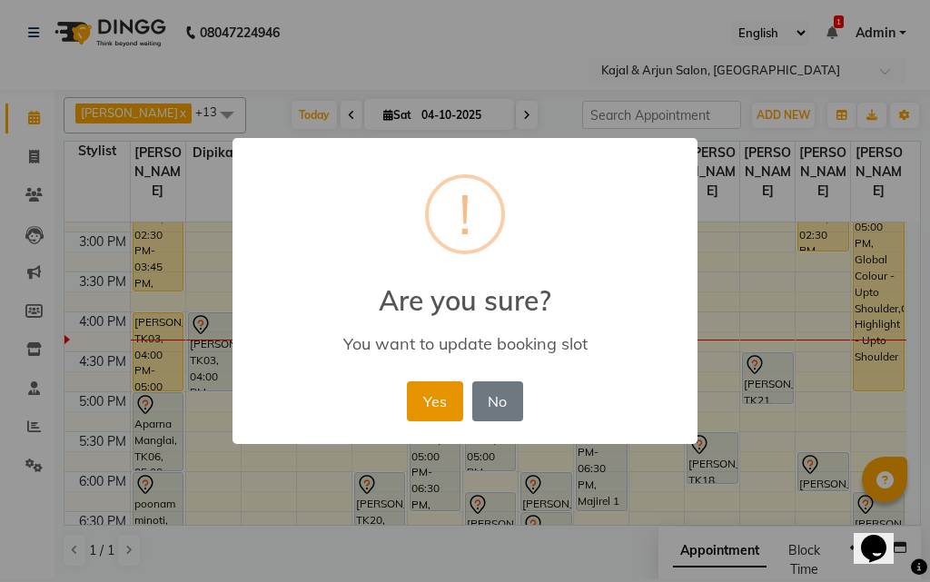
click at [439, 392] on button "Yes" at bounding box center [434, 402] width 55 height 40
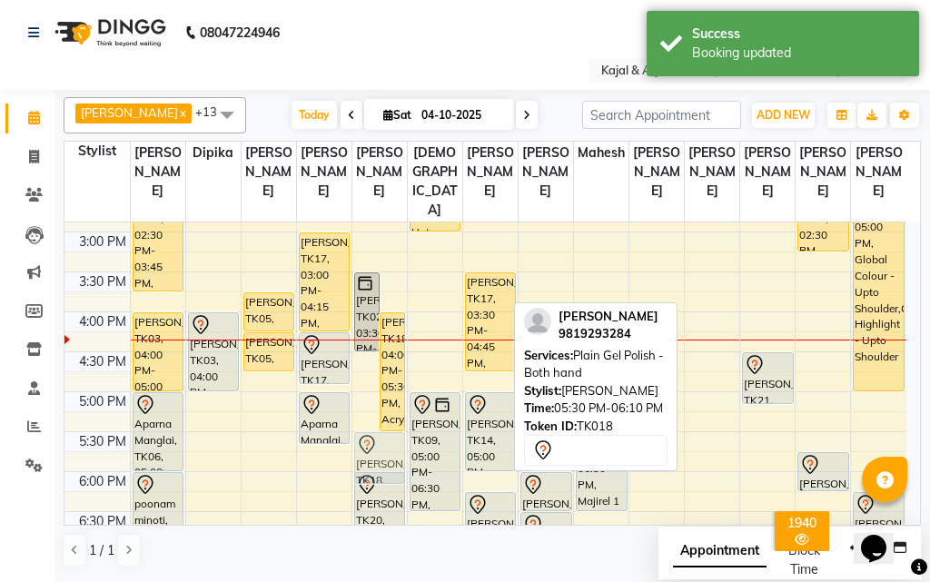
drag, startPoint x: 710, startPoint y: 482, endPoint x: 384, endPoint y: 474, distance: 326.2
click at [384, 474] on tr "[PERSON_NAME], TK07, 12:00 PM-01:00 PM, Pedicure - Basic Dinal Gala, TK04, 01:0…" at bounding box center [486, 312] width 842 height 1118
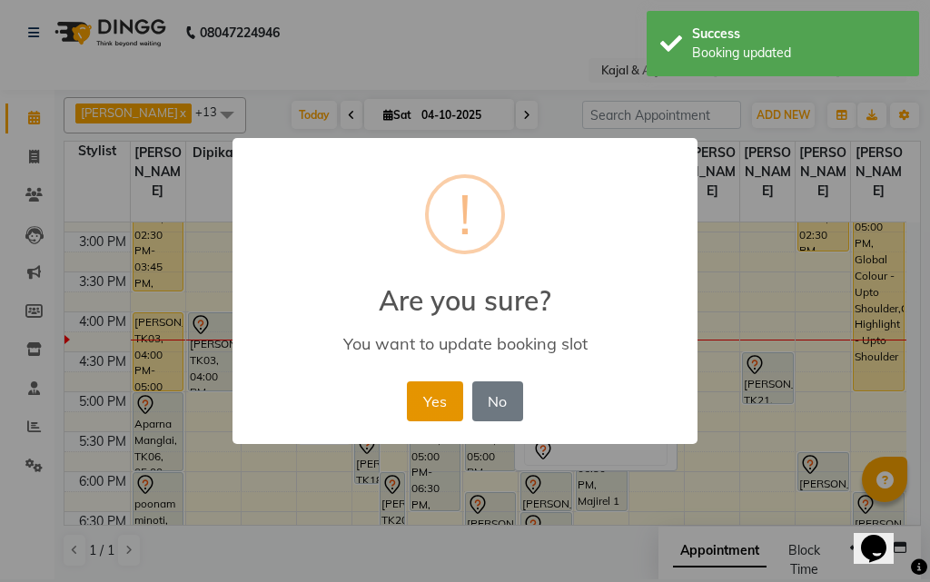
click at [441, 402] on button "Yes" at bounding box center [434, 402] width 55 height 40
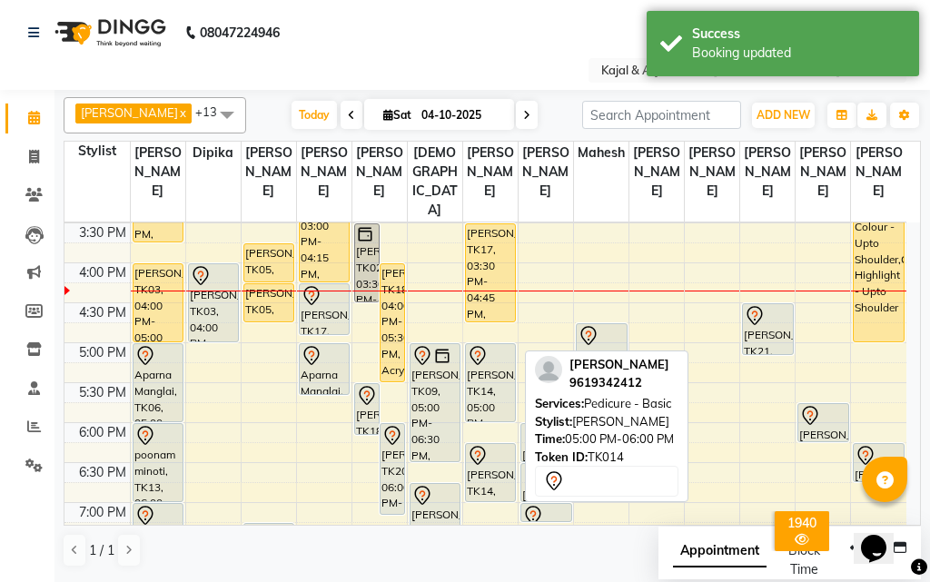
scroll to position [561, 0]
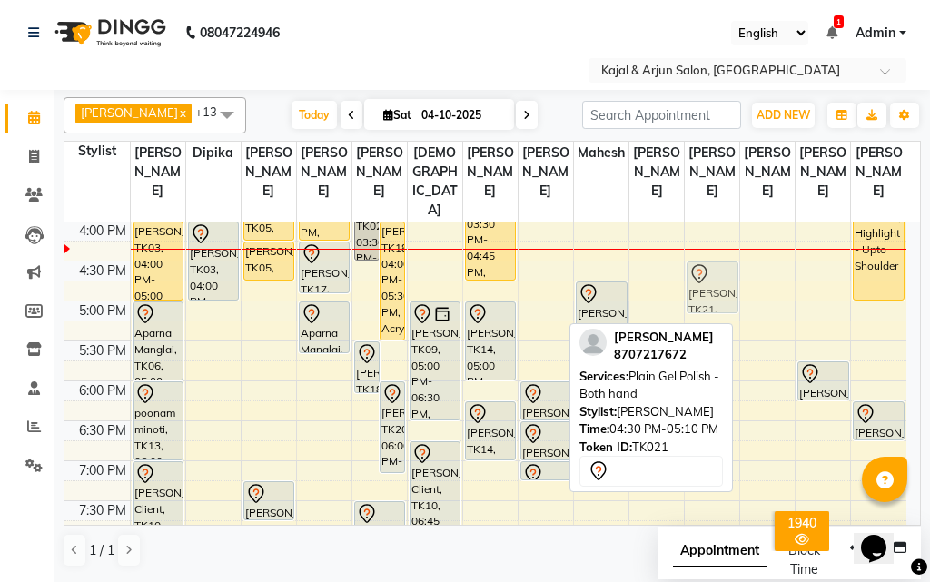
drag, startPoint x: 774, startPoint y: 298, endPoint x: 739, endPoint y: 307, distance: 36.6
click at [739, 307] on div "9:00 AM 9:30 AM 10:00 AM 10:30 AM 11:00 AM 11:30 AM 12:00 PM 12:30 PM 1:00 PM 1…" at bounding box center [486, 221] width 842 height 1118
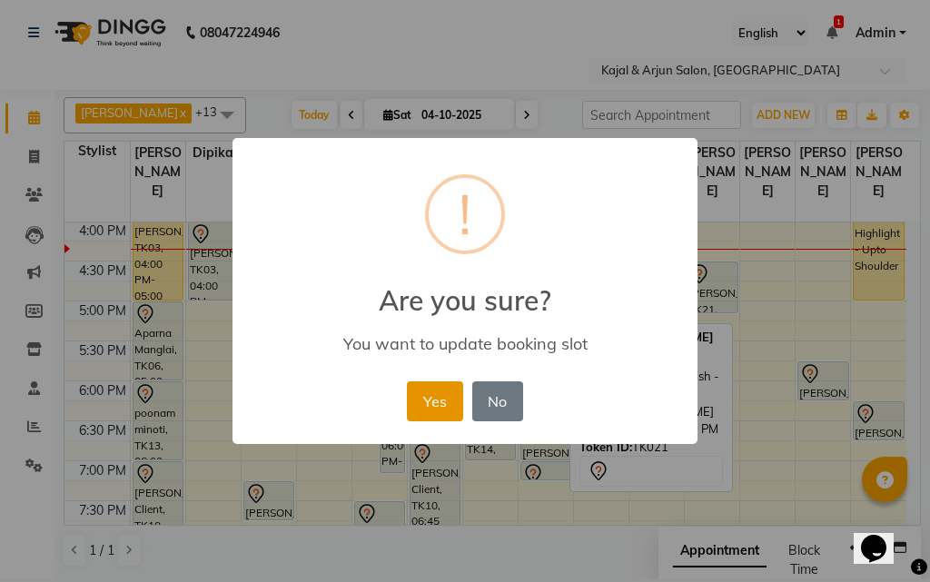
click at [432, 393] on button "Yes" at bounding box center [434, 402] width 55 height 40
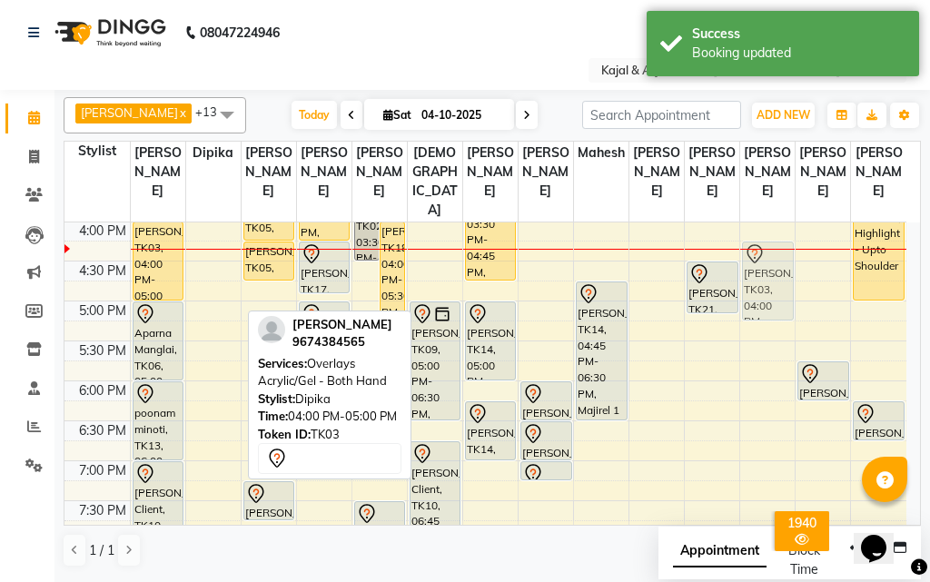
drag, startPoint x: 215, startPoint y: 281, endPoint x: 794, endPoint y: 309, distance: 579.4
click at [780, 301] on tr "[PERSON_NAME], TK07, 12:00 PM-01:00 PM, Pedicure - Basic Dinal Gala, TK04, 01:0…" at bounding box center [486, 221] width 842 height 1118
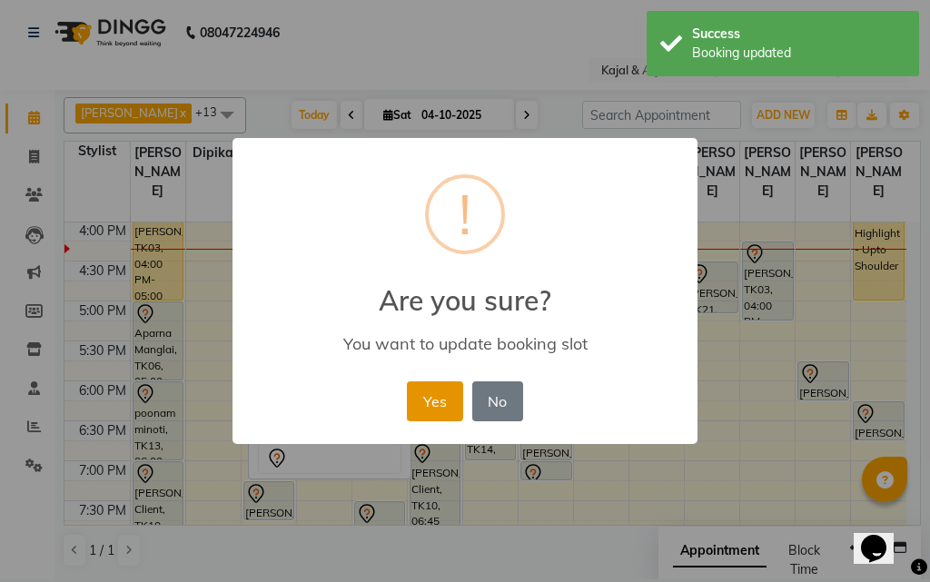
click at [427, 392] on button "Yes" at bounding box center [434, 402] width 55 height 40
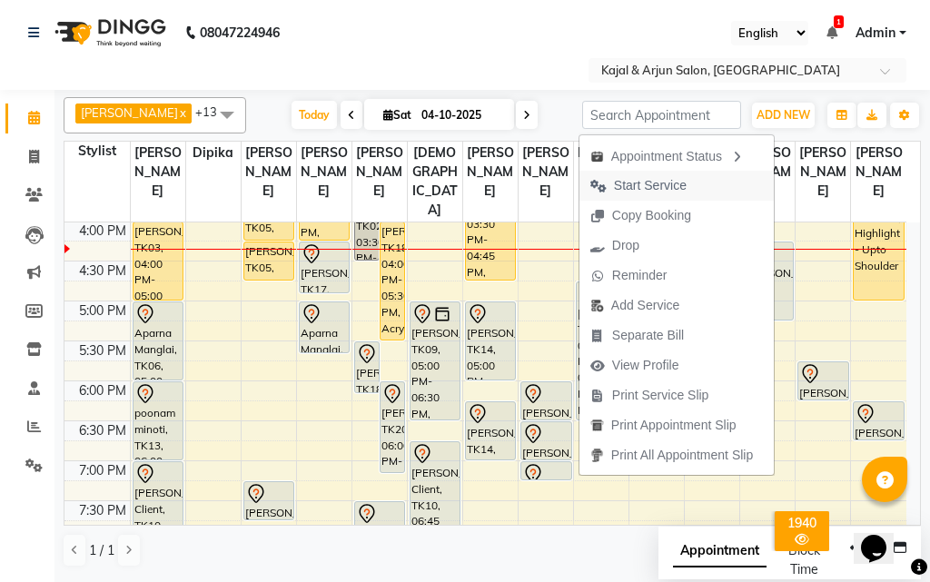
click at [652, 185] on span "Start Service" at bounding box center [650, 185] width 73 height 19
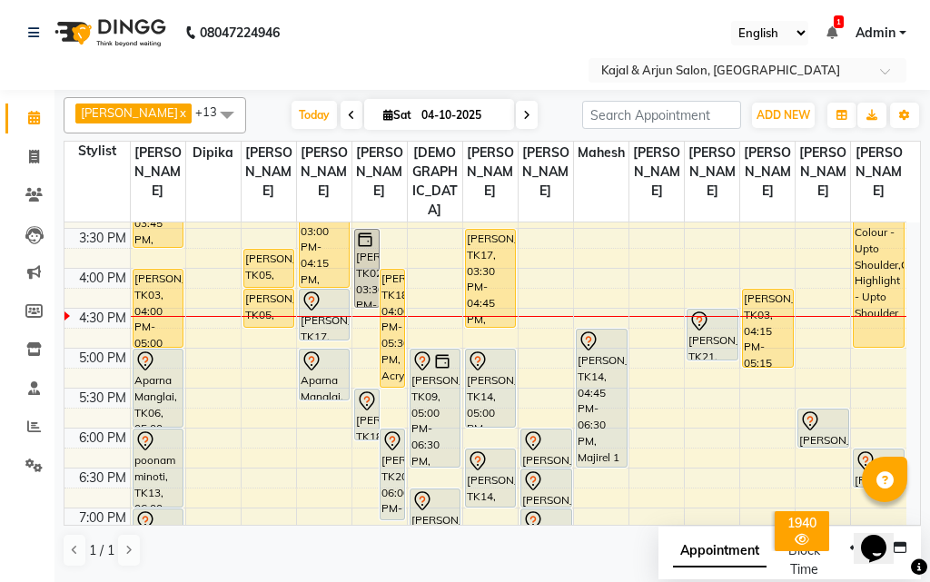
scroll to position [470, 0]
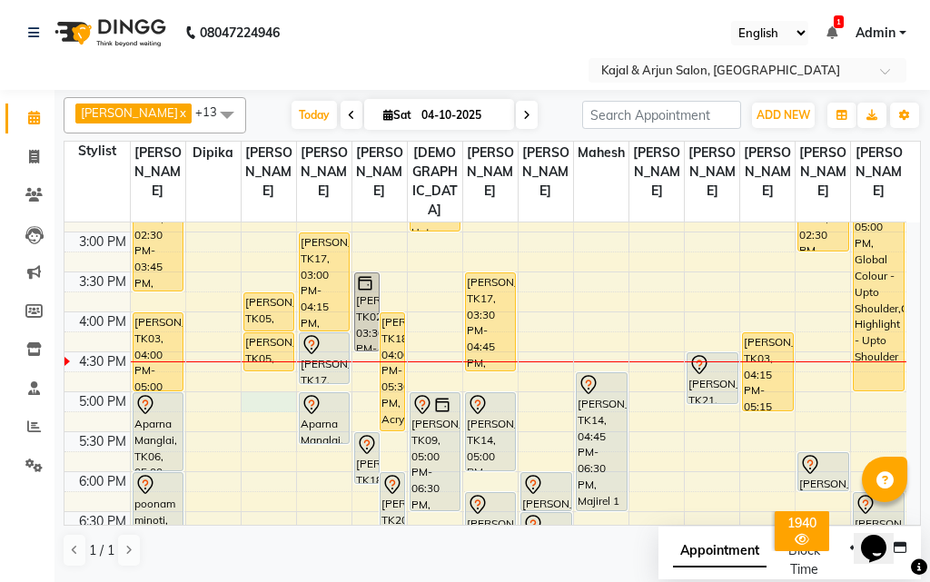
click at [263, 426] on div "9:00 AM 9:30 AM 10:00 AM 10:30 AM 11:00 AM 11:30 AM 12:00 PM 12:30 PM 1:00 PM 1…" at bounding box center [486, 312] width 842 height 1118
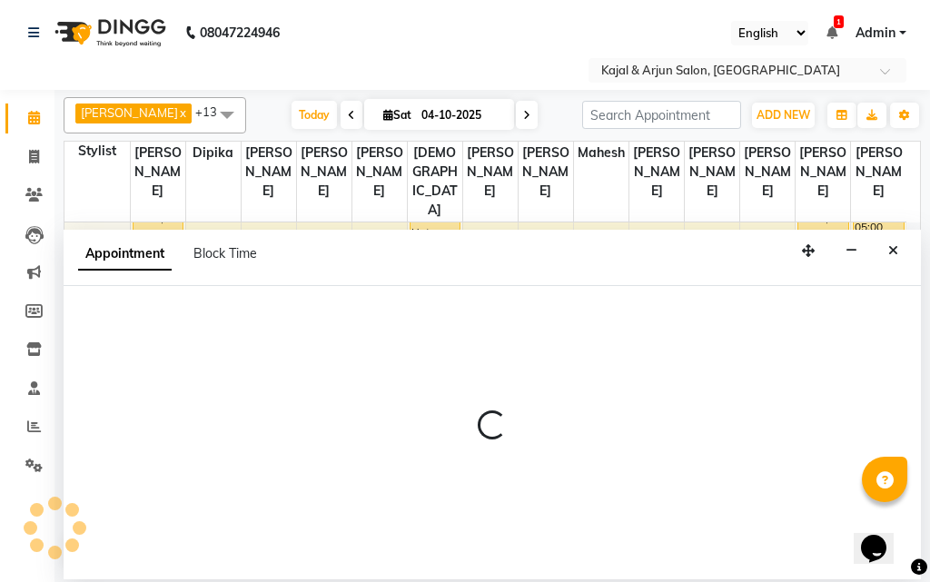
select select "12509"
select select "tentative"
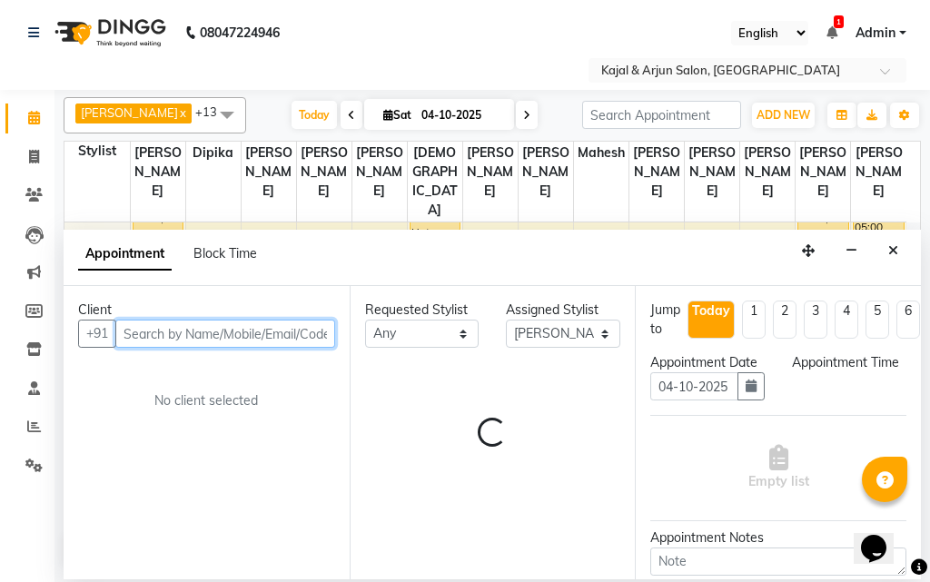
select select "1020"
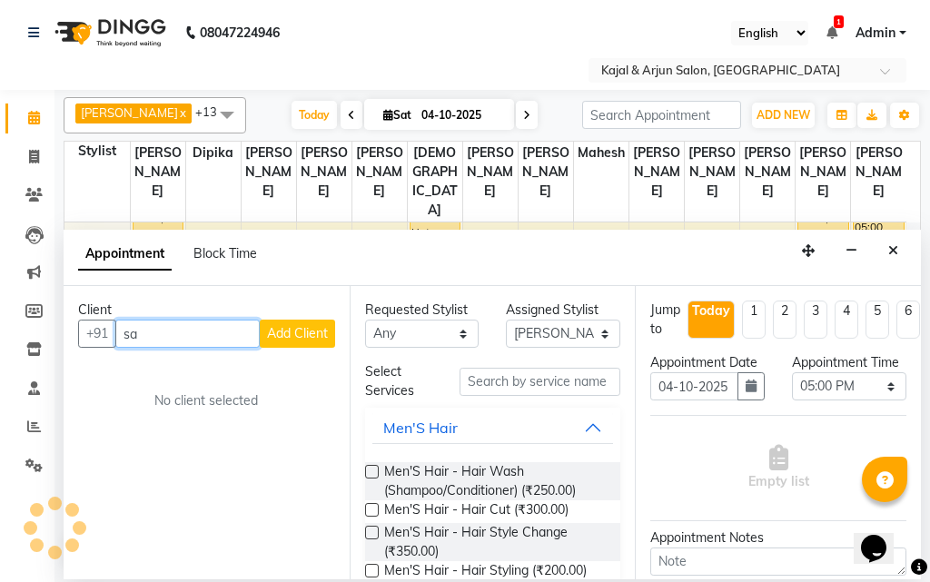
type input "s"
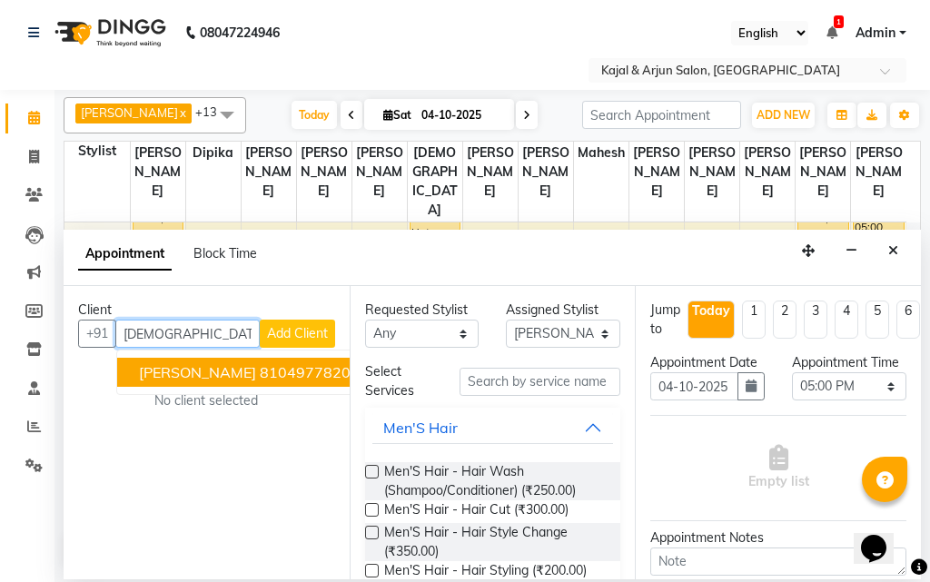
click at [222, 370] on span "[PERSON_NAME]" at bounding box center [197, 372] width 117 height 18
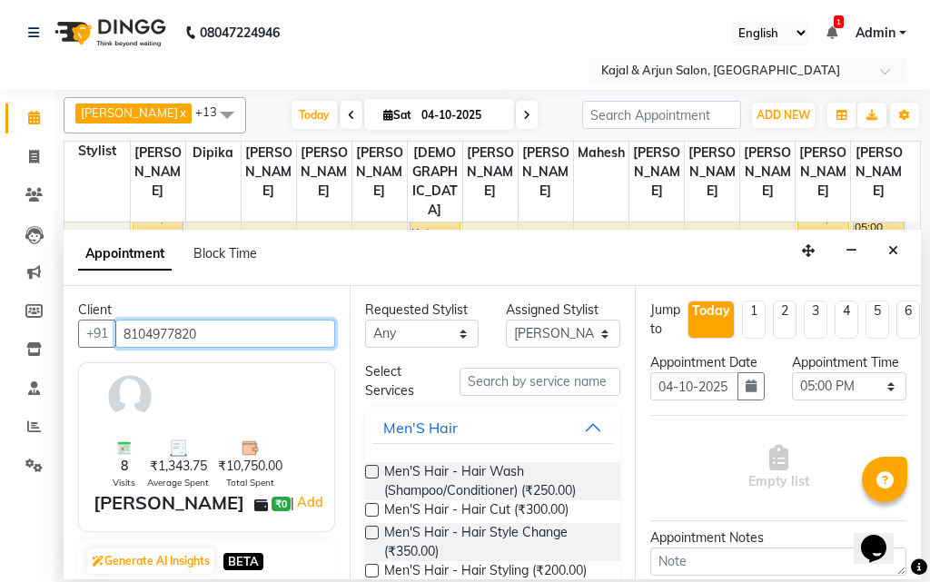
type input "8104977820"
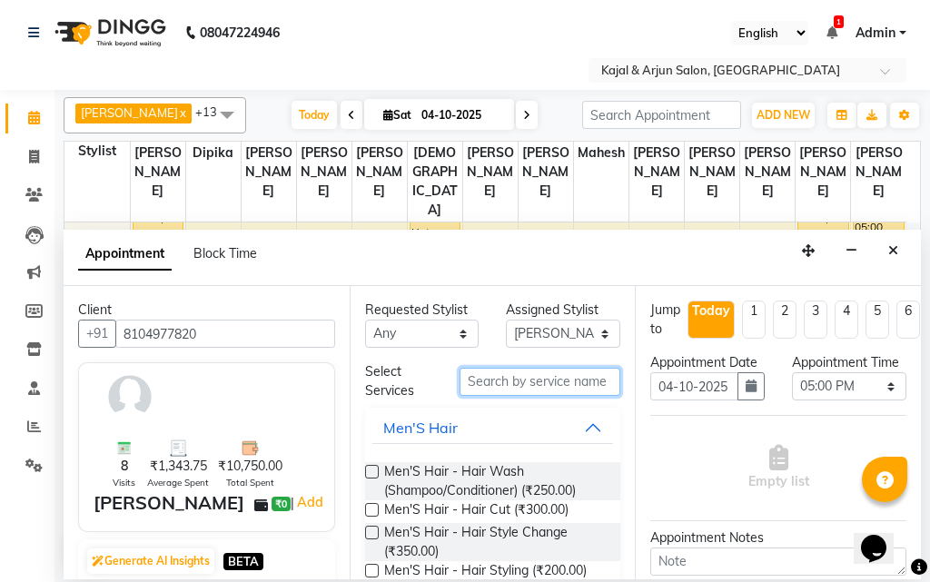
click at [554, 382] on input "text" at bounding box center [541, 382] width 162 height 28
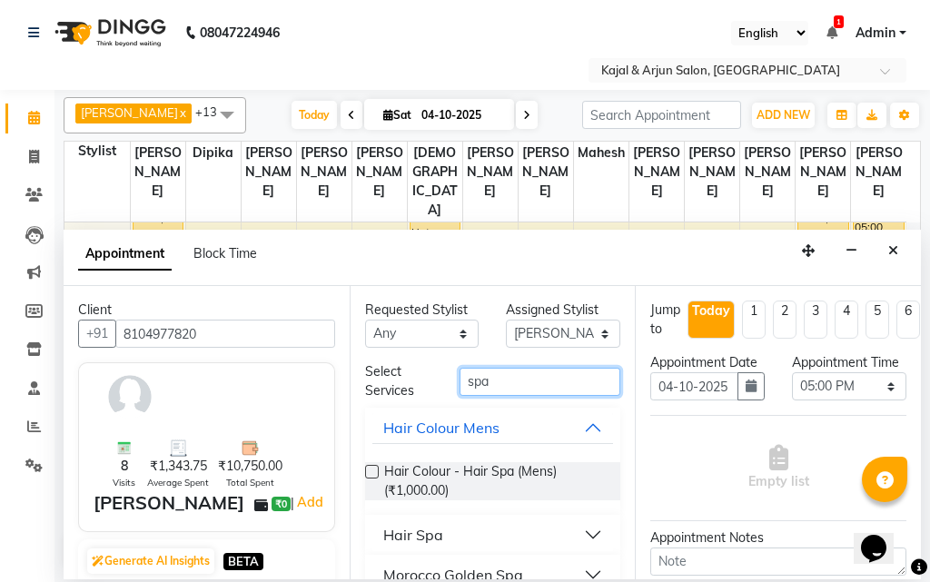
type input "spa"
click at [479, 530] on button "Hair Spa" at bounding box center [494, 535] width 242 height 33
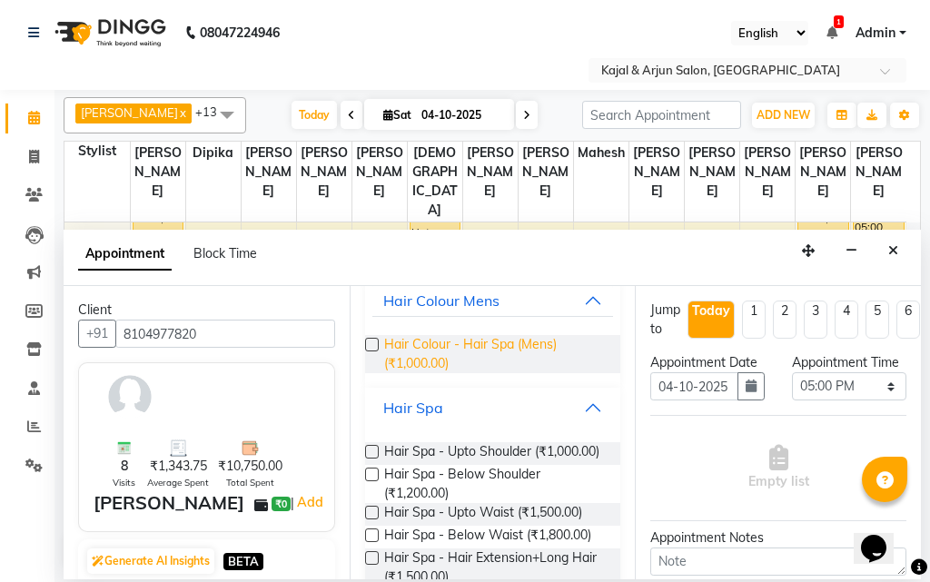
scroll to position [182, 0]
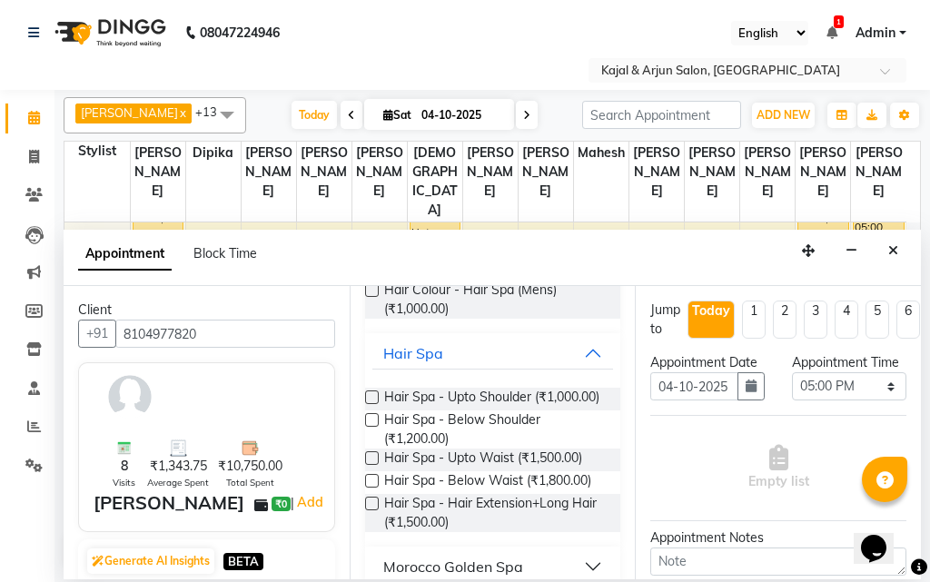
click at [370, 393] on label at bounding box center [372, 398] width 14 height 14
click at [370, 393] on input "checkbox" at bounding box center [371, 399] width 12 height 12
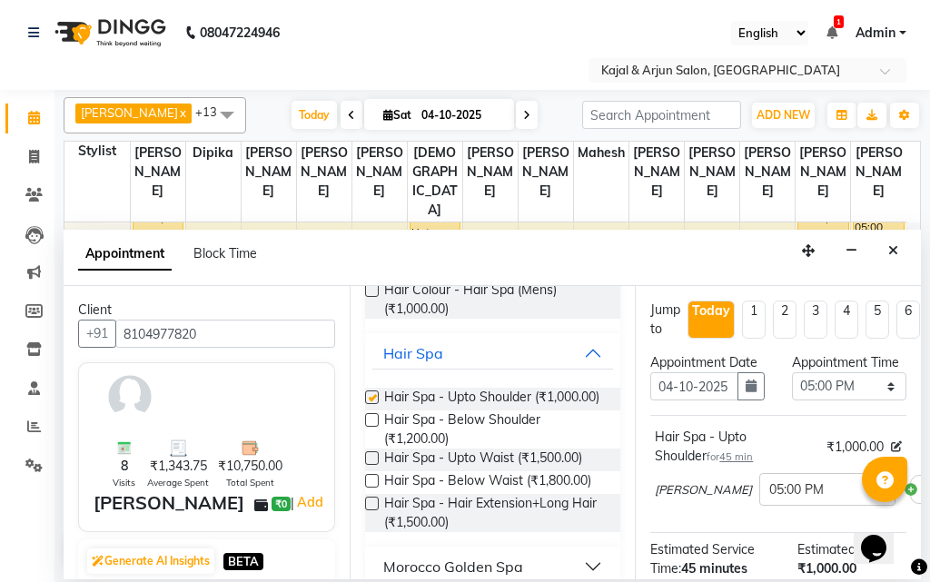
checkbox input "false"
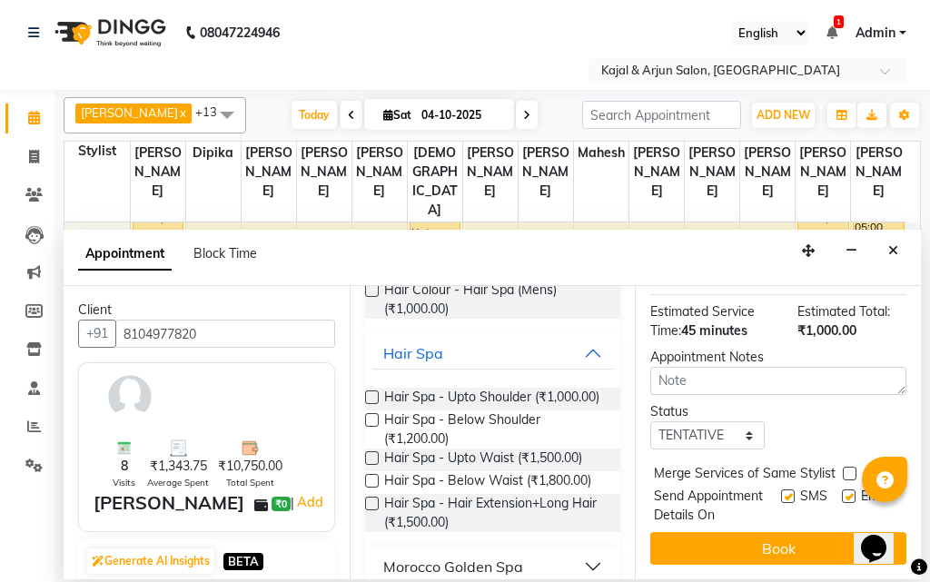
scroll to position [293, 0]
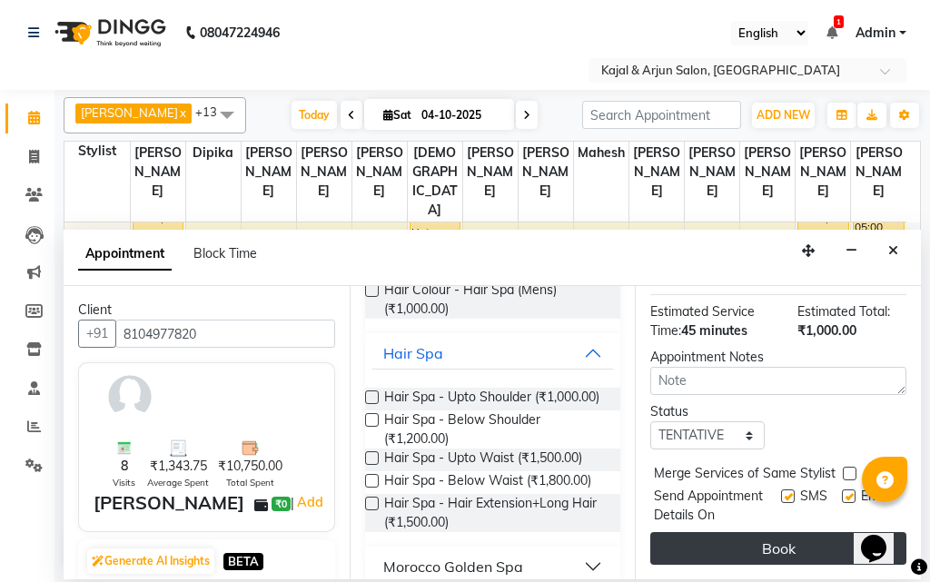
click at [770, 532] on button "Book" at bounding box center [779, 548] width 256 height 33
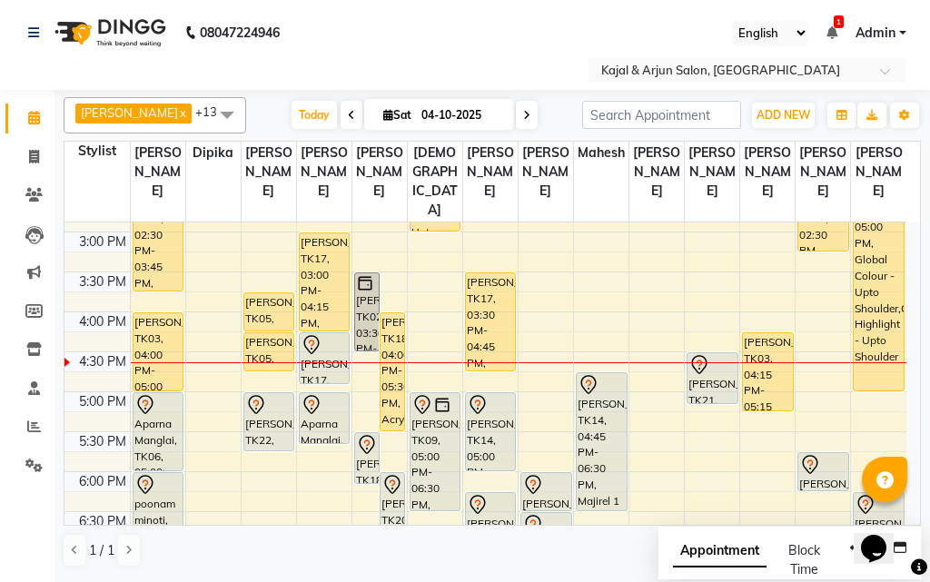
click at [523, 113] on icon at bounding box center [526, 115] width 7 height 11
type input "05-10-2025"
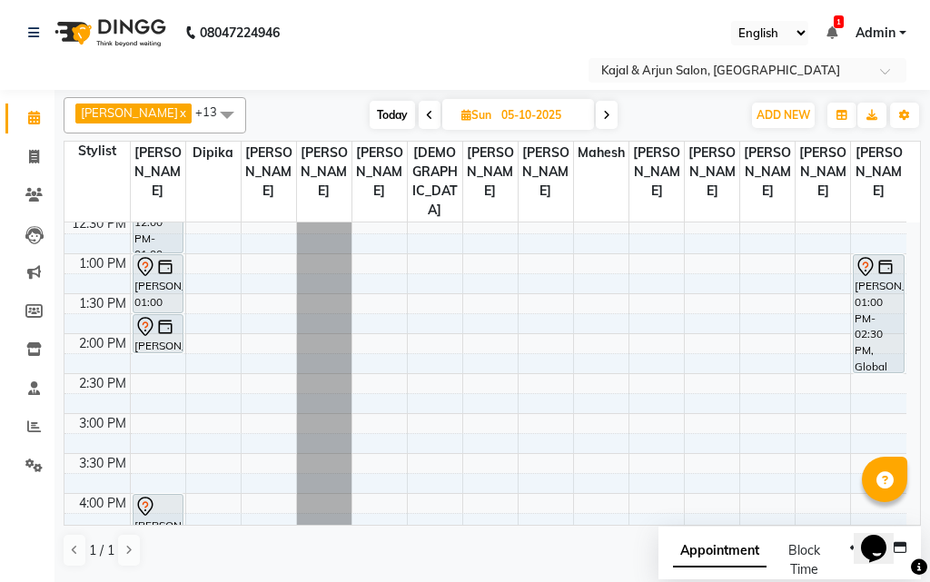
scroll to position [379, 0]
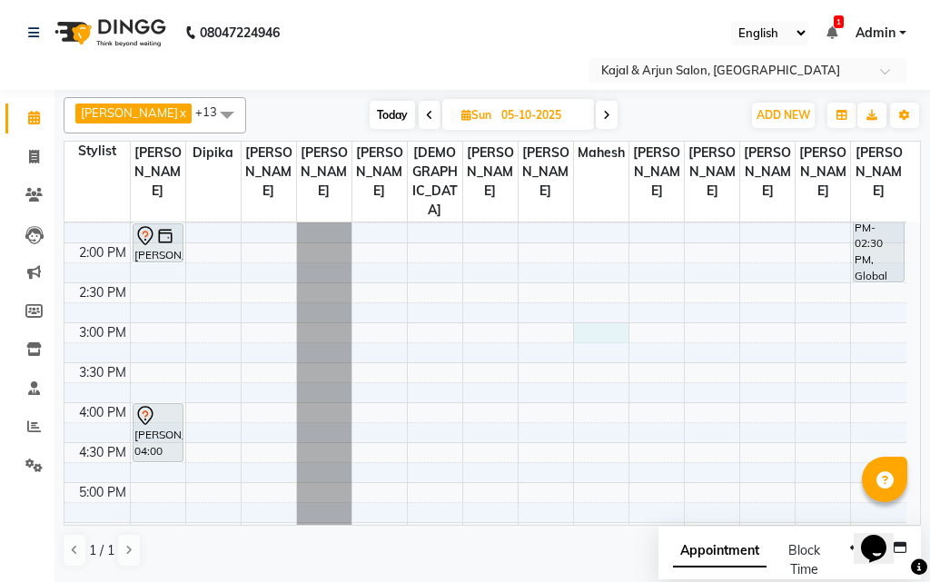
click at [591, 350] on div "9:00 AM 9:30 AM 10:00 AM 10:30 AM 11:00 AM 11:30 AM 12:00 PM 12:30 PM 1:00 PM 1…" at bounding box center [486, 403] width 842 height 1118
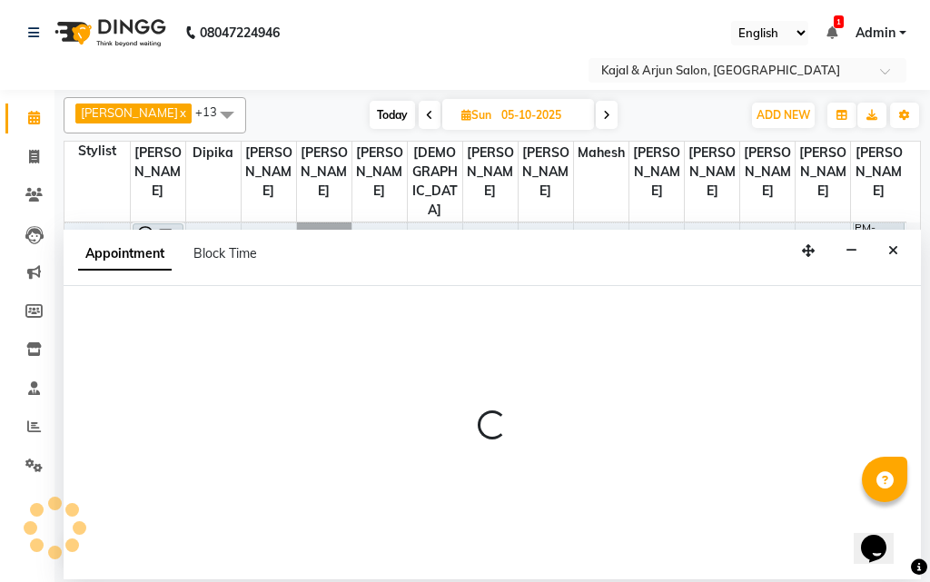
select select "45493"
select select "900"
select select "tentative"
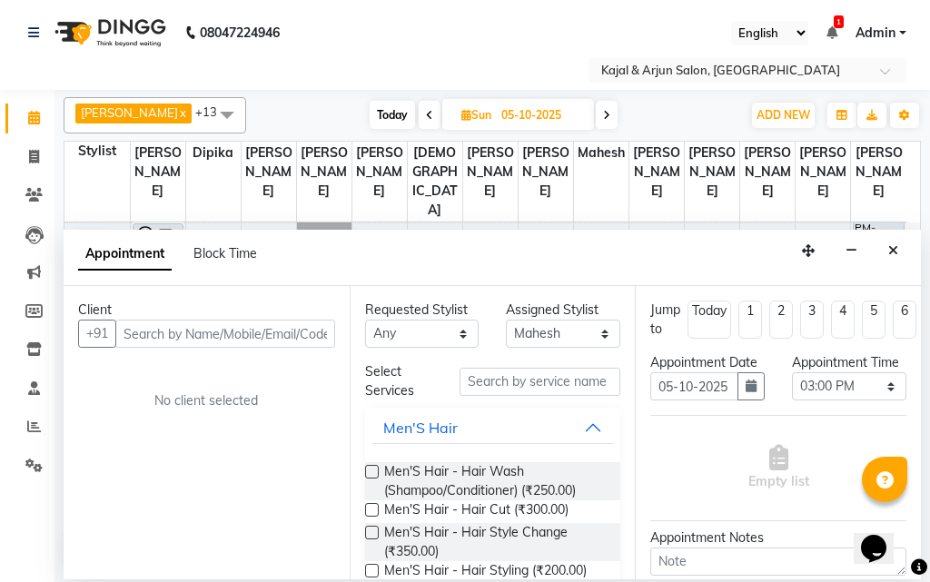
click at [171, 327] on input "text" at bounding box center [225, 334] width 220 height 28
type input "08155009338"
click at [303, 333] on span "Add Client" at bounding box center [297, 333] width 61 height 16
select select "22"
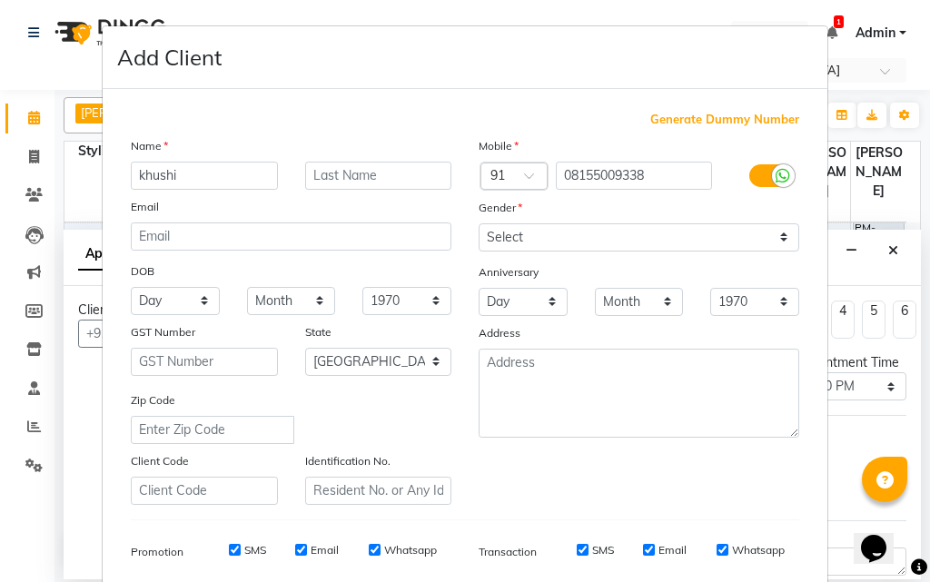
type input "khushi"
click at [343, 168] on input "text" at bounding box center [378, 176] width 147 height 28
type input "agarwal"
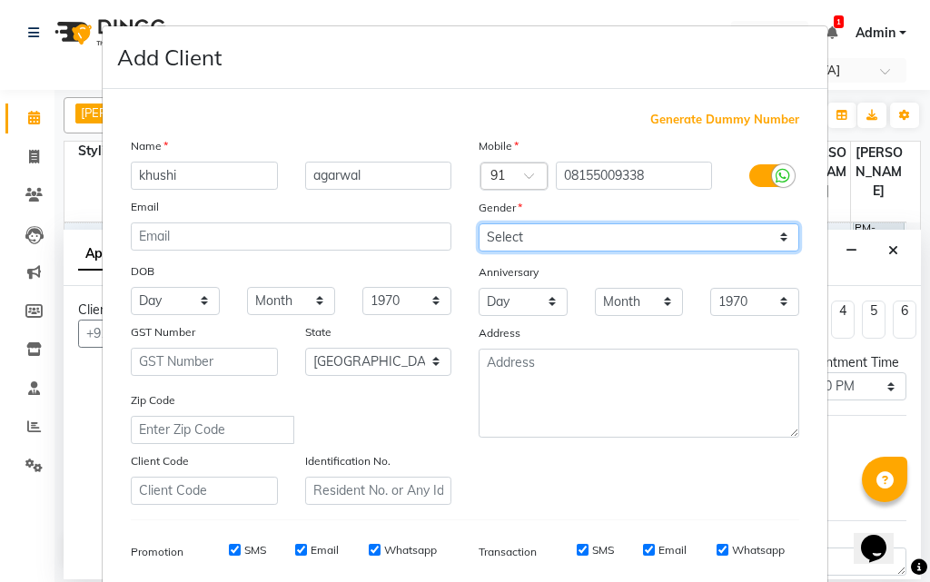
click at [508, 230] on select "Select [DEMOGRAPHIC_DATA] [DEMOGRAPHIC_DATA] Other Prefer Not To Say" at bounding box center [639, 238] width 321 height 28
select select "[DEMOGRAPHIC_DATA]"
click at [479, 224] on select "Select [DEMOGRAPHIC_DATA] [DEMOGRAPHIC_DATA] Other Prefer Not To Say" at bounding box center [639, 238] width 321 height 28
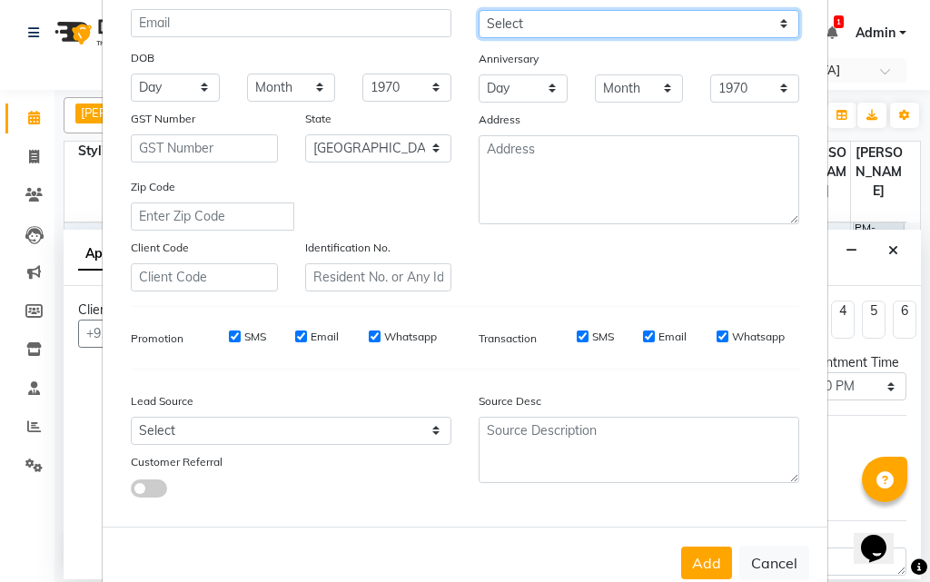
scroll to position [256, 0]
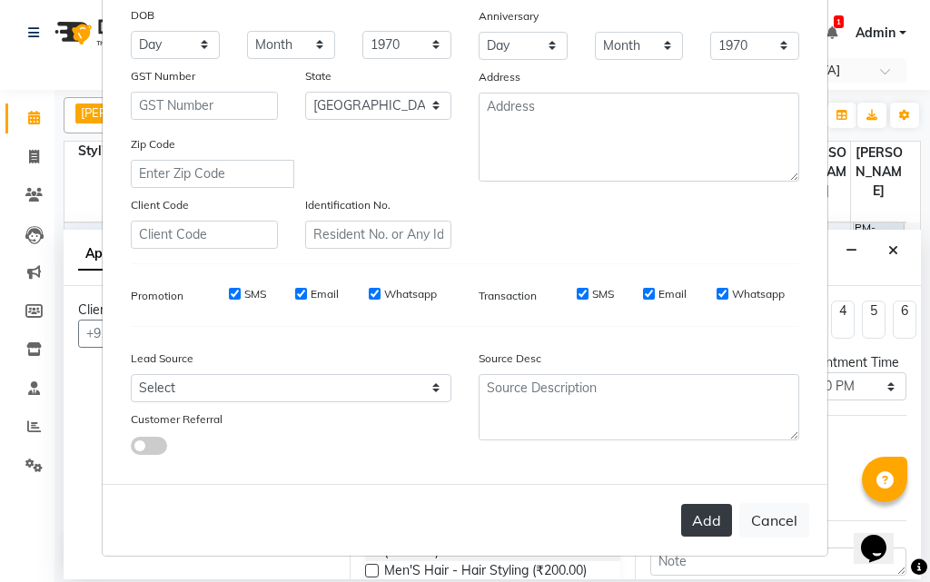
click at [707, 517] on button "Add" at bounding box center [706, 520] width 51 height 33
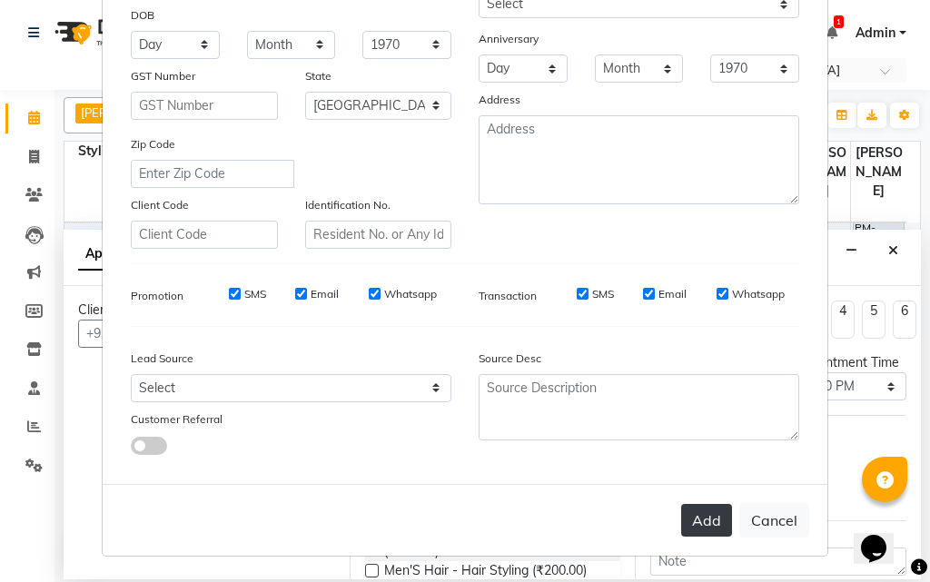
click at [705, 520] on button "Add" at bounding box center [706, 520] width 51 height 33
click at [708, 518] on button "Add" at bounding box center [706, 520] width 51 height 33
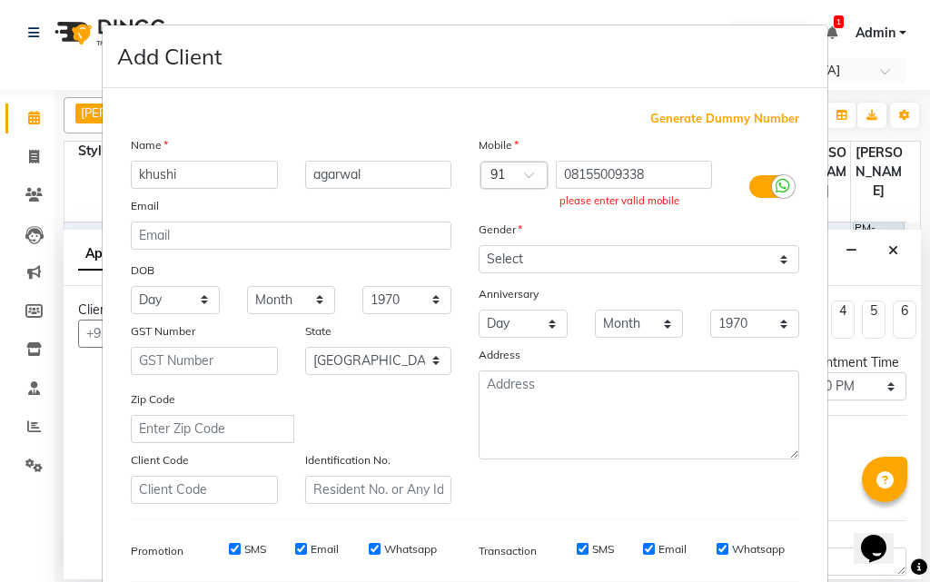
scroll to position [0, 0]
click at [564, 174] on input "08155009338" at bounding box center [634, 176] width 157 height 28
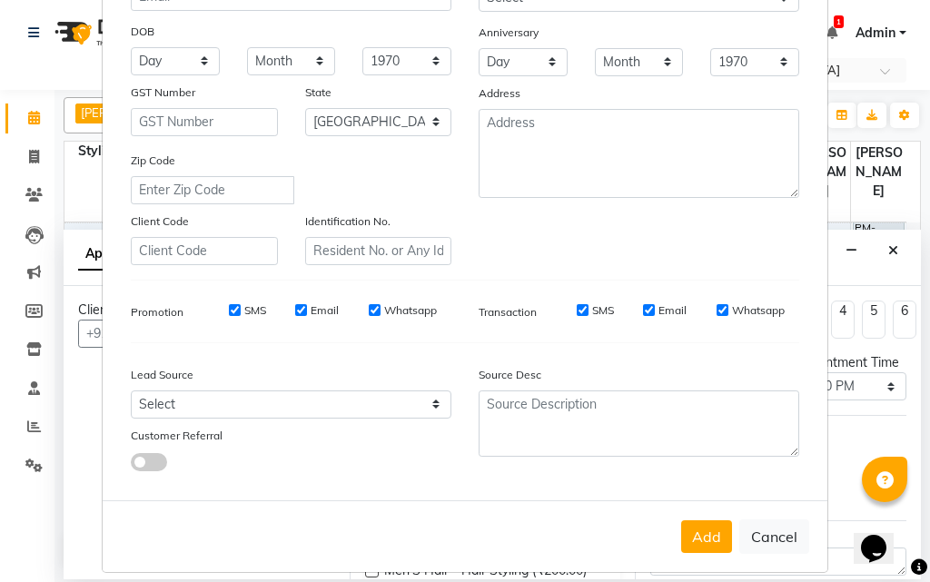
scroll to position [256, 0]
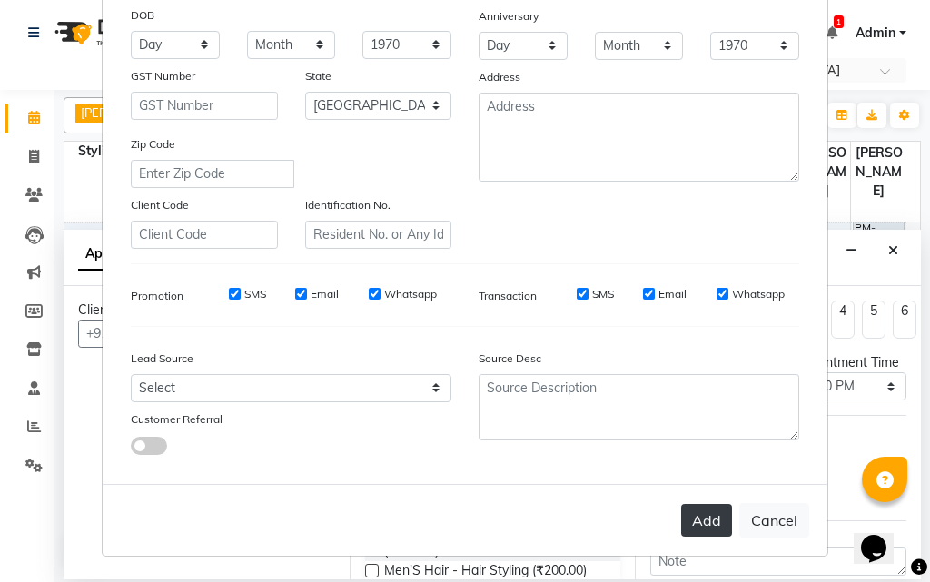
type input "8155009338"
click at [704, 519] on button "Add" at bounding box center [706, 520] width 51 height 33
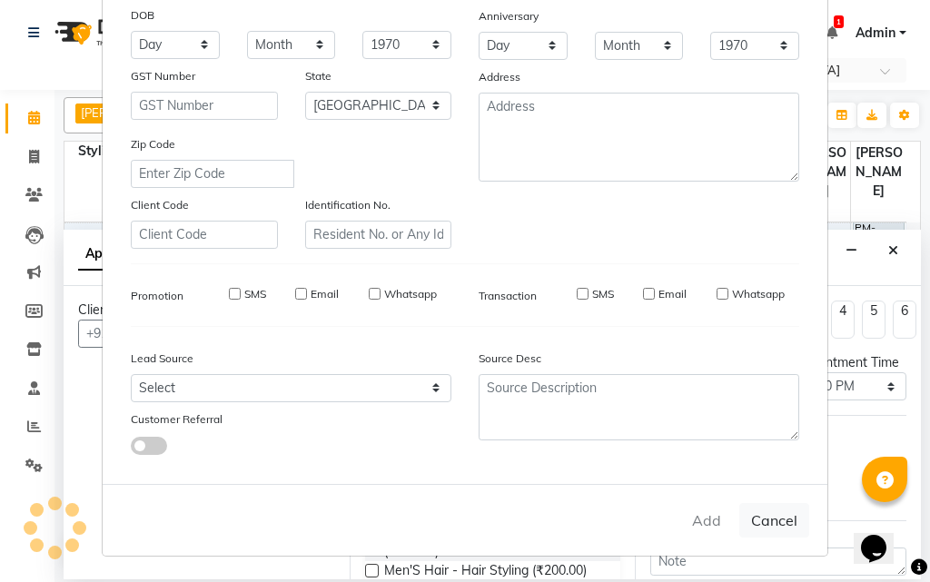
type input "8155009338"
select select
select select "null"
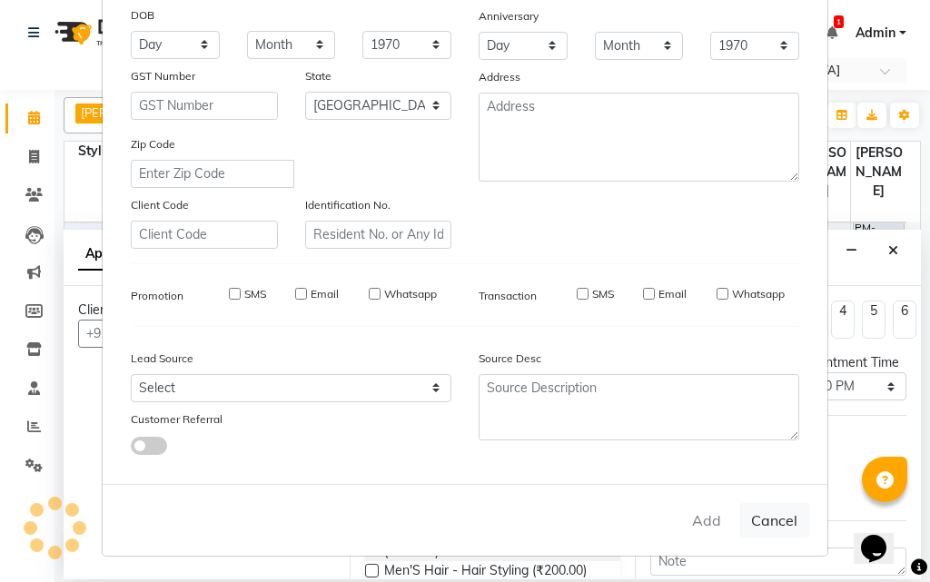
select select
checkbox input "false"
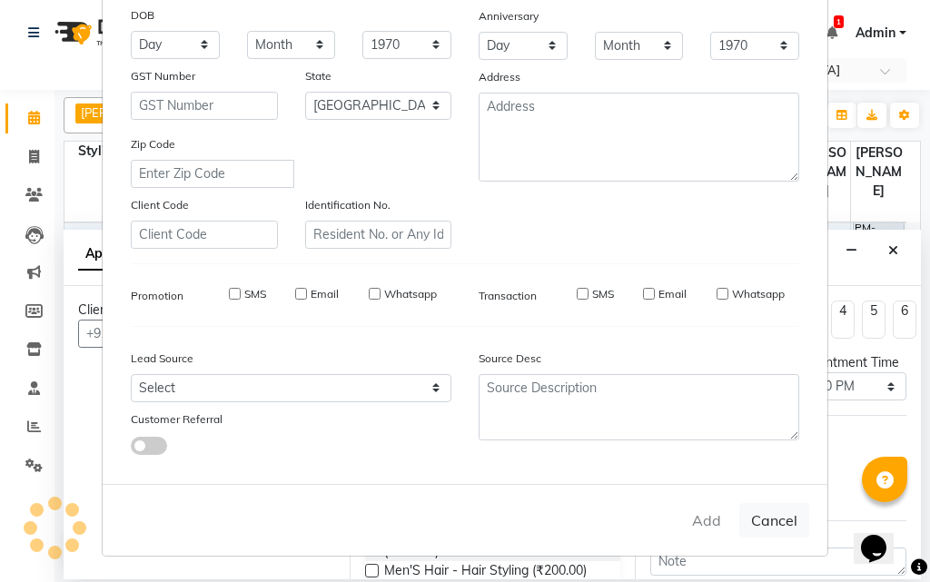
checkbox input "false"
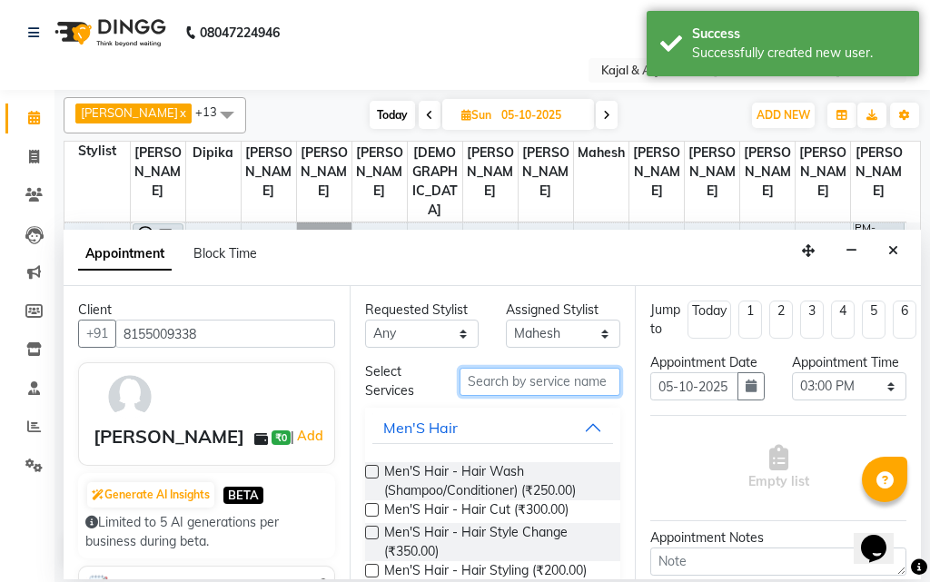
click at [507, 380] on input "text" at bounding box center [541, 382] width 162 height 28
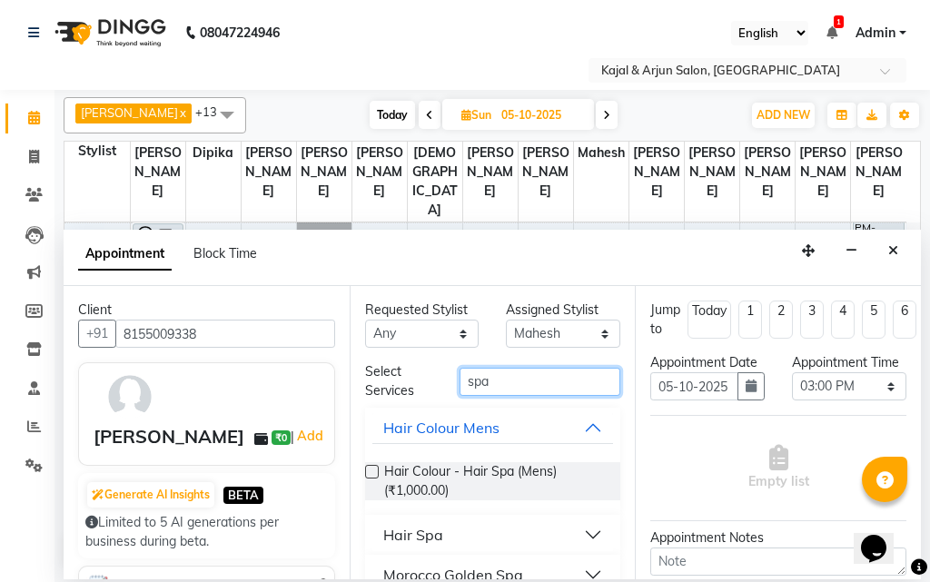
scroll to position [70, 0]
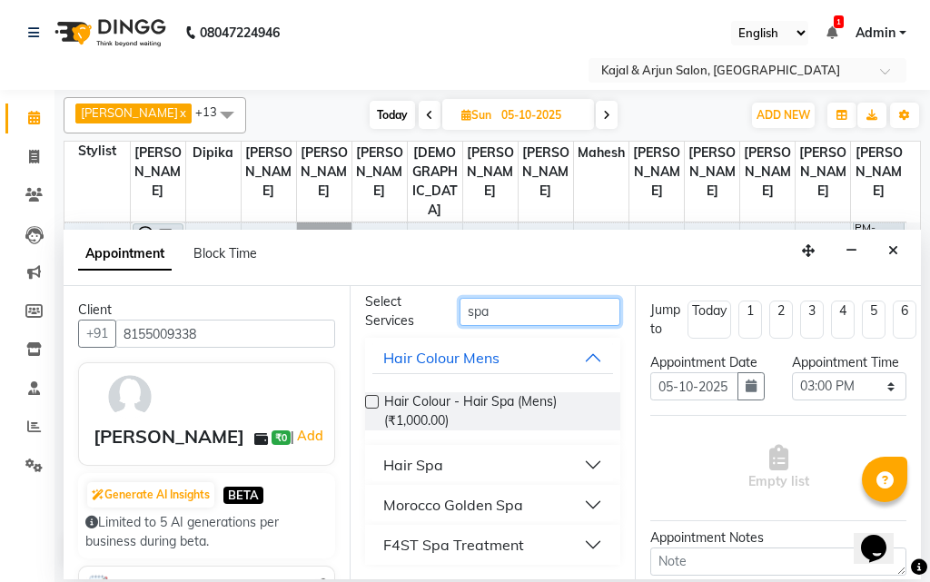
type input "spa"
click at [438, 458] on div "Hair Spa" at bounding box center [413, 465] width 60 height 22
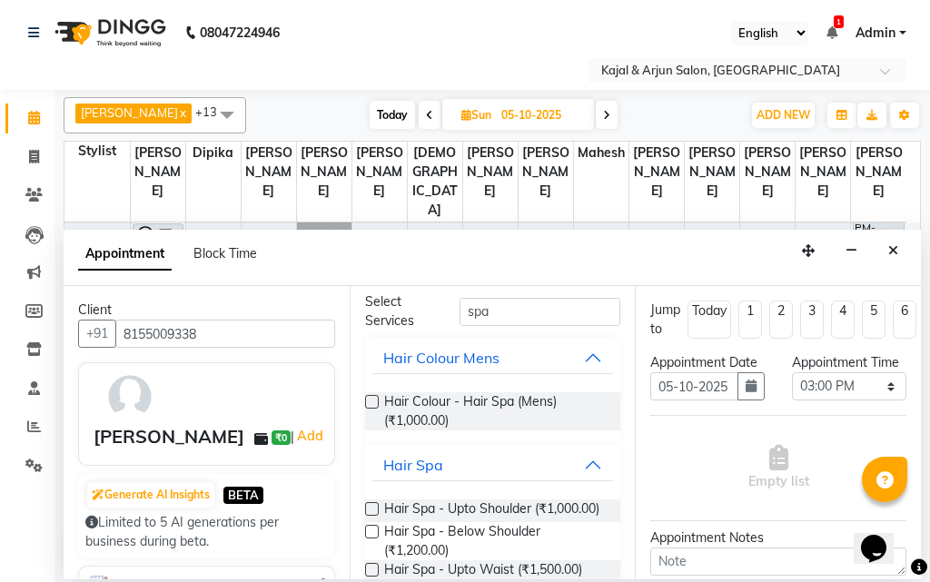
click at [374, 504] on label at bounding box center [372, 509] width 14 height 14
click at [374, 505] on input "checkbox" at bounding box center [371, 511] width 12 height 12
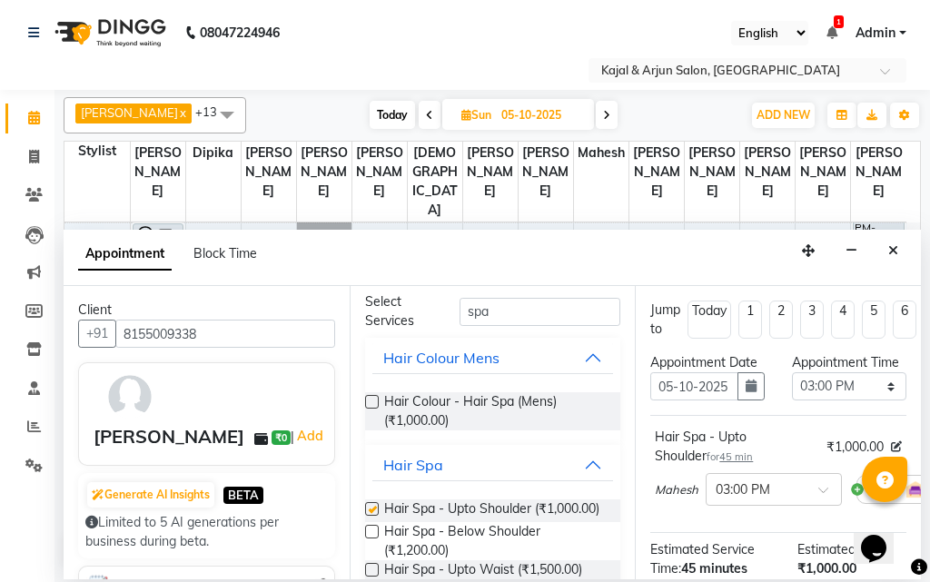
checkbox input "false"
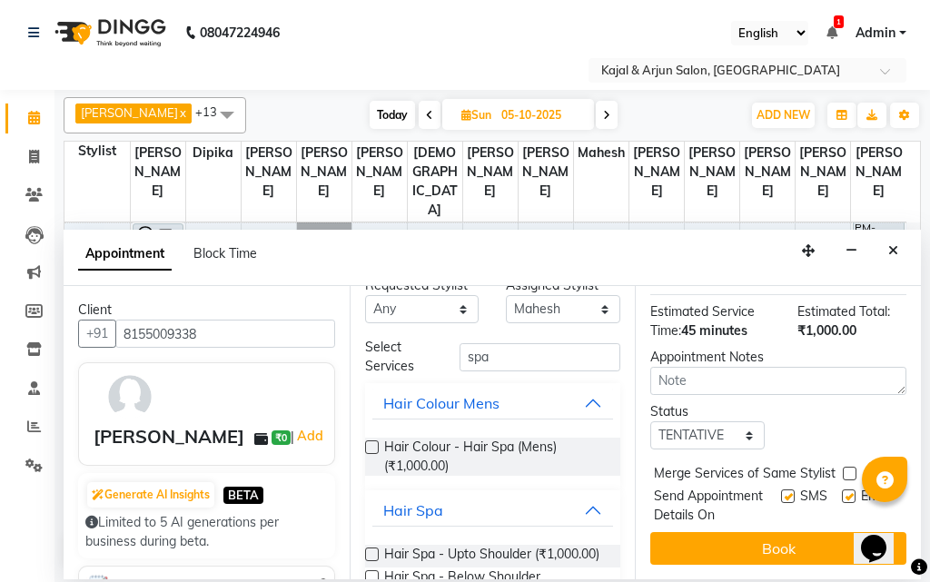
scroll to position [0, 0]
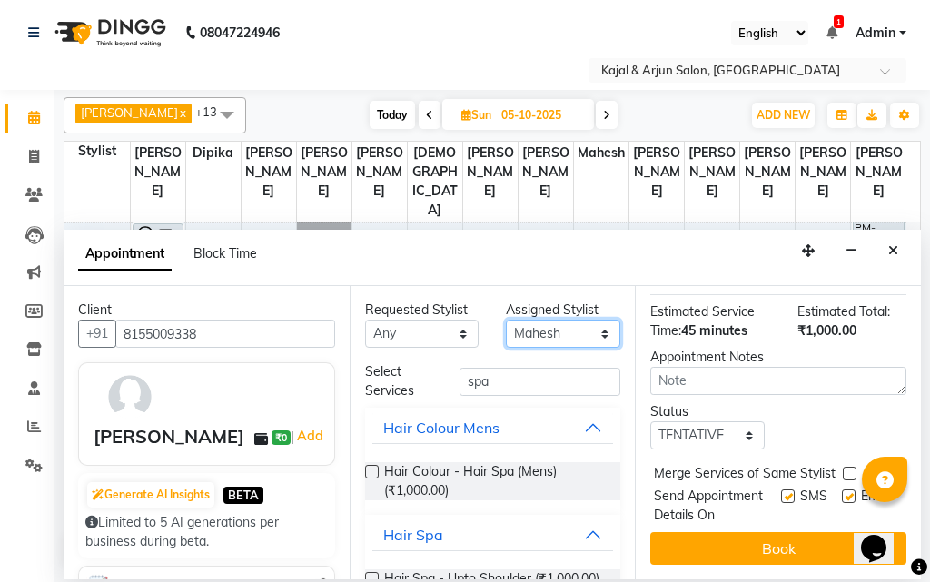
click at [589, 333] on select "Select Arjun Sir [PERSON_NAME] [PERSON_NAME] [PERSON_NAME] [PERSON_NAME] [PERSO…" at bounding box center [563, 334] width 114 height 28
select select "72745"
click at [506, 320] on select "Select Arjun Sir [PERSON_NAME] [PERSON_NAME] [PERSON_NAME] [PERSON_NAME] [PERSO…" at bounding box center [563, 334] width 114 height 28
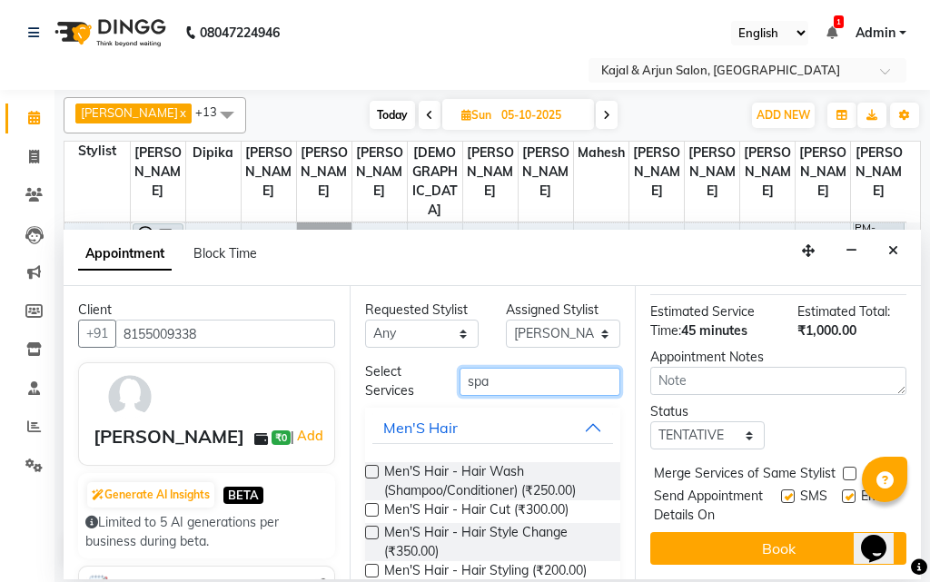
click at [505, 381] on input "spa" at bounding box center [541, 382] width 162 height 28
type input "s"
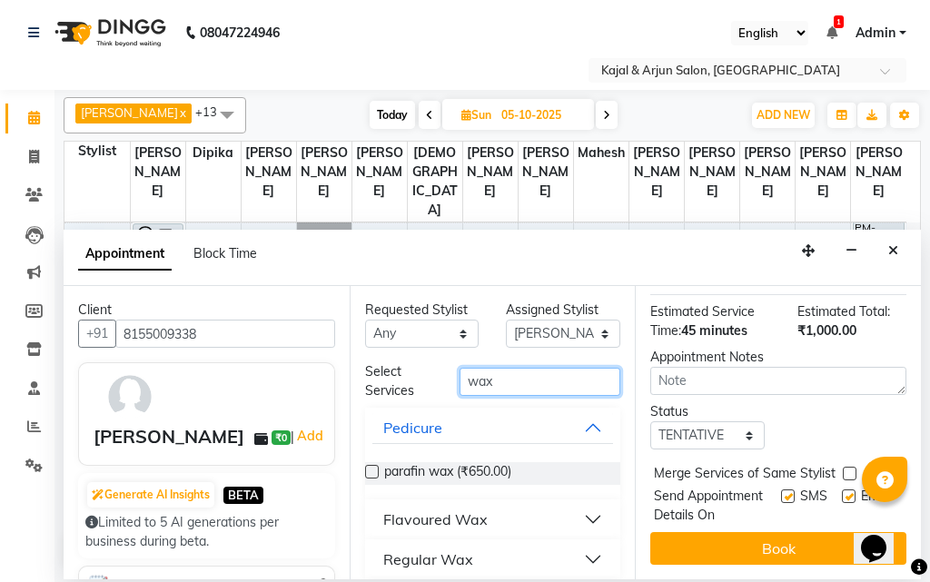
type input "wax"
click at [519, 524] on button "Flavoured Wax" at bounding box center [494, 519] width 242 height 33
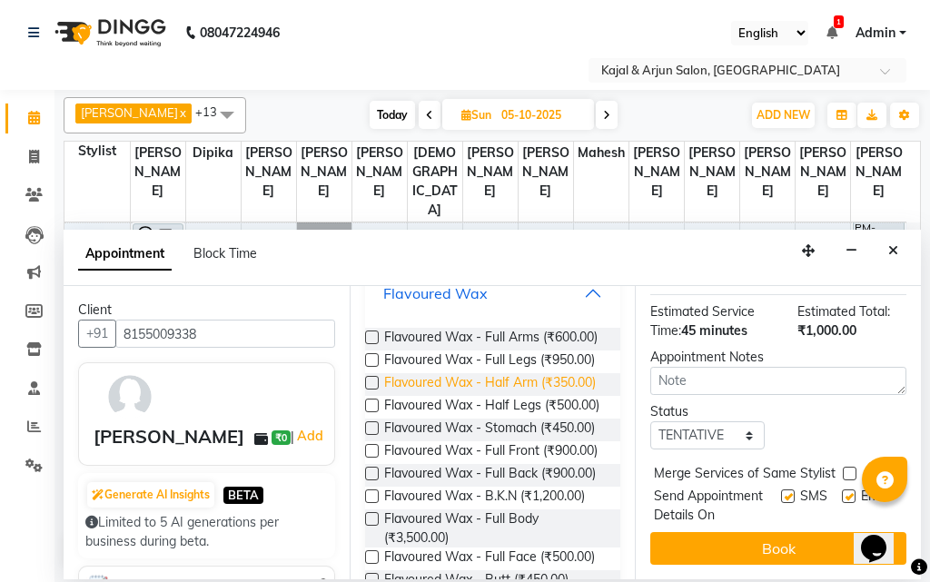
scroll to position [273, 0]
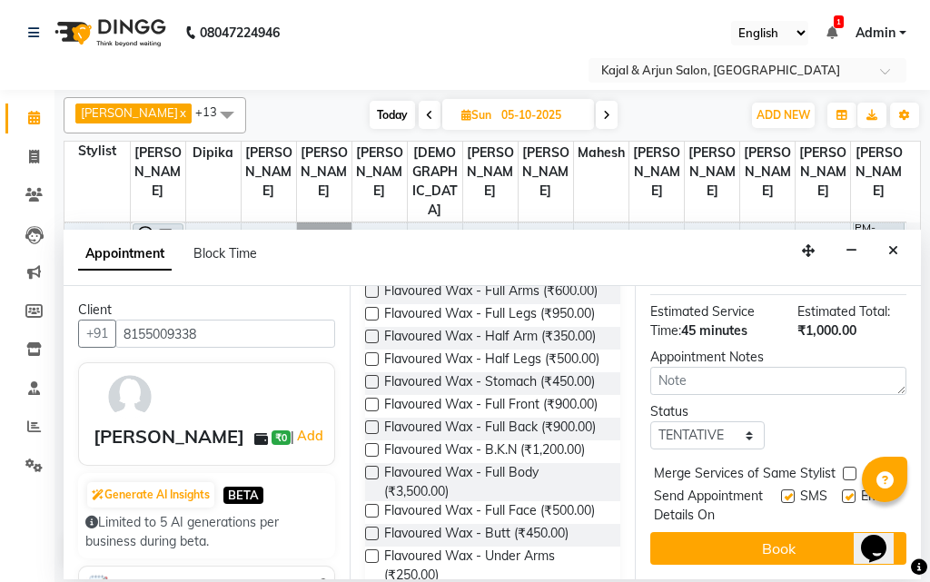
click at [371, 289] on label at bounding box center [372, 291] width 14 height 14
click at [371, 289] on input "checkbox" at bounding box center [371, 293] width 12 height 12
checkbox input "false"
click at [371, 321] on label at bounding box center [372, 314] width 14 height 14
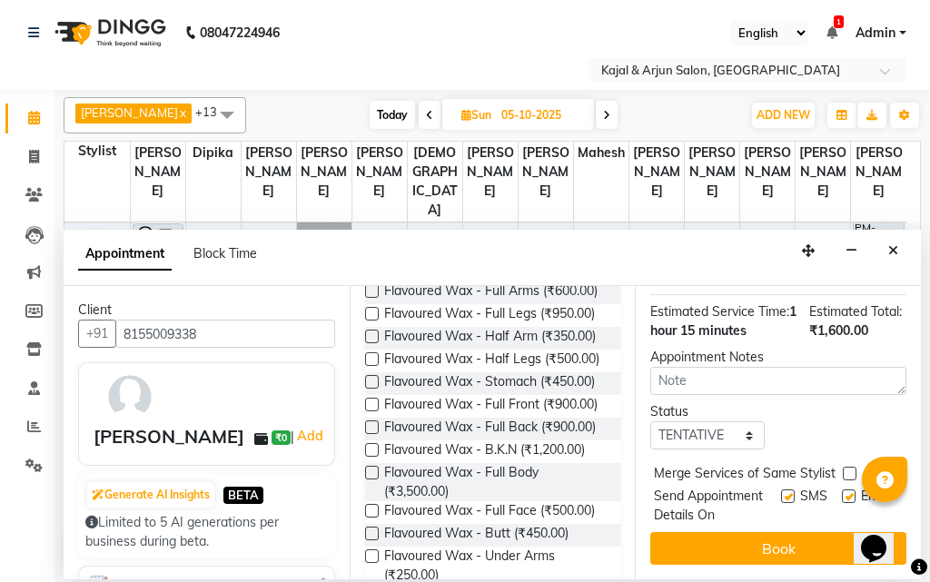
click at [371, 322] on input "checkbox" at bounding box center [371, 316] width 12 height 12
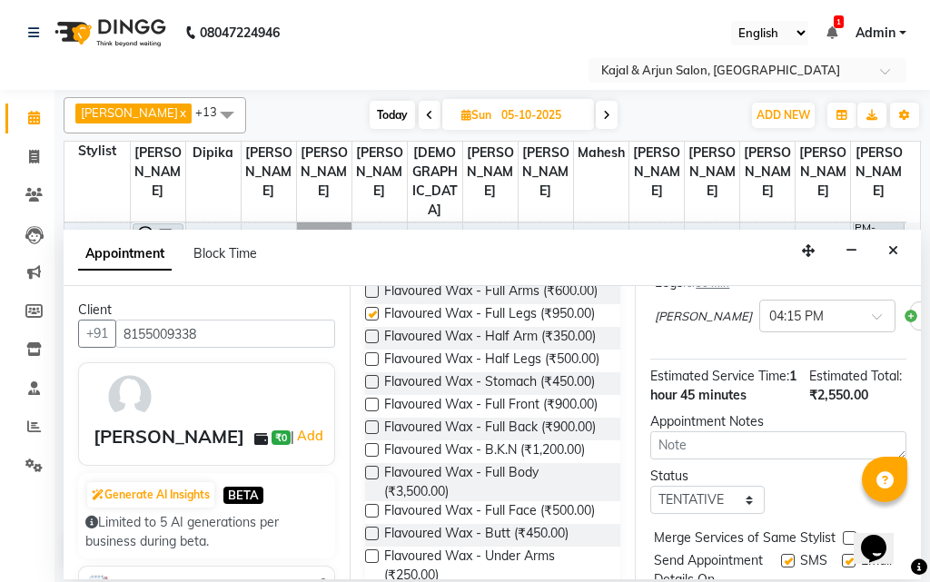
scroll to position [482, 0]
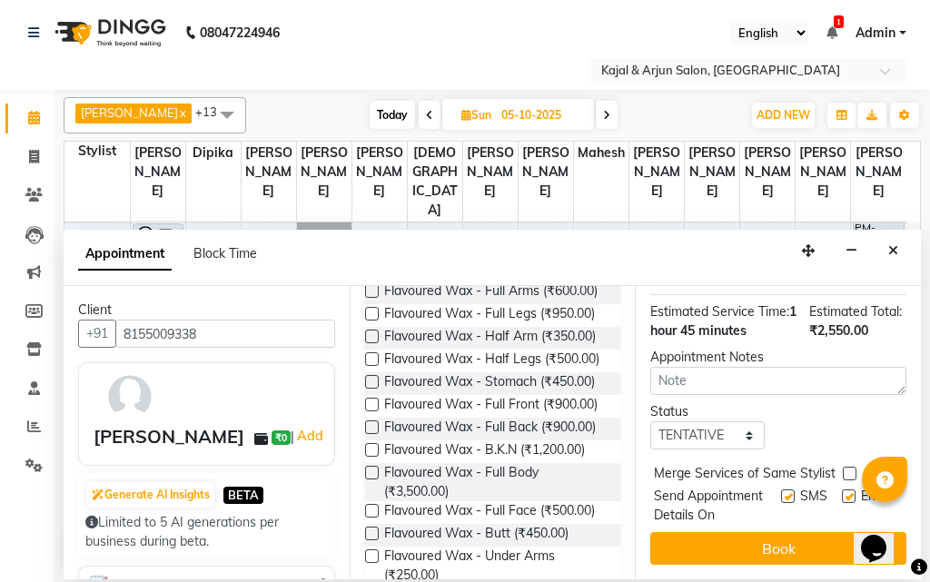
checkbox input "false"
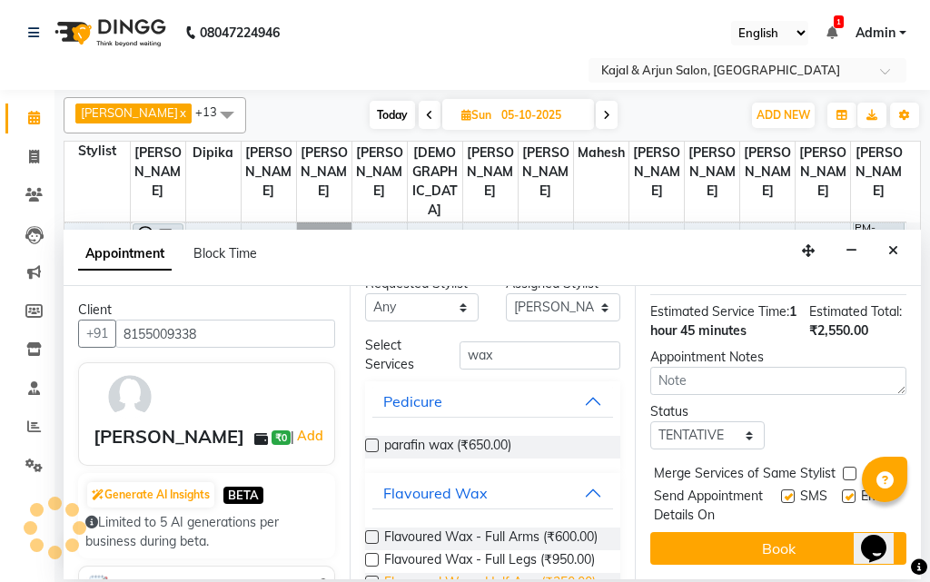
scroll to position [0, 0]
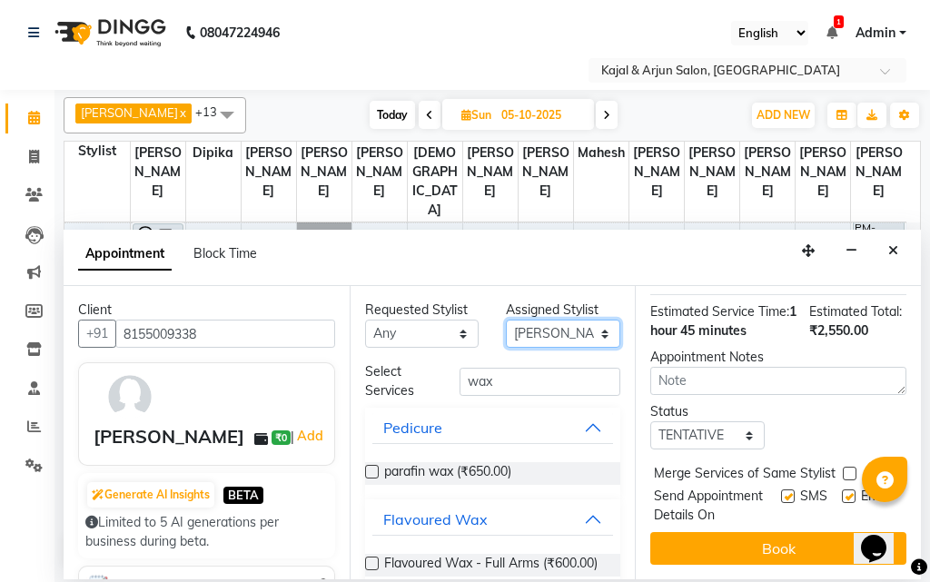
click at [591, 332] on select "Select Arjun Sir [PERSON_NAME] [PERSON_NAME] [PERSON_NAME] [PERSON_NAME] [PERSO…" at bounding box center [563, 334] width 114 height 28
select select "25958"
click at [506, 320] on select "Select Arjun Sir [PERSON_NAME] [PERSON_NAME] [PERSON_NAME] [PERSON_NAME] [PERSO…" at bounding box center [563, 334] width 114 height 28
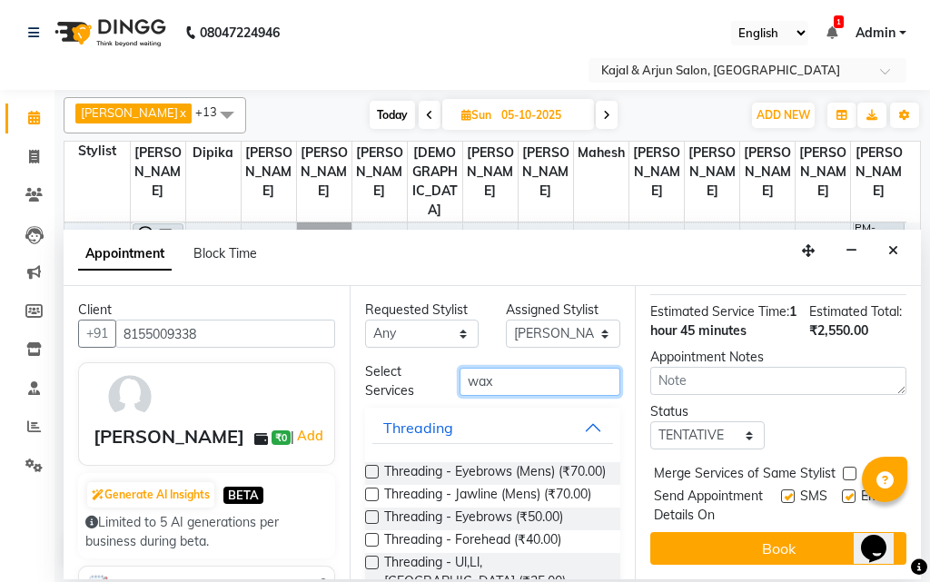
click at [510, 382] on input "wax" at bounding box center [541, 382] width 162 height 28
type input "w"
type input "e"
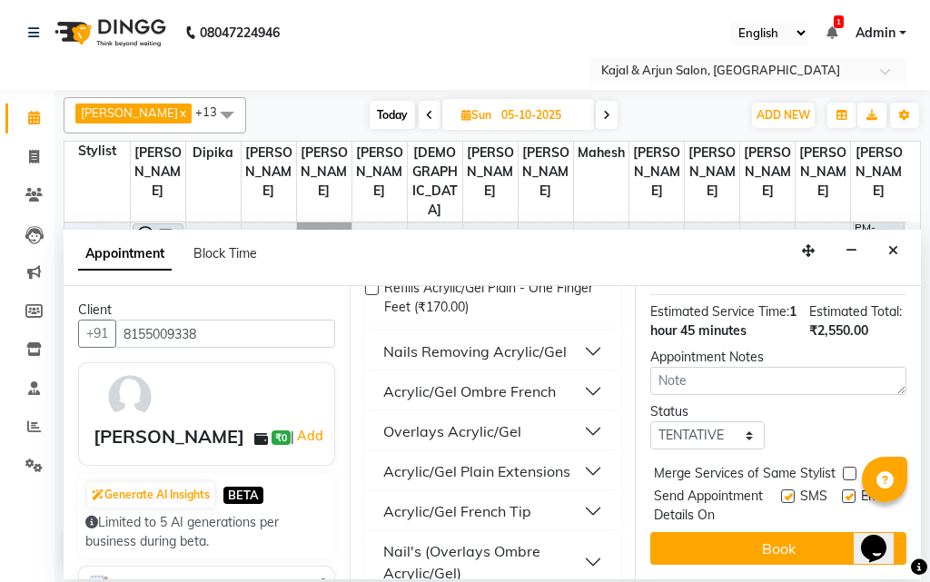
scroll to position [424, 0]
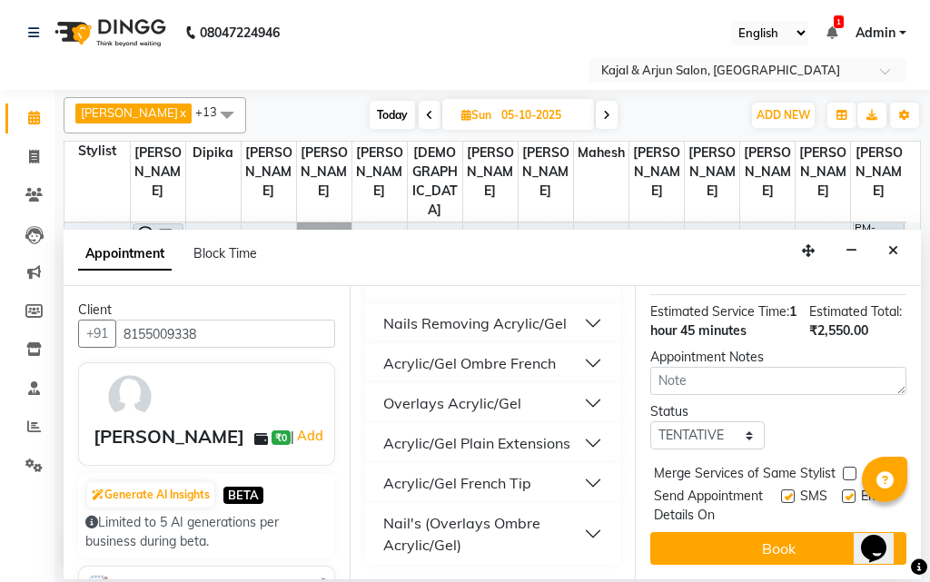
type input "acry"
click at [526, 440] on div "Acrylic/Gel Plain Extensions" at bounding box center [476, 443] width 187 height 22
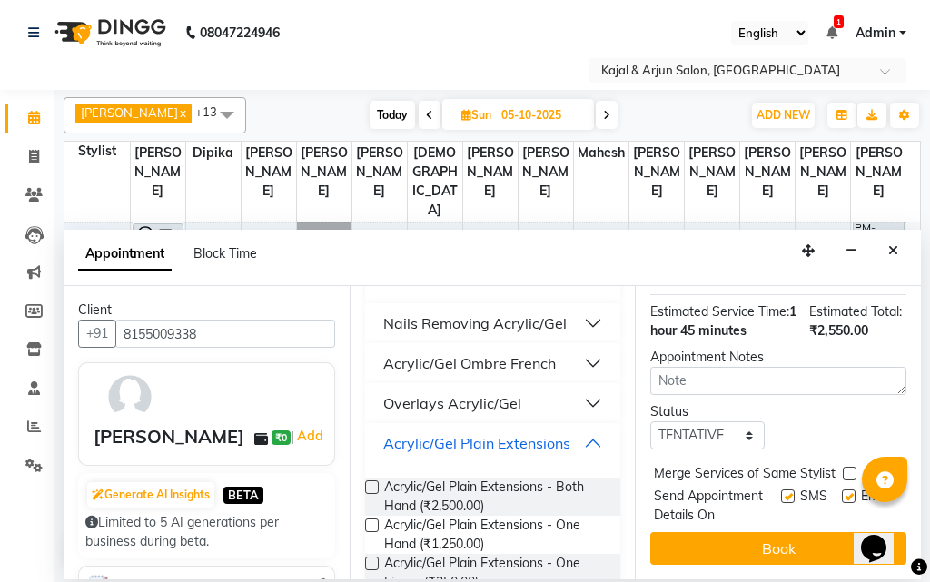
click at [370, 482] on label at bounding box center [372, 488] width 14 height 14
click at [370, 483] on input "checkbox" at bounding box center [371, 489] width 12 height 12
checkbox input "false"
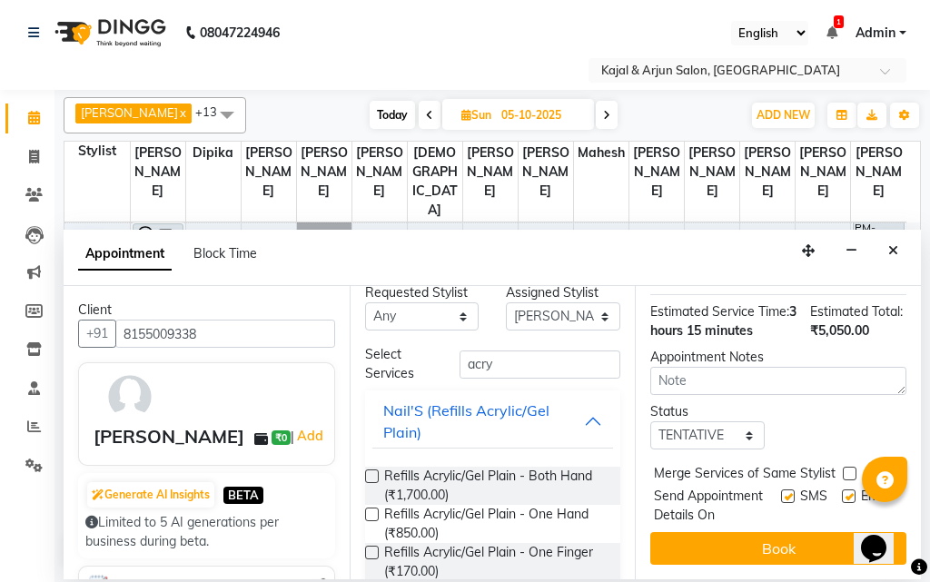
scroll to position [0, 0]
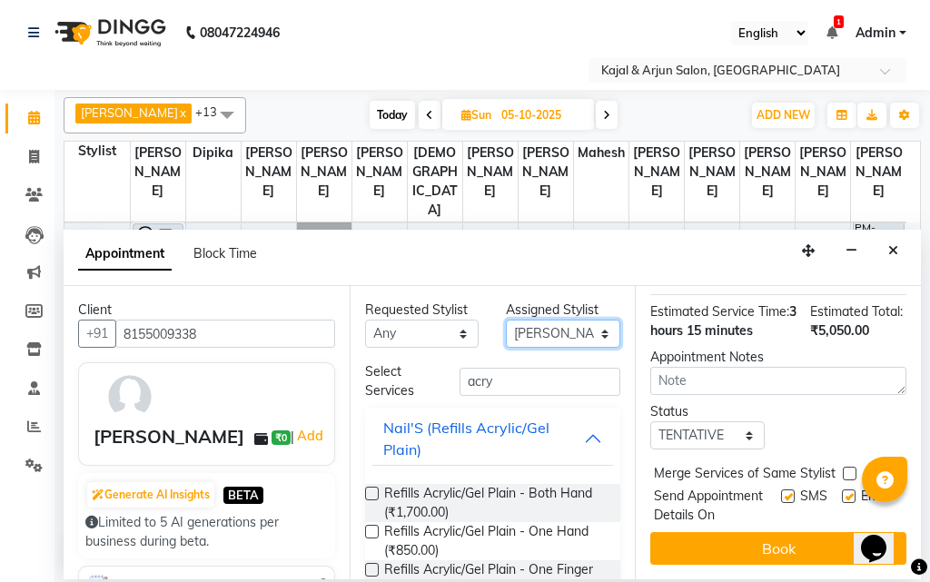
click at [594, 333] on select "Select Arjun Sir [PERSON_NAME] [PERSON_NAME] [PERSON_NAME] [PERSON_NAME] [PERSO…" at bounding box center [563, 334] width 114 height 28
select select "28460"
click at [506, 320] on select "Select Arjun Sir [PERSON_NAME] [PERSON_NAME] [PERSON_NAME] [PERSON_NAME] [PERSO…" at bounding box center [563, 334] width 114 height 28
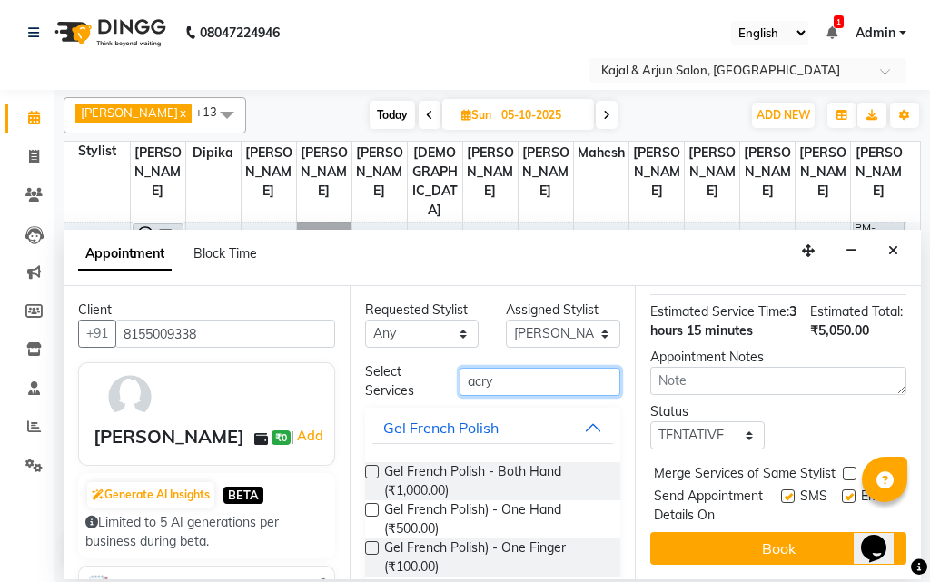
click at [500, 379] on input "acry" at bounding box center [541, 382] width 162 height 28
type input "a"
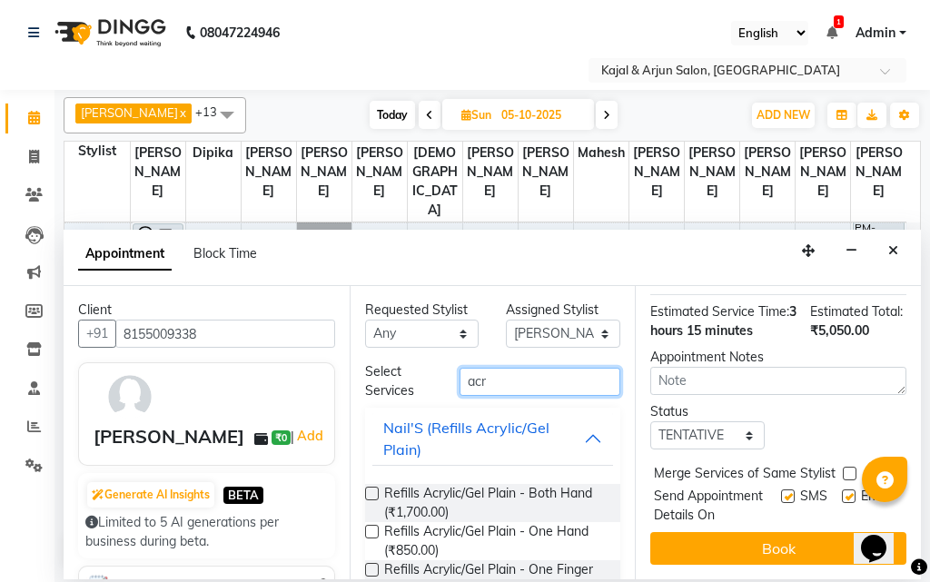
type input "acry"
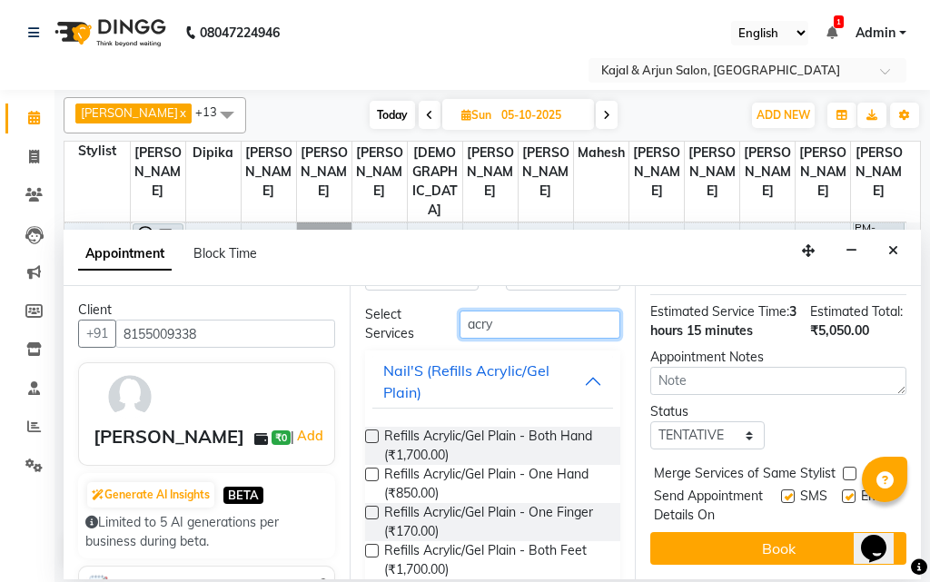
scroll to position [424, 0]
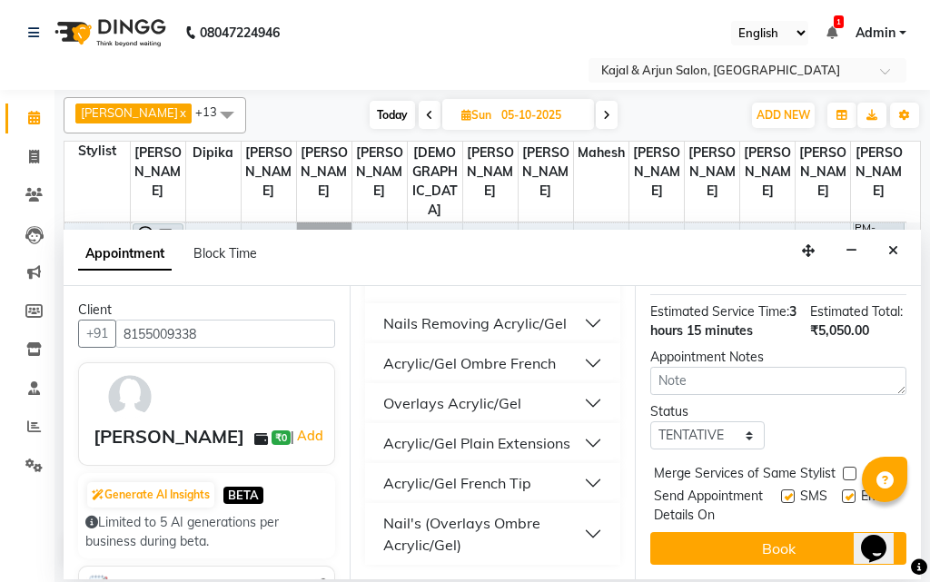
click at [526, 441] on div "Acrylic/Gel Plain Extensions" at bounding box center [476, 443] width 187 height 22
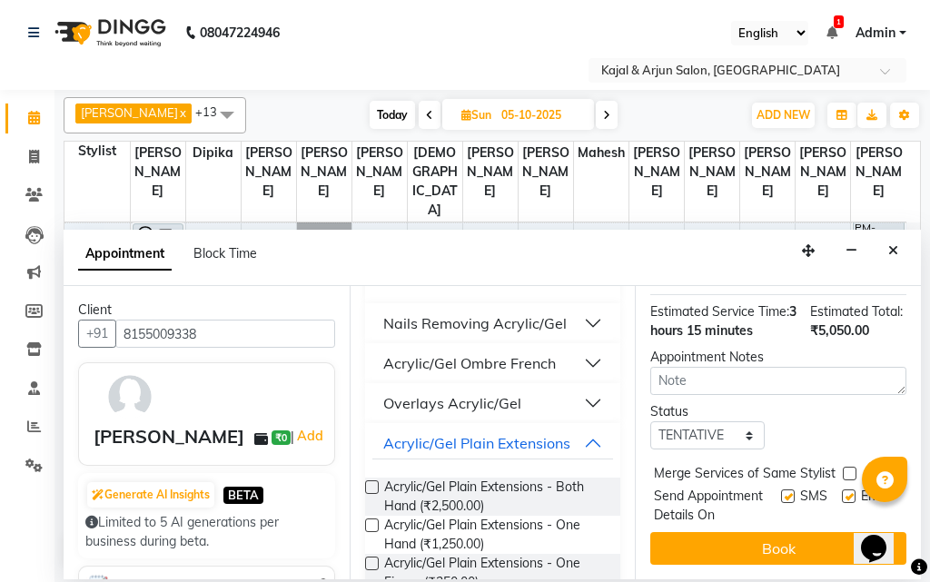
click at [371, 487] on label at bounding box center [372, 488] width 14 height 14
click at [371, 487] on input "checkbox" at bounding box center [371, 489] width 12 height 12
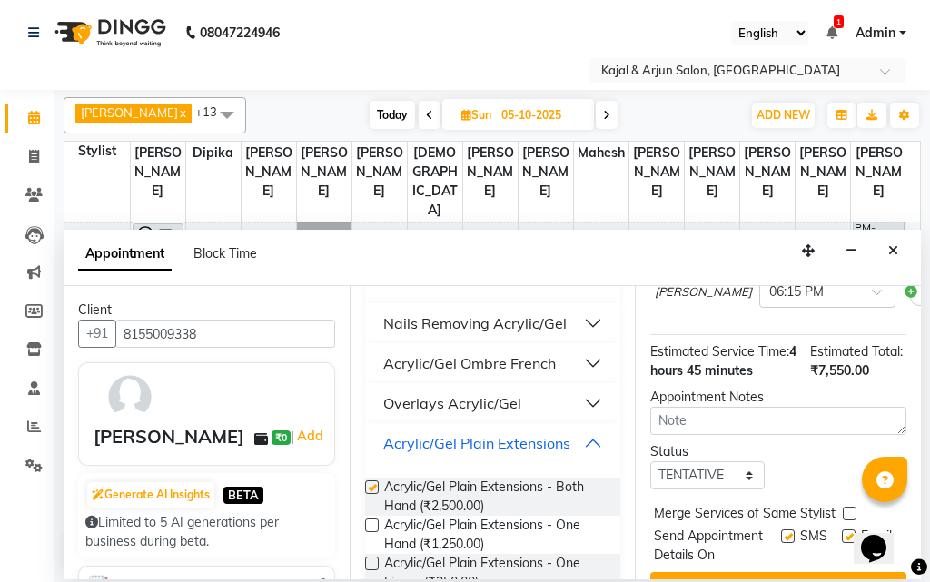
scroll to position [729, 0]
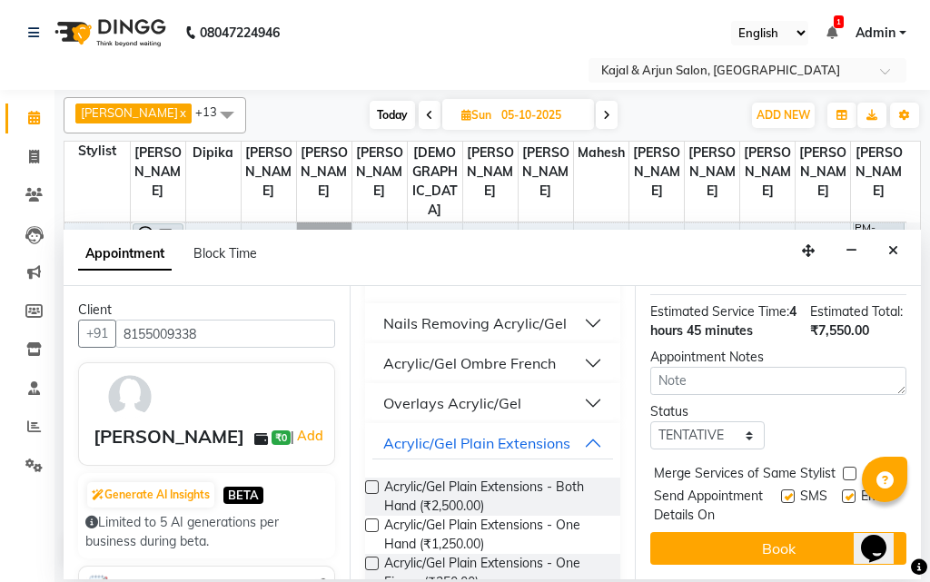
checkbox input "false"
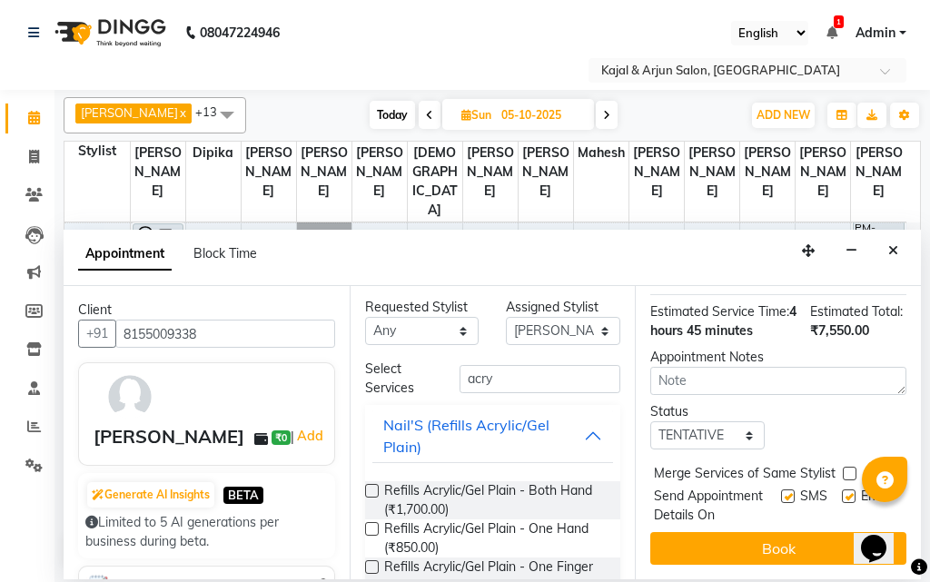
scroll to position [0, 0]
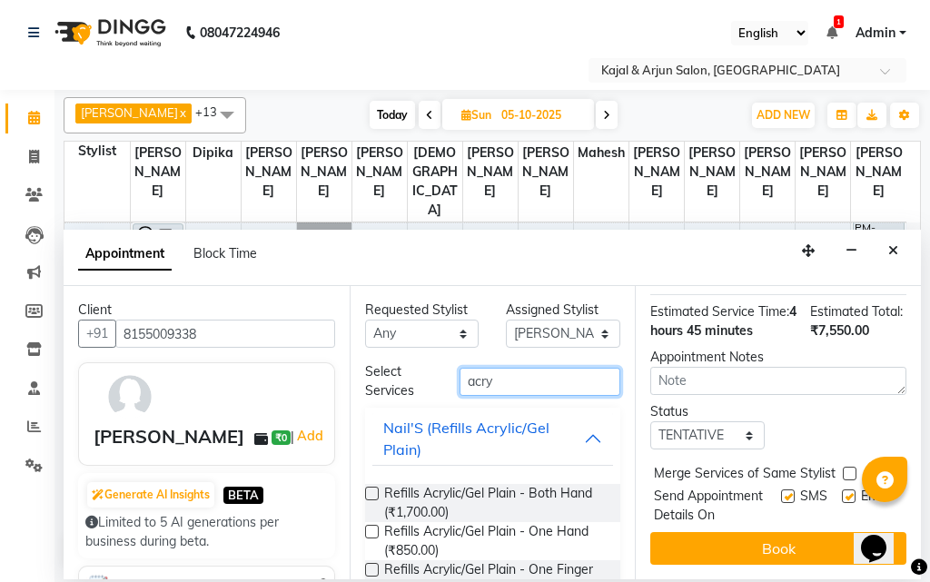
click at [499, 379] on input "acry" at bounding box center [541, 382] width 162 height 28
type input "a"
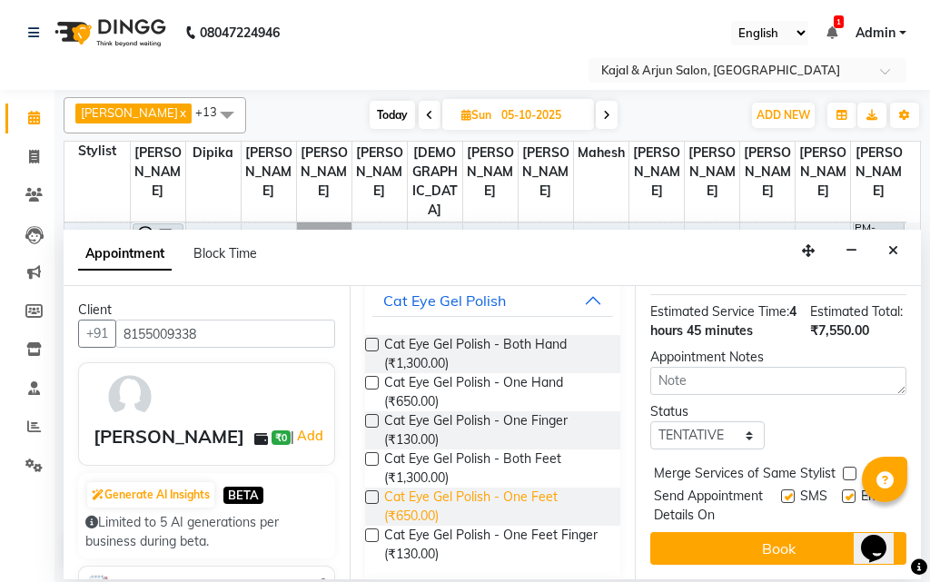
scroll to position [363, 0]
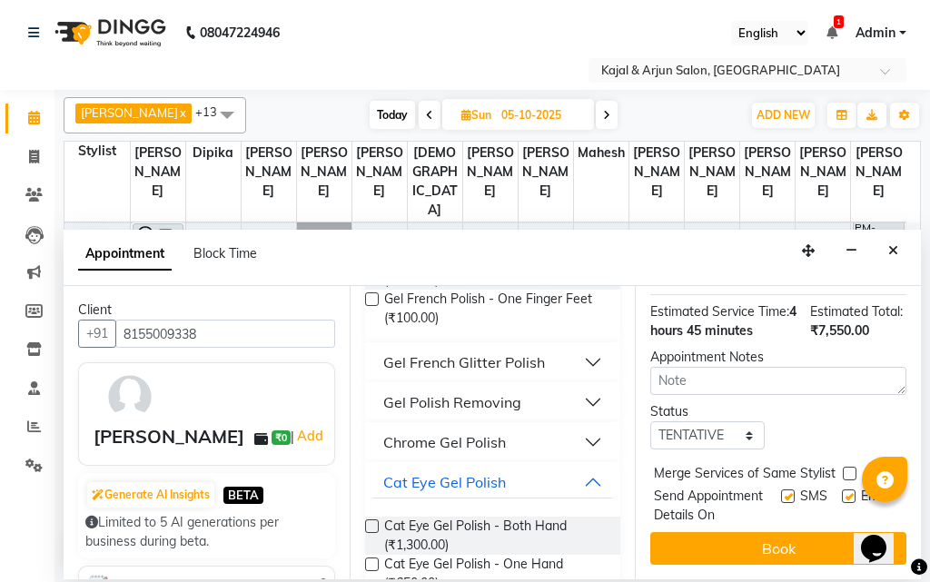
type input "gel po"
click at [374, 526] on label at bounding box center [372, 527] width 14 height 14
click at [374, 526] on input "checkbox" at bounding box center [371, 528] width 12 height 12
checkbox input "false"
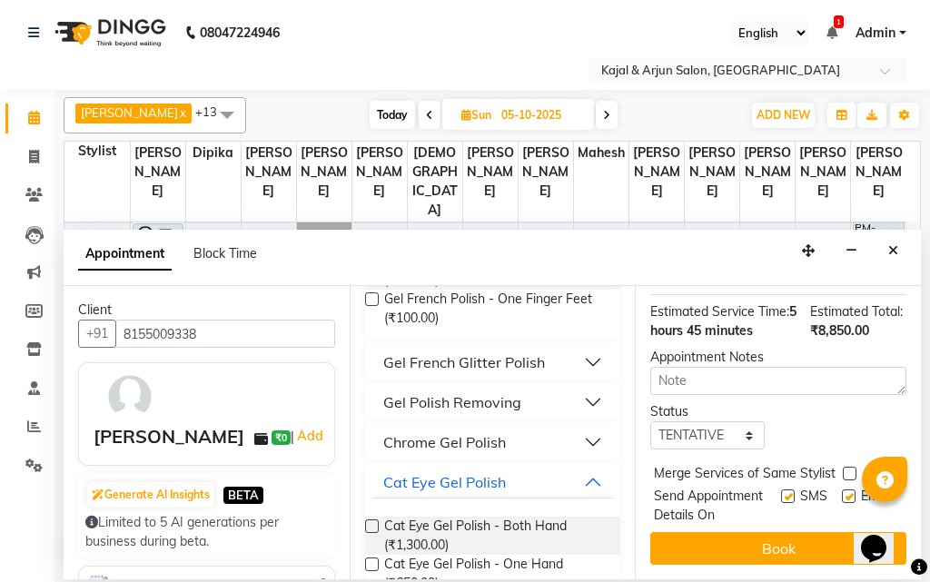
scroll to position [869, 0]
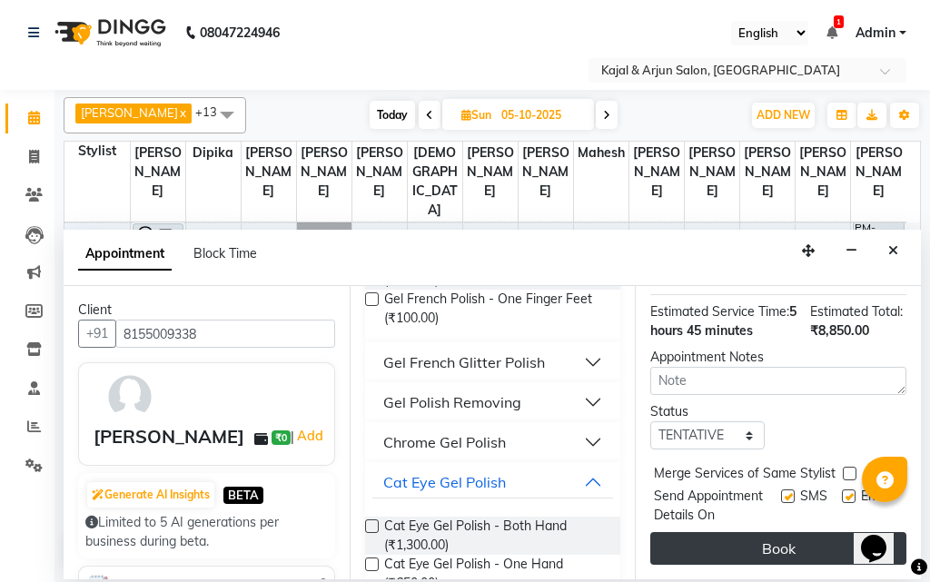
click at [772, 533] on button "Book" at bounding box center [779, 548] width 256 height 33
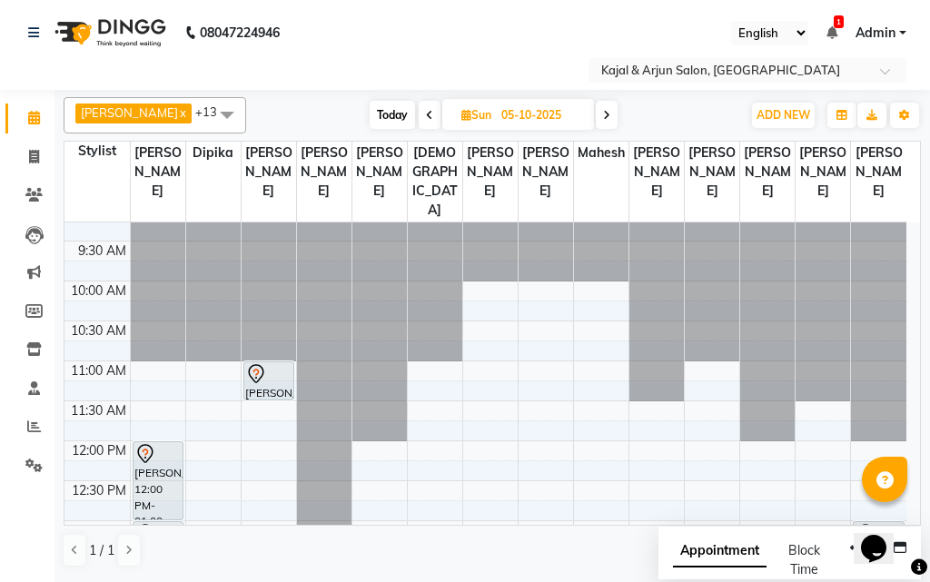
scroll to position [15, 0]
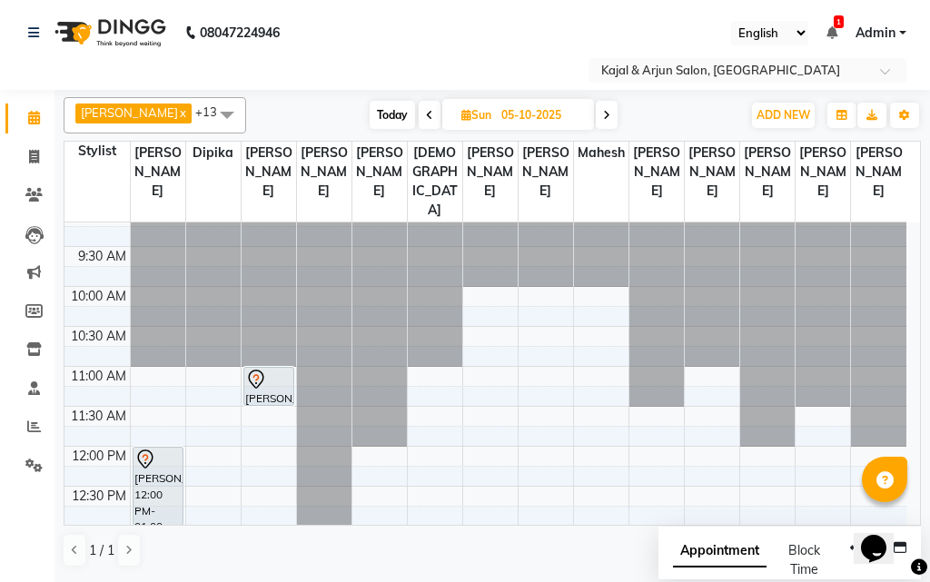
click at [426, 110] on icon at bounding box center [429, 115] width 7 height 11
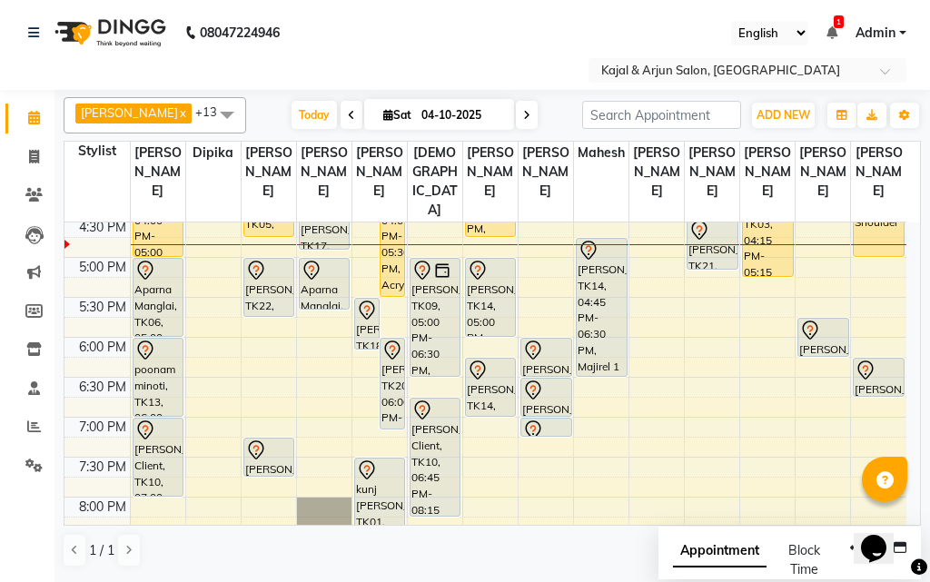
scroll to position [561, 0]
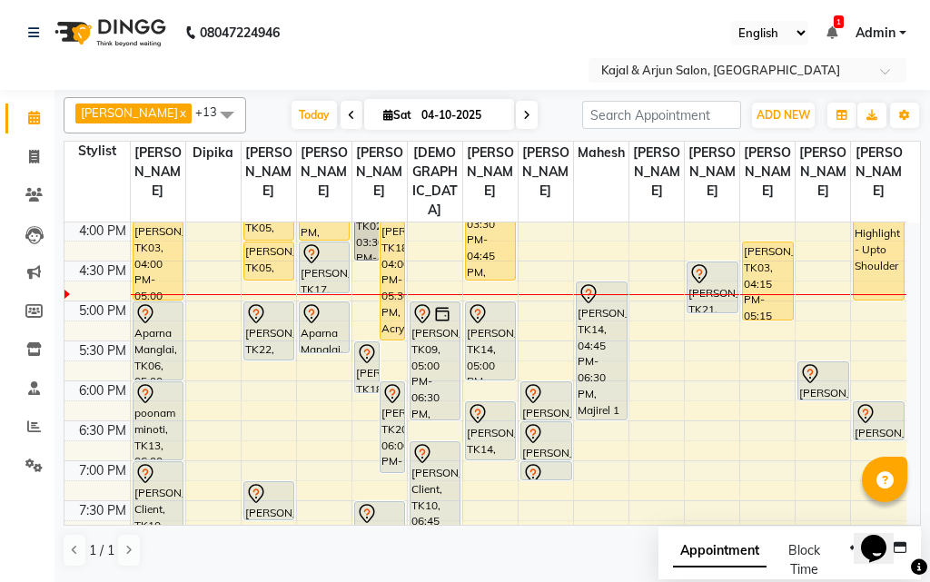
click at [523, 112] on icon at bounding box center [526, 115] width 7 height 11
type input "05-10-2025"
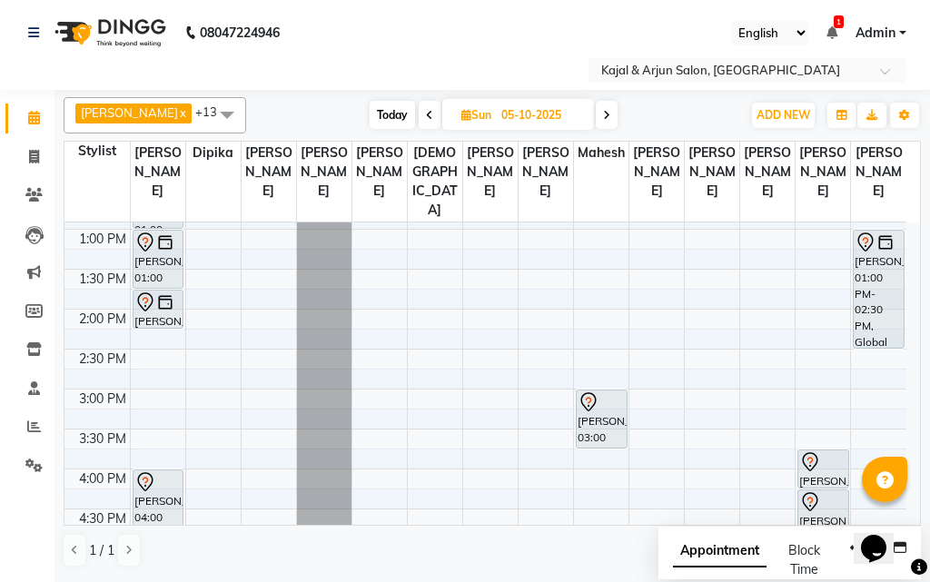
scroll to position [288, 0]
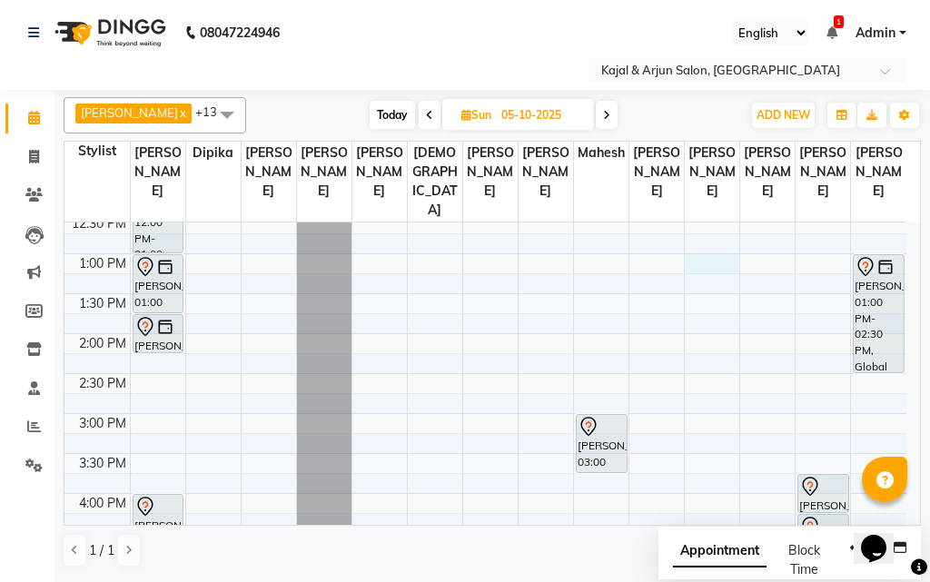
click at [709, 277] on div "9:00 AM 9:30 AM 10:00 AM 10:30 AM 11:00 AM 11:30 AM 12:00 PM 12:30 PM 1:00 PM 1…" at bounding box center [486, 494] width 842 height 1118
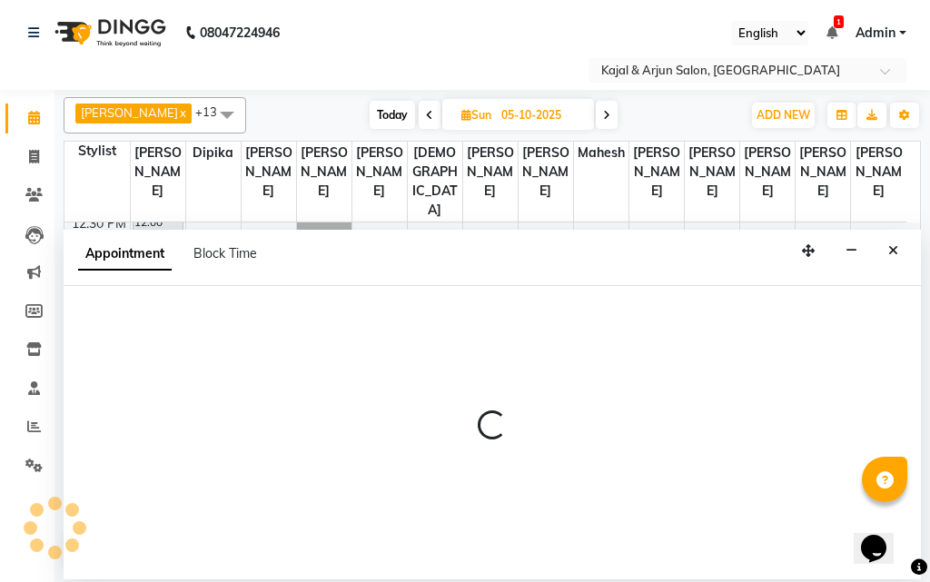
select select "25958"
select select "tentative"
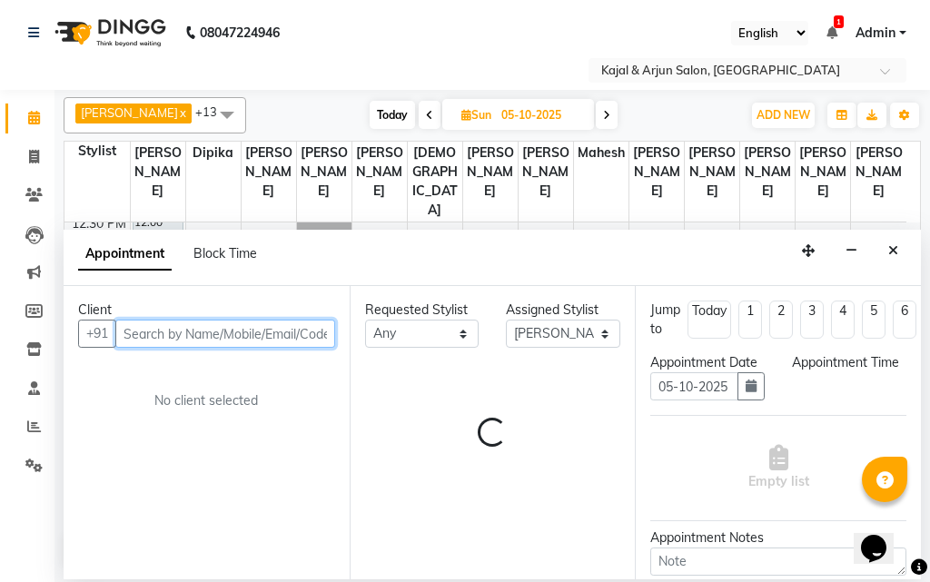
select select "780"
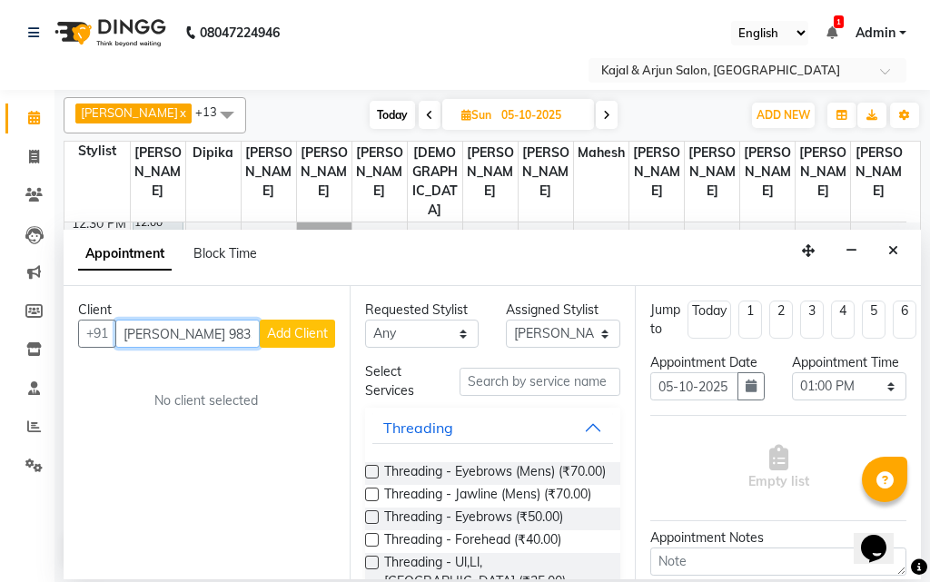
click at [158, 333] on input "[PERSON_NAME] 9833548695" at bounding box center [187, 334] width 144 height 28
click at [214, 334] on input "9833548695" at bounding box center [187, 334] width 144 height 28
click at [229, 333] on input "9833548695" at bounding box center [187, 334] width 144 height 28
type input "9833548695"
click at [288, 323] on button "Add Client" at bounding box center [297, 334] width 75 height 28
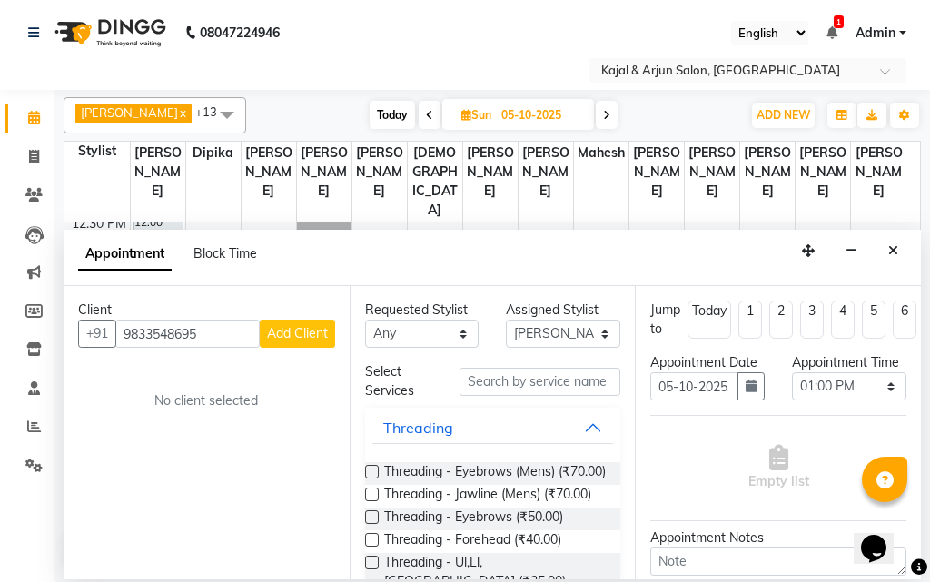
select select "22"
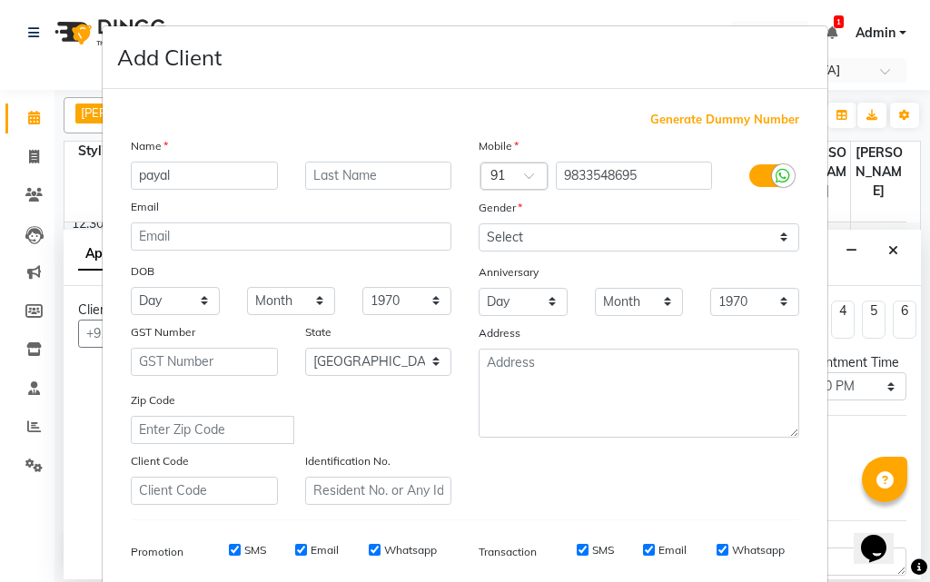
type input "payal"
click at [360, 171] on input "text" at bounding box center [378, 176] width 147 height 28
type input "cleint"
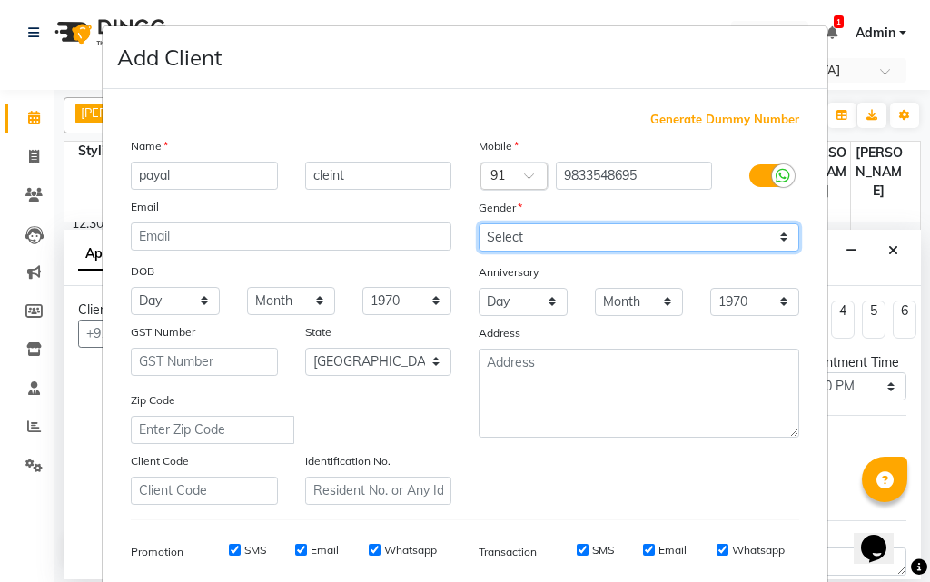
click at [523, 233] on select "Select [DEMOGRAPHIC_DATA] [DEMOGRAPHIC_DATA] Other Prefer Not To Say" at bounding box center [639, 238] width 321 height 28
select select "[DEMOGRAPHIC_DATA]"
click at [479, 224] on select "Select [DEMOGRAPHIC_DATA] [DEMOGRAPHIC_DATA] Other Prefer Not To Say" at bounding box center [639, 238] width 321 height 28
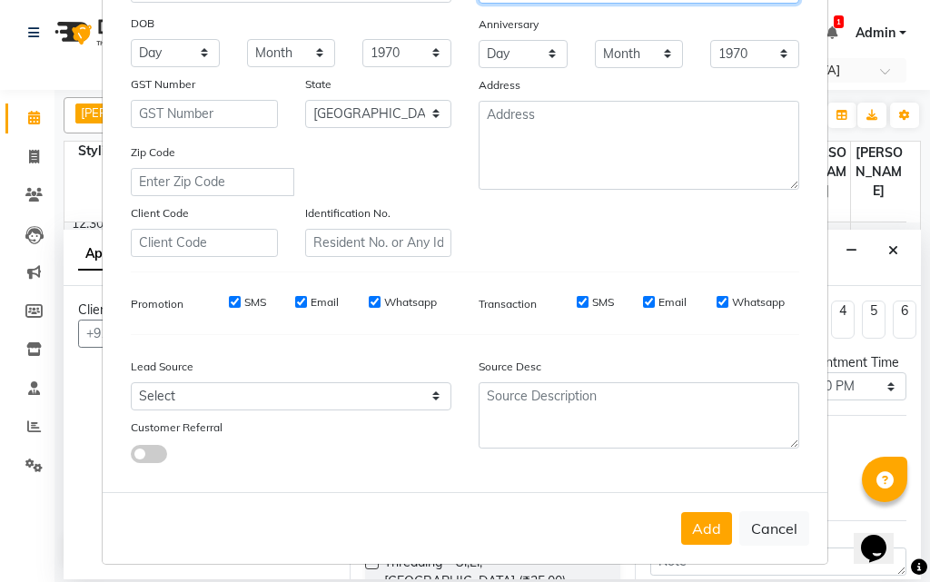
scroll to position [256, 0]
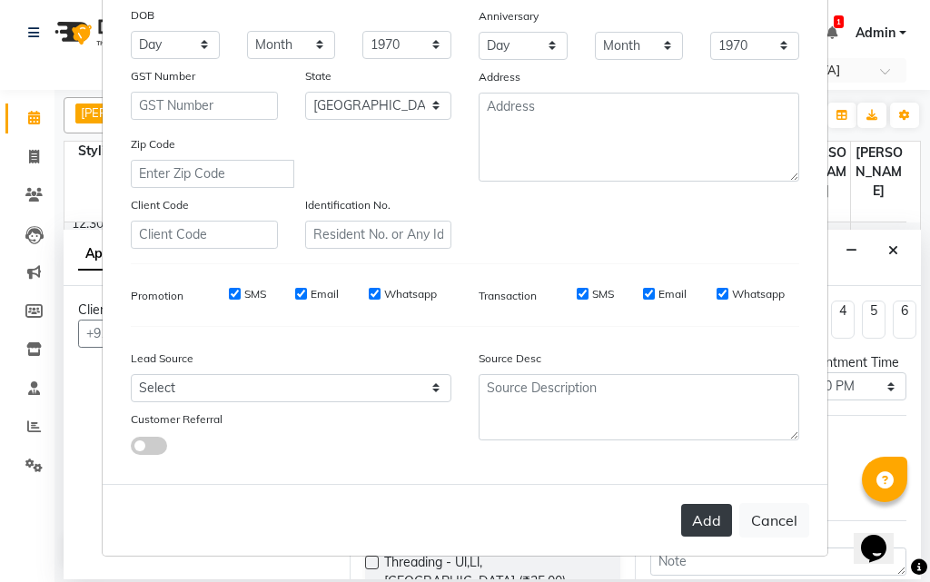
click at [712, 511] on button "Add" at bounding box center [706, 520] width 51 height 33
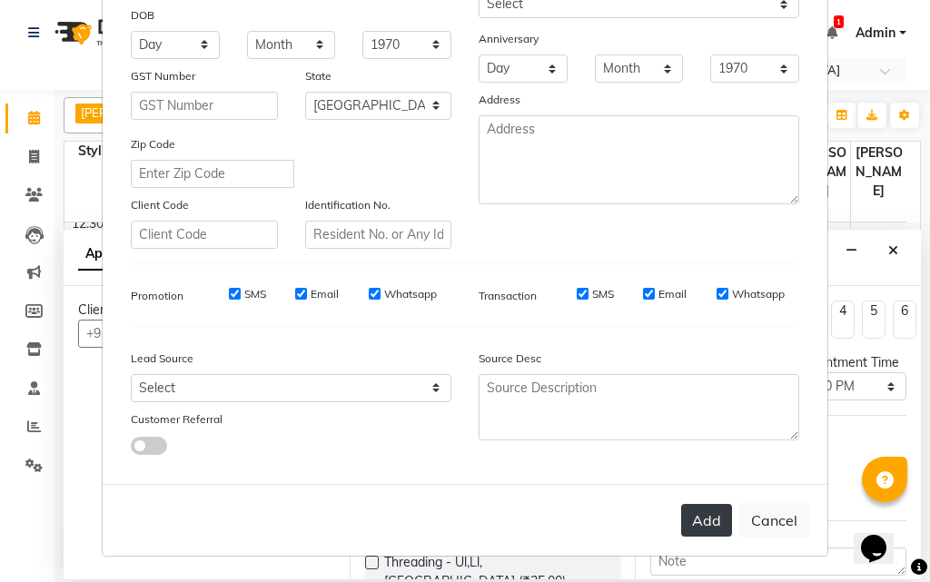
click at [704, 520] on button "Add" at bounding box center [706, 520] width 51 height 33
click at [772, 518] on button "Cancel" at bounding box center [775, 520] width 70 height 35
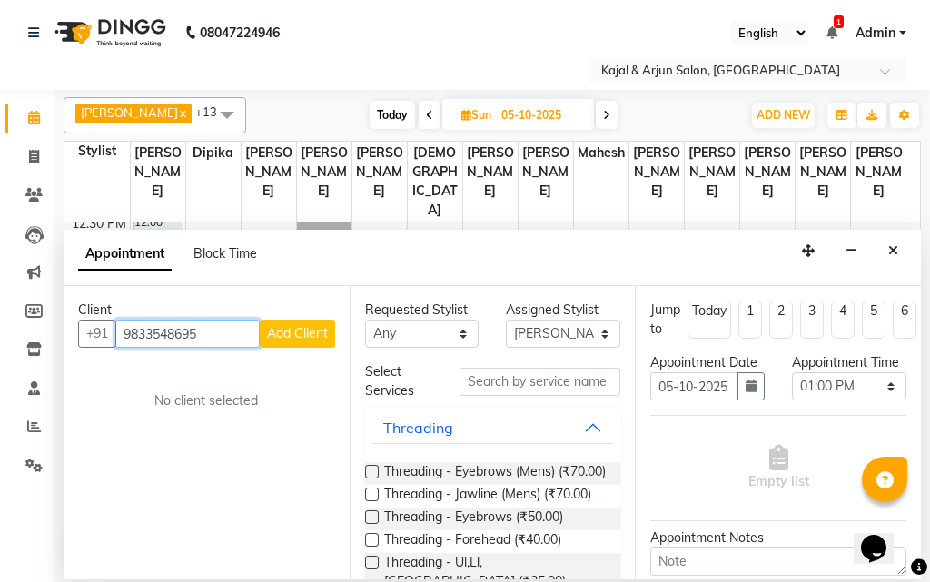
click at [217, 331] on input "9833548695" at bounding box center [187, 334] width 144 height 28
click at [287, 329] on span "Add Client" at bounding box center [297, 333] width 61 height 16
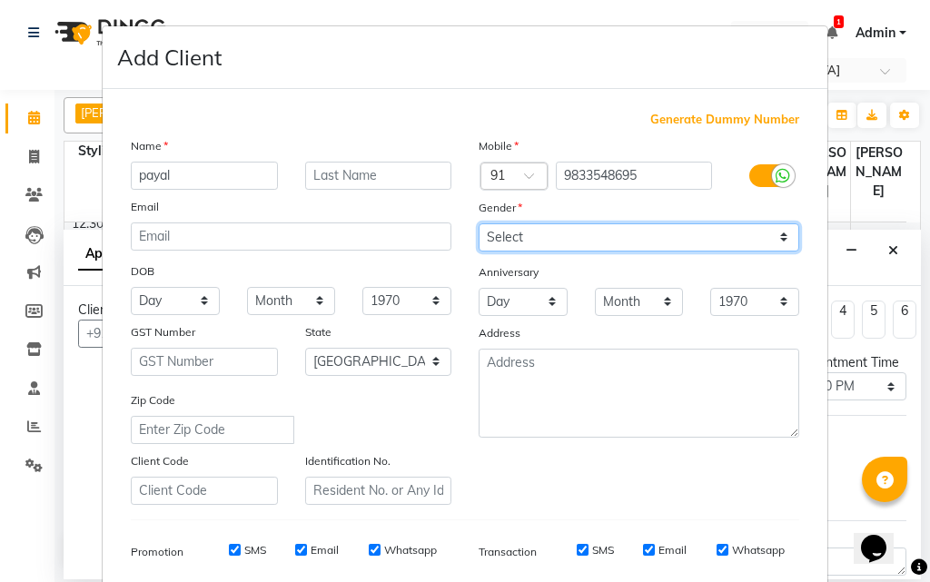
click at [530, 231] on select "Select [DEMOGRAPHIC_DATA] [DEMOGRAPHIC_DATA] Other Prefer Not To Say" at bounding box center [639, 238] width 321 height 28
click at [479, 224] on select "Select [DEMOGRAPHIC_DATA] [DEMOGRAPHIC_DATA] Other Prefer Not To Say" at bounding box center [639, 238] width 321 height 28
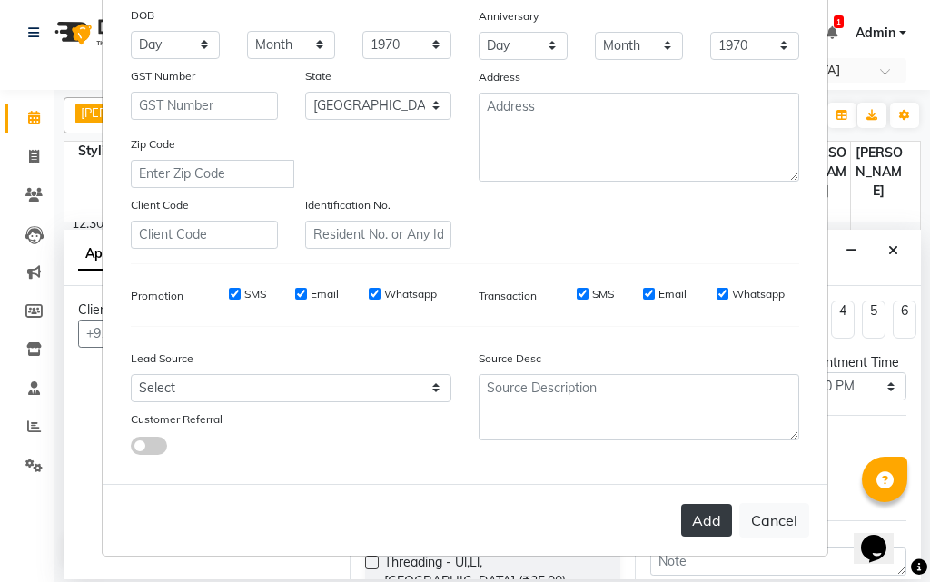
click at [710, 515] on button "Add" at bounding box center [706, 520] width 51 height 33
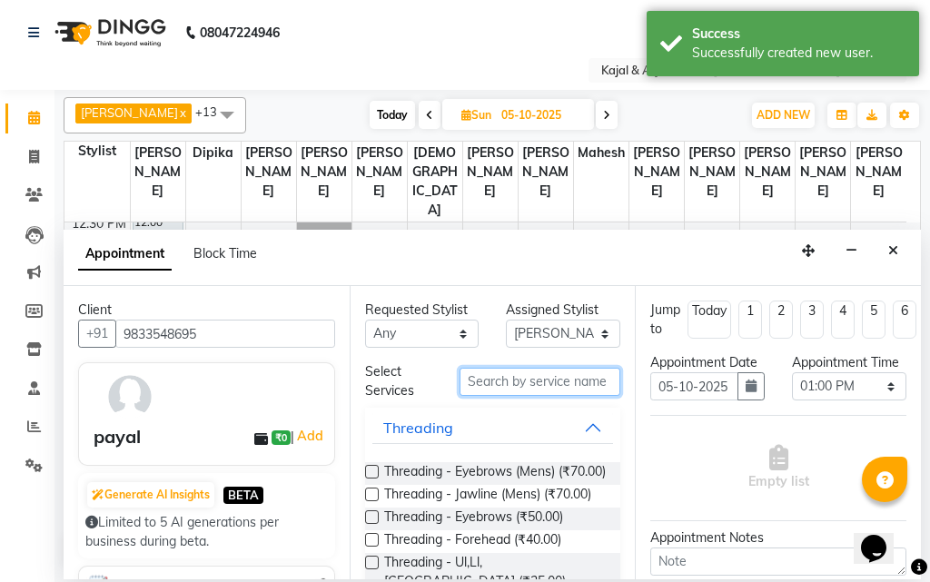
click at [496, 372] on input "text" at bounding box center [541, 382] width 162 height 28
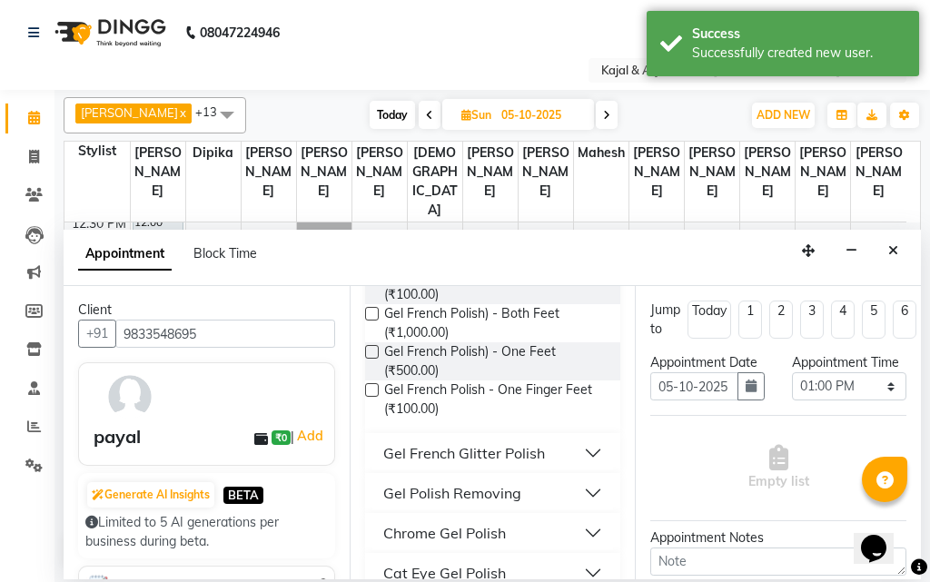
scroll to position [363, 0]
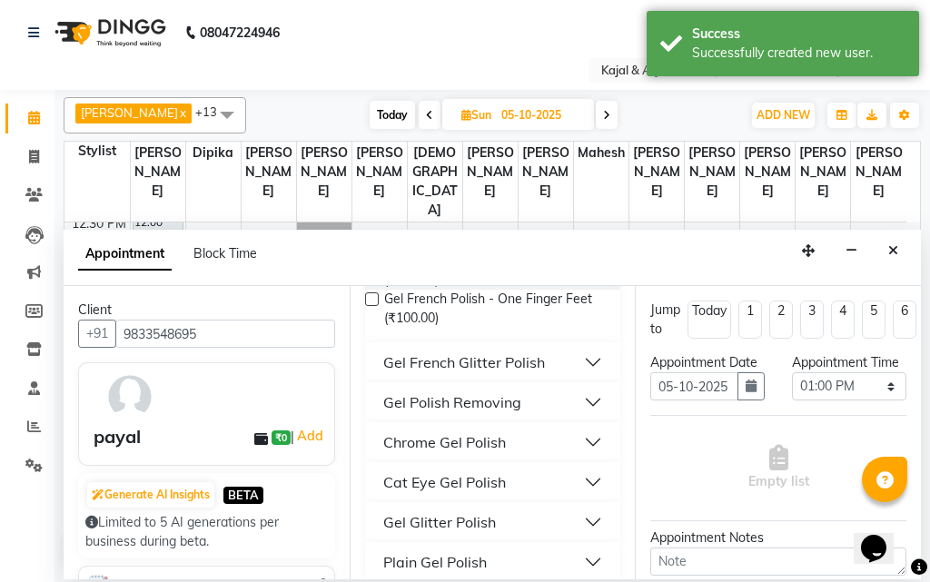
click at [442, 481] on div "Cat Eye Gel Polish" at bounding box center [444, 483] width 123 height 22
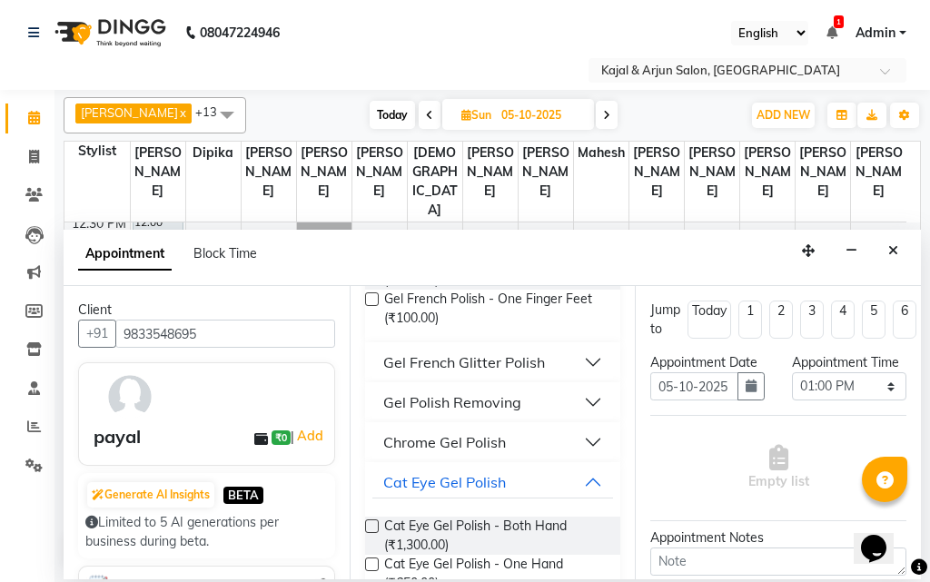
click at [370, 524] on label at bounding box center [372, 527] width 14 height 14
click at [370, 524] on input "checkbox" at bounding box center [371, 528] width 12 height 12
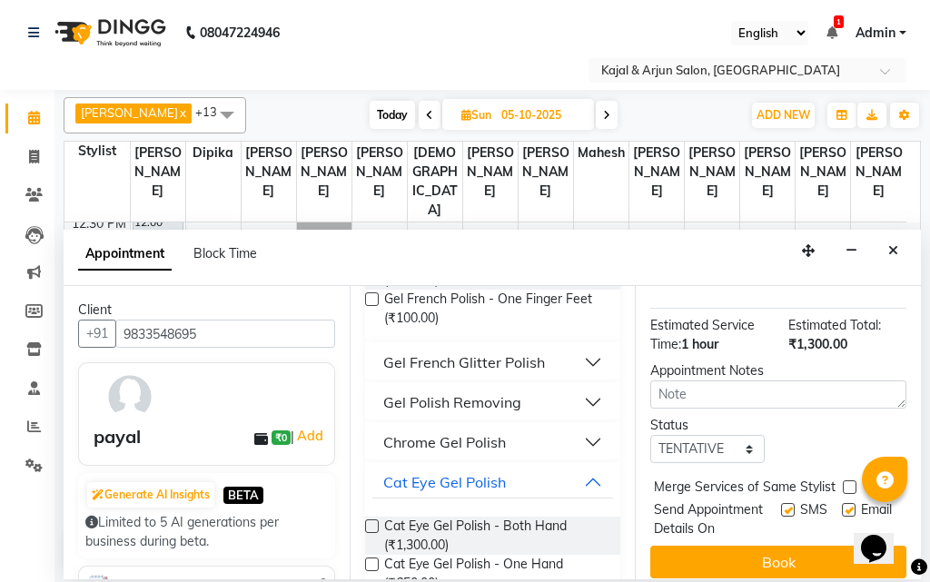
scroll to position [293, 0]
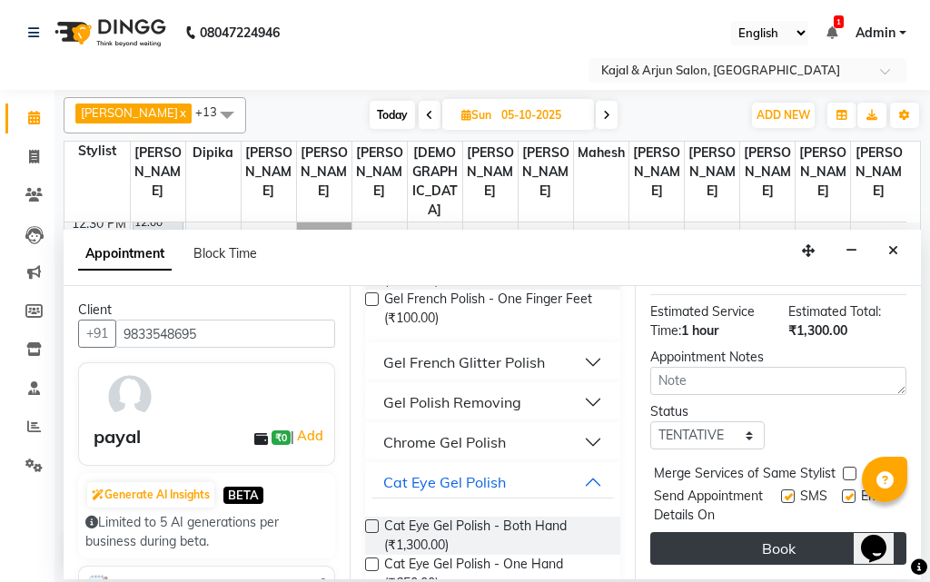
click at [770, 532] on button "Book" at bounding box center [779, 548] width 256 height 33
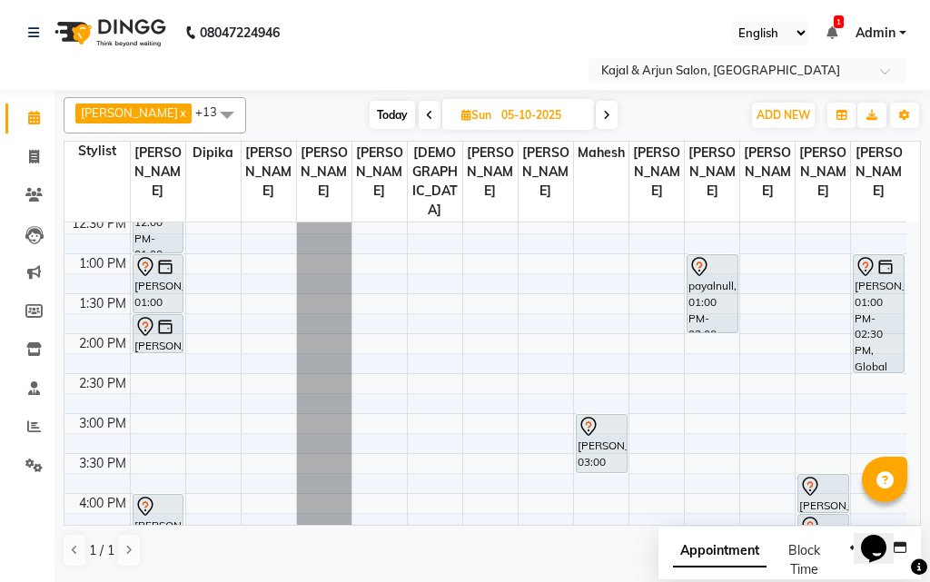
click at [426, 111] on icon at bounding box center [429, 115] width 7 height 11
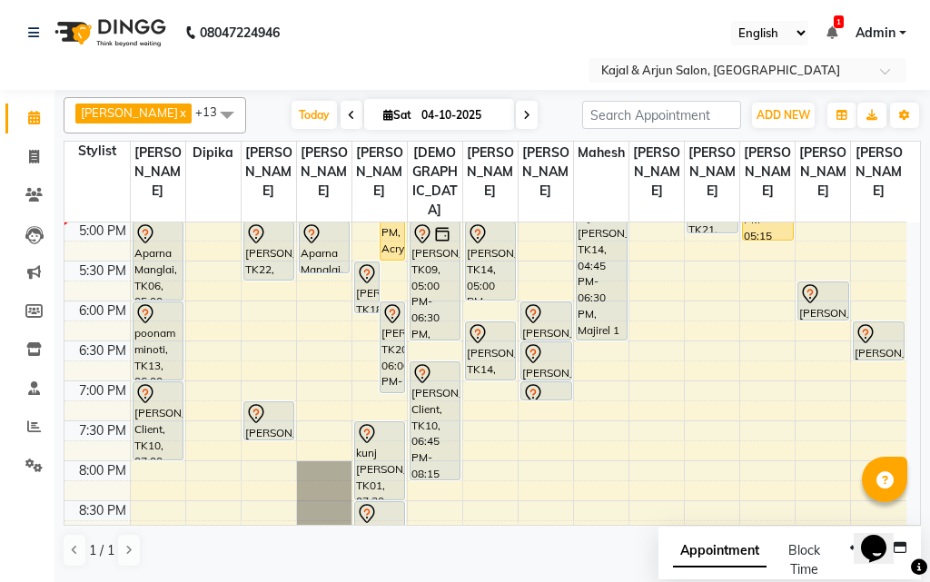
scroll to position [550, 0]
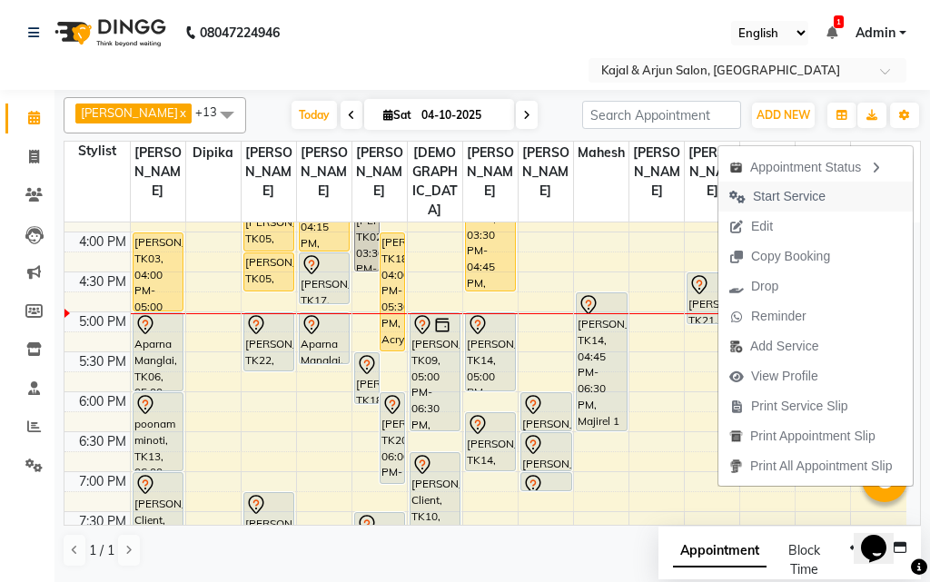
click at [780, 193] on span "Start Service" at bounding box center [789, 196] width 73 height 19
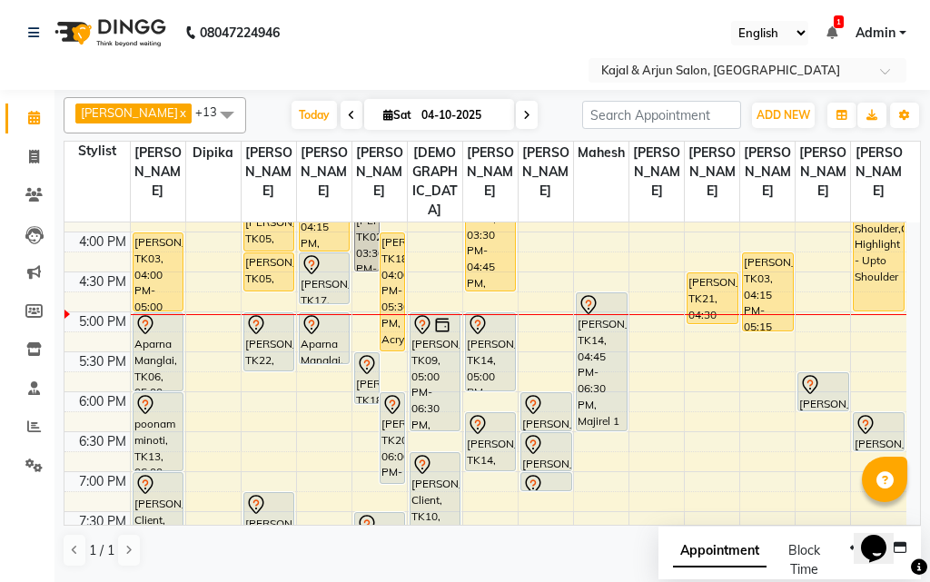
click at [523, 112] on icon at bounding box center [526, 115] width 7 height 11
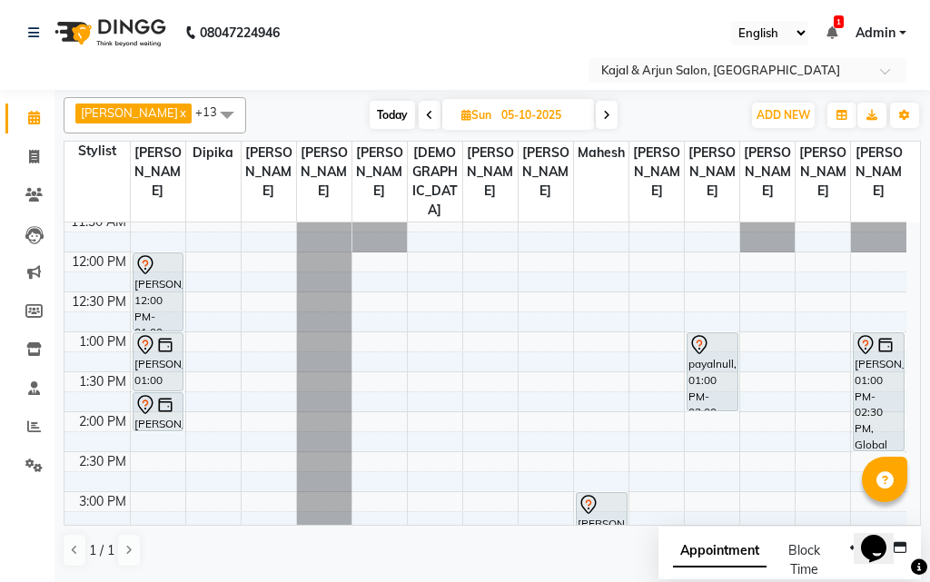
scroll to position [186, 0]
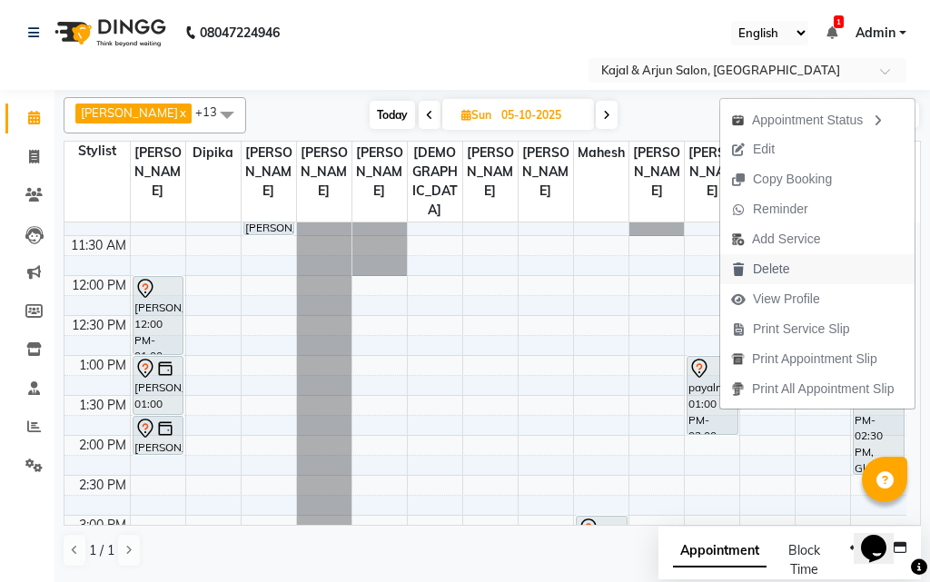
click at [773, 268] on span "Delete" at bounding box center [771, 269] width 36 height 19
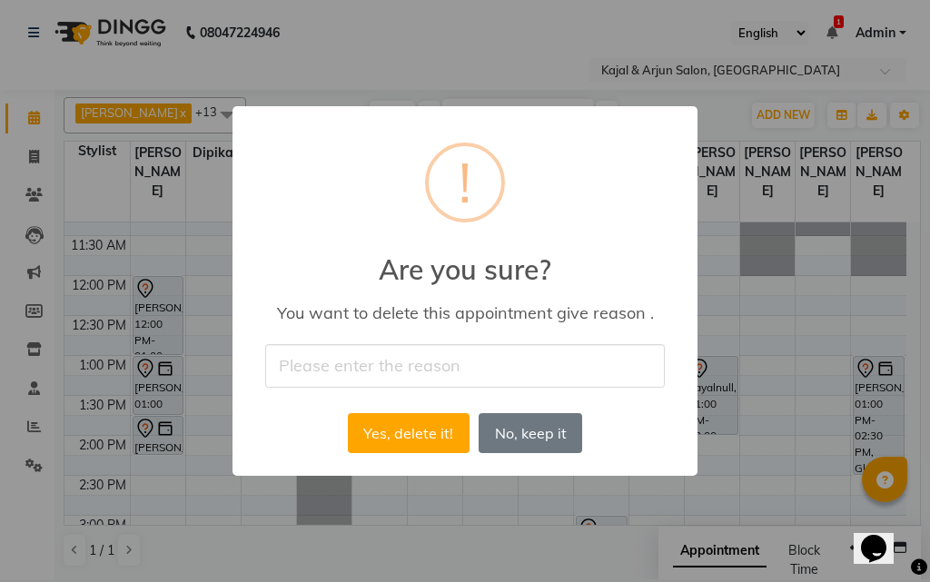
click at [417, 364] on input "text" at bounding box center [465, 365] width 400 height 43
click at [414, 425] on button "Yes, delete it!" at bounding box center [409, 433] width 122 height 40
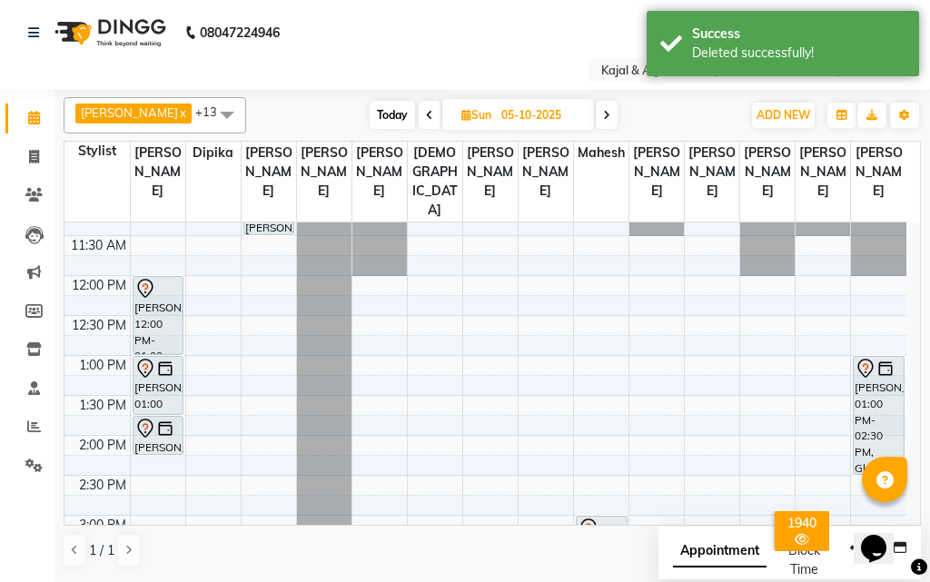
click at [426, 110] on icon at bounding box center [429, 115] width 7 height 11
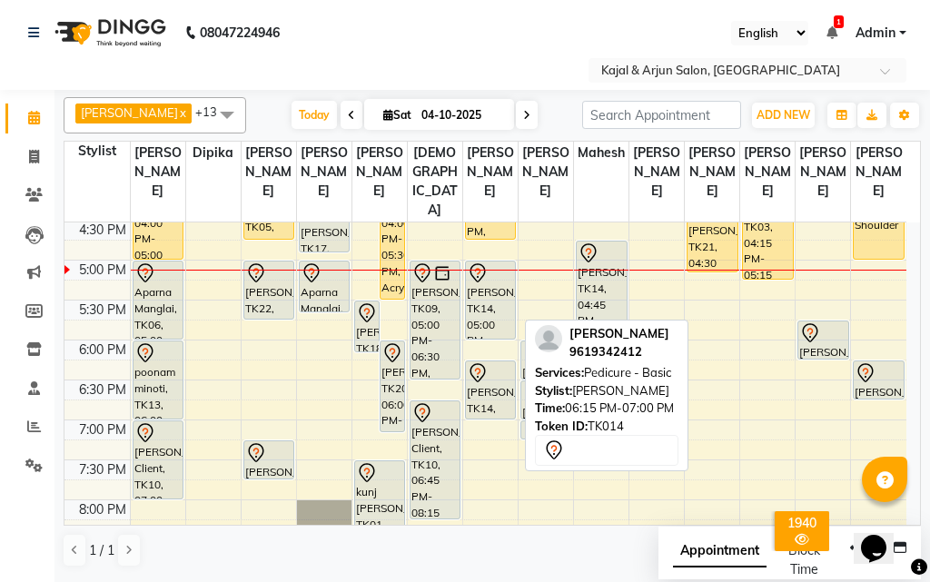
scroll to position [641, 0]
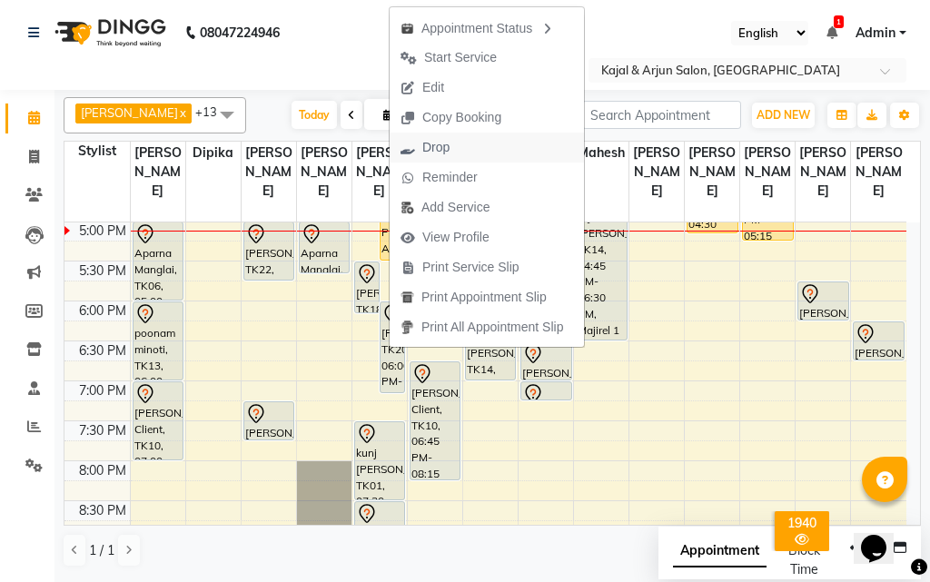
click at [433, 150] on span "Drop" at bounding box center [435, 147] width 27 height 19
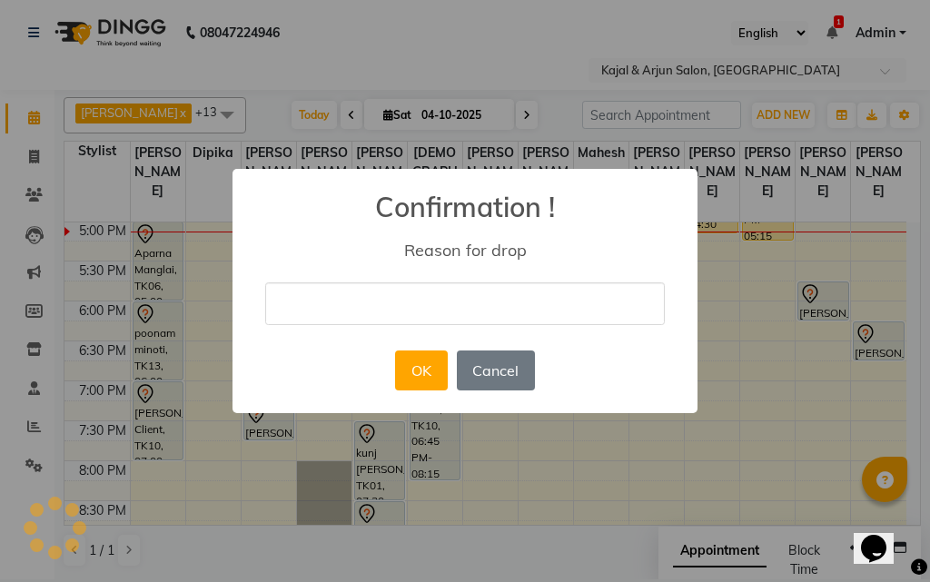
click at [416, 298] on input "text" at bounding box center [465, 304] width 400 height 43
click at [420, 365] on button "OK" at bounding box center [421, 371] width 52 height 40
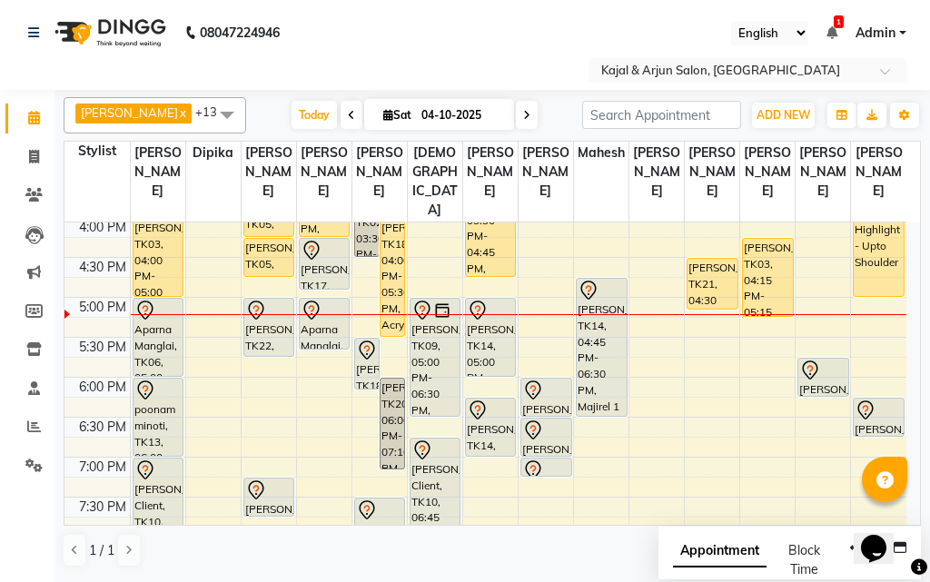
scroll to position [550, 0]
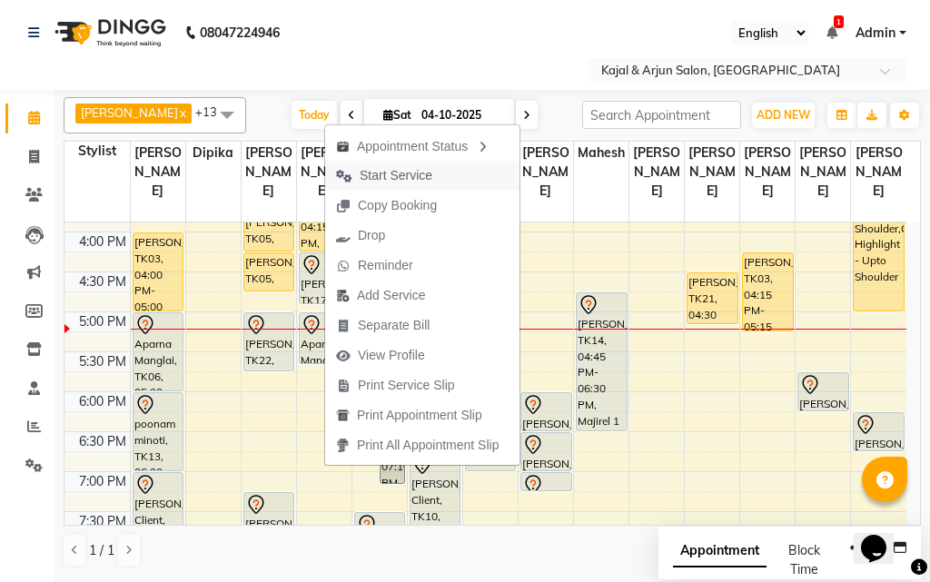
click at [409, 171] on span "Start Service" at bounding box center [396, 175] width 73 height 19
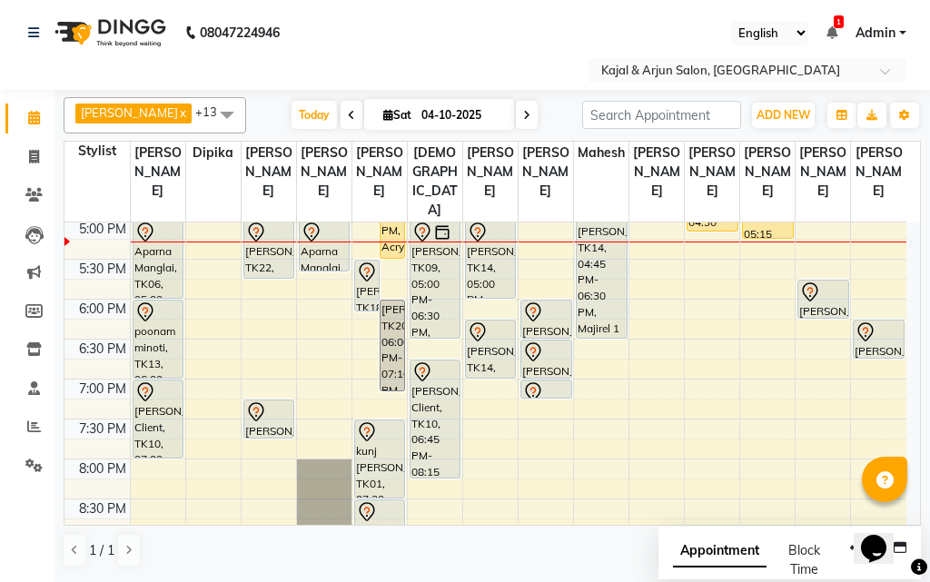
scroll to position [641, 0]
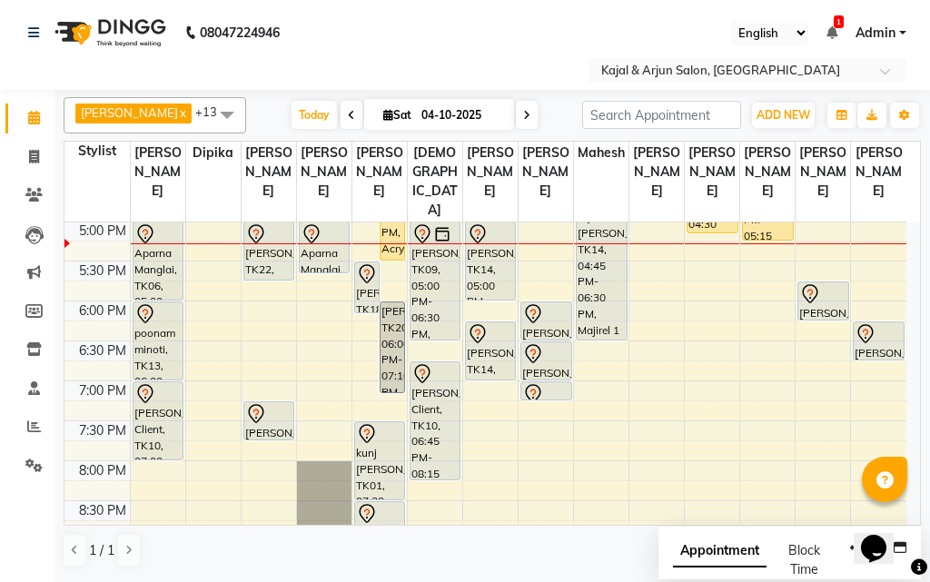
click at [523, 112] on icon at bounding box center [526, 115] width 7 height 11
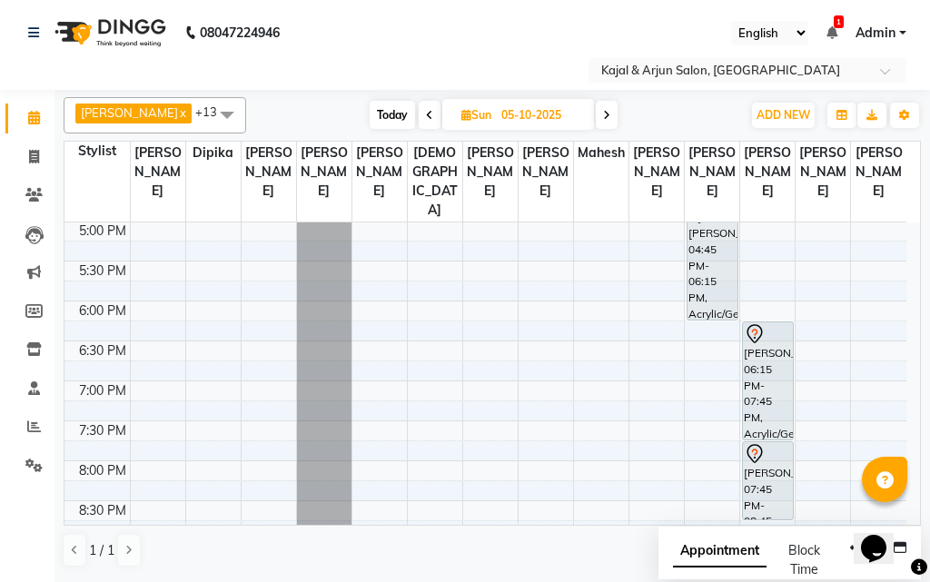
click at [603, 111] on icon at bounding box center [606, 115] width 7 height 11
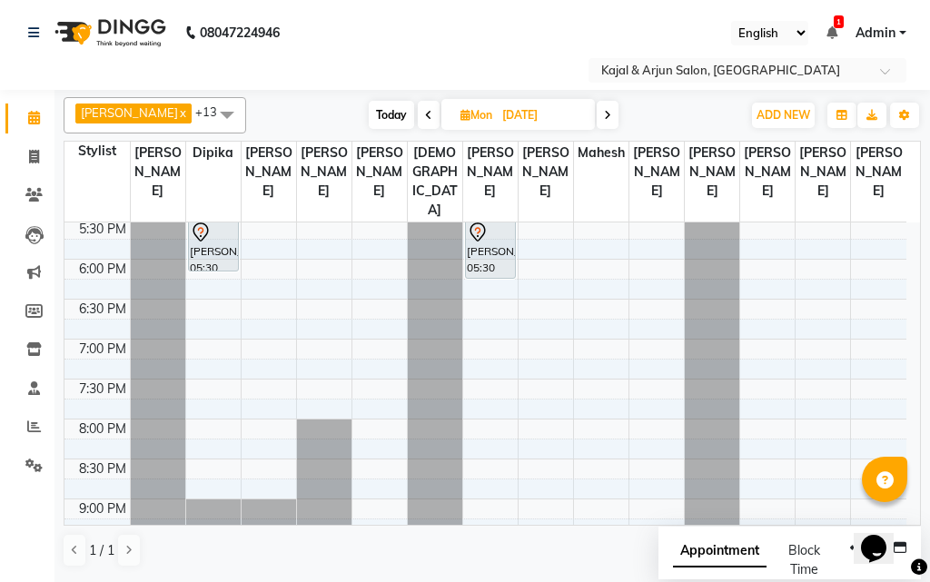
scroll to position [731, 0]
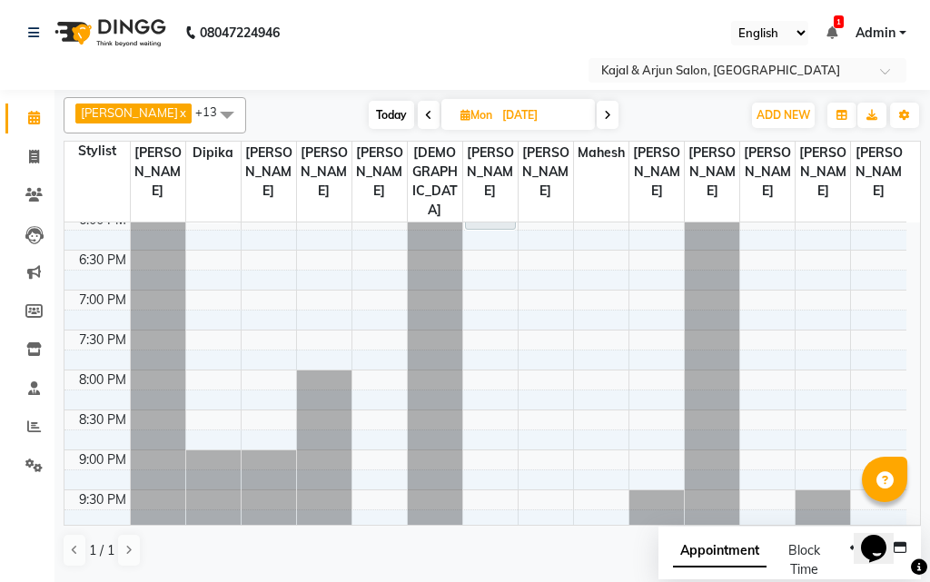
click at [425, 113] on icon at bounding box center [428, 115] width 7 height 11
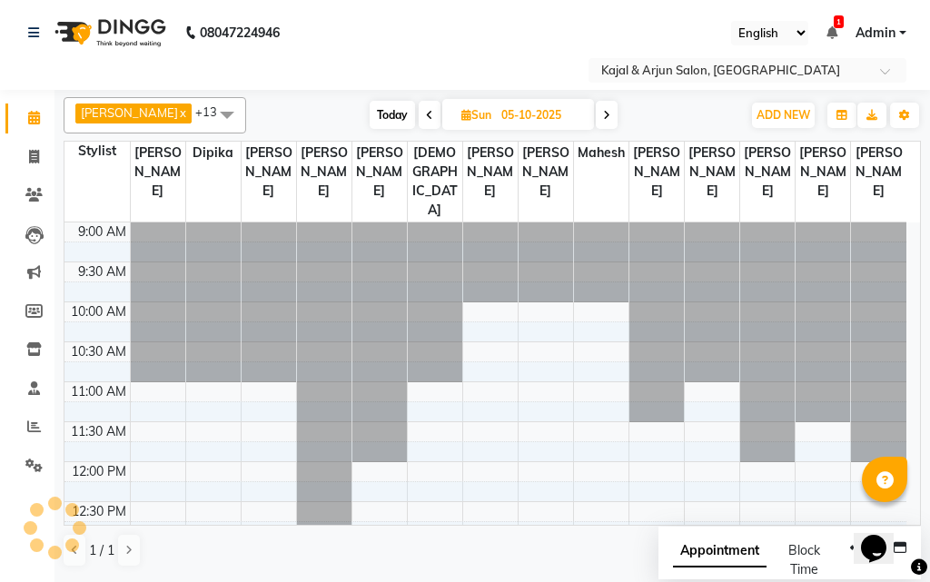
scroll to position [641, 0]
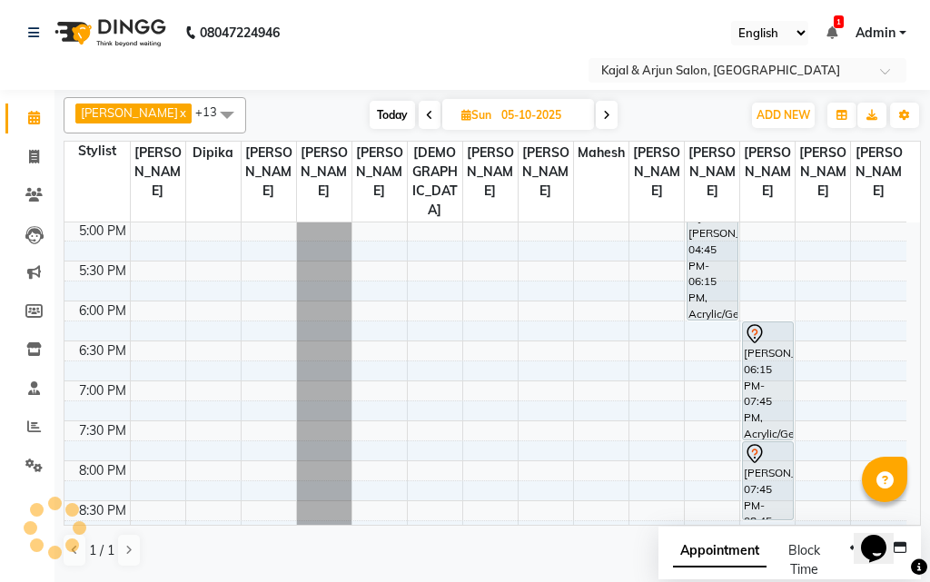
click at [426, 113] on icon at bounding box center [429, 115] width 7 height 11
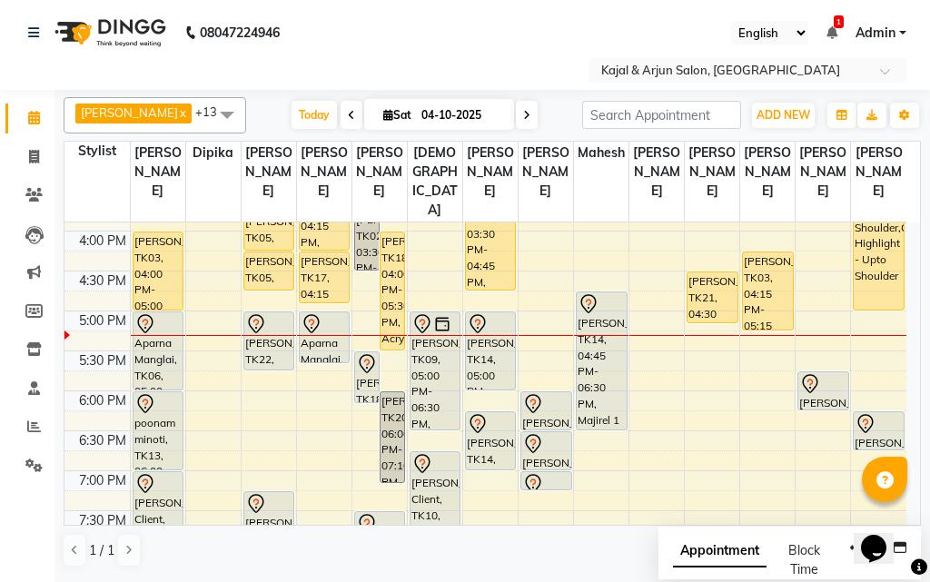
scroll to position [550, 0]
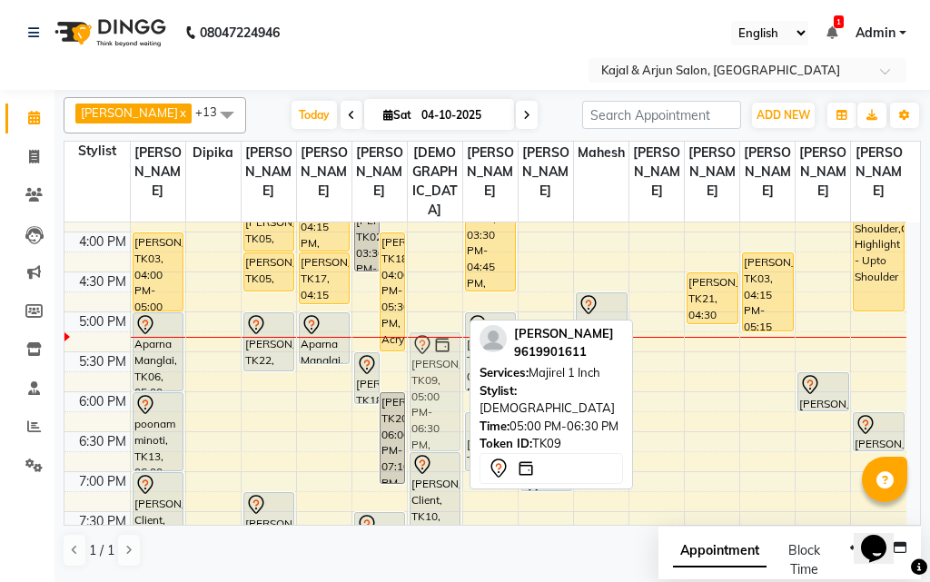
drag, startPoint x: 434, startPoint y: 381, endPoint x: 438, endPoint y: 397, distance: 16.8
click at [438, 397] on div "[PERSON_NAME], TK08, 01:15 PM-03:00 PM, Global Colour - Upto Shoulder [PERSON_N…" at bounding box center [435, 232] width 55 height 1118
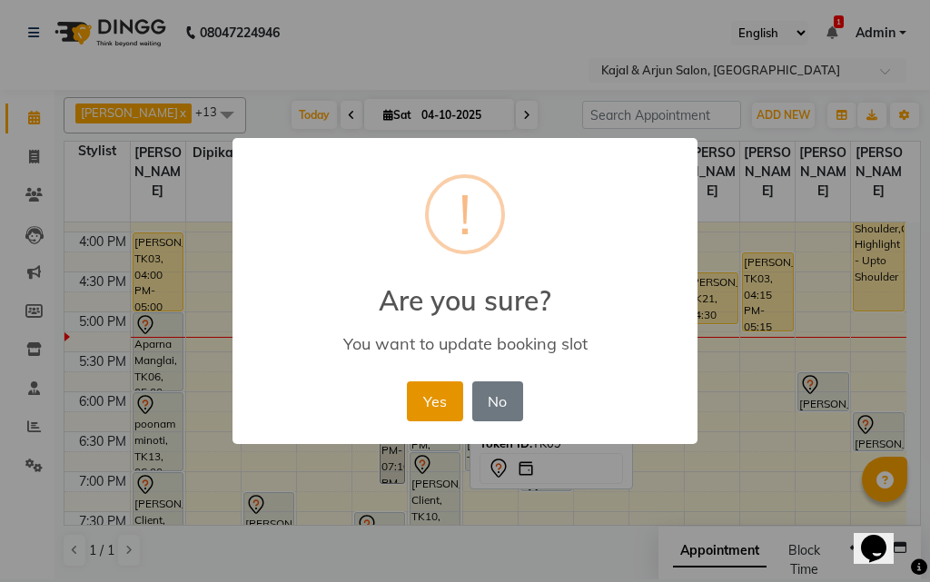
click at [436, 398] on button "Yes" at bounding box center [434, 402] width 55 height 40
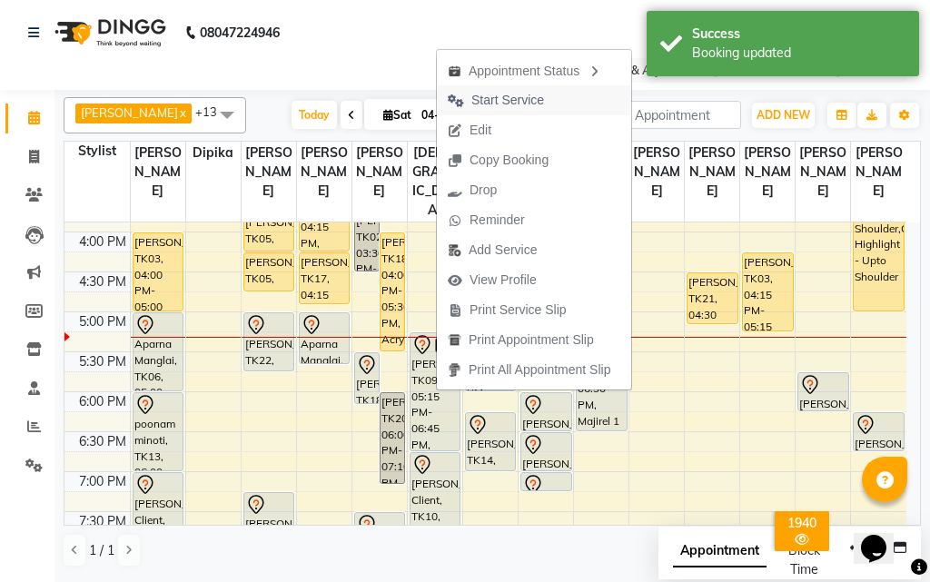
click at [493, 104] on span "Start Service" at bounding box center [508, 100] width 73 height 19
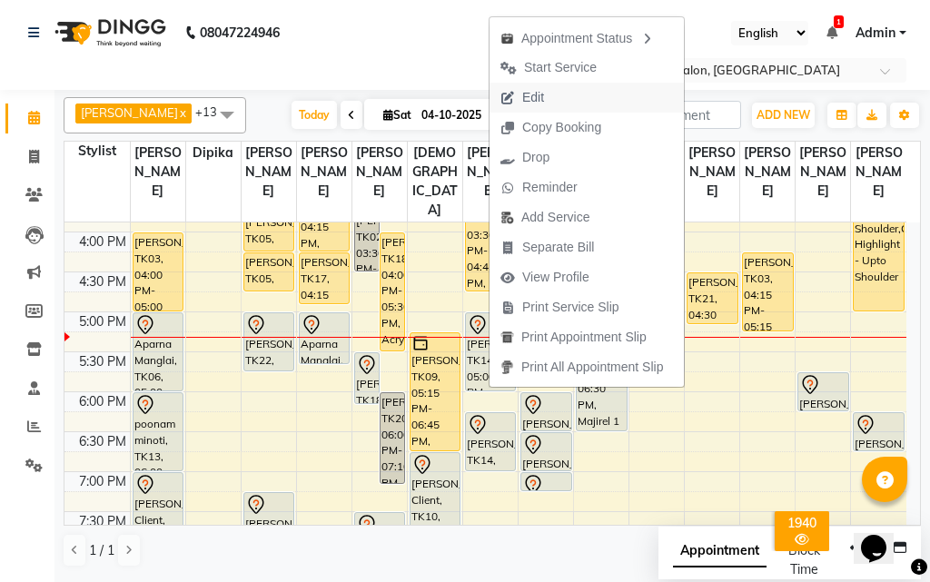
click at [543, 102] on span "Edit" at bounding box center [533, 97] width 22 height 19
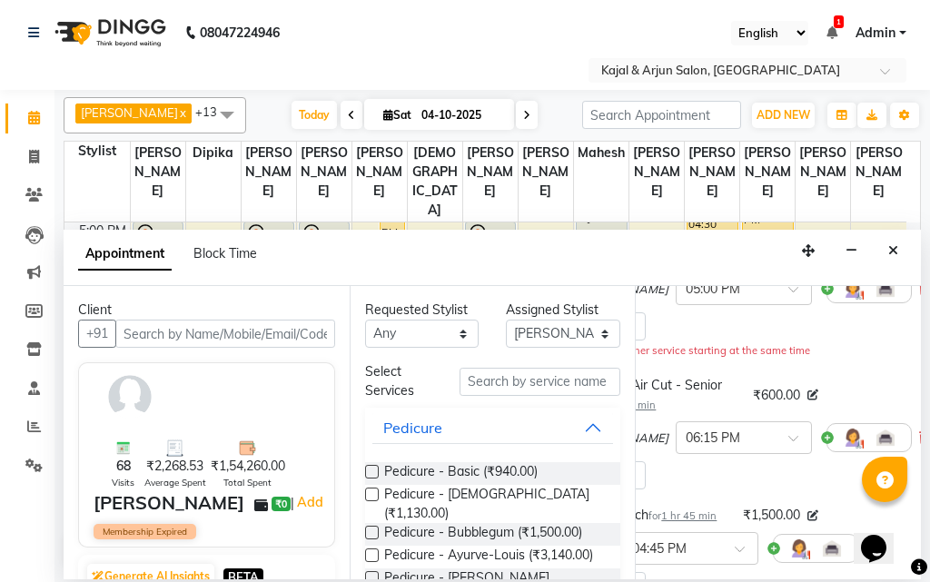
scroll to position [182, 124]
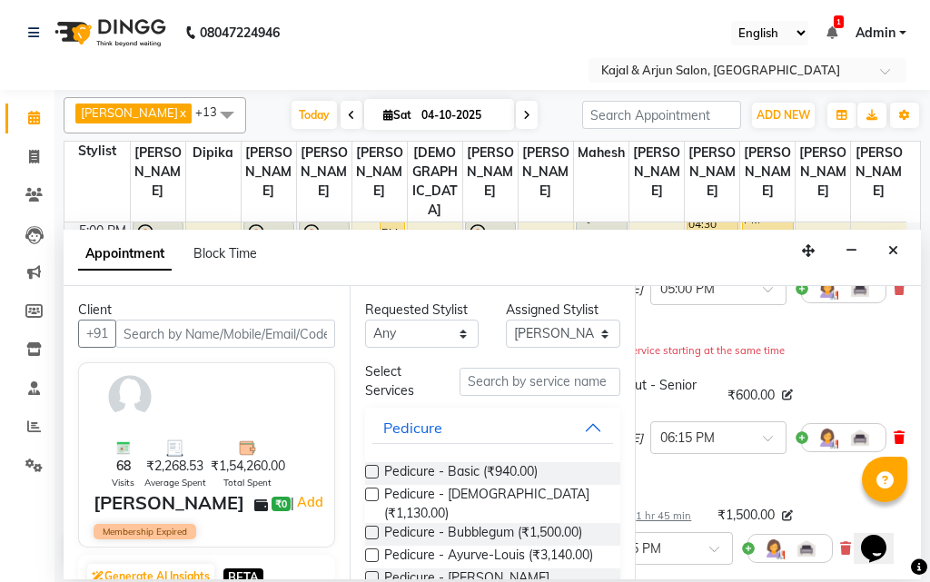
click at [894, 444] on icon at bounding box center [899, 438] width 11 height 13
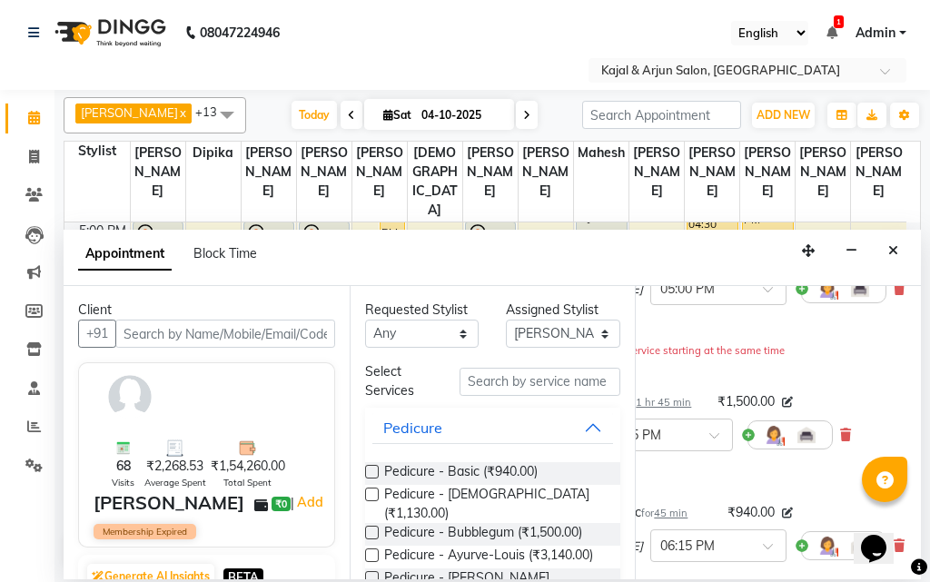
scroll to position [454, 124]
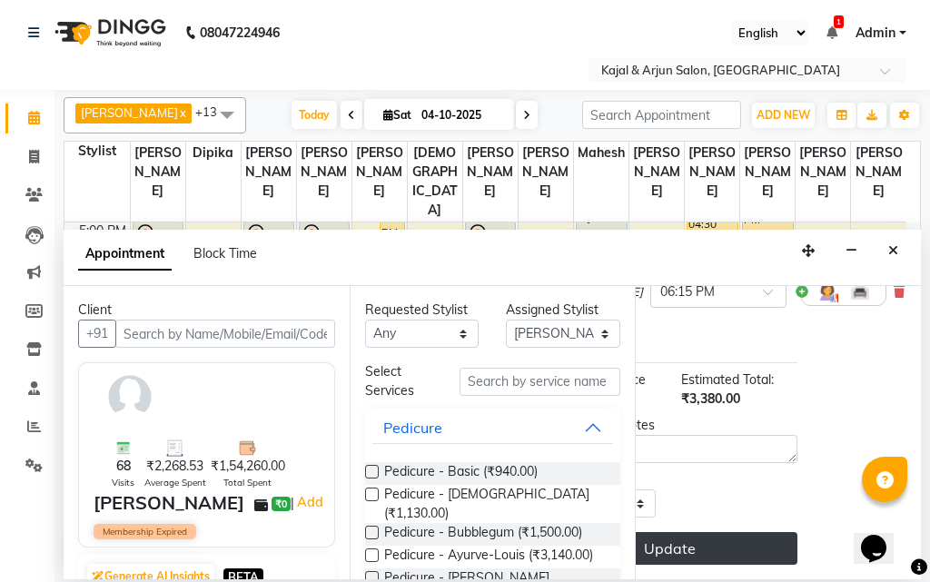
click at [716, 563] on button "Update" at bounding box center [669, 548] width 256 height 33
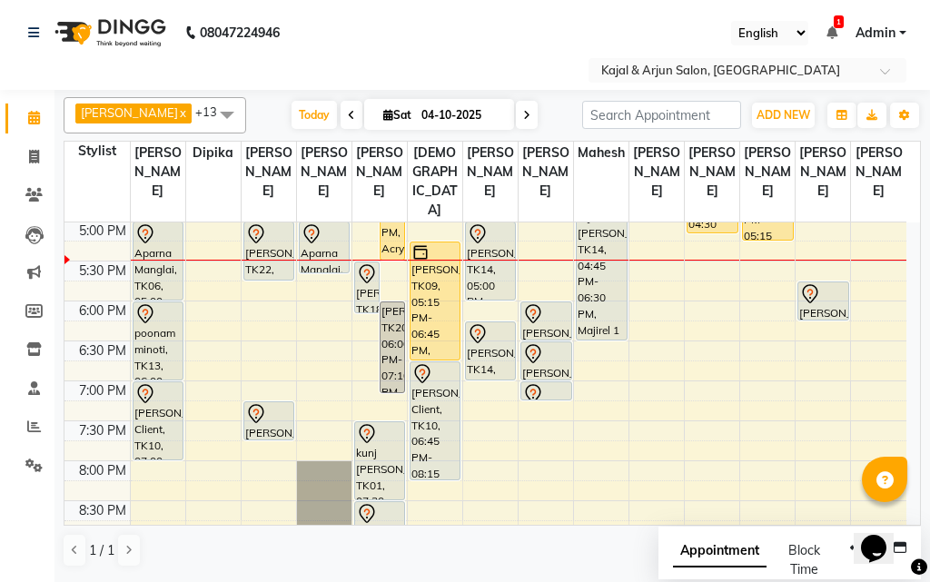
click at [523, 114] on icon at bounding box center [526, 115] width 7 height 11
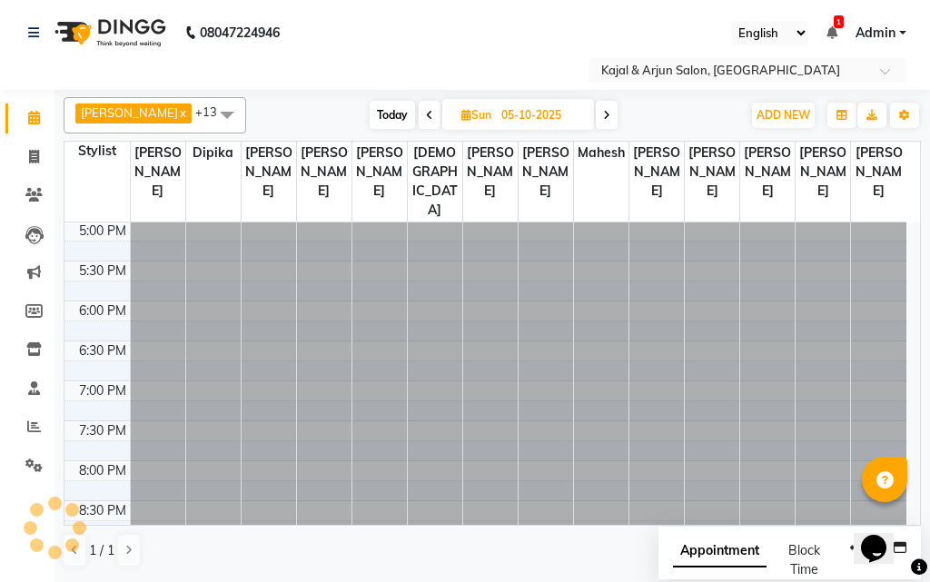
scroll to position [641, 0]
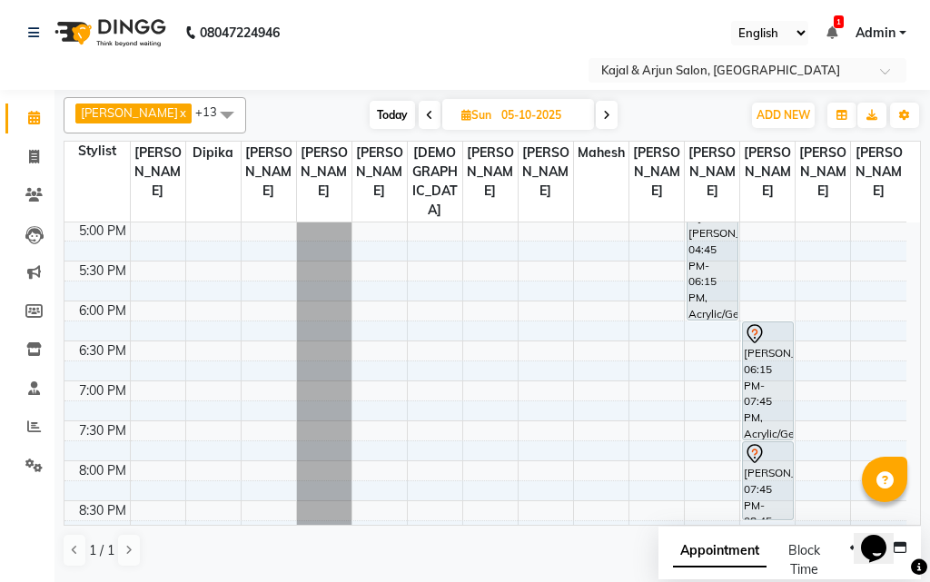
click at [603, 117] on icon at bounding box center [606, 115] width 7 height 11
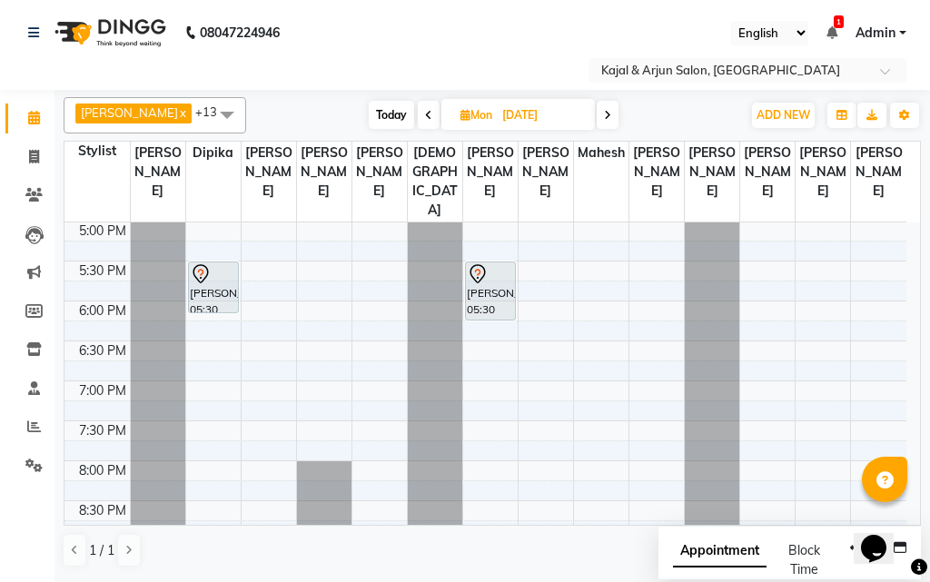
click at [604, 113] on icon at bounding box center [607, 115] width 7 height 11
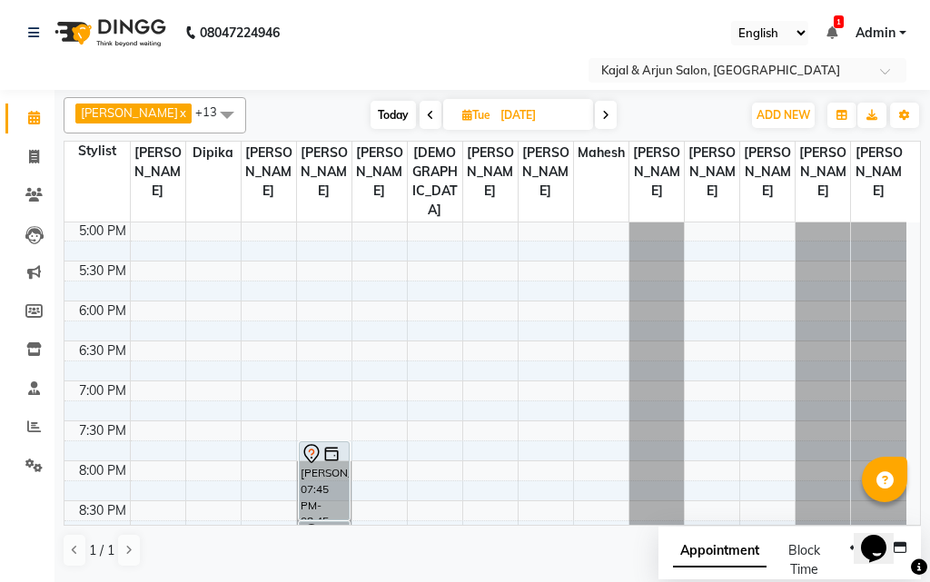
click at [602, 113] on icon at bounding box center [605, 115] width 7 height 11
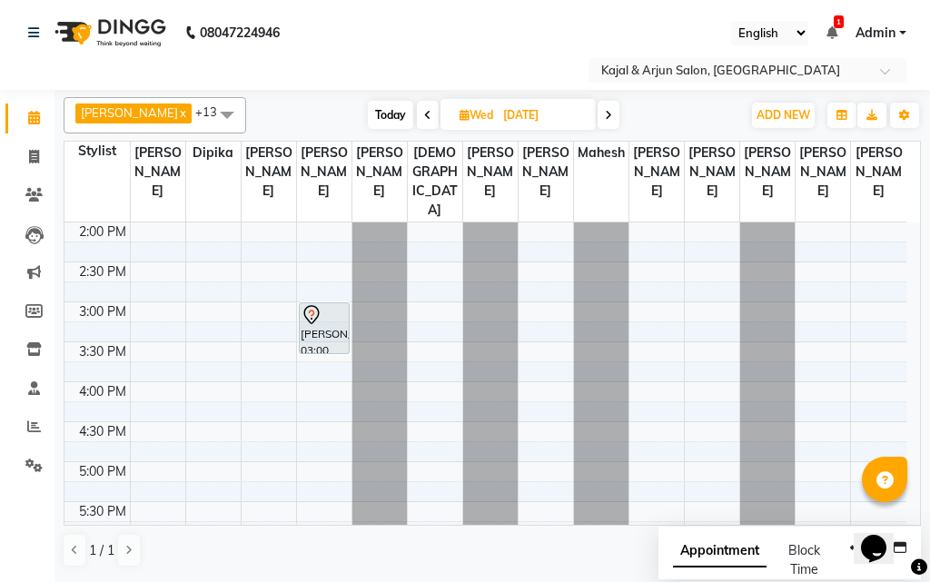
scroll to position [368, 0]
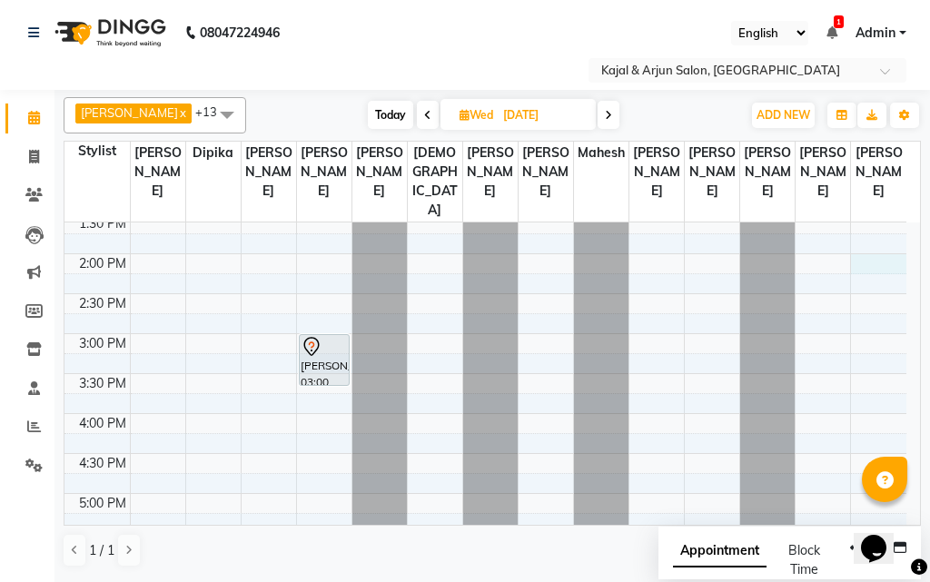
click at [877, 276] on div "9:00 AM 9:30 AM 10:00 AM 10:30 AM 11:00 AM 11:30 AM 12:00 PM 12:30 PM 1:00 PM 1…" at bounding box center [486, 414] width 842 height 1118
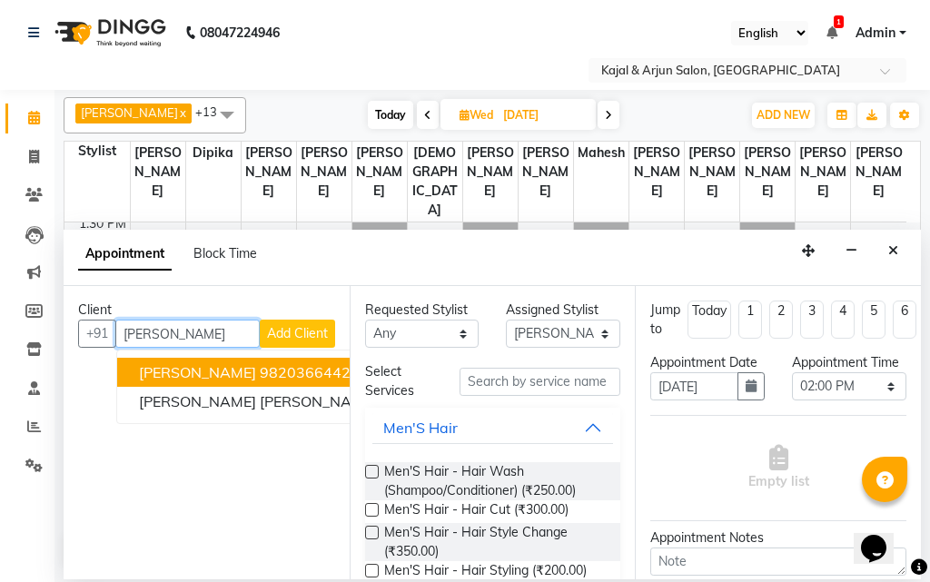
click at [291, 373] on ngb-highlight "9820366442" at bounding box center [305, 372] width 91 height 18
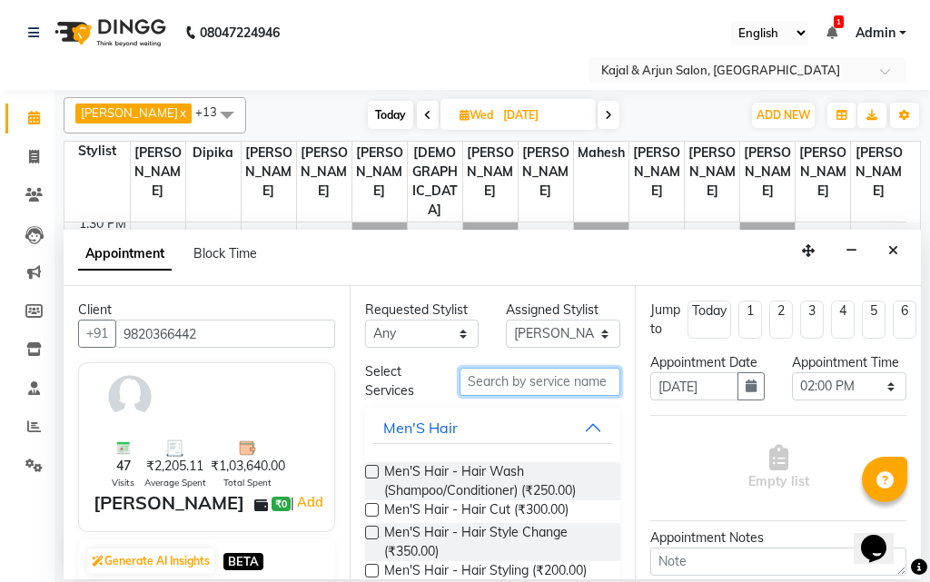
click at [499, 374] on input "text" at bounding box center [541, 382] width 162 height 28
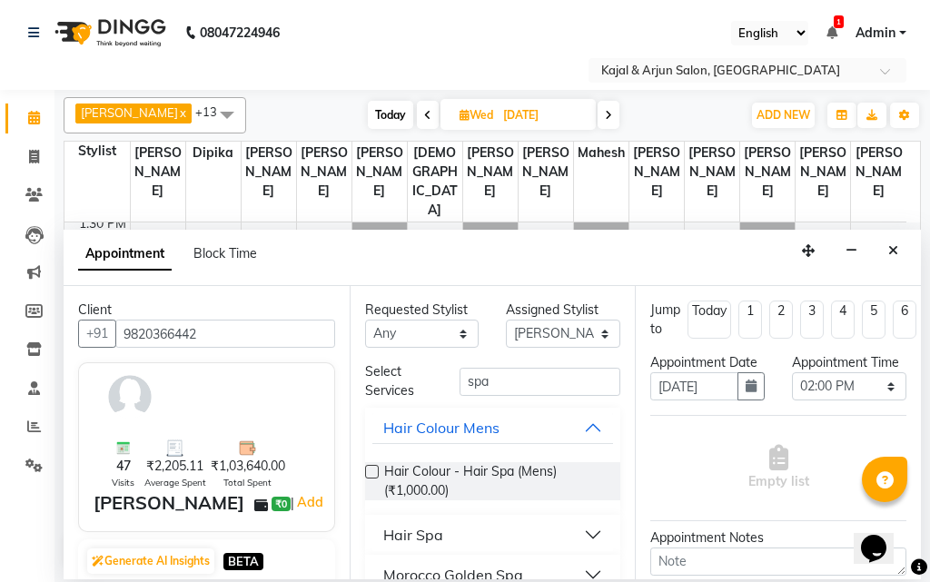
click at [435, 535] on div "Hair Spa" at bounding box center [413, 535] width 60 height 22
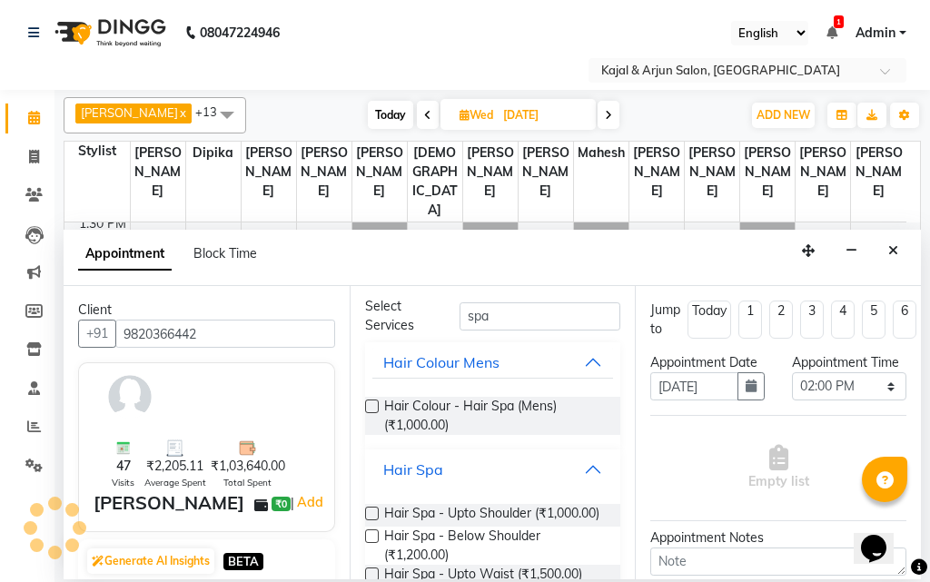
scroll to position [182, 0]
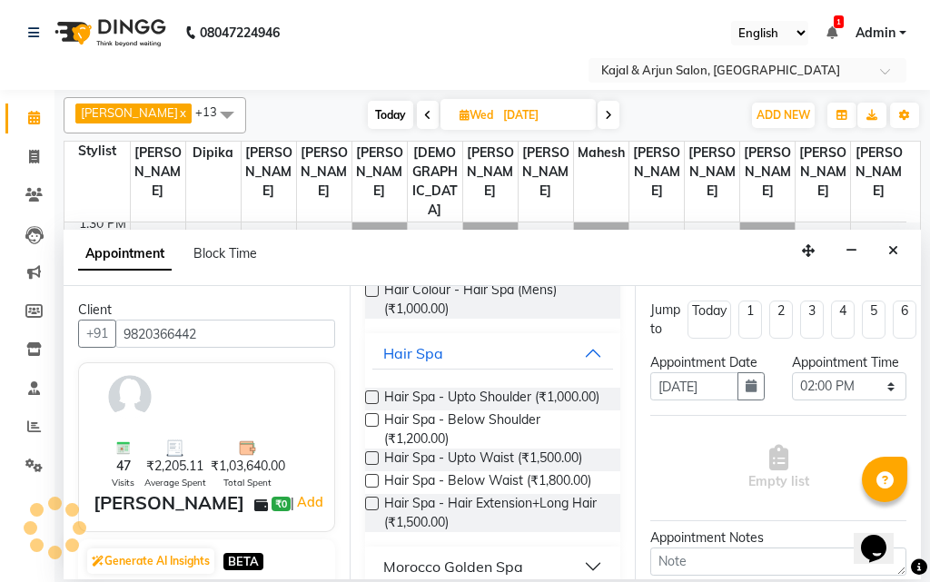
click at [374, 392] on label at bounding box center [372, 398] width 14 height 14
click at [374, 393] on input "checkbox" at bounding box center [371, 399] width 12 height 12
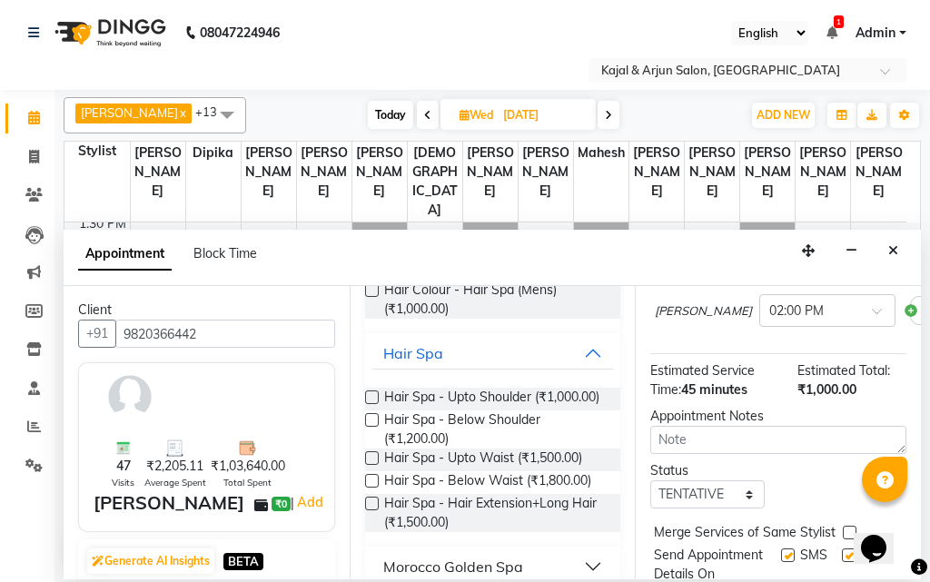
scroll to position [293, 0]
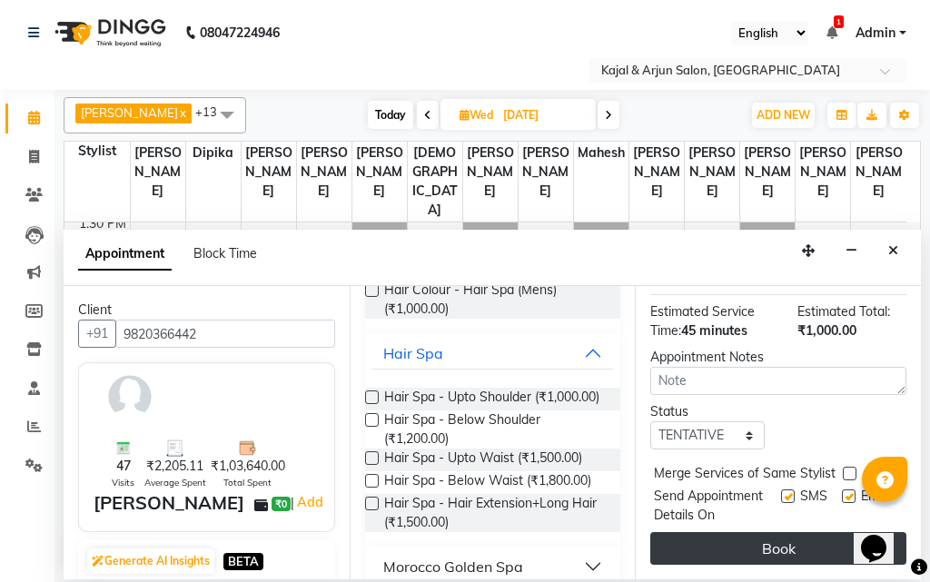
click at [790, 532] on button "Book" at bounding box center [779, 548] width 256 height 33
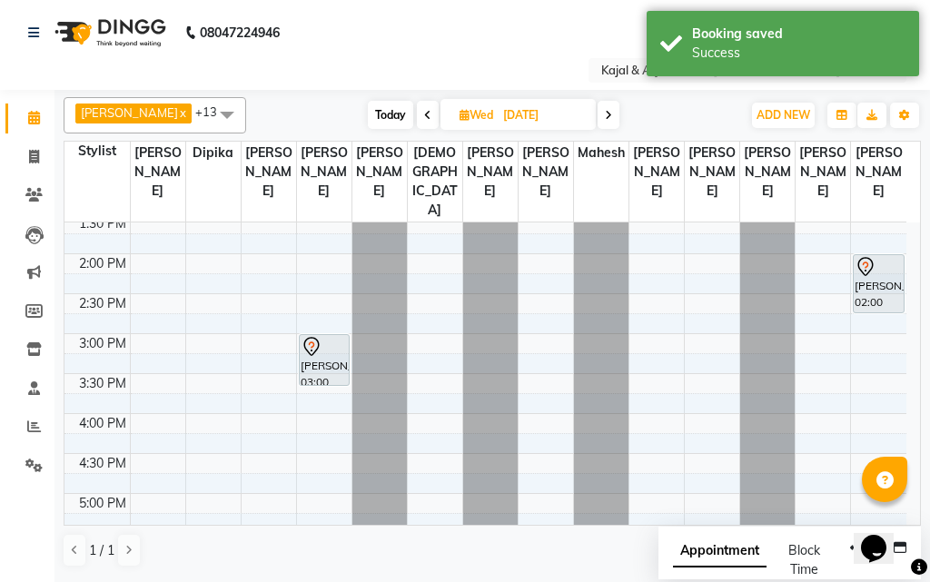
scroll to position [277, 0]
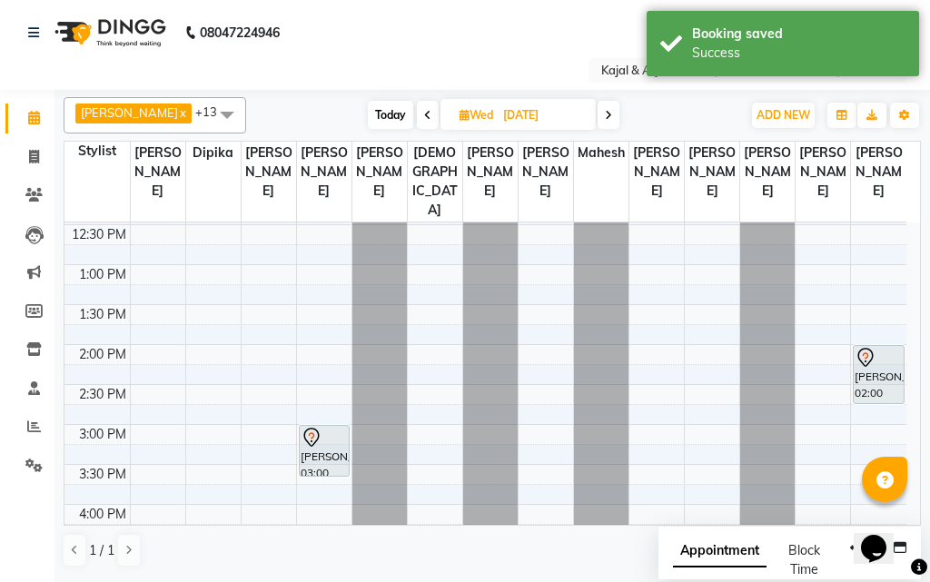
click at [417, 107] on span at bounding box center [428, 115] width 22 height 28
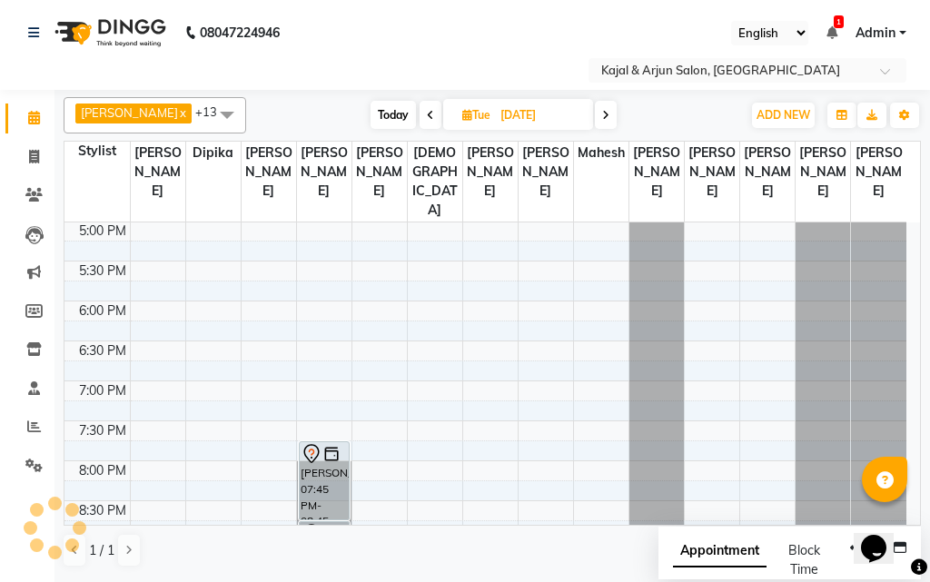
click at [420, 109] on span at bounding box center [431, 115] width 22 height 28
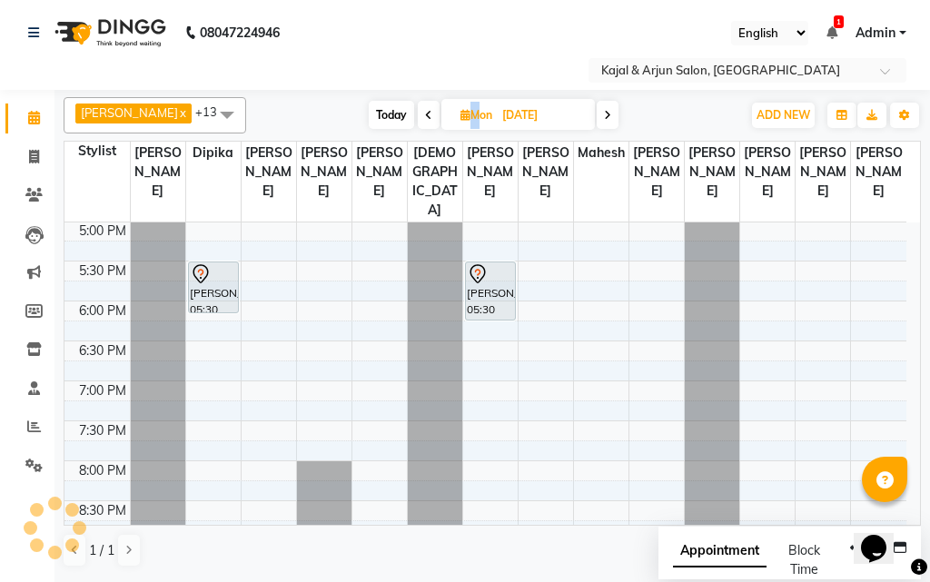
click at [425, 110] on icon at bounding box center [428, 115] width 7 height 11
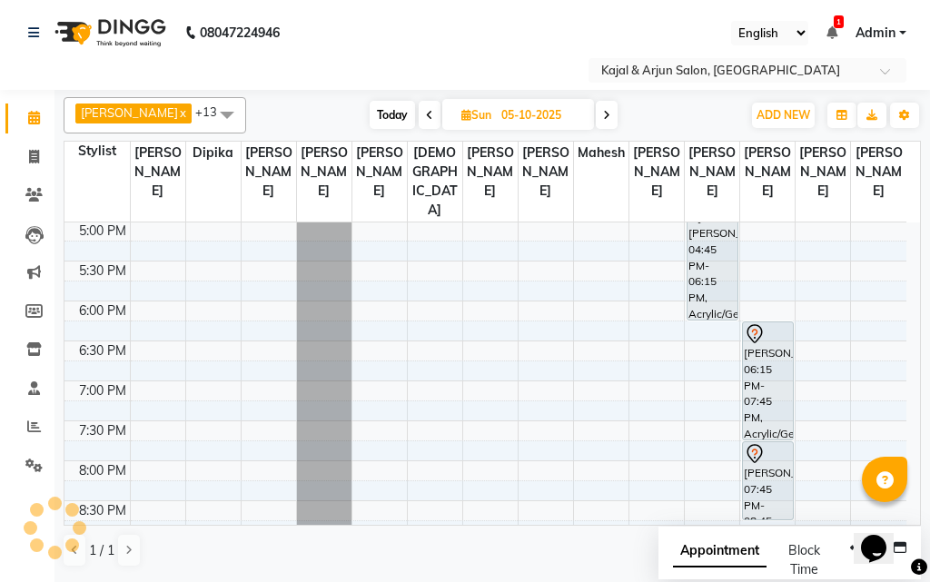
click at [426, 110] on icon at bounding box center [429, 115] width 7 height 11
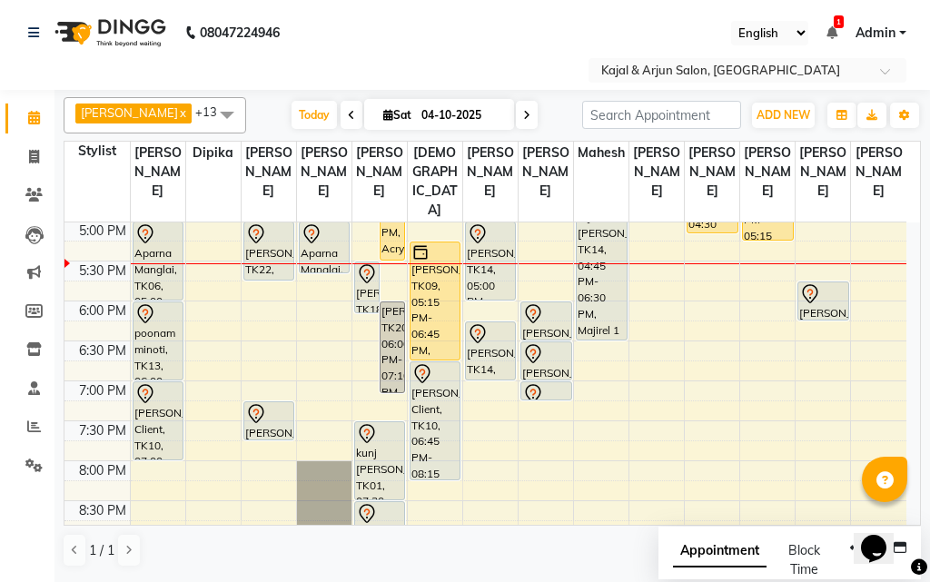
scroll to position [550, 0]
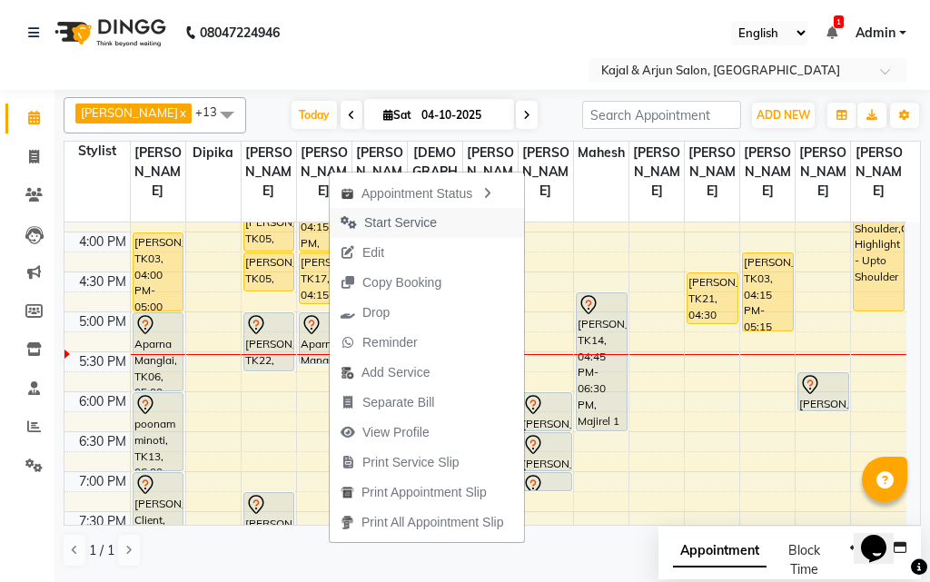
click at [406, 214] on span "Start Service" at bounding box center [400, 223] width 73 height 19
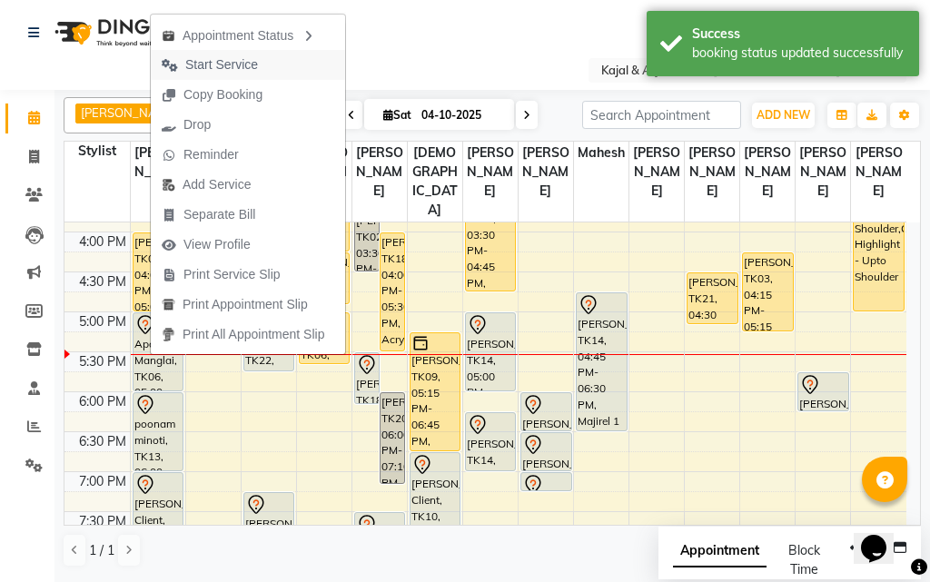
click at [227, 62] on span "Start Service" at bounding box center [221, 64] width 73 height 19
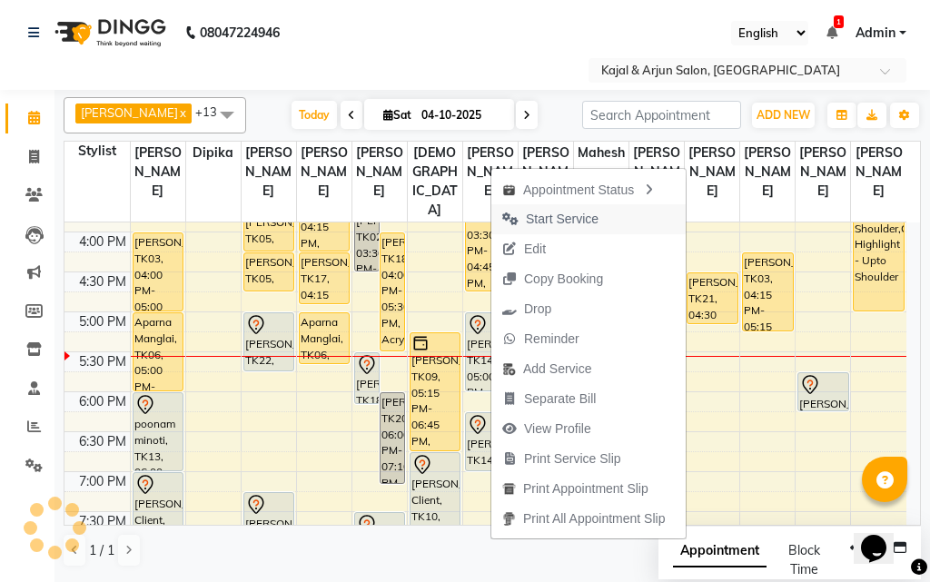
click at [561, 211] on span "Start Service" at bounding box center [562, 219] width 73 height 19
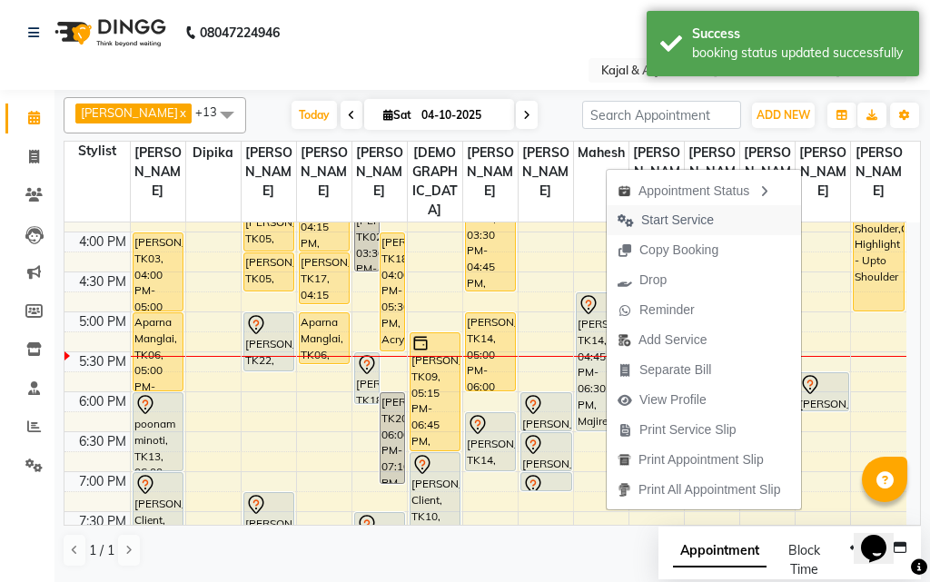
click at [696, 214] on span "Start Service" at bounding box center [677, 220] width 73 height 19
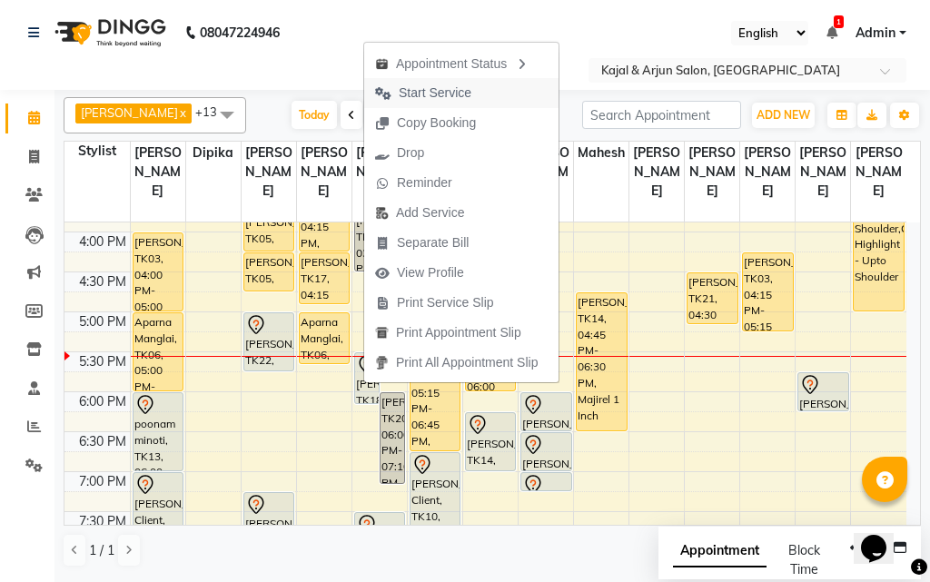
click at [468, 96] on span "Start Service" at bounding box center [435, 93] width 73 height 19
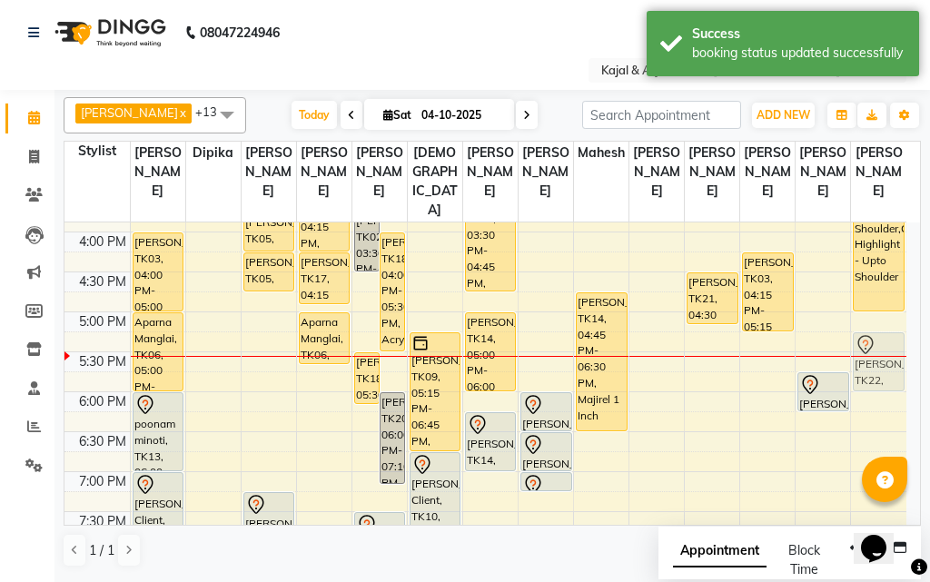
drag, startPoint x: 273, startPoint y: 347, endPoint x: 887, endPoint y: 363, distance: 614.4
click at [887, 363] on tr "[PERSON_NAME], TK07, 12:00 PM-01:00 PM, Pedicure - Basic Dinal Gala, TK04, 01:0…" at bounding box center [486, 232] width 842 height 1118
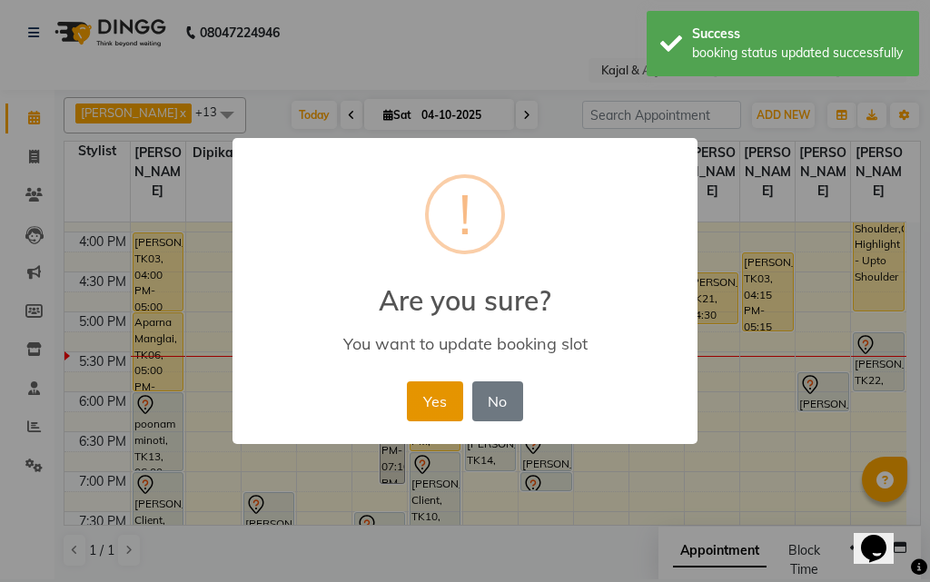
click at [435, 392] on button "Yes" at bounding box center [434, 402] width 55 height 40
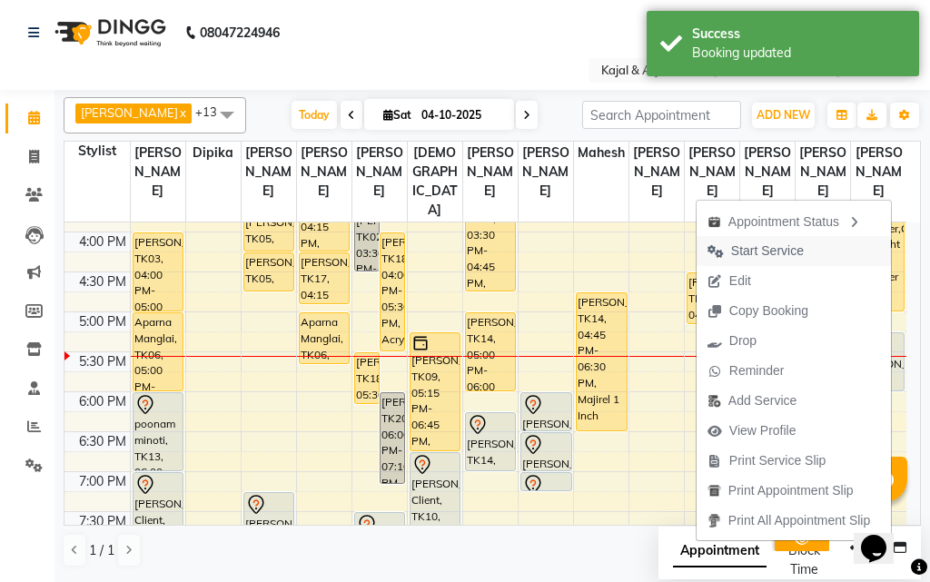
click at [803, 242] on span "Start Service" at bounding box center [756, 251] width 118 height 30
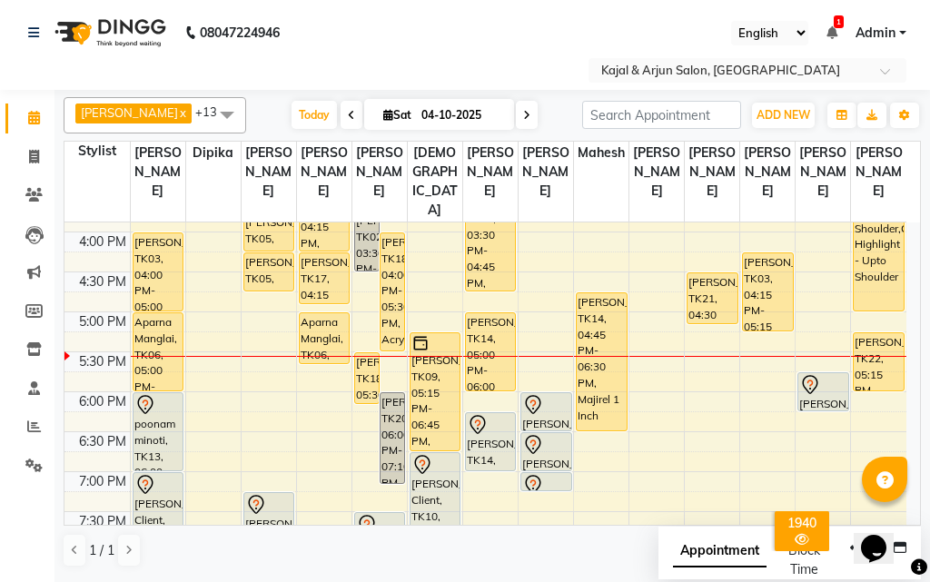
scroll to position [641, 0]
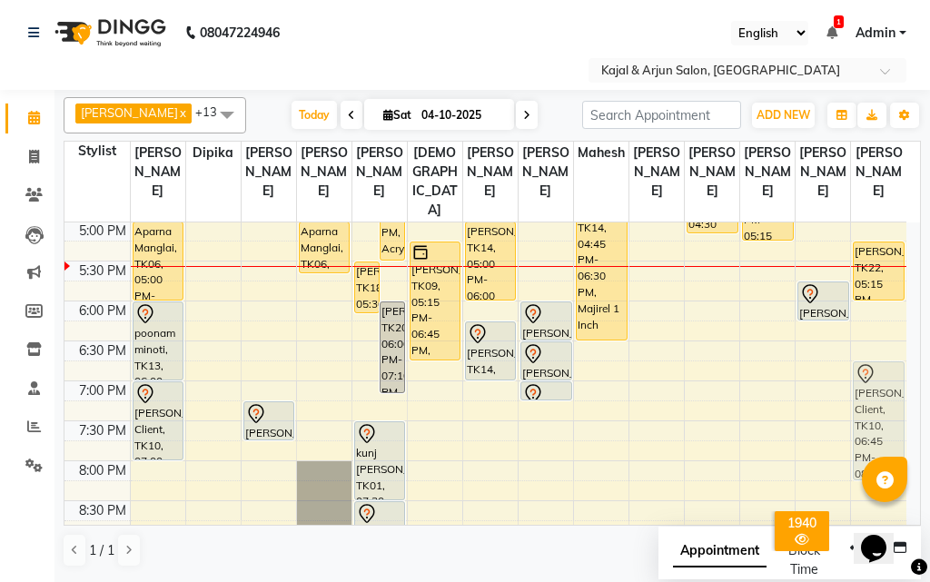
drag, startPoint x: 442, startPoint y: 402, endPoint x: 889, endPoint y: 398, distance: 447.9
click at [892, 397] on tr "[PERSON_NAME], TK07, 12:00 PM-01:00 PM, Pedicure - Basic Dinal Gala, TK04, 01:0…" at bounding box center [486, 141] width 842 height 1118
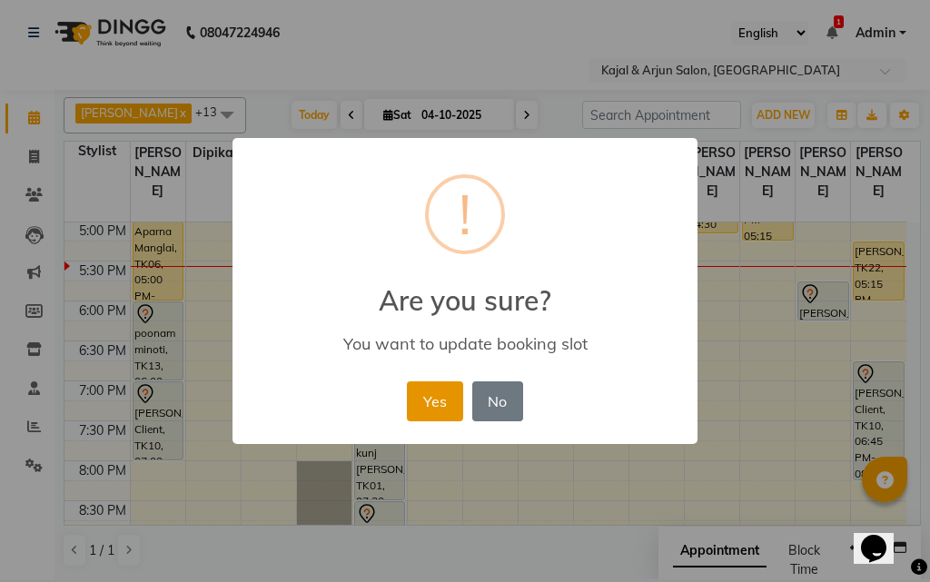
click at [446, 395] on button "Yes" at bounding box center [434, 402] width 55 height 40
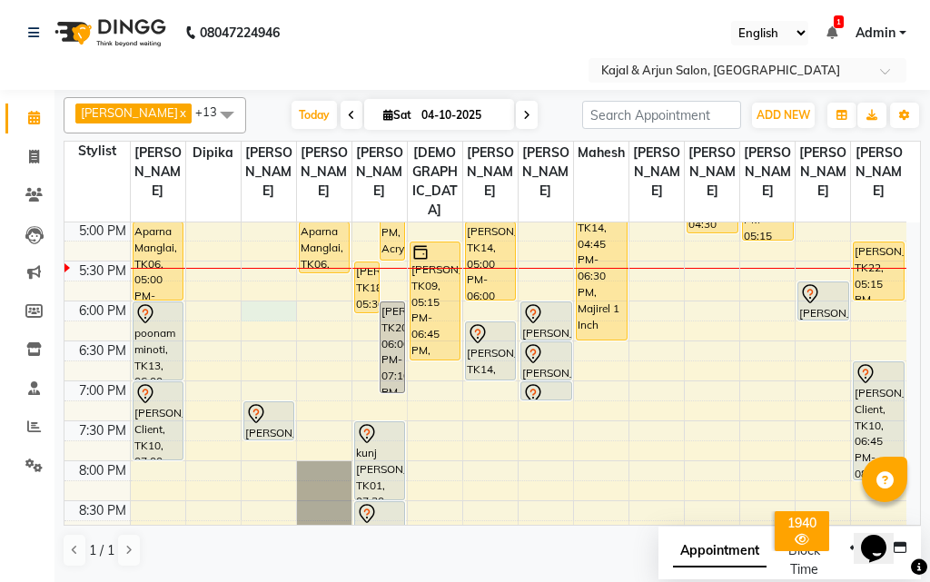
click at [268, 326] on div "9:00 AM 9:30 AM 10:00 AM 10:30 AM 11:00 AM 11:30 AM 12:00 PM 12:30 PM 1:00 PM 1…" at bounding box center [486, 141] width 842 height 1118
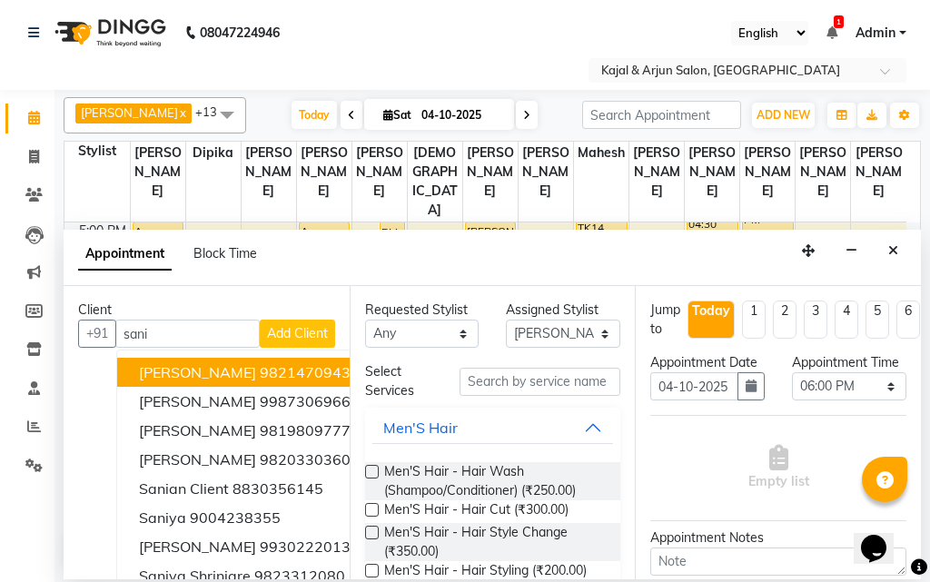
click at [241, 367] on span "[PERSON_NAME]" at bounding box center [197, 372] width 117 height 18
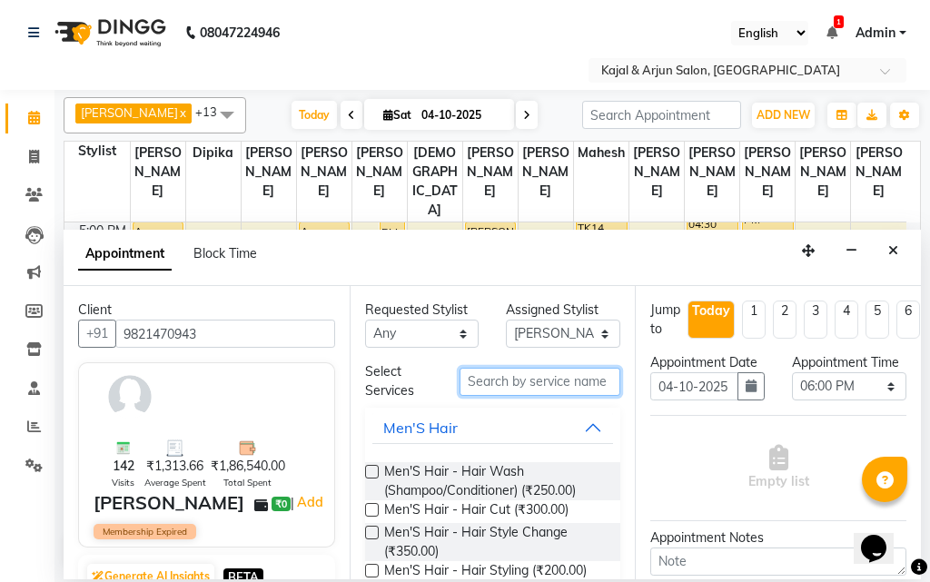
click at [488, 380] on input "text" at bounding box center [541, 382] width 162 height 28
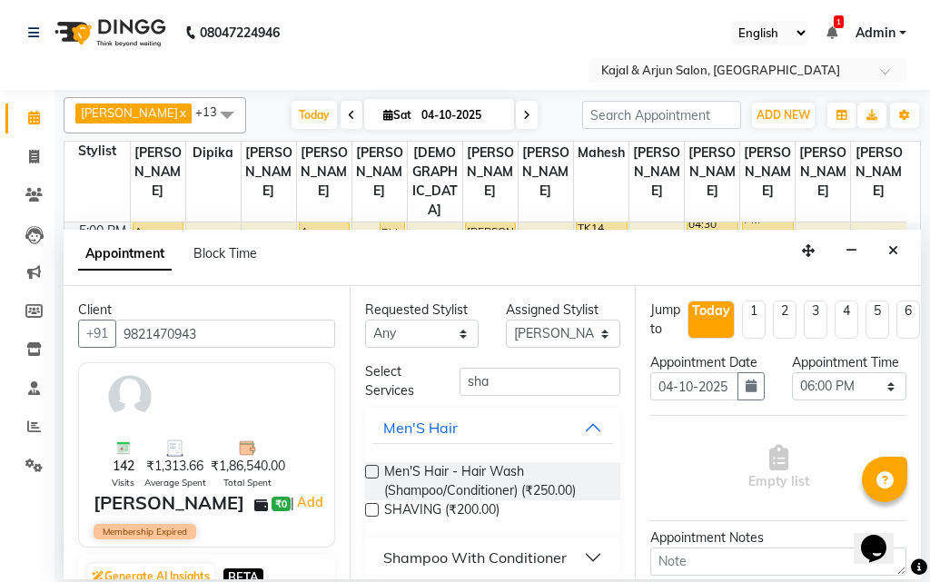
click at [413, 551] on div "Shampoo With Conditioner" at bounding box center [475, 558] width 184 height 22
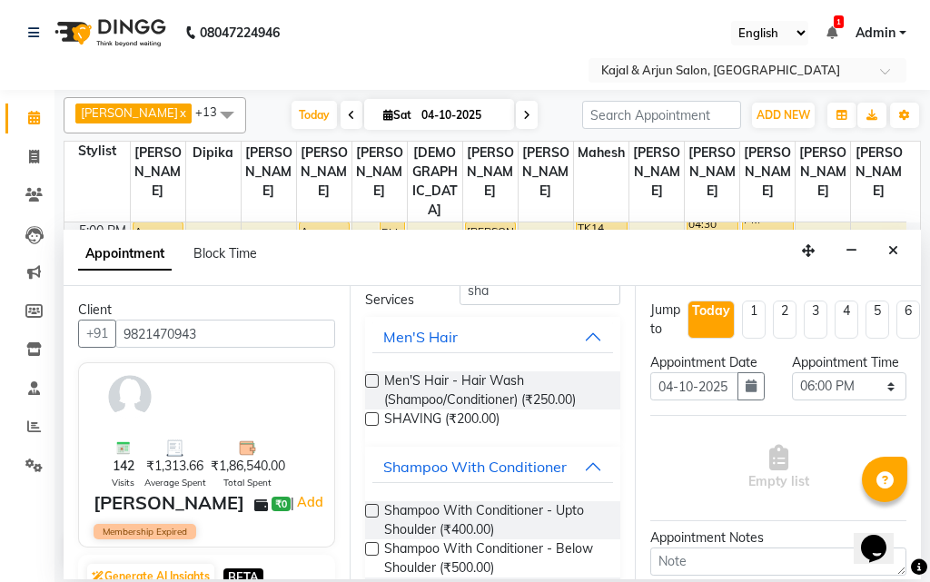
click at [373, 506] on label at bounding box center [372, 511] width 14 height 14
click at [373, 507] on input "checkbox" at bounding box center [371, 513] width 12 height 12
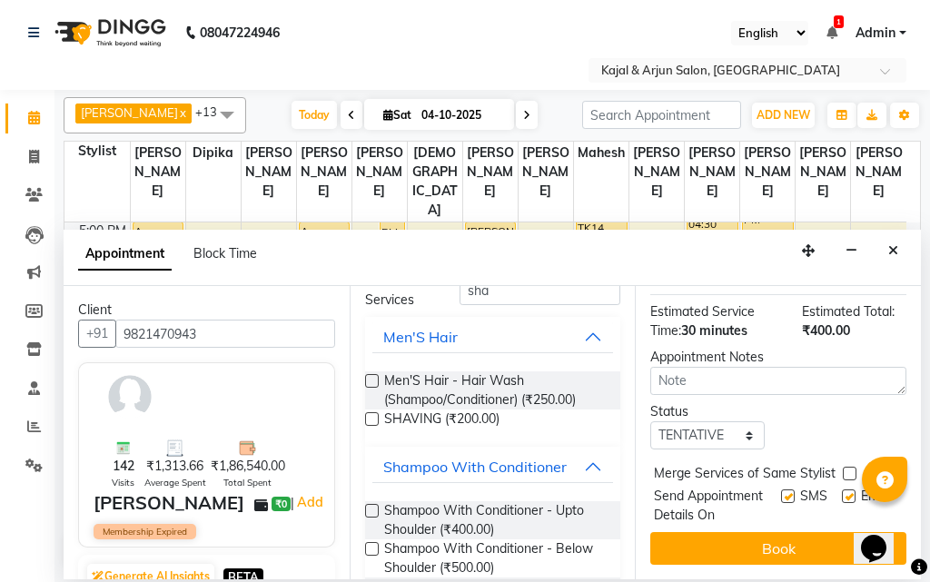
scroll to position [312, 0]
click at [781, 490] on label at bounding box center [788, 497] width 14 height 14
click at [781, 492] on input "checkbox" at bounding box center [787, 498] width 12 height 12
click at [842, 487] on div "Email" at bounding box center [874, 506] width 65 height 38
click at [842, 490] on label at bounding box center [849, 497] width 14 height 14
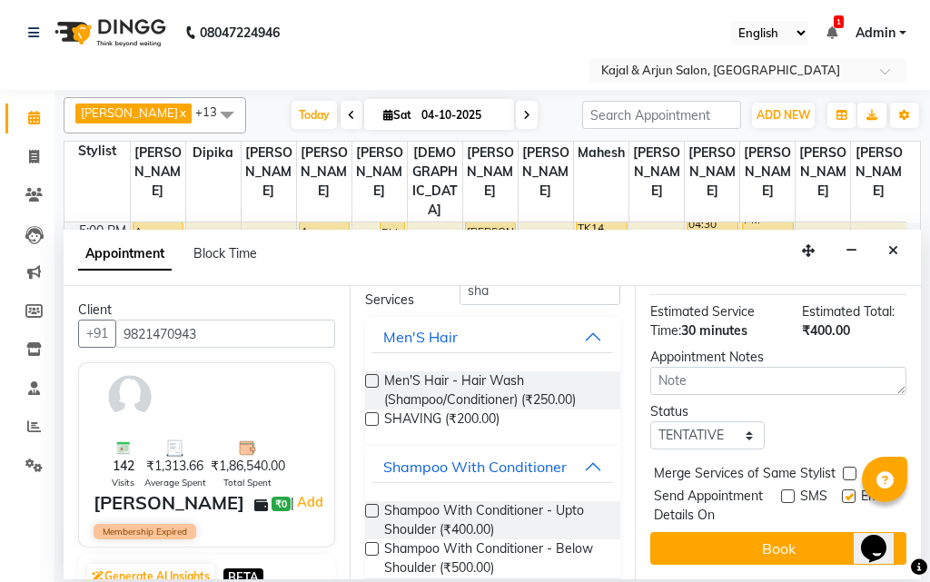
click at [842, 492] on input "checkbox" at bounding box center [848, 498] width 12 height 12
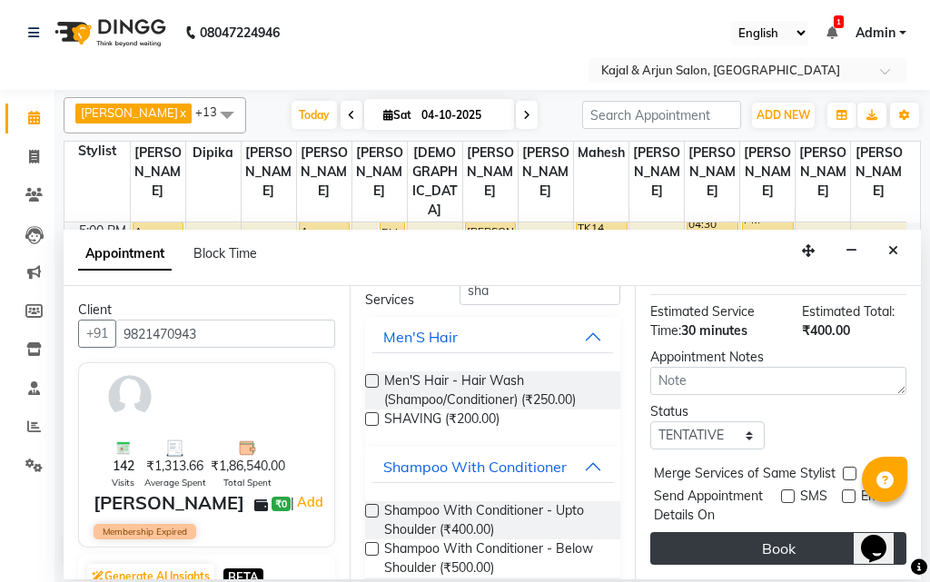
click at [770, 532] on button "Book" at bounding box center [779, 548] width 256 height 33
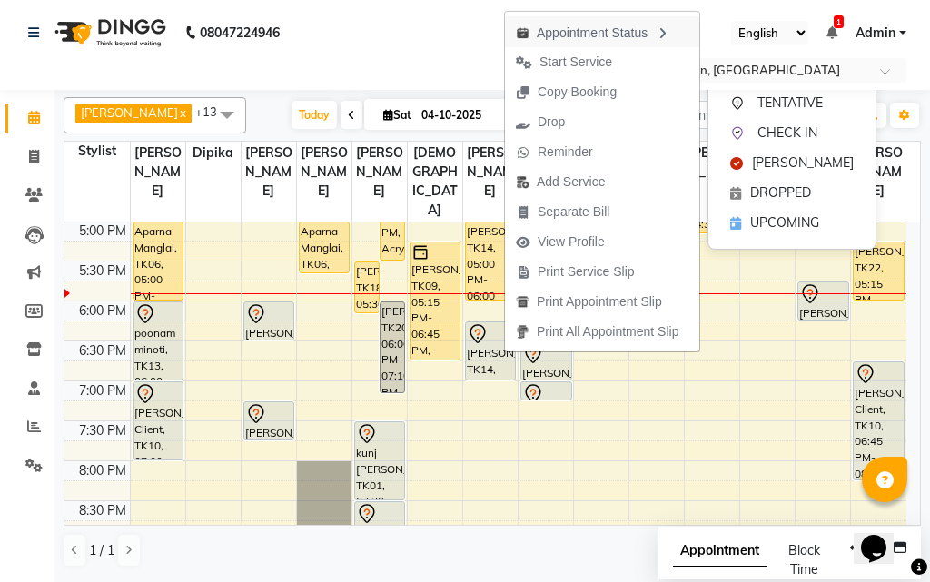
click at [666, 31] on icon "button" at bounding box center [662, 33] width 15 height 13
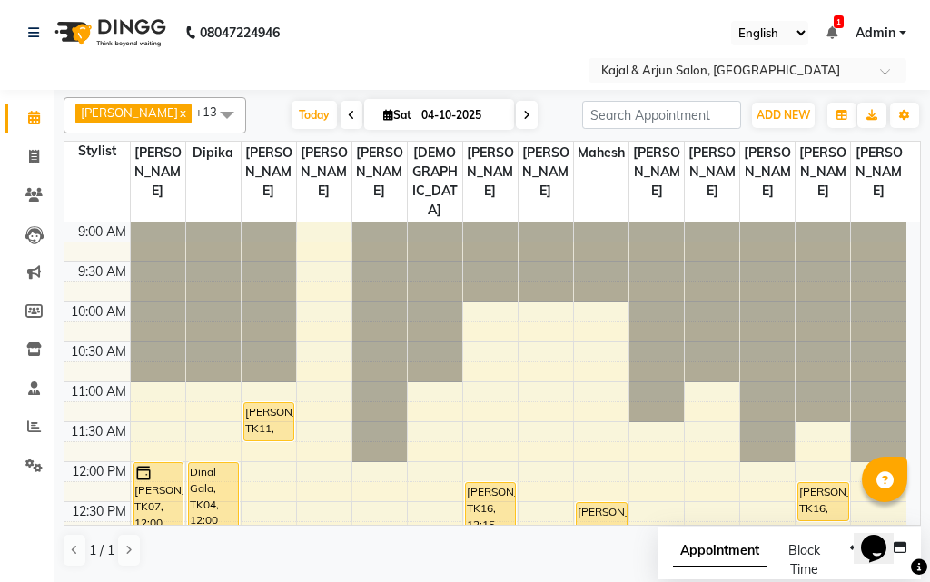
scroll to position [641, 0]
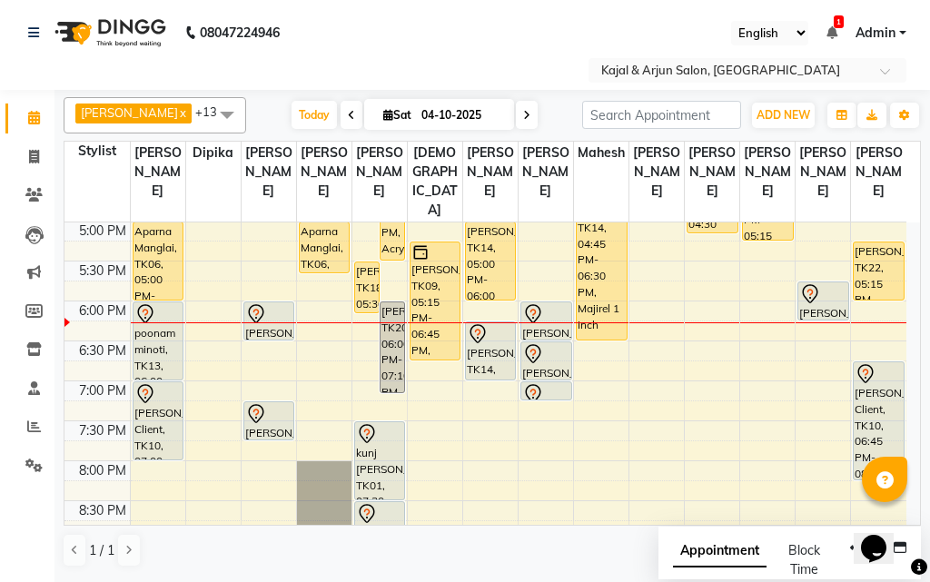
click at [493, 450] on div "9:00 AM 9:30 AM 10:00 AM 10:30 AM 11:00 AM 11:30 AM 12:00 PM 12:30 PM 1:00 PM 1…" at bounding box center [486, 141] width 842 height 1118
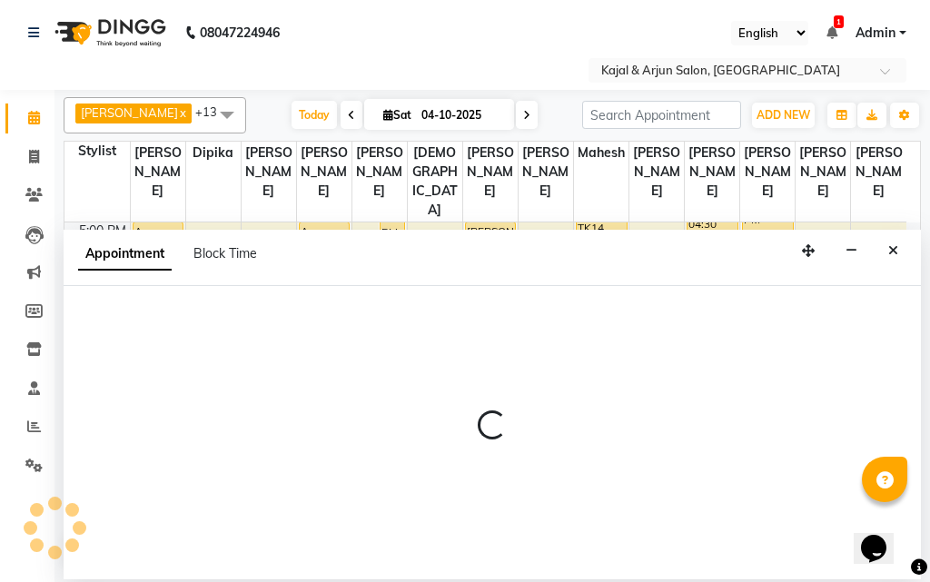
select select "71885"
select select "tentative"
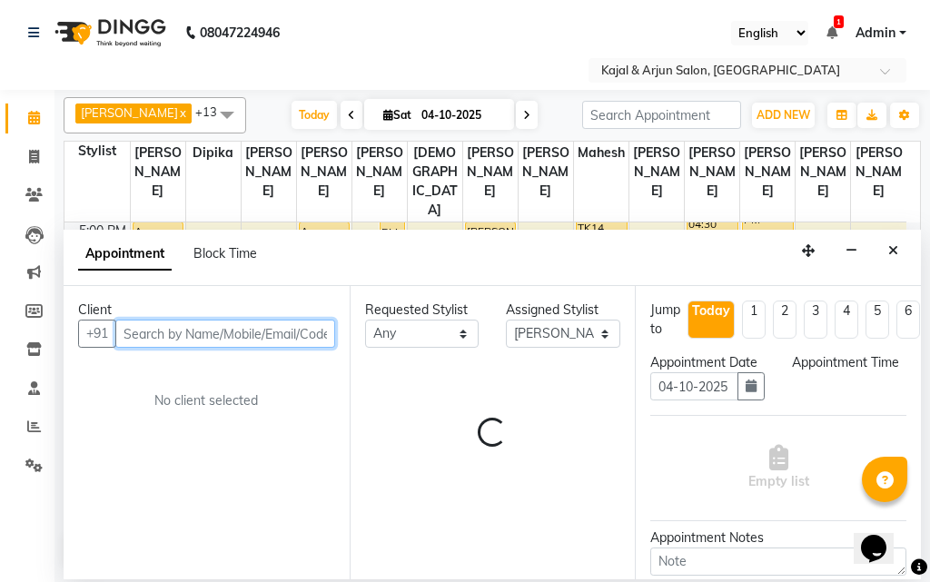
select select "1170"
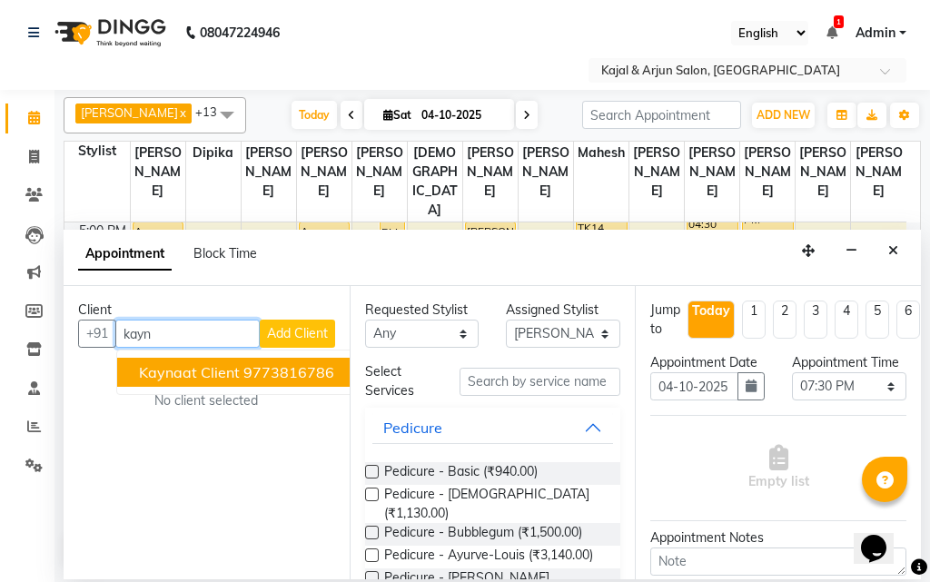
click at [204, 364] on span "Kaynaat Client" at bounding box center [189, 372] width 101 height 18
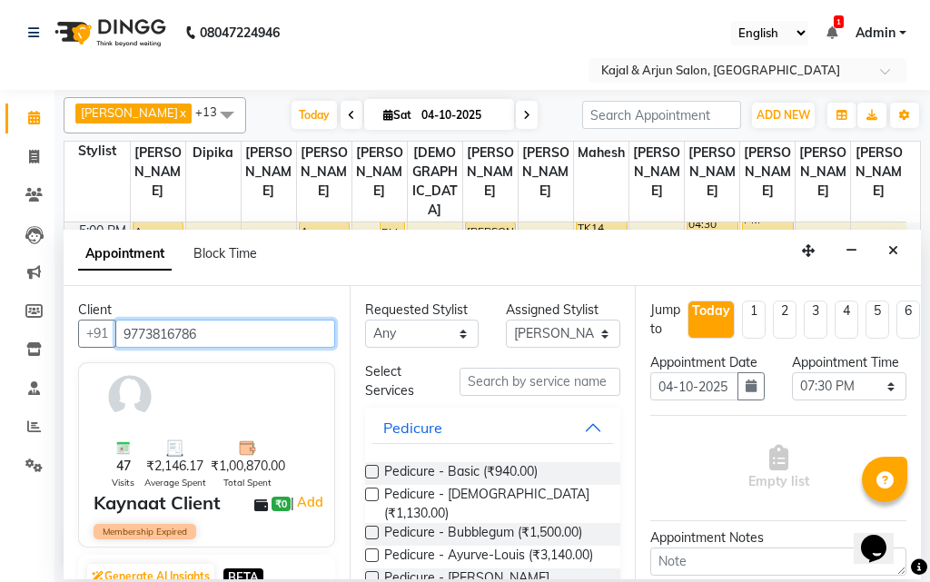
type input "9773816786"
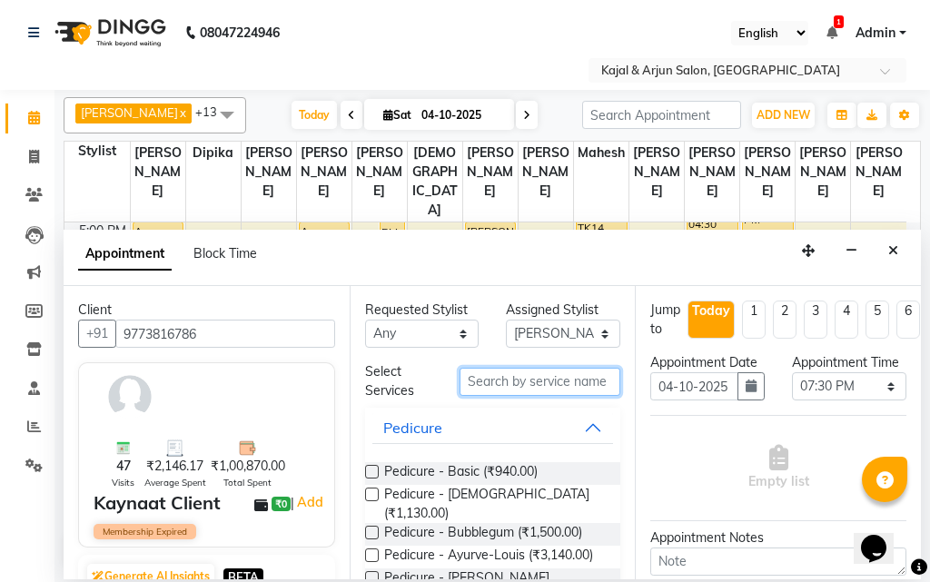
click at [494, 380] on input "text" at bounding box center [541, 382] width 162 height 28
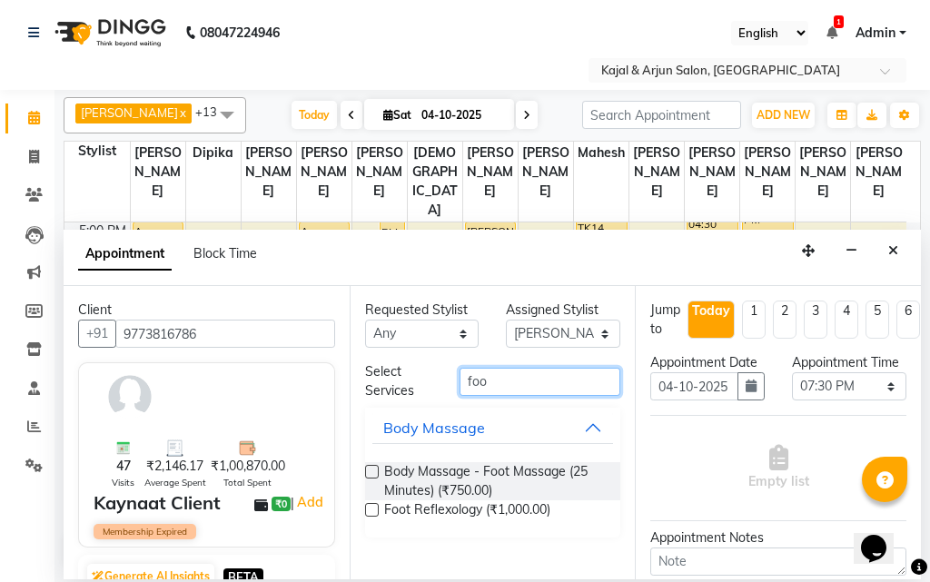
type input "foo"
click at [368, 509] on label at bounding box center [372, 510] width 14 height 14
click at [368, 509] on input "checkbox" at bounding box center [371, 512] width 12 height 12
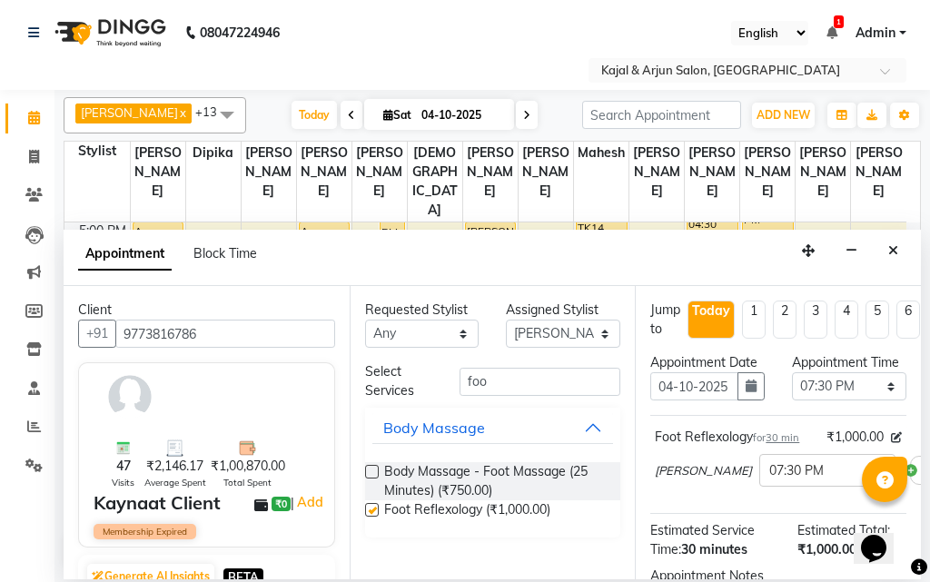
checkbox input "false"
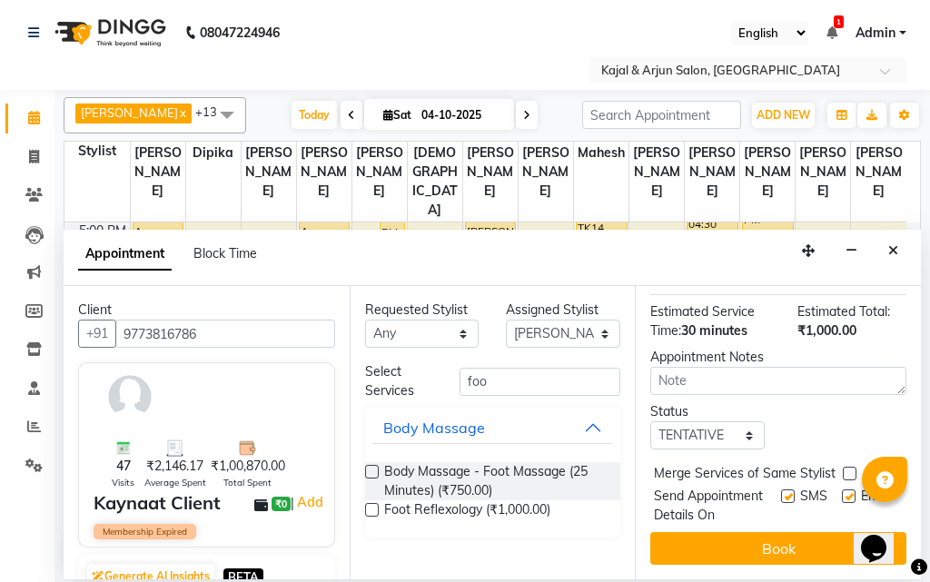
scroll to position [293, 0]
click at [781, 490] on label at bounding box center [788, 497] width 14 height 14
click at [781, 492] on input "checkbox" at bounding box center [787, 498] width 12 height 12
checkbox input "false"
click at [842, 490] on label at bounding box center [849, 497] width 14 height 14
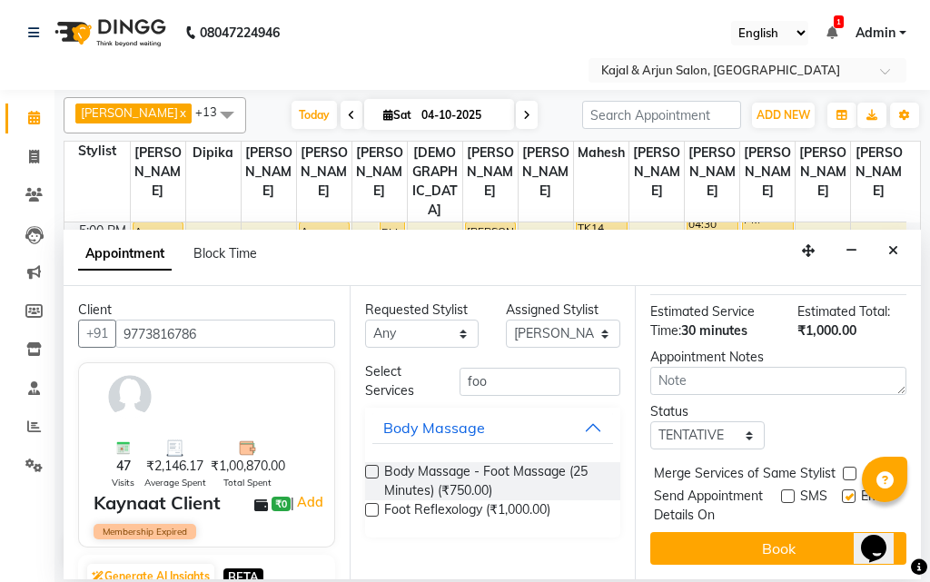
click at [842, 492] on input "checkbox" at bounding box center [848, 498] width 12 height 12
checkbox input "false"
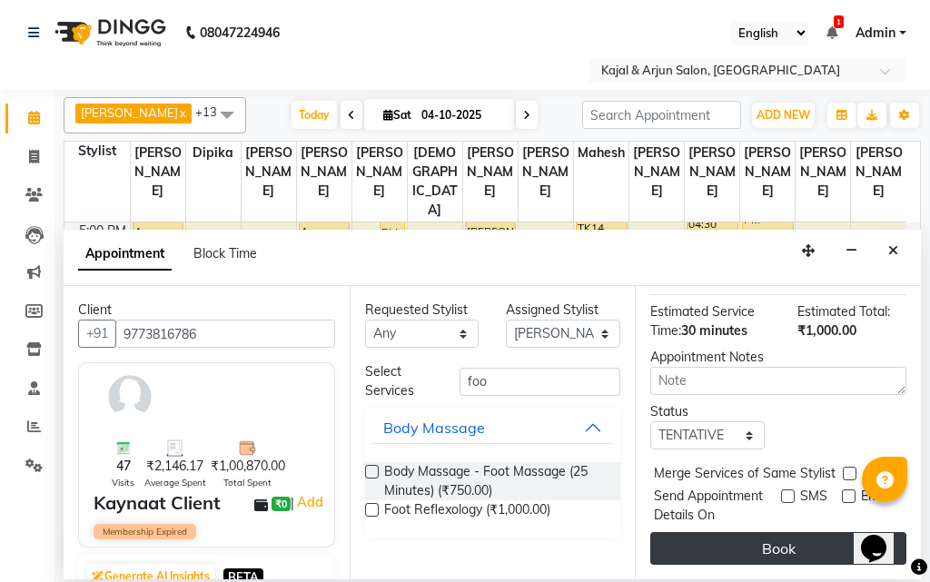
click at [783, 532] on button "Book" at bounding box center [779, 548] width 256 height 33
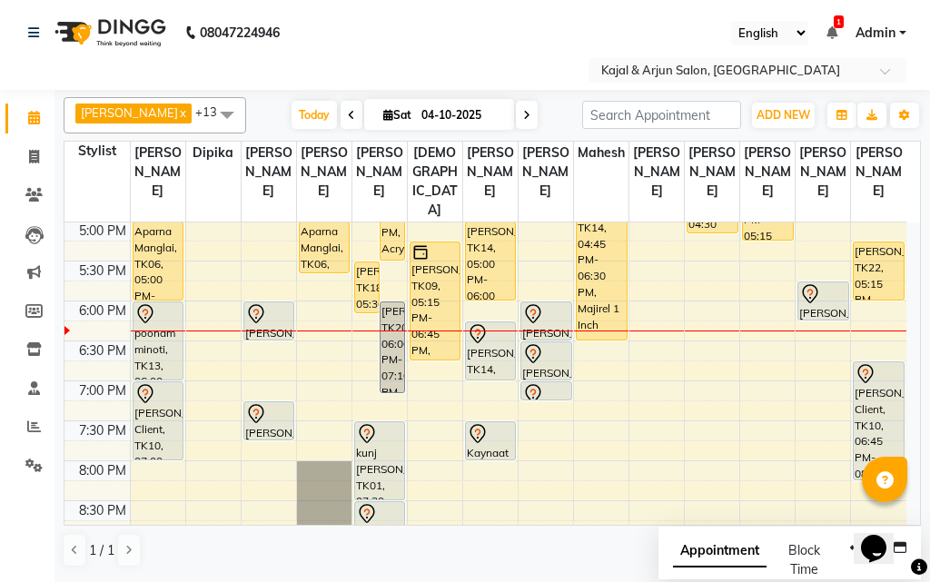
scroll to position [731, 0]
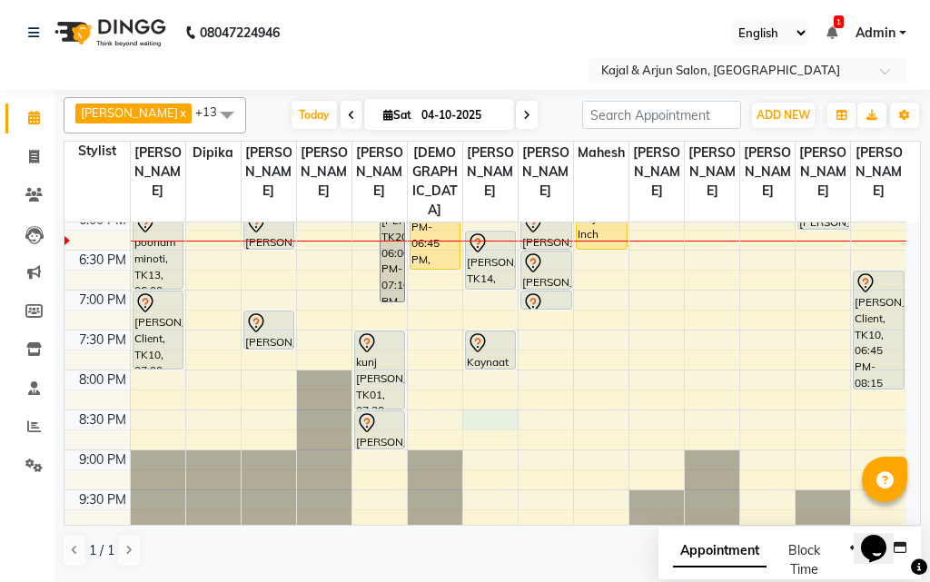
click at [482, 433] on div "9:00 AM 9:30 AM 10:00 AM 10:30 AM 11:00 AM 11:30 AM 12:00 PM 12:30 PM 1:00 PM 1…" at bounding box center [486, 50] width 842 height 1118
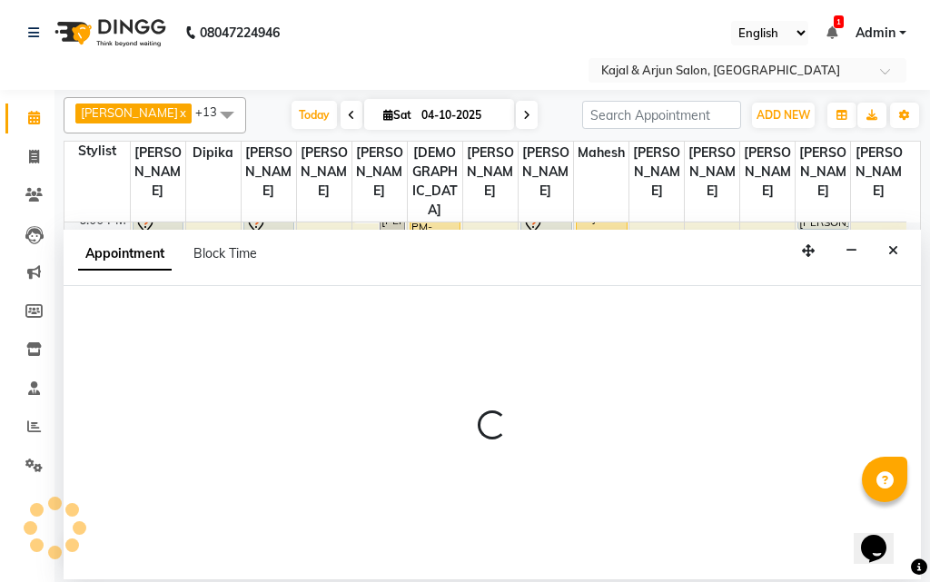
select select "71885"
select select "tentative"
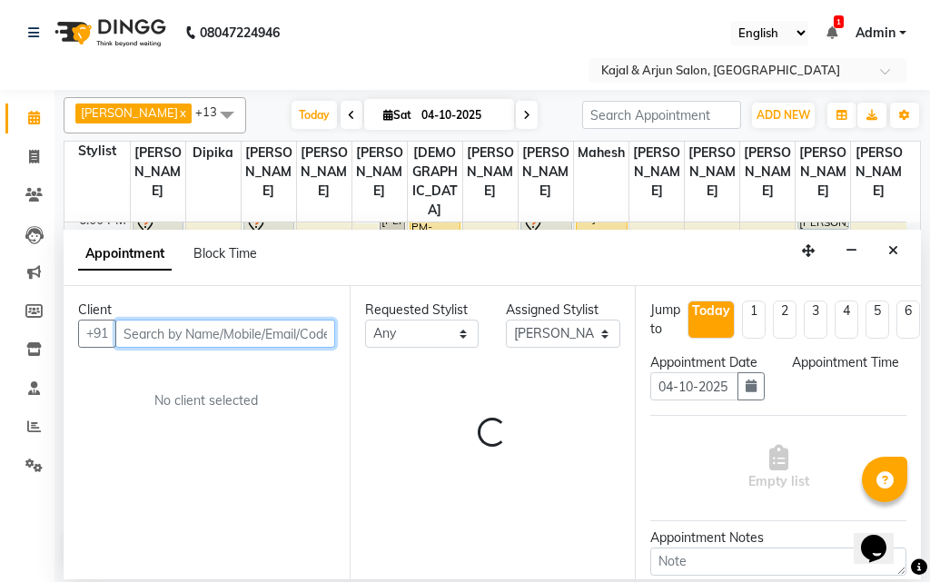
select select "1230"
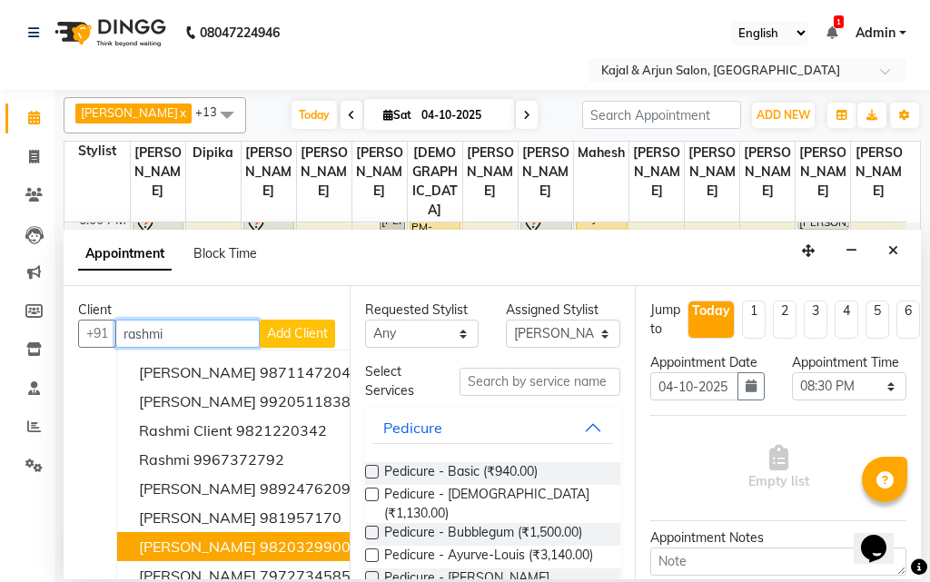
click at [264, 543] on ngb-highlight "9820329900" at bounding box center [305, 547] width 91 height 18
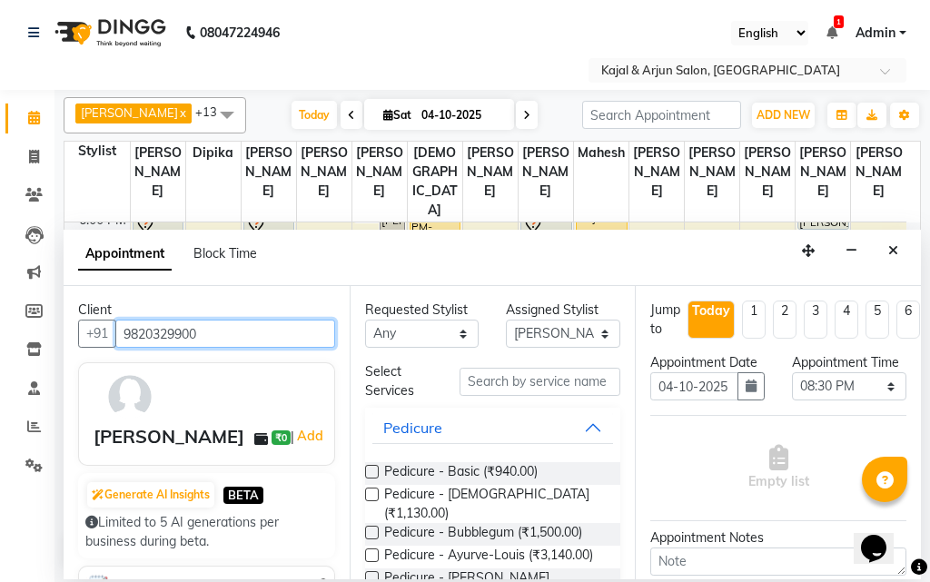
type input "9820329900"
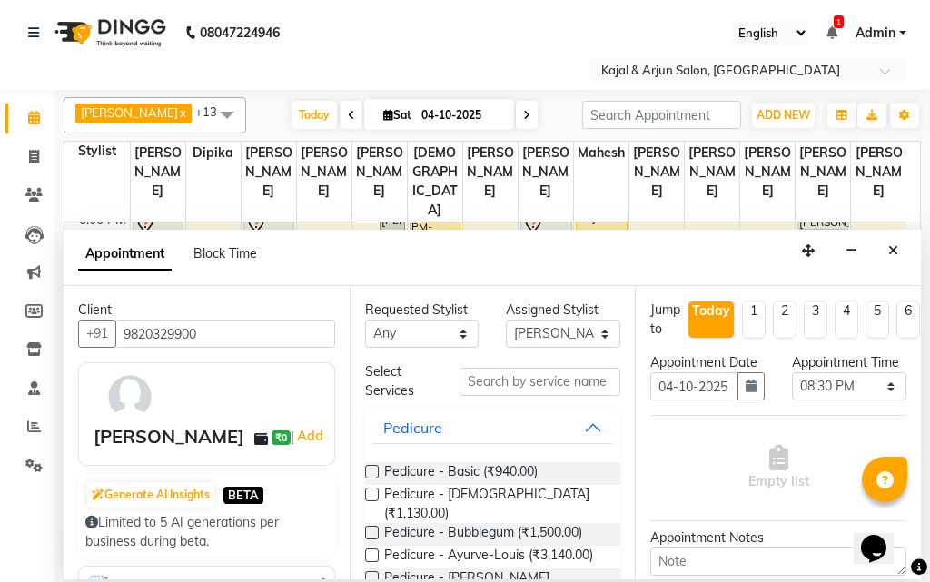
click at [370, 467] on label at bounding box center [372, 472] width 14 height 14
click at [370, 468] on input "checkbox" at bounding box center [371, 474] width 12 height 12
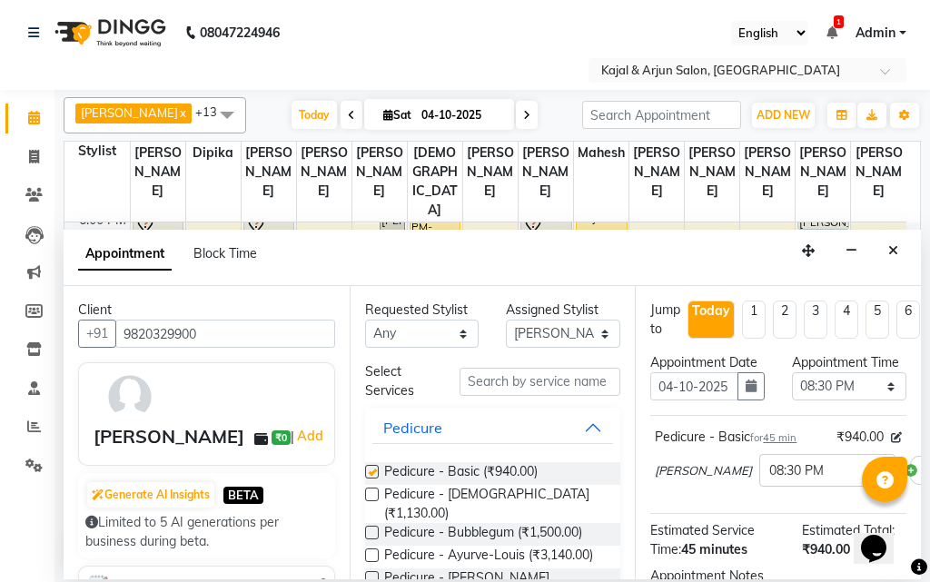
checkbox input "false"
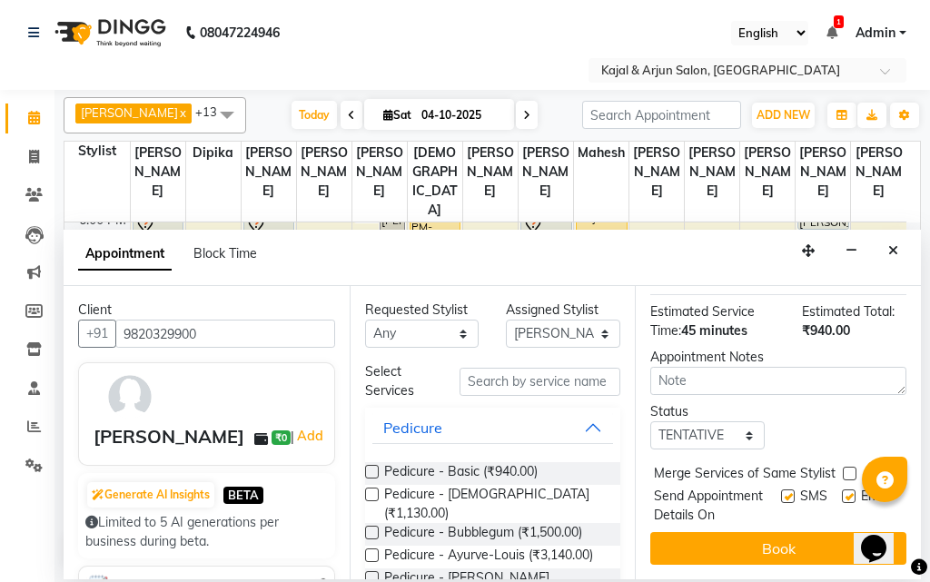
scroll to position [273, 0]
click at [781, 490] on label at bounding box center [788, 497] width 14 height 14
click at [781, 492] on input "checkbox" at bounding box center [787, 498] width 12 height 12
checkbox input "false"
click at [842, 490] on label at bounding box center [849, 497] width 14 height 14
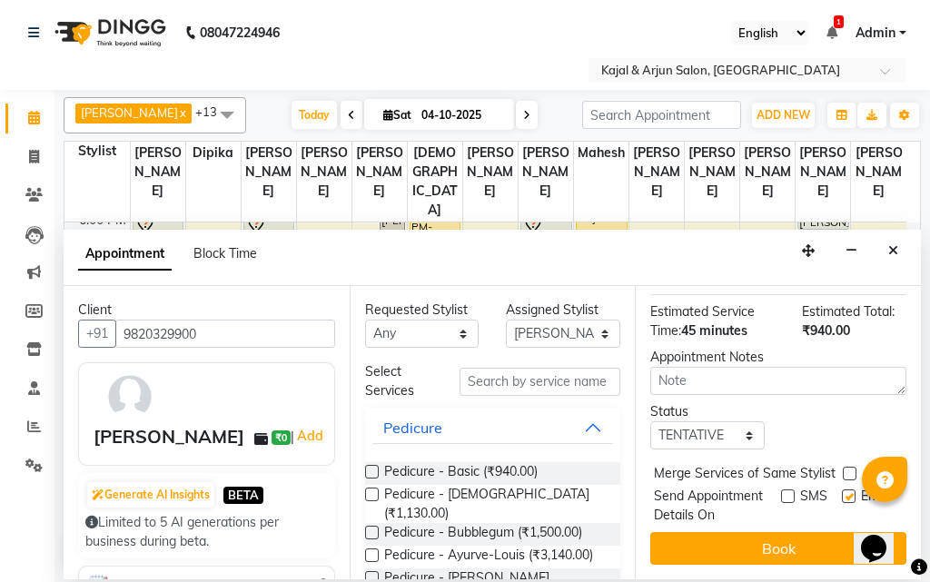
click at [842, 492] on input "checkbox" at bounding box center [848, 498] width 12 height 12
checkbox input "false"
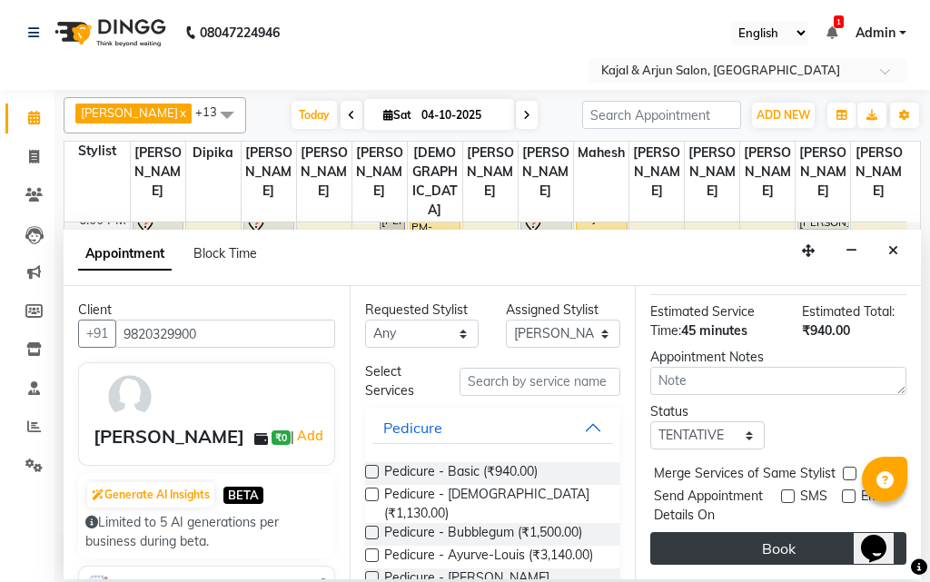
click at [777, 532] on button "Book" at bounding box center [779, 548] width 256 height 33
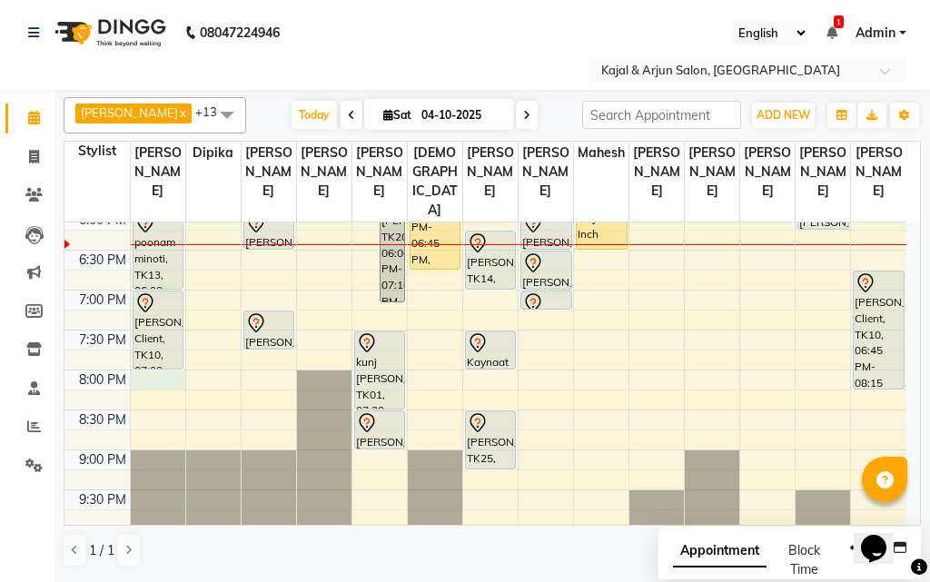
click at [142, 400] on div "9:00 AM 9:30 AM 10:00 AM 10:30 AM 11:00 AM 11:30 AM 12:00 PM 12:30 PM 1:00 PM 1…" at bounding box center [486, 50] width 842 height 1118
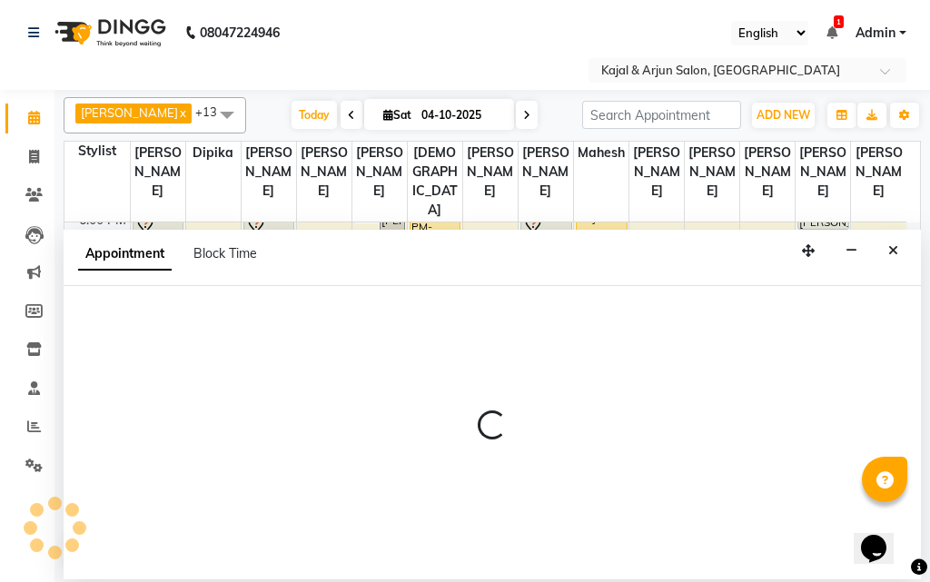
select select "6990"
select select "1200"
select select "tentative"
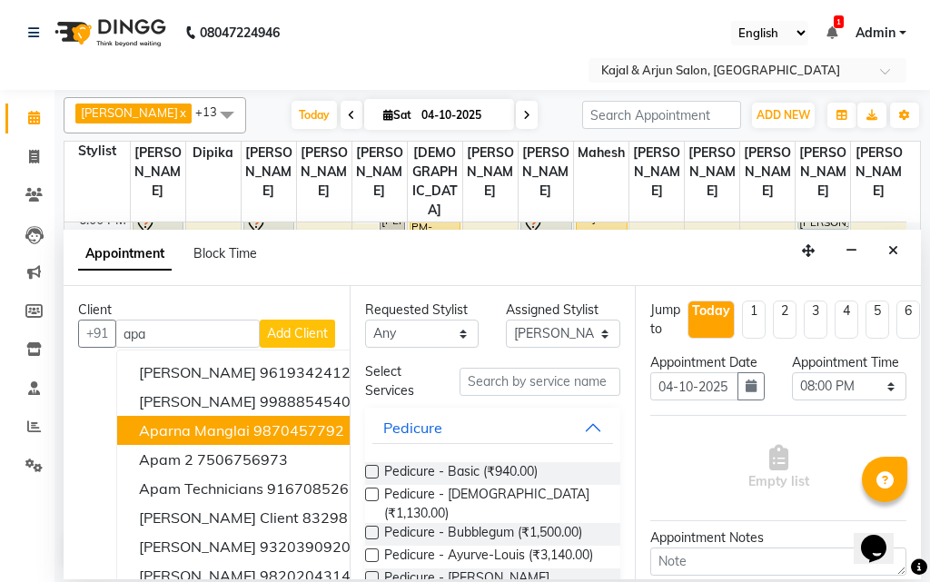
click at [215, 427] on span "Aparna Manglai" at bounding box center [194, 431] width 111 height 18
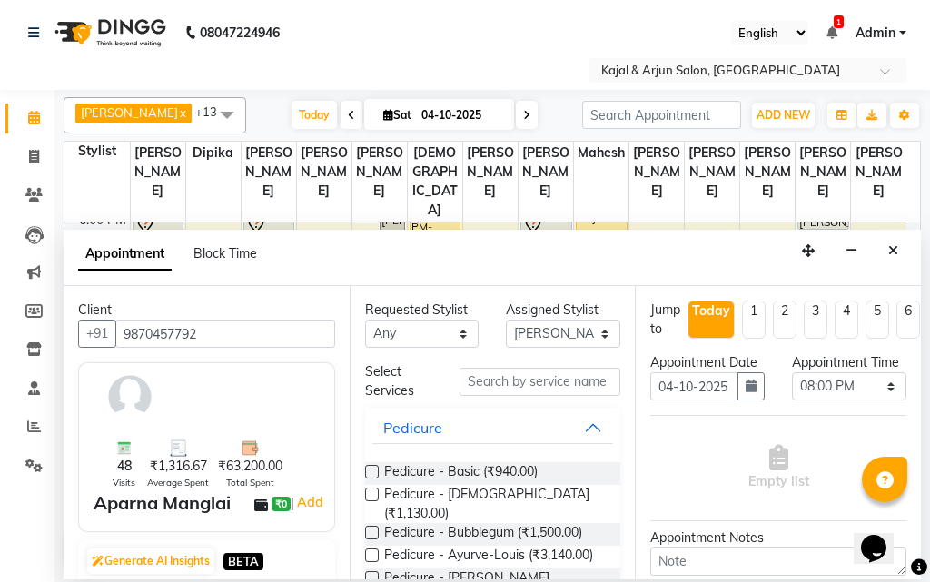
type input "9870457792"
click at [373, 466] on label at bounding box center [372, 472] width 14 height 14
click at [373, 468] on input "checkbox" at bounding box center [371, 474] width 12 height 12
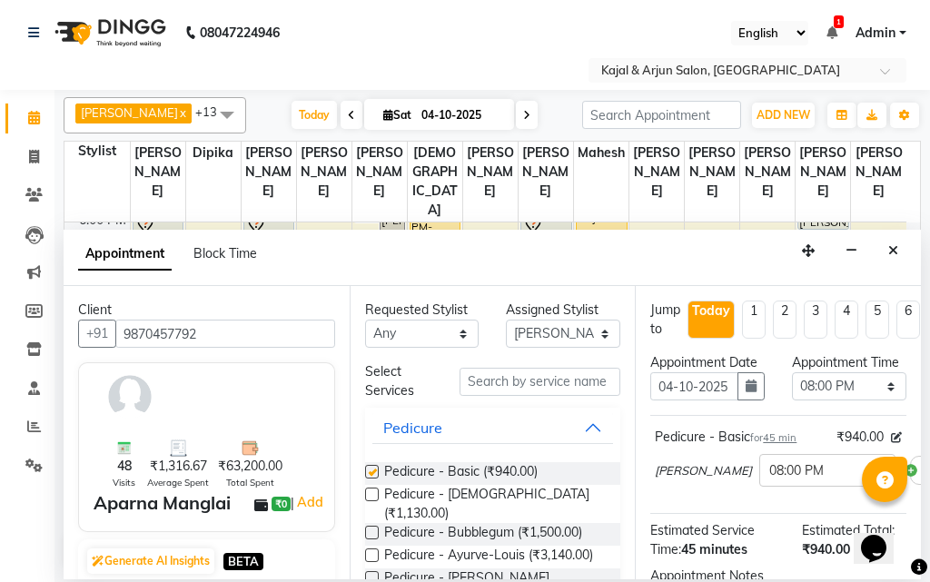
checkbox input "false"
click at [591, 331] on select "Select Arjun Sir [PERSON_NAME] [PERSON_NAME] [PERSON_NAME] [PERSON_NAME] [PERSO…" at bounding box center [563, 334] width 114 height 28
select select "6992"
click at [506, 320] on select "Select Arjun Sir [PERSON_NAME] [PERSON_NAME] [PERSON_NAME] [PERSON_NAME] [PERSO…" at bounding box center [563, 334] width 114 height 28
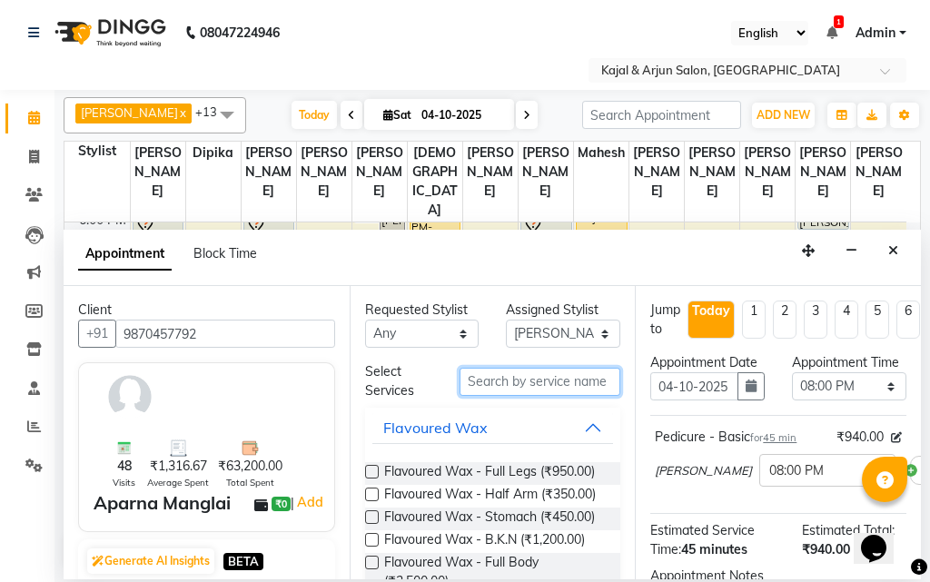
click at [516, 378] on input "text" at bounding box center [541, 382] width 162 height 28
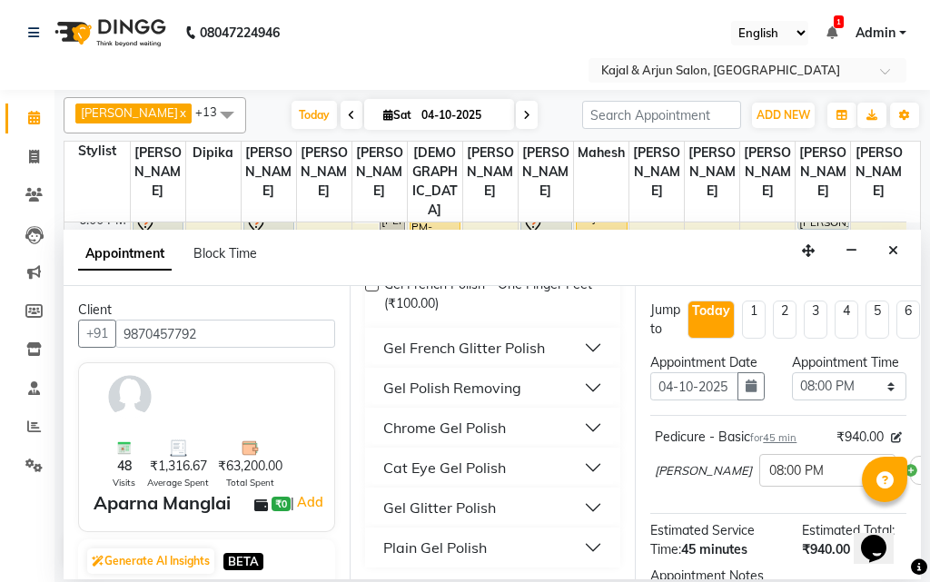
scroll to position [381, 0]
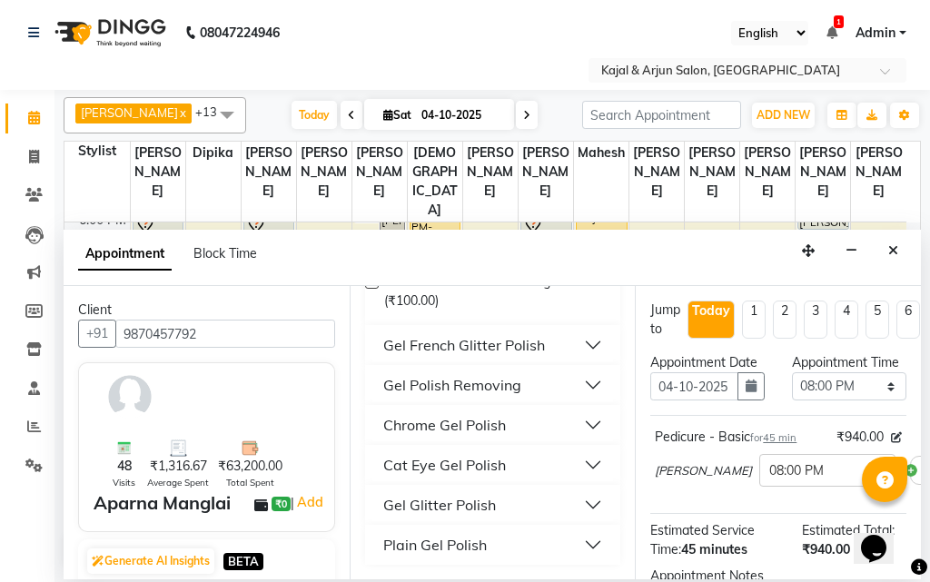
type input "gel pol"
click at [474, 541] on div "Plain Gel Polish" at bounding box center [435, 545] width 104 height 22
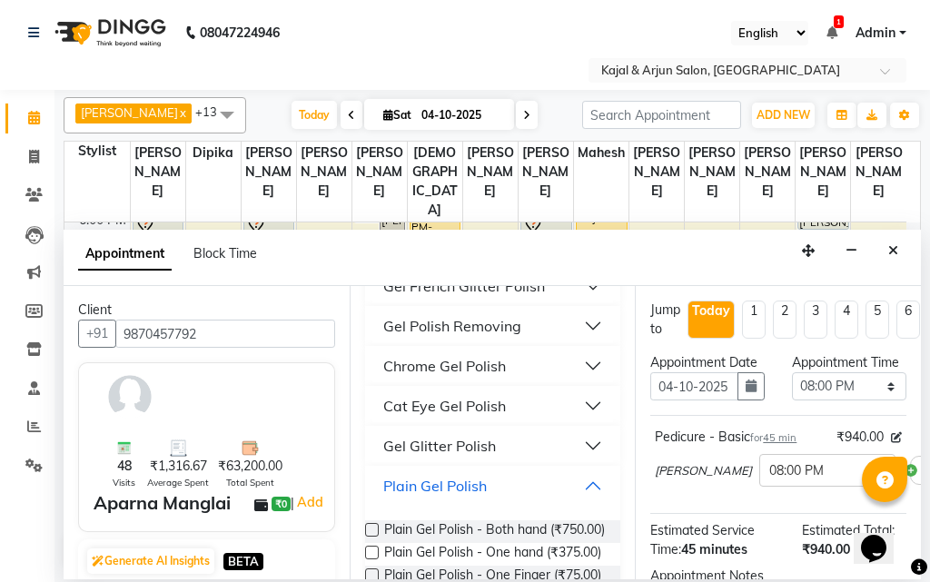
scroll to position [472, 0]
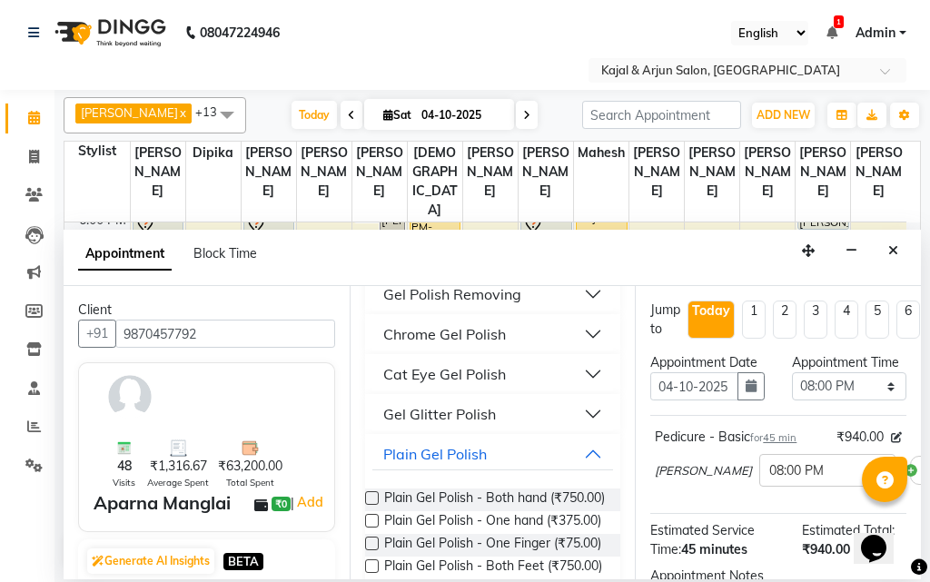
click at [371, 497] on label at bounding box center [372, 499] width 14 height 14
click at [371, 497] on input "checkbox" at bounding box center [371, 500] width 12 height 12
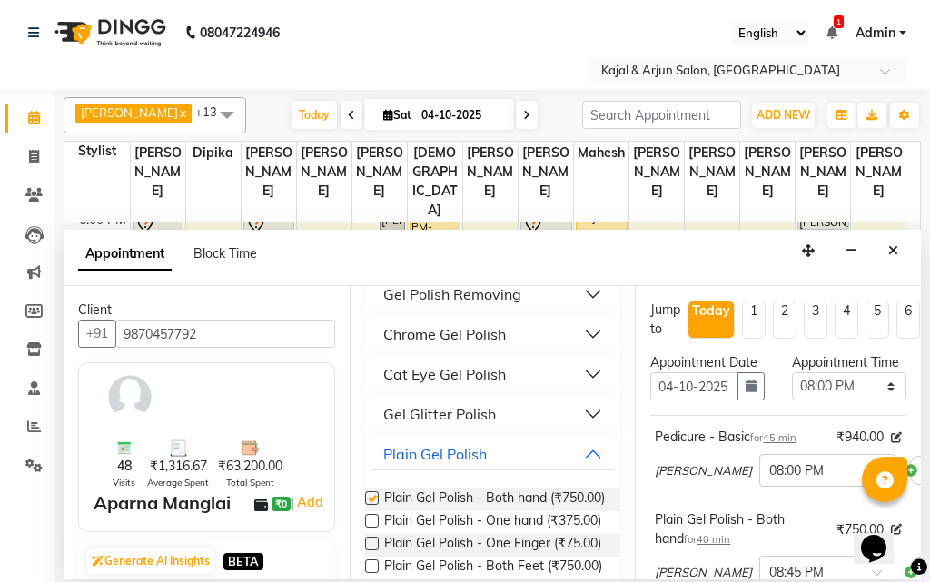
checkbox input "false"
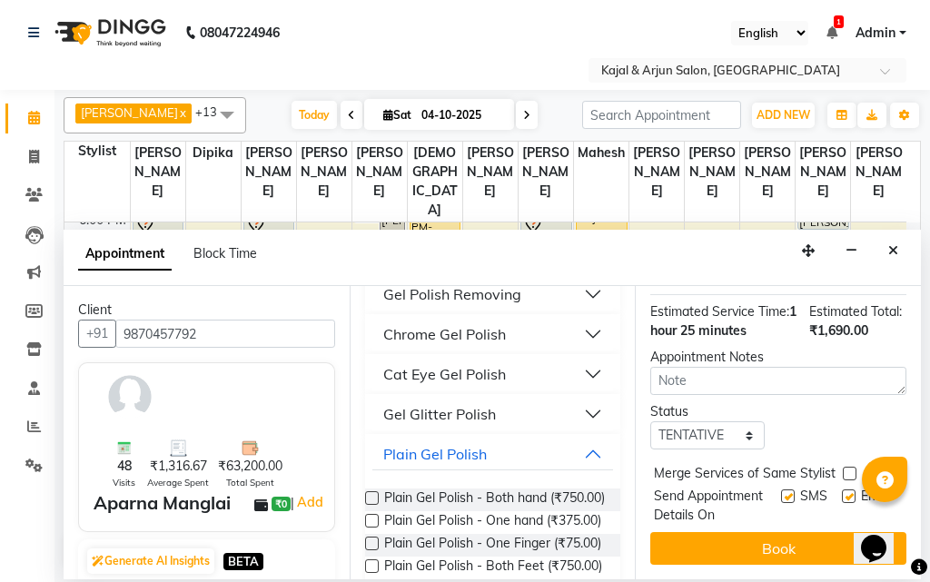
scroll to position [394, 0]
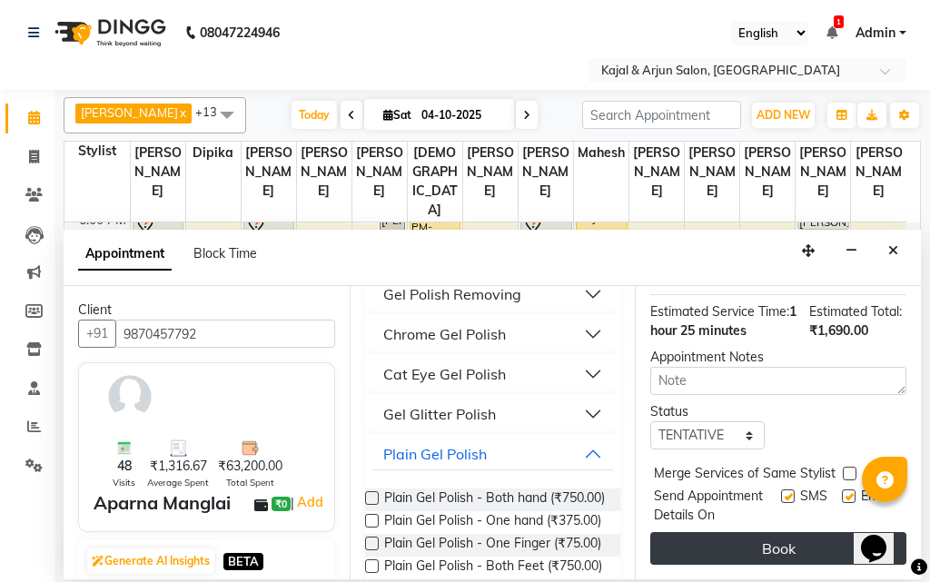
click at [744, 532] on button "Book" at bounding box center [779, 548] width 256 height 33
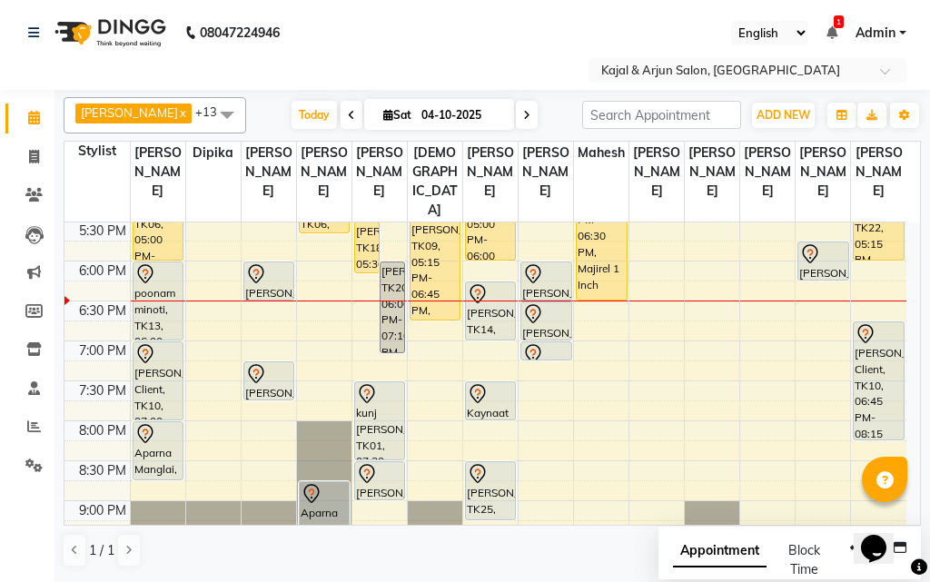
scroll to position [641, 0]
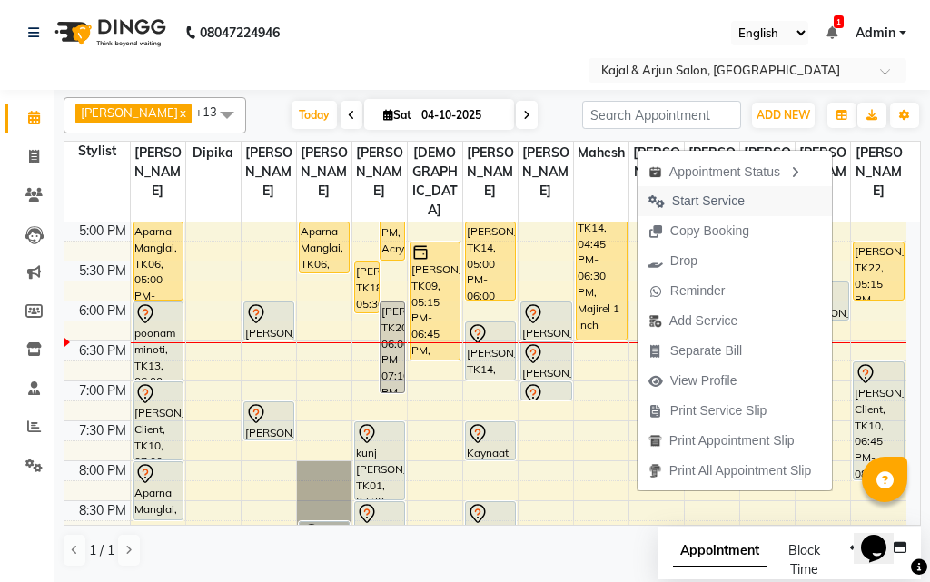
click at [700, 196] on span "Start Service" at bounding box center [708, 201] width 73 height 19
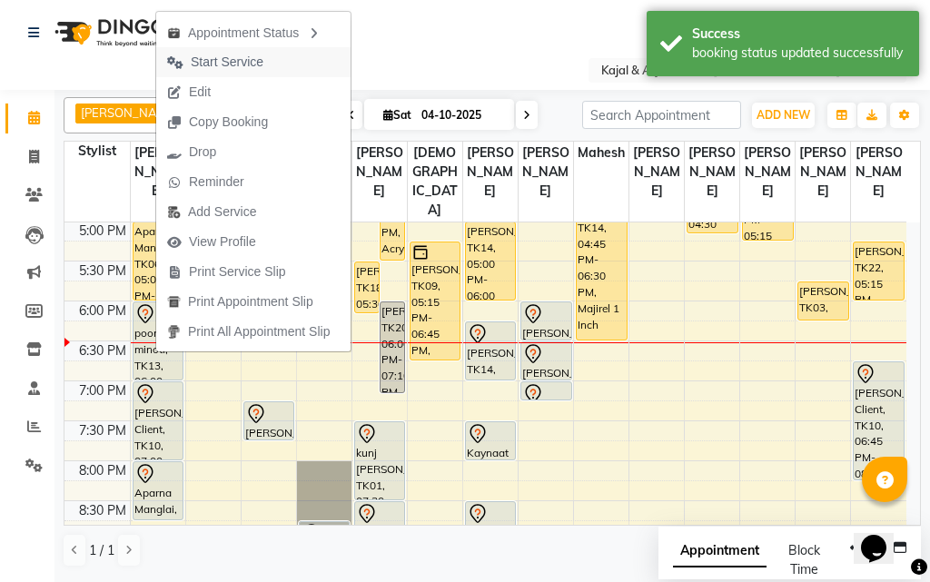
click at [234, 61] on span "Start Service" at bounding box center [227, 62] width 73 height 19
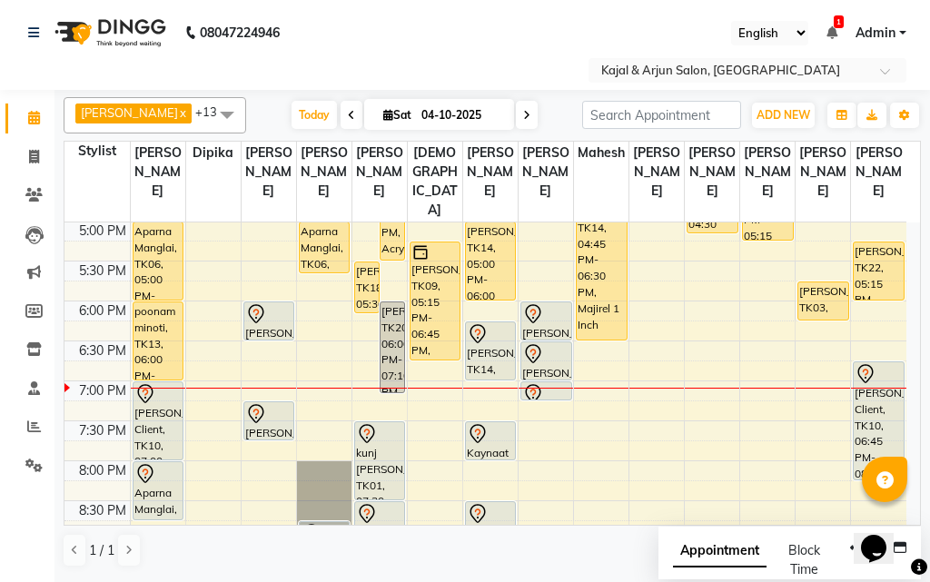
click at [516, 102] on span at bounding box center [527, 115] width 22 height 28
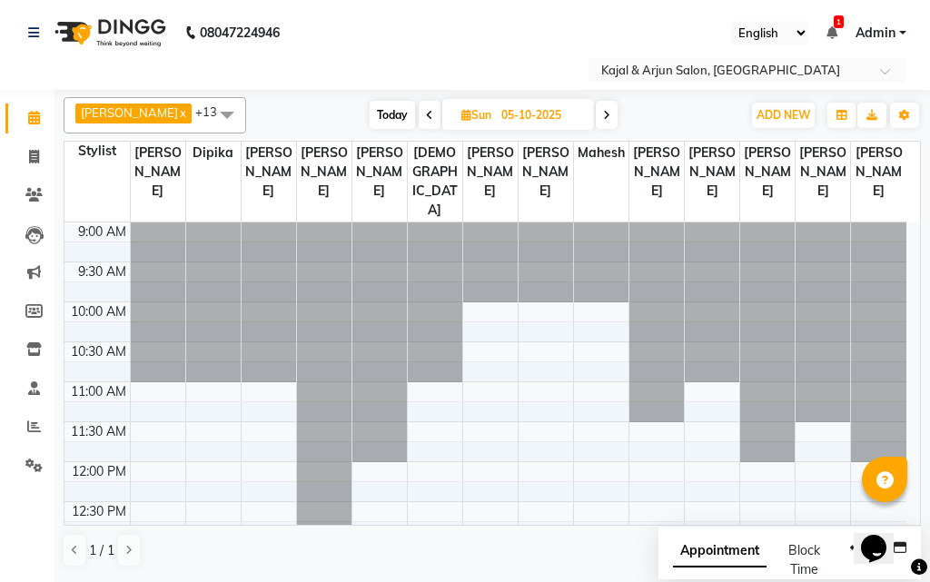
scroll to position [800, 0]
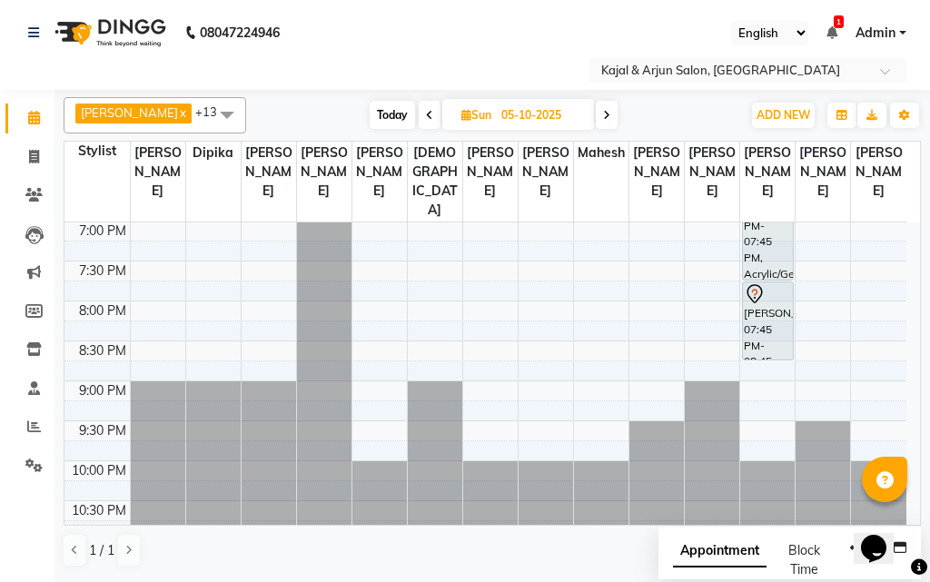
click at [603, 111] on icon at bounding box center [606, 115] width 7 height 11
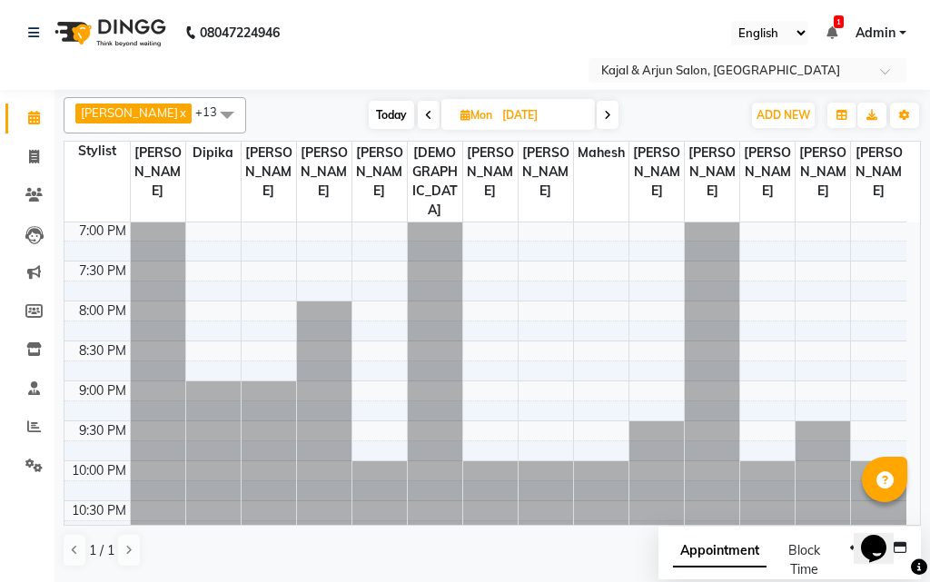
click at [604, 114] on icon at bounding box center [607, 115] width 7 height 11
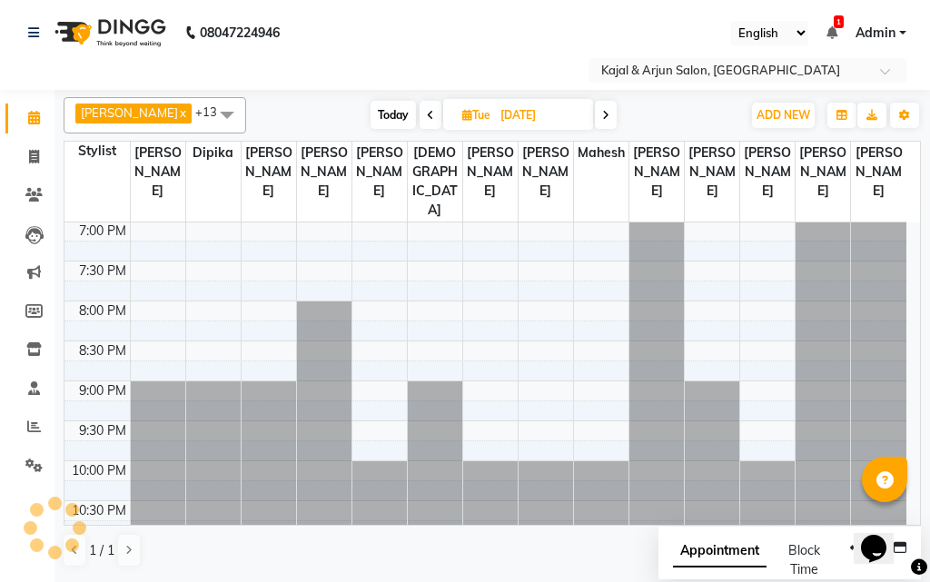
click at [602, 114] on icon at bounding box center [605, 115] width 7 height 11
type input "[DATE]"
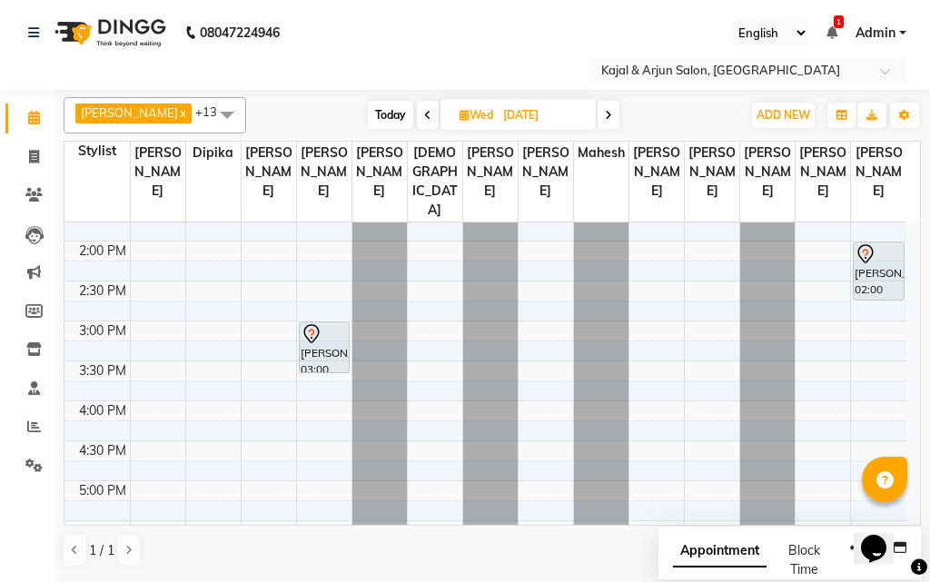
scroll to position [472, 0]
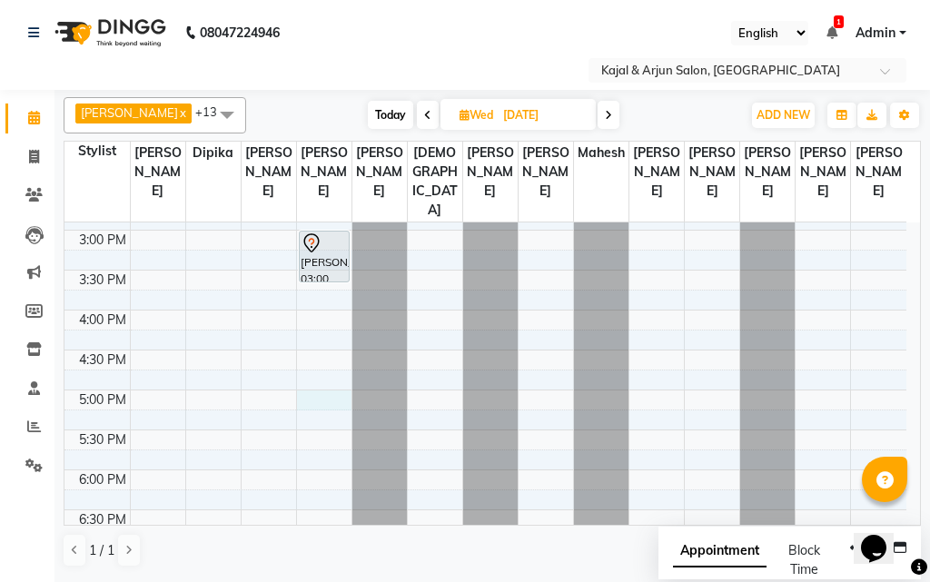
click at [315, 417] on div "9:00 AM 9:30 AM 10:00 AM 10:30 AM 11:00 AM 11:30 AM 12:00 PM 12:30 PM 1:00 PM 1…" at bounding box center [486, 310] width 842 height 1118
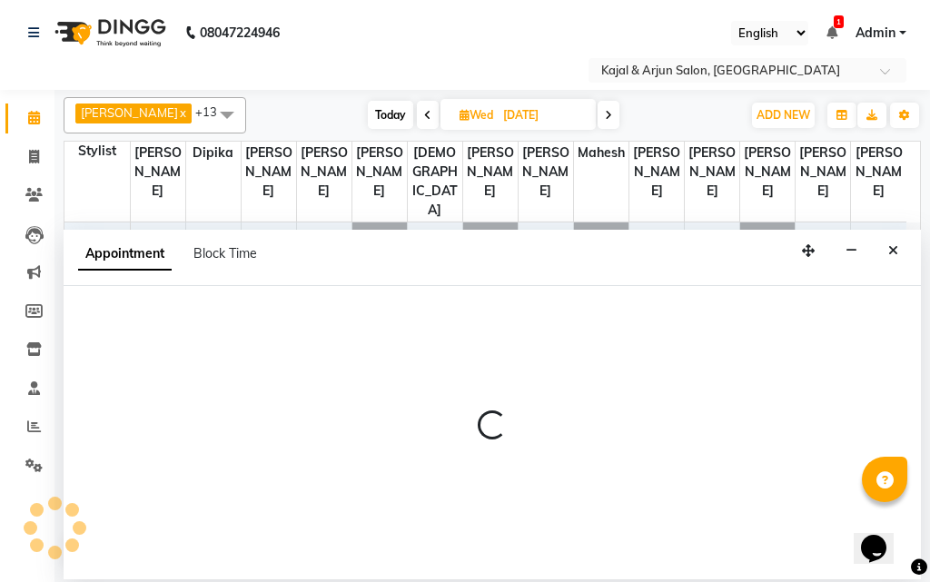
select select "6992"
select select "1020"
select select "tentative"
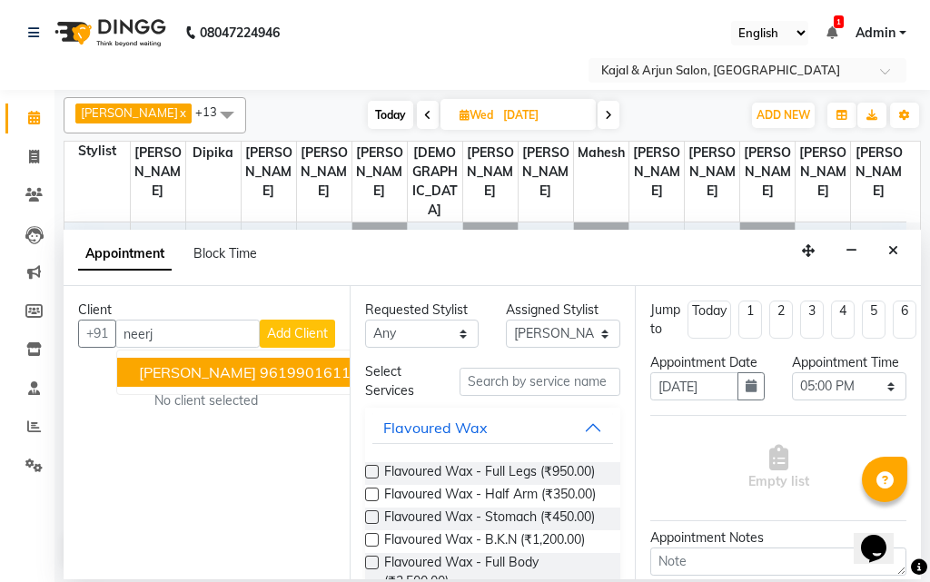
click at [227, 370] on button "Neerja Arora 9619901611" at bounding box center [244, 372] width 255 height 29
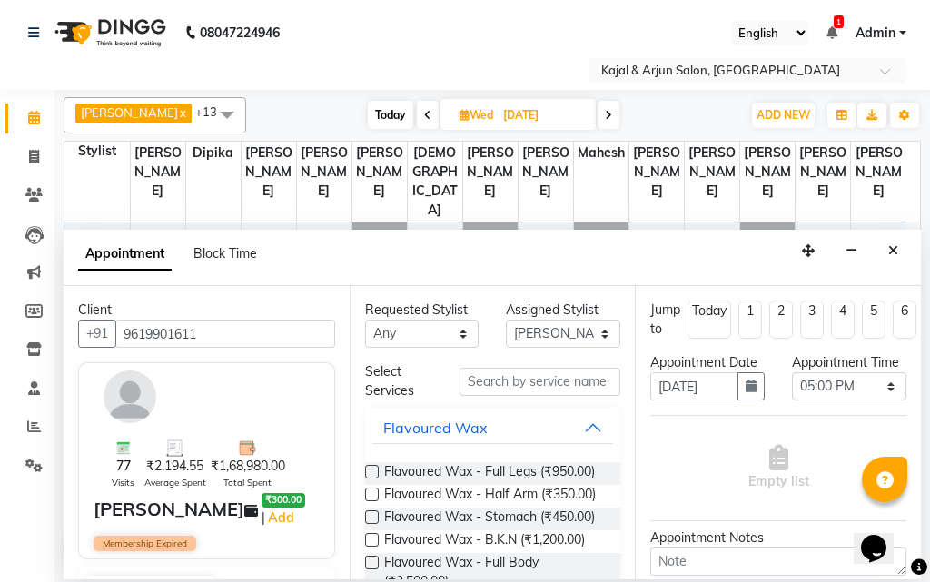
type input "9619901611"
click at [489, 374] on input "text" at bounding box center [541, 382] width 162 height 28
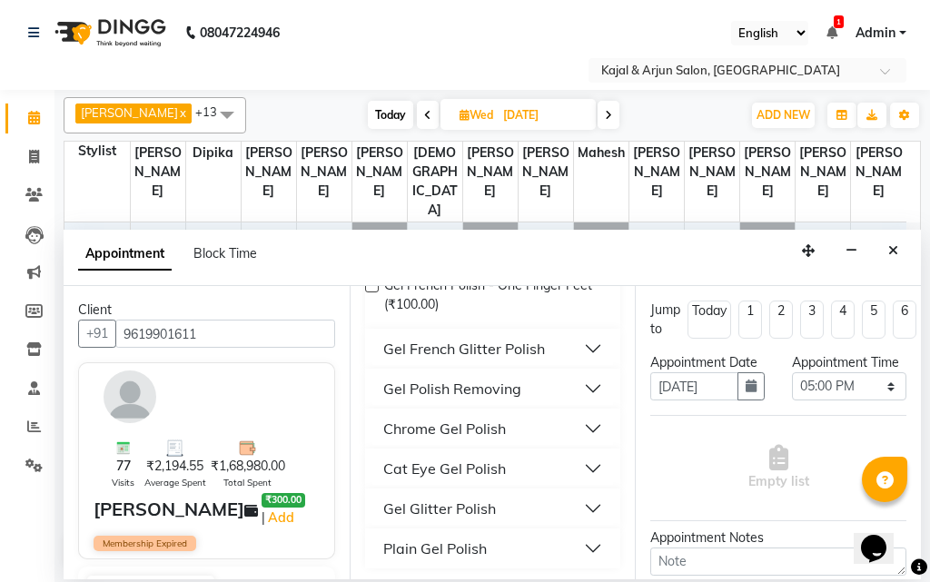
scroll to position [381, 0]
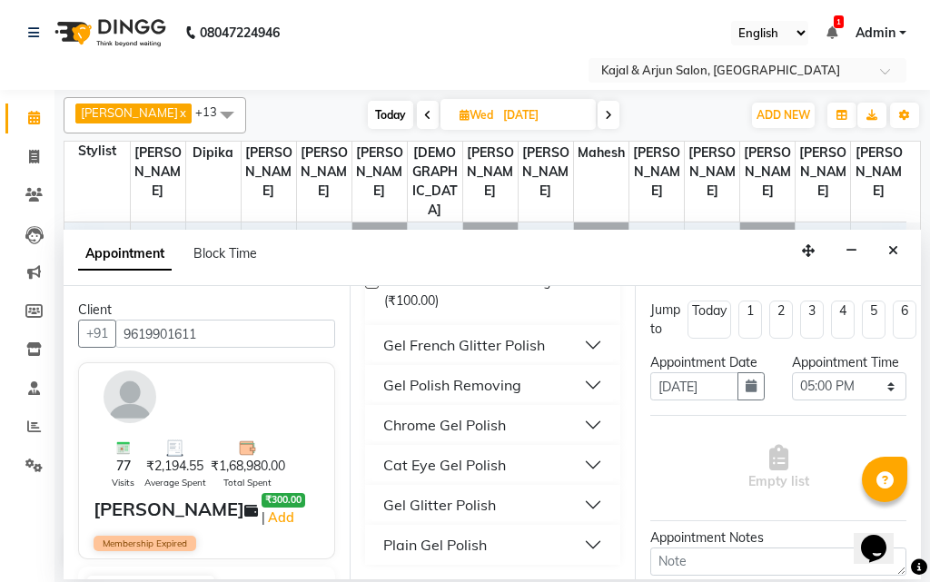
type input "gel pol"
click at [398, 545] on div "Plain Gel Polish" at bounding box center [435, 545] width 104 height 22
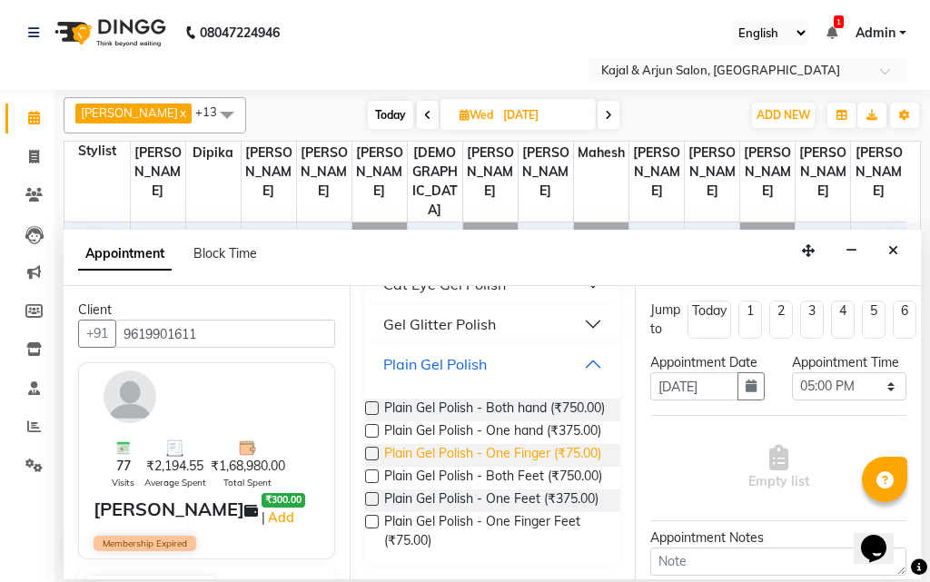
scroll to position [639, 0]
click at [369, 402] on label at bounding box center [372, 409] width 14 height 14
click at [369, 404] on input "checkbox" at bounding box center [371, 410] width 12 height 12
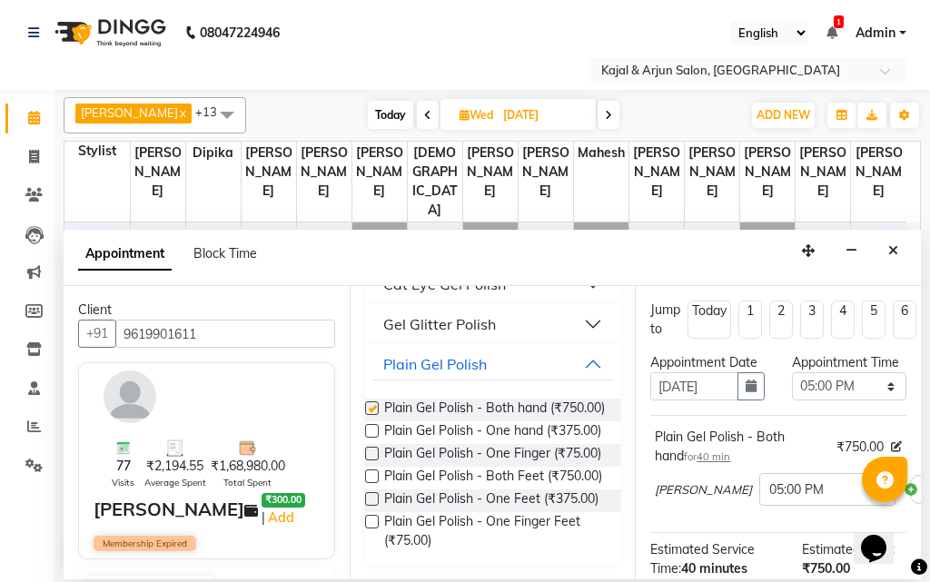
checkbox input "false"
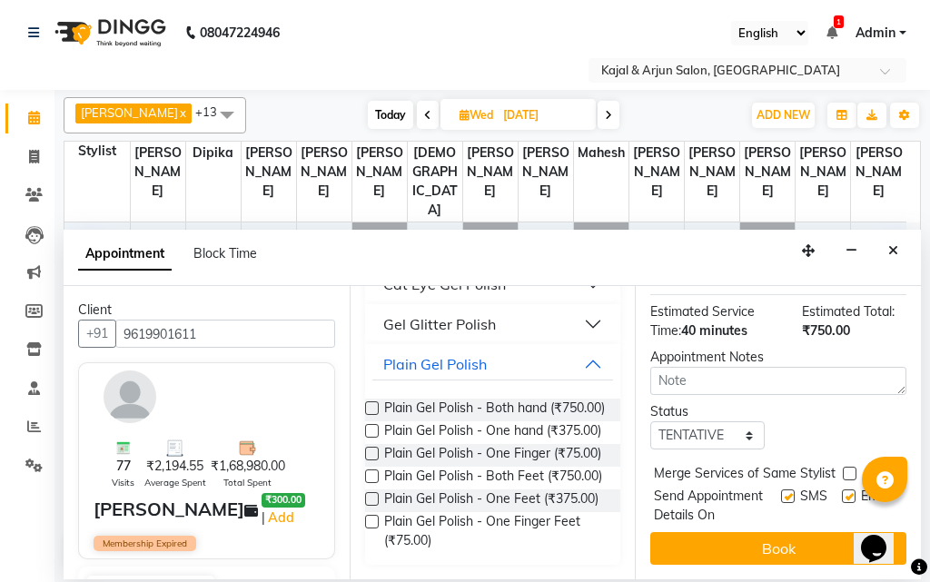
scroll to position [273, 0]
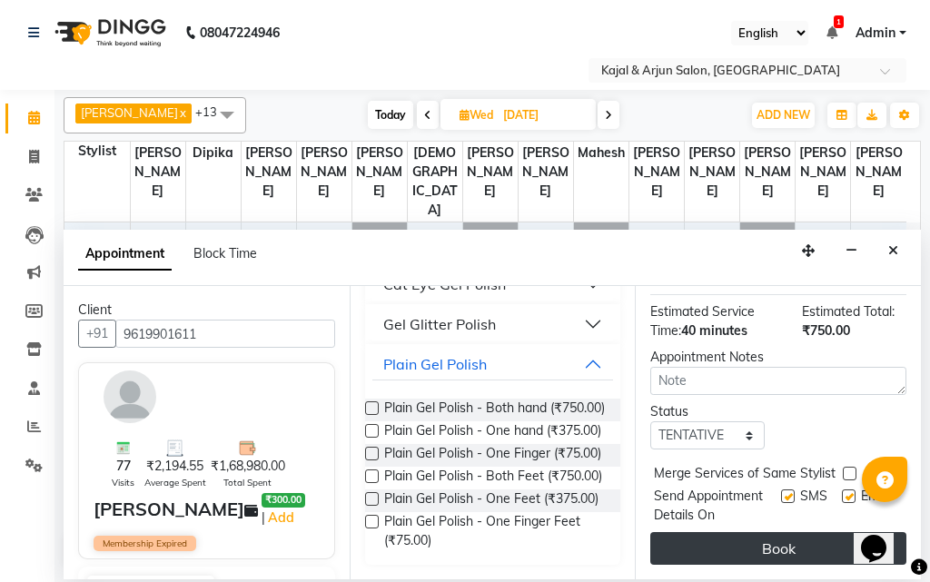
click at [755, 551] on button "Book" at bounding box center [779, 548] width 256 height 33
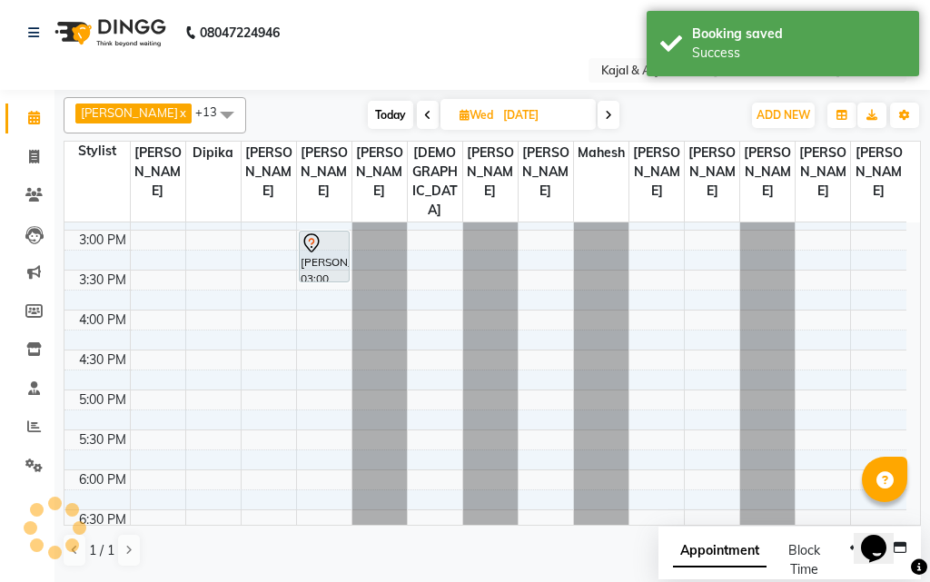
click at [424, 112] on icon at bounding box center [427, 115] width 7 height 11
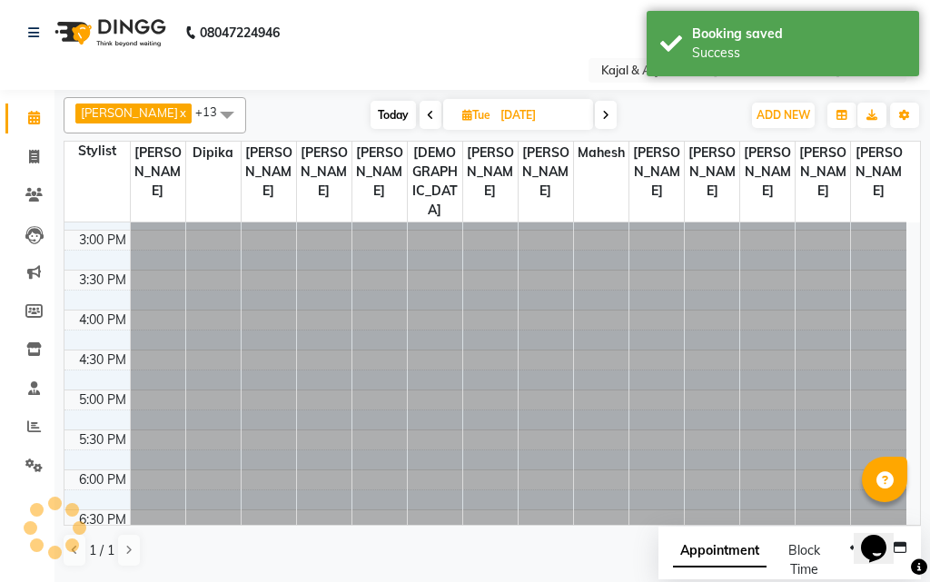
click at [427, 112] on icon at bounding box center [430, 115] width 7 height 11
click at [425, 112] on icon at bounding box center [428, 115] width 7 height 11
click at [426, 112] on icon at bounding box center [429, 115] width 7 height 11
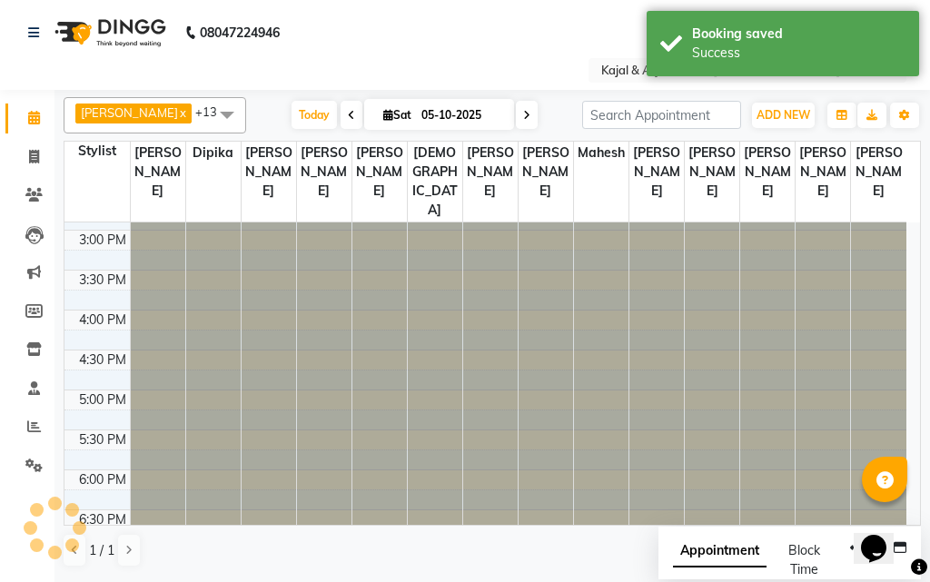
scroll to position [800, 0]
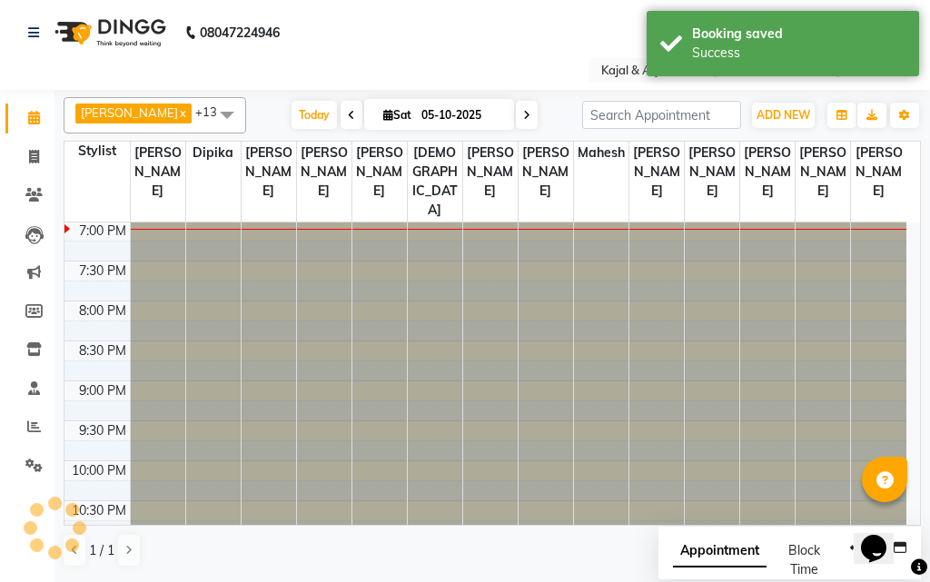
type input "04-10-2025"
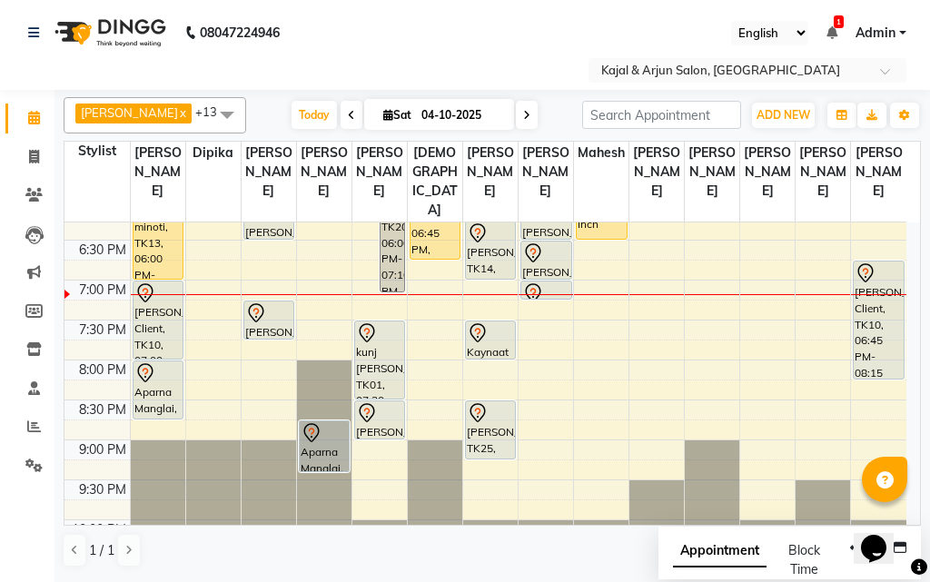
scroll to position [710, 0]
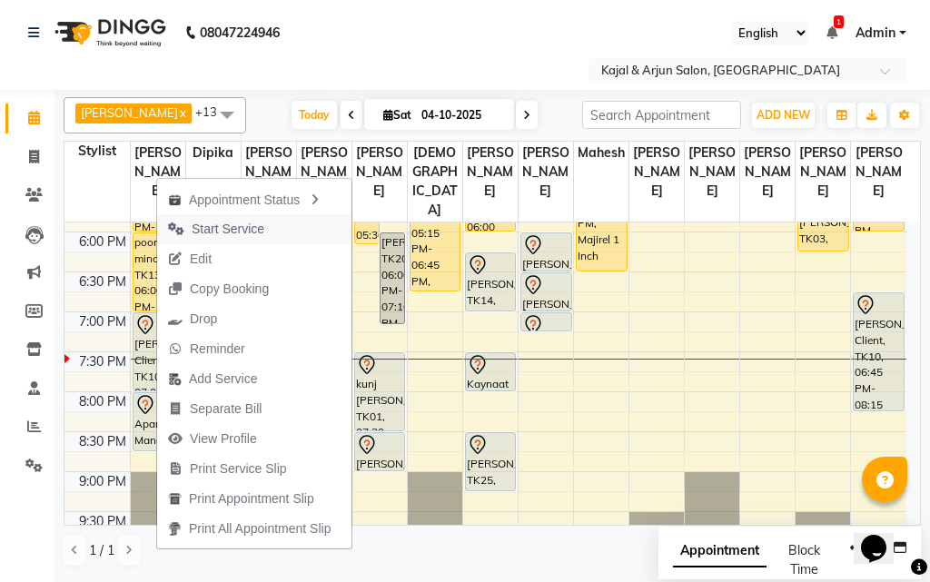
click at [241, 225] on span "Start Service" at bounding box center [228, 229] width 73 height 19
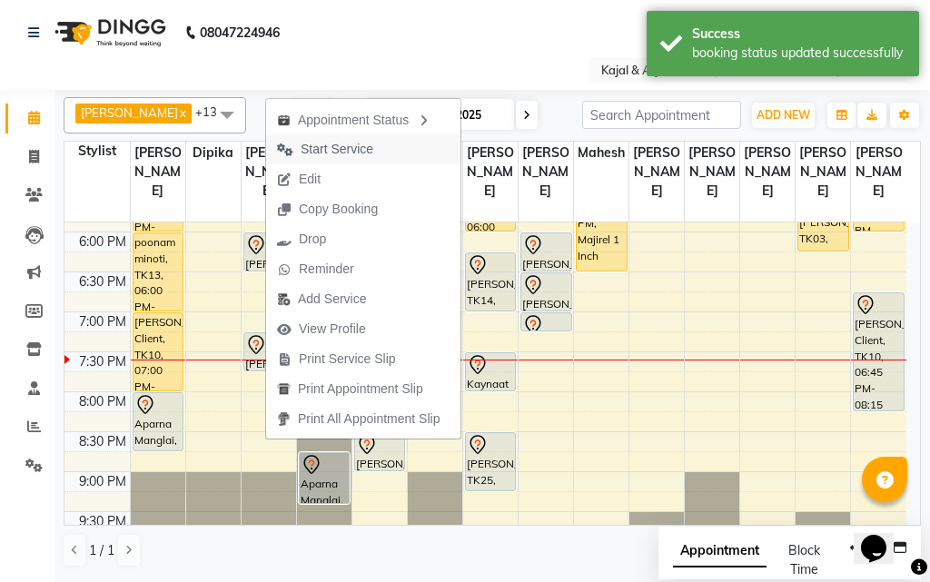
click at [361, 143] on span "Start Service" at bounding box center [337, 149] width 73 height 19
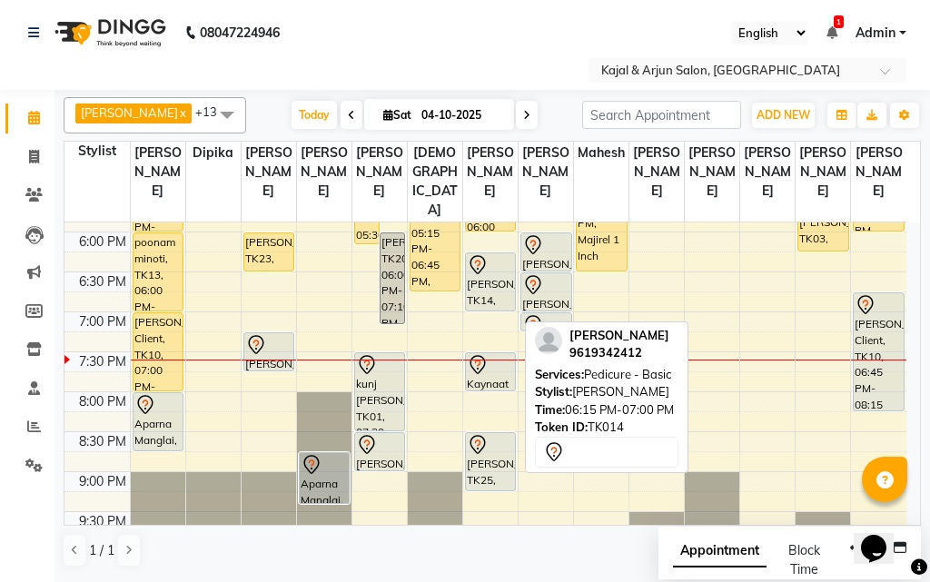
scroll to position [800, 0]
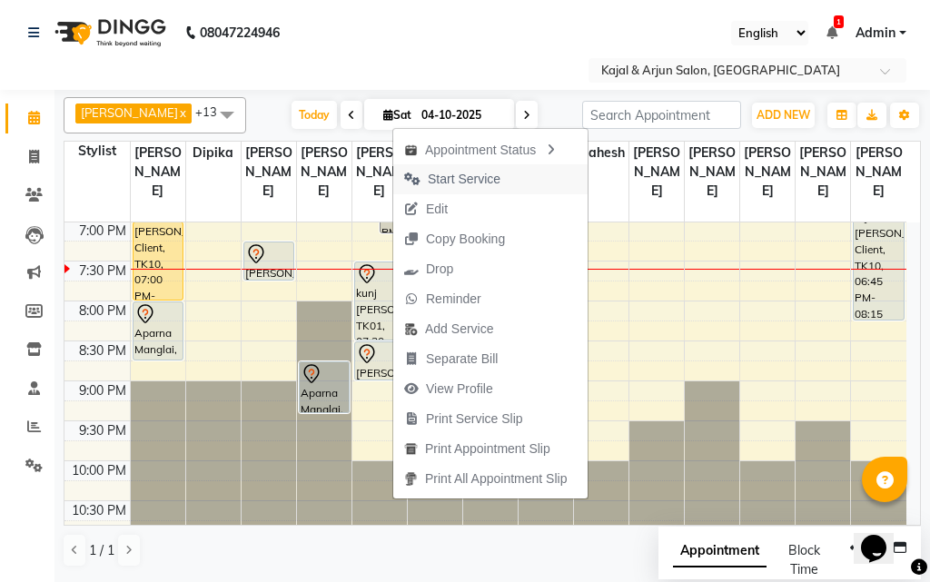
click at [475, 174] on span "Start Service" at bounding box center [464, 179] width 73 height 19
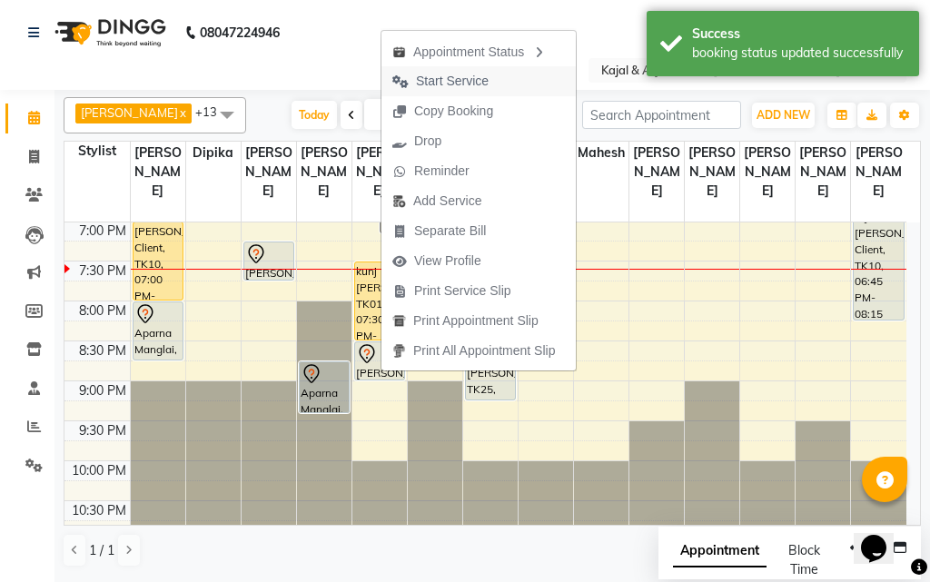
click at [469, 75] on span "Start Service" at bounding box center [452, 81] width 73 height 19
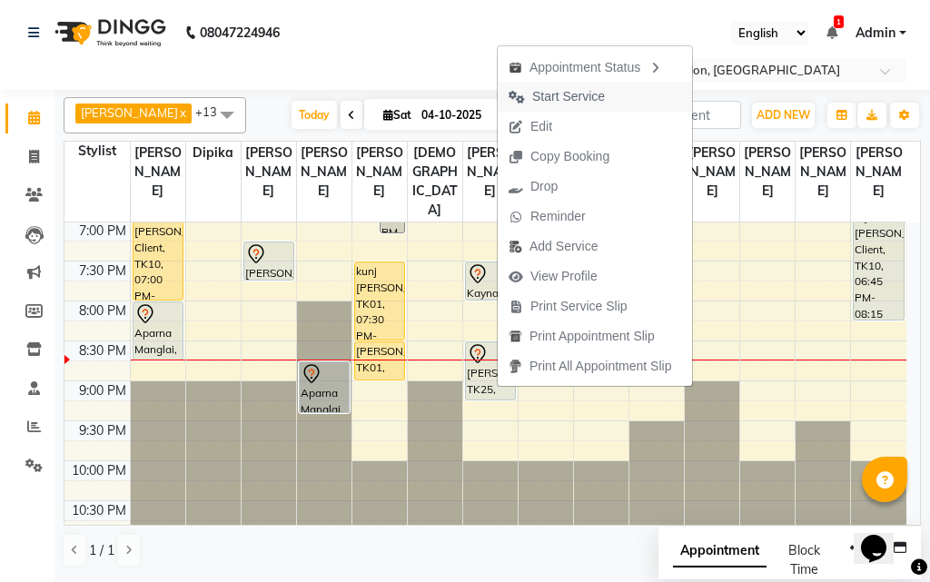
click at [659, 100] on button "Start Service" at bounding box center [595, 97] width 194 height 30
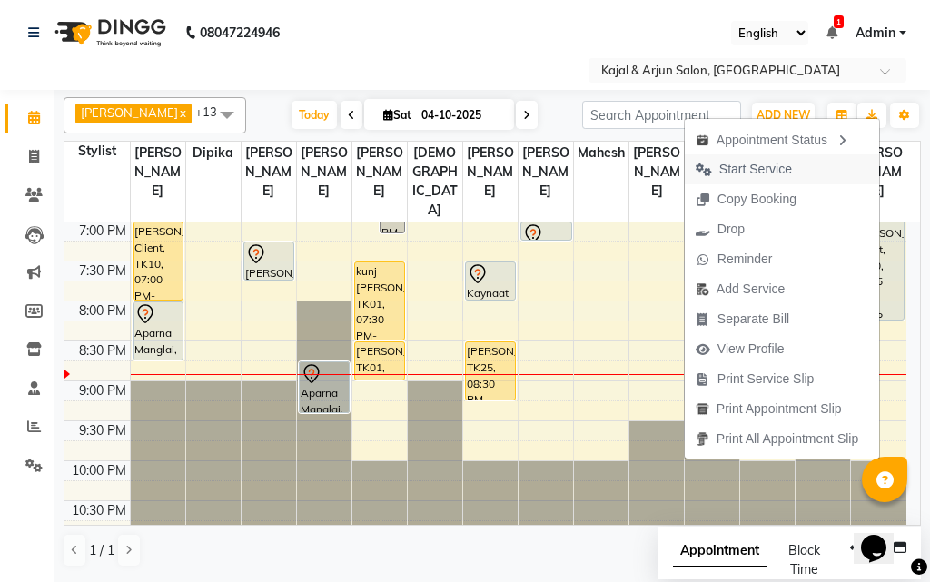
click at [788, 170] on span "Start Service" at bounding box center [744, 169] width 118 height 30
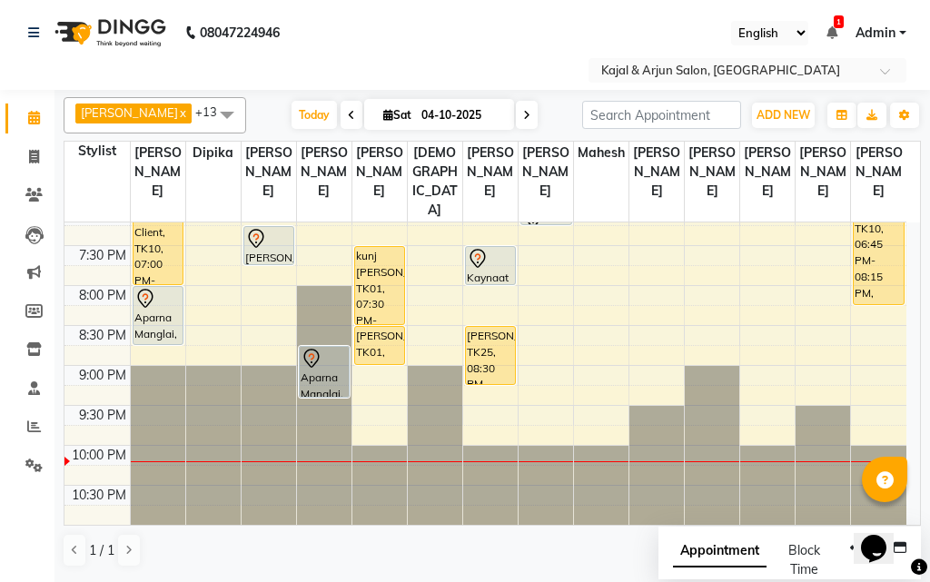
scroll to position [727, 0]
